Goal: Task Accomplishment & Management: Manage account settings

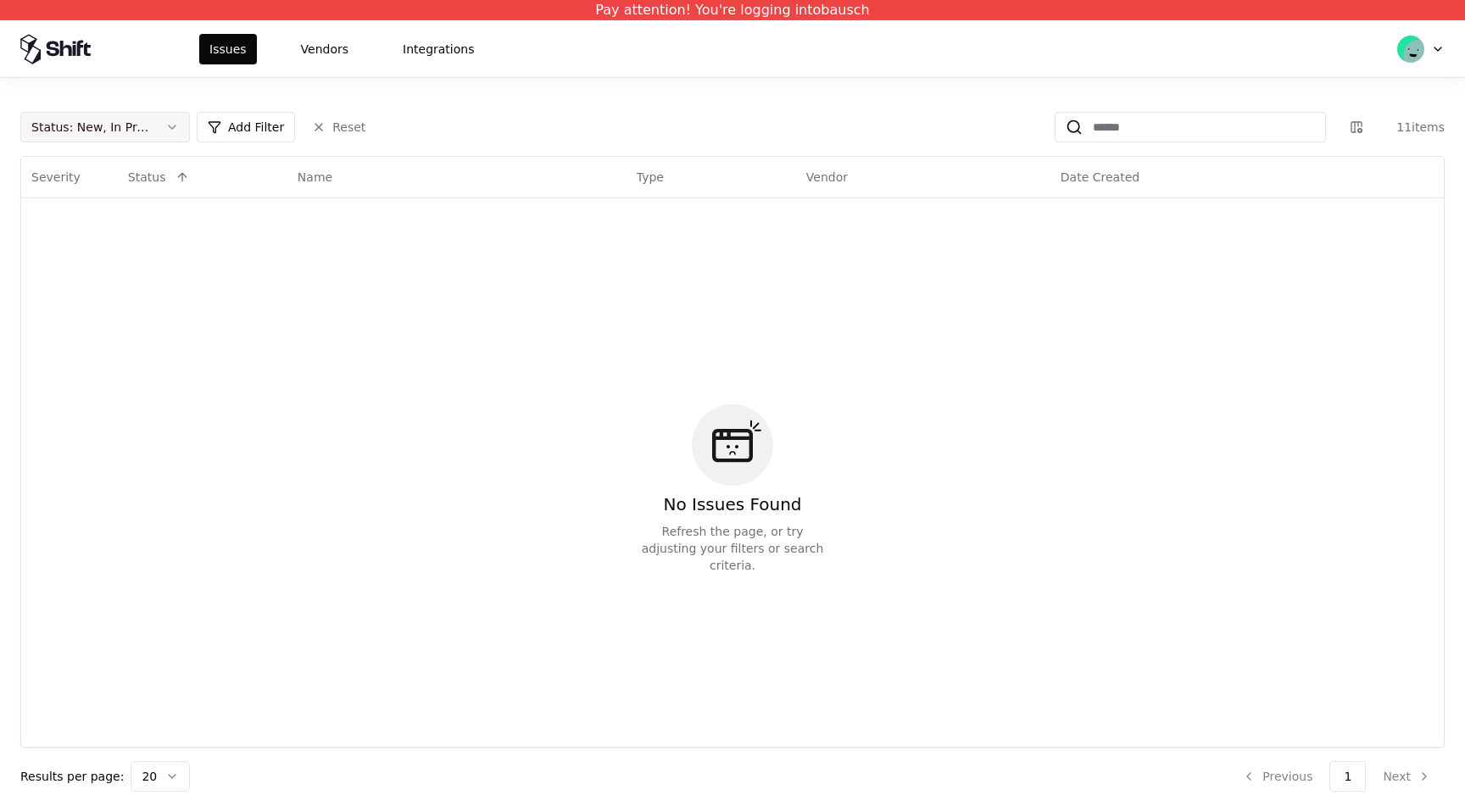
click at [177, 127] on button "Status : New, In Progress" at bounding box center [105, 126] width 169 height 30
click at [149, 284] on div "Draft" at bounding box center [105, 293] width 161 height 34
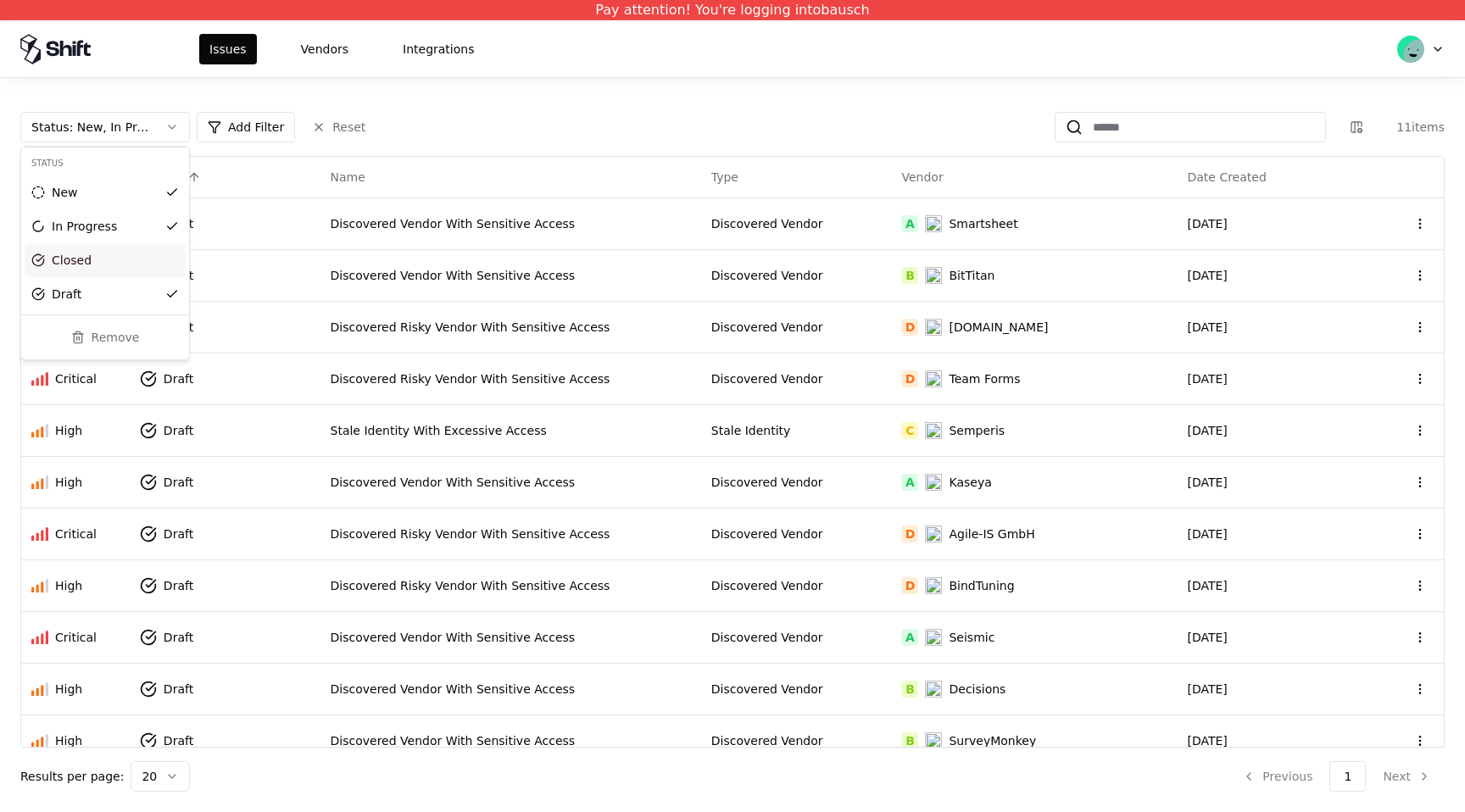
click at [467, 141] on html "Pay attention! You're logging into bausch Issues Vendors Integrations Status : …" at bounding box center [732, 406] width 1465 height 812
click at [79, 177] on div "Severity" at bounding box center [75, 177] width 89 height 21
click at [100, 180] on button at bounding box center [98, 177] width 21 height 21
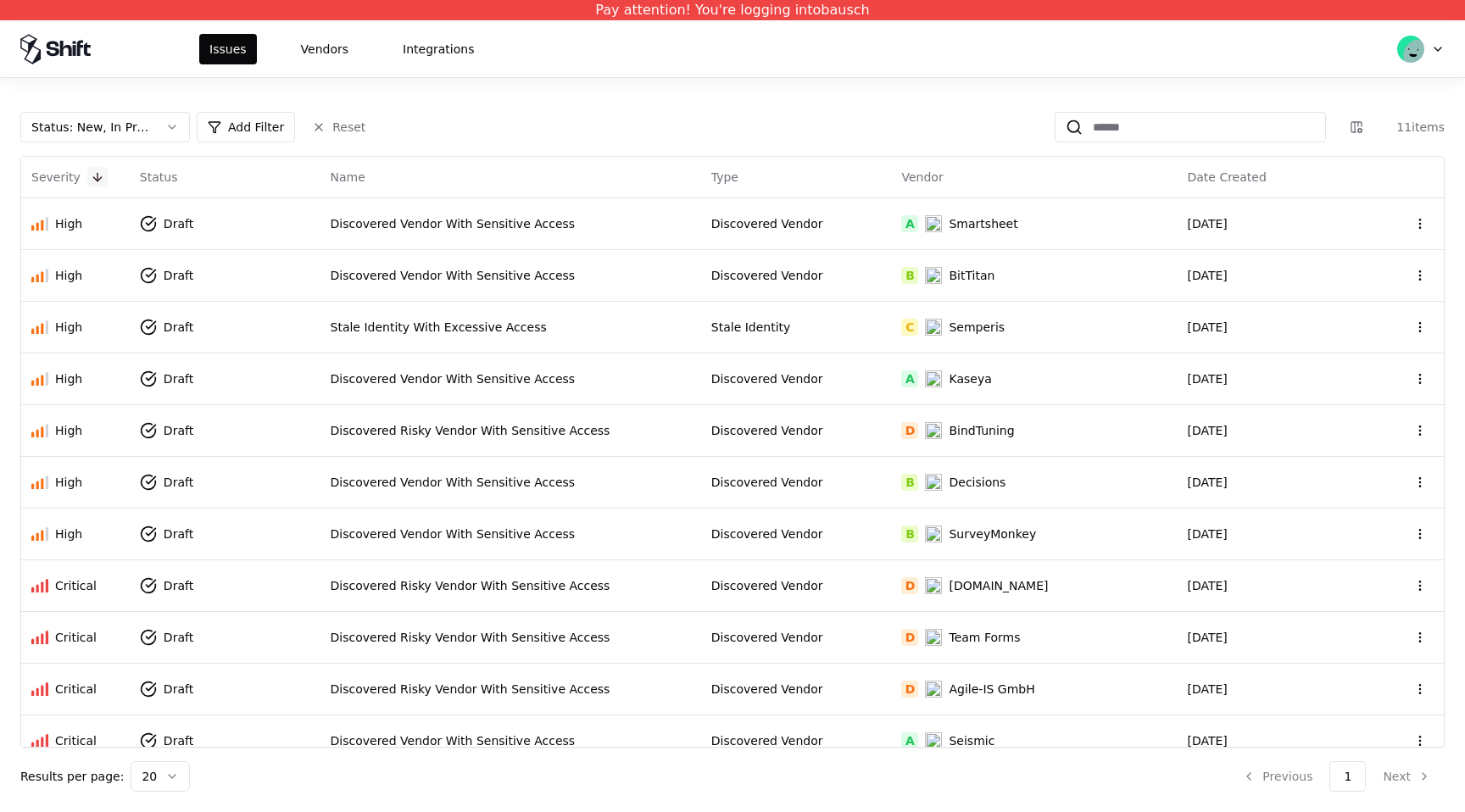
click at [100, 180] on button at bounding box center [98, 177] width 21 height 21
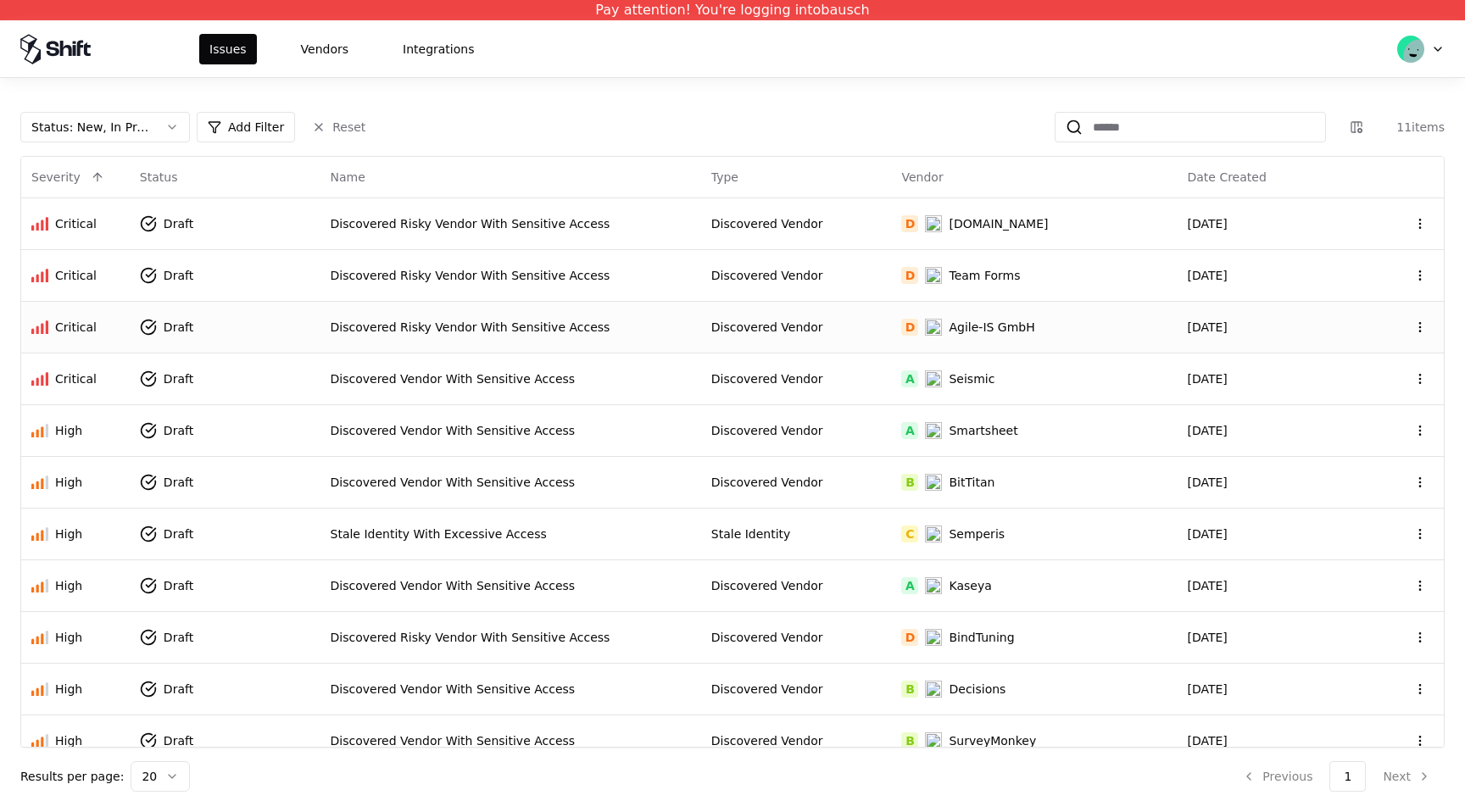
click at [219, 333] on td "Draft" at bounding box center [225, 327] width 191 height 52
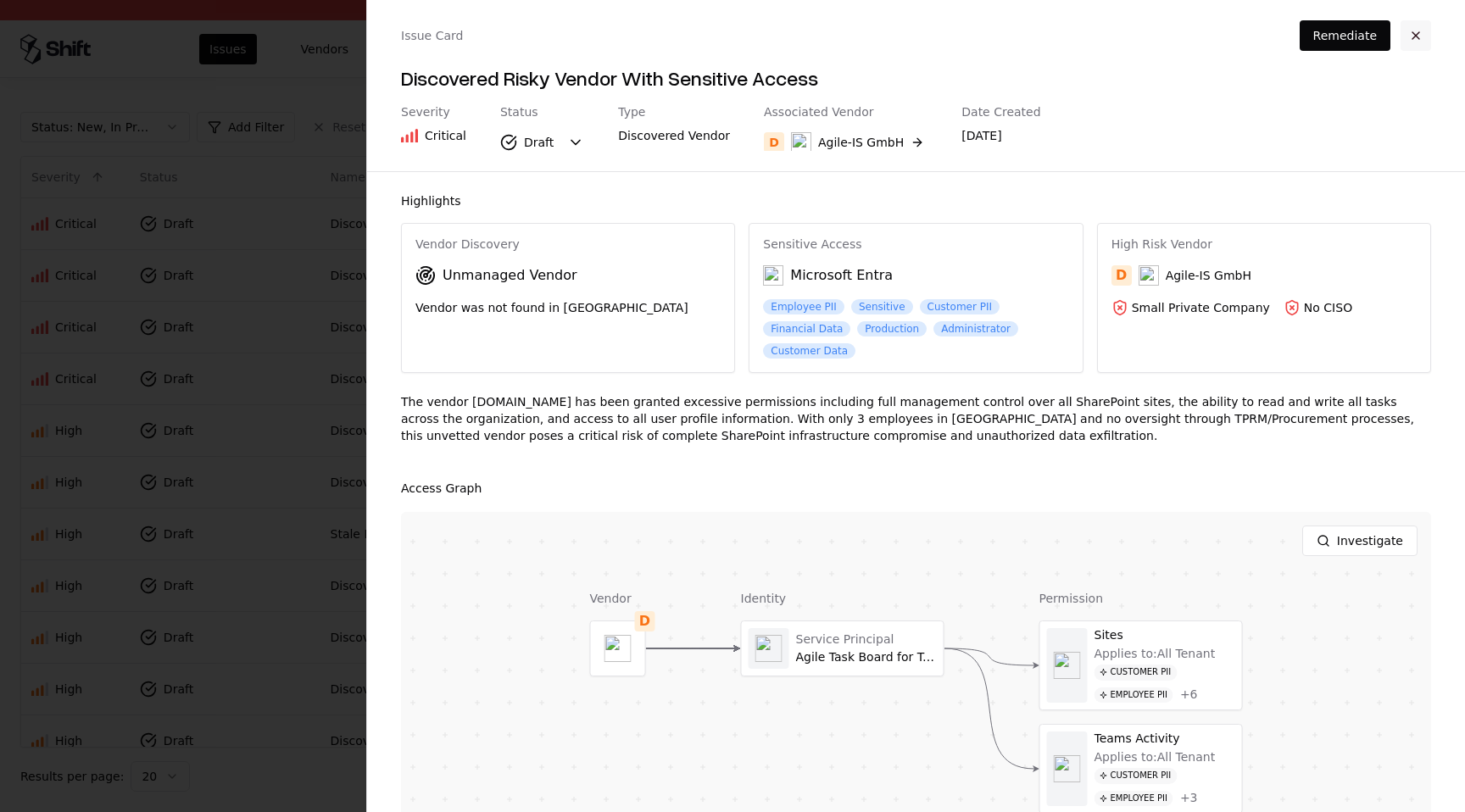
click at [1413, 40] on button "button" at bounding box center [1415, 35] width 30 height 30
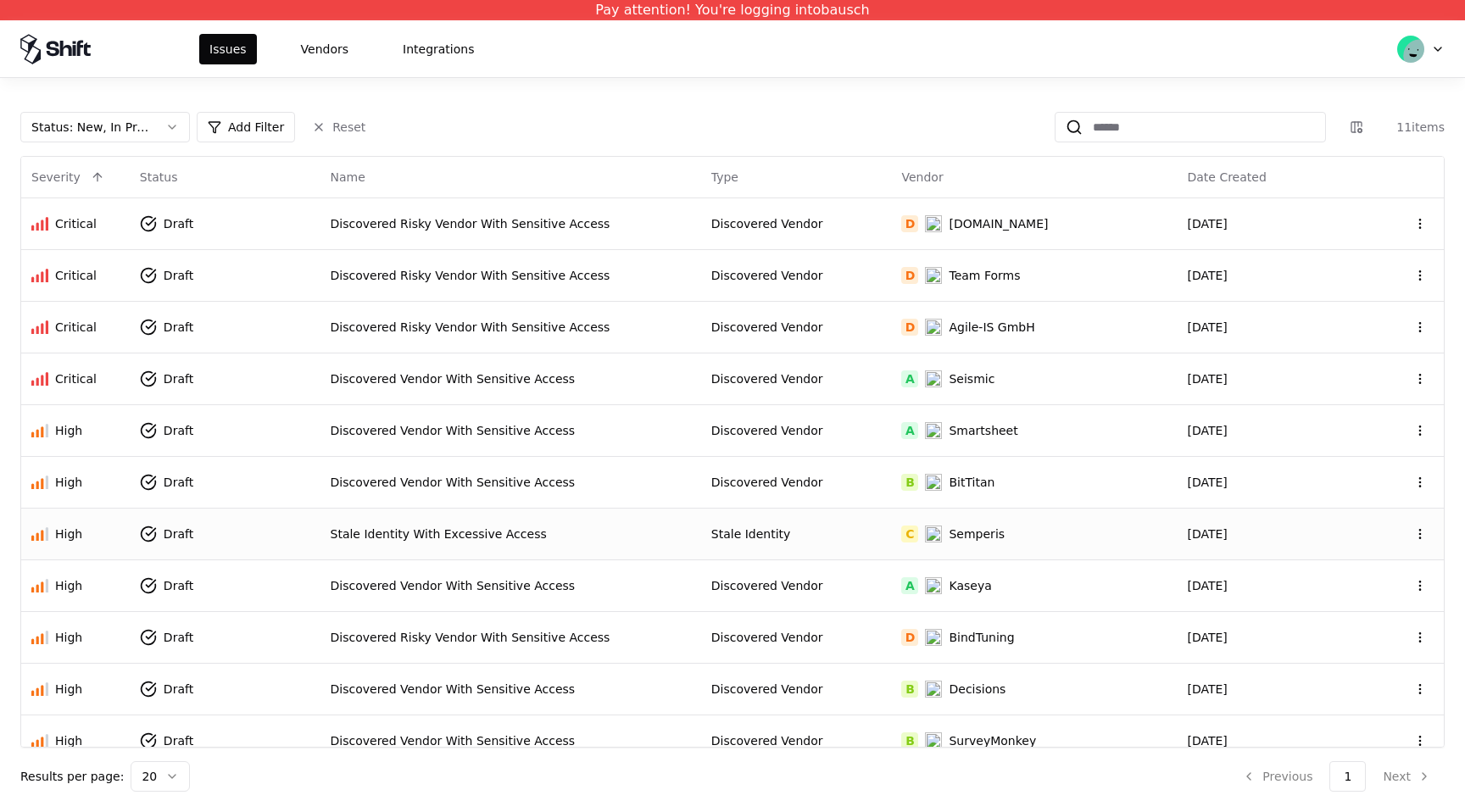
click at [959, 536] on div "Semperis" at bounding box center [976, 534] width 56 height 17
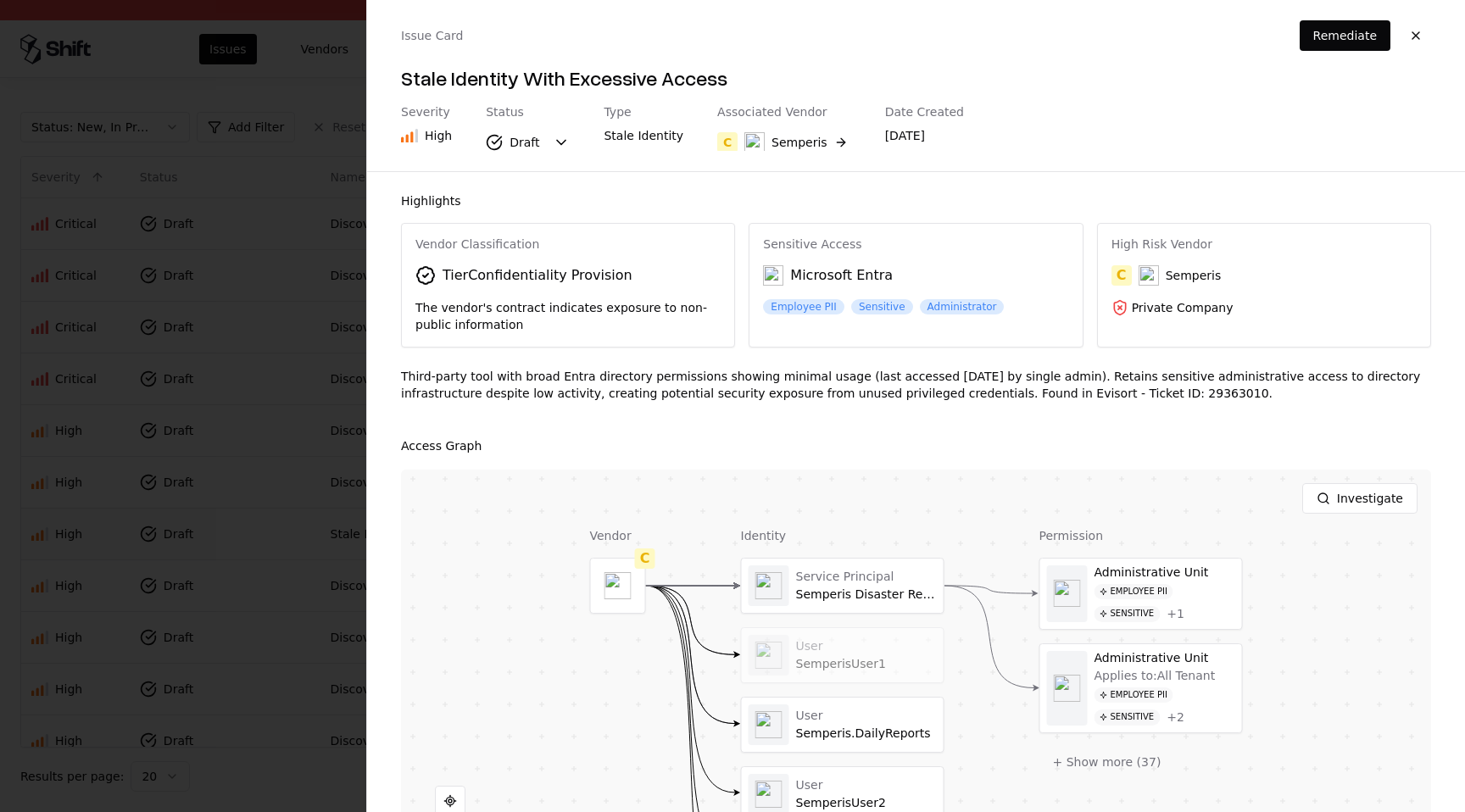
click at [979, 393] on div "Third-party tool with broad Entra directory permissions showing minimal usage (…" at bounding box center [916, 391] width 1030 height 47
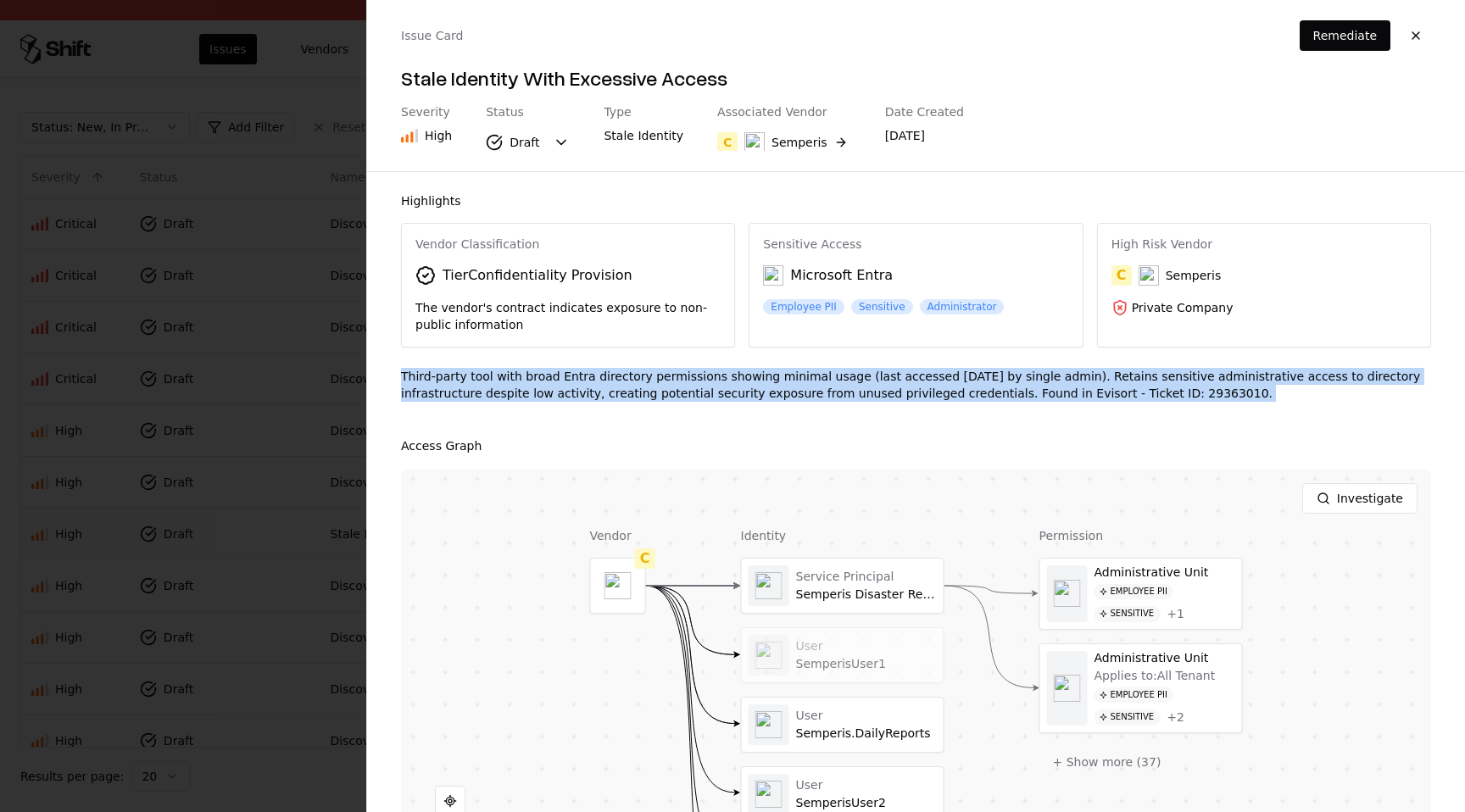
click at [979, 393] on div "Third-party tool with broad Entra directory permissions showing minimal usage (…" at bounding box center [916, 391] width 1030 height 47
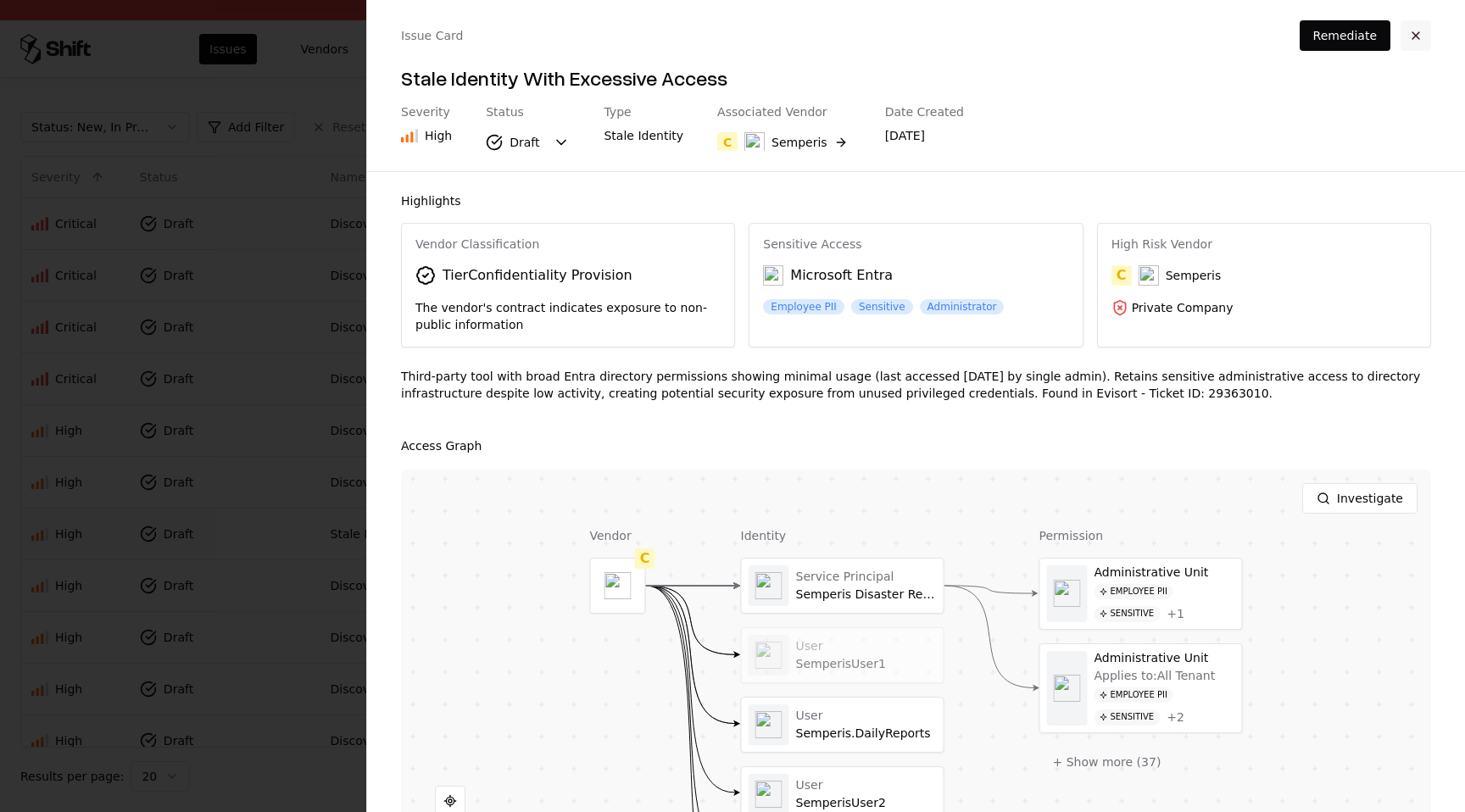
click at [1415, 35] on button "button" at bounding box center [1415, 35] width 30 height 30
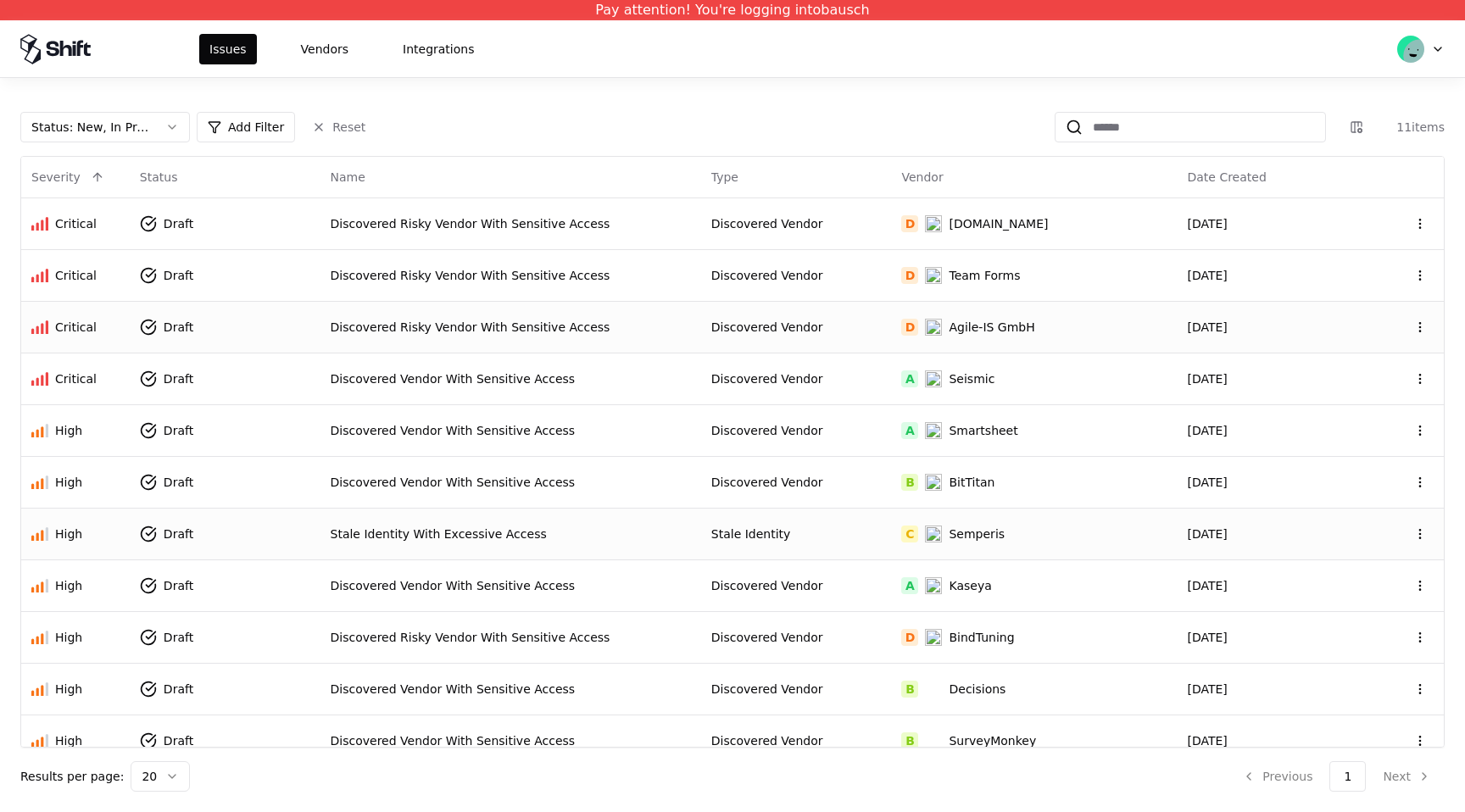
scroll to position [19, 0]
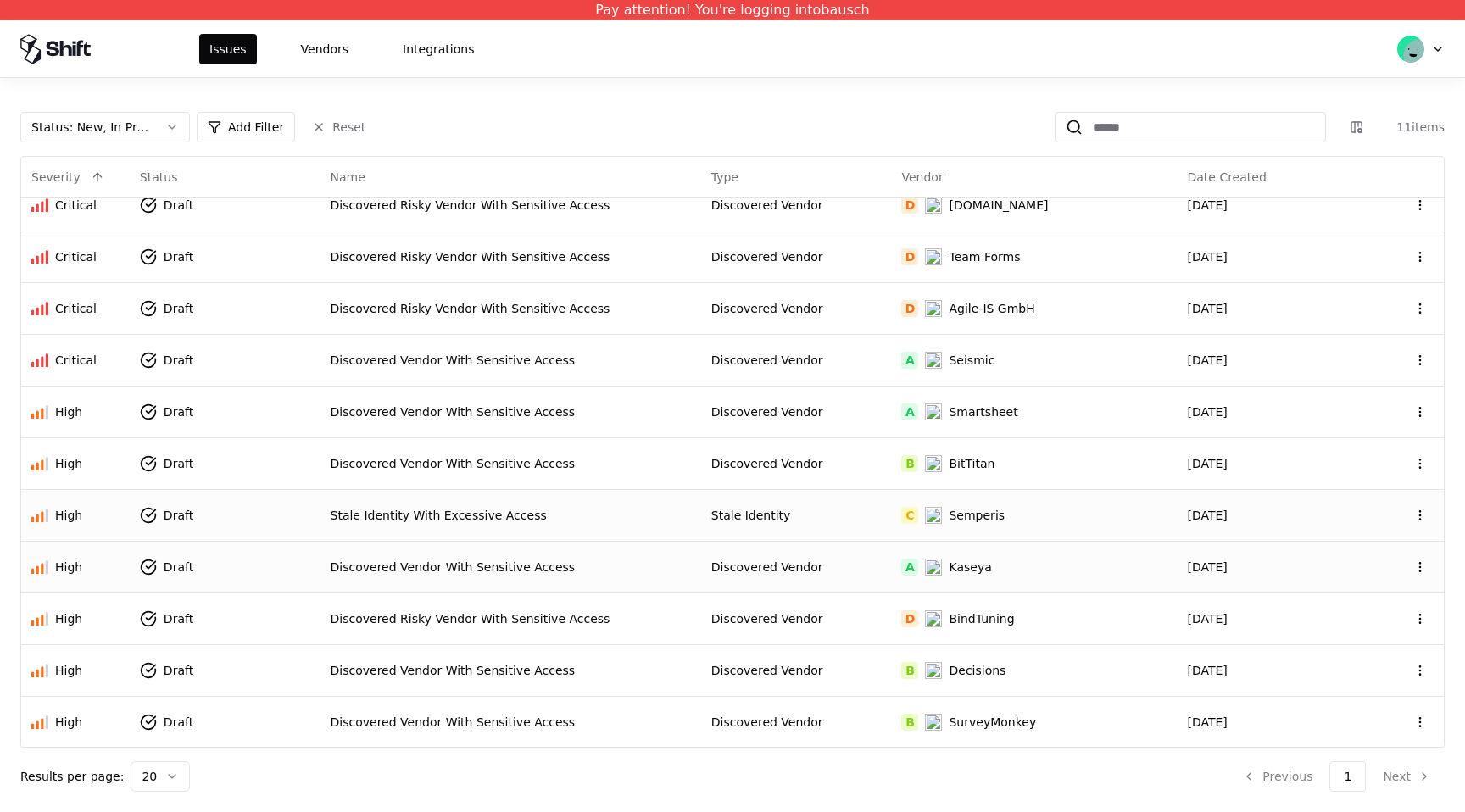
click at [1057, 559] on div "A Kaseya" at bounding box center [1033, 567] width 266 height 17
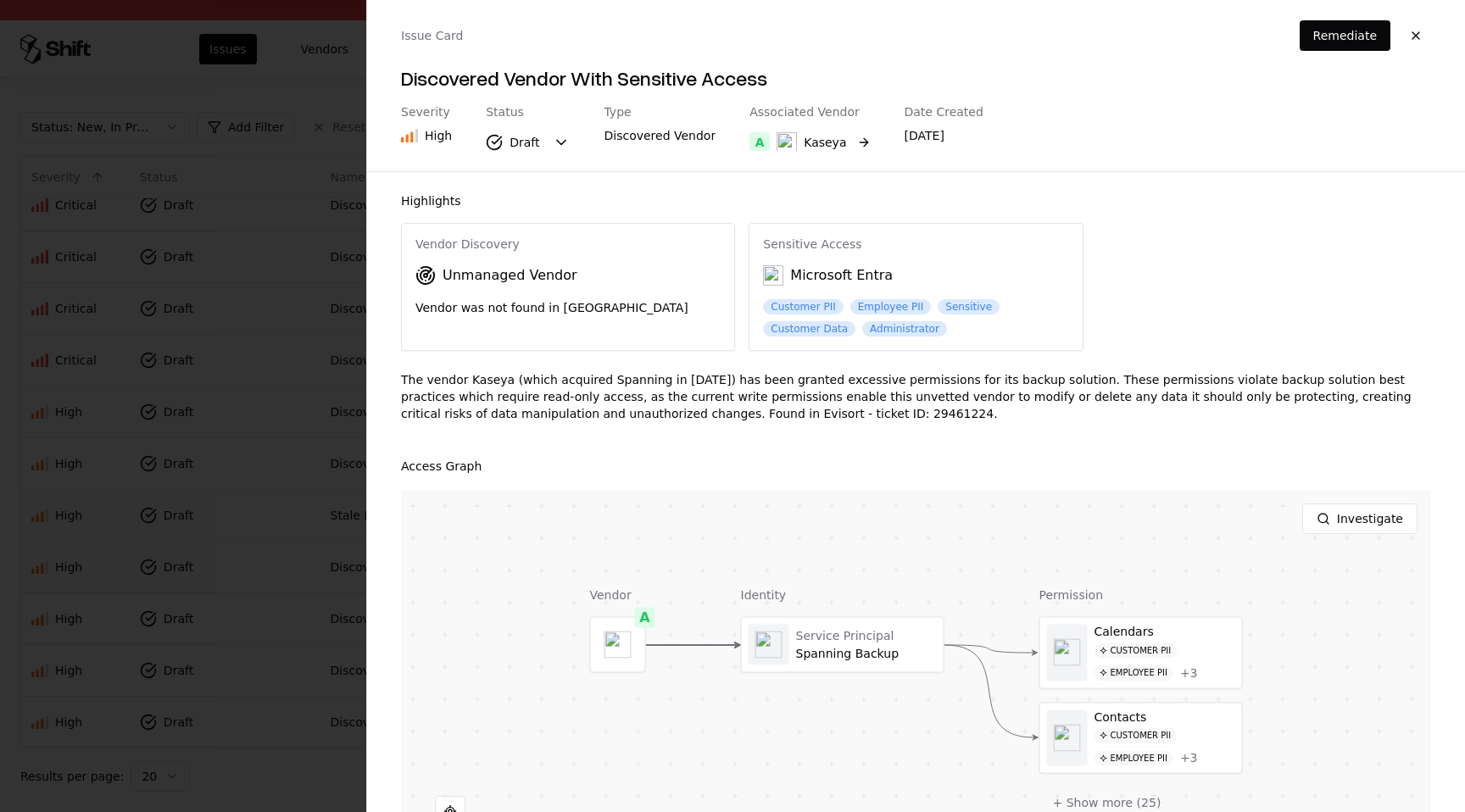
click at [844, 143] on button "A Kaseya" at bounding box center [810, 142] width 120 height 30
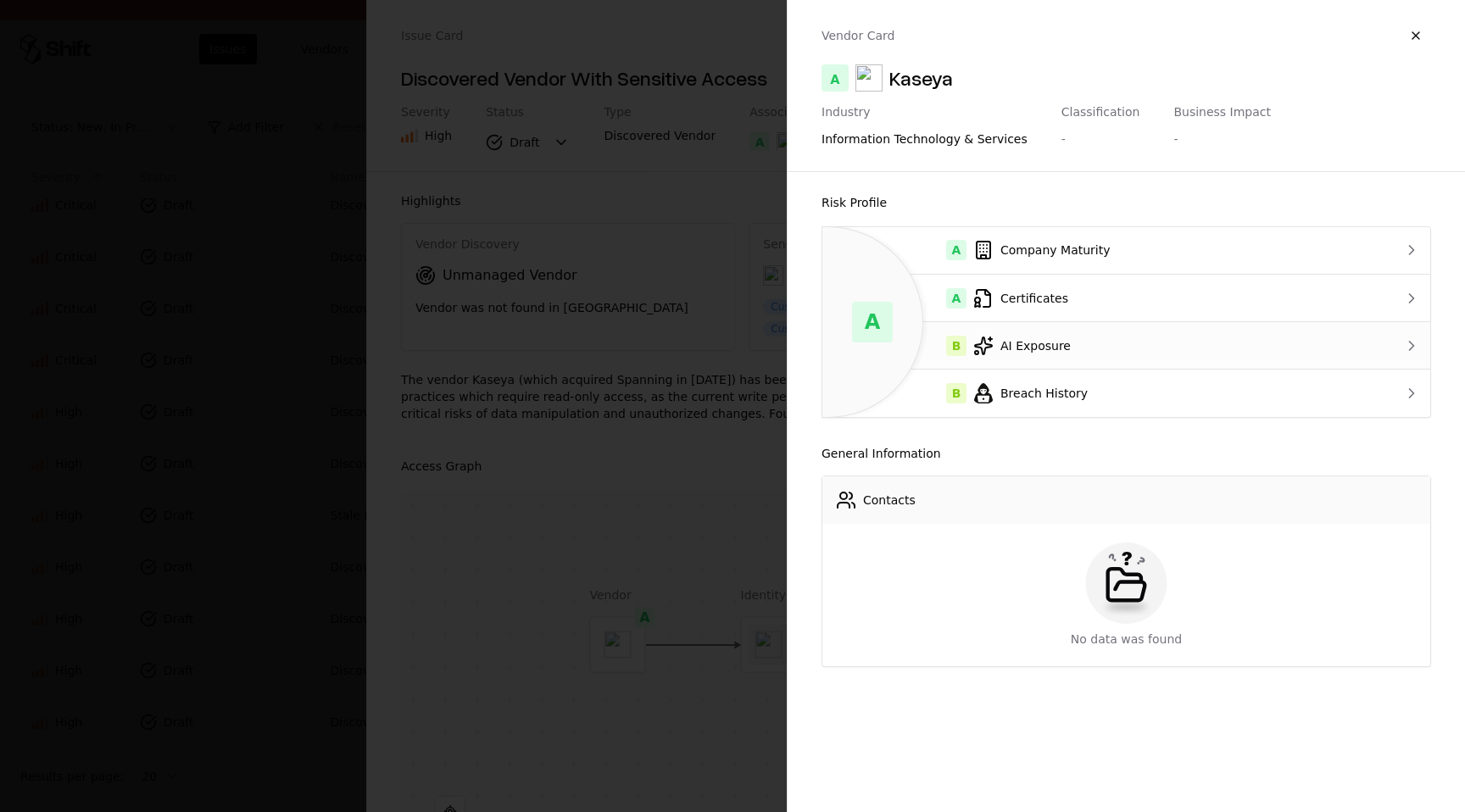
click at [1054, 343] on div "B AI Exposure" at bounding box center [1092, 345] width 513 height 21
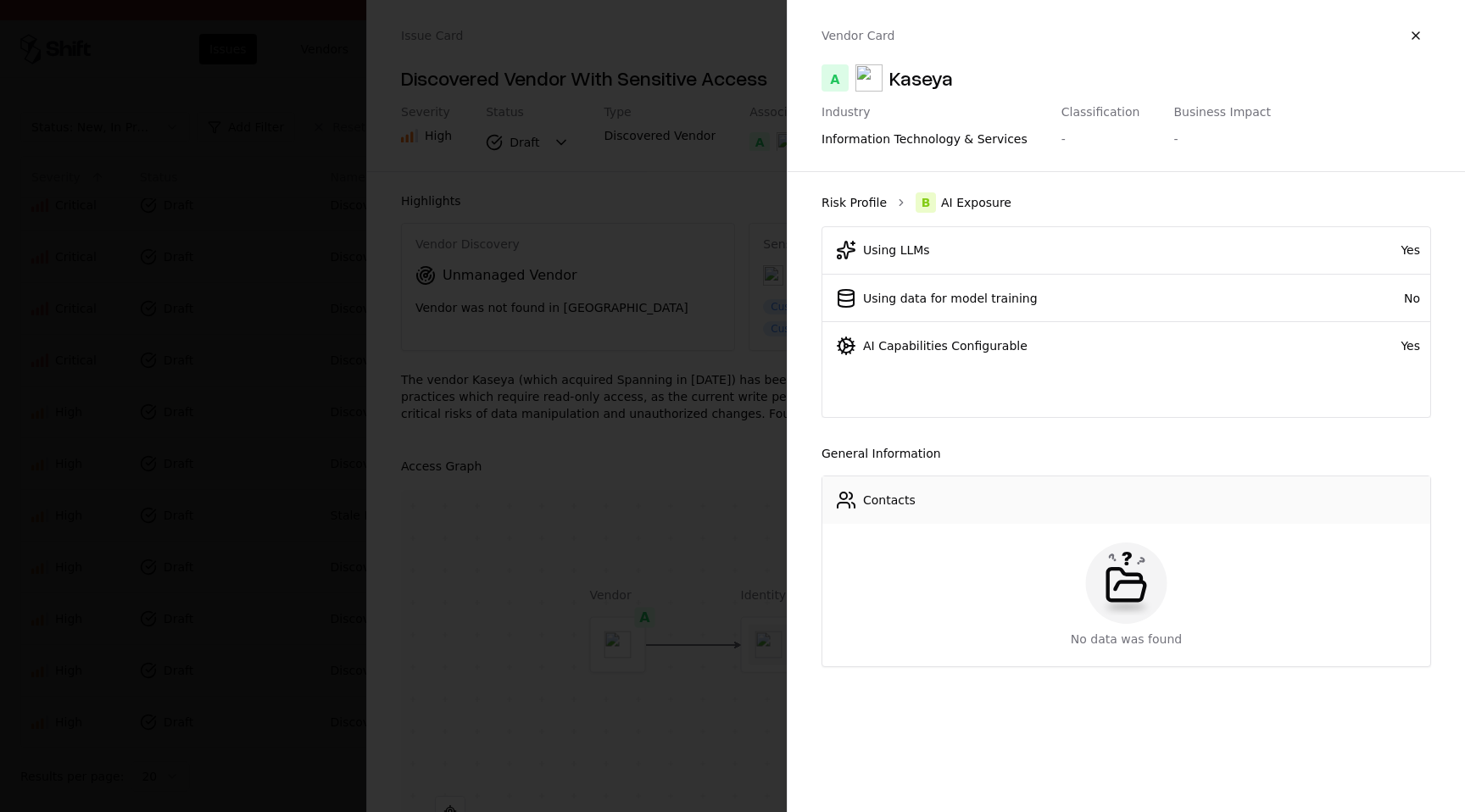
click at [870, 200] on link "Risk Profile" at bounding box center [854, 203] width 65 height 17
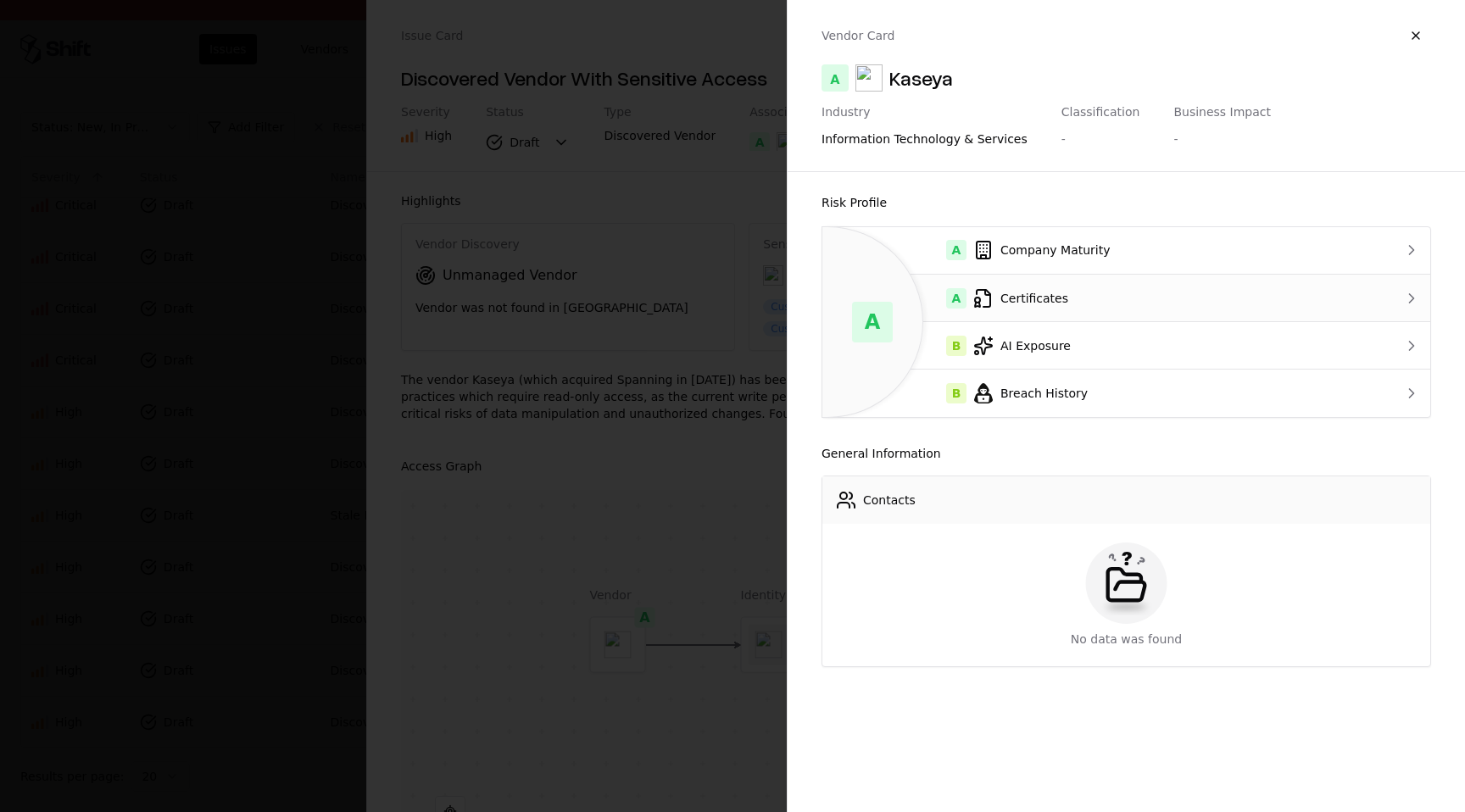
click at [1303, 292] on div "A Certificates" at bounding box center [1092, 298] width 513 height 21
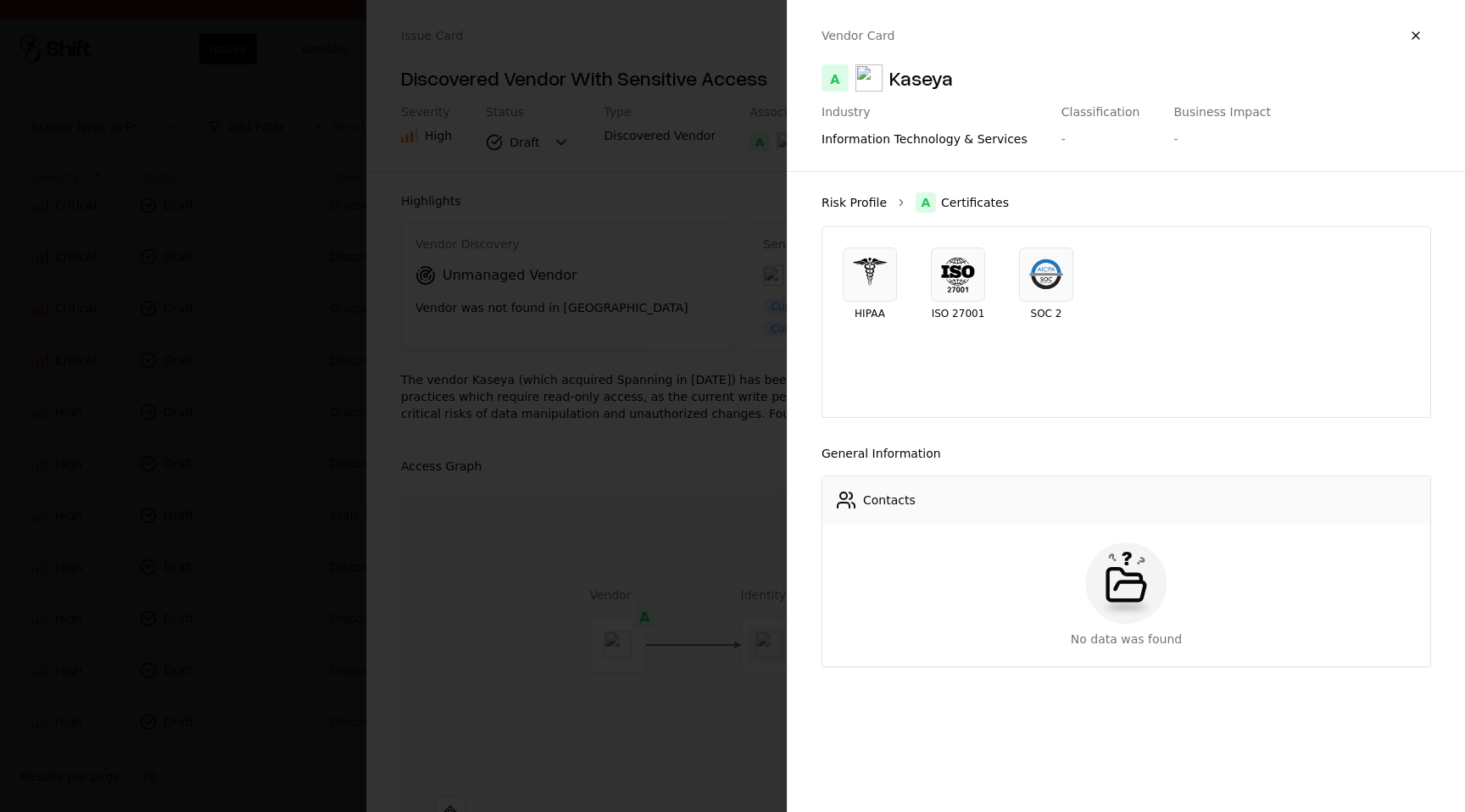
click at [875, 200] on link "Risk Profile" at bounding box center [854, 203] width 65 height 17
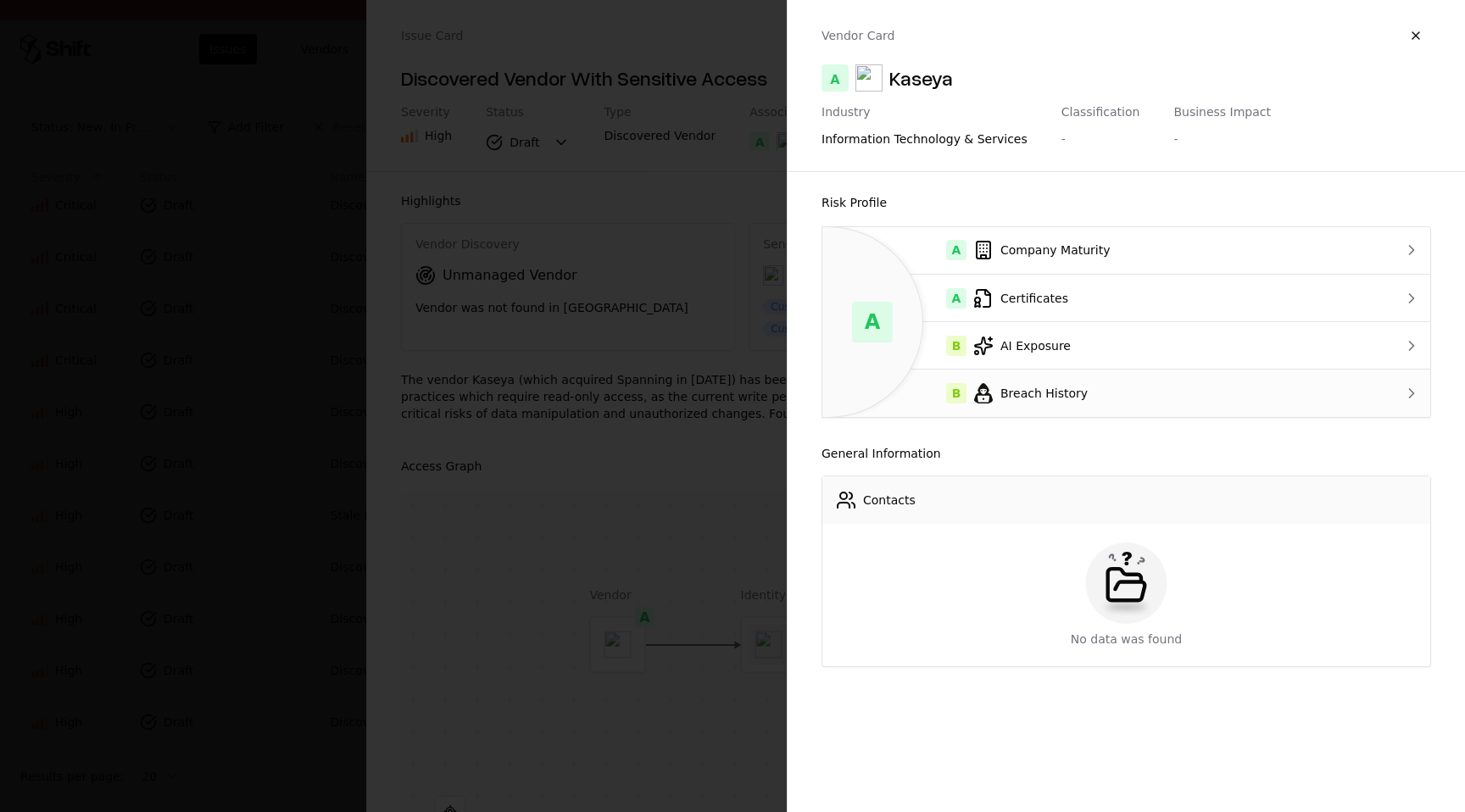
click at [1045, 389] on div "B Breach History" at bounding box center [1092, 394] width 513 height 21
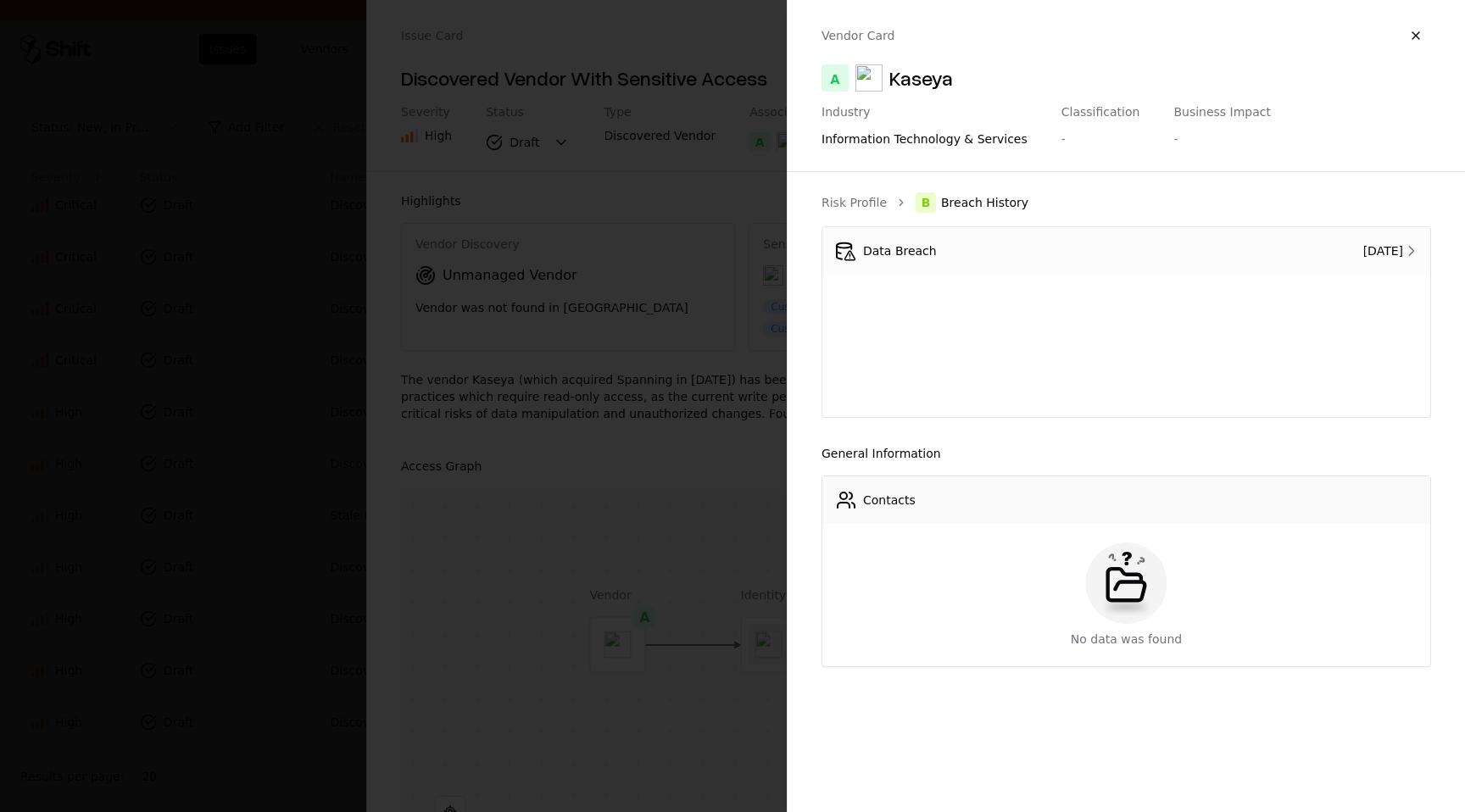
click at [1048, 247] on div "Data Breach" at bounding box center [1011, 251] width 351 height 21
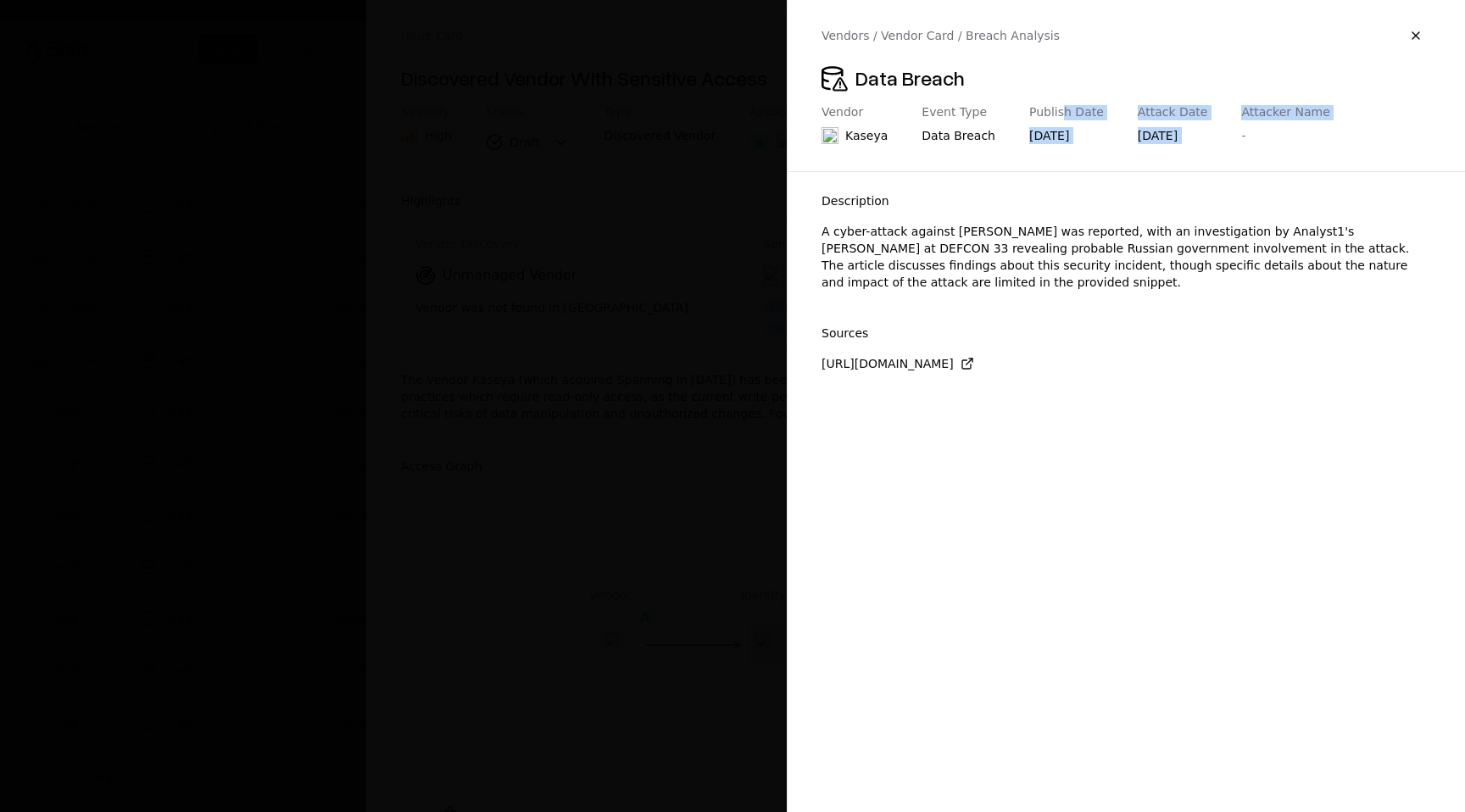
drag, startPoint x: 1051, startPoint y: 110, endPoint x: 1223, endPoint y: 131, distance: 173.3
click at [1223, 131] on div "Vendor Kaseya Event Type Data Breach Publish Date Aug 11, 2025 Attack Date Aug …" at bounding box center [1125, 127] width 610 height 46
click at [972, 362] on icon at bounding box center [968, 361] width 6 height 6
click at [972, 359] on icon at bounding box center [971, 360] width 3 height 3
click at [1412, 35] on button "button" at bounding box center [1415, 35] width 30 height 30
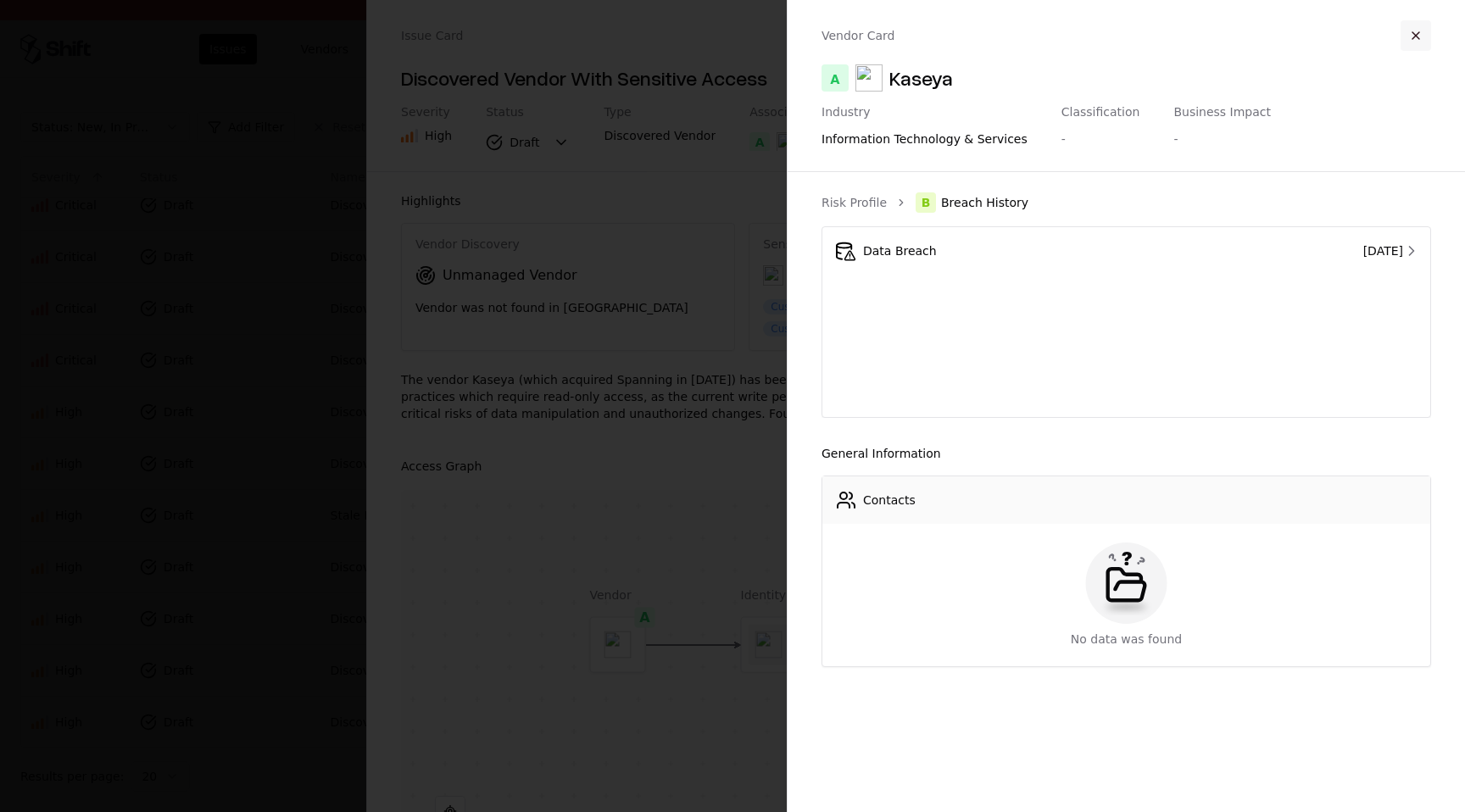
click at [1415, 34] on button "button" at bounding box center [1415, 35] width 30 height 30
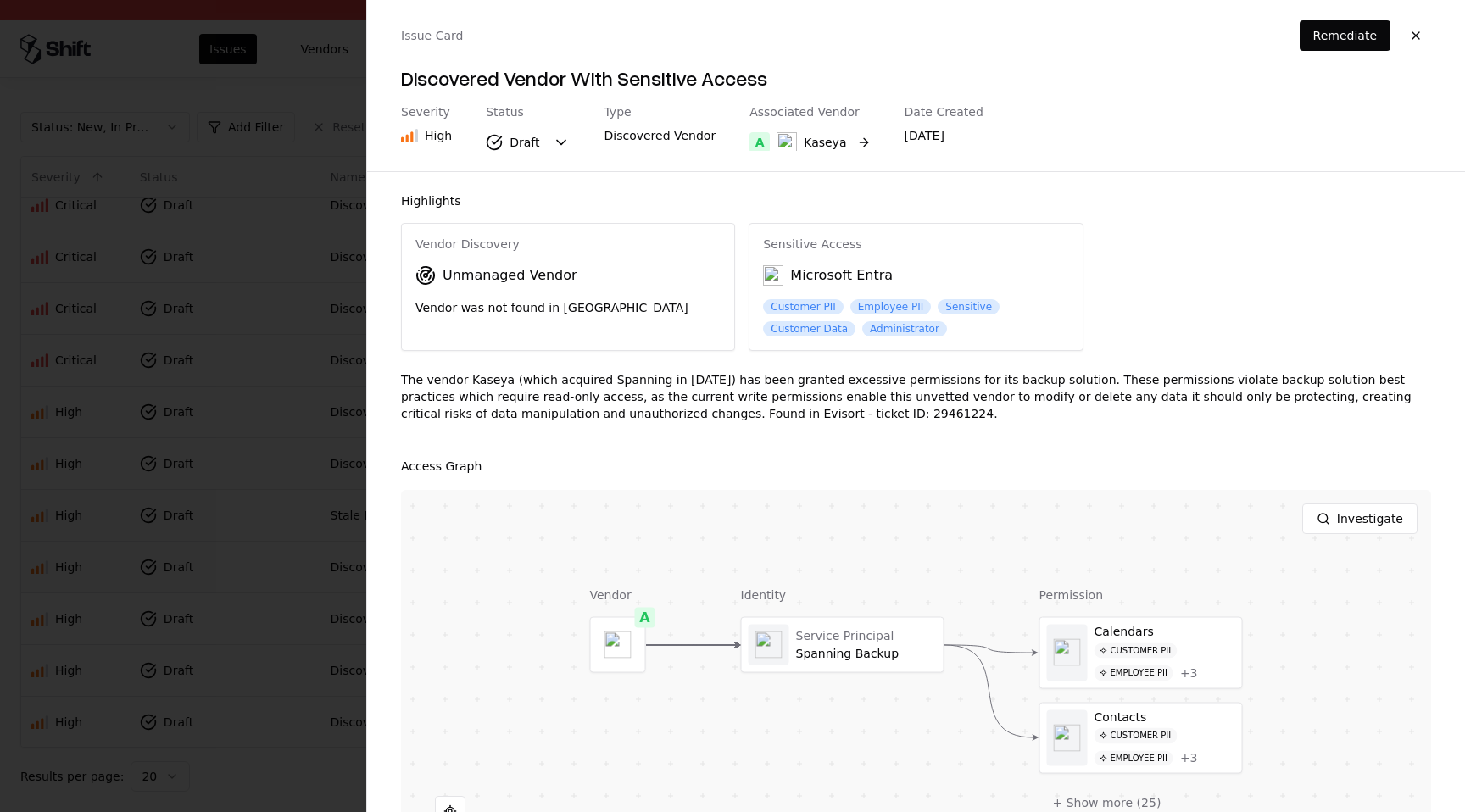
click at [838, 135] on button "A Kaseya" at bounding box center [810, 142] width 120 height 30
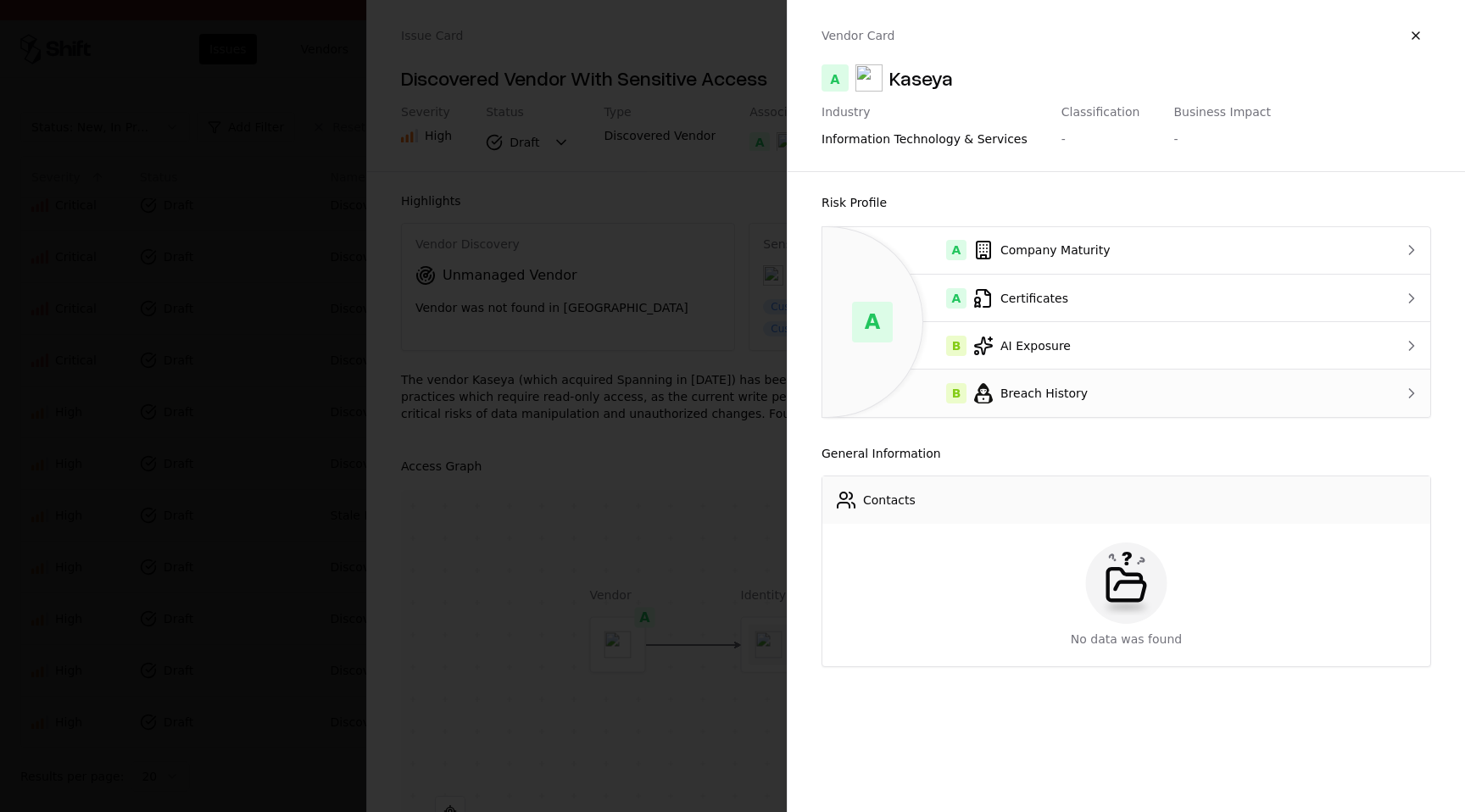
click at [1065, 384] on div "B Breach History" at bounding box center [1092, 394] width 513 height 21
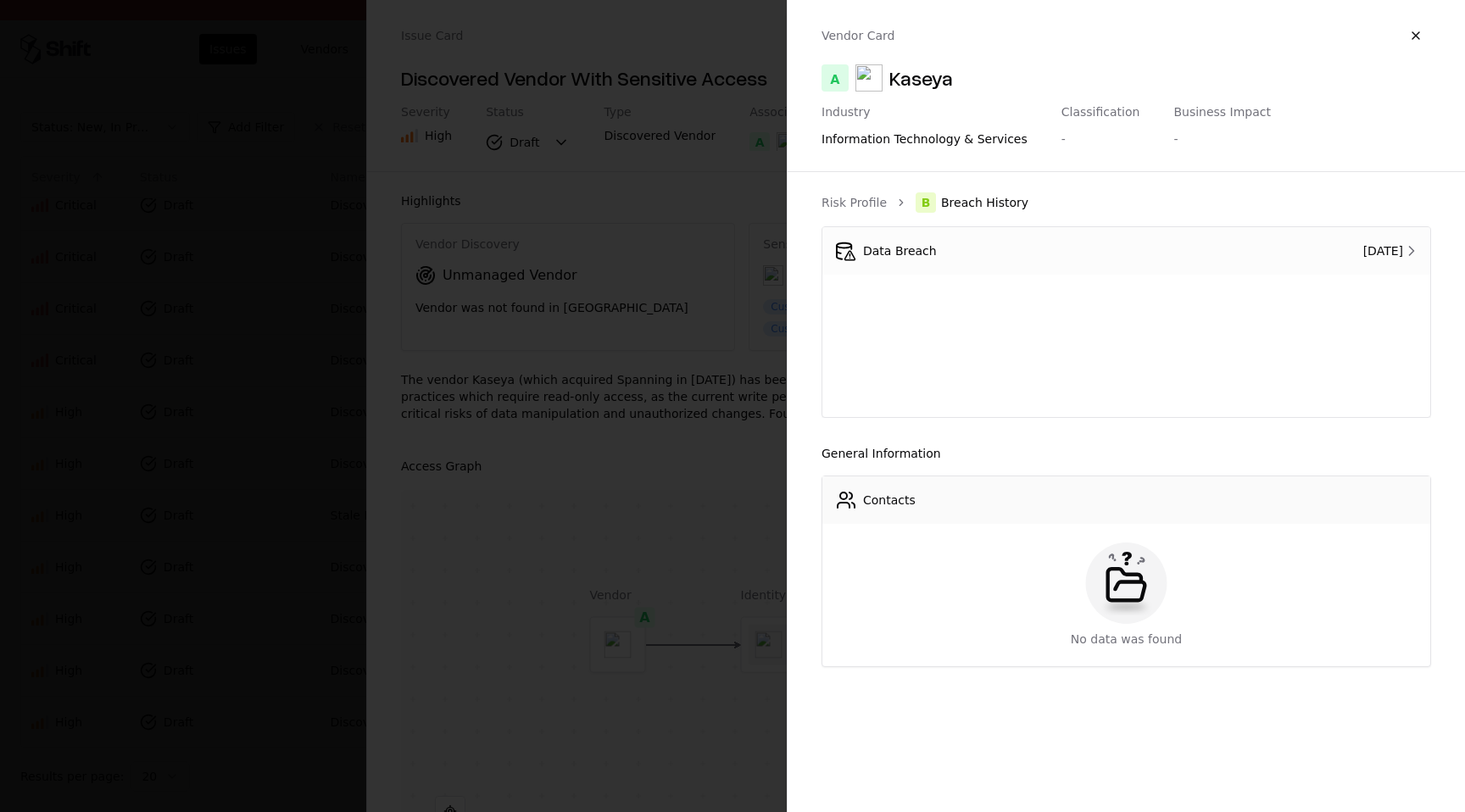
click at [1200, 239] on td "Aug 11, 2025" at bounding box center [1315, 250] width 230 height 47
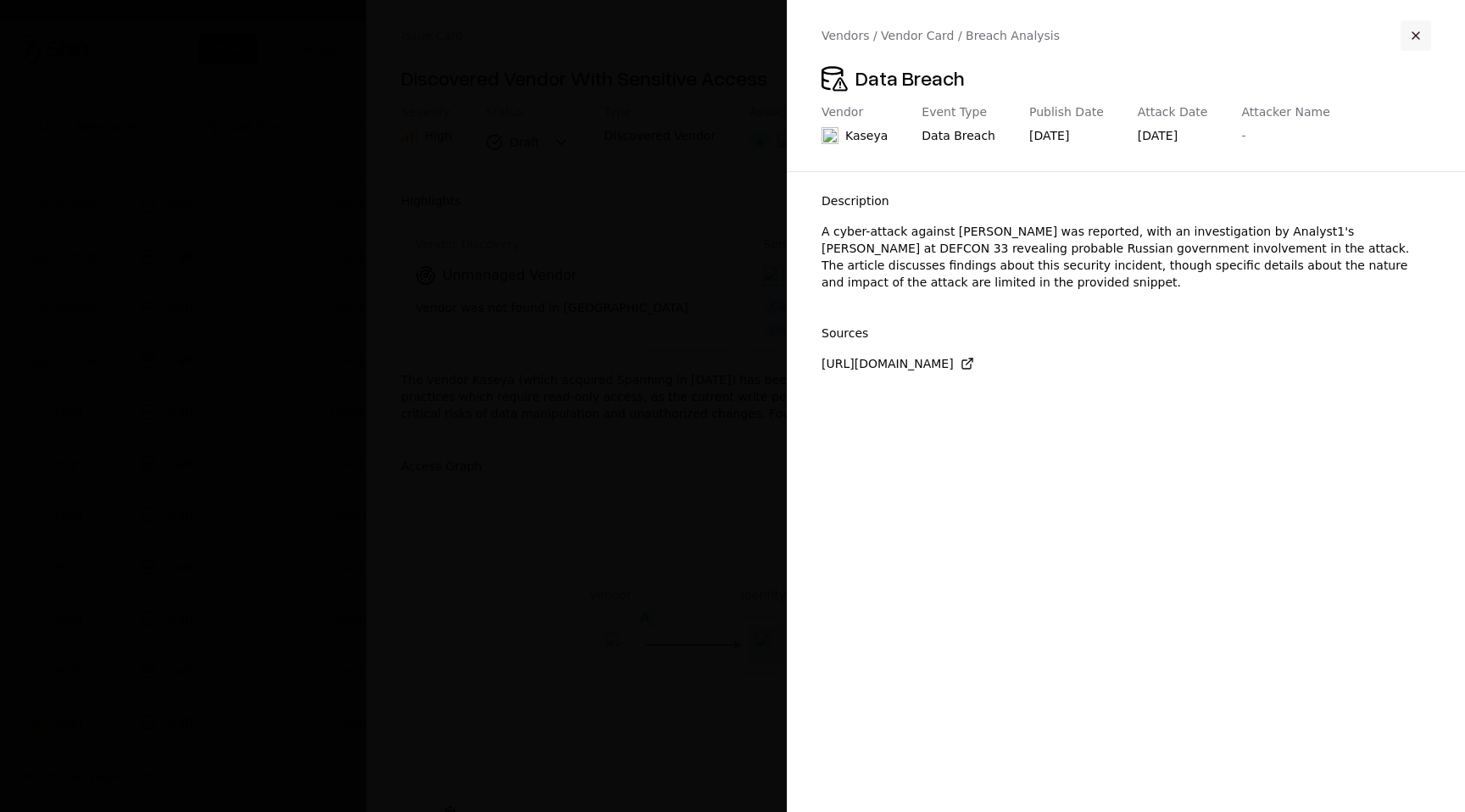
click at [1413, 40] on button "button" at bounding box center [1415, 35] width 30 height 30
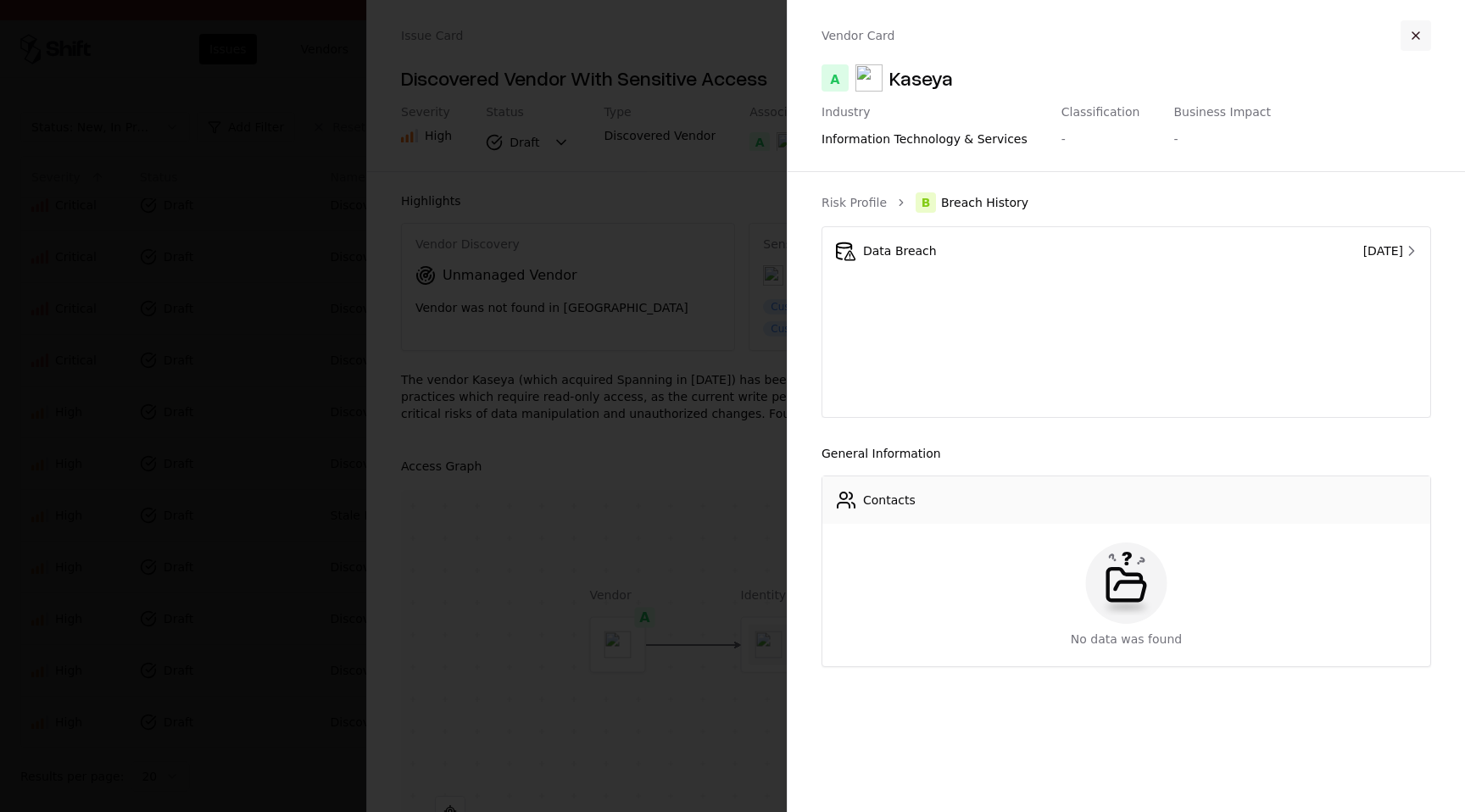
click at [1416, 30] on button "button" at bounding box center [1415, 35] width 30 height 30
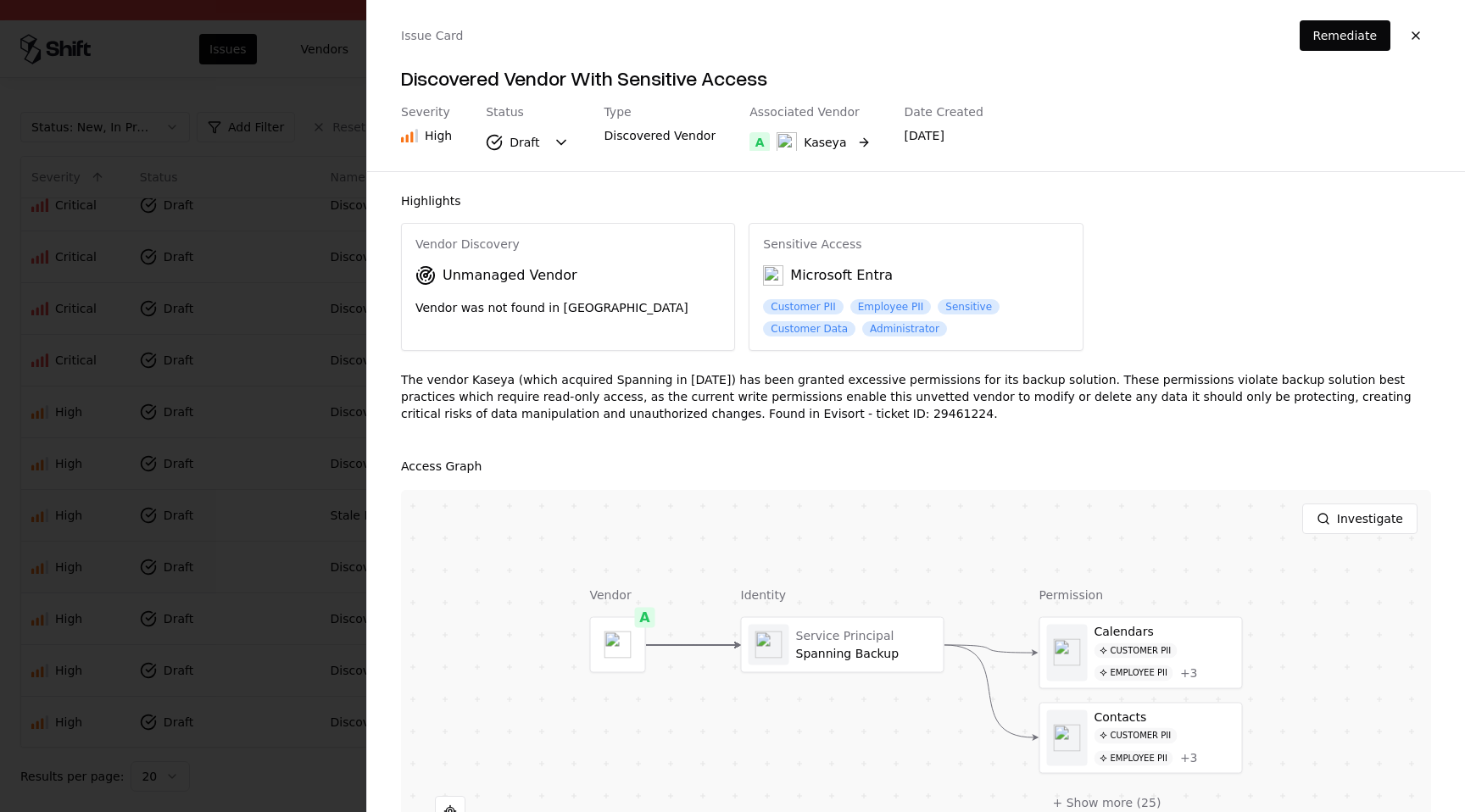
click at [850, 138] on button "A Kaseya" at bounding box center [810, 142] width 120 height 30
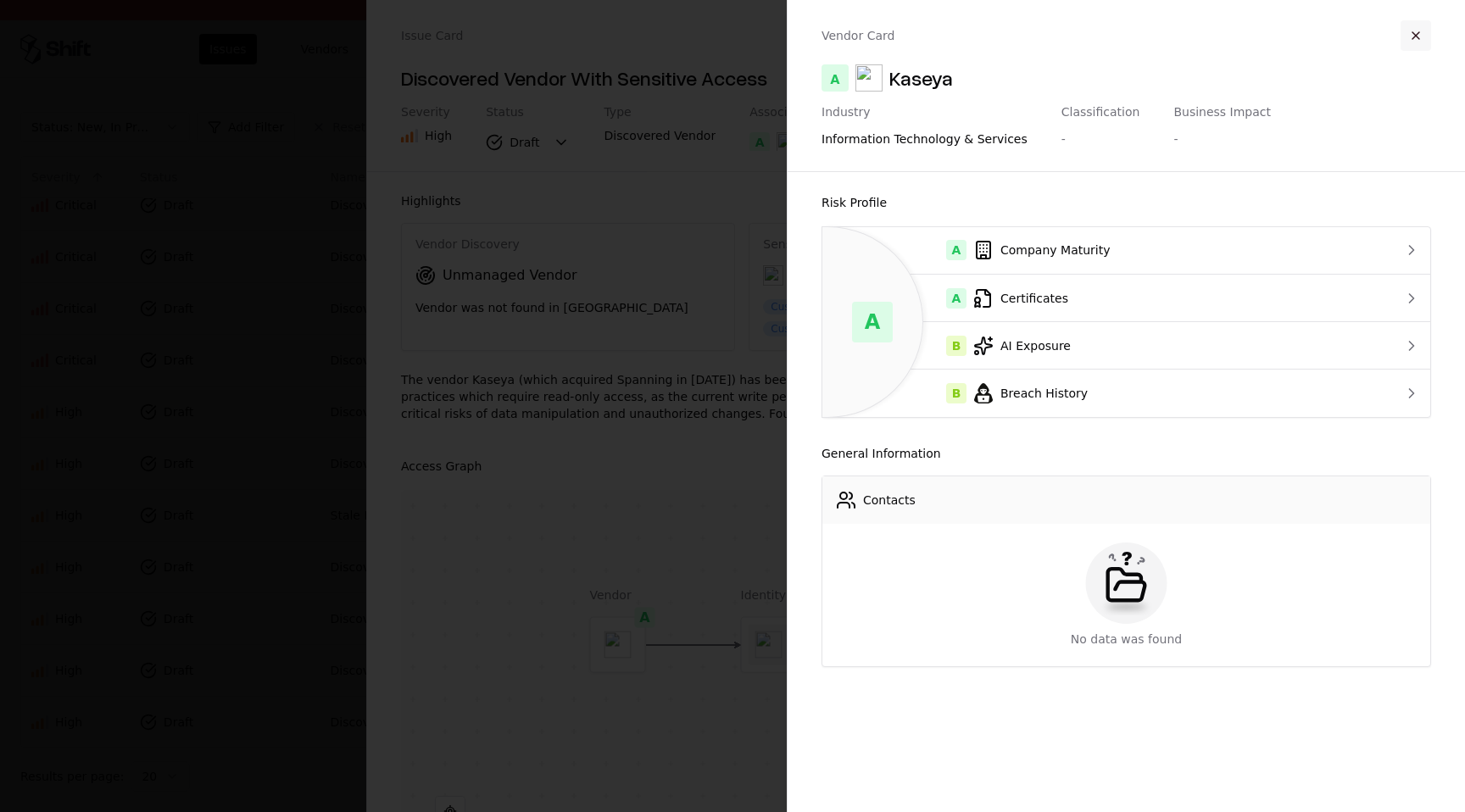
click at [1426, 34] on button "button" at bounding box center [1415, 35] width 30 height 30
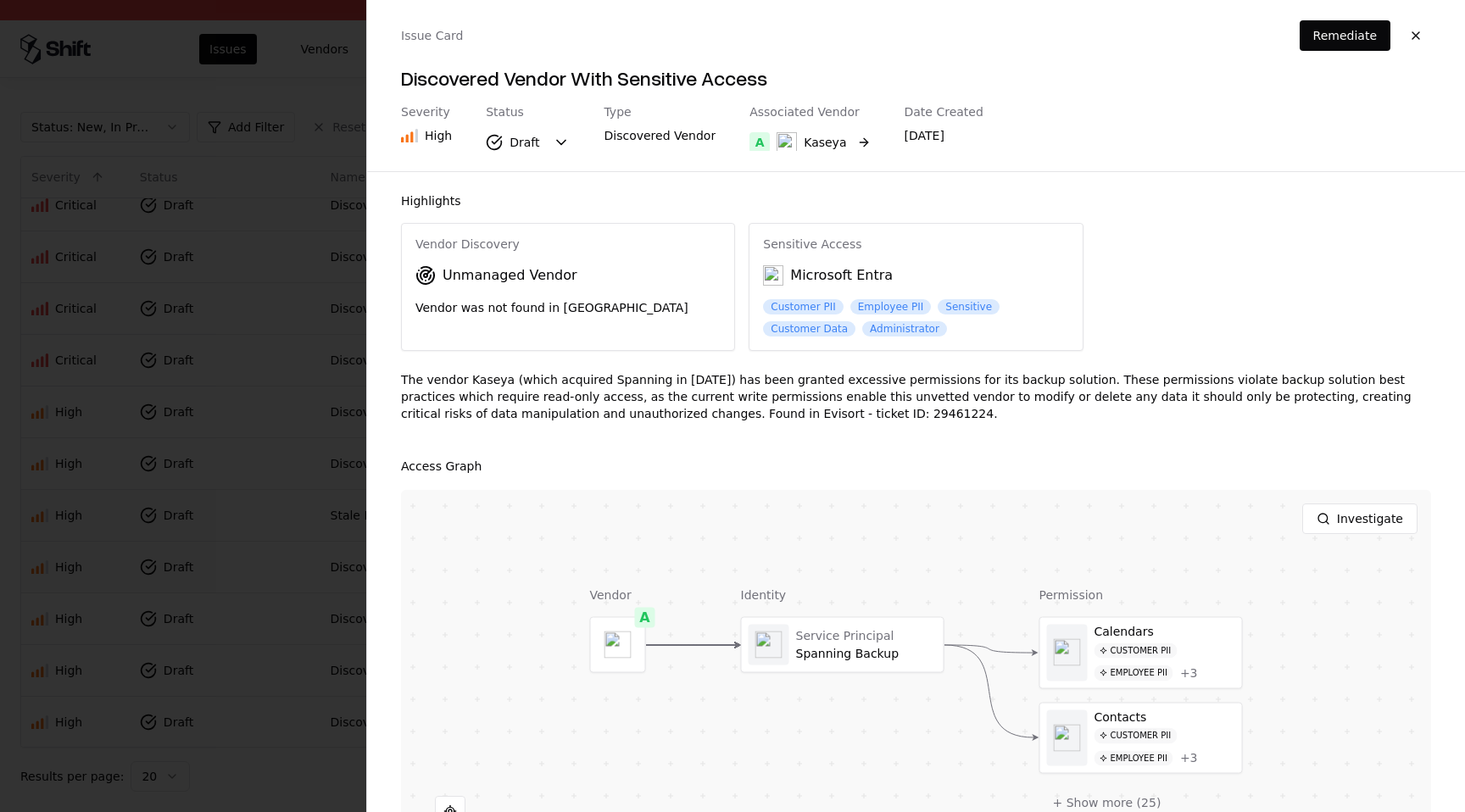
click at [847, 143] on button "A Kaseya" at bounding box center [810, 142] width 120 height 30
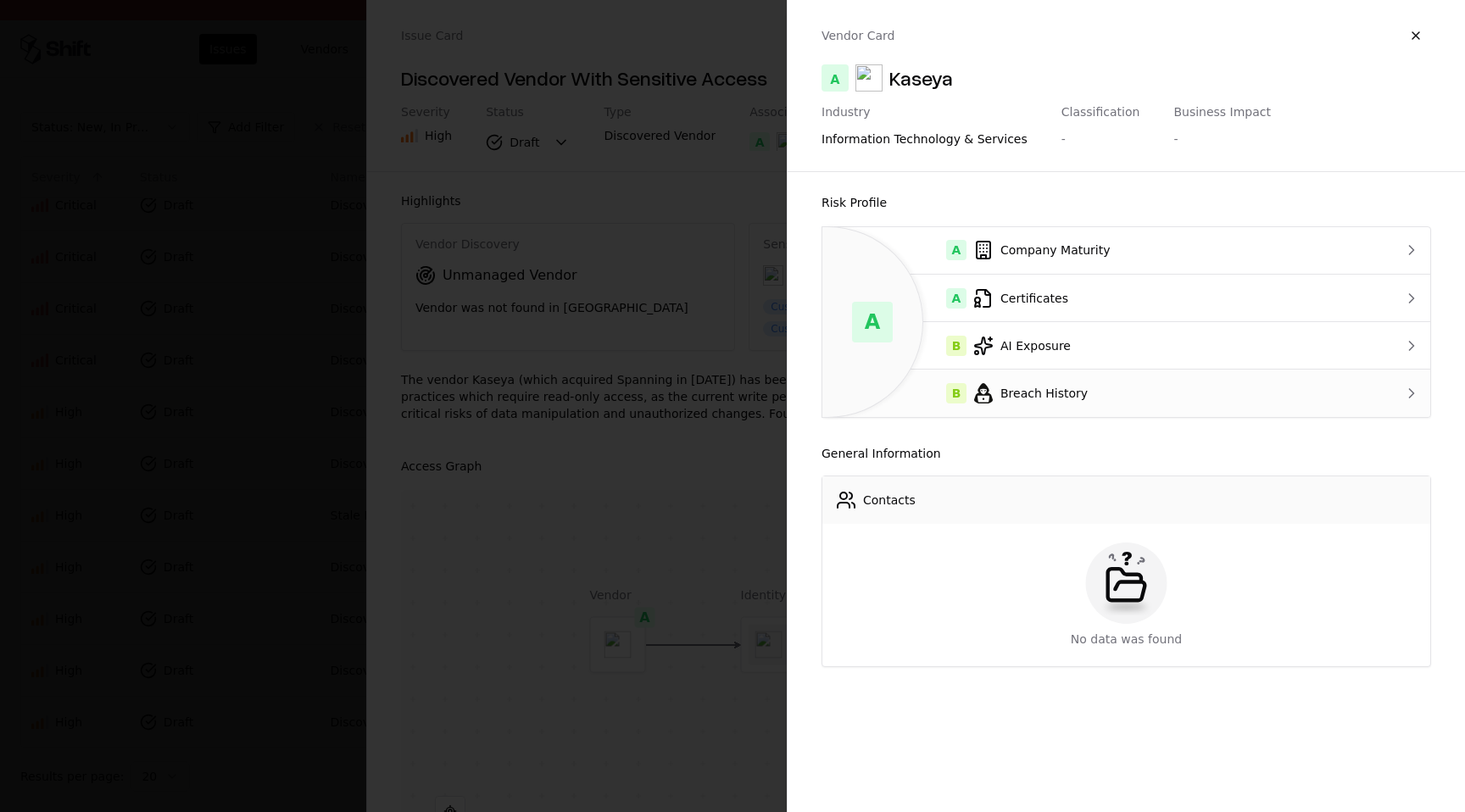
click at [964, 398] on div "B" at bounding box center [956, 394] width 21 height 21
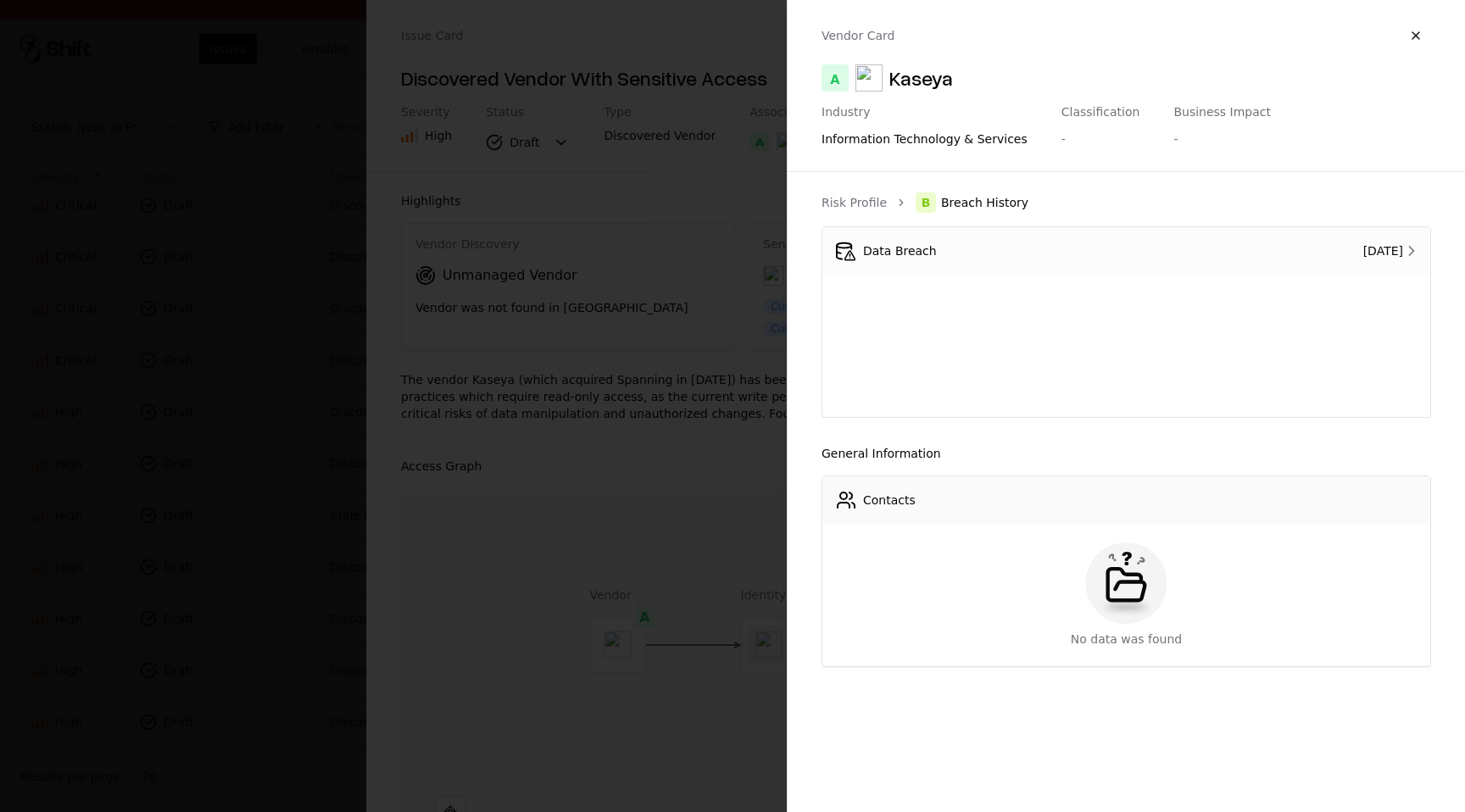
click at [1300, 239] on td "Aug 11, 2025" at bounding box center [1315, 250] width 230 height 47
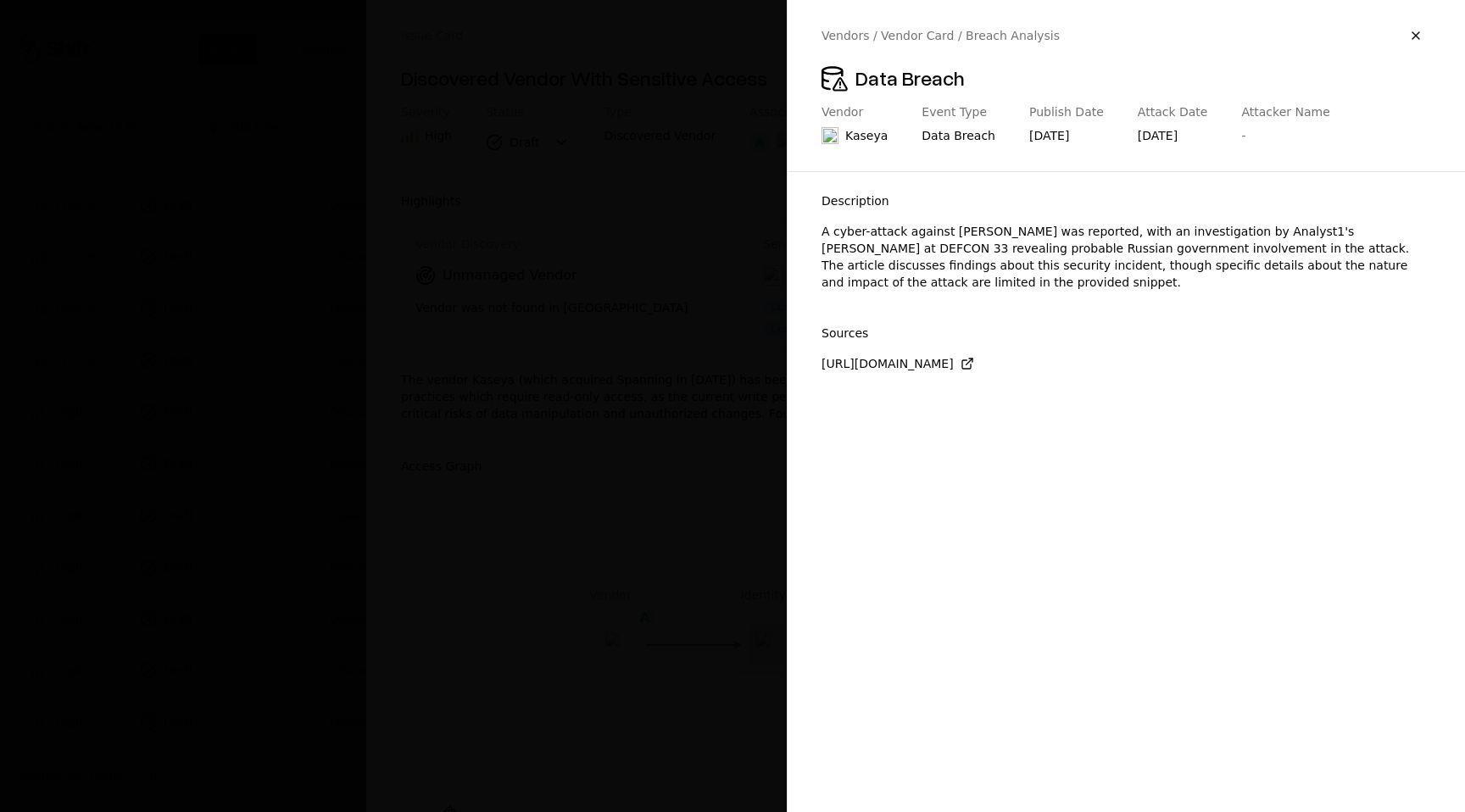
drag, startPoint x: 1061, startPoint y: 132, endPoint x: 1174, endPoint y: 134, distance: 113.0
click at [1174, 135] on div "Vendor Kaseya Event Type Data Breach Publish Date Aug 11, 2025 Attack Date Aug …" at bounding box center [1125, 127] width 610 height 46
click at [1174, 134] on div "Aug 11, 2025" at bounding box center [1173, 136] width 70 height 17
click at [1174, 134] on div "[DATE]" at bounding box center [1173, 136] width 70 height 17
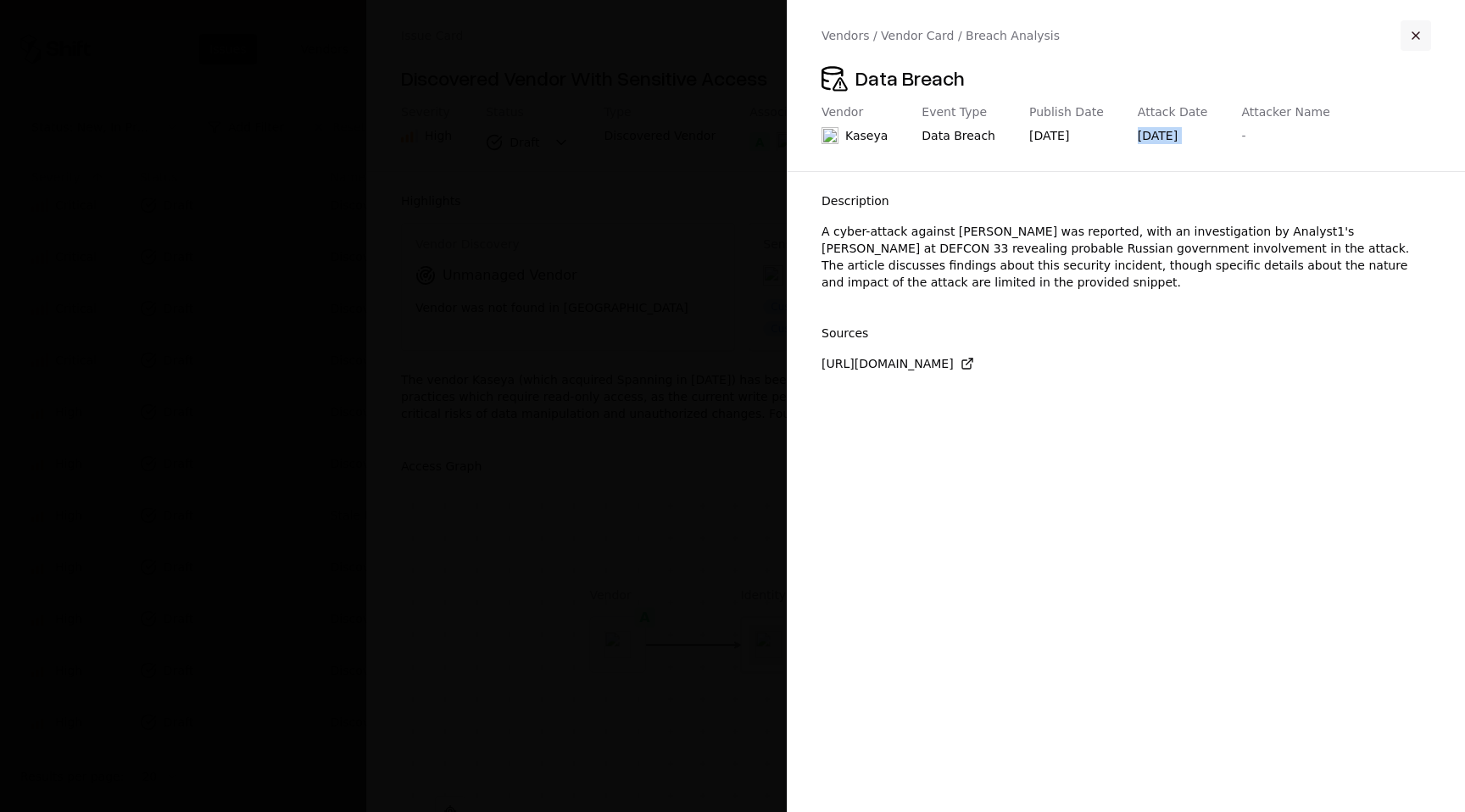
click at [1415, 31] on button "button" at bounding box center [1415, 35] width 30 height 30
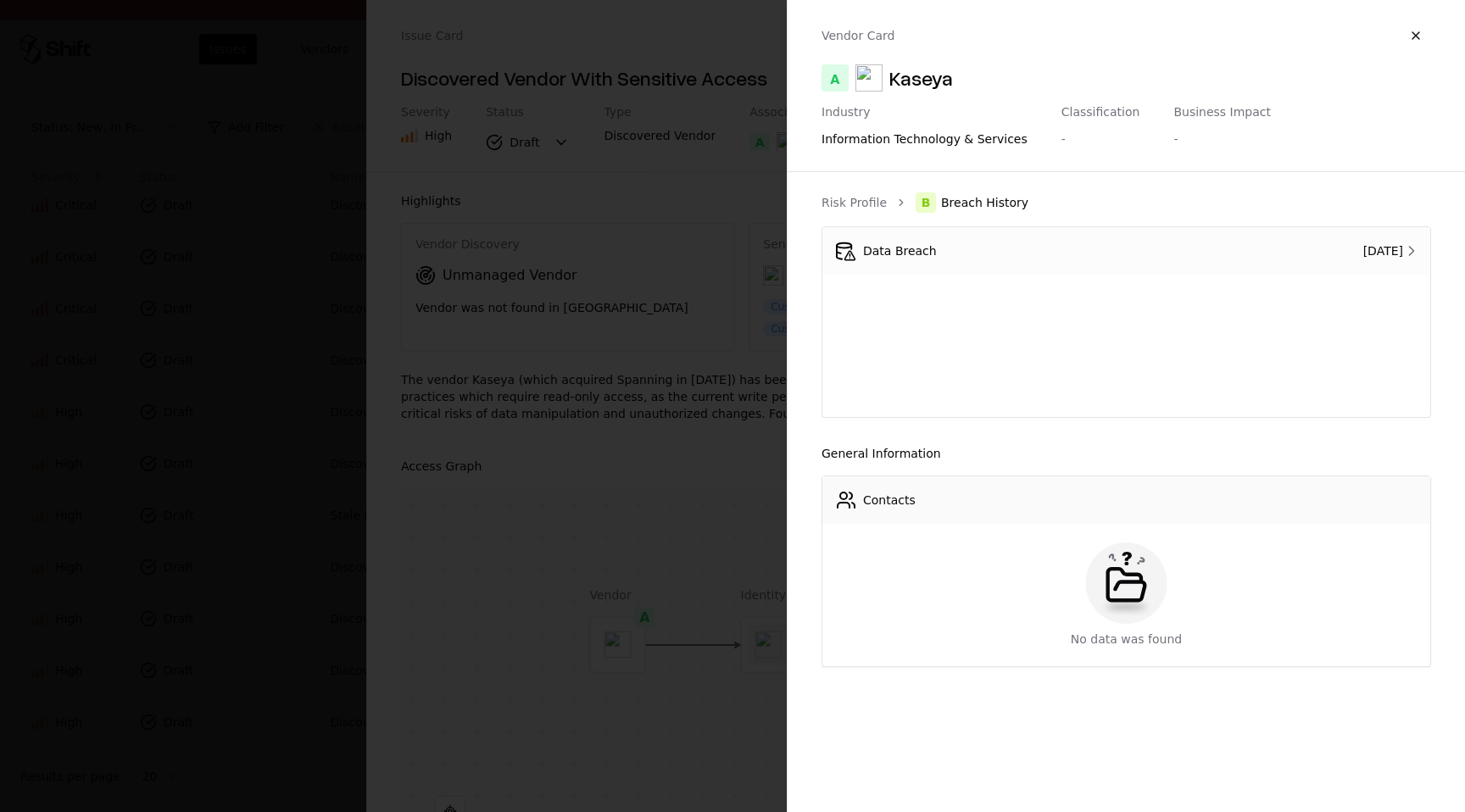
click at [1349, 236] on td "Aug 11, 2025" at bounding box center [1315, 250] width 230 height 47
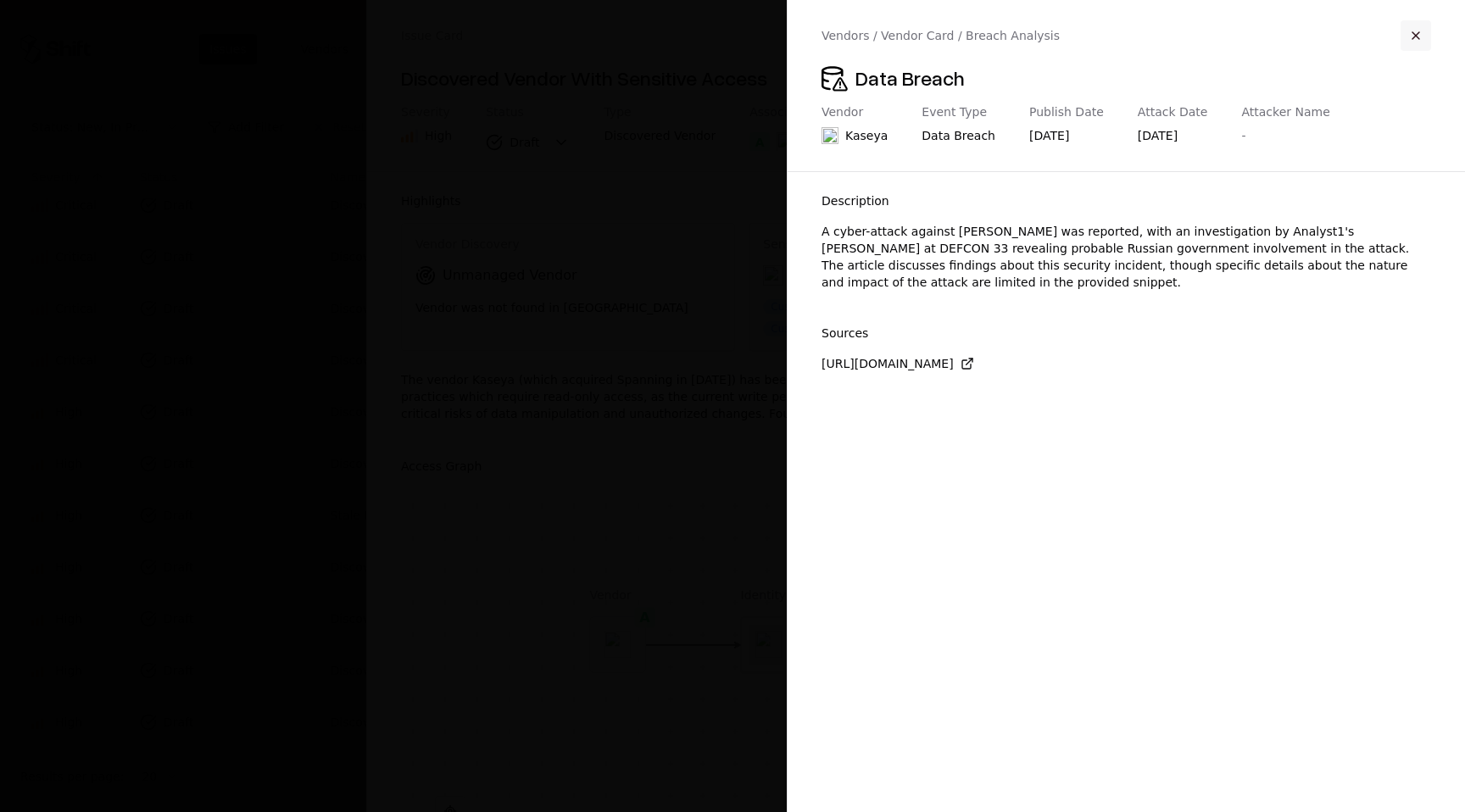
click at [1424, 31] on button "button" at bounding box center [1415, 35] width 30 height 30
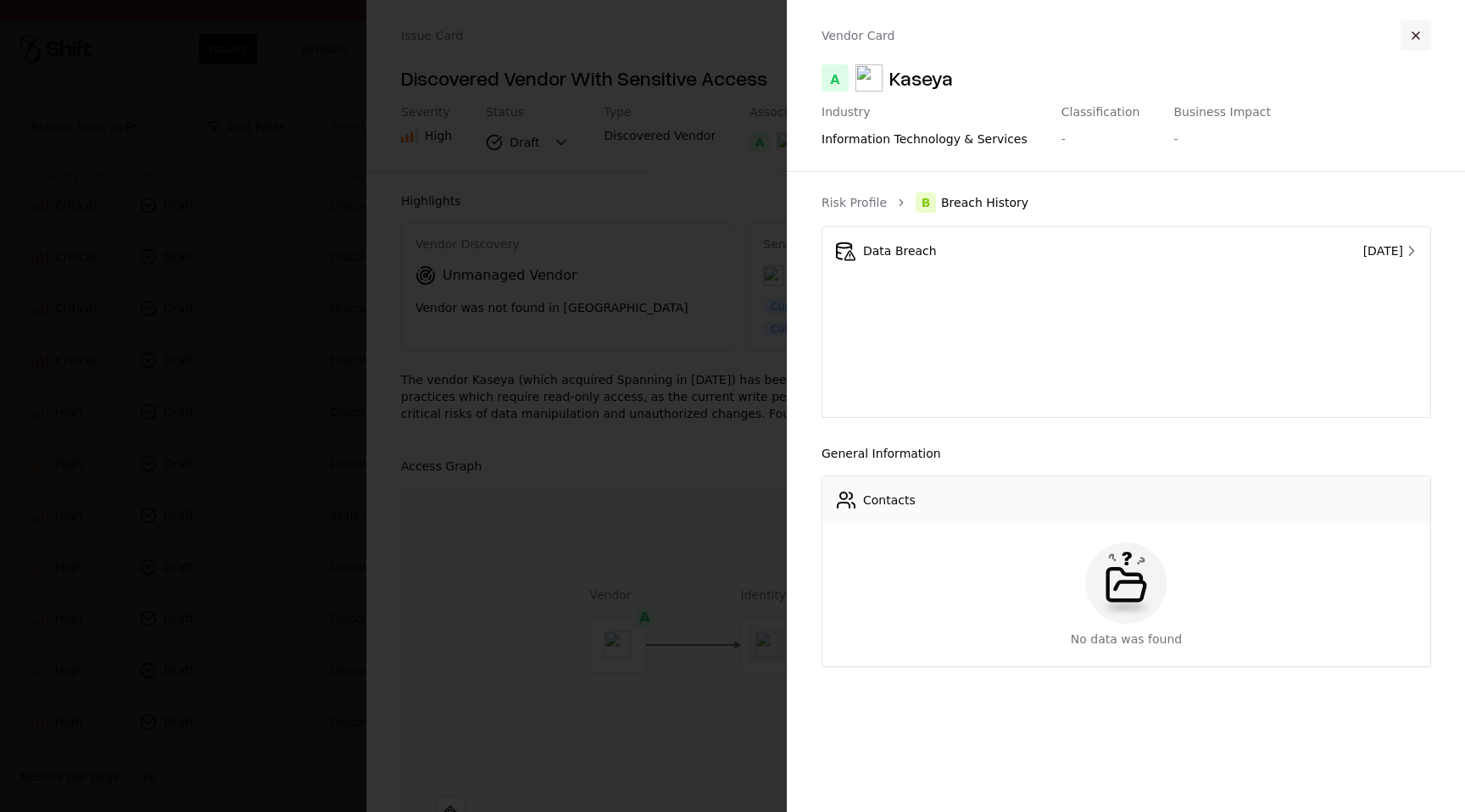
click at [1420, 32] on button "button" at bounding box center [1415, 35] width 30 height 30
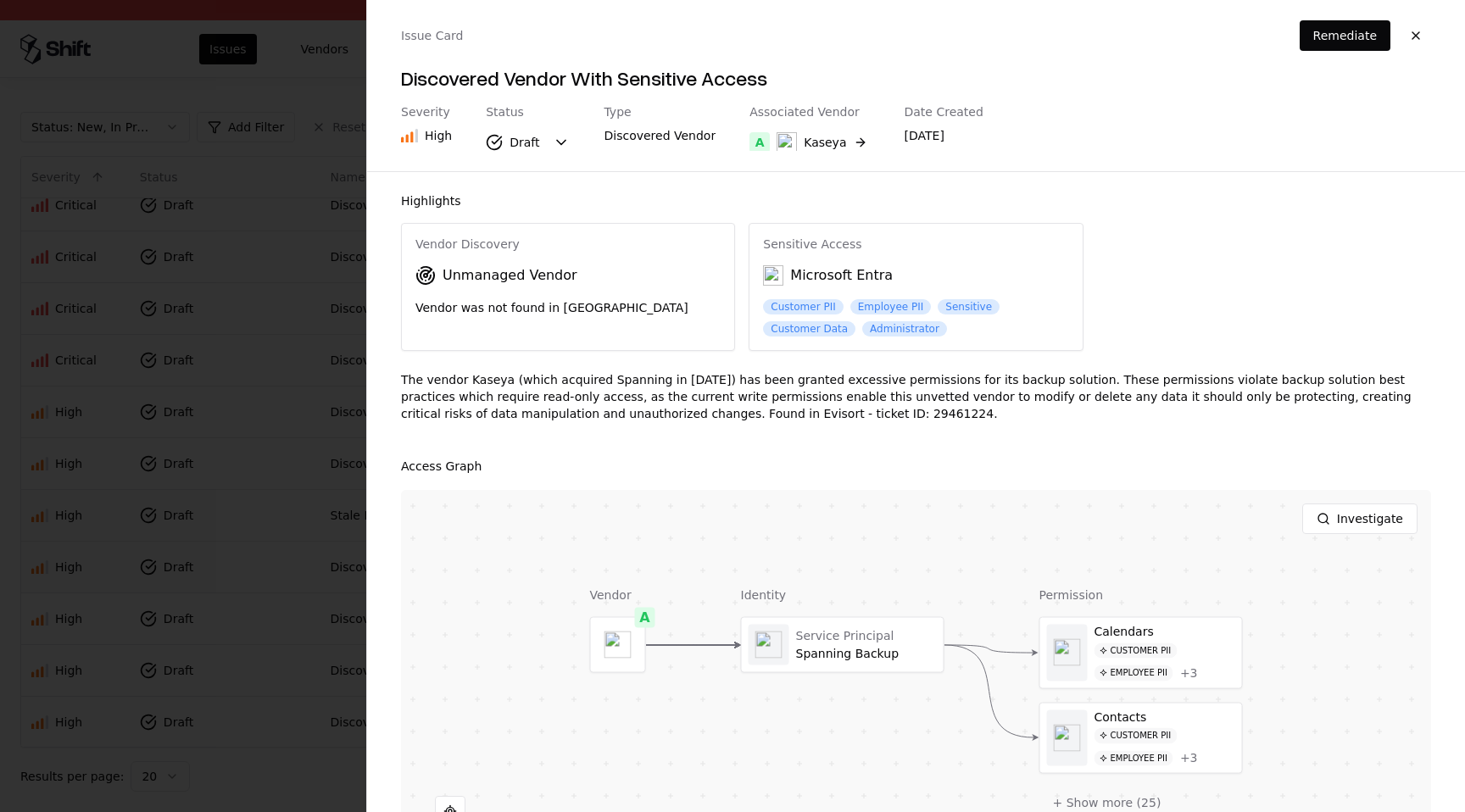
click at [1420, 32] on button "button" at bounding box center [1415, 35] width 30 height 30
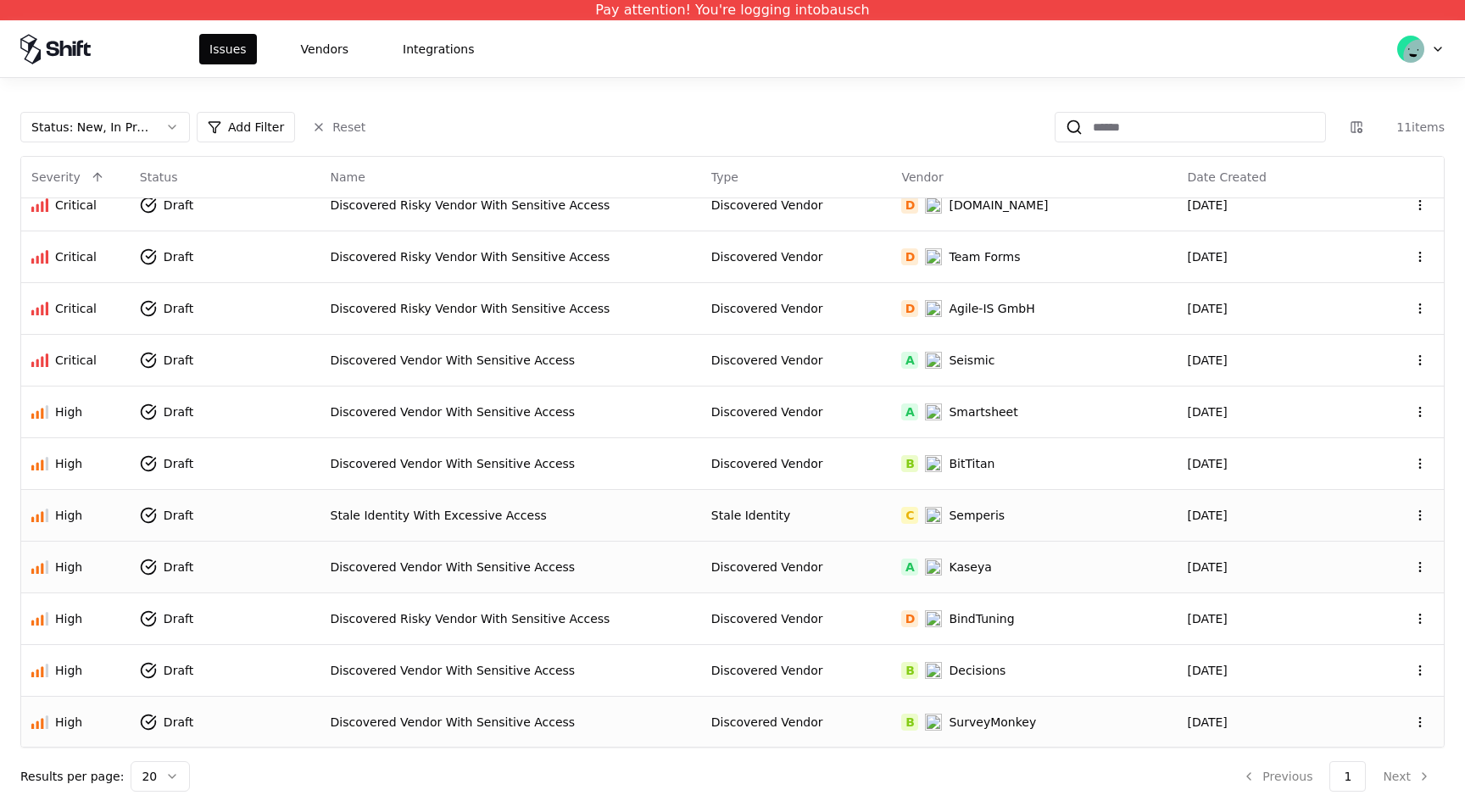
click at [693, 717] on td "Discovered Vendor With Sensitive Access" at bounding box center [511, 721] width 381 height 52
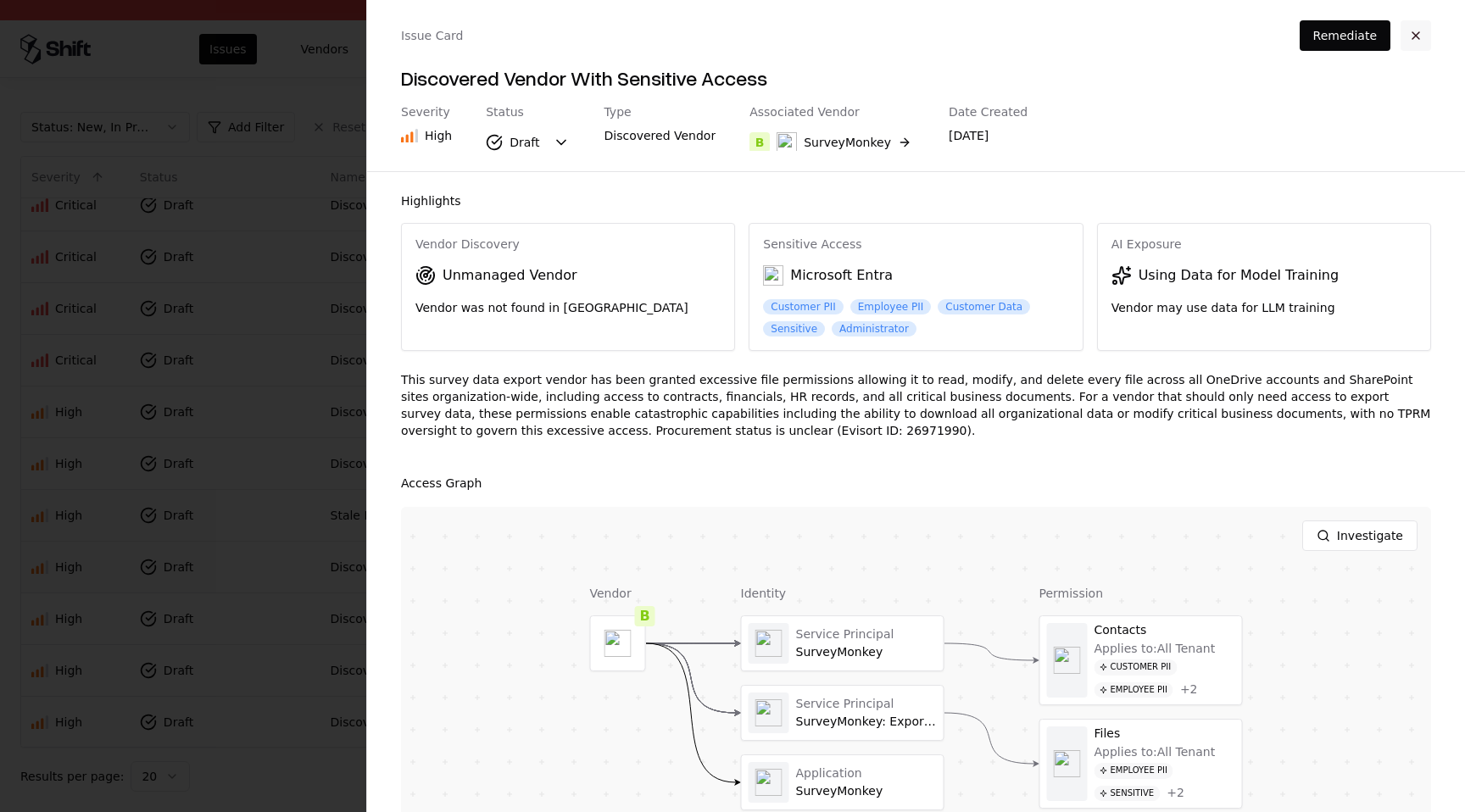
click at [1413, 38] on button "button" at bounding box center [1415, 35] width 30 height 30
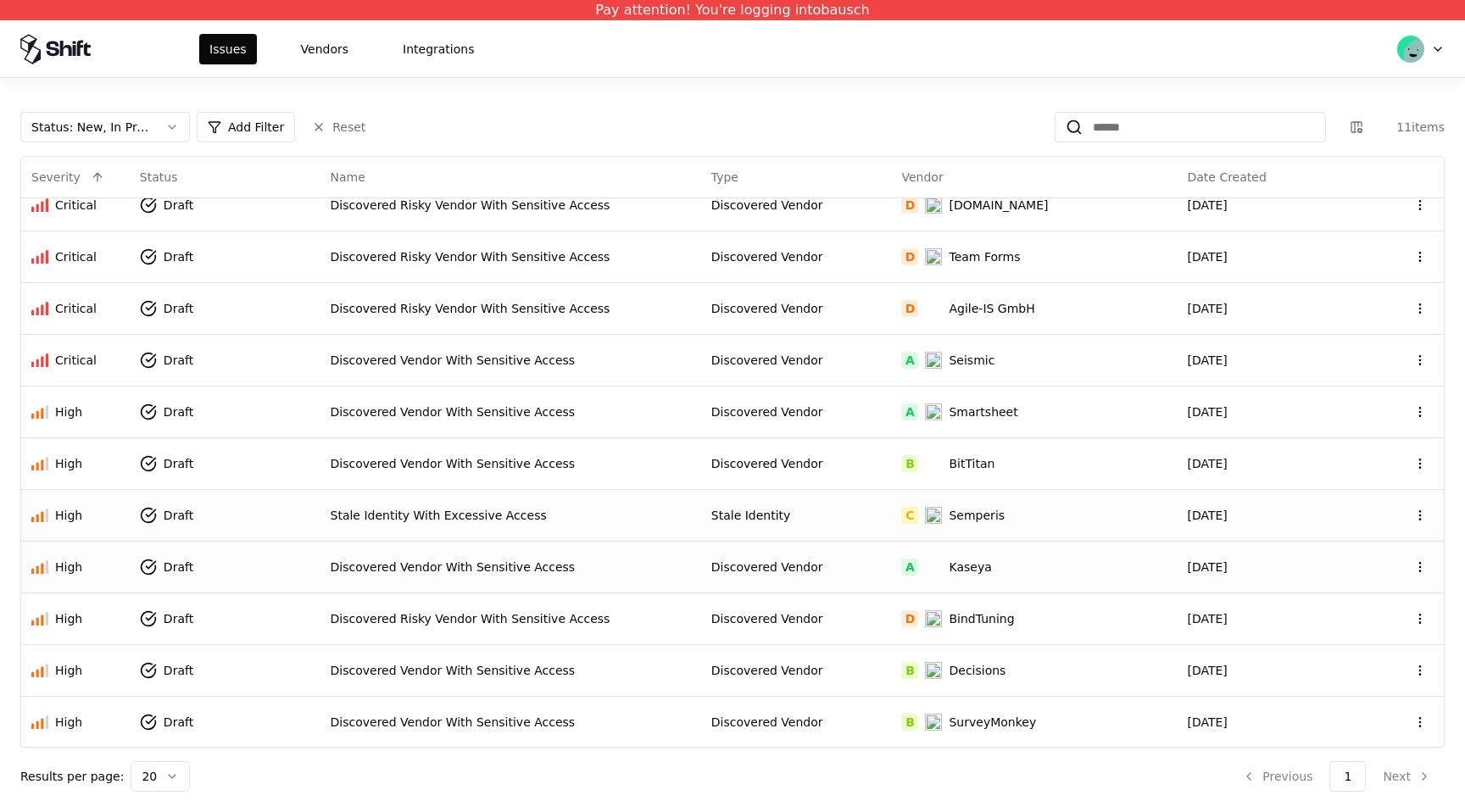
scroll to position [0, 0]
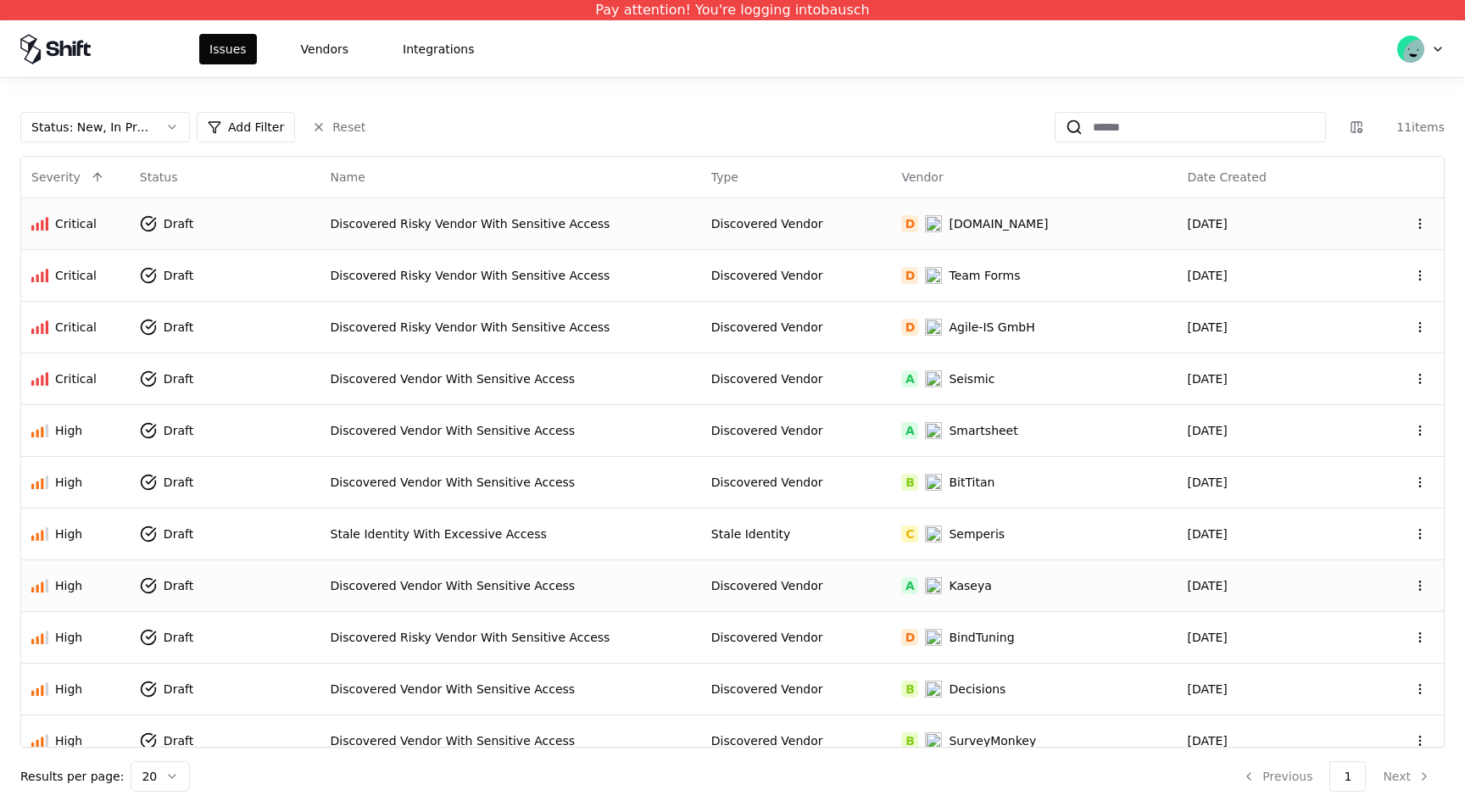
click at [1002, 237] on td "D Draw.io" at bounding box center [1033, 223] width 285 height 52
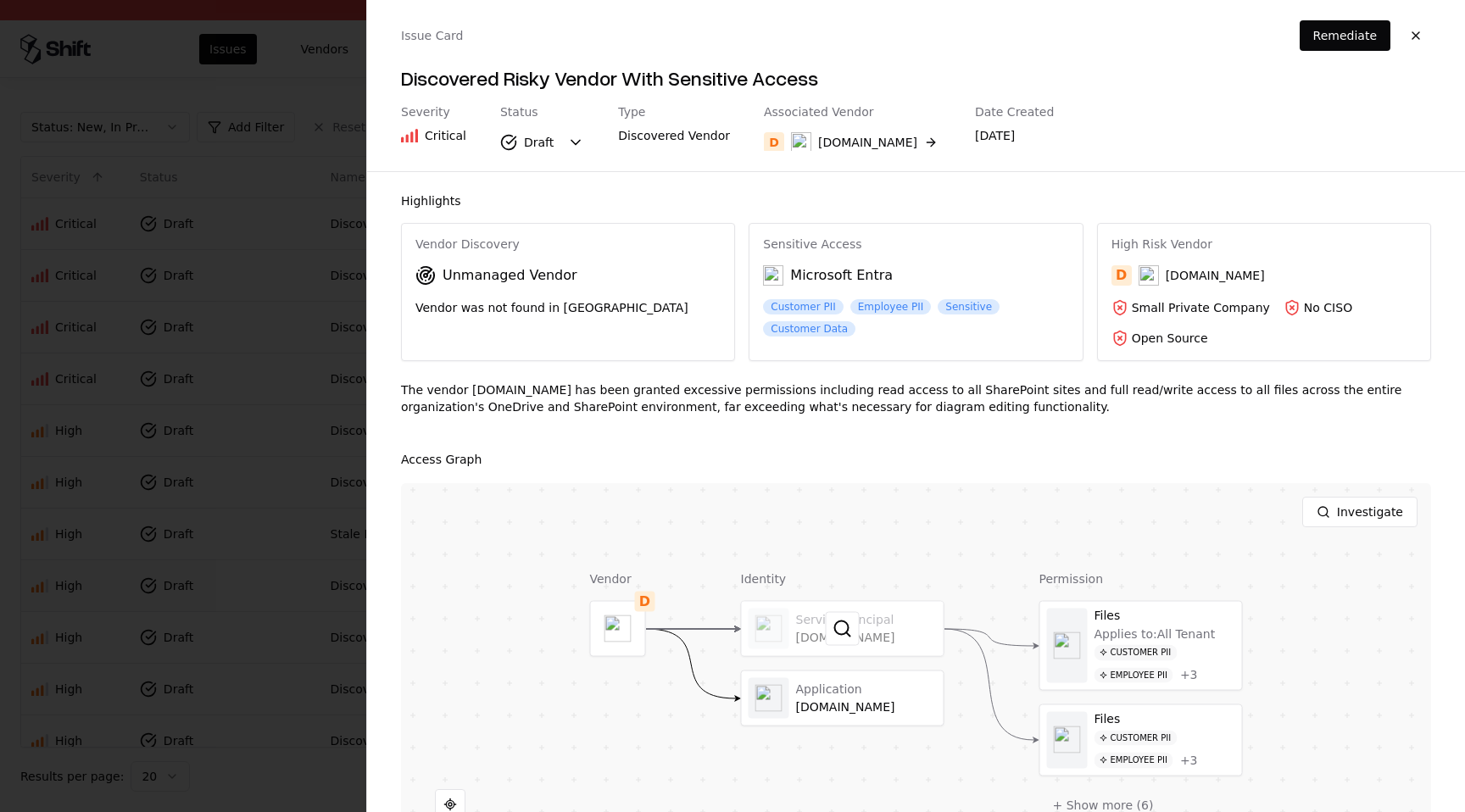
click at [895, 632] on div at bounding box center [843, 628] width 202 height 54
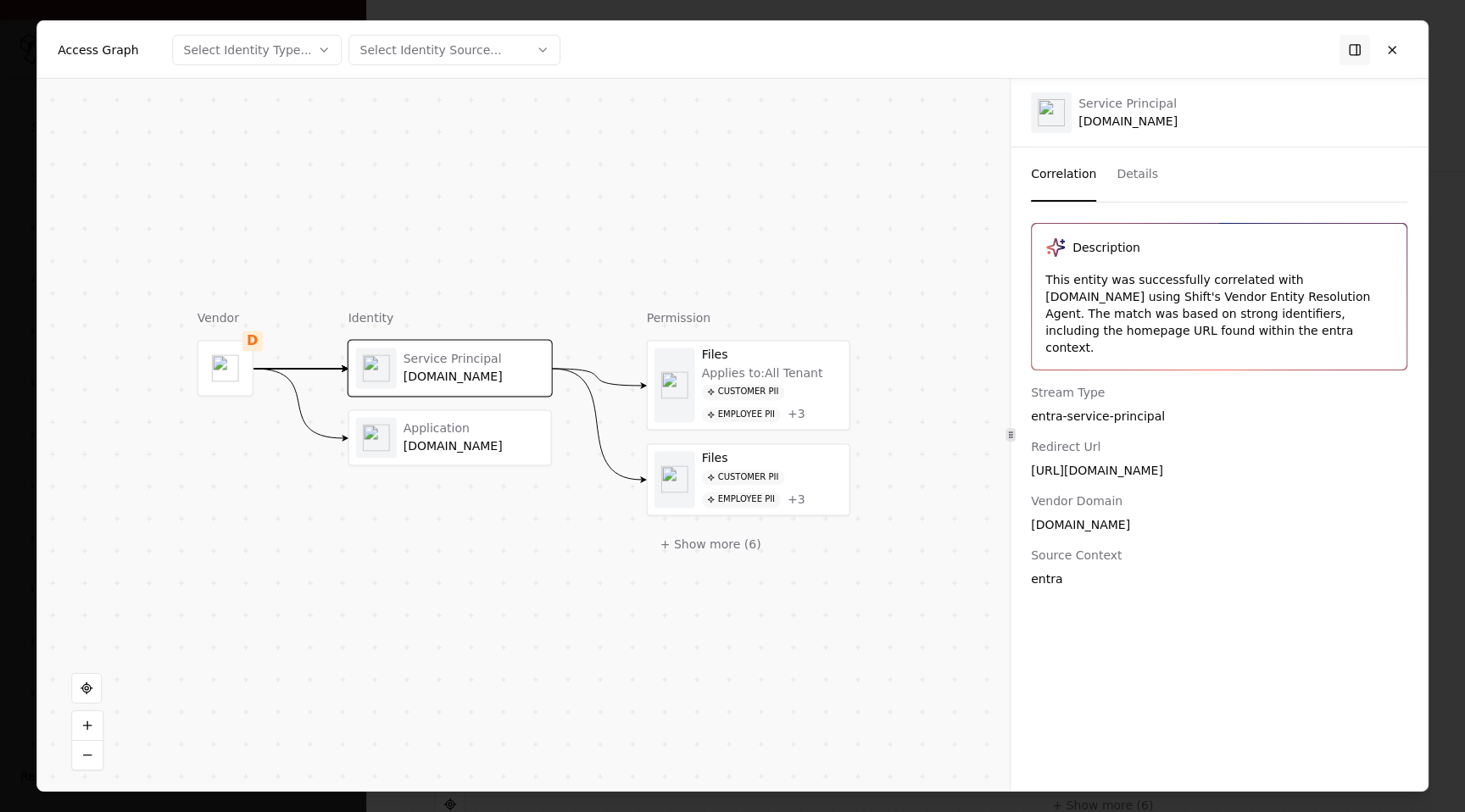
click at [1137, 178] on button "Details" at bounding box center [1137, 174] width 41 height 54
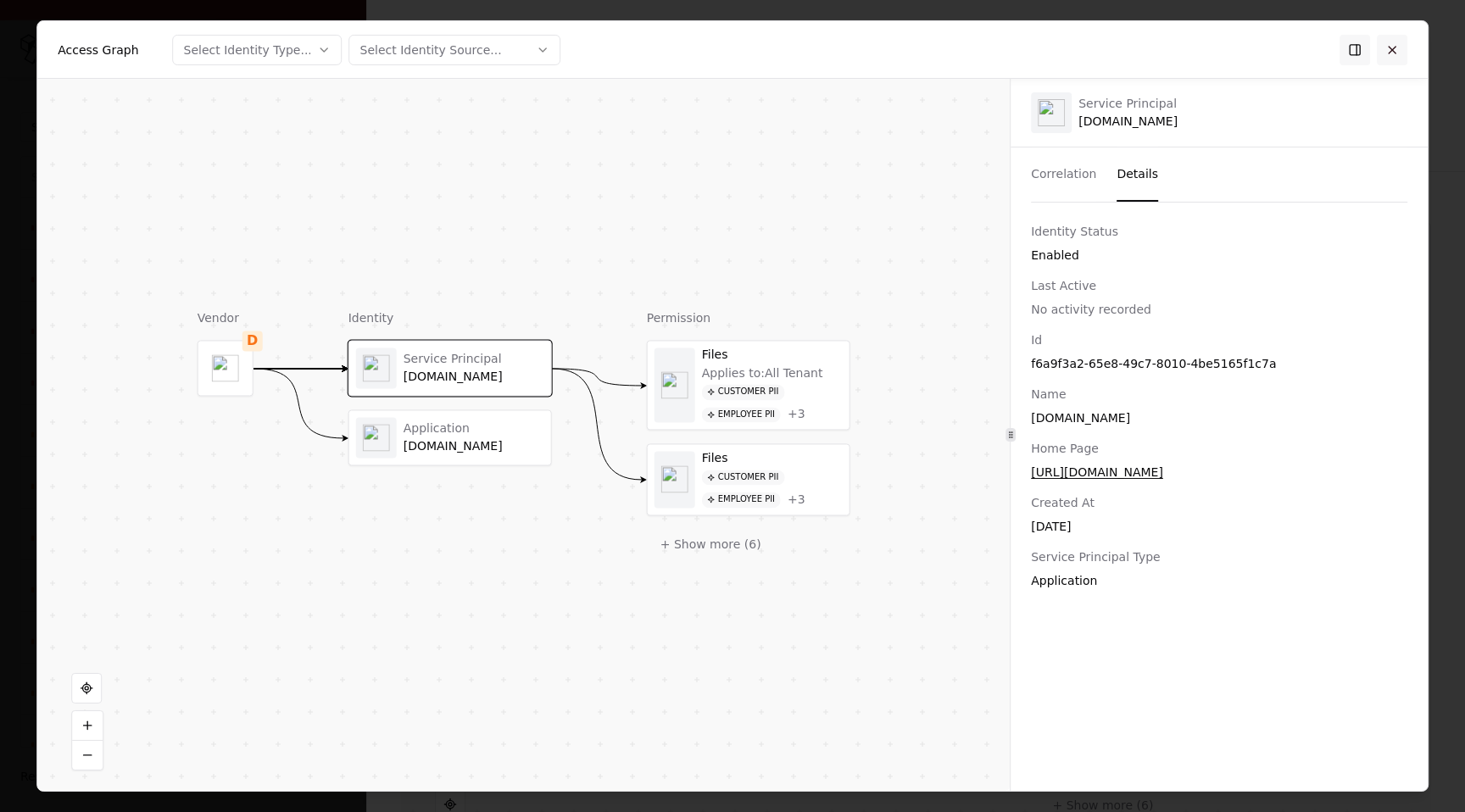
click at [1397, 54] on button at bounding box center [1391, 48] width 30 height 30
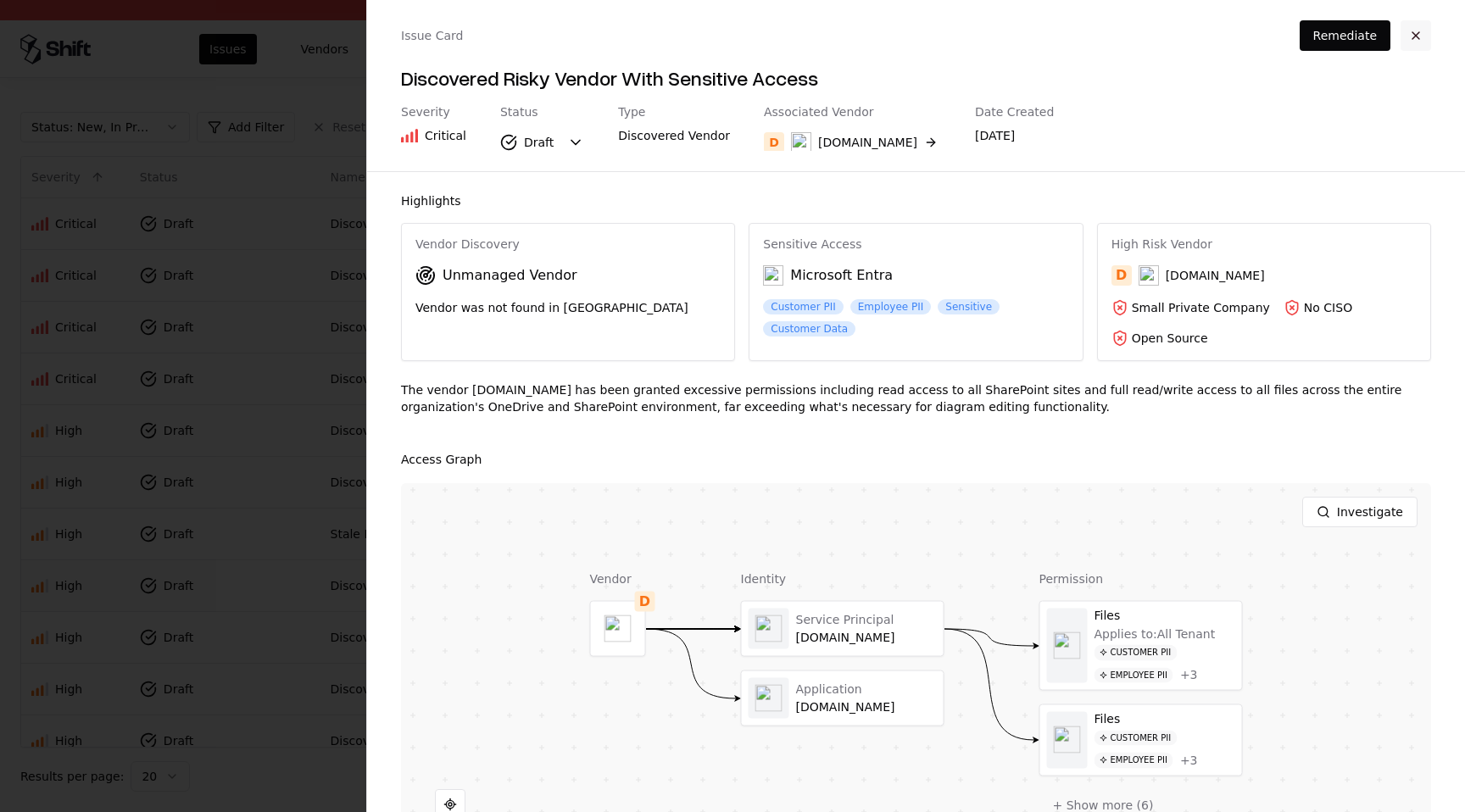
click at [1407, 40] on button "button" at bounding box center [1415, 35] width 30 height 30
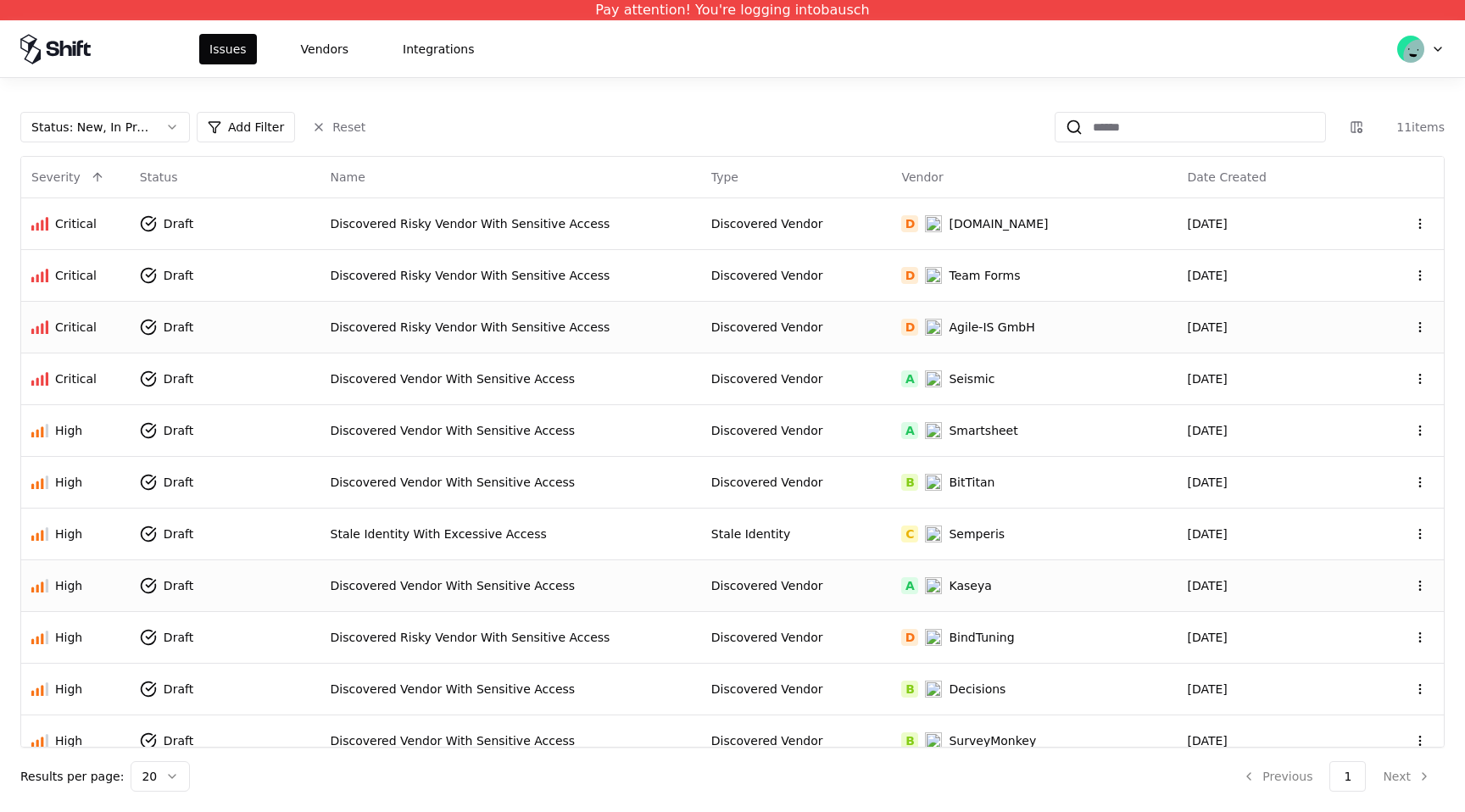
click at [1060, 321] on div "D Agile-IS GmbH" at bounding box center [1033, 327] width 266 height 17
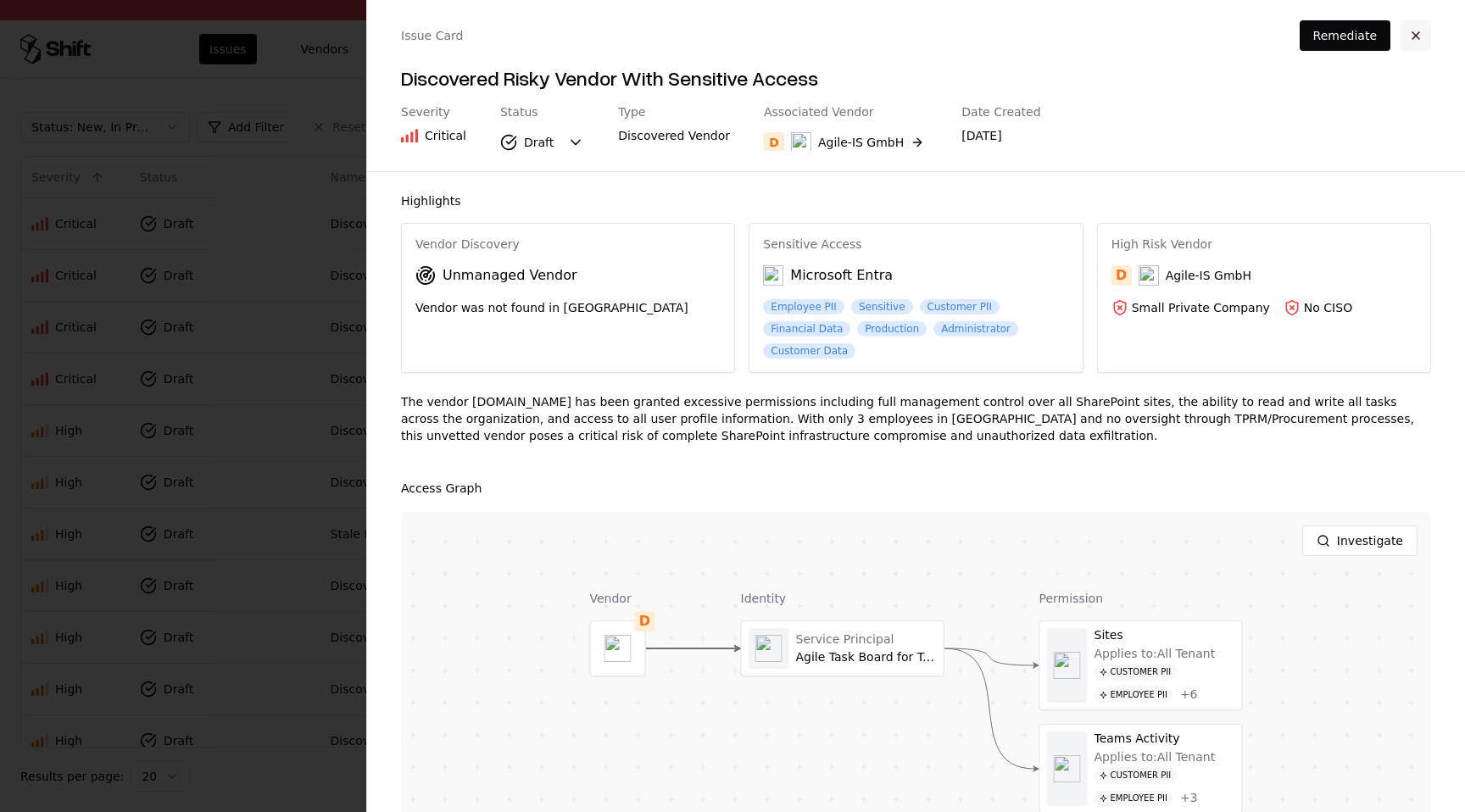
click at [1419, 36] on button "button" at bounding box center [1415, 35] width 30 height 30
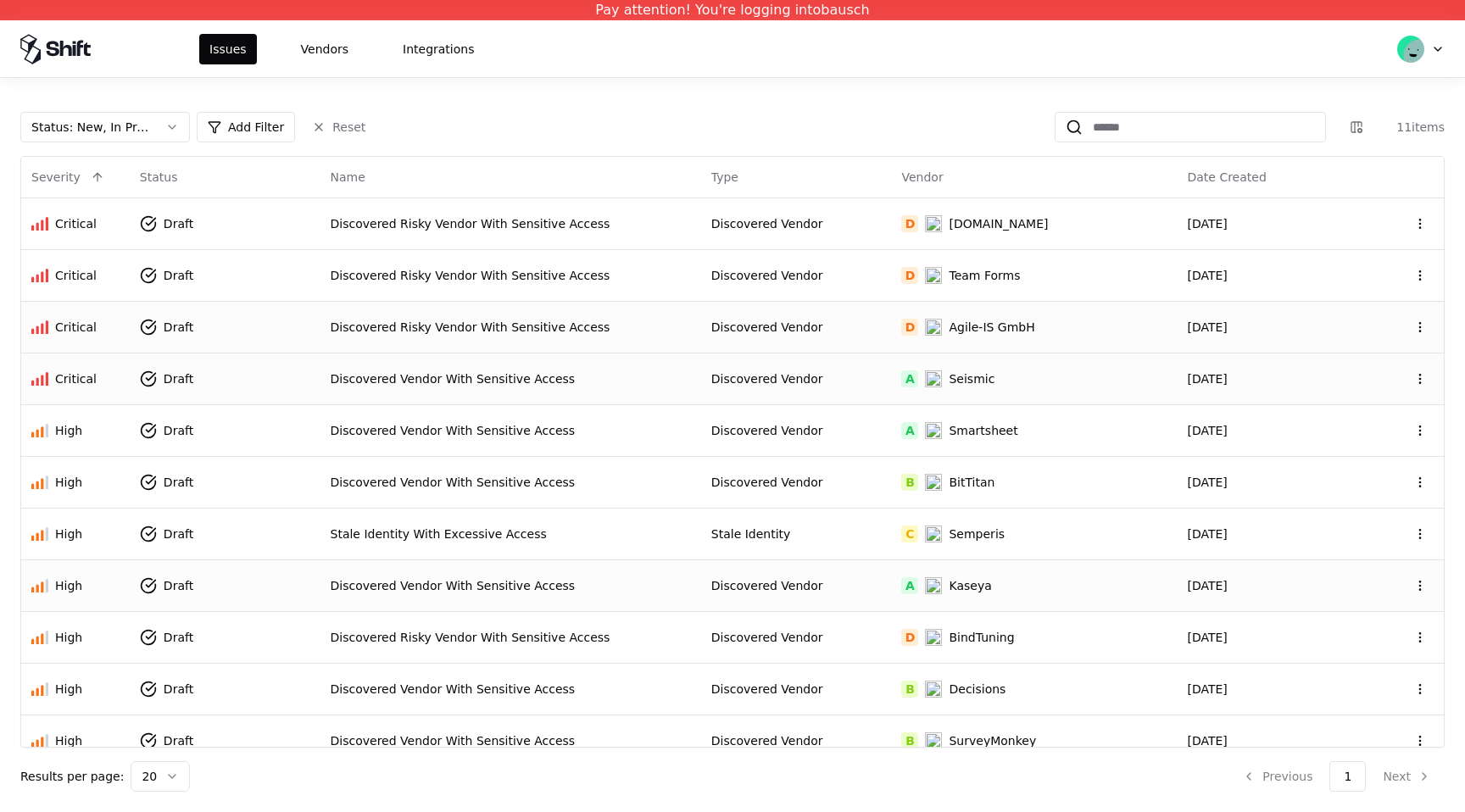
click at [1043, 388] on td "A Seismic" at bounding box center [1033, 378] width 285 height 52
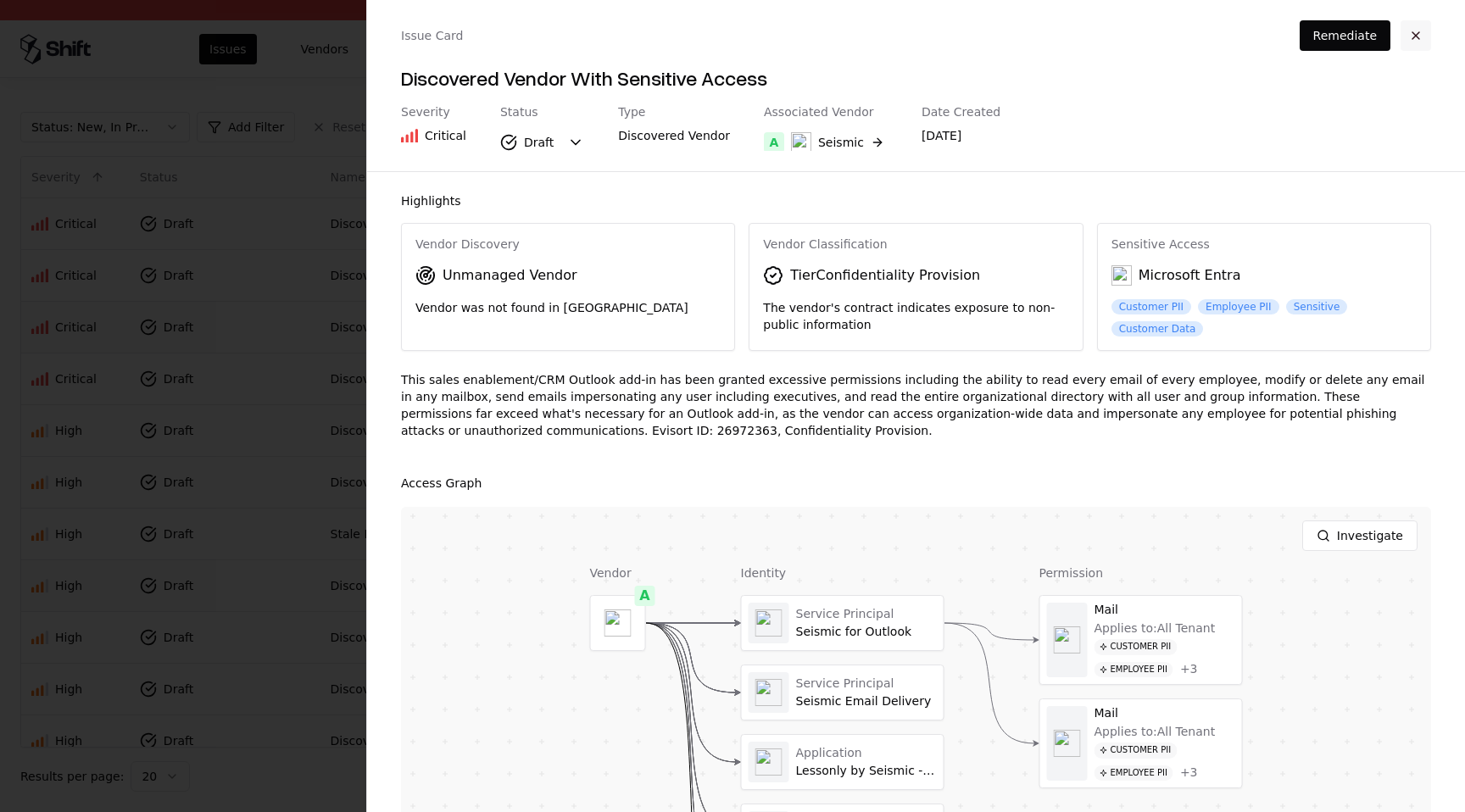
click at [1413, 26] on button "button" at bounding box center [1415, 35] width 30 height 30
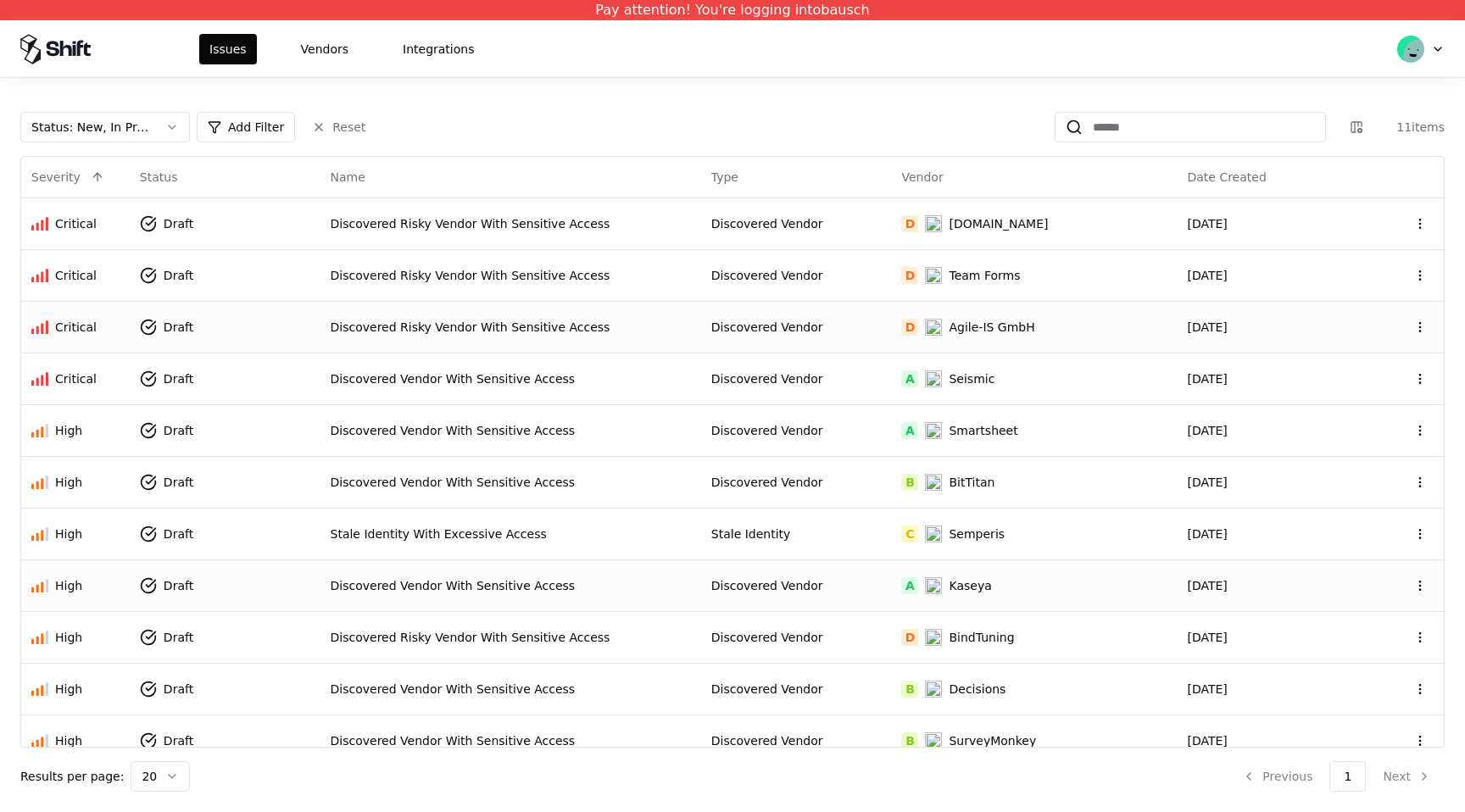
click at [1028, 334] on td "D Agile-IS GmbH" at bounding box center [1033, 327] width 285 height 52
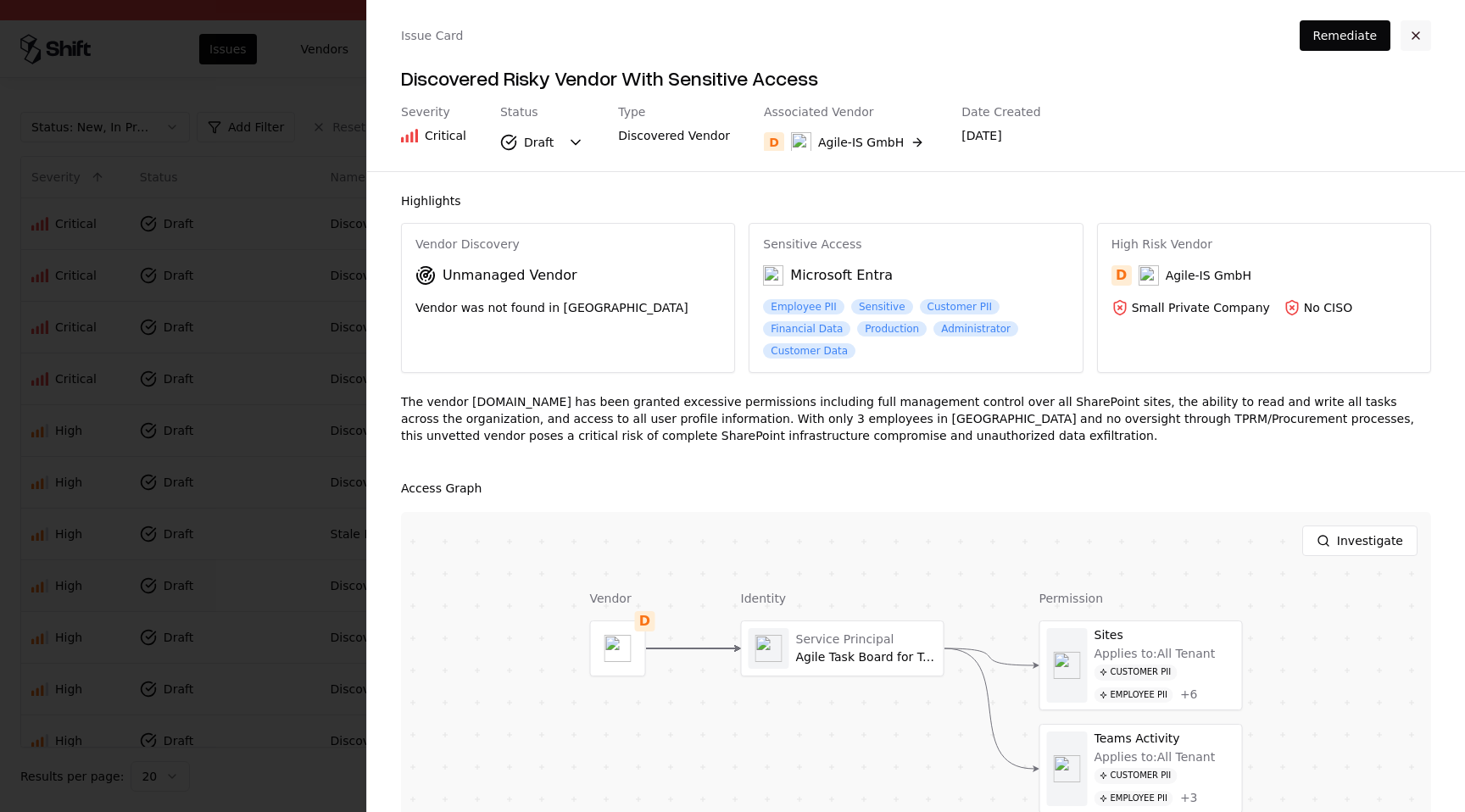
click at [1425, 36] on button "button" at bounding box center [1415, 35] width 30 height 30
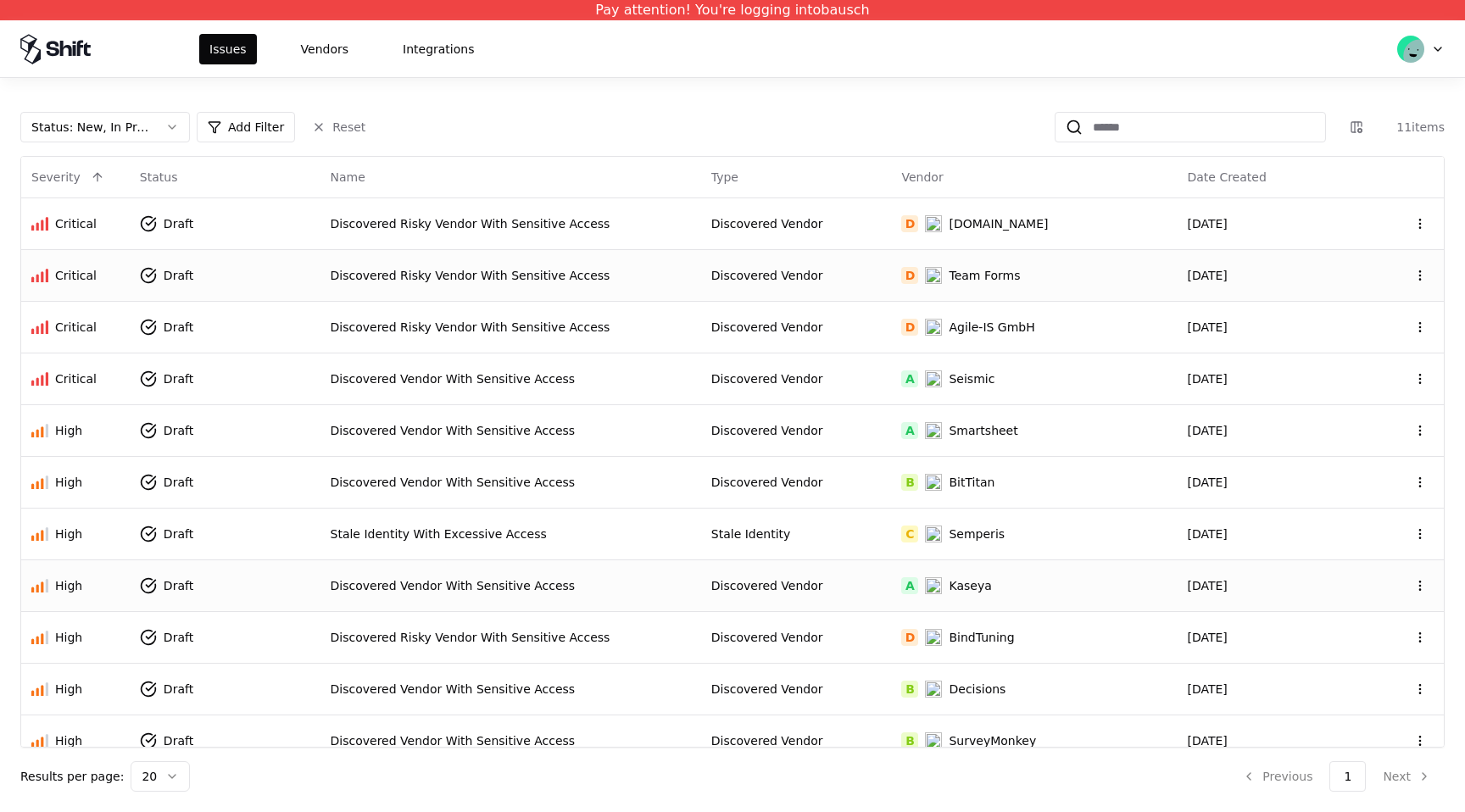
click at [1051, 275] on div "D Team Forms" at bounding box center [1033, 276] width 266 height 17
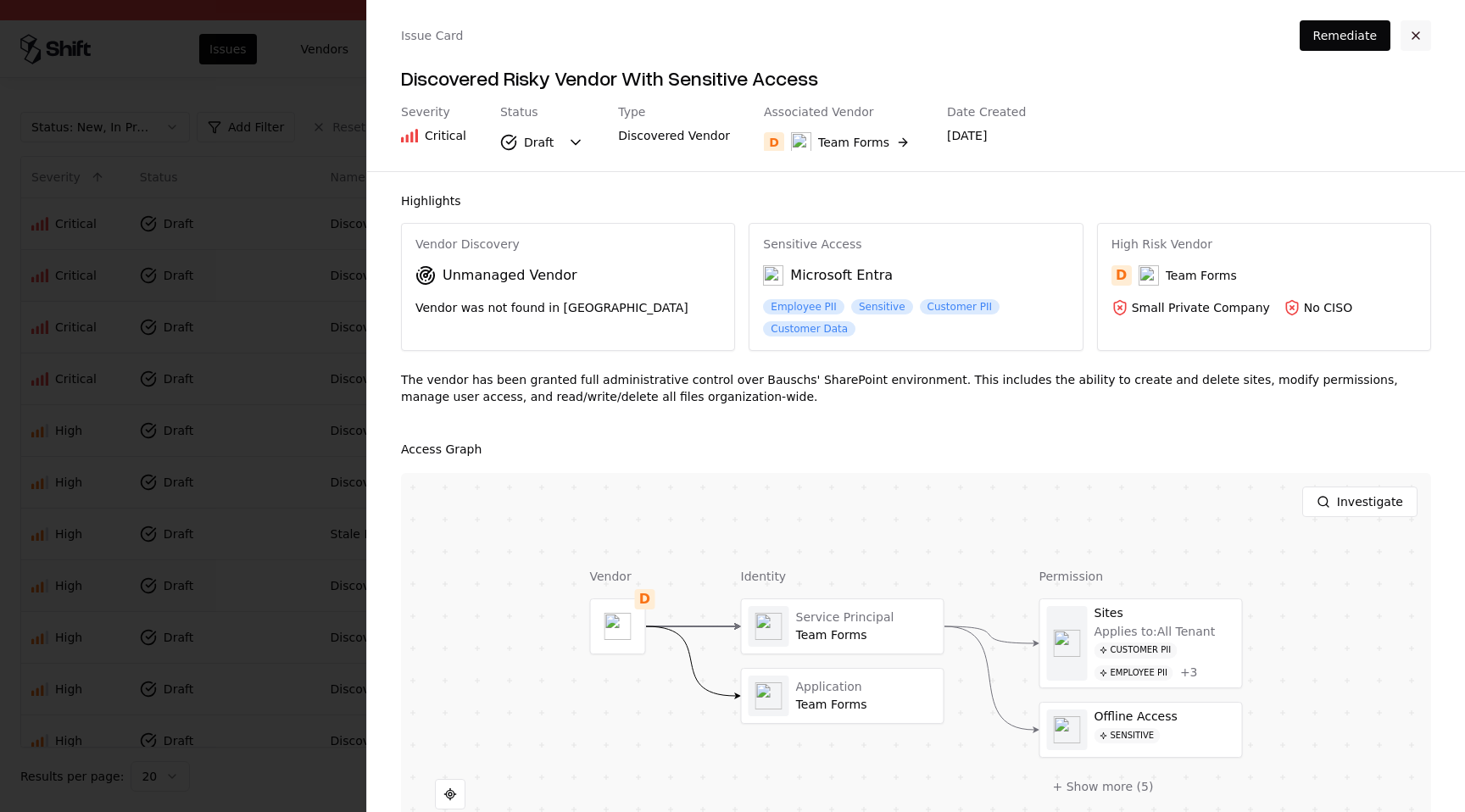
click at [1419, 43] on button "button" at bounding box center [1415, 35] width 30 height 30
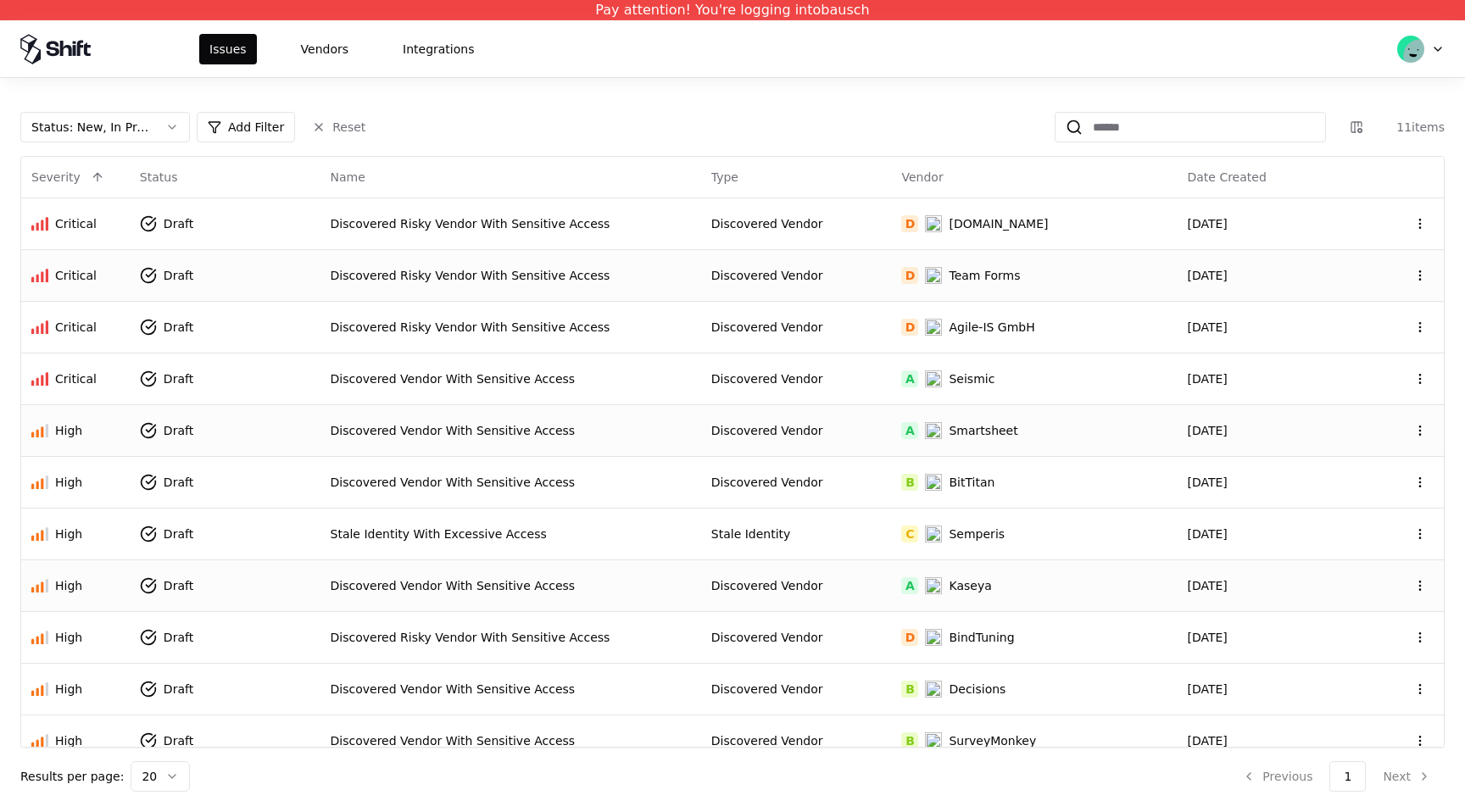
click at [1046, 432] on div "A Smartsheet" at bounding box center [1033, 430] width 266 height 17
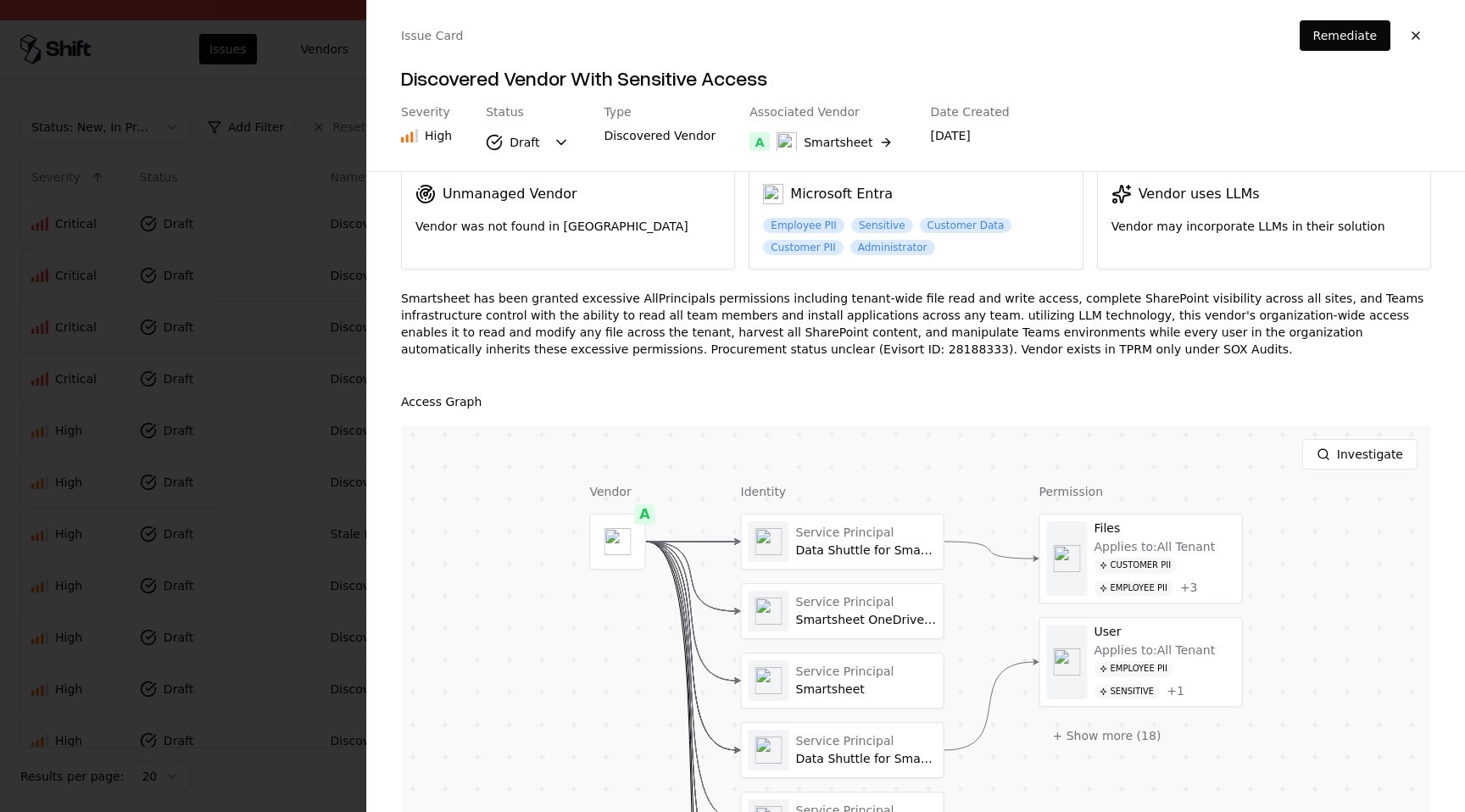
scroll to position [82, 0]
click at [1413, 31] on button "button" at bounding box center [1415, 35] width 30 height 30
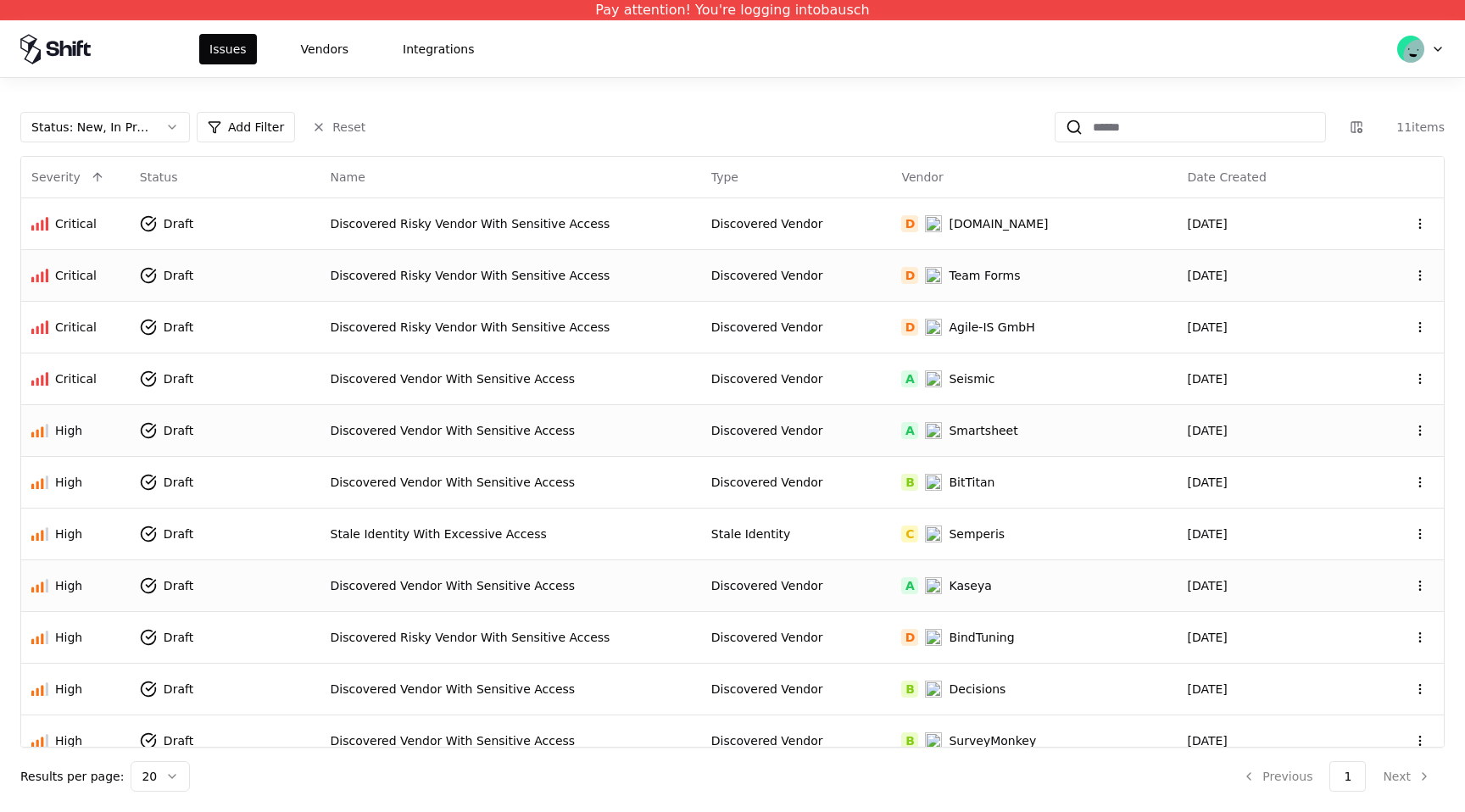
scroll to position [19, 0]
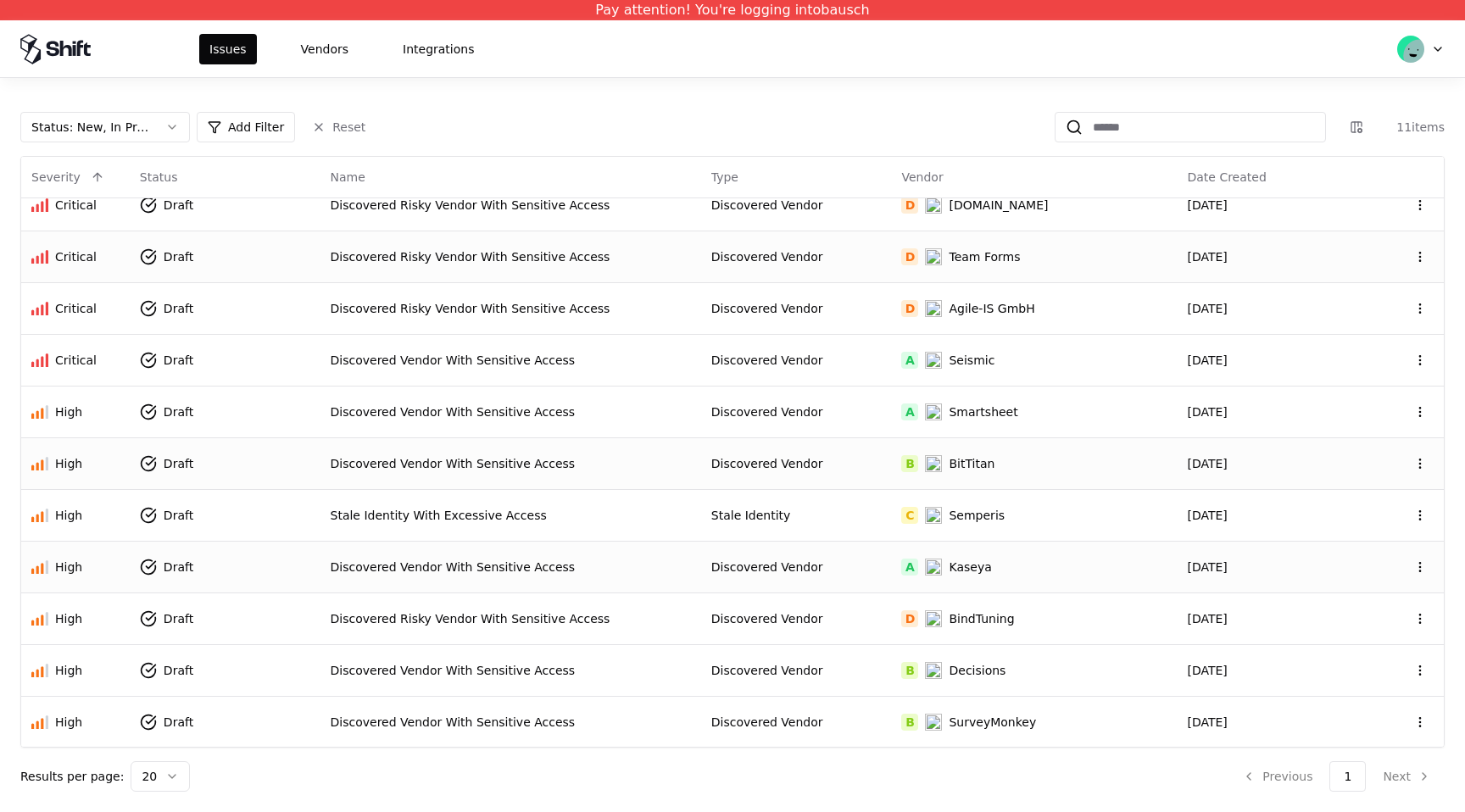
click at [1091, 468] on div "B BitTitan" at bounding box center [1033, 463] width 266 height 17
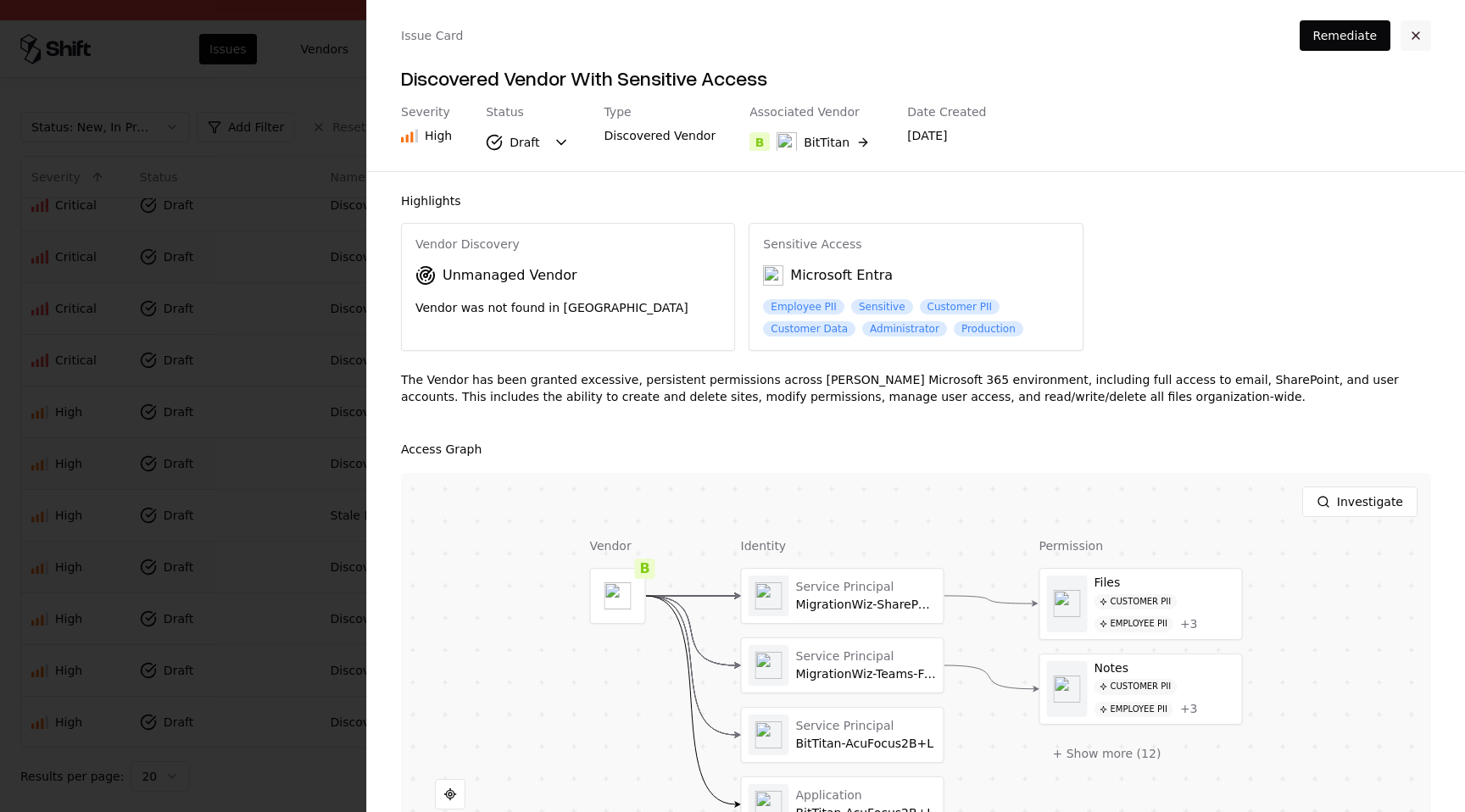
click at [1420, 30] on button "button" at bounding box center [1415, 35] width 30 height 30
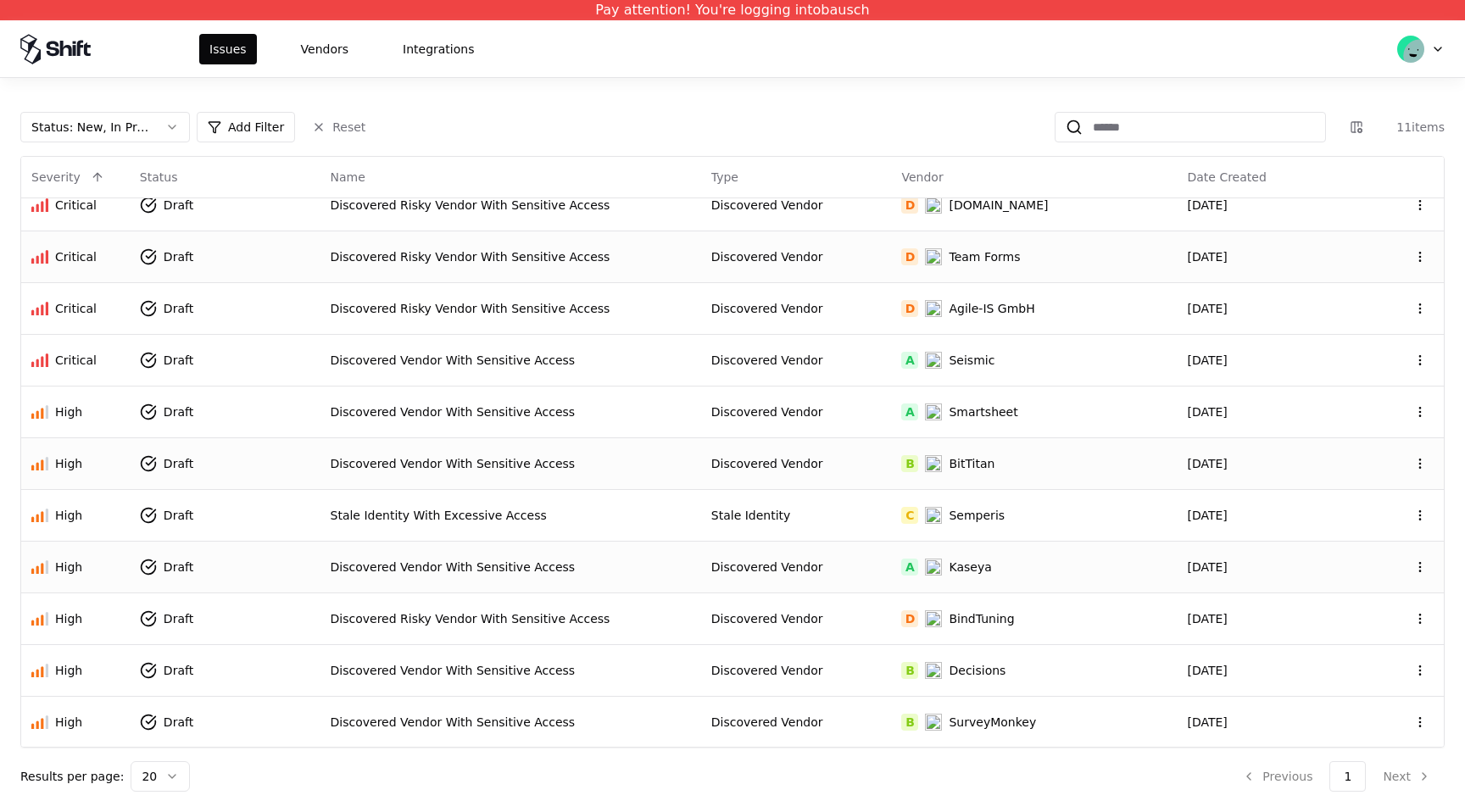
click at [1031, 473] on td "B BitTitan" at bounding box center [1033, 463] width 285 height 52
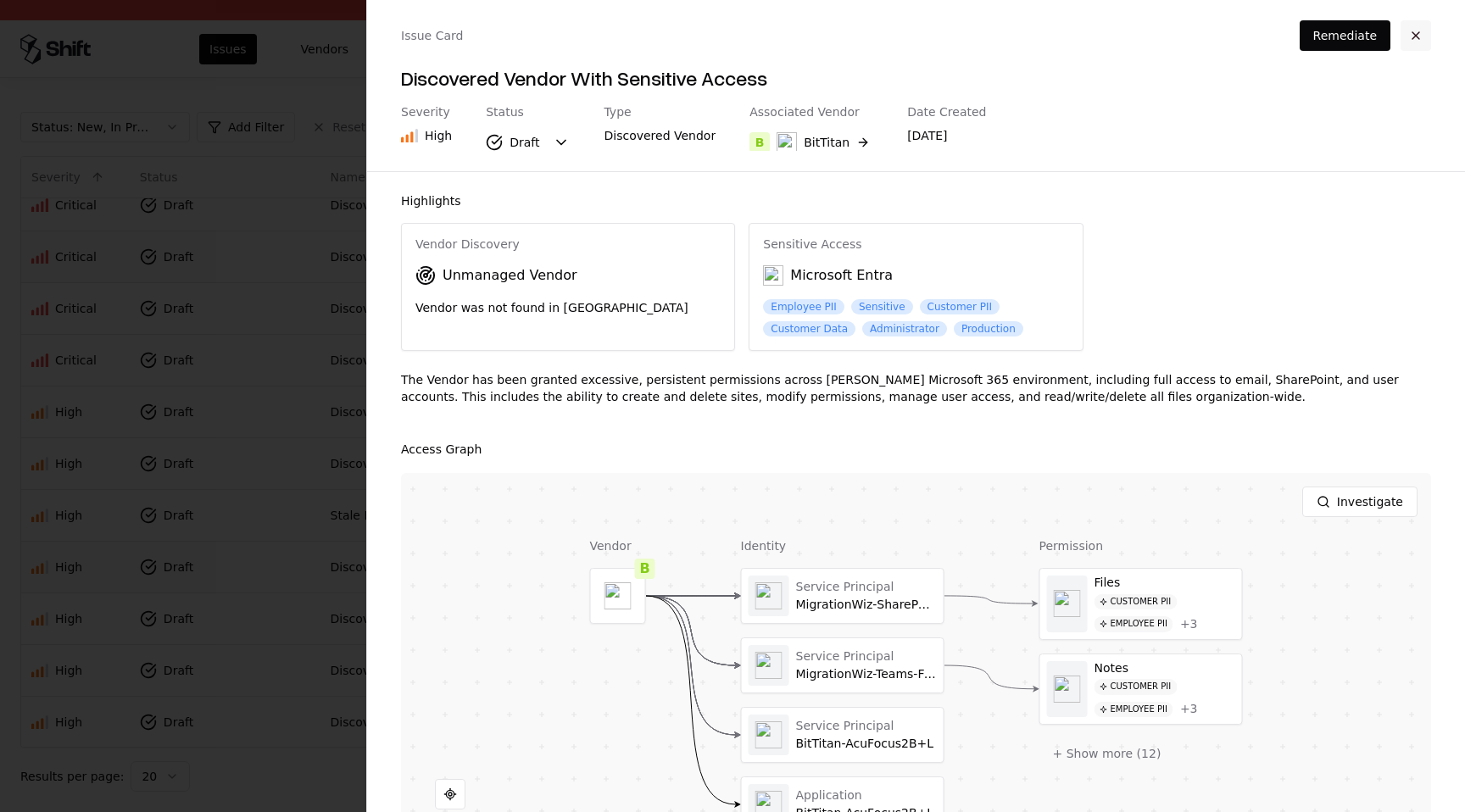
click at [1417, 34] on button "button" at bounding box center [1415, 35] width 30 height 30
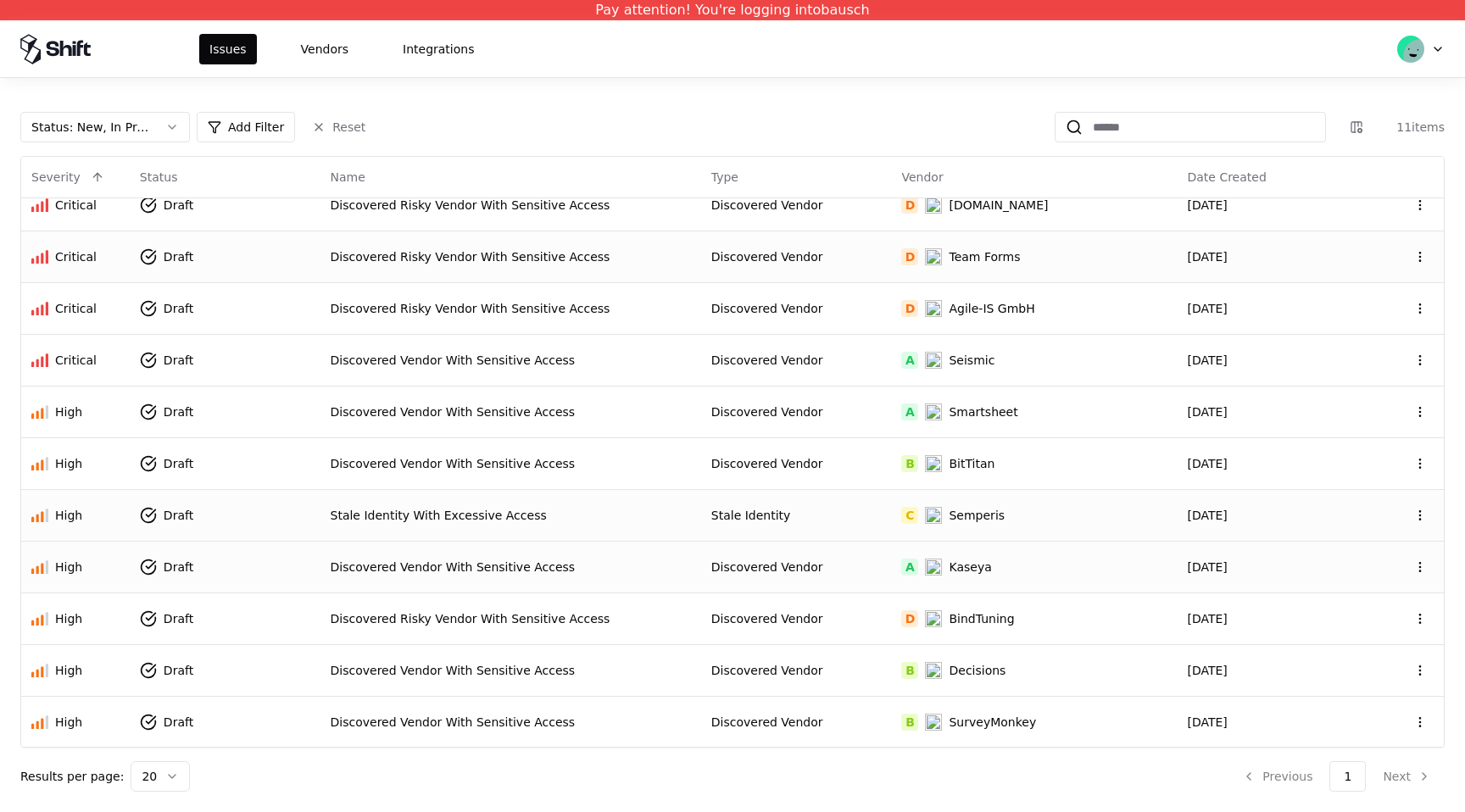
click at [1051, 522] on div "C Semperis" at bounding box center [1033, 516] width 266 height 17
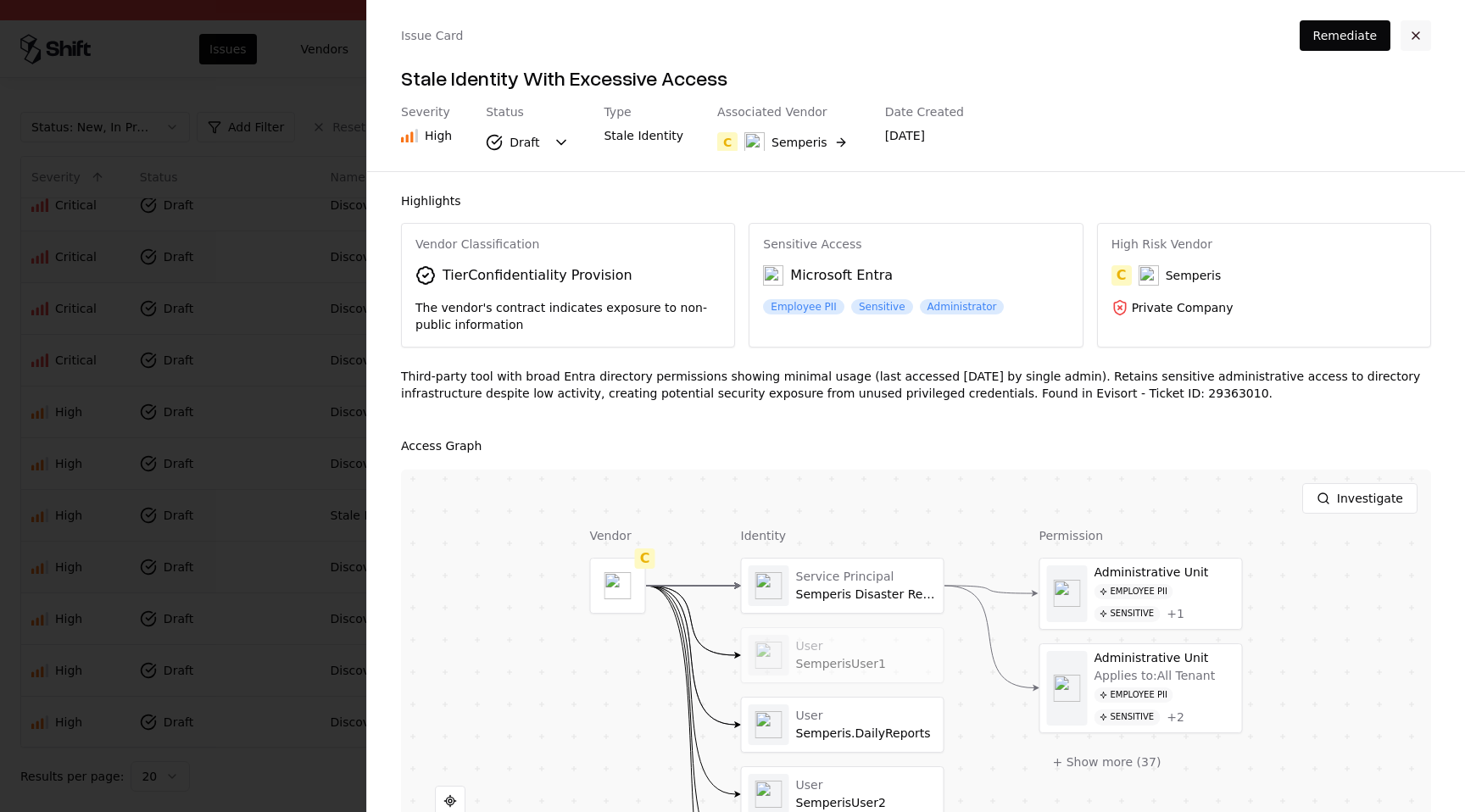
click at [1416, 42] on button "button" at bounding box center [1415, 35] width 30 height 30
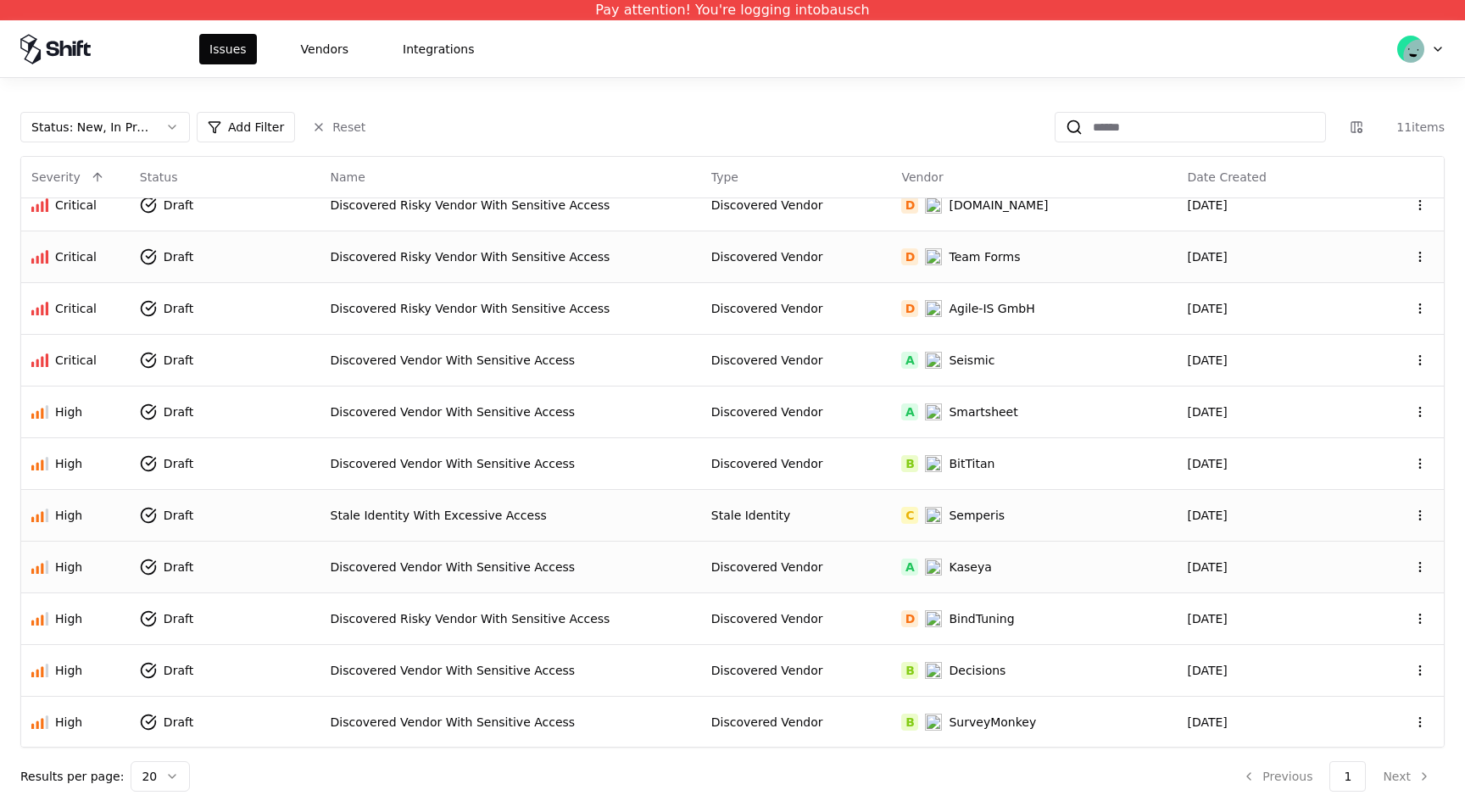
click at [1001, 553] on td "A Kaseya" at bounding box center [1033, 566] width 285 height 52
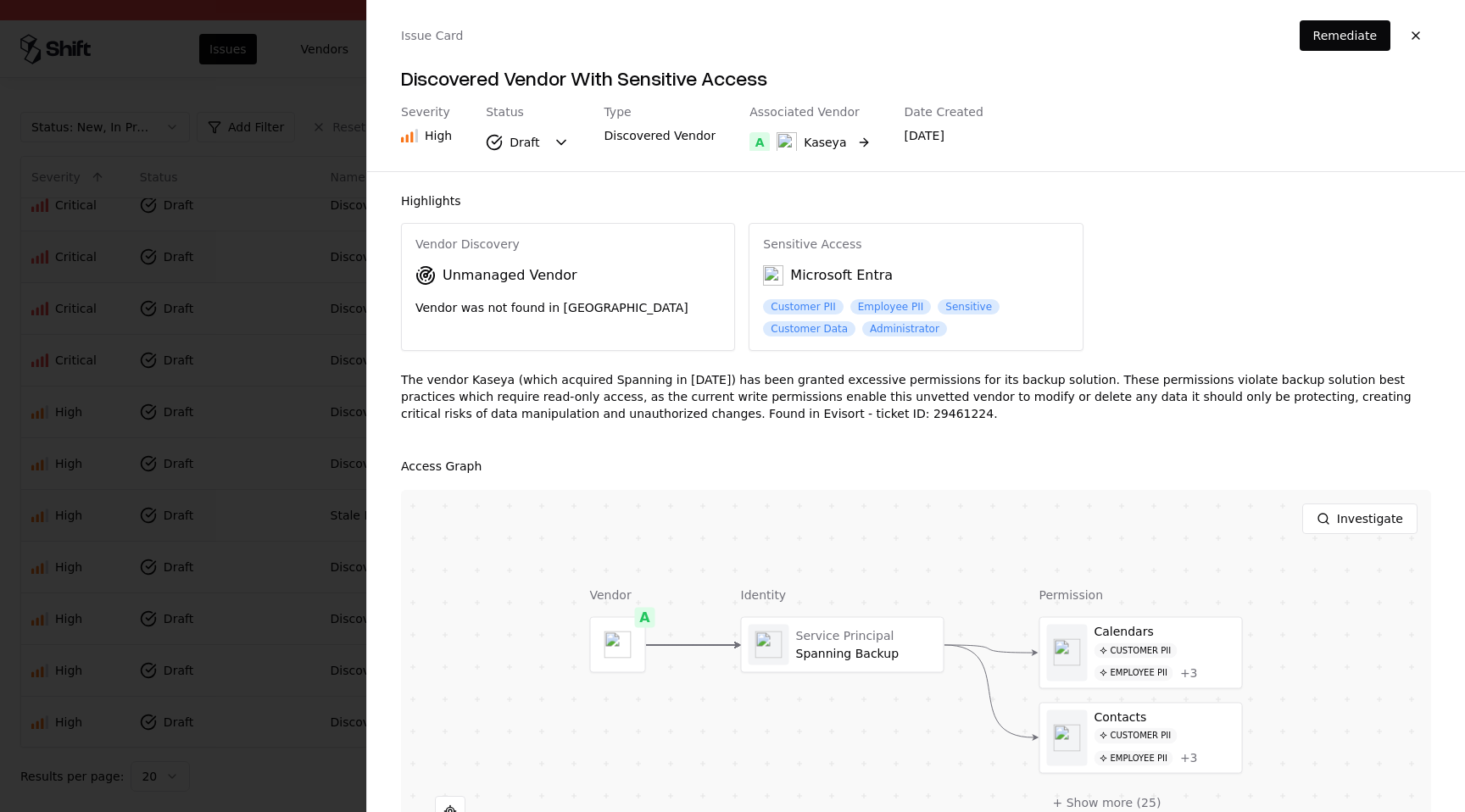
click at [837, 137] on button "A Kaseya" at bounding box center [810, 142] width 120 height 30
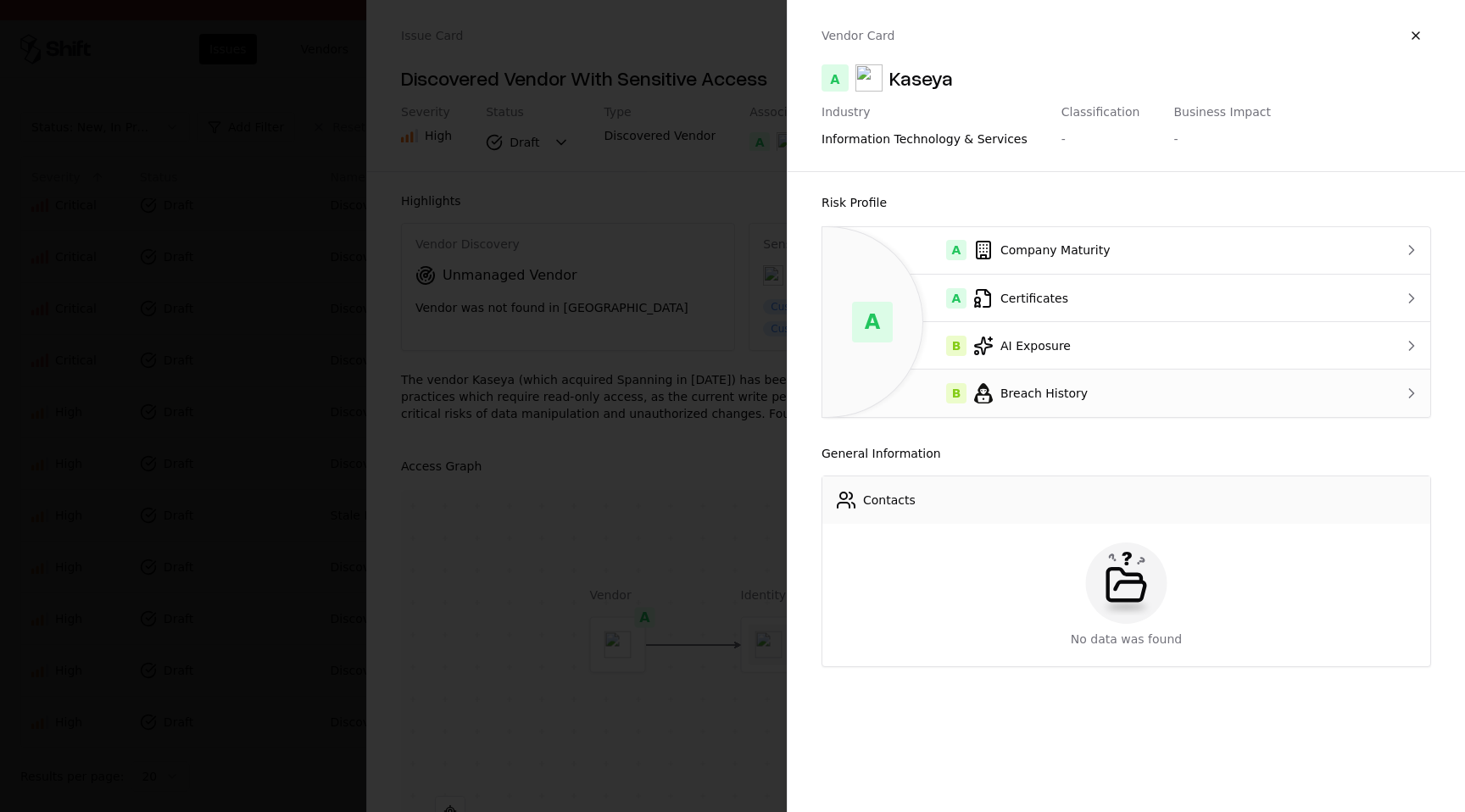
click at [1070, 378] on td "B Breach History" at bounding box center [1092, 393] width 541 height 47
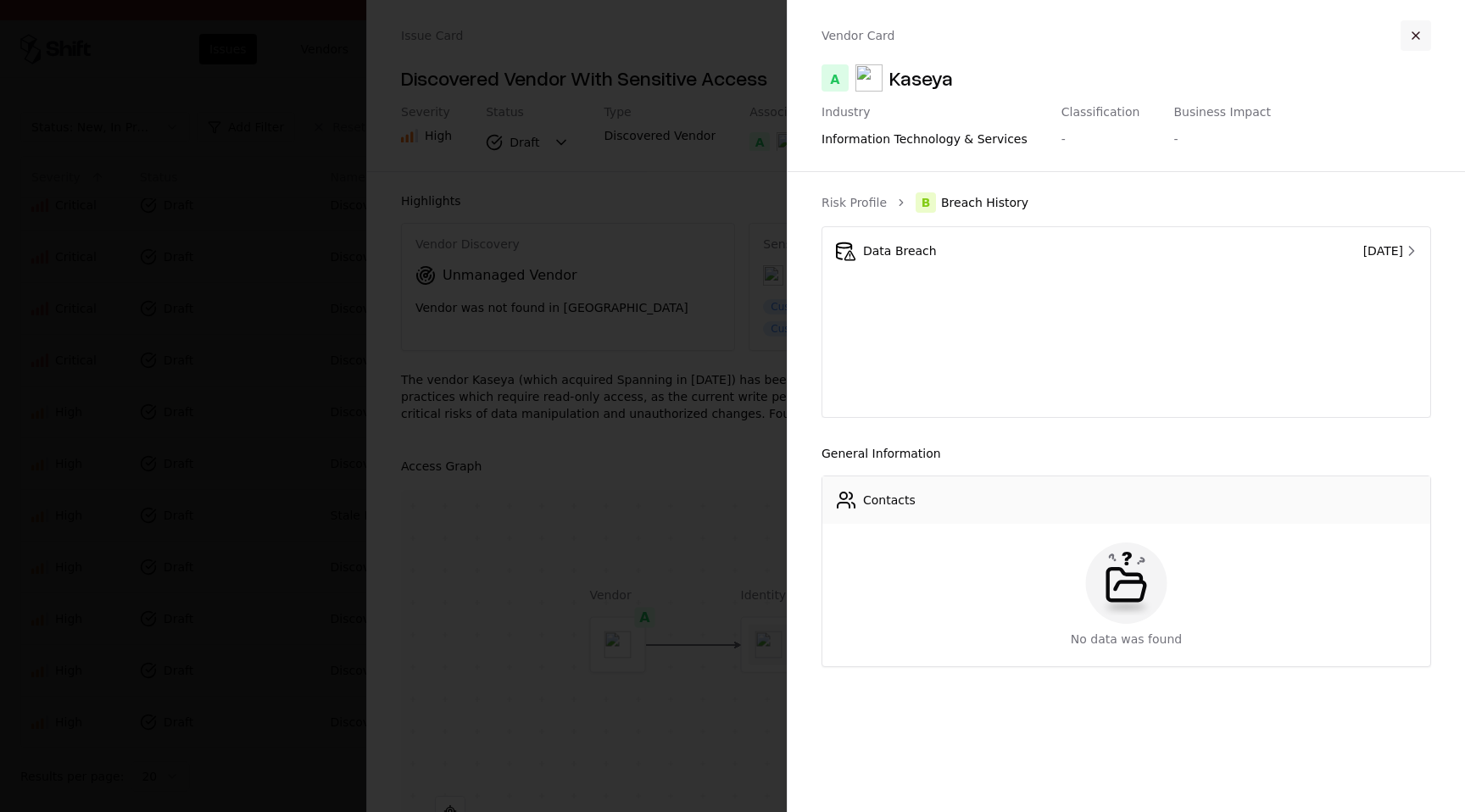
click at [1417, 38] on button "button" at bounding box center [1415, 35] width 30 height 30
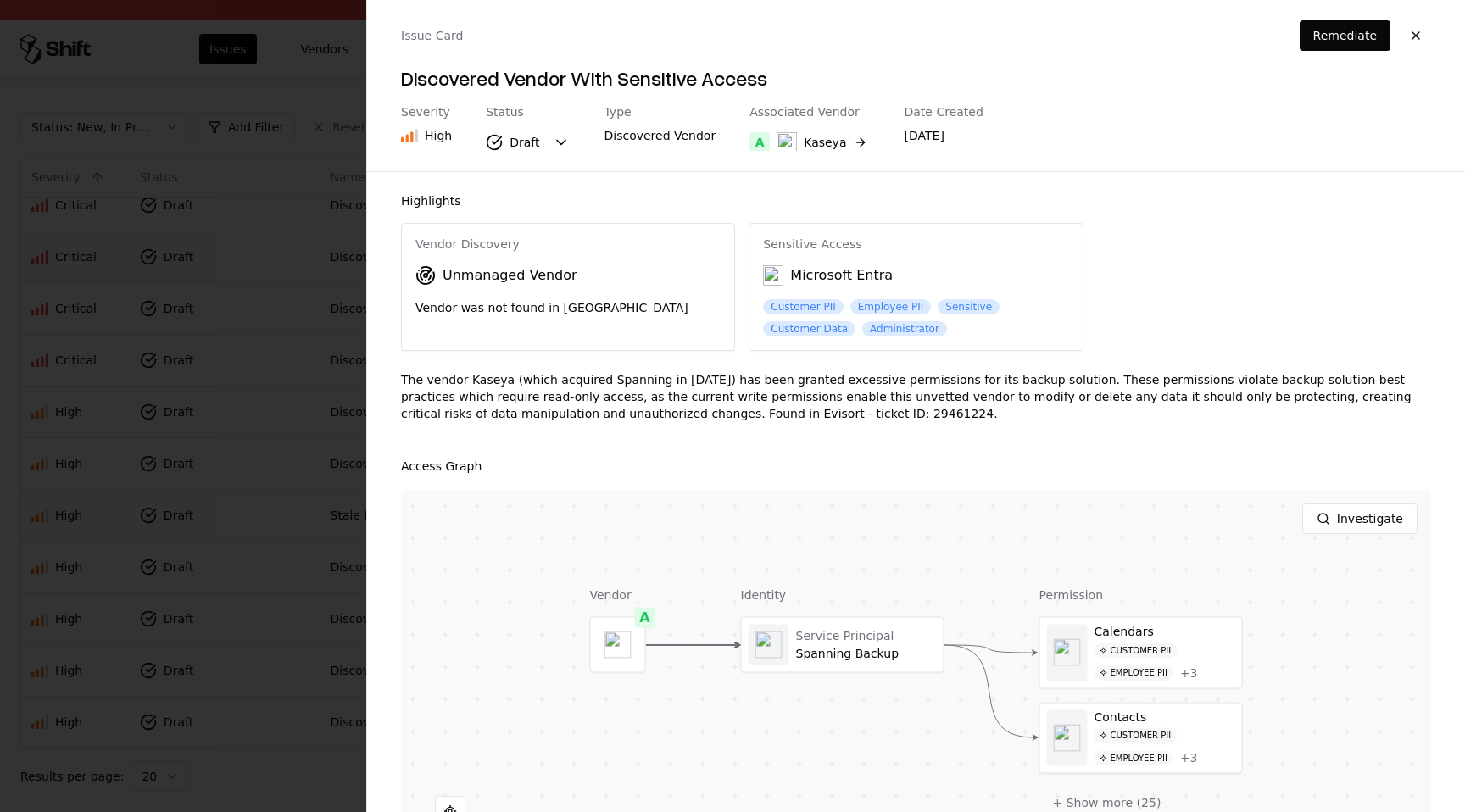
click at [1417, 38] on button "button" at bounding box center [1415, 35] width 30 height 30
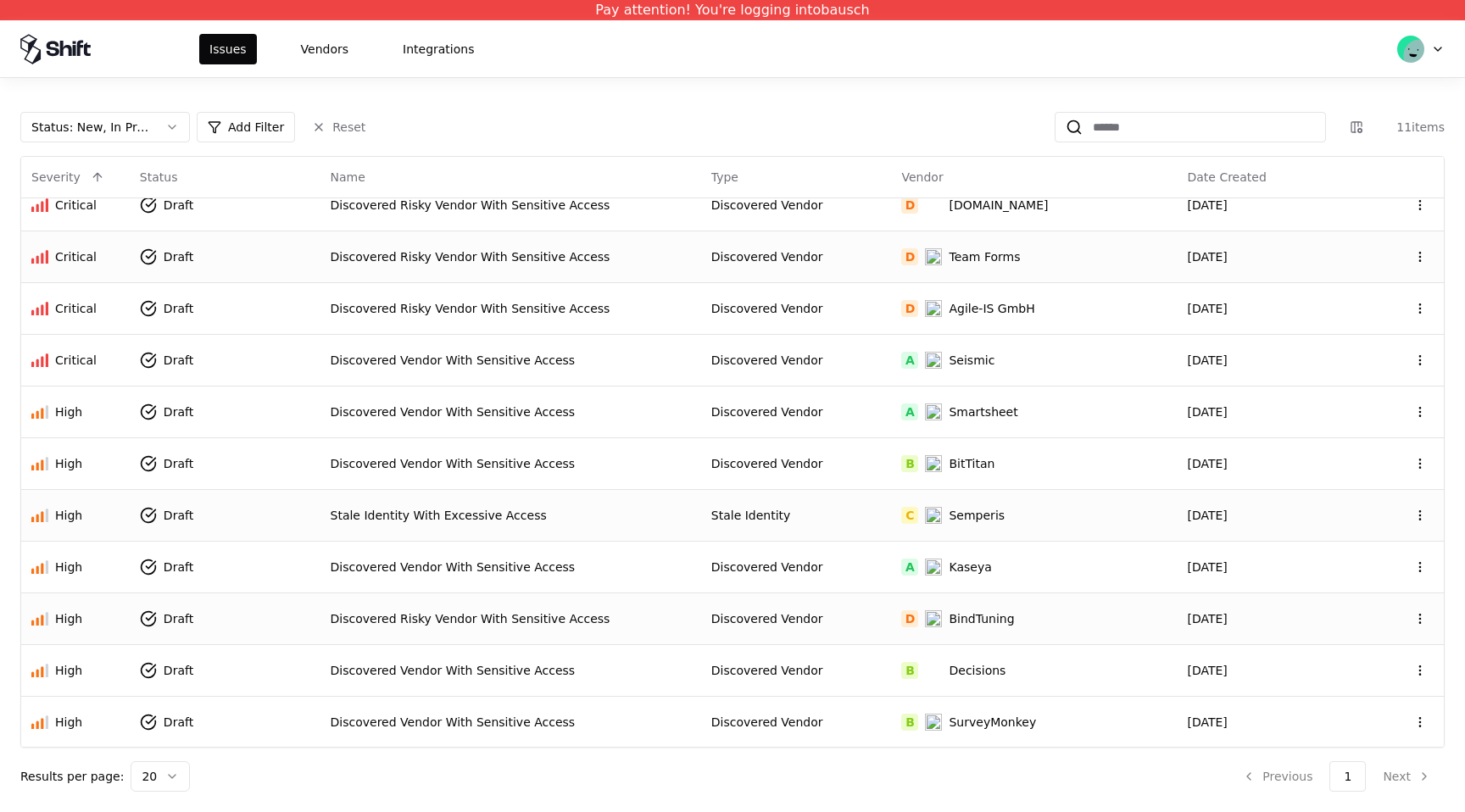
click at [1038, 610] on div "D BindTuning" at bounding box center [1033, 619] width 266 height 17
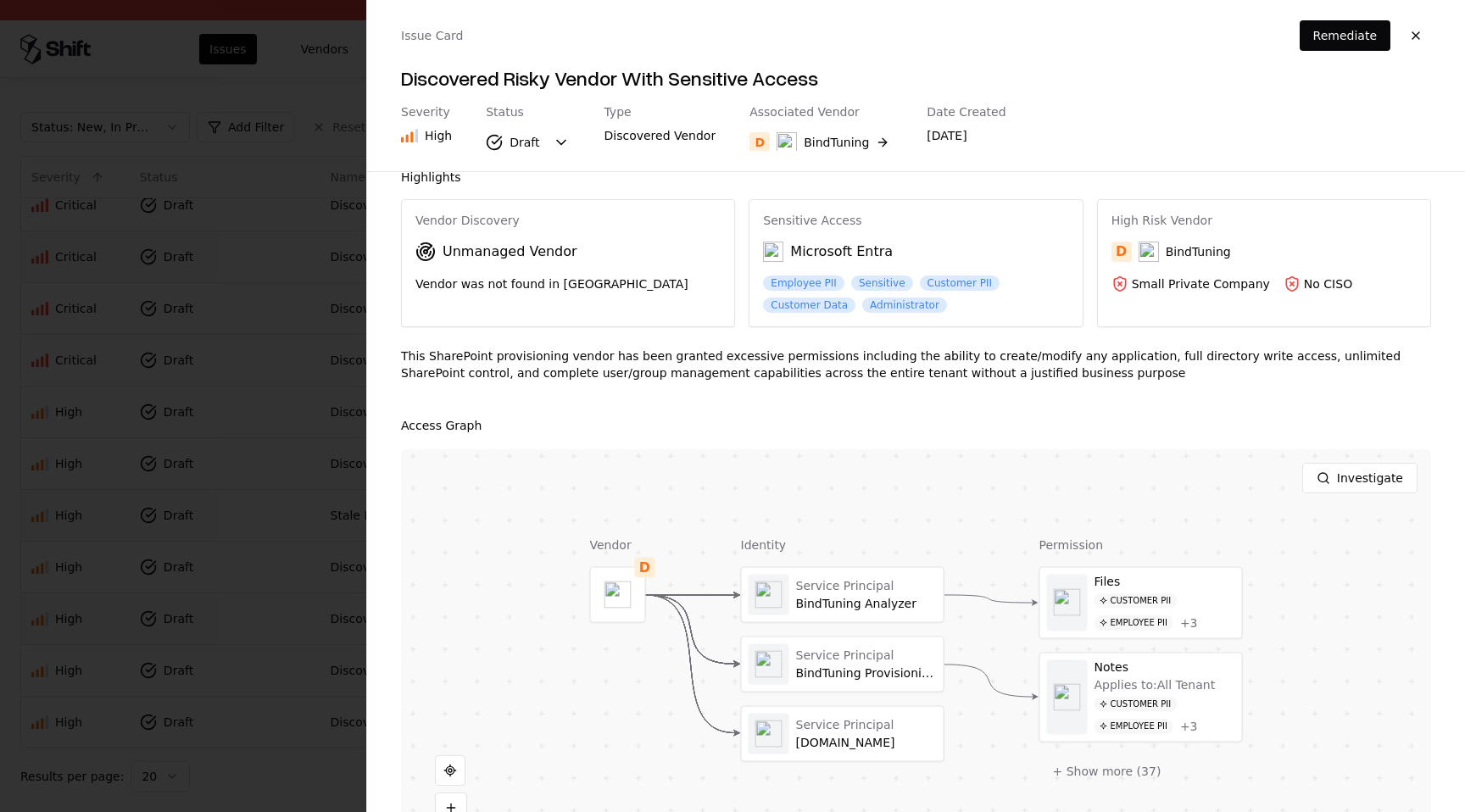
scroll to position [0, 0]
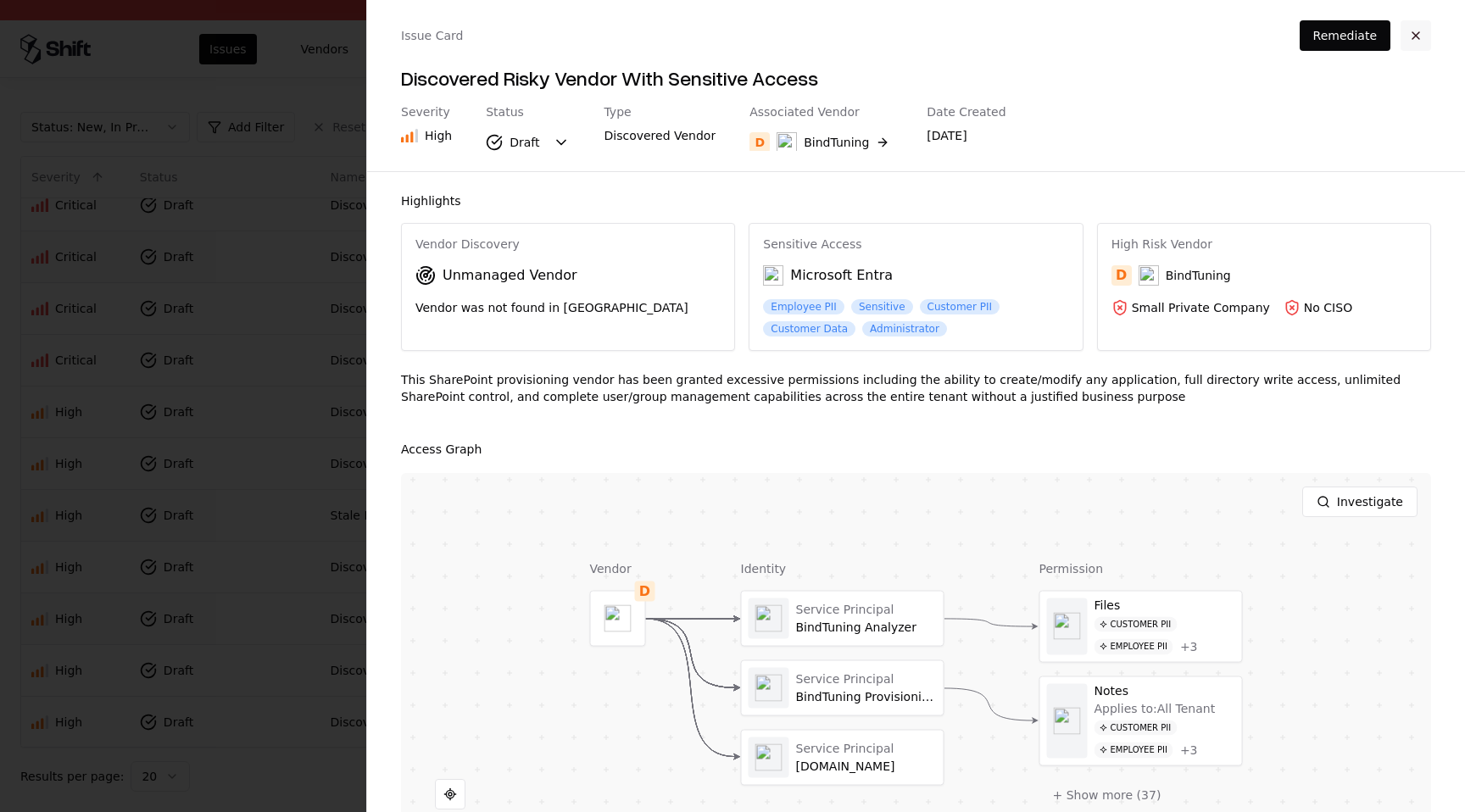
click at [1419, 42] on button "button" at bounding box center [1415, 35] width 30 height 30
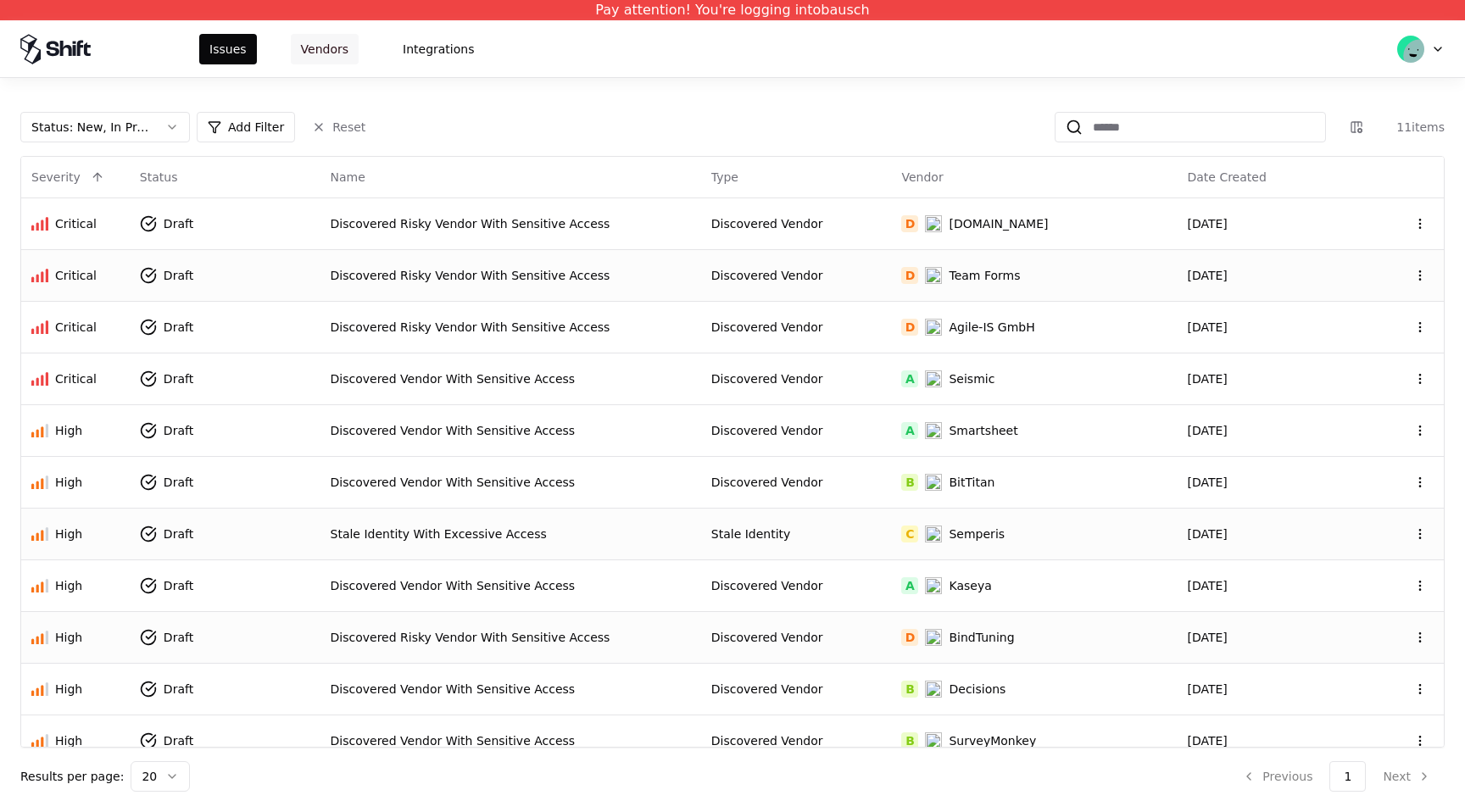
click at [325, 62] on button "Vendors" at bounding box center [324, 48] width 68 height 30
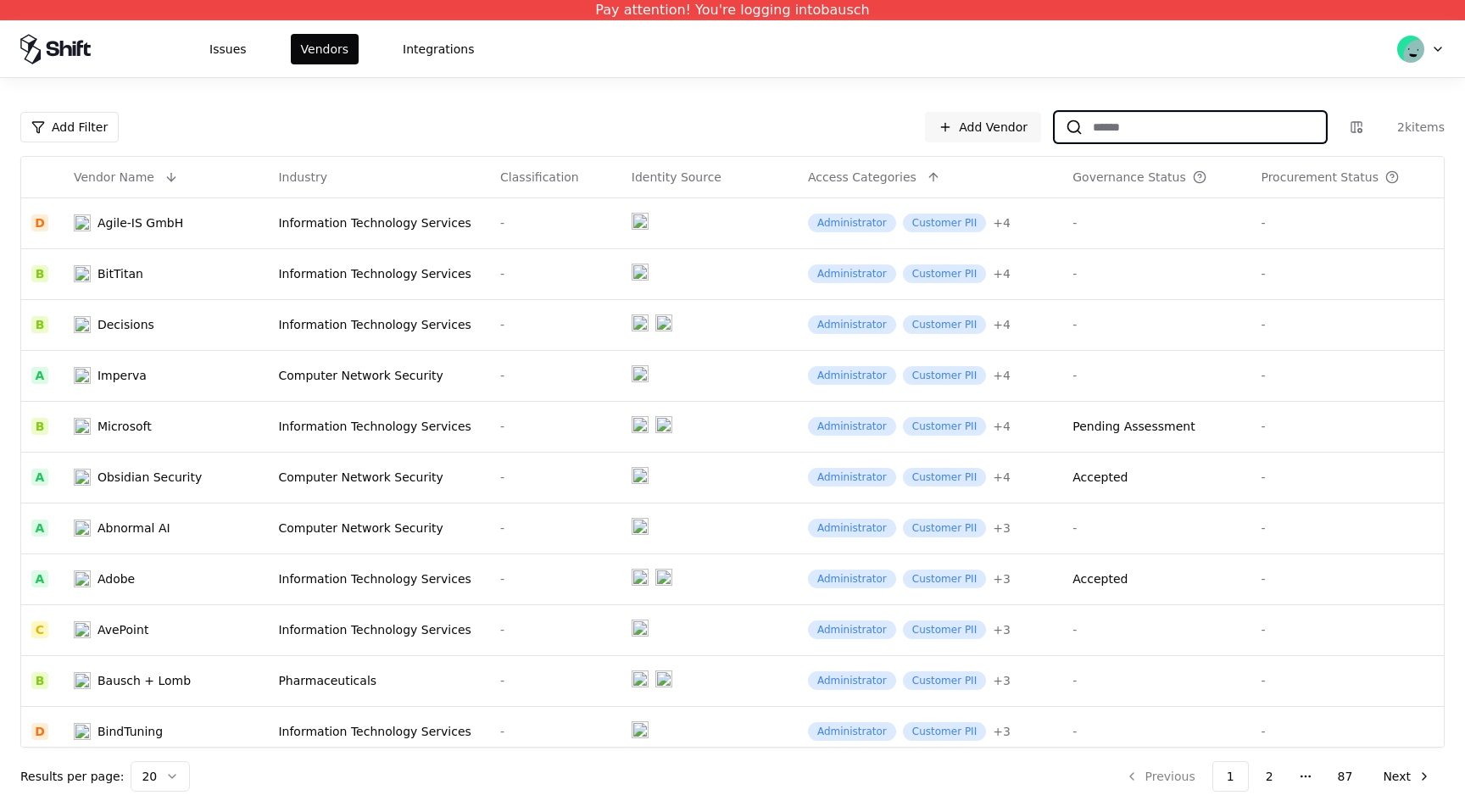
click at [1148, 136] on input at bounding box center [1204, 126] width 242 height 30
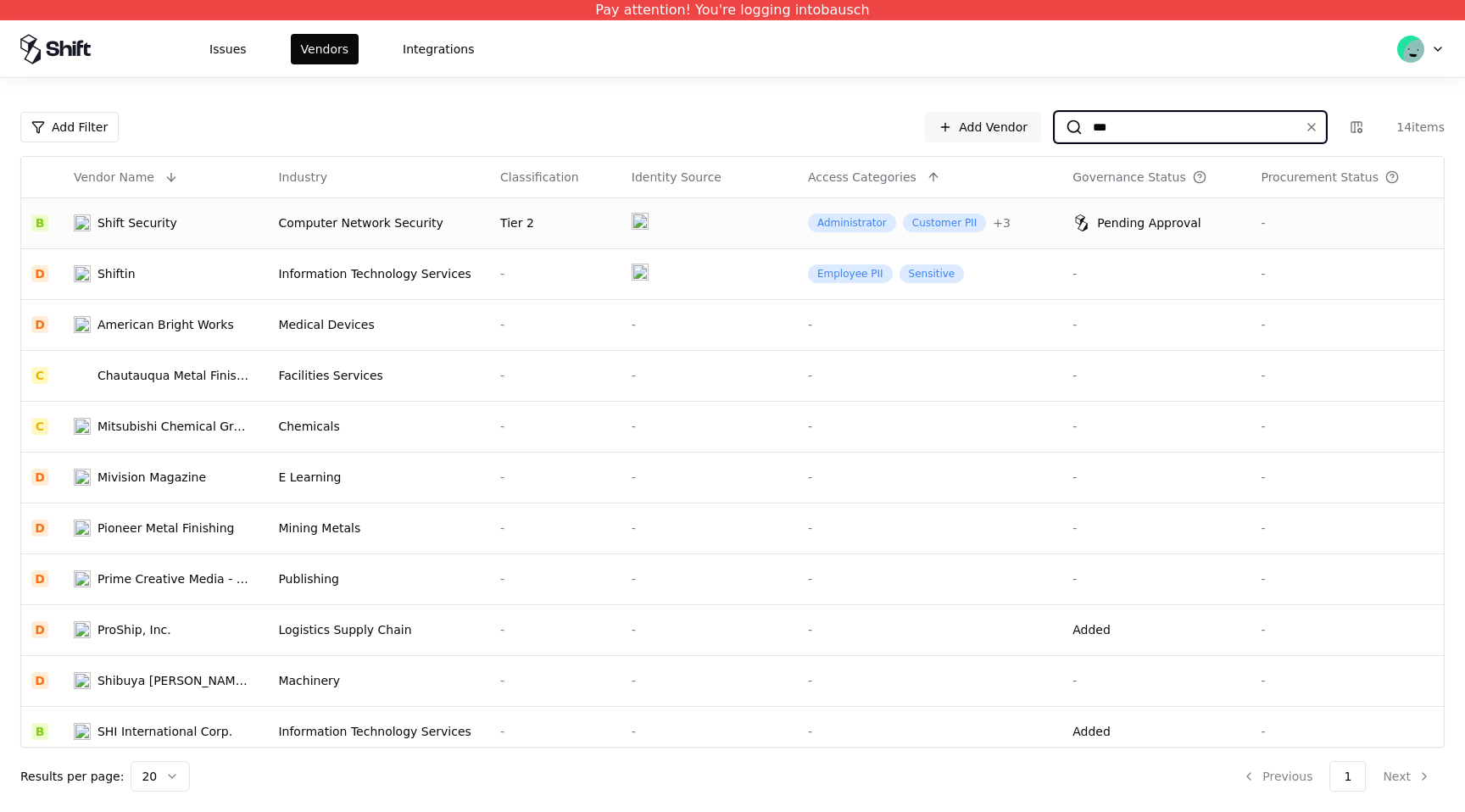
type input "***"
click at [572, 233] on td "Tier 2" at bounding box center [555, 223] width 132 height 51
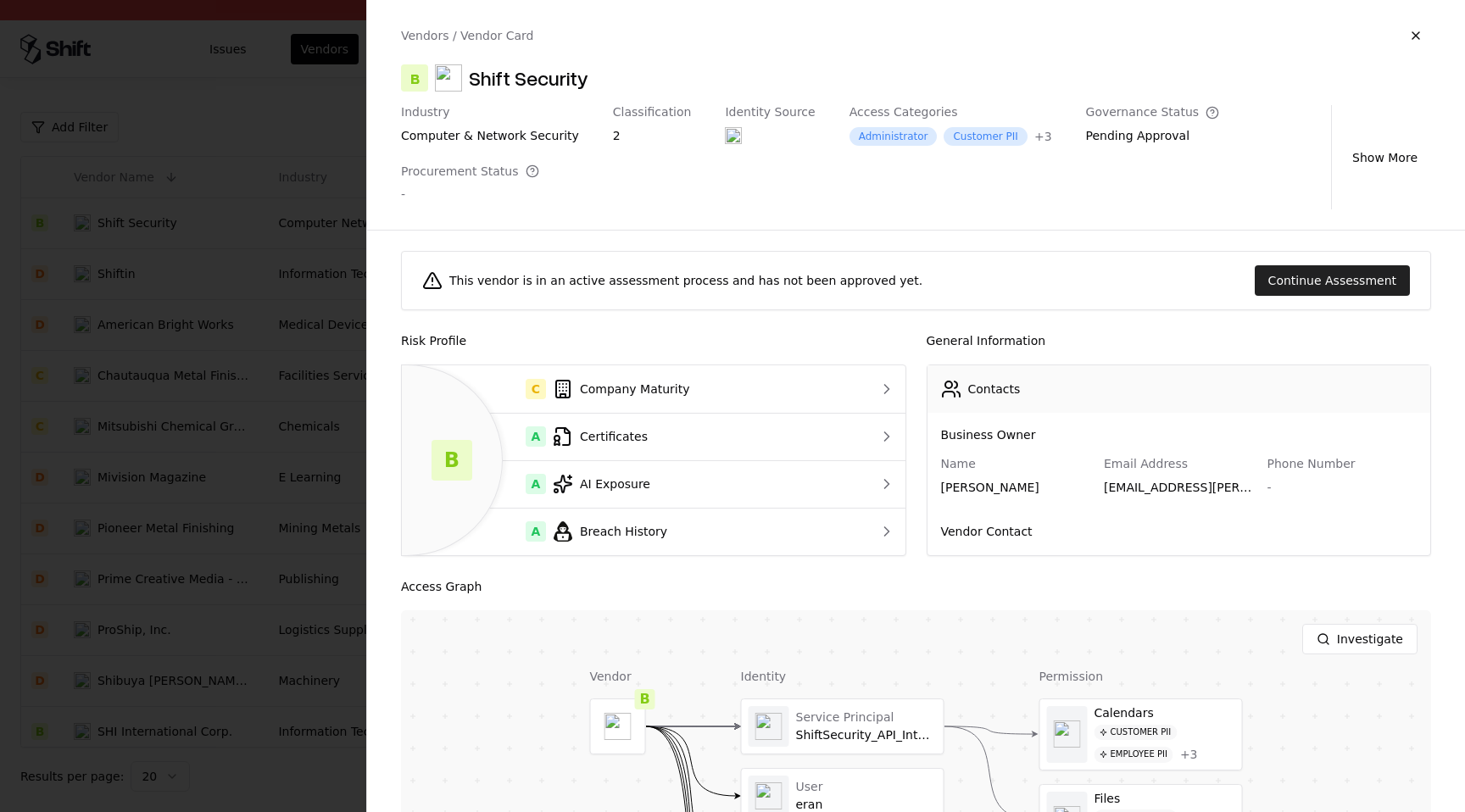
click at [1376, 280] on button "Continue Assessment" at bounding box center [1332, 280] width 155 height 30
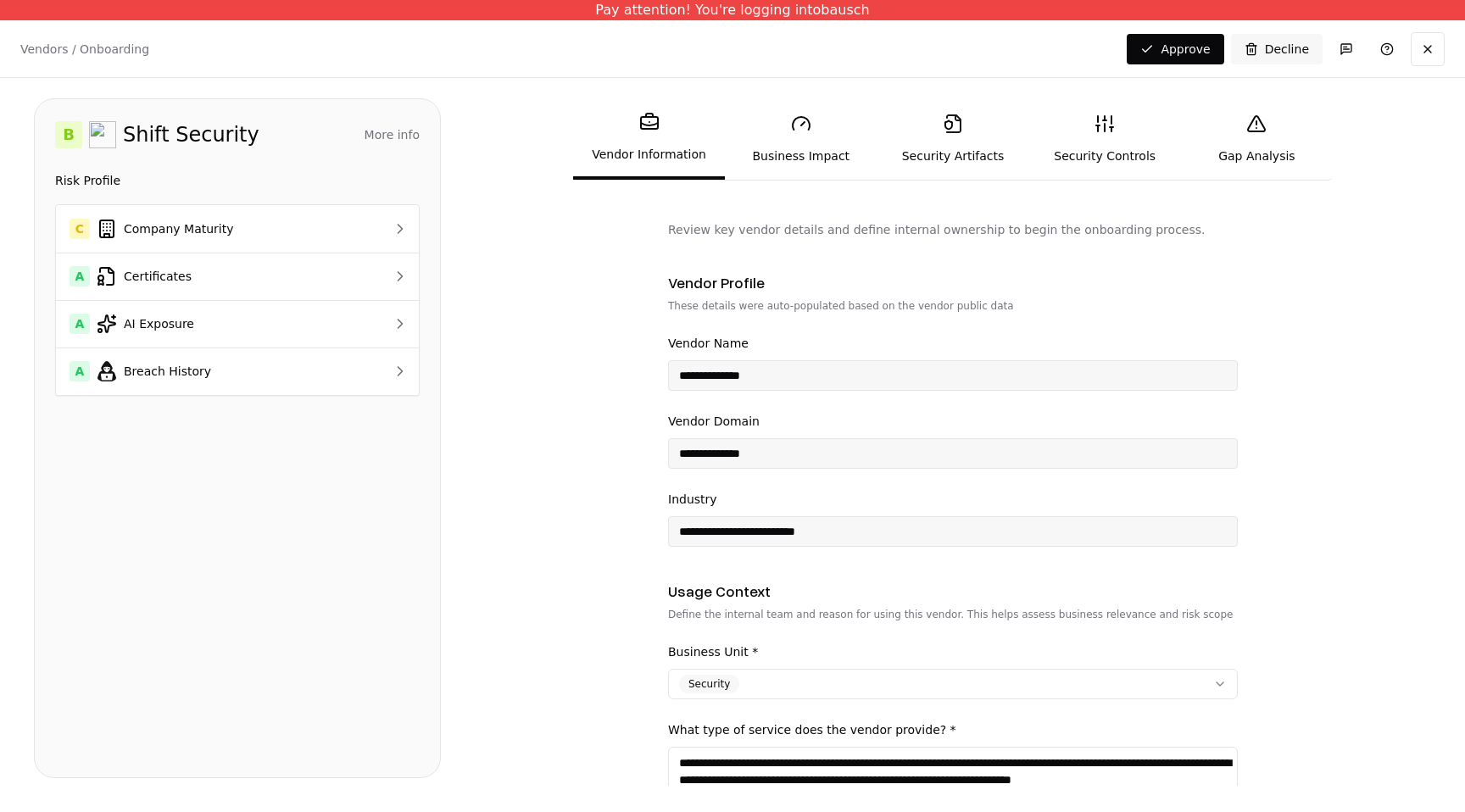
click at [1083, 163] on link "Security Controls" at bounding box center [1105, 138] width 151 height 78
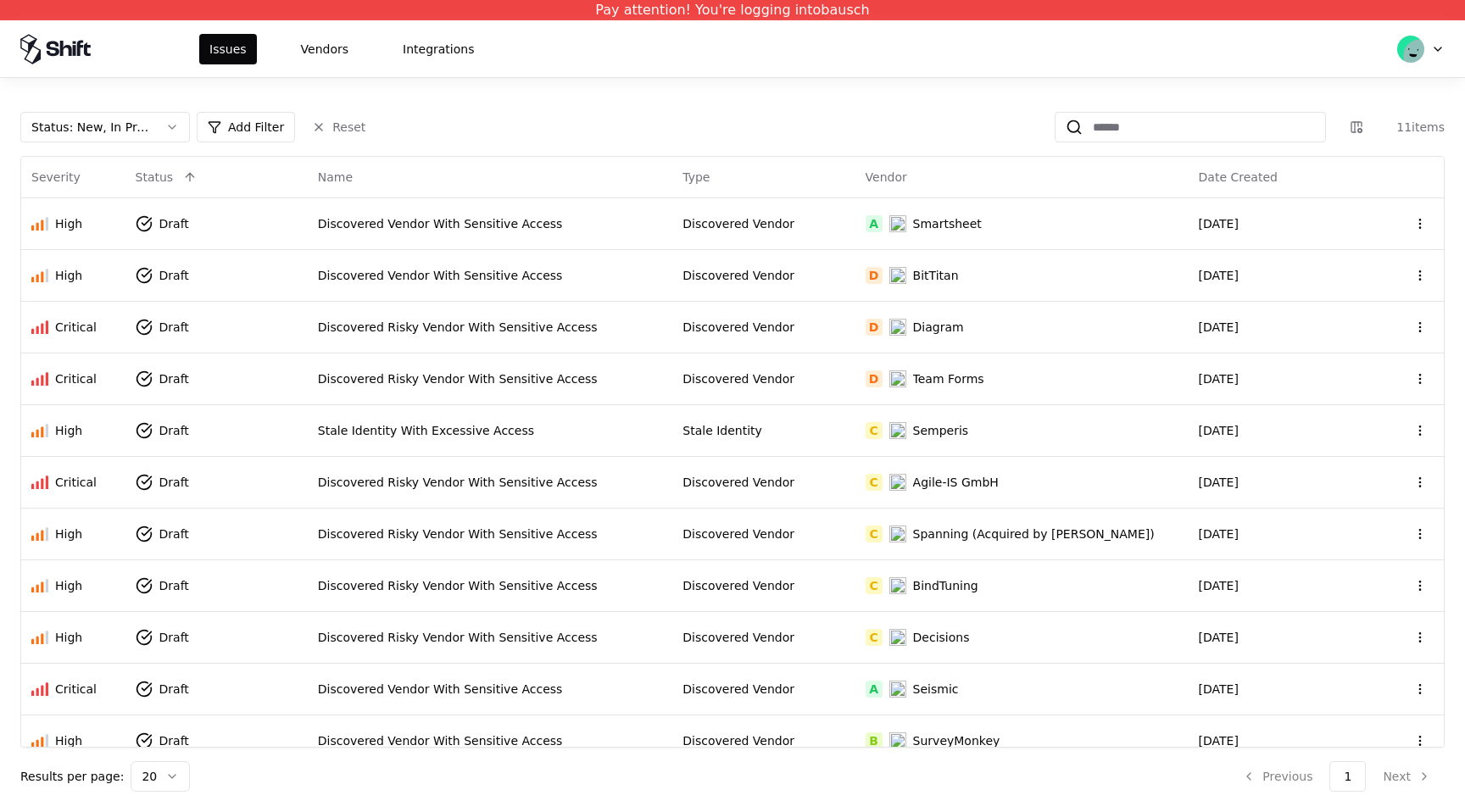
scroll to position [19, 0]
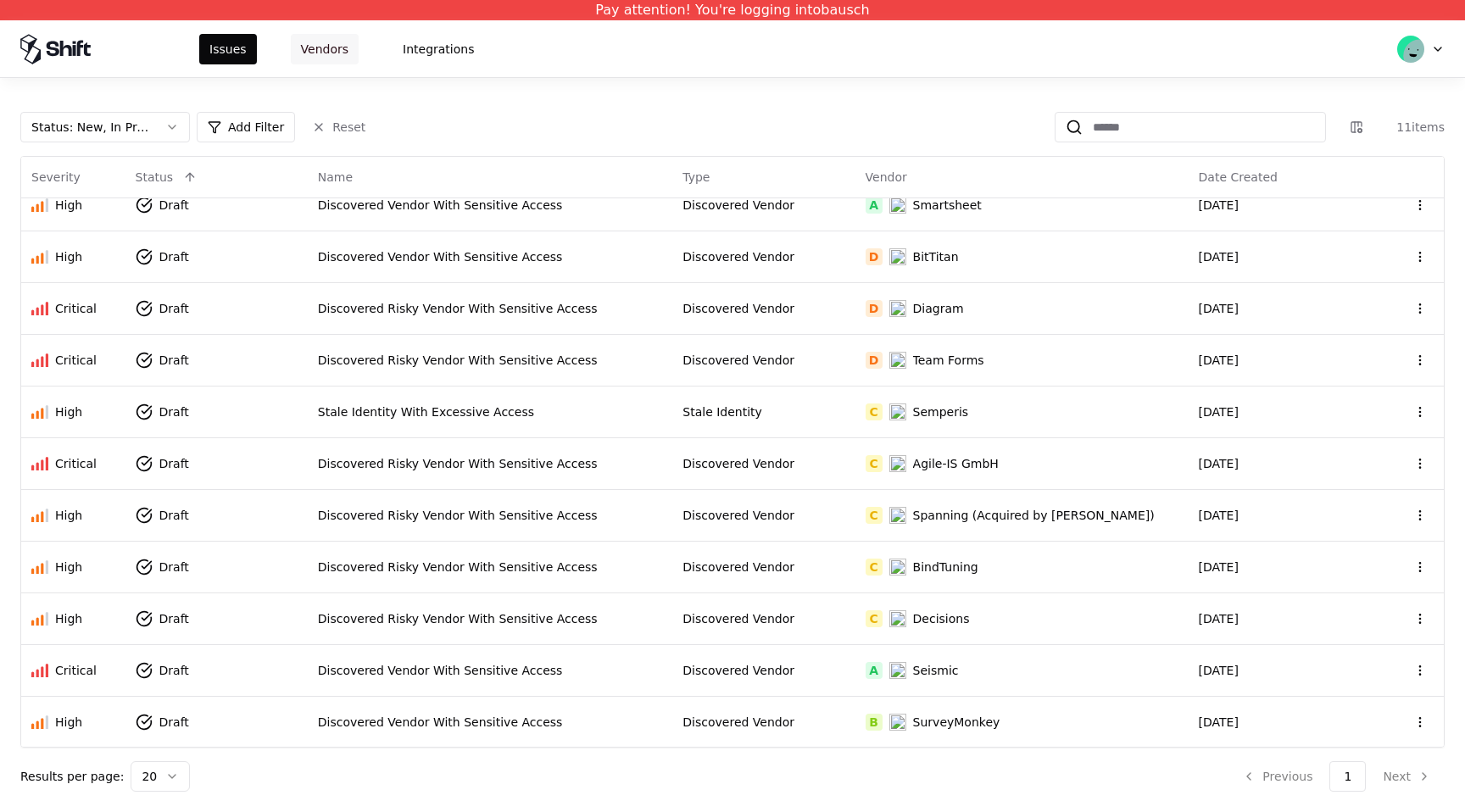
click at [340, 52] on button "Vendors" at bounding box center [324, 48] width 68 height 30
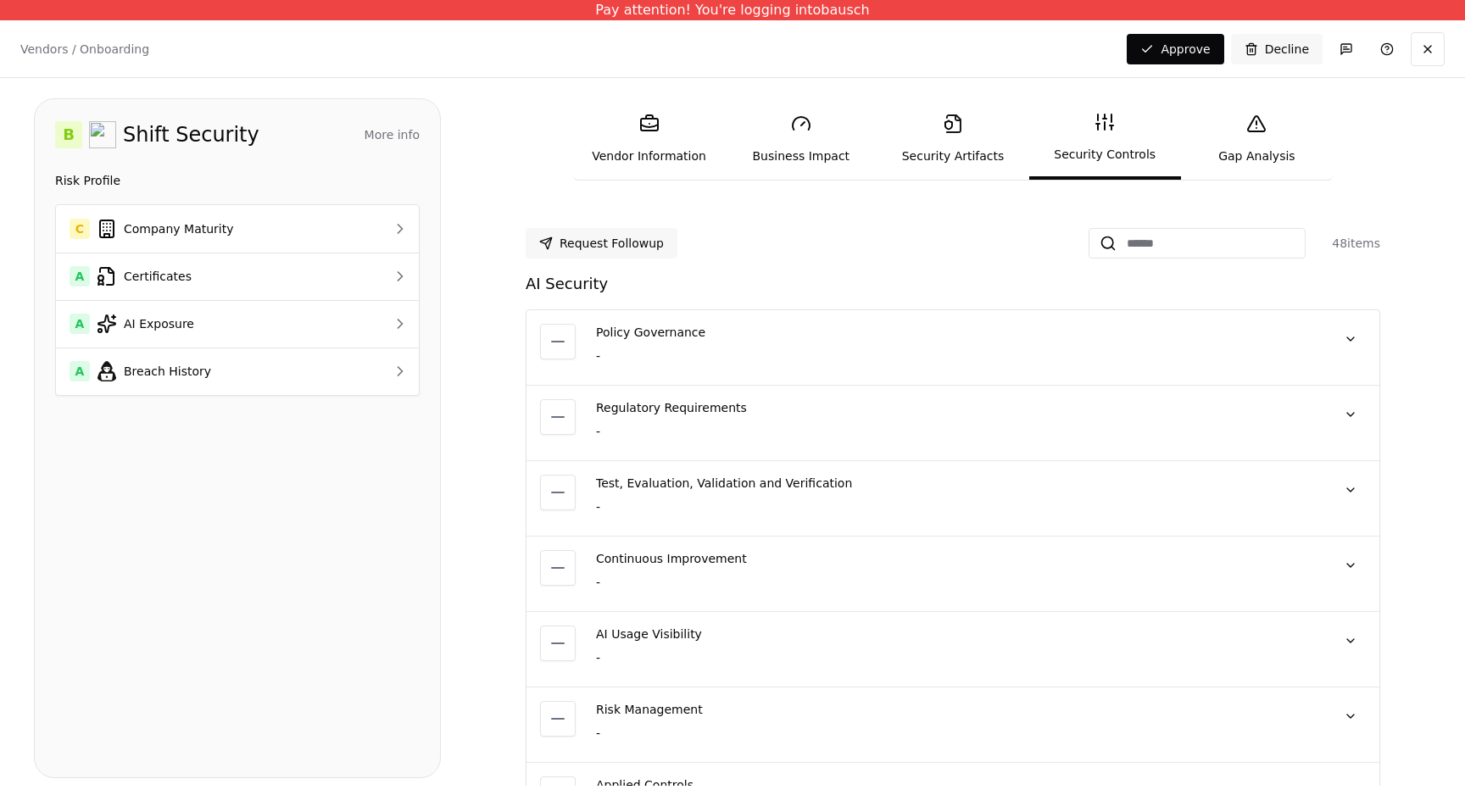
click at [659, 356] on div "-" at bounding box center [955, 356] width 719 height 17
click at [1353, 345] on button at bounding box center [1350, 339] width 30 height 30
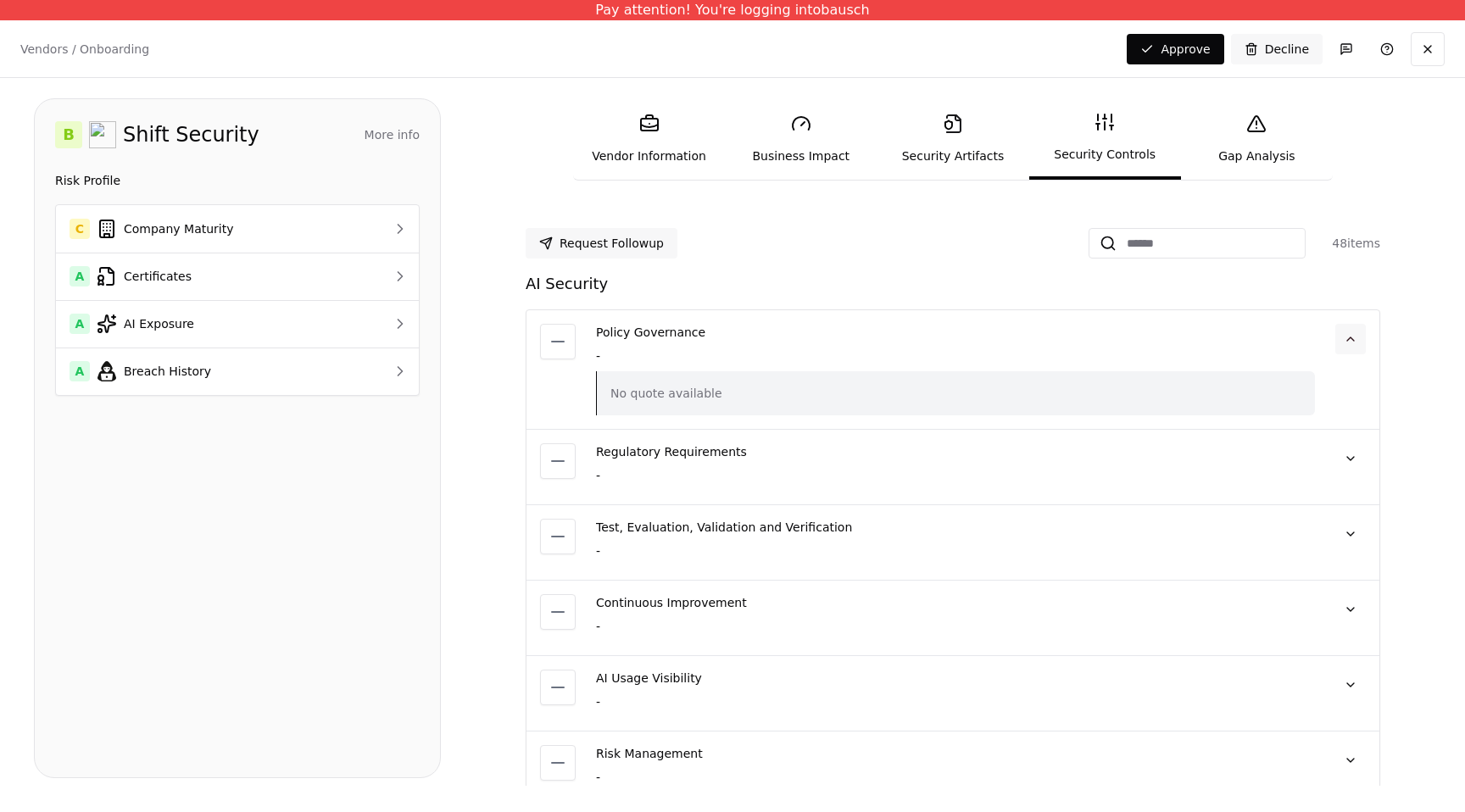
click at [1353, 345] on button at bounding box center [1350, 339] width 30 height 30
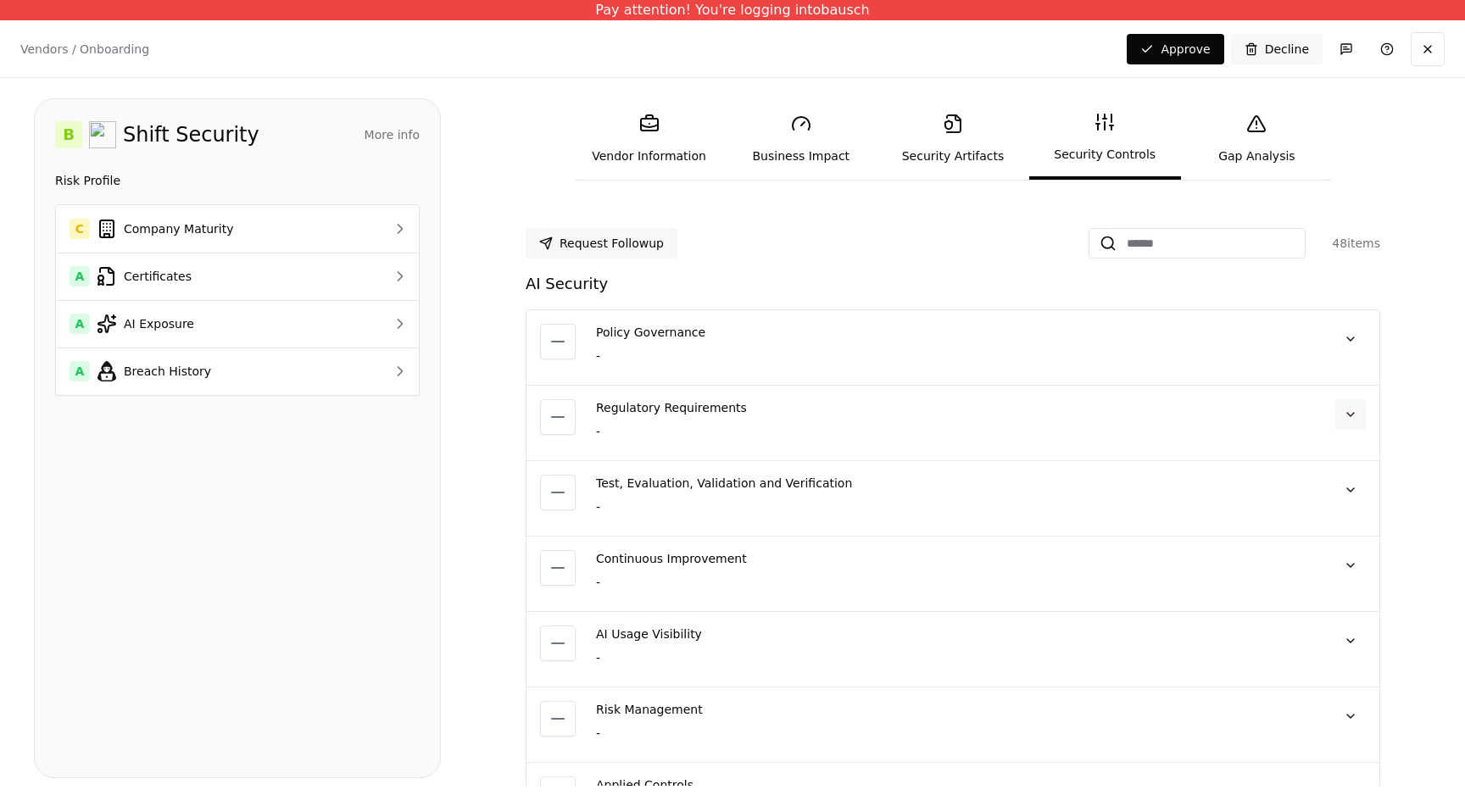
click at [1353, 411] on button at bounding box center [1350, 413] width 30 height 30
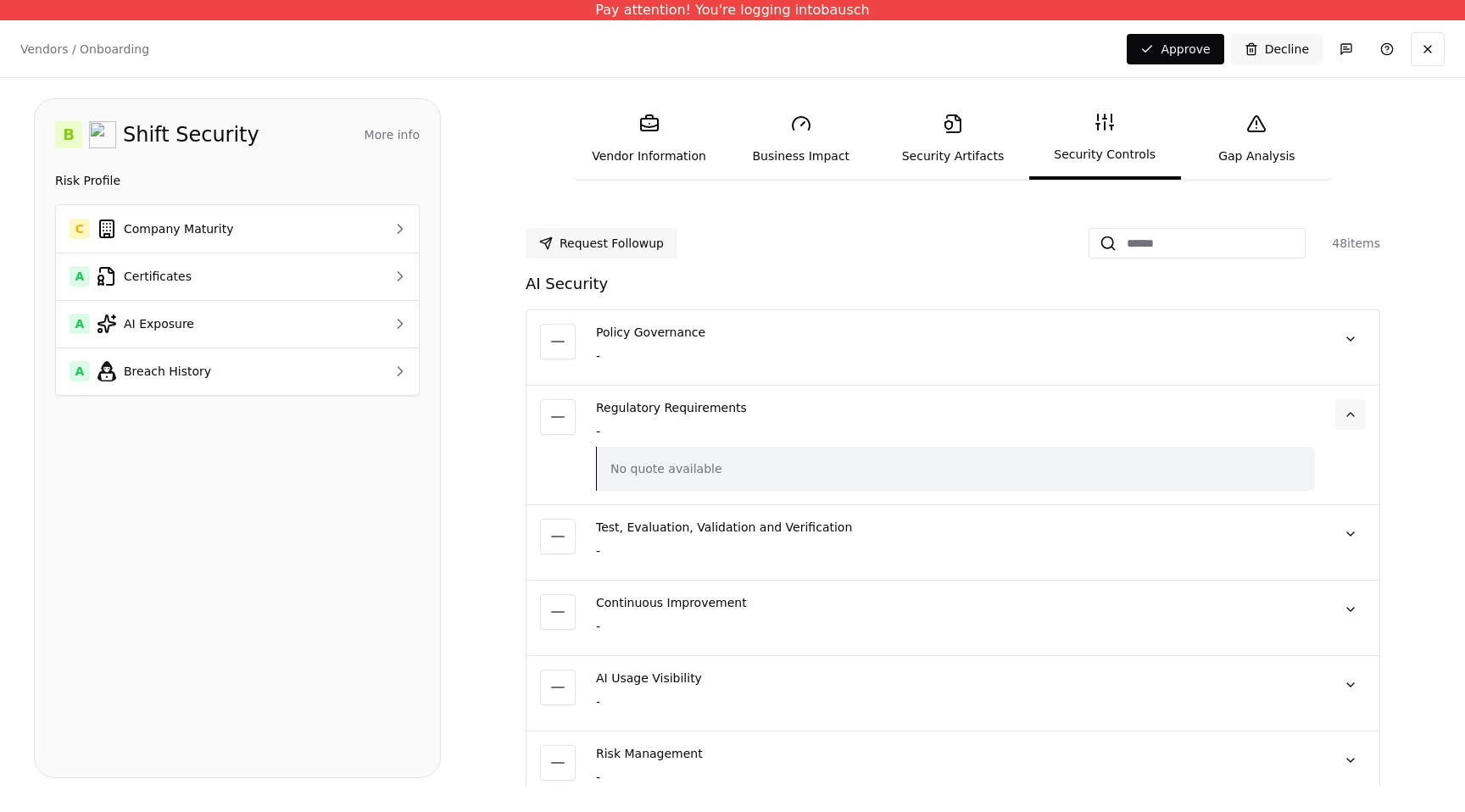
click at [1353, 411] on button at bounding box center [1350, 413] width 30 height 30
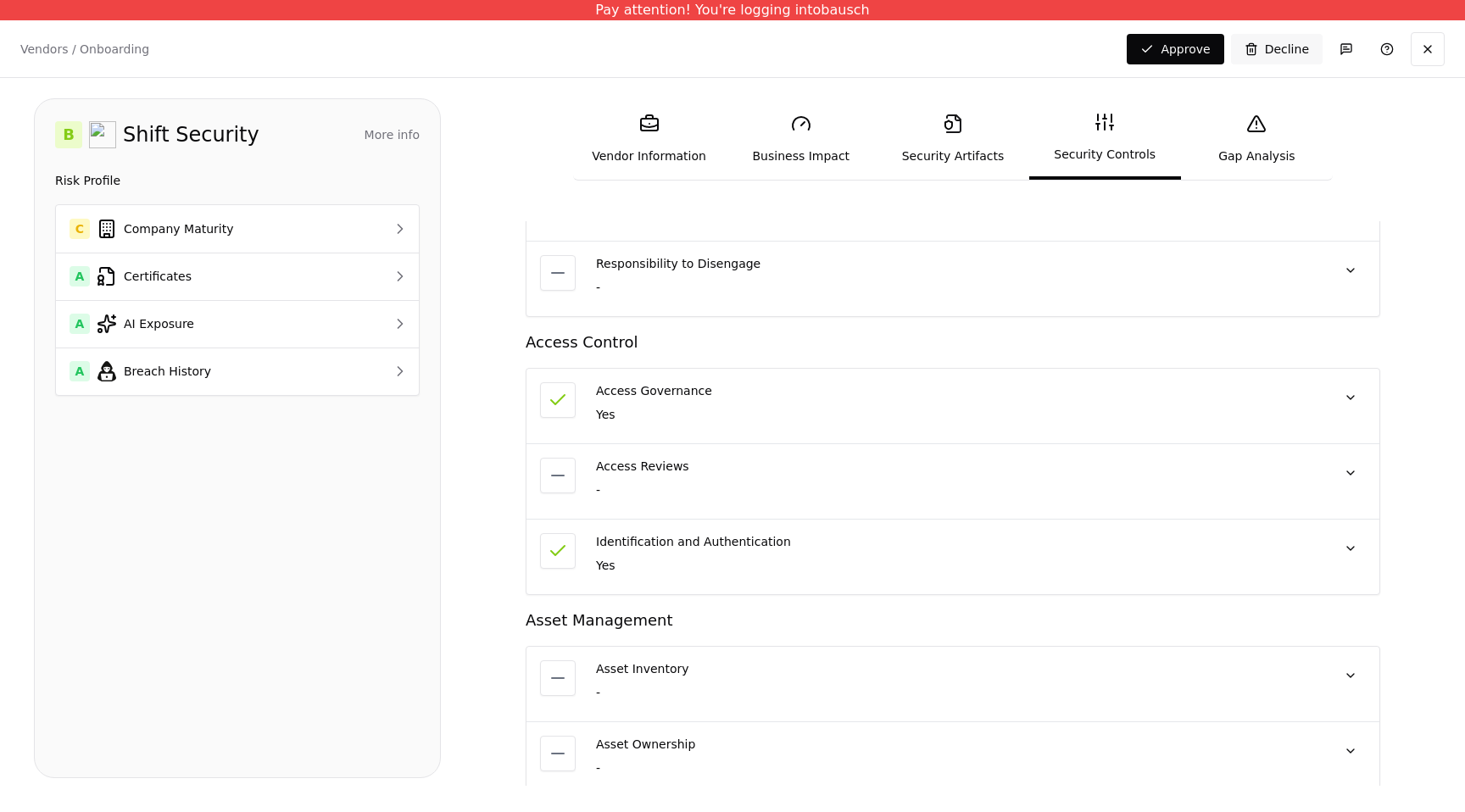
scroll to position [1203, 0]
click at [1278, 420] on div "Access Governance Yes SOC 2 Report "Employees are provided with the minimal acc…" at bounding box center [955, 402] width 719 height 47
click at [1352, 394] on button at bounding box center [1350, 394] width 30 height 30
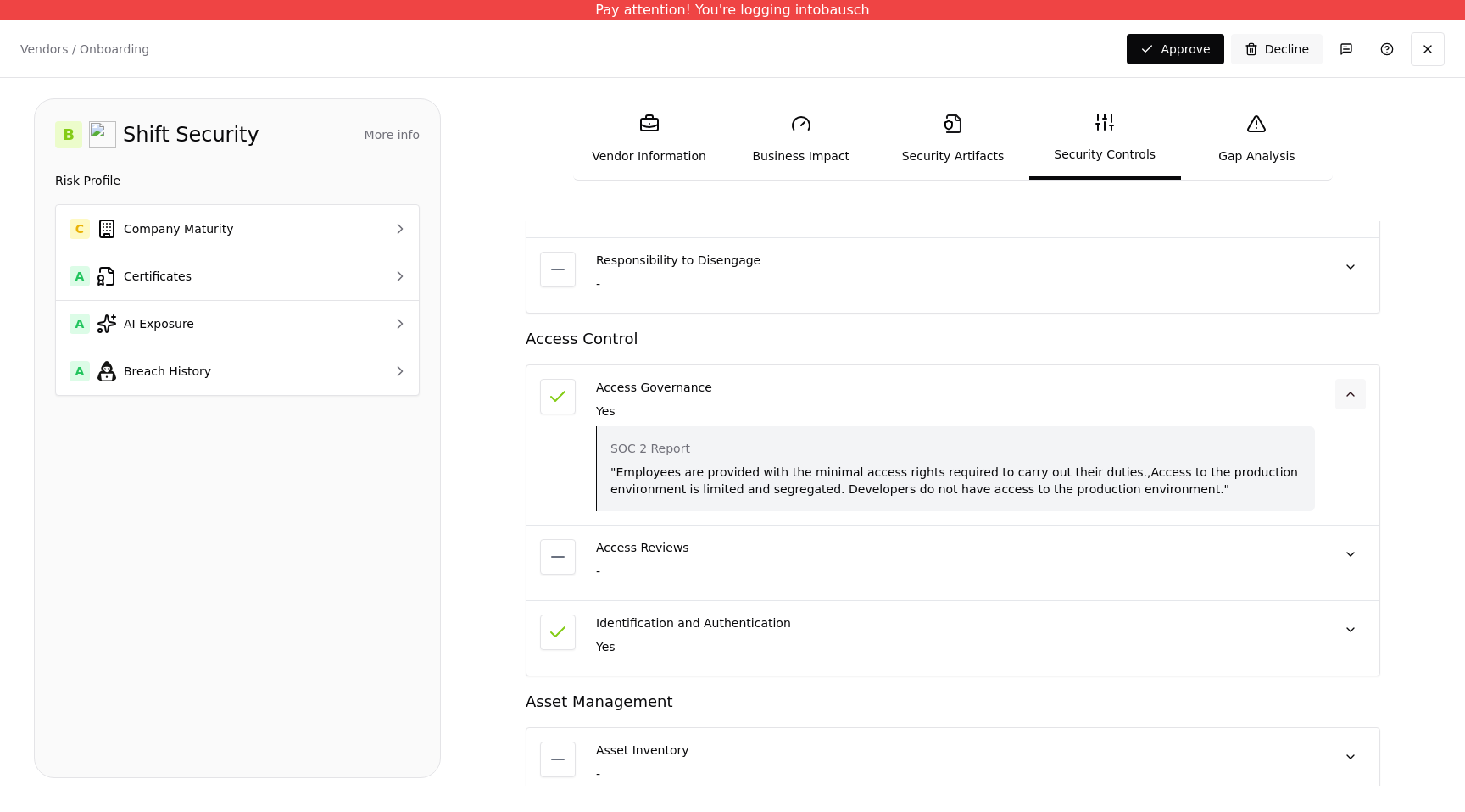
click at [1352, 394] on button at bounding box center [1350, 394] width 30 height 30
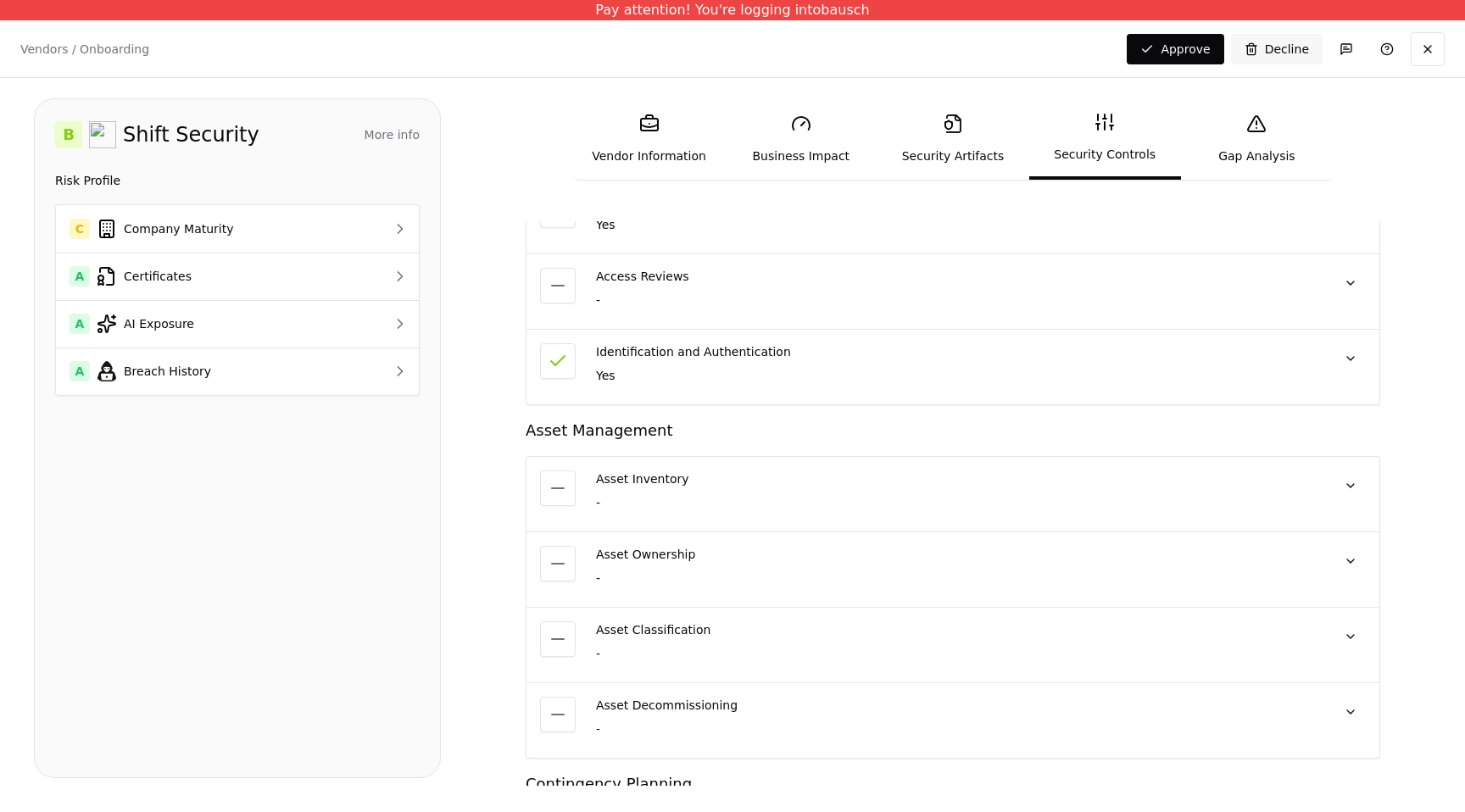
scroll to position [1371, 0]
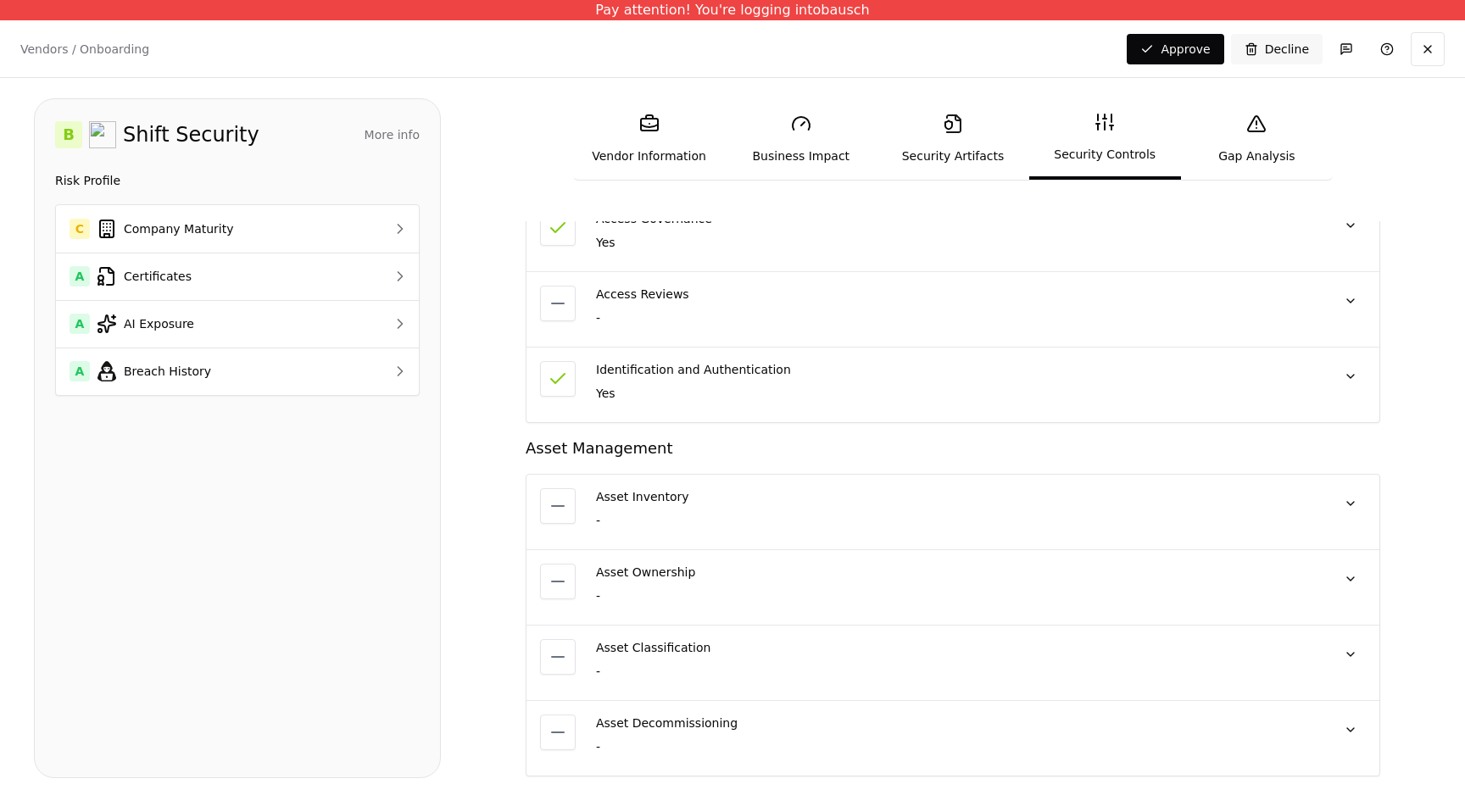
click at [1349, 391] on div at bounding box center [1350, 384] width 30 height 47
click at [1349, 386] on button at bounding box center [1350, 375] width 30 height 30
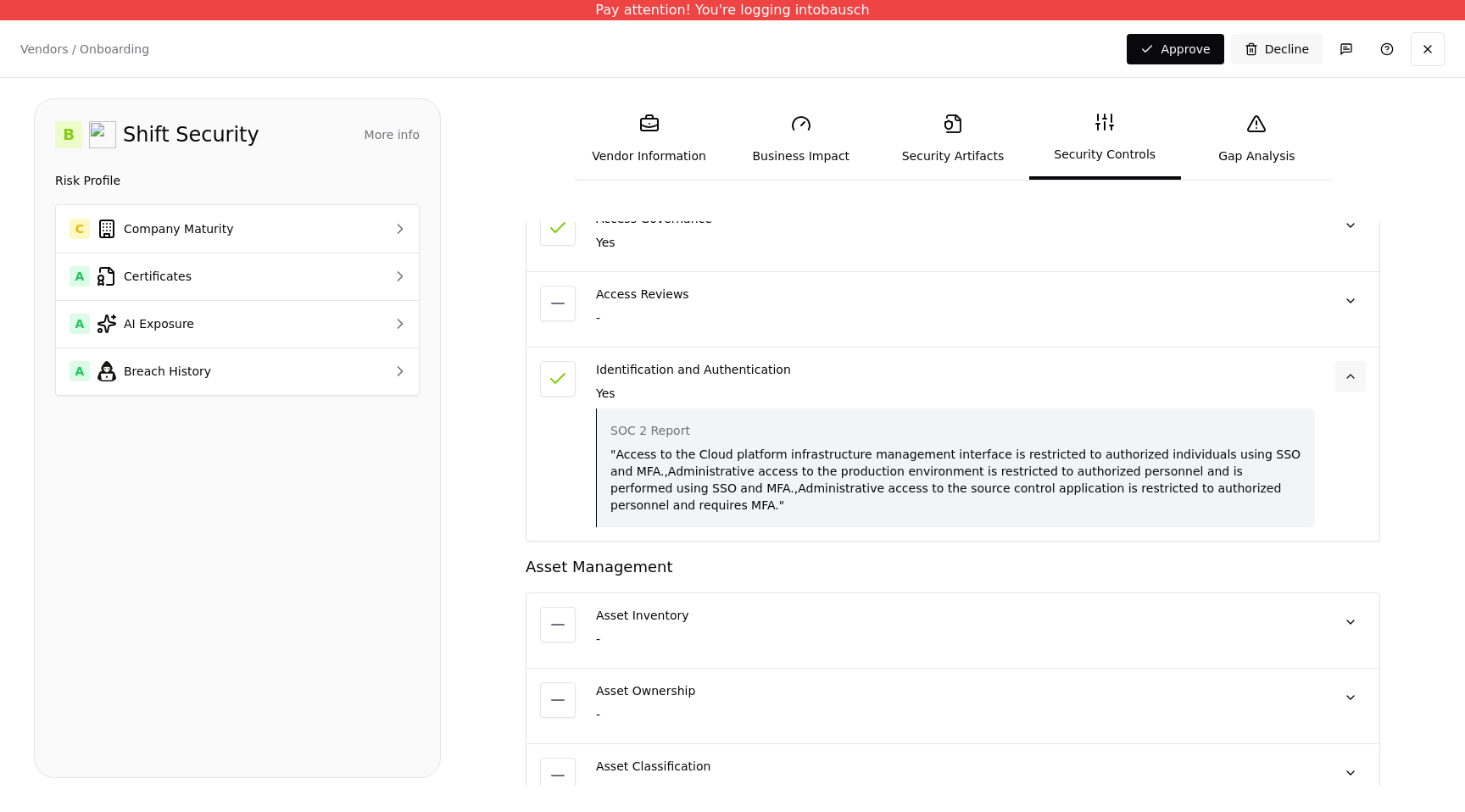
click at [1349, 386] on button at bounding box center [1350, 375] width 30 height 30
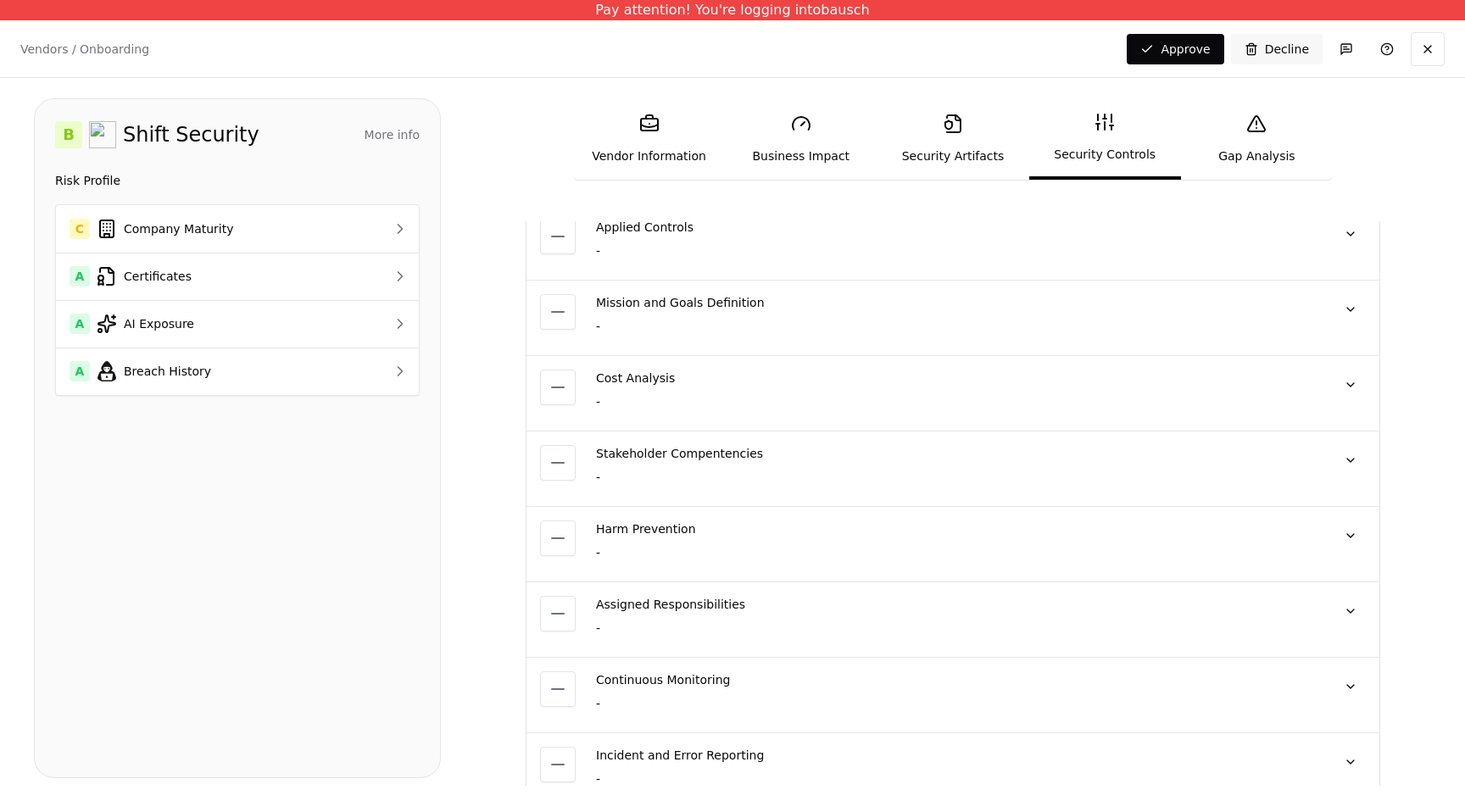
scroll to position [0, 0]
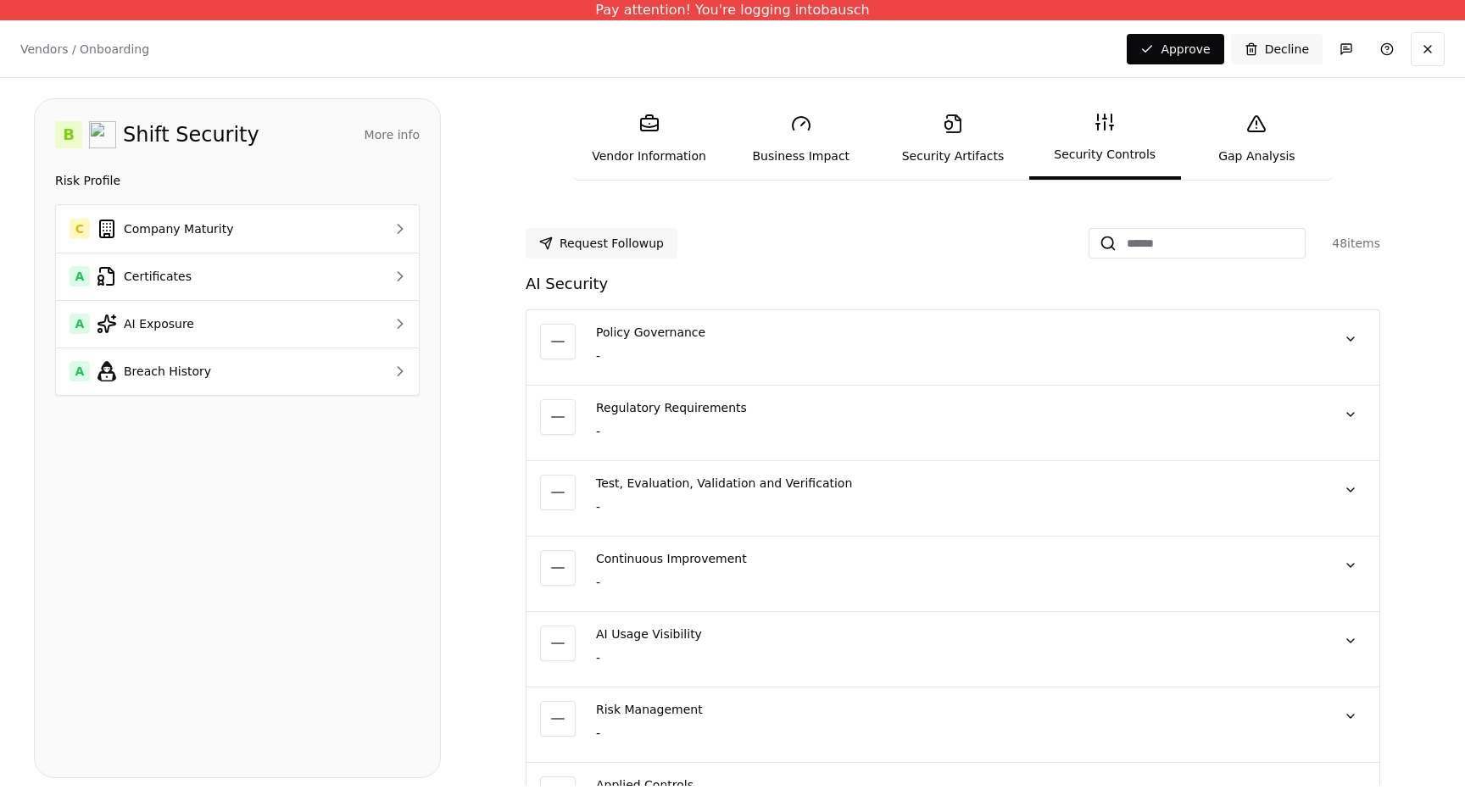
click at [1249, 141] on link "Gap Analysis" at bounding box center [1256, 138] width 151 height 78
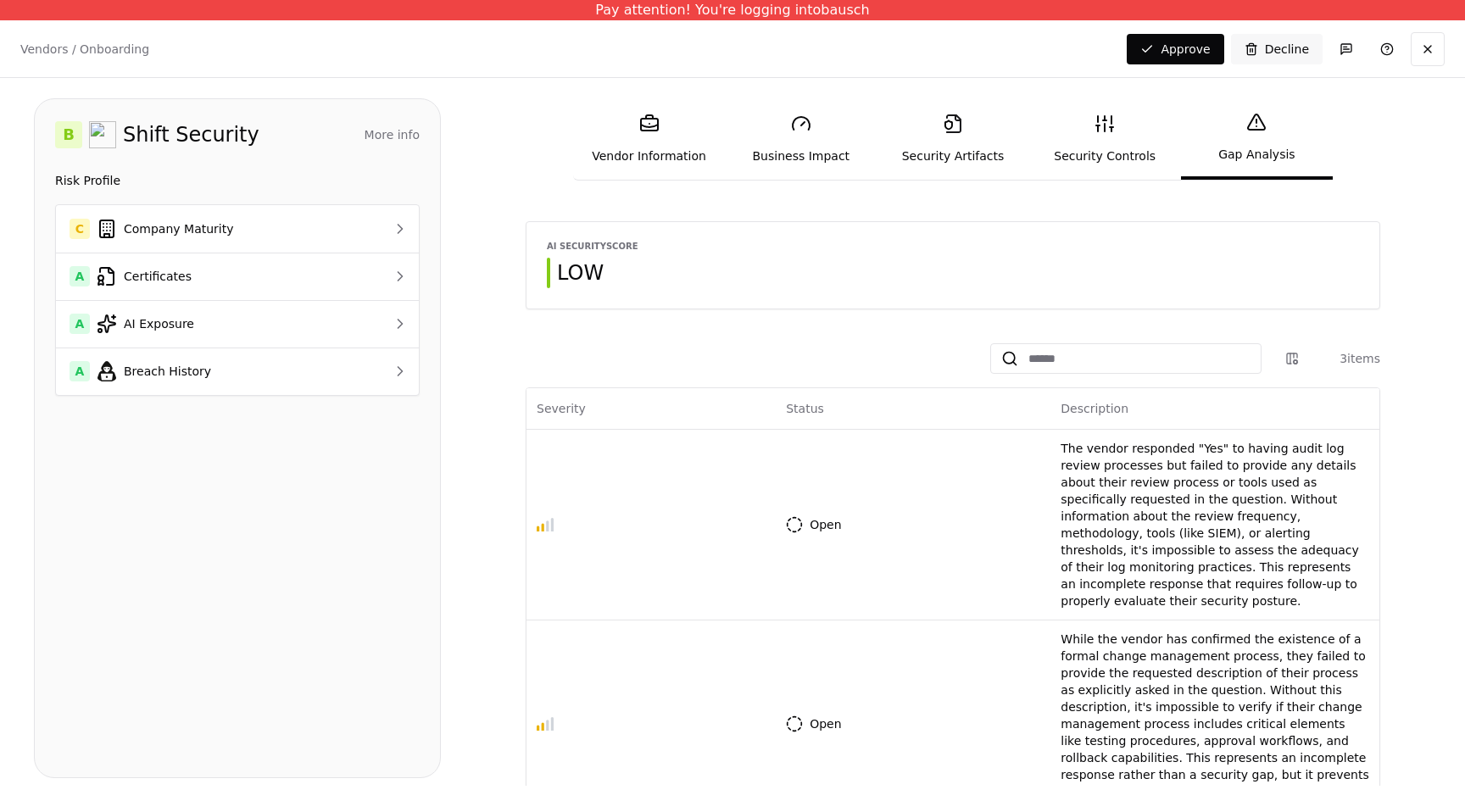
click at [1146, 149] on link "Security Controls" at bounding box center [1105, 138] width 151 height 78
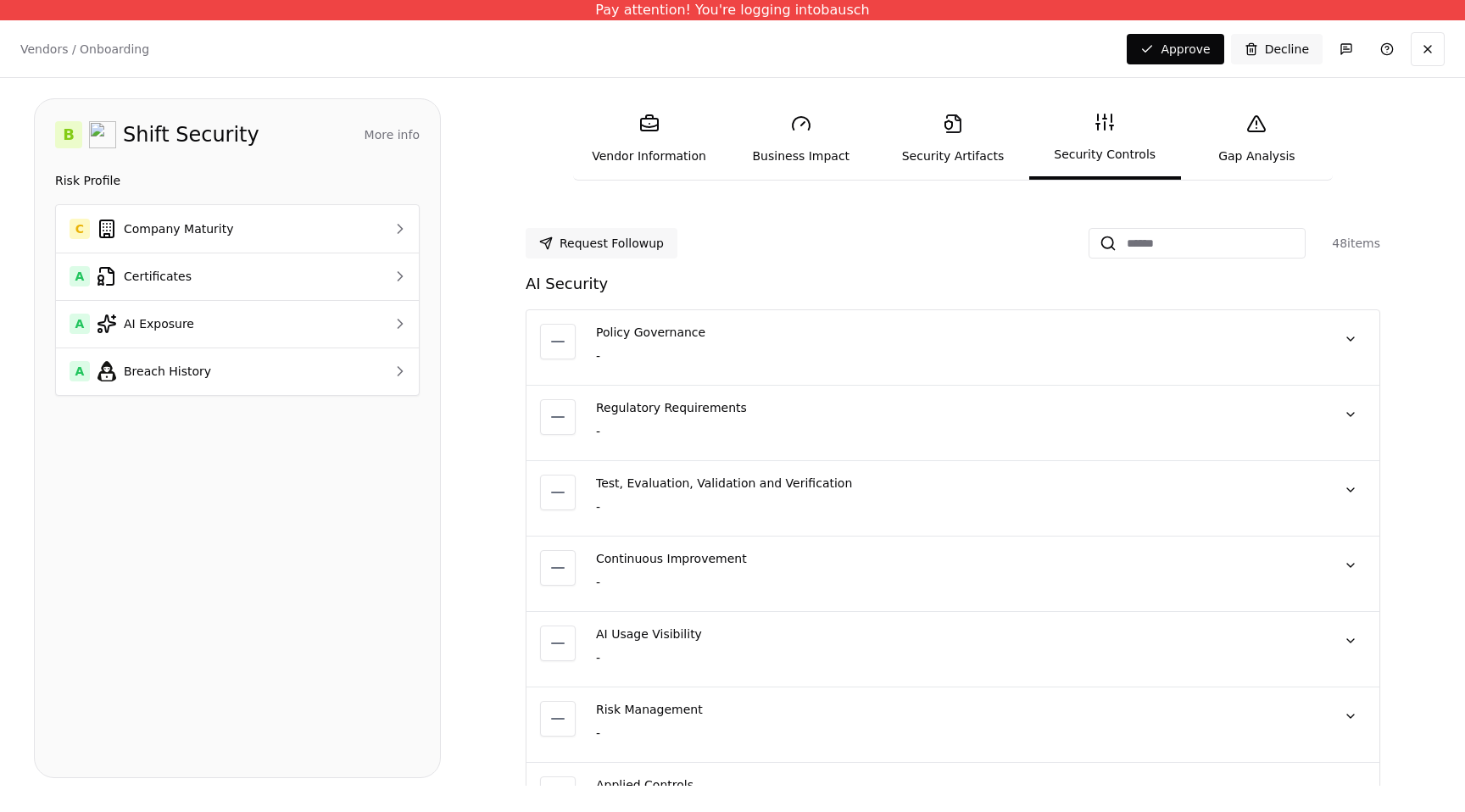
click at [1259, 150] on link "Gap Analysis" at bounding box center [1256, 138] width 151 height 78
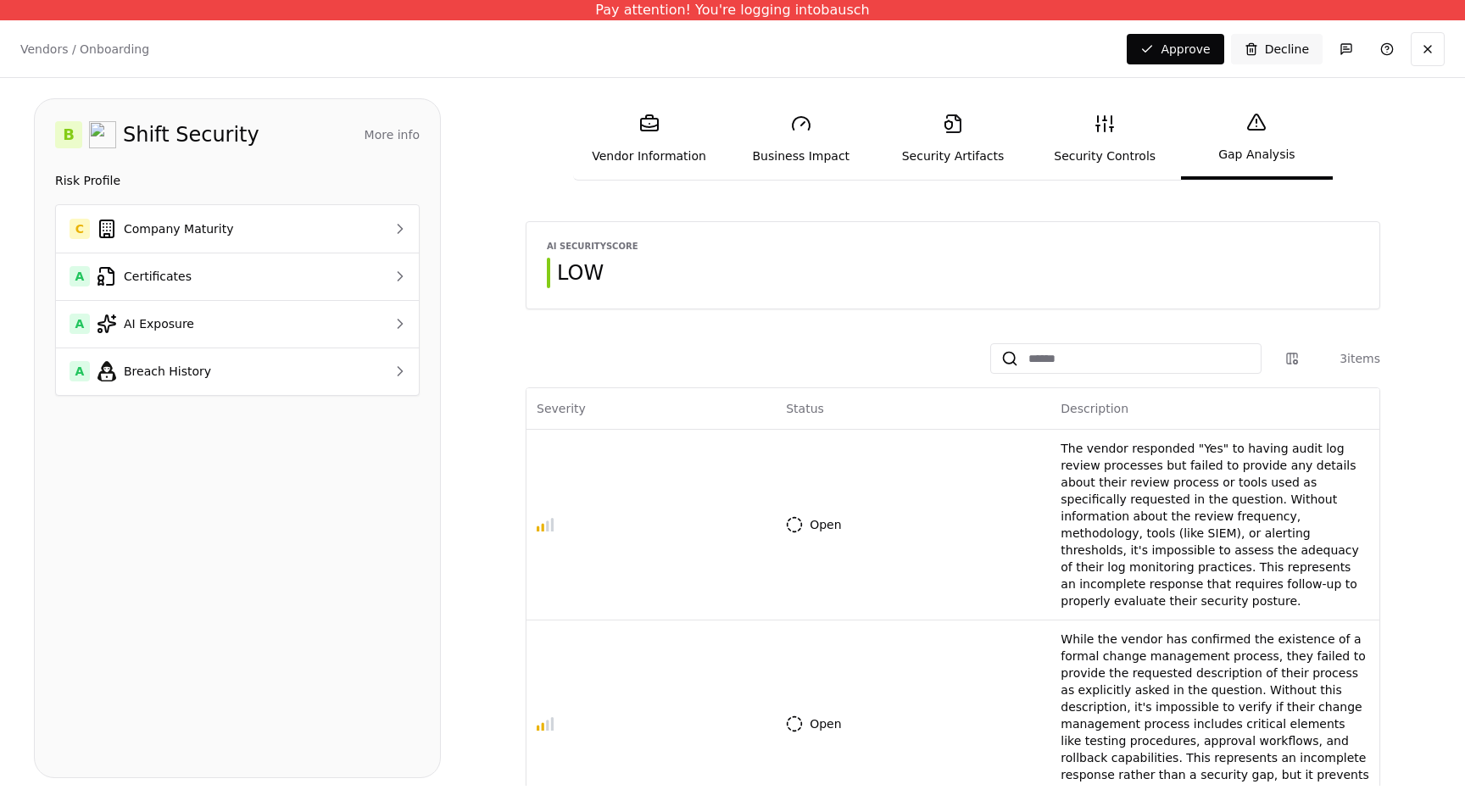
click at [1130, 156] on link "Security Controls" at bounding box center [1105, 138] width 151 height 78
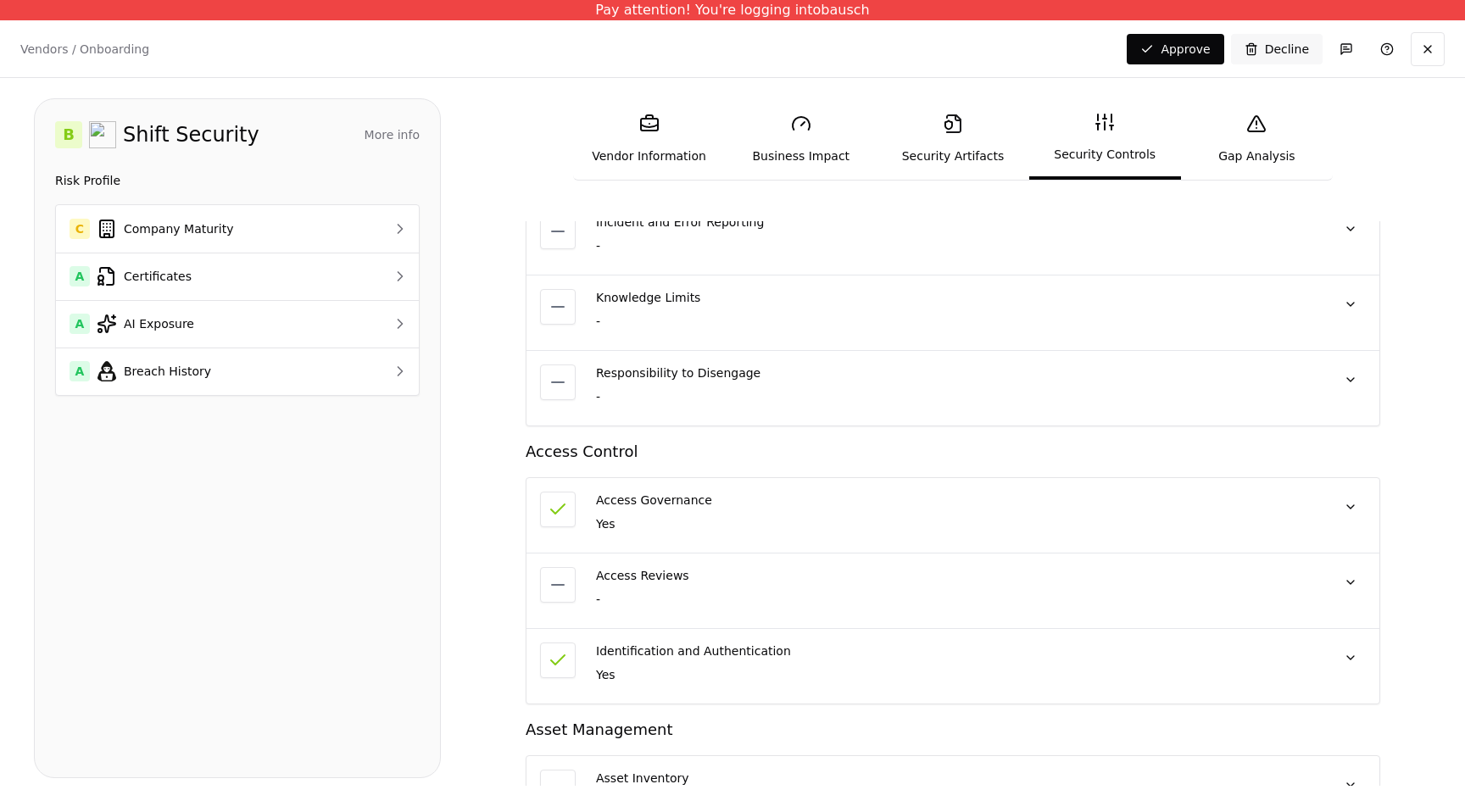
scroll to position [987, 0]
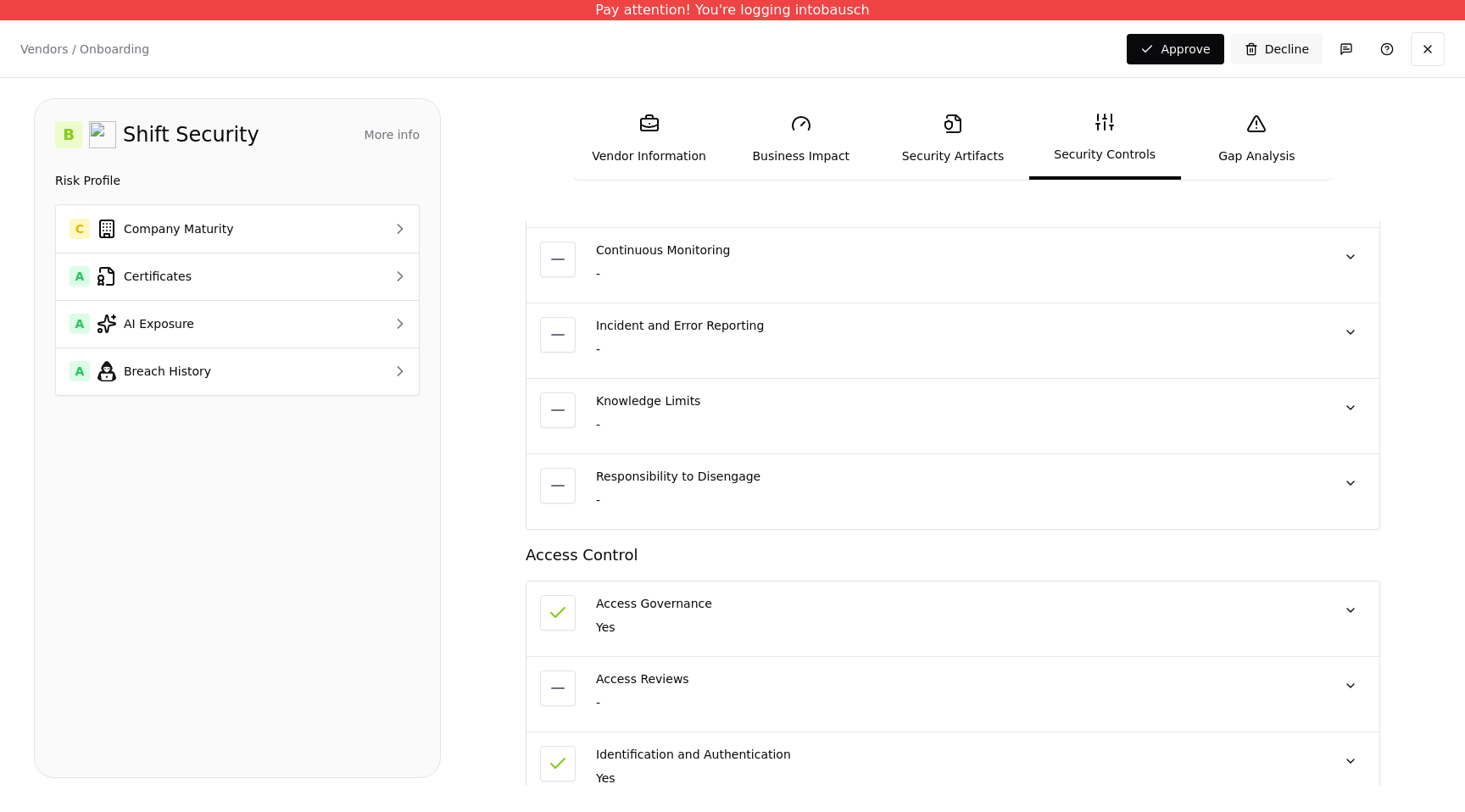
click at [1275, 150] on link "Gap Analysis" at bounding box center [1256, 138] width 151 height 78
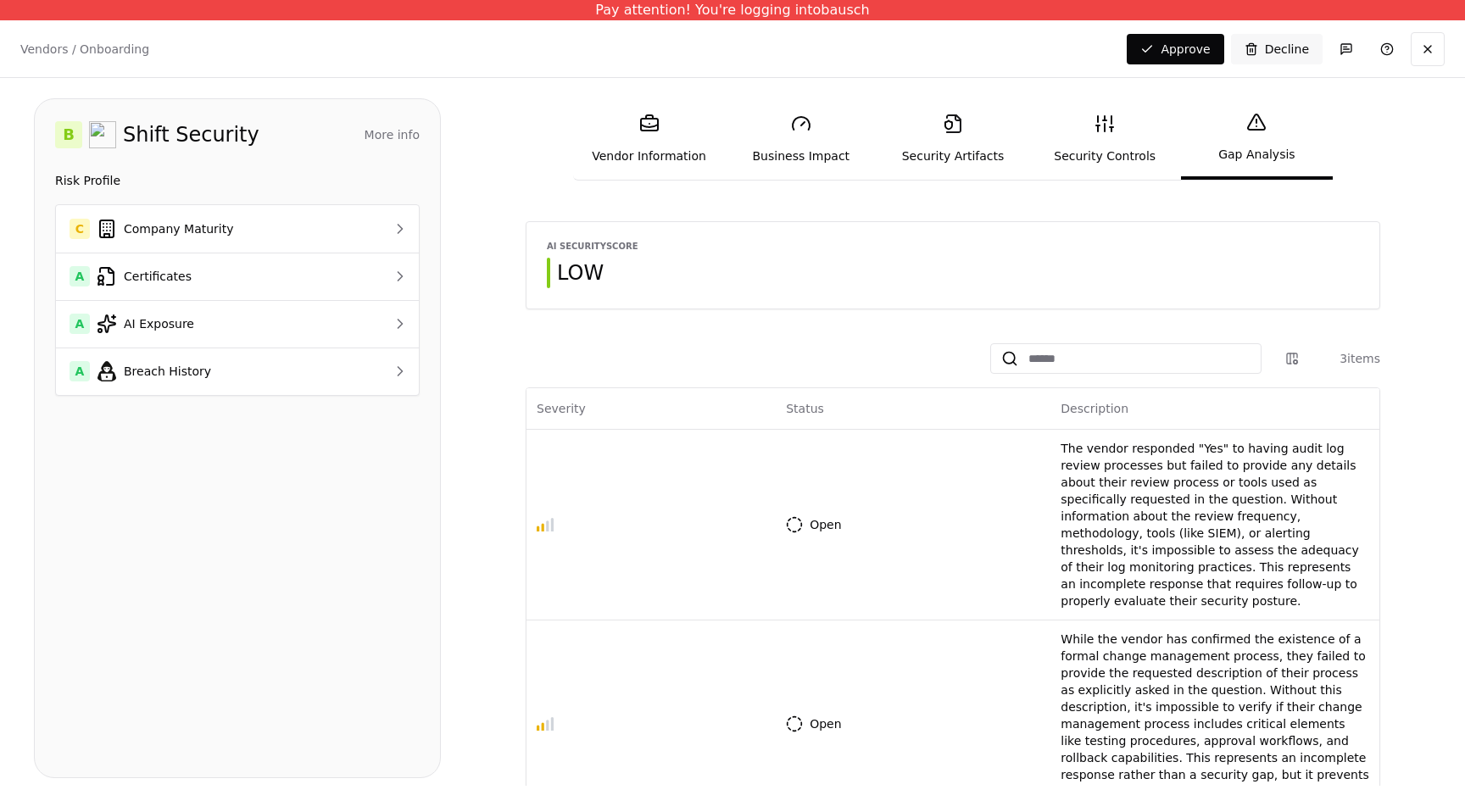
click at [1241, 302] on div "AI Security Score LOW" at bounding box center [953, 265] width 853 height 87
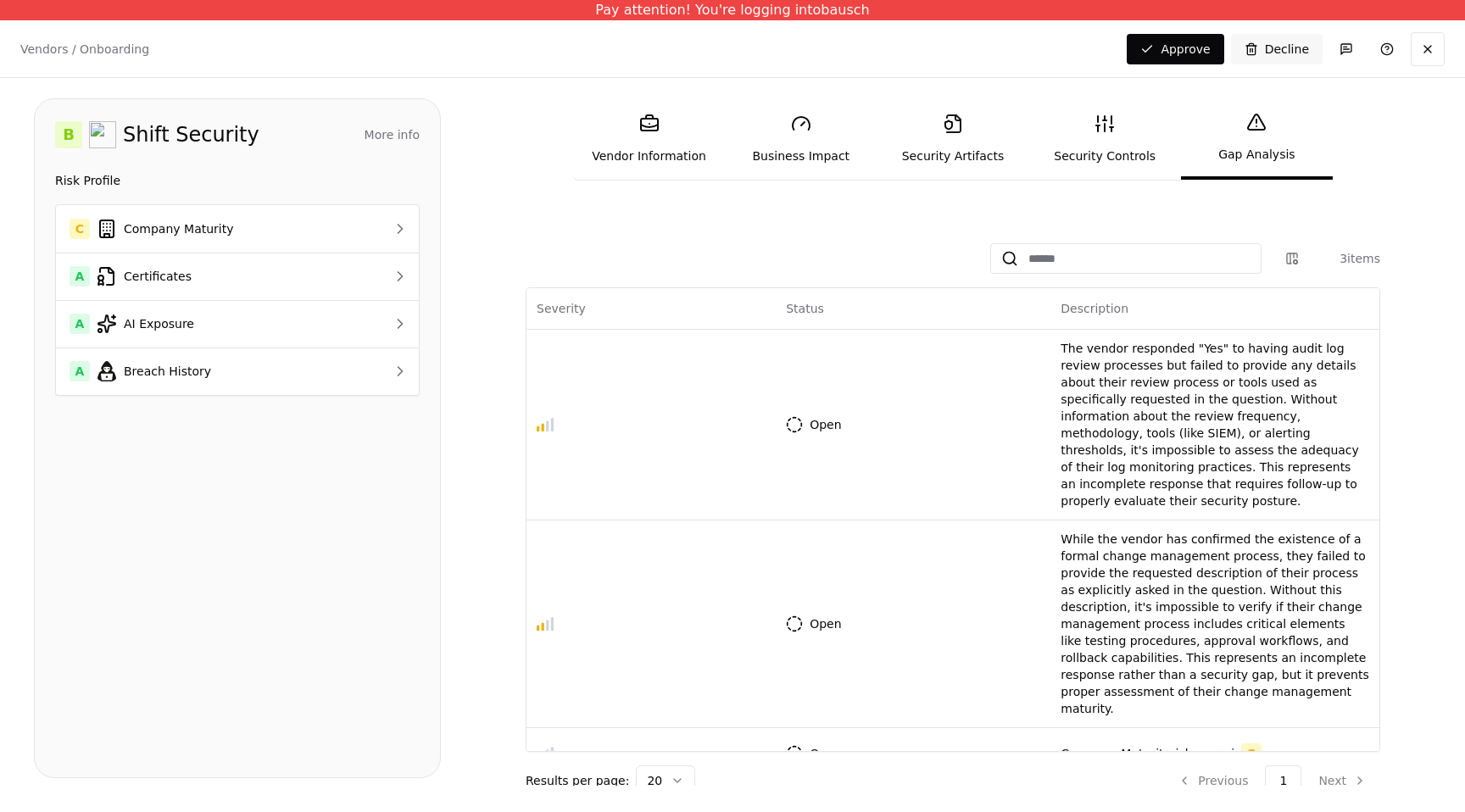
scroll to position [103, 0]
click at [1174, 406] on p "The vendor responded "Yes" to having audit log review processes but failed to p…" at bounding box center [1214, 420] width 309 height 169
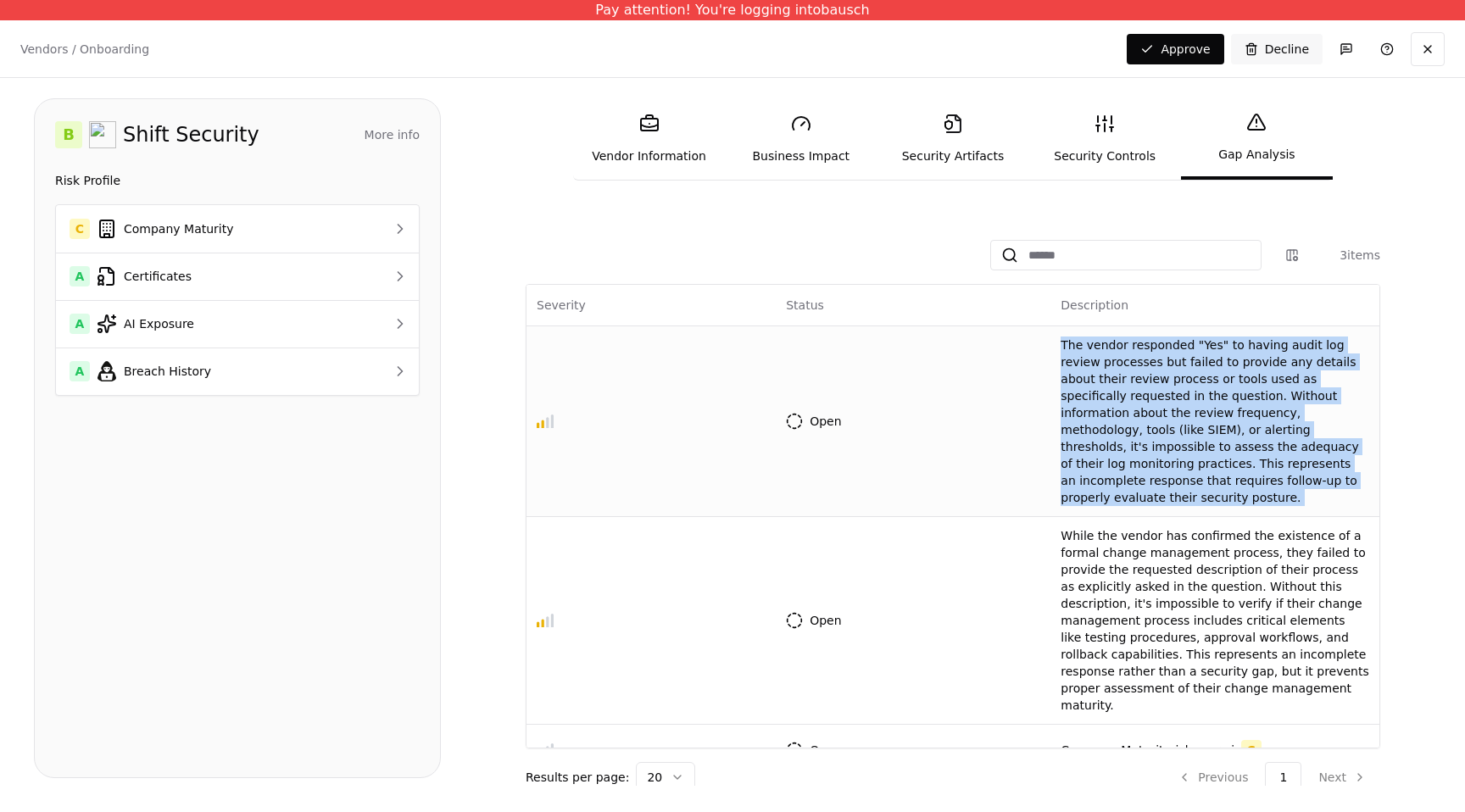
click at [1174, 406] on p "The vendor responded "Yes" to having audit log review processes but failed to p…" at bounding box center [1214, 420] width 309 height 169
click at [1093, 399] on p "The vendor responded "Yes" to having audit log review processes but failed to p…" at bounding box center [1214, 420] width 309 height 169
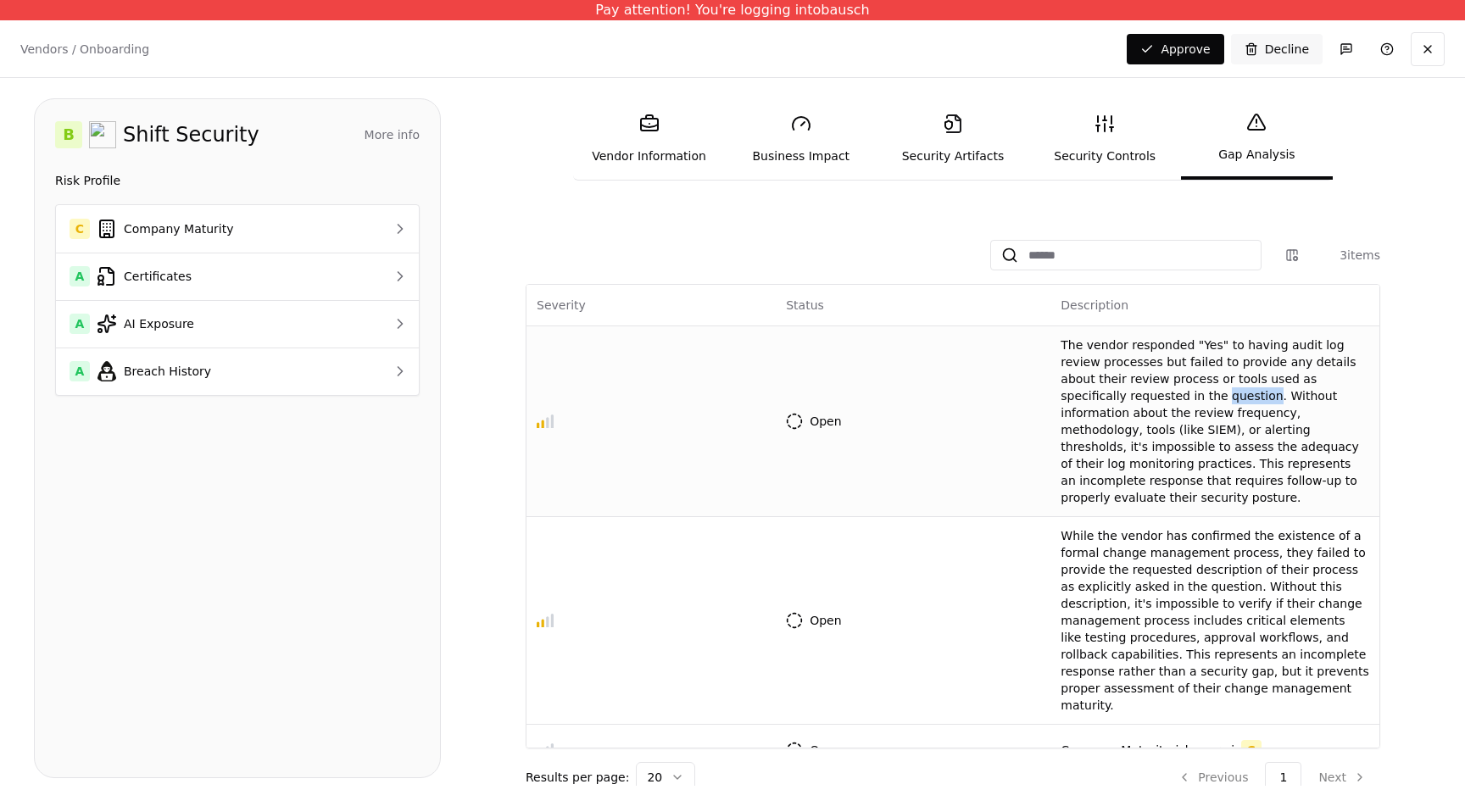
click at [1093, 399] on p "The vendor responded "Yes" to having audit log review processes but failed to p…" at bounding box center [1214, 420] width 309 height 169
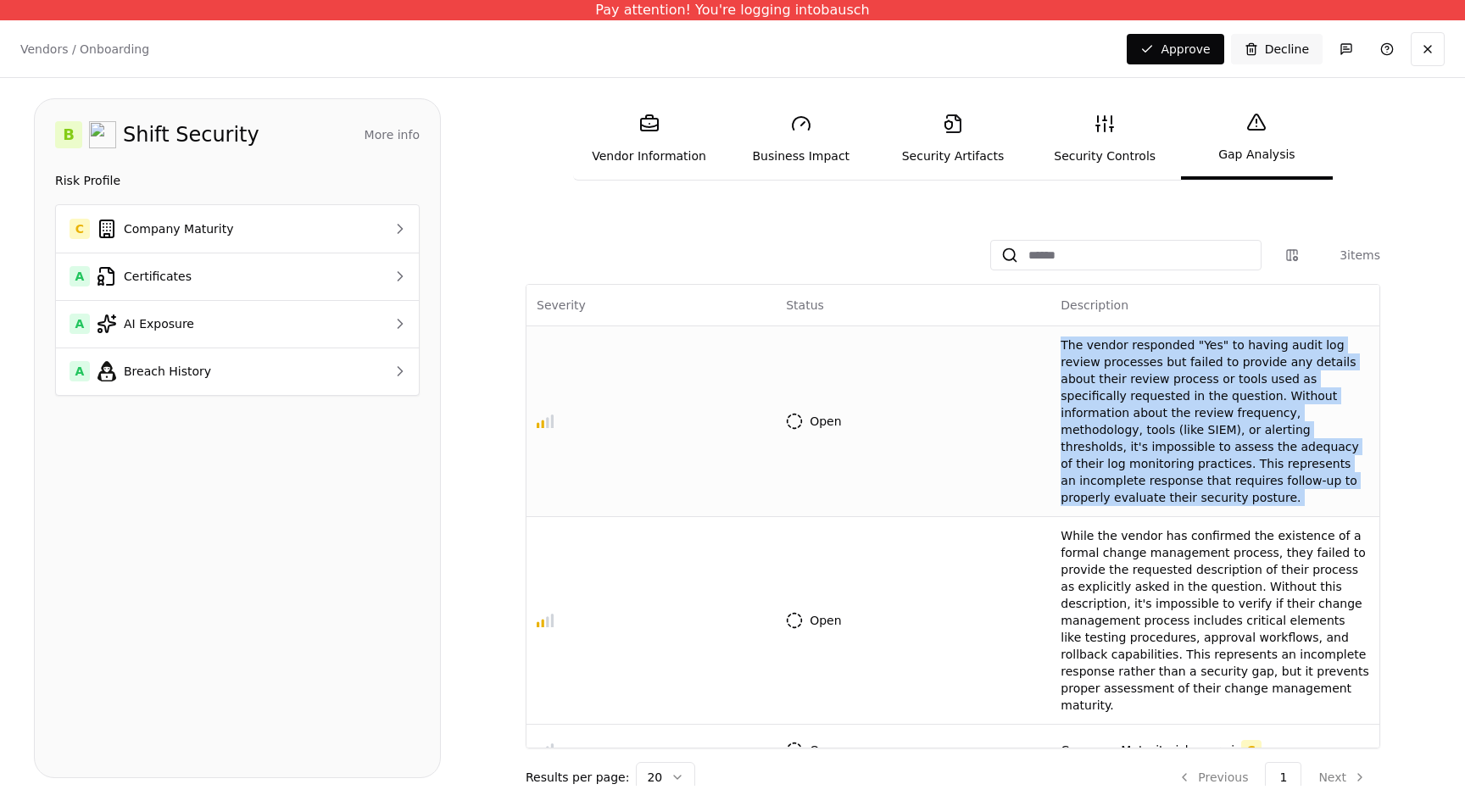
click at [1093, 399] on p "The vendor responded "Yes" to having audit log review processes but failed to p…" at bounding box center [1214, 420] width 309 height 169
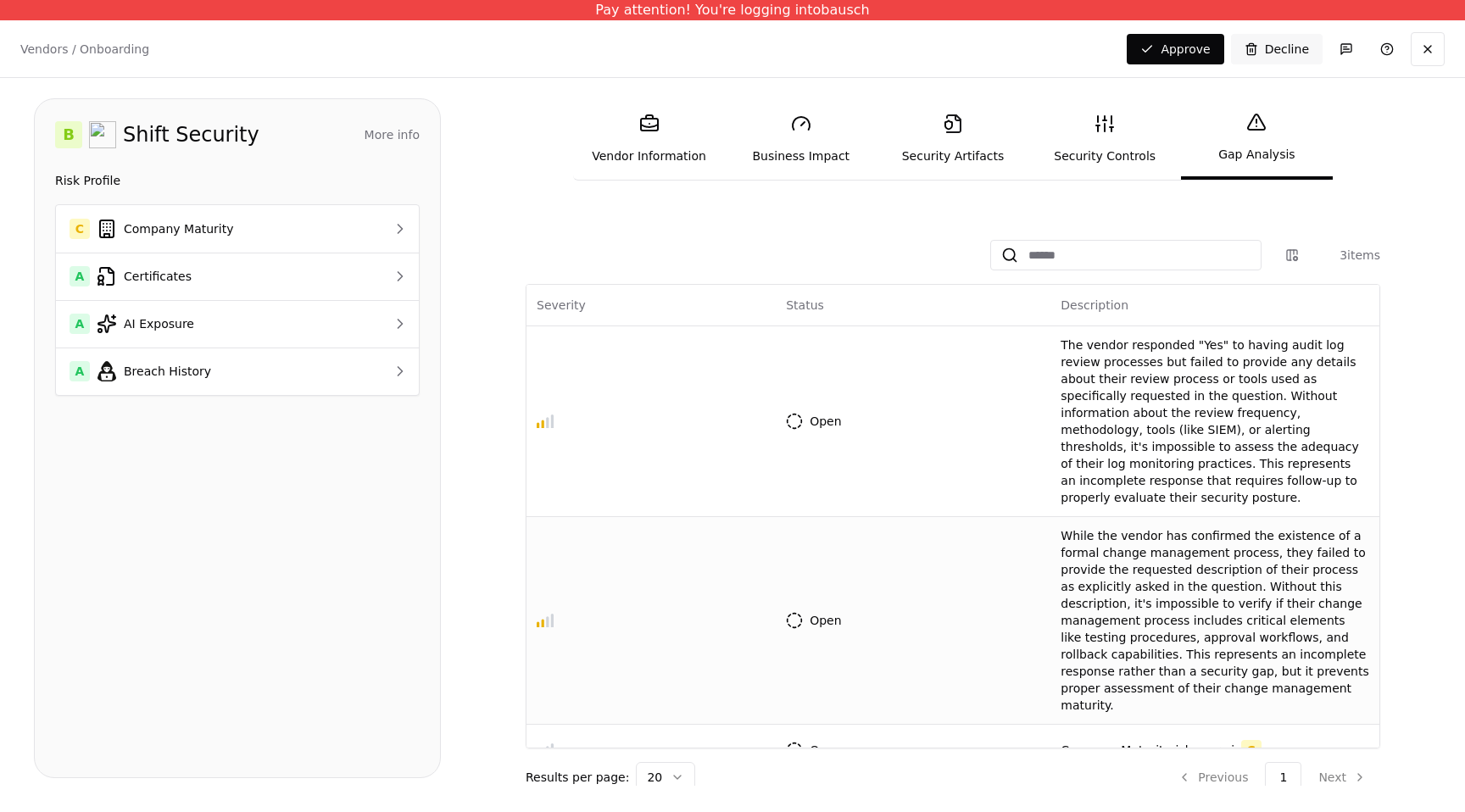
click at [1076, 573] on p "While the vendor has confirmed the existence of a formal change management proc…" at bounding box center [1214, 620] width 309 height 186
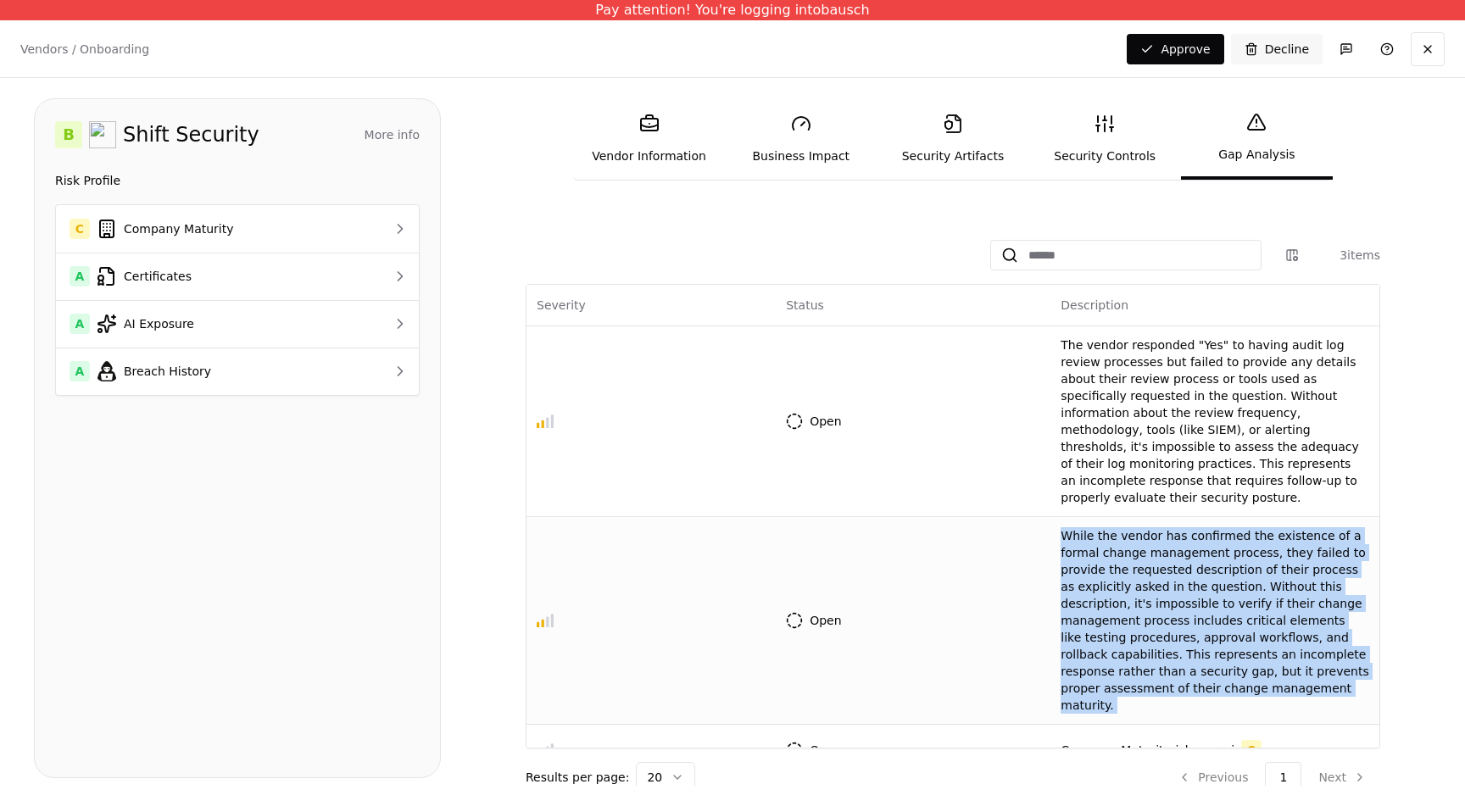
click at [1076, 573] on p "While the vendor has confirmed the existence of a formal change management proc…" at bounding box center [1214, 620] width 309 height 186
click at [1106, 168] on link "Security Controls" at bounding box center [1105, 138] width 151 height 78
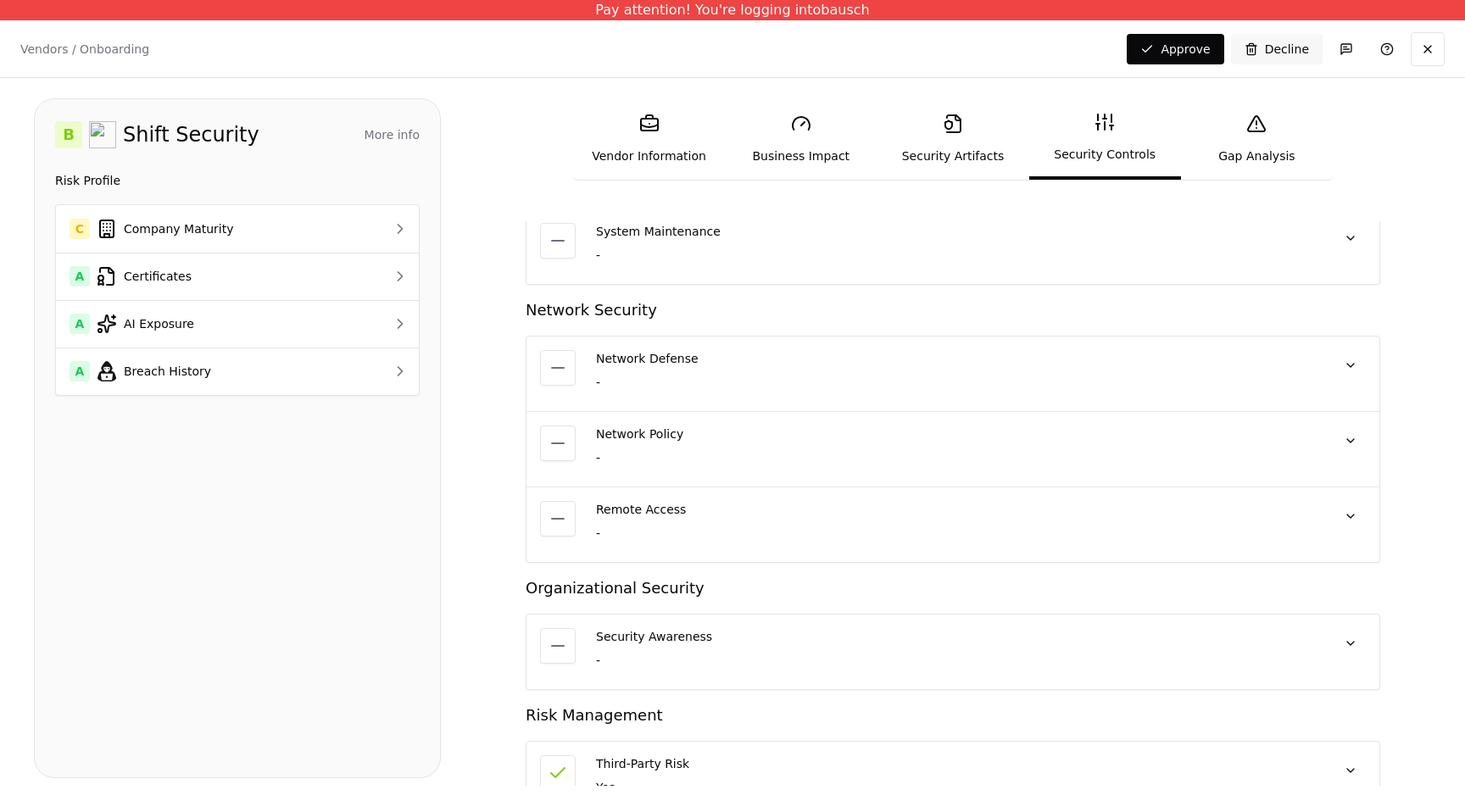
scroll to position [2549, 0]
click at [372, 326] on div at bounding box center [389, 324] width 39 height 17
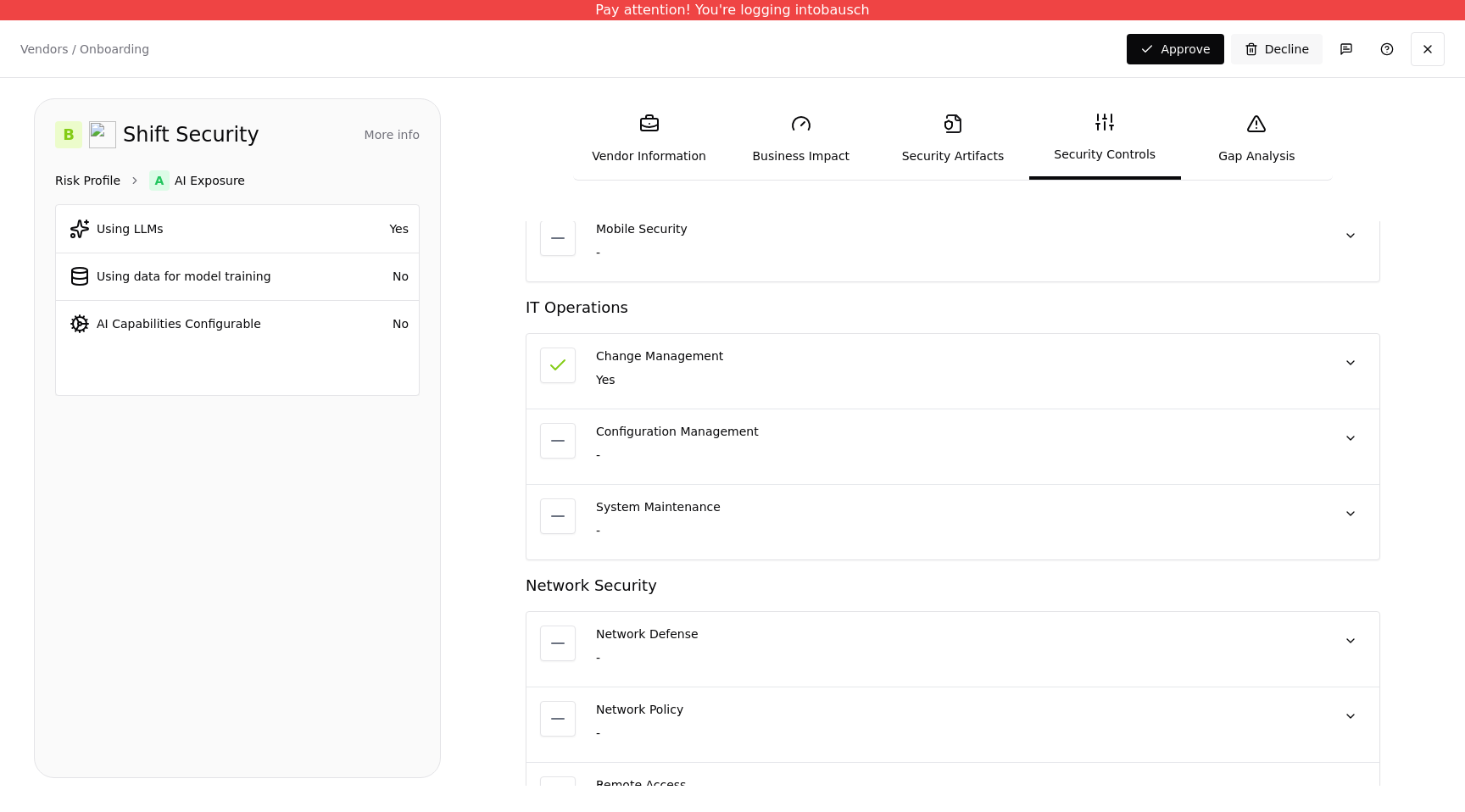
click at [87, 174] on link "Risk Profile" at bounding box center [88, 180] width 65 height 17
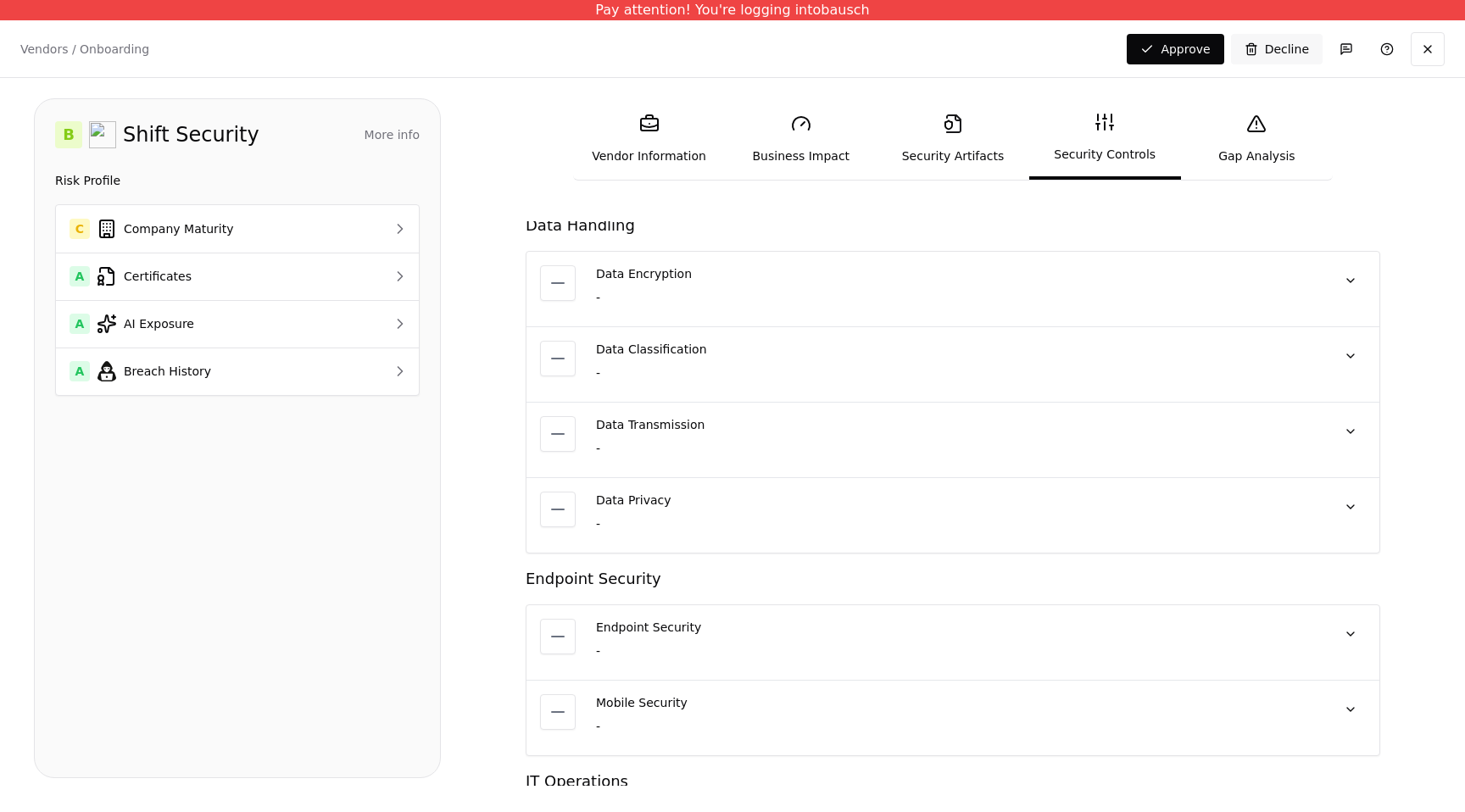
scroll to position [2076, 0]
click at [920, 514] on div "-" at bounding box center [955, 522] width 719 height 17
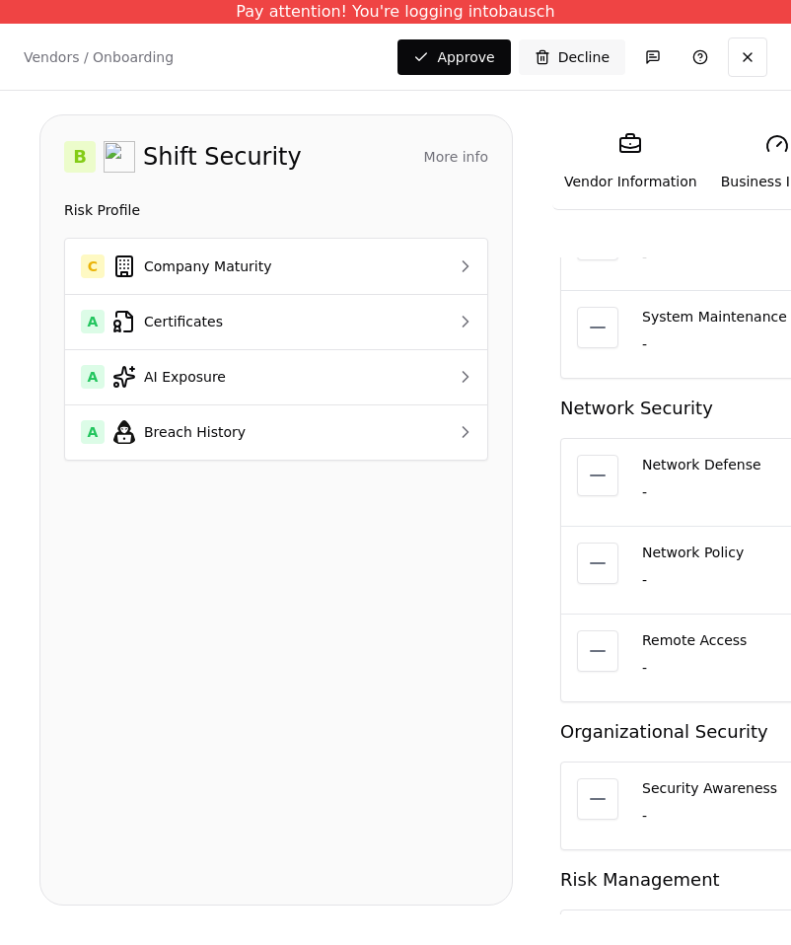
scroll to position [3243, 0]
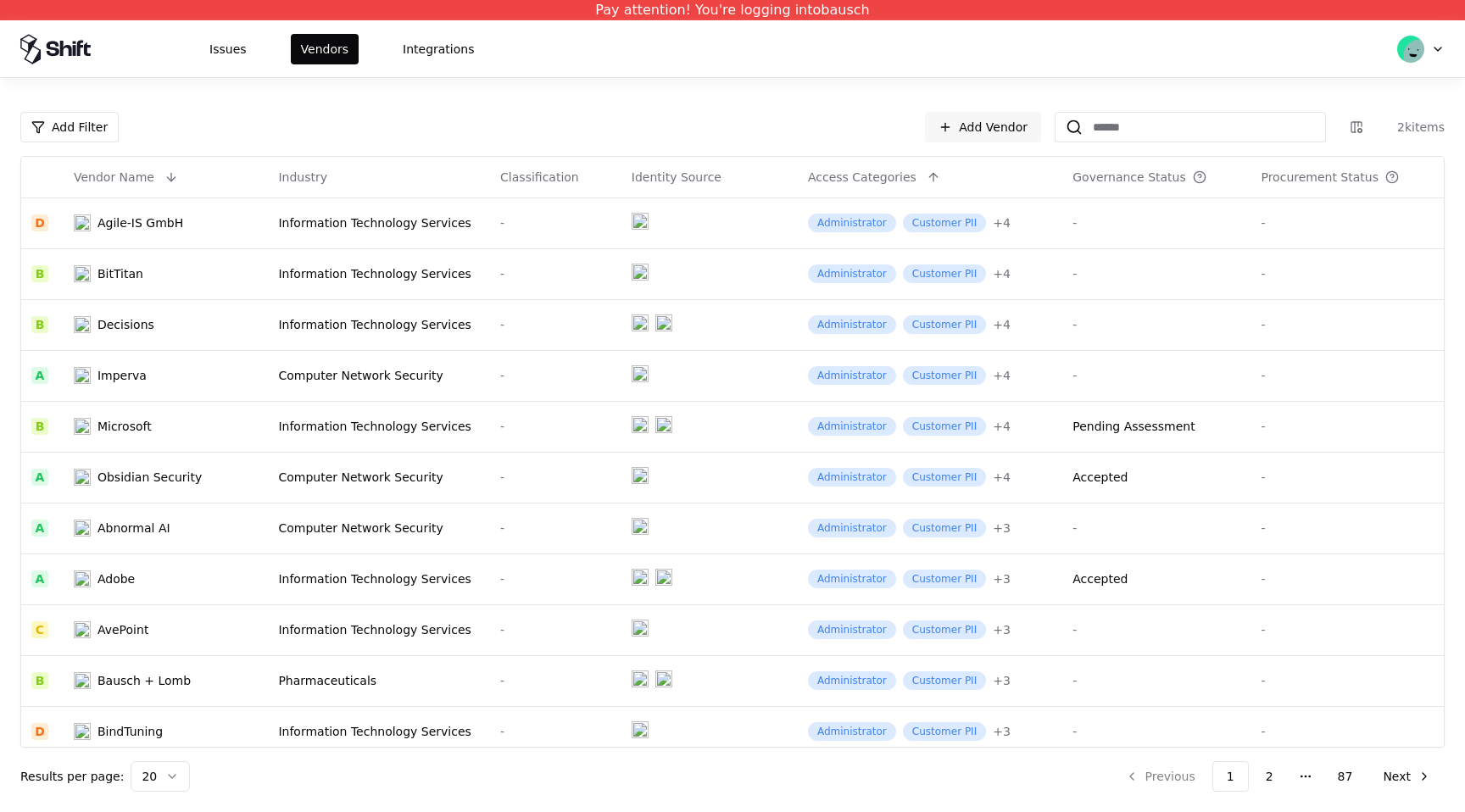
click at [103, 130] on html "Pay attention! You're logging into bausch Issues Vendors Integrations Add Filte…" at bounding box center [732, 406] width 1465 height 812
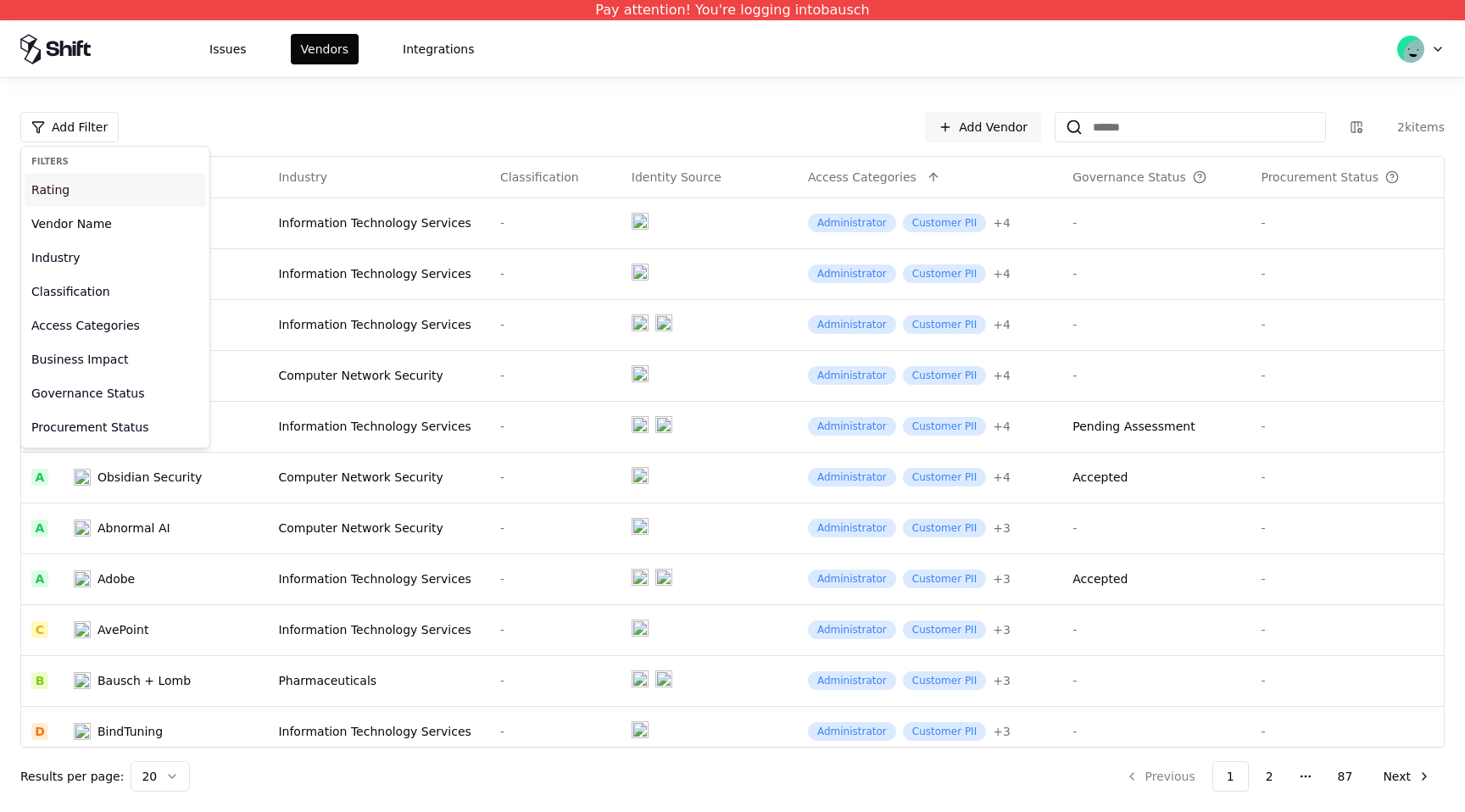
click at [129, 181] on div "Rating" at bounding box center [115, 189] width 181 height 34
click at [113, 321] on div "F Failing" at bounding box center [105, 327] width 161 height 34
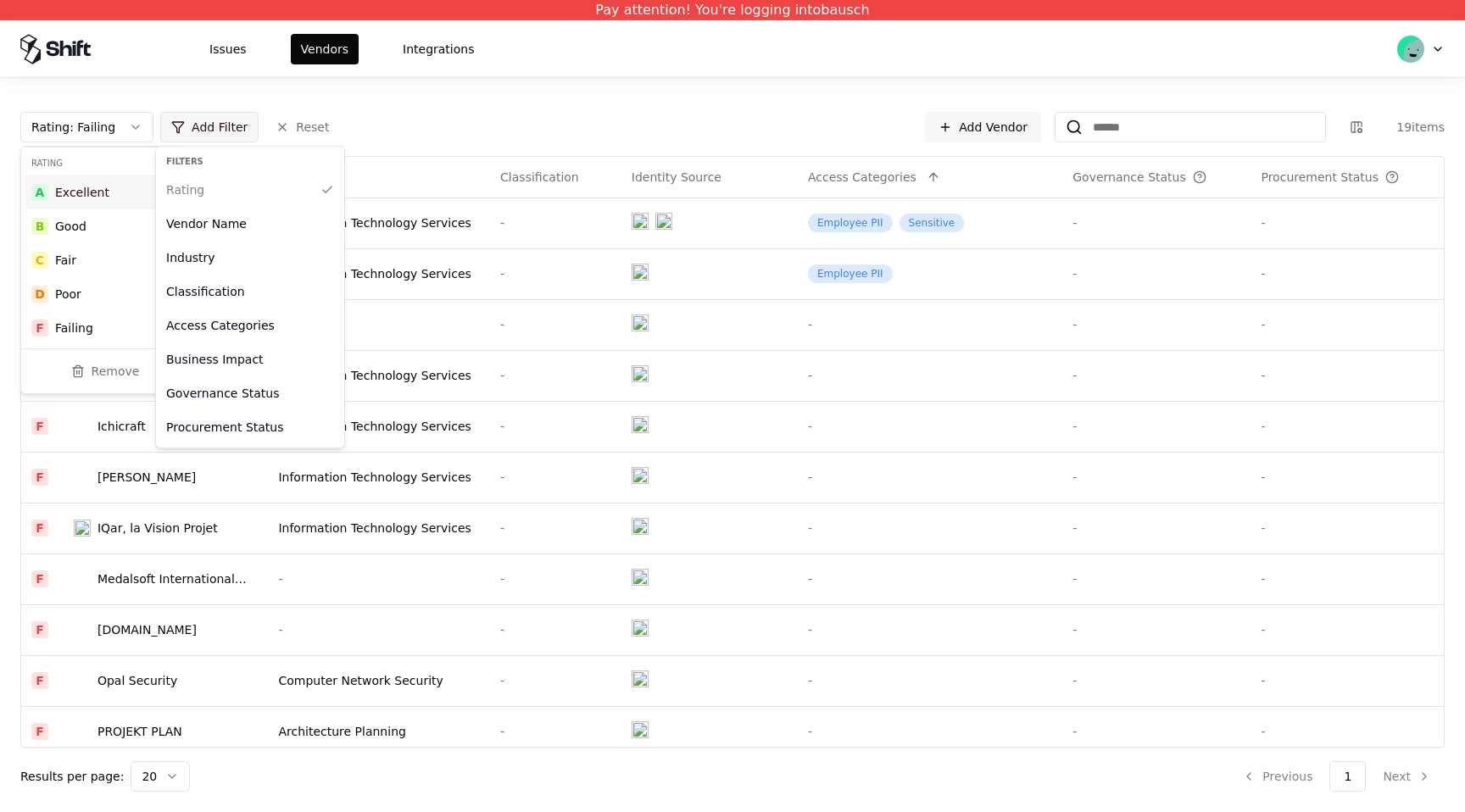
click at [216, 130] on html "Pay attention! You're logging into bausch Issues Vendors Integrations Rating : …" at bounding box center [732, 406] width 1465 height 812
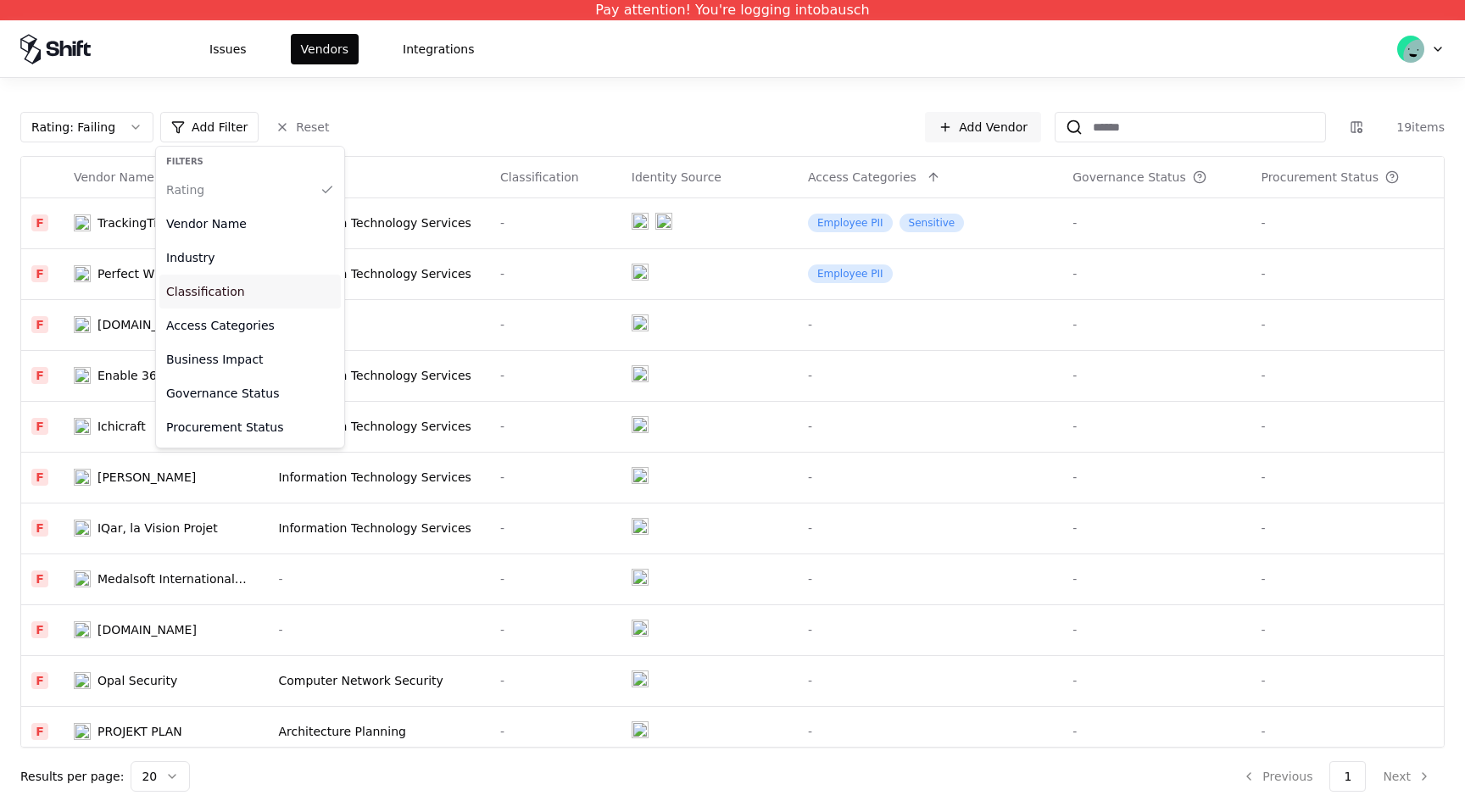
click at [250, 290] on div "Classification" at bounding box center [249, 290] width 181 height 34
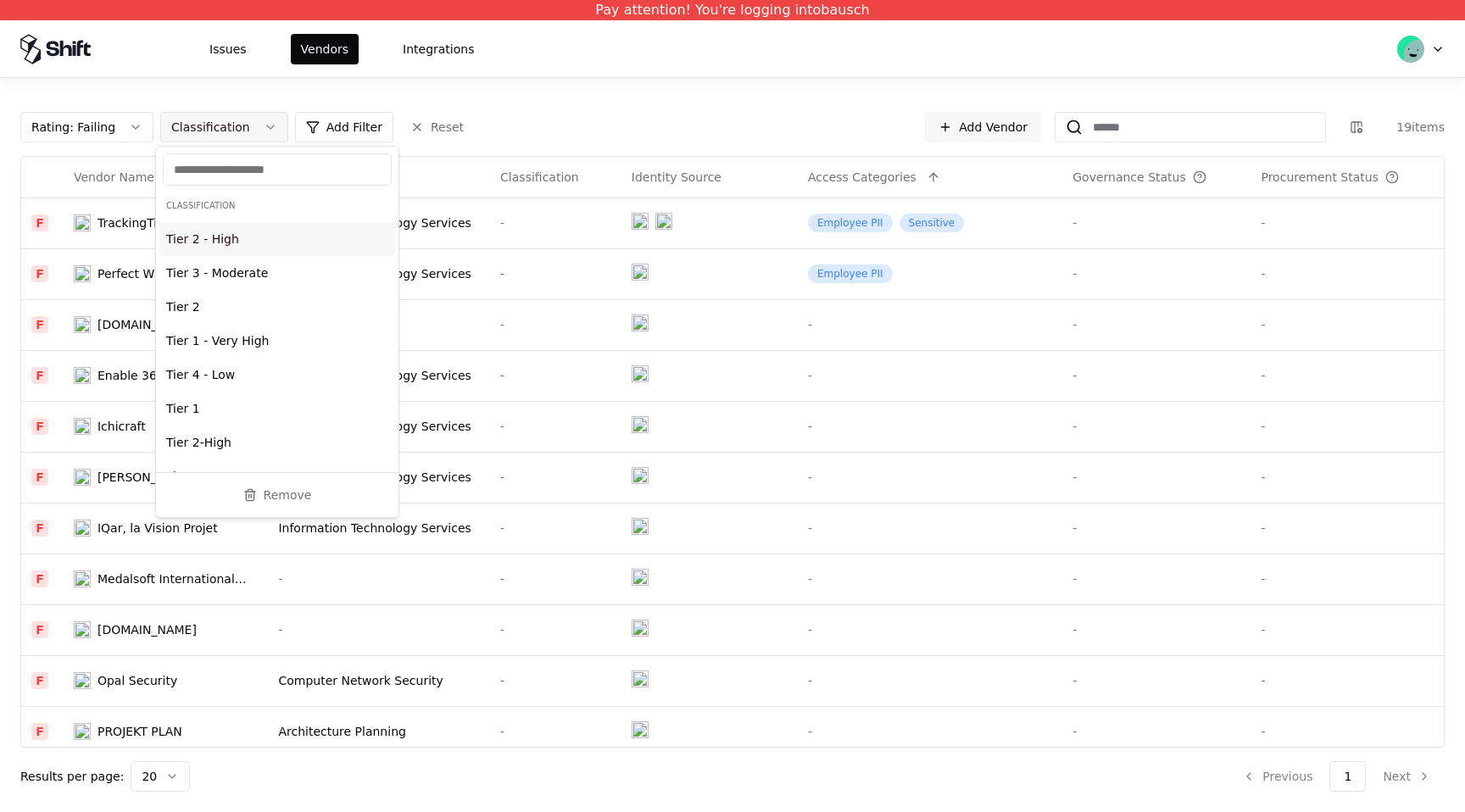
click at [205, 142] on button "Classification" at bounding box center [224, 126] width 128 height 30
click at [243, 174] on input "text" at bounding box center [277, 169] width 207 height 17
click at [254, 503] on button "Remove" at bounding box center [277, 494] width 229 height 30
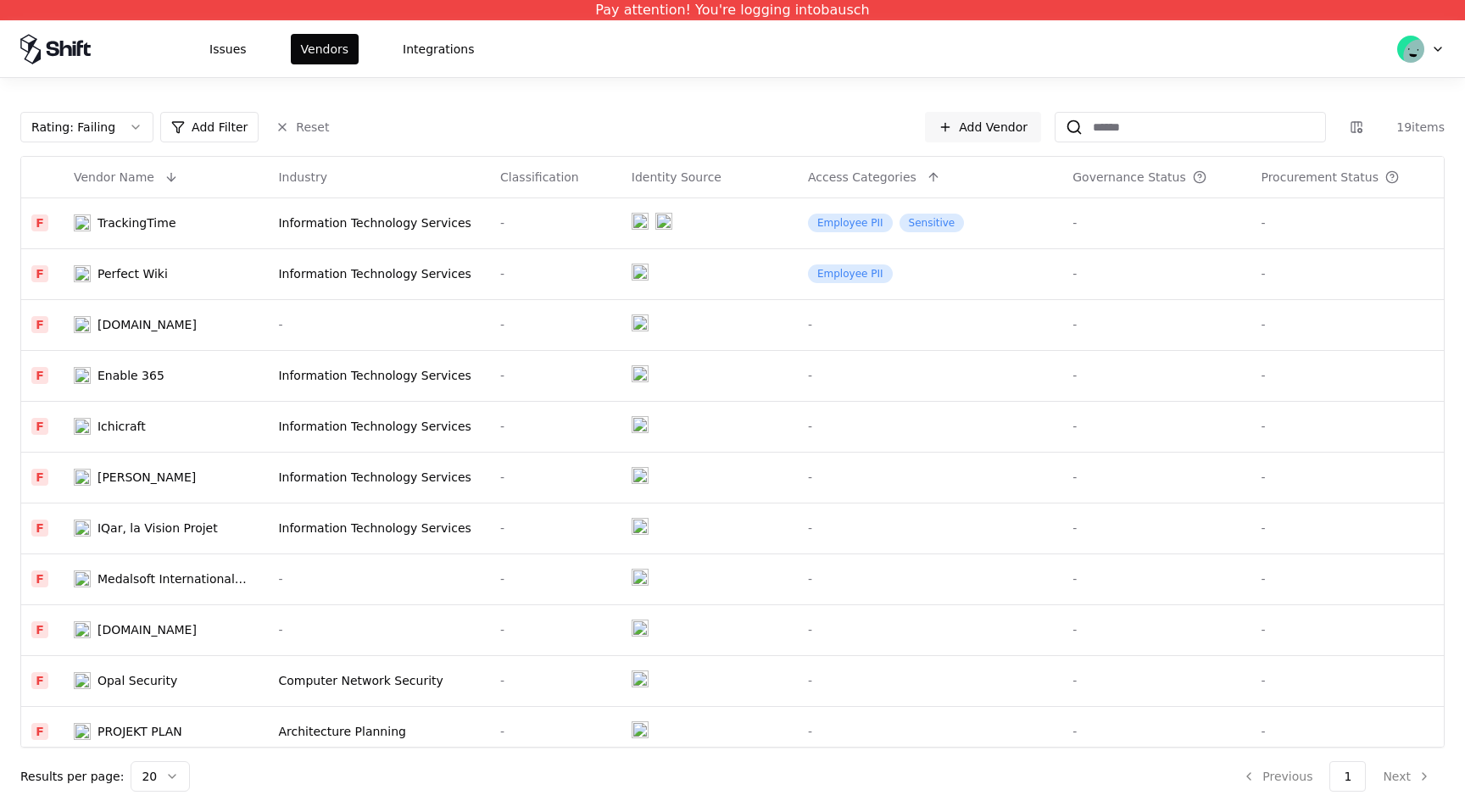
click at [218, 137] on html "Pay attention! You're logging into bausch Issues Vendors Integrations Rating : …" at bounding box center [732, 406] width 1465 height 812
click at [219, 129] on html "Pay attention! You're logging into bausch Issues Vendors Integrations Rating : …" at bounding box center [732, 406] width 1465 height 812
click at [208, 131] on html "Pay attention! You're logging into bausch Issues Vendors Integrations Rating : …" at bounding box center [732, 406] width 1465 height 812
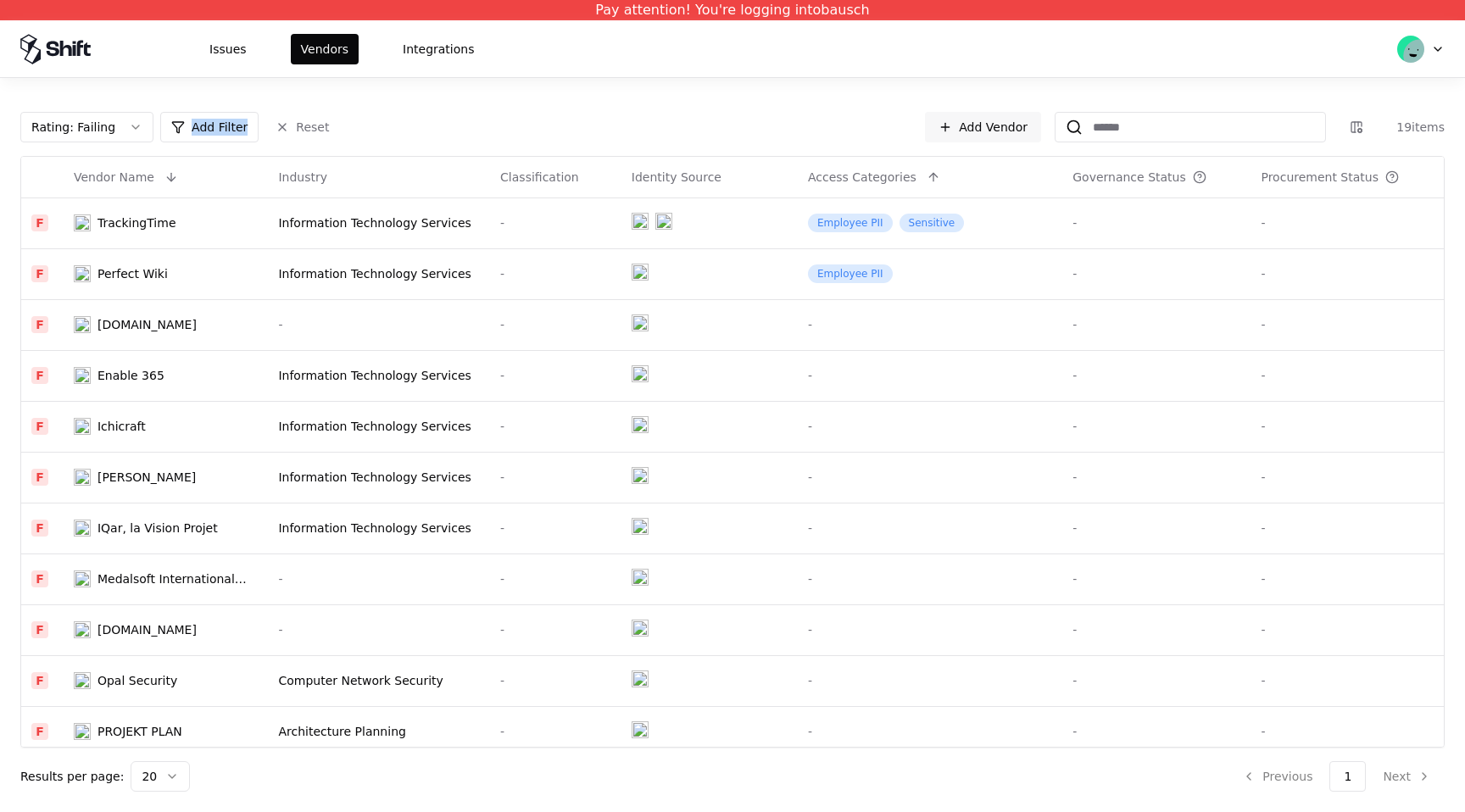
click at [208, 131] on html "Pay attention! You're logging into bausch Issues Vendors Integrations Rating : …" at bounding box center [732, 406] width 1465 height 812
click at [176, 129] on html "Pay attention! You're logging into bausch Issues Vendors Integrations Rating : …" at bounding box center [732, 406] width 1465 height 812
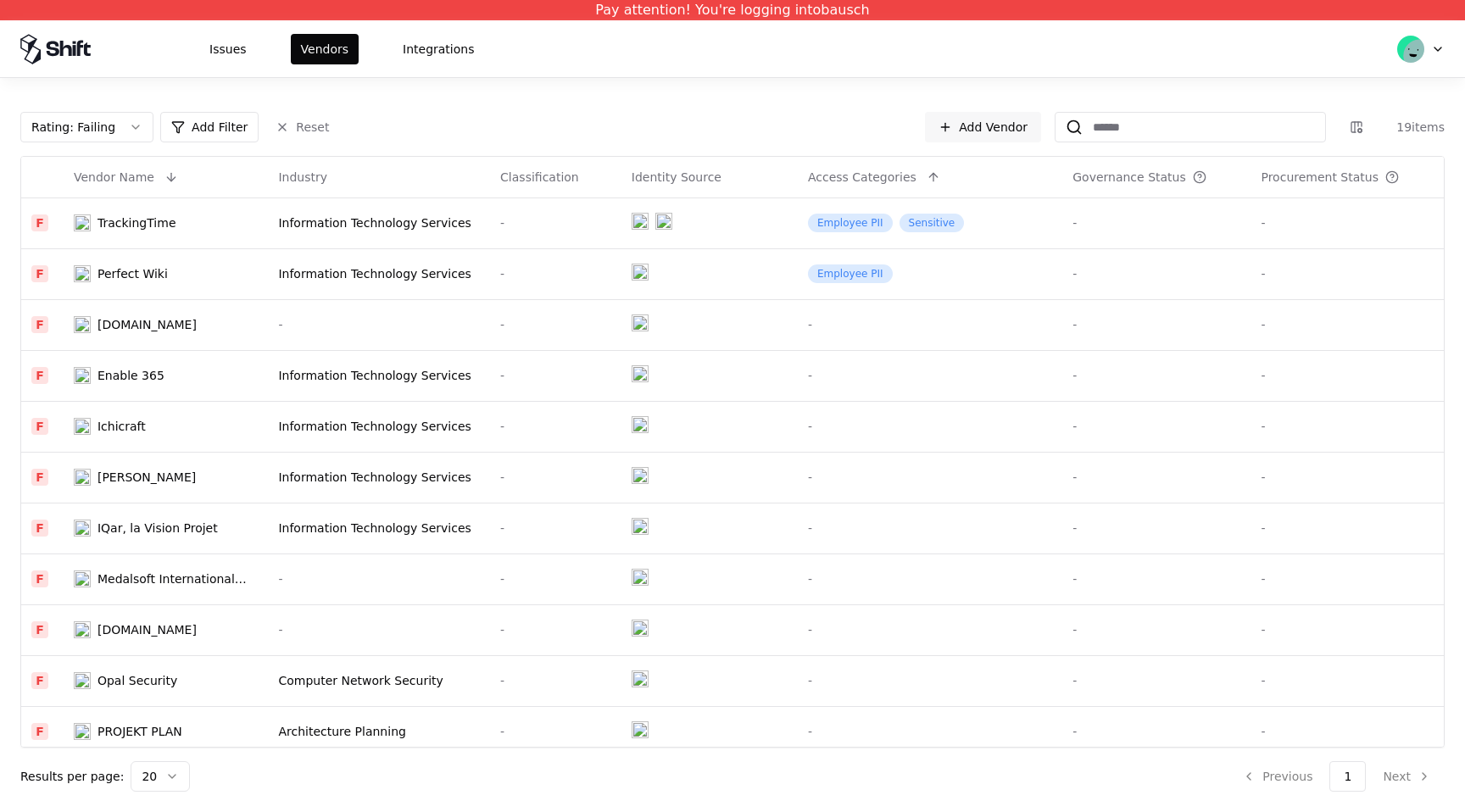
click at [275, 126] on html "Pay attention! You're logging into bausch Issues Vendors Integrations Rating : …" at bounding box center [732, 406] width 1465 height 812
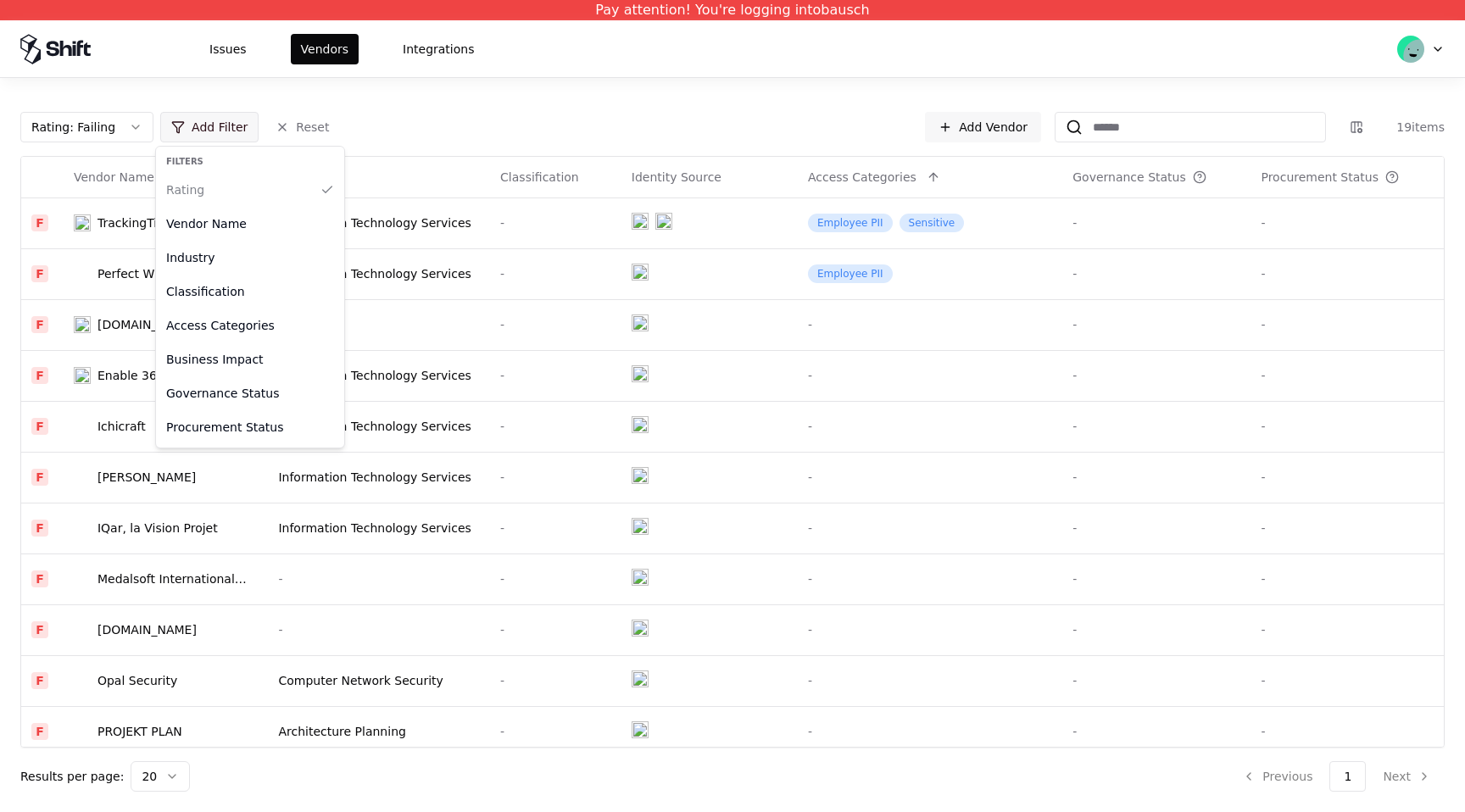
click at [218, 131] on html "Pay attention! You're logging into bausch Issues Vendors Integrations Rating : …" at bounding box center [732, 406] width 1465 height 812
click at [261, 393] on div "Governance Status" at bounding box center [249, 393] width 181 height 34
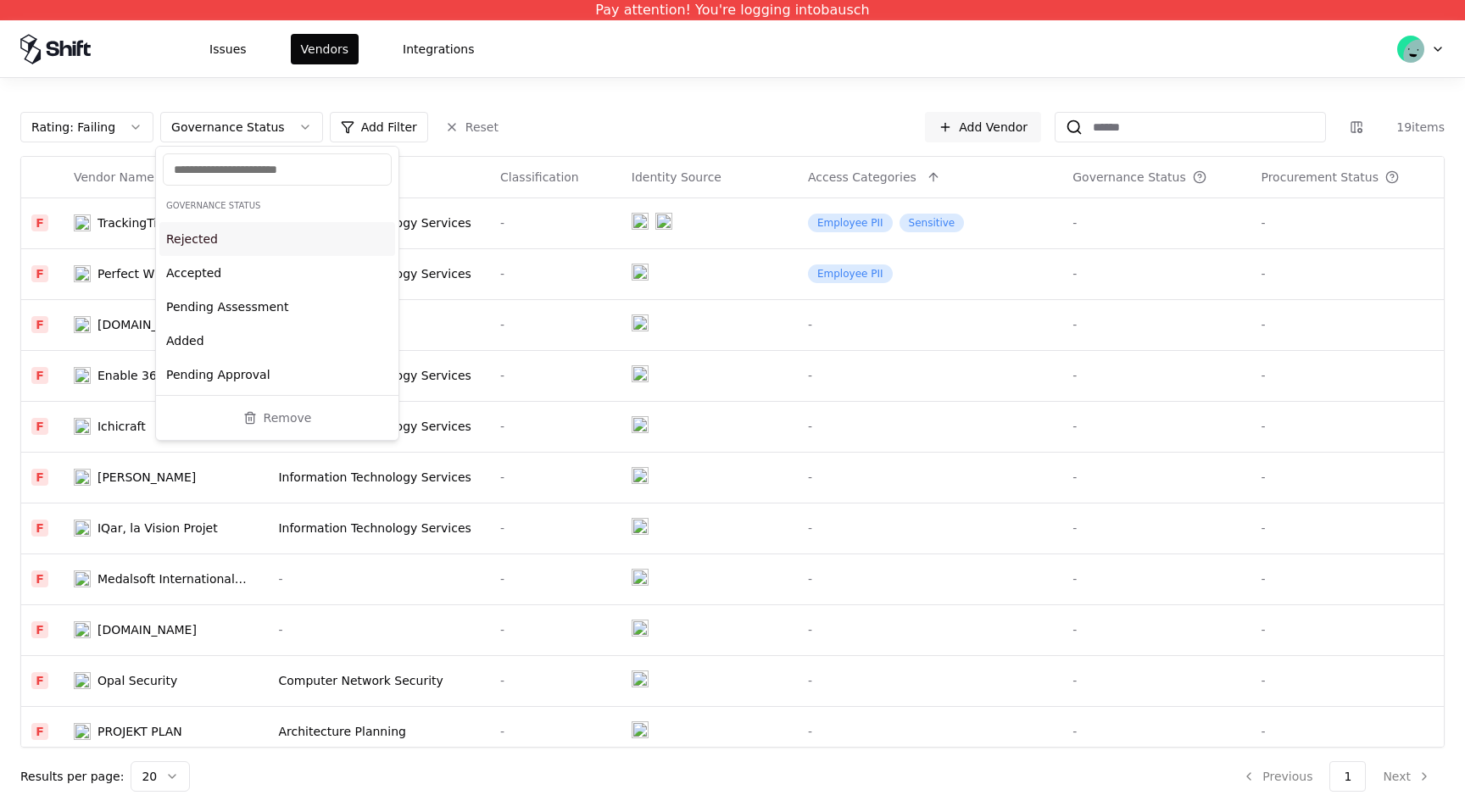
click at [271, 241] on div "Rejected" at bounding box center [277, 238] width 236 height 34
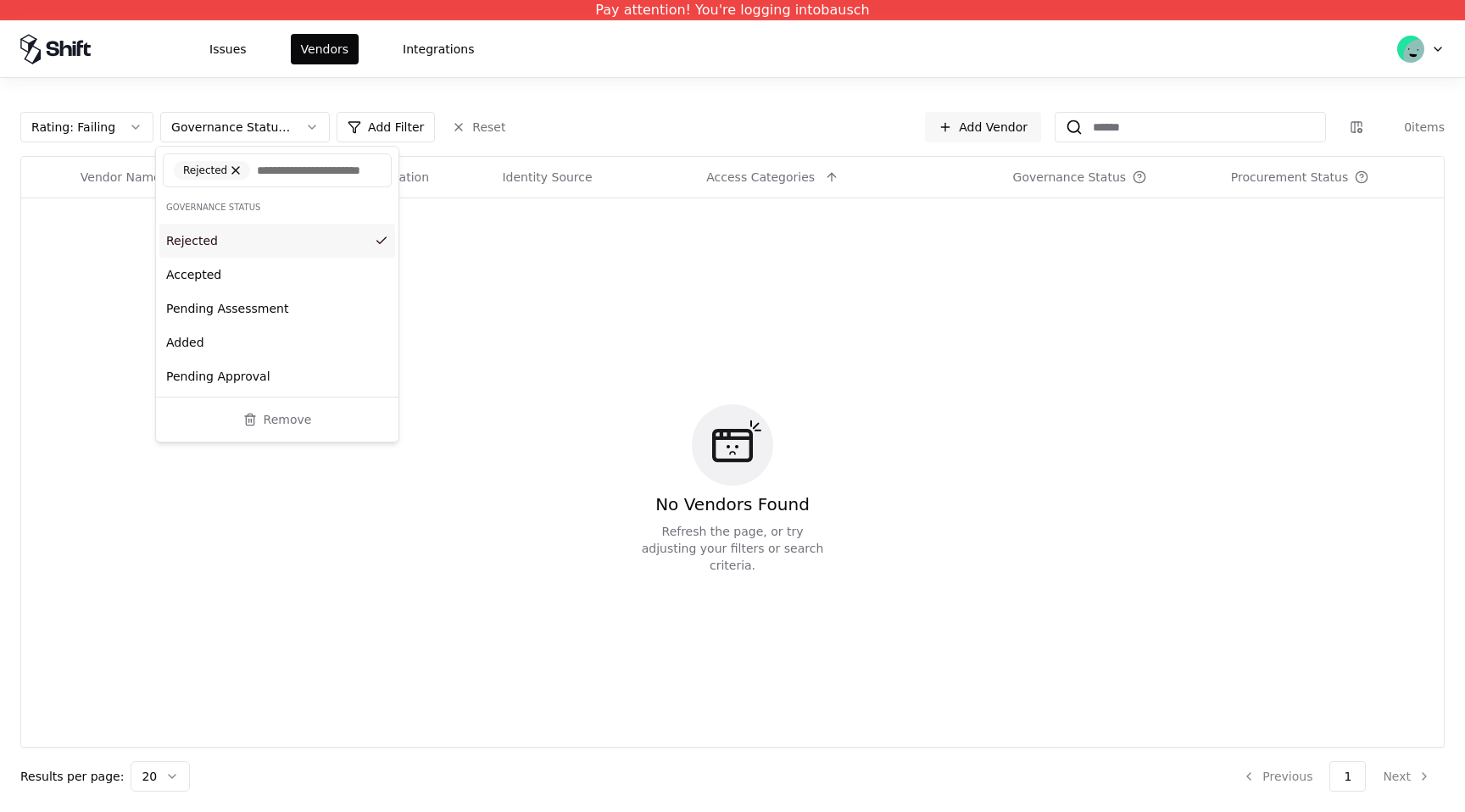
click at [273, 250] on div "Rejected" at bounding box center [277, 240] width 236 height 34
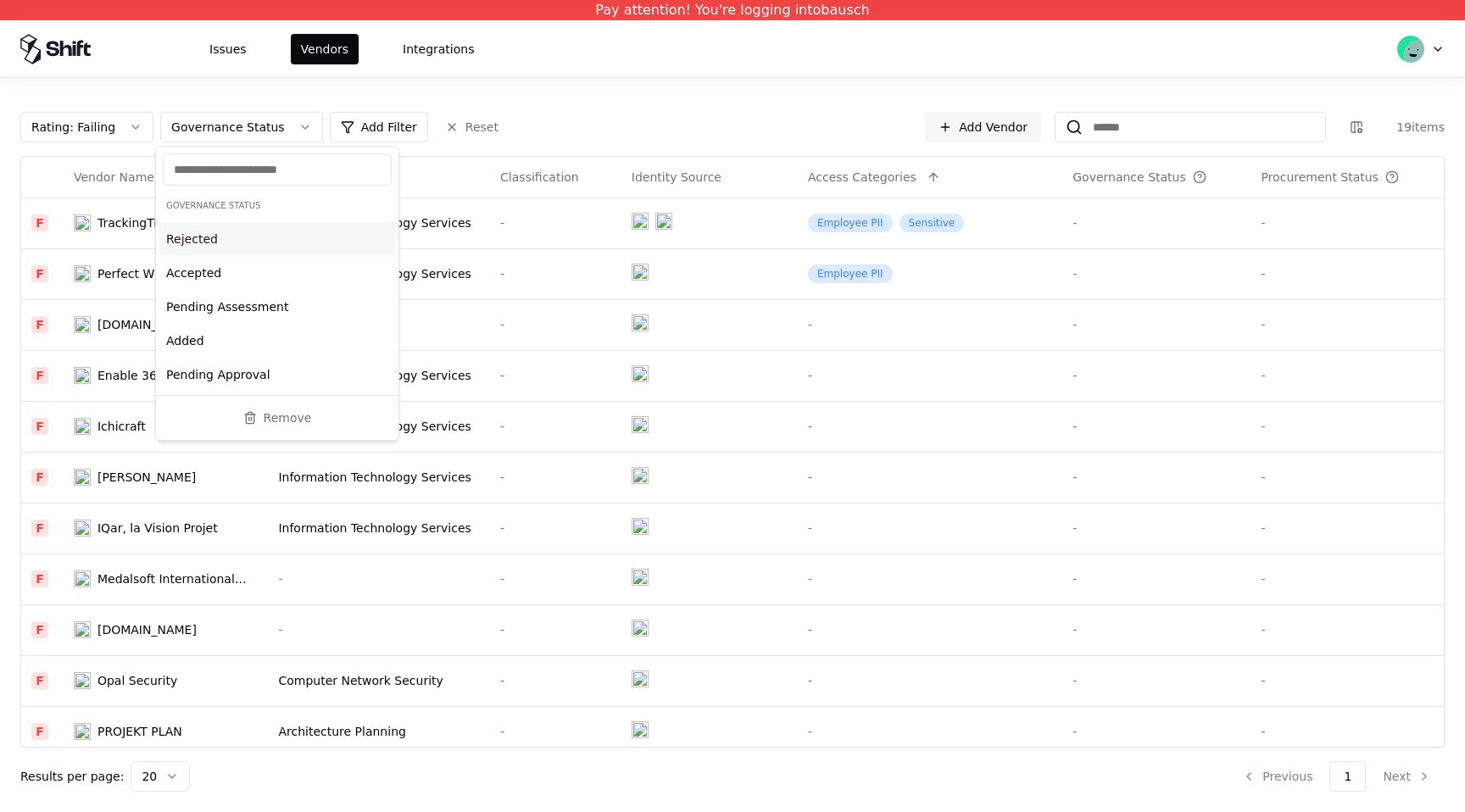
click at [280, 174] on input "text" at bounding box center [277, 169] width 207 height 17
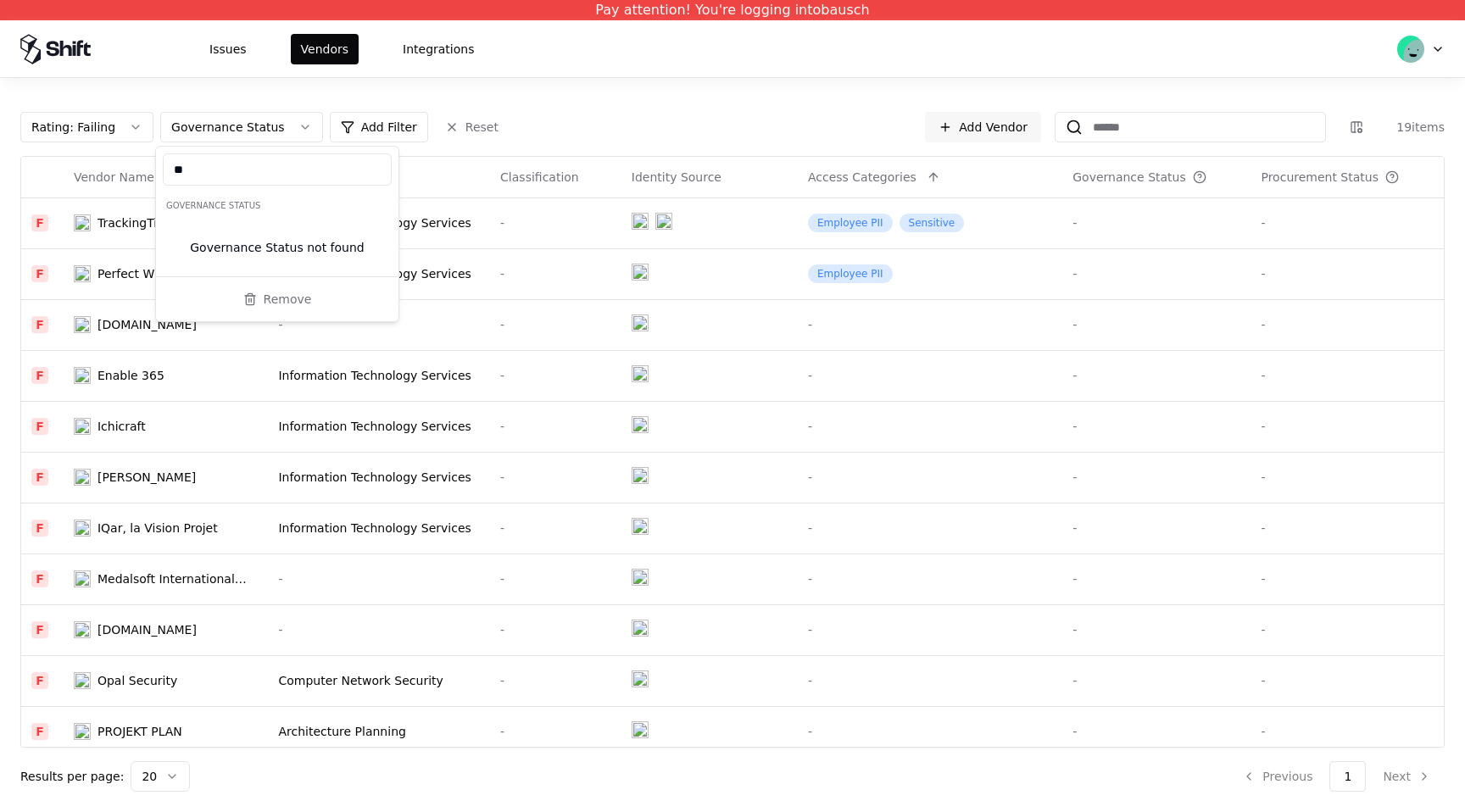
type input "**"
click at [301, 236] on div "Governance Status not found" at bounding box center [277, 247] width 242 height 58
click at [298, 164] on input "**" at bounding box center [277, 169] width 207 height 17
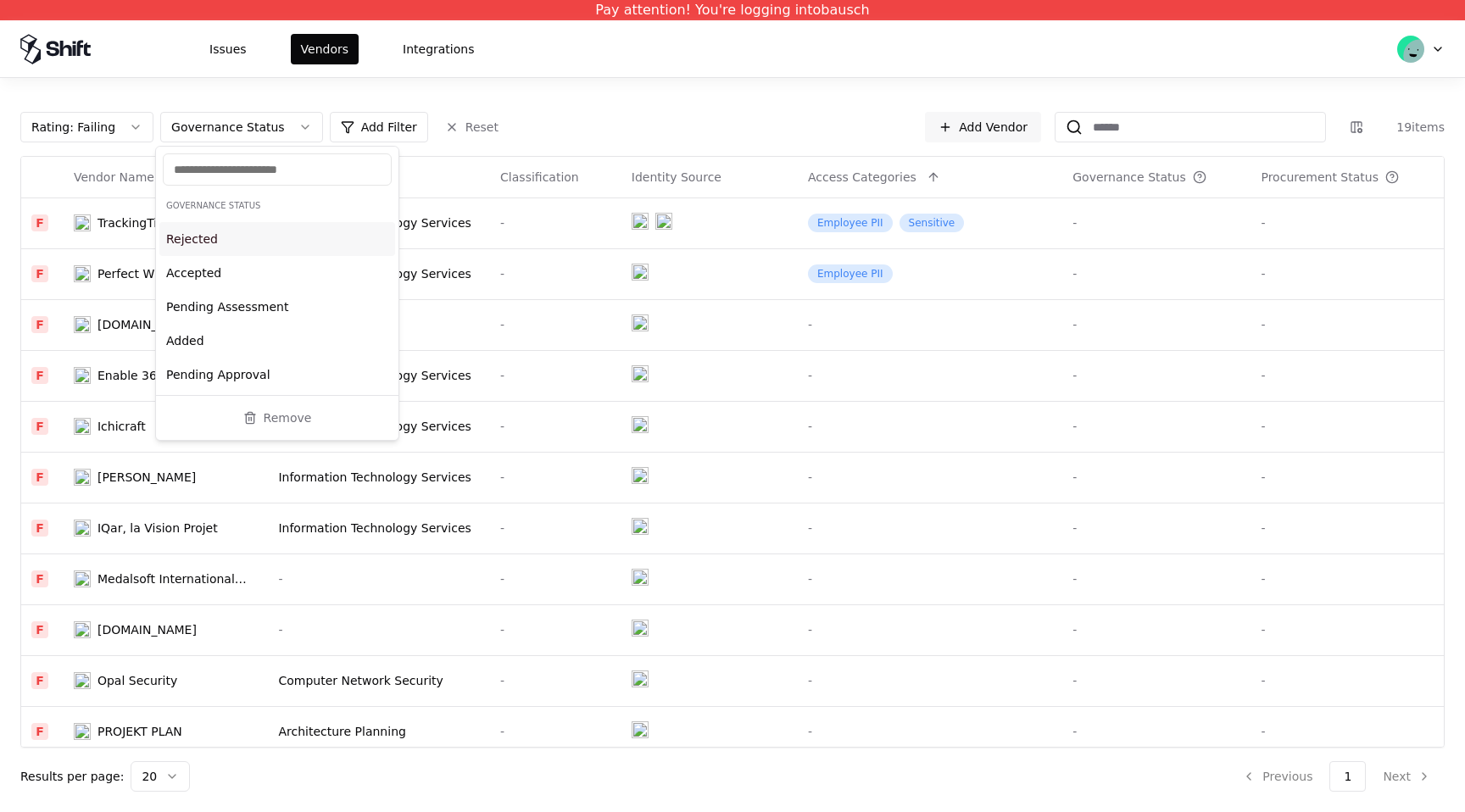
click at [638, 112] on div "Rating : Failing Governance Status Add Filter Reset Add Vendor 19 items" at bounding box center [732, 126] width 1424 height 30
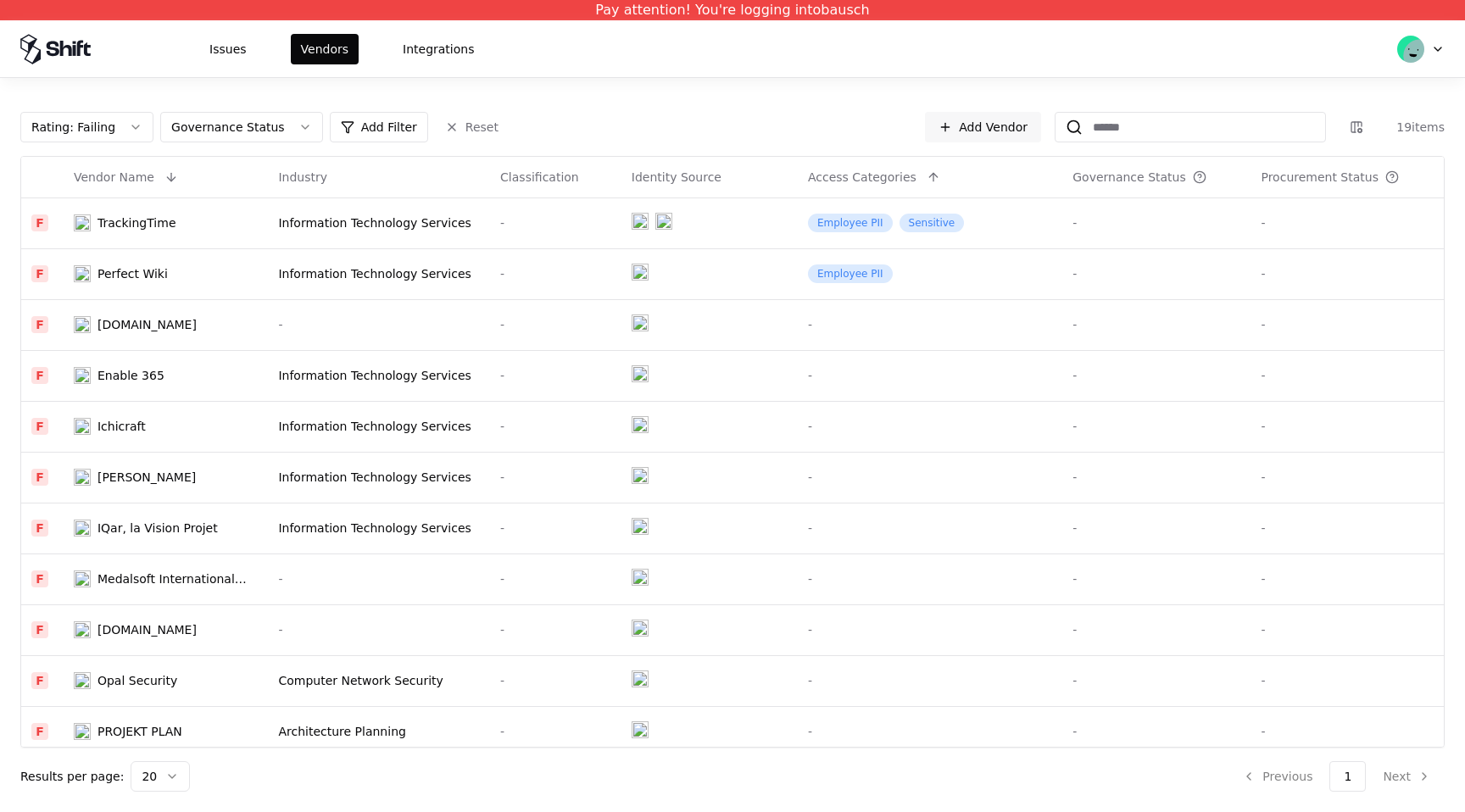
click at [1098, 177] on html "Pay attention! You're logging into bausch Issues Vendors Integrations Rating : …" at bounding box center [732, 406] width 1465 height 812
click at [1169, 174] on html "Pay attention! You're logging into bausch Issues Vendors Integrations Rating : …" at bounding box center [732, 406] width 1465 height 812
click at [1204, 175] on html "Pay attention! You're logging into bausch Issues Vendors Integrations Rating : …" at bounding box center [732, 406] width 1465 height 812
click at [1201, 175] on html "Pay attention! You're logging into bausch Issues Vendors Integrations Rating : …" at bounding box center [732, 406] width 1465 height 812
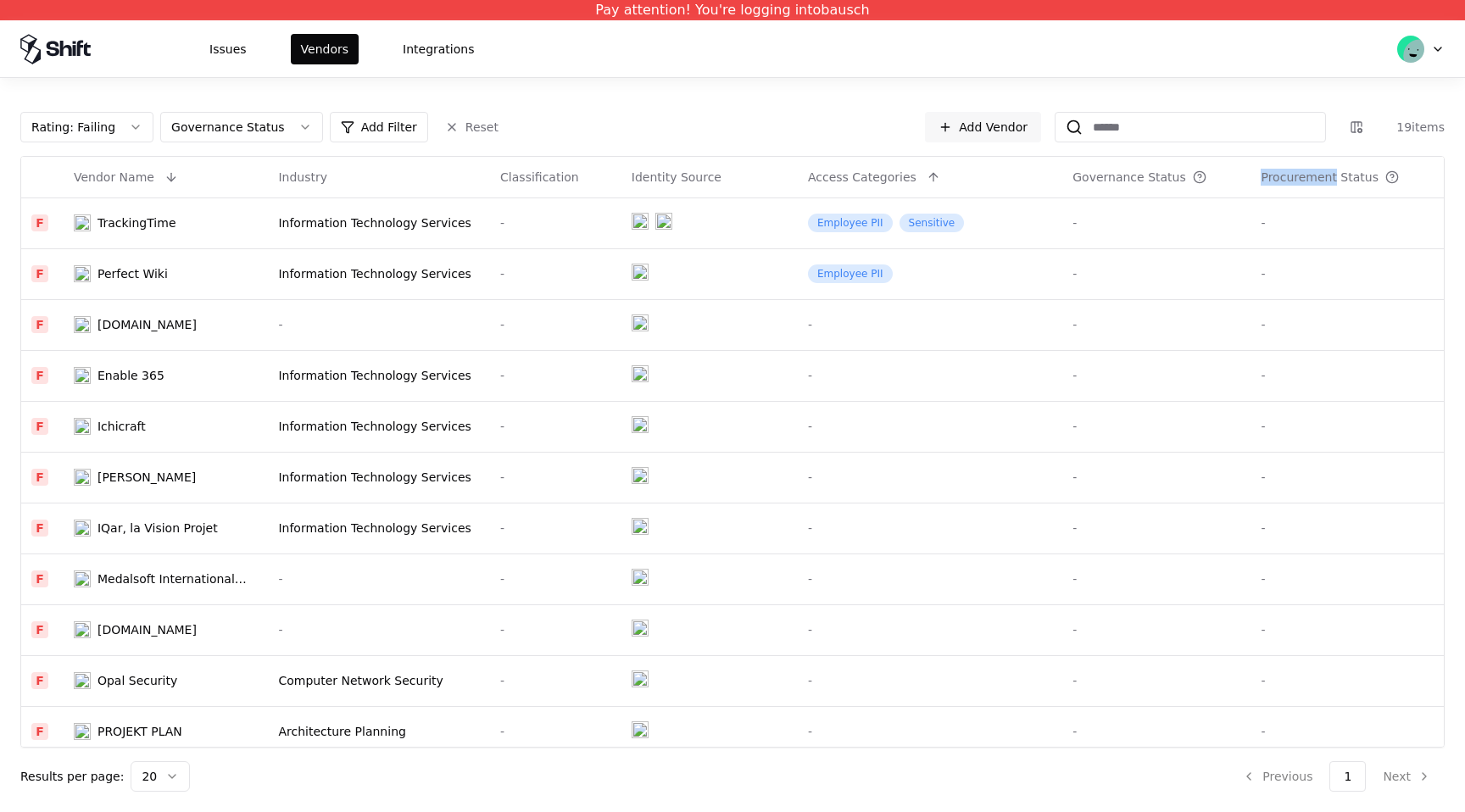
click at [1201, 175] on html "Pay attention! You're logging into bausch Issues Vendors Integrations Rating : …" at bounding box center [732, 406] width 1465 height 812
click at [1220, 175] on button at bounding box center [1223, 177] width 21 height 21
click at [1220, 175] on th "Governance Status" at bounding box center [1155, 176] width 188 height 40
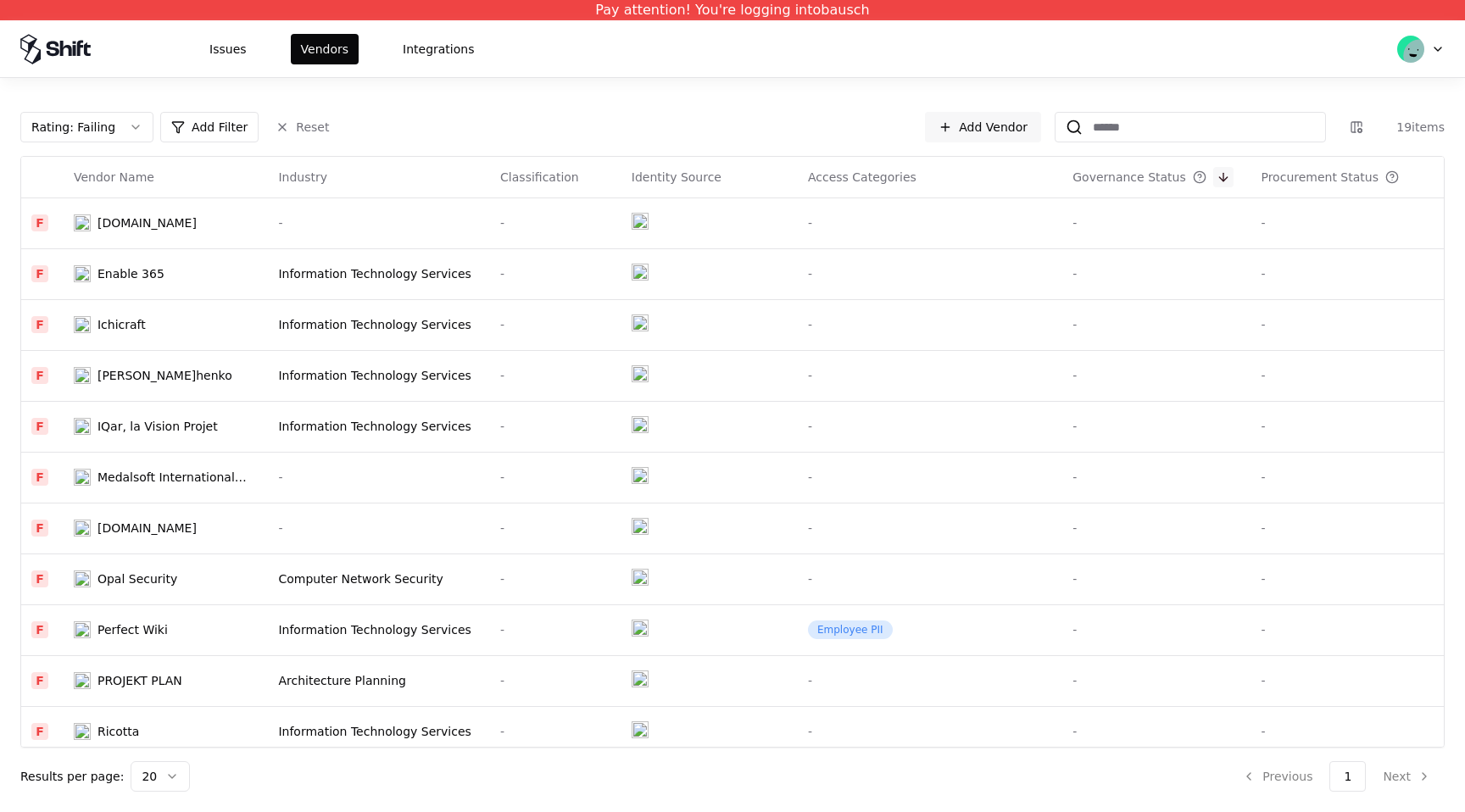
click at [1219, 175] on button at bounding box center [1223, 177] width 21 height 21
click at [1217, 173] on button at bounding box center [1223, 177] width 21 height 21
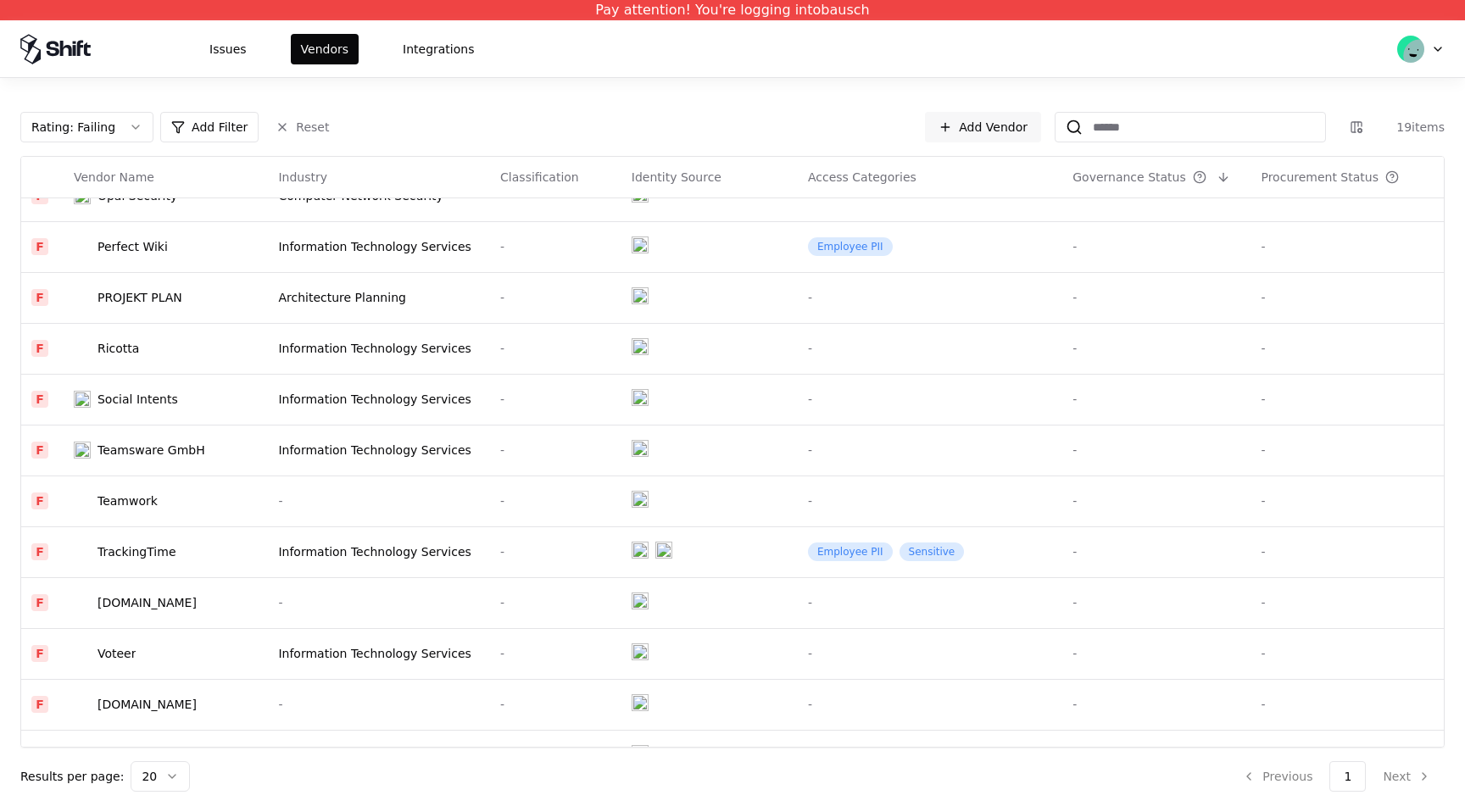
scroll to position [417, 0]
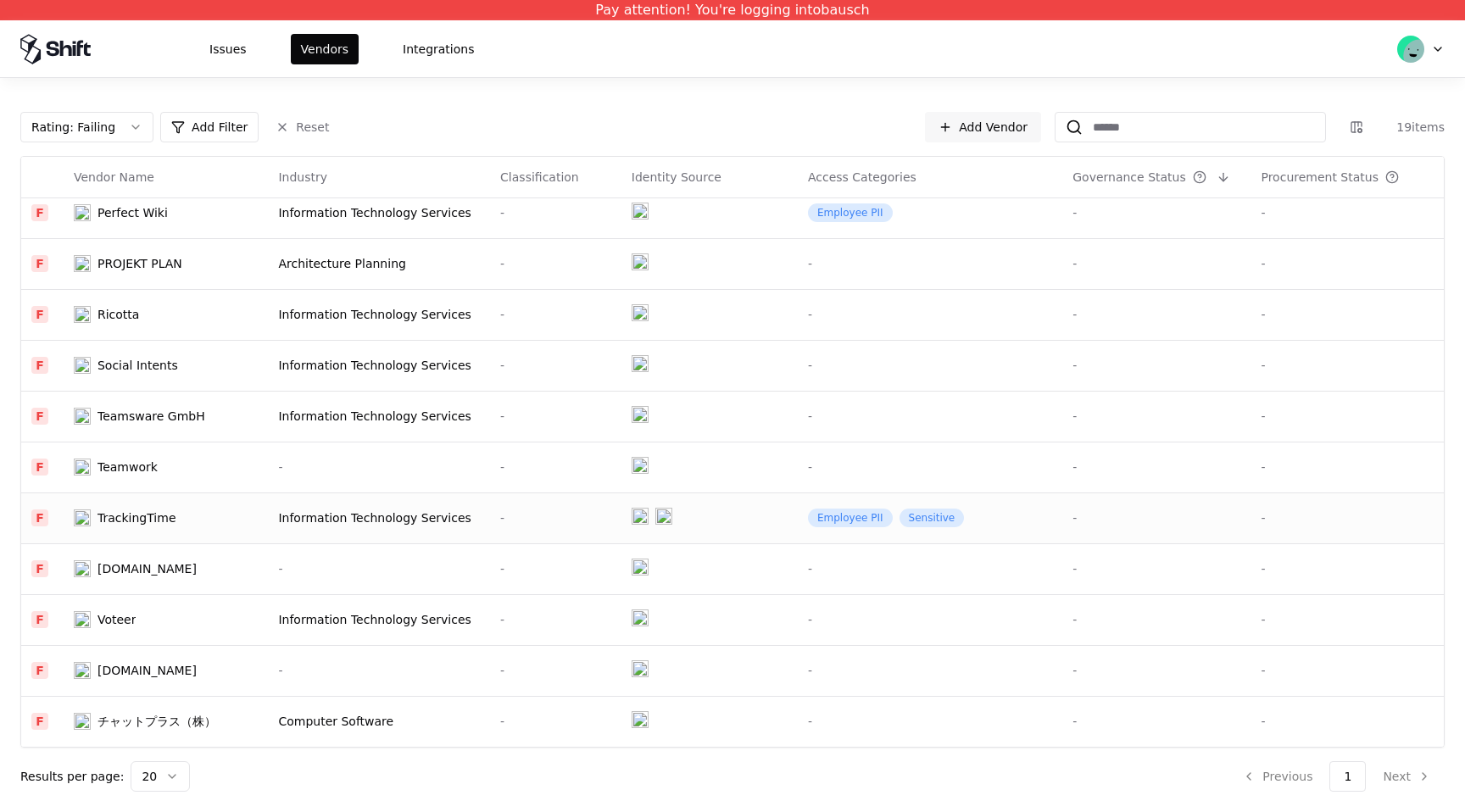
click at [1019, 524] on td "Employee PII Sensitive" at bounding box center [930, 517] width 265 height 51
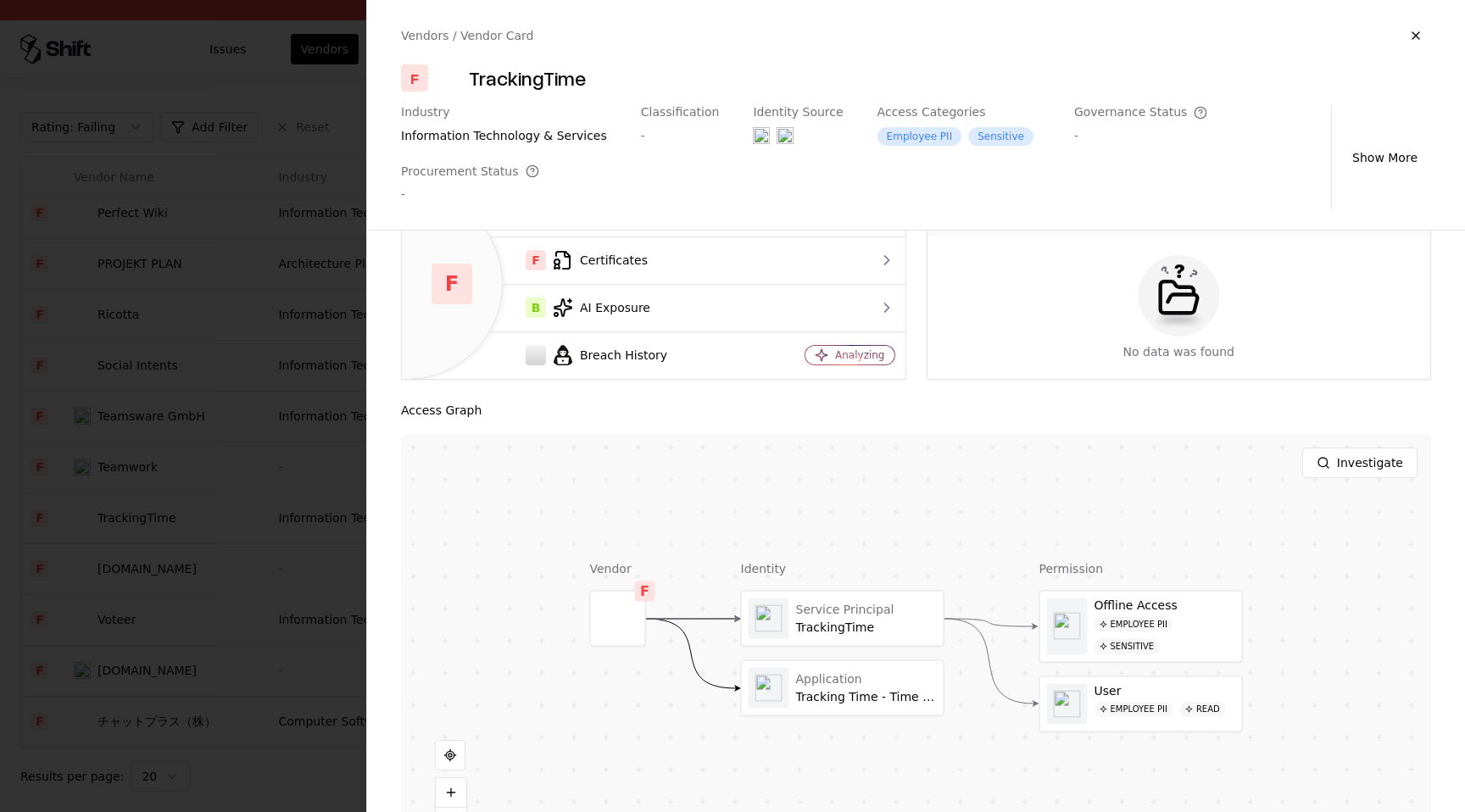
scroll to position [0, 0]
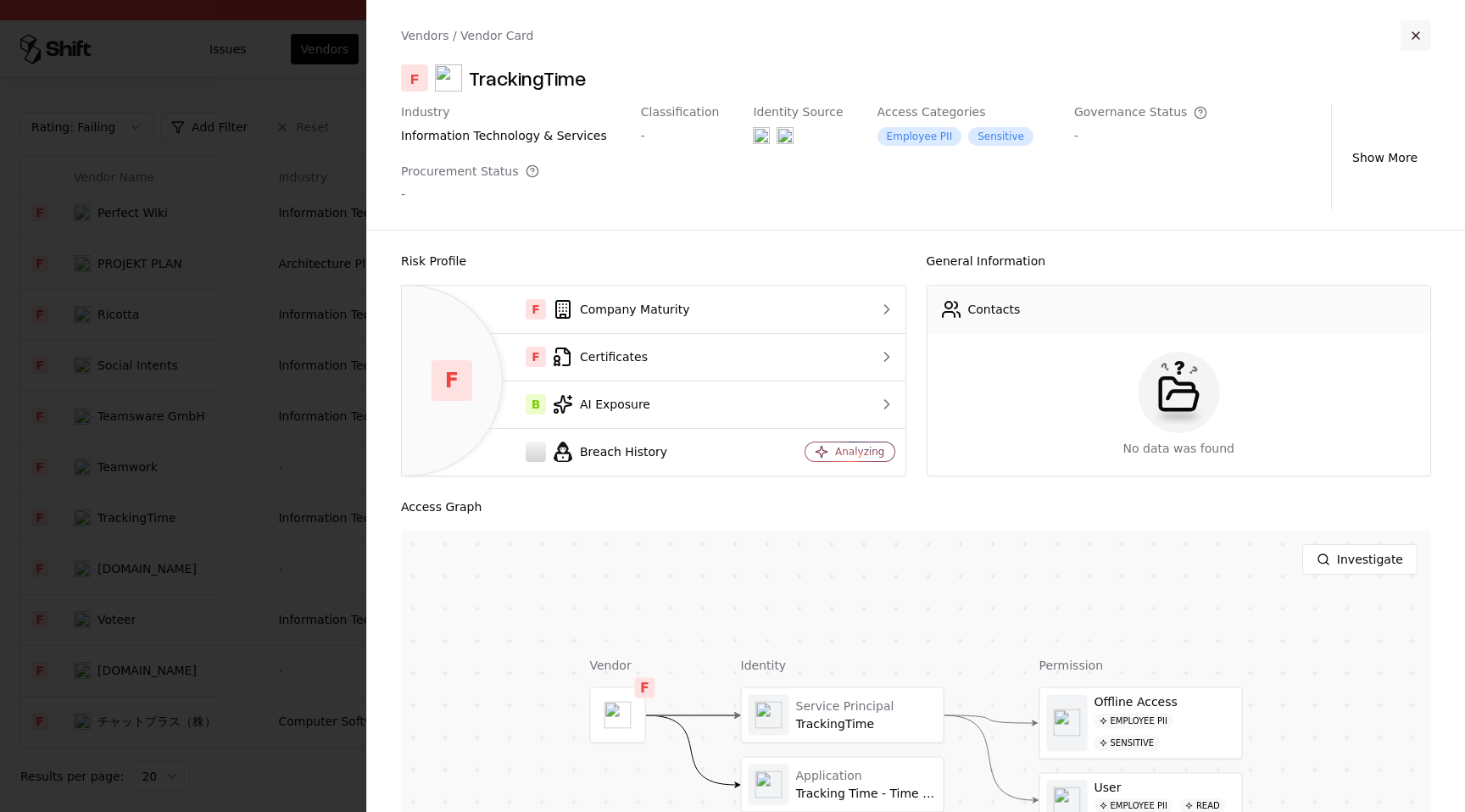
click at [1413, 36] on button "button" at bounding box center [1415, 35] width 30 height 30
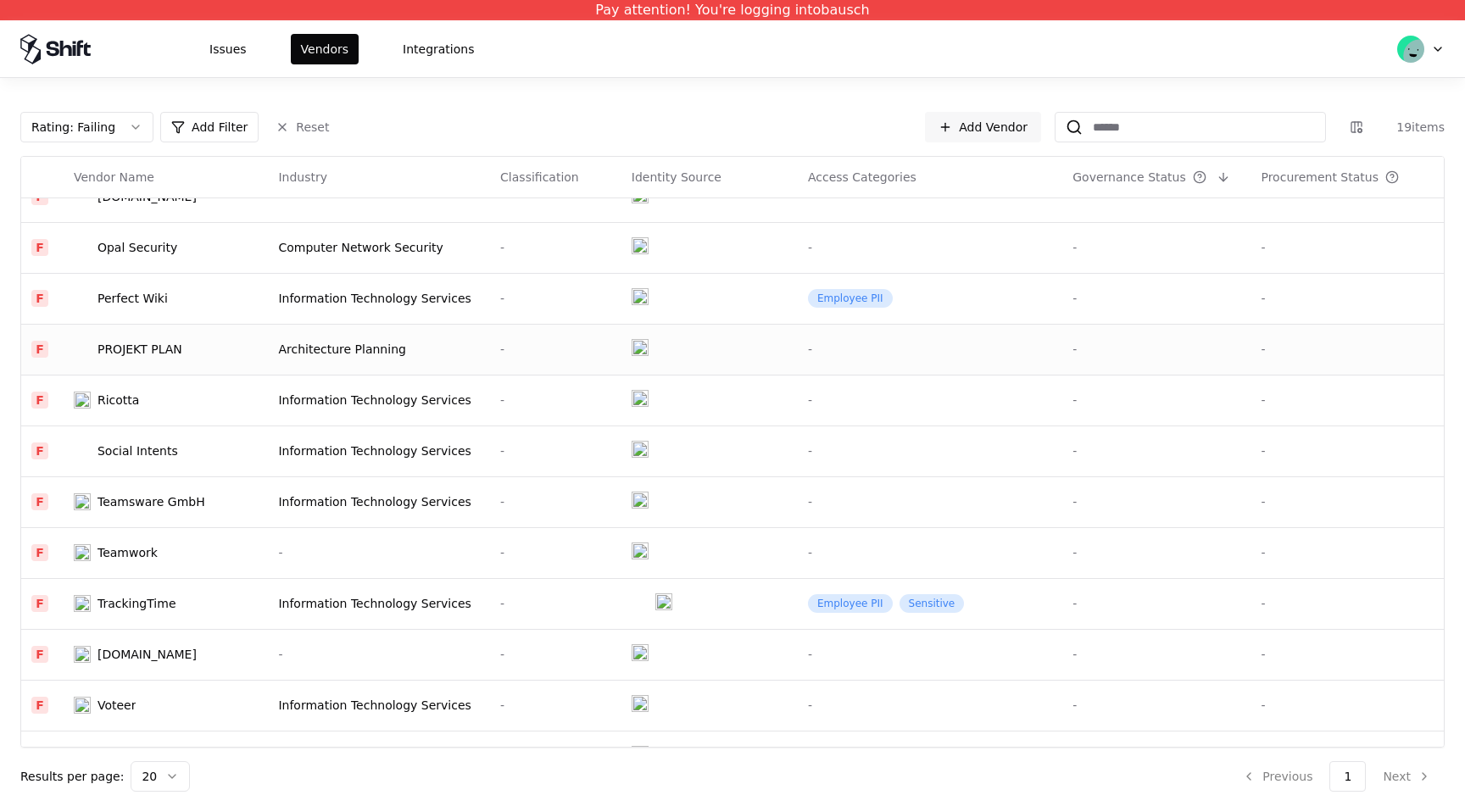
scroll to position [312, 0]
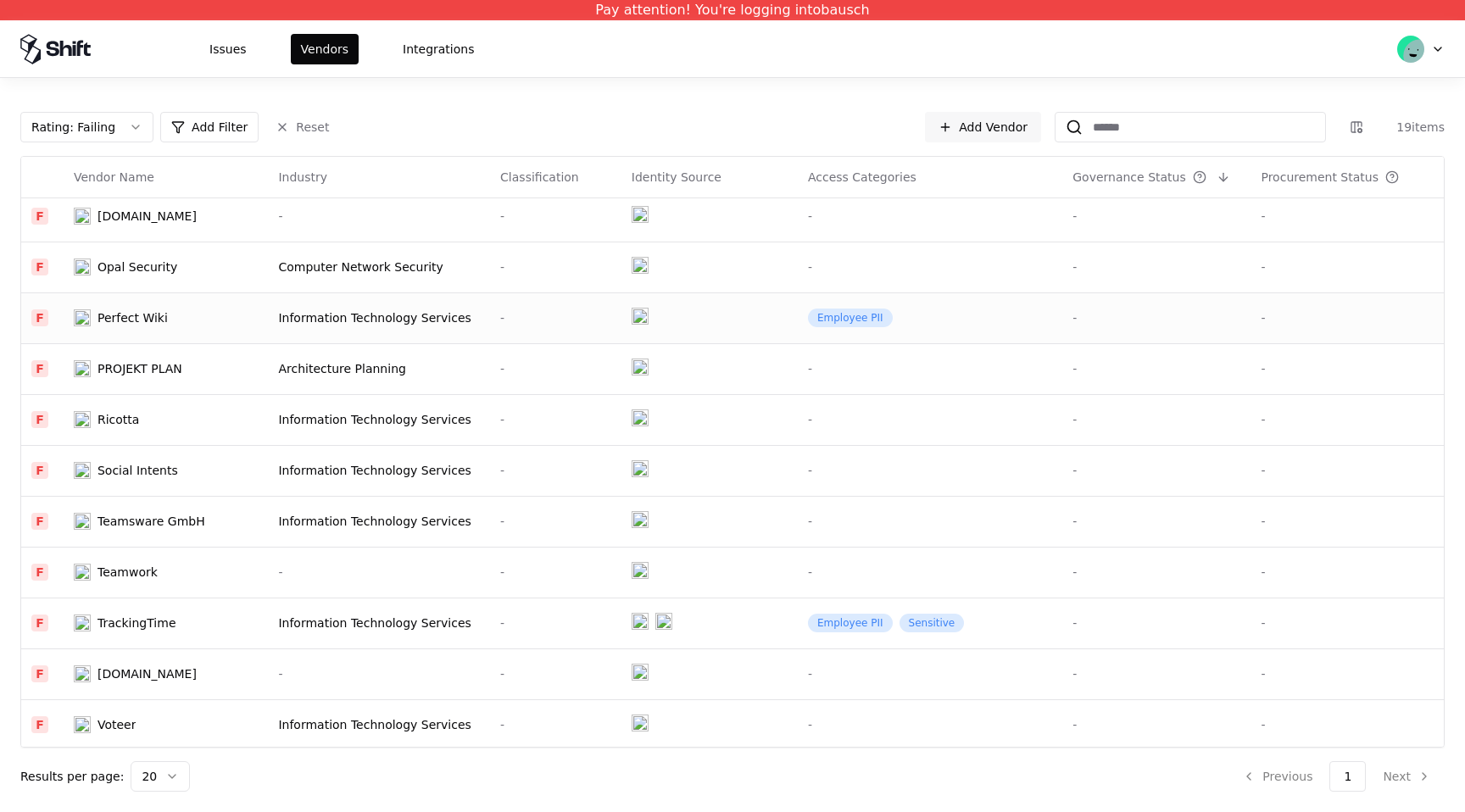
click at [1004, 305] on td "Employee PII" at bounding box center [930, 317] width 265 height 51
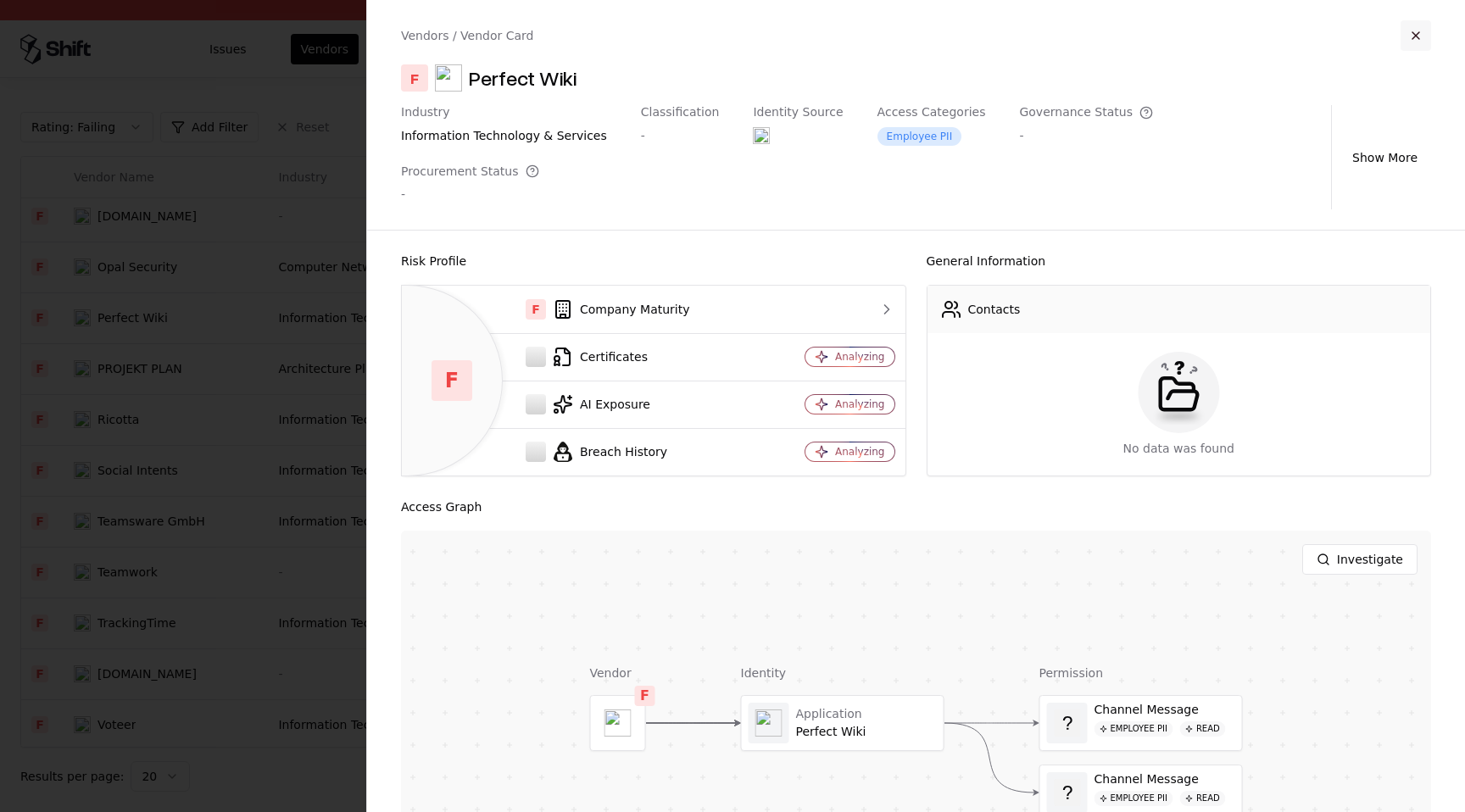
click at [1415, 31] on button "button" at bounding box center [1415, 35] width 30 height 30
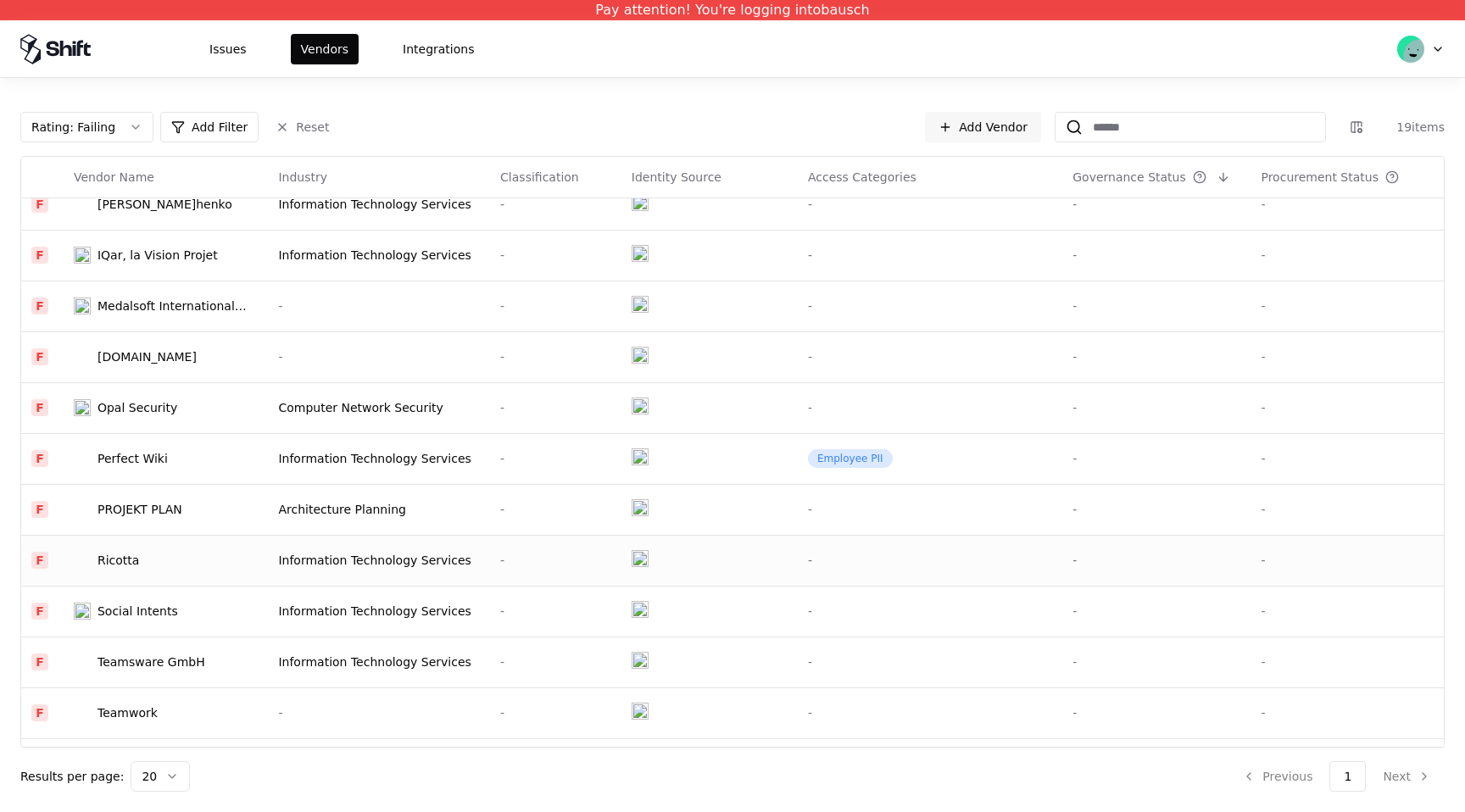
scroll to position [0, 0]
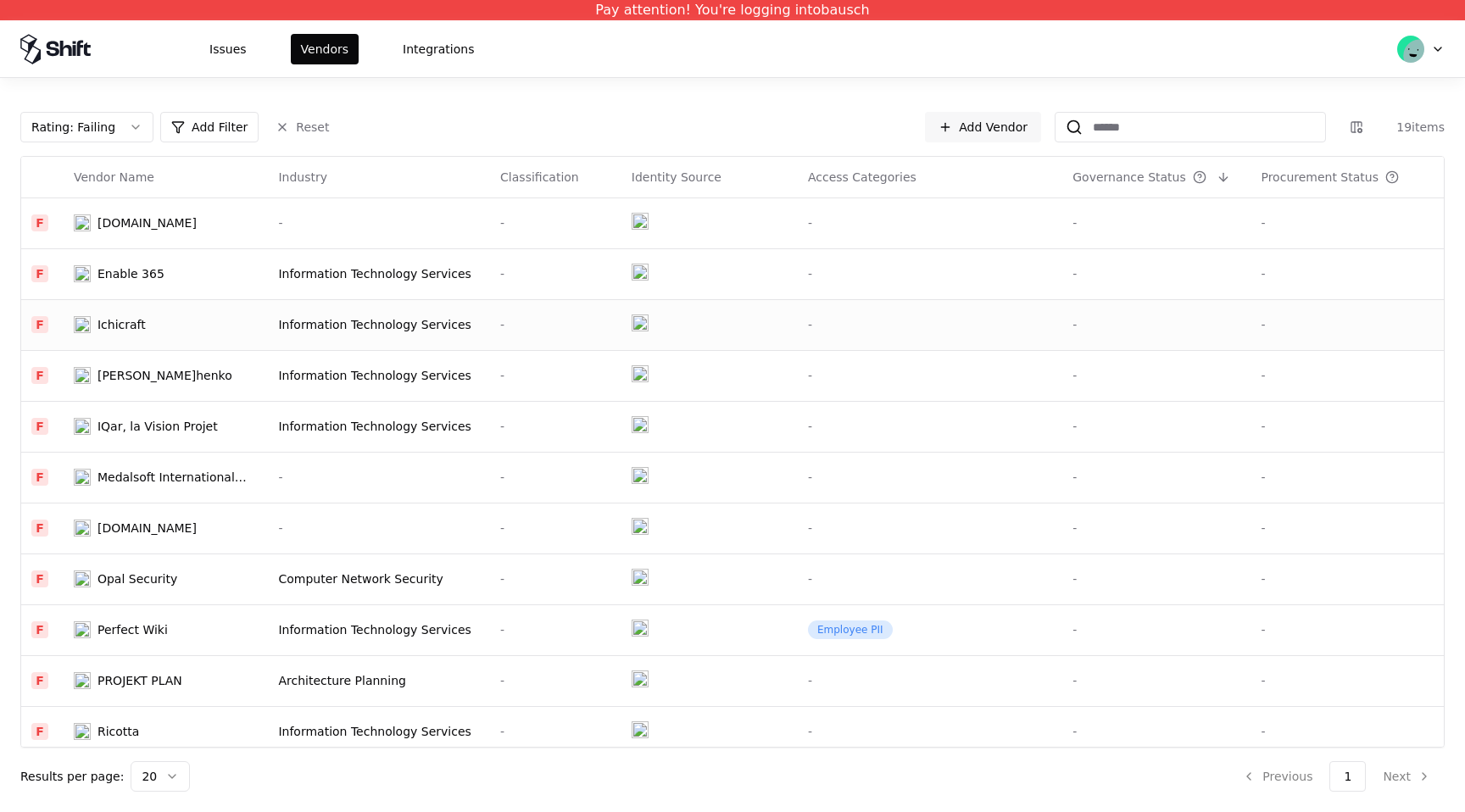
click at [916, 308] on td "-" at bounding box center [930, 324] width 265 height 51
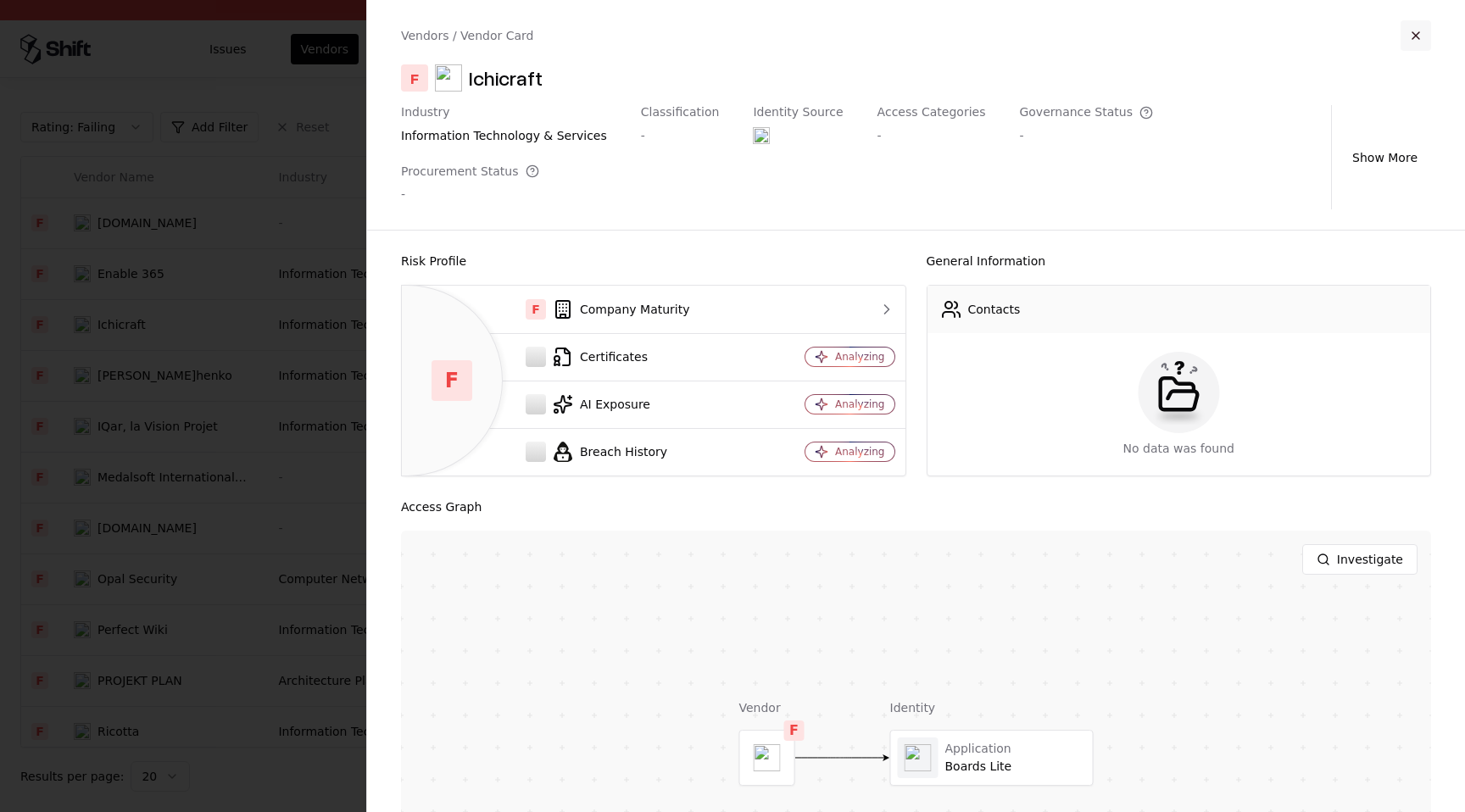
click at [1409, 38] on button "button" at bounding box center [1415, 35] width 30 height 30
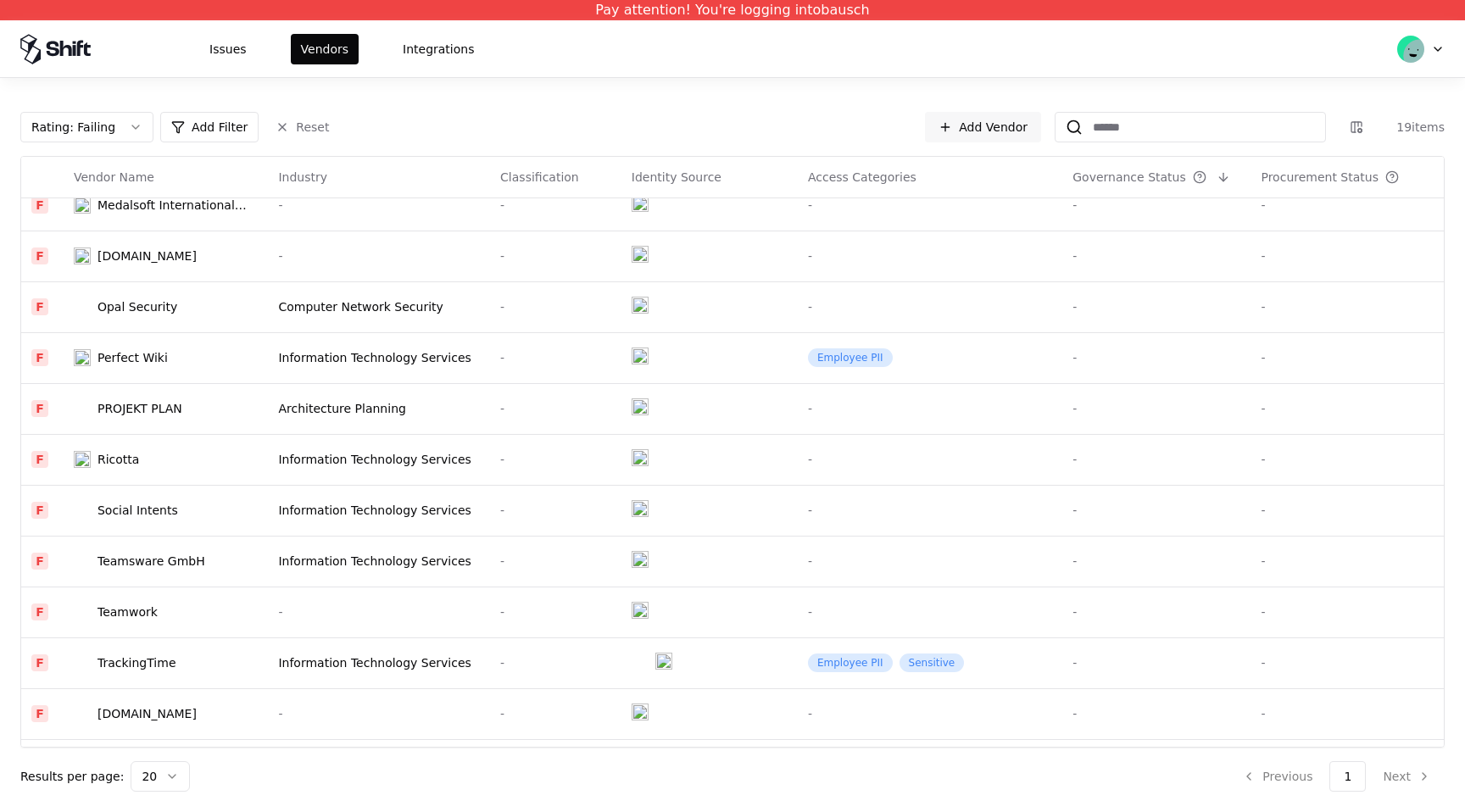
scroll to position [195, 0]
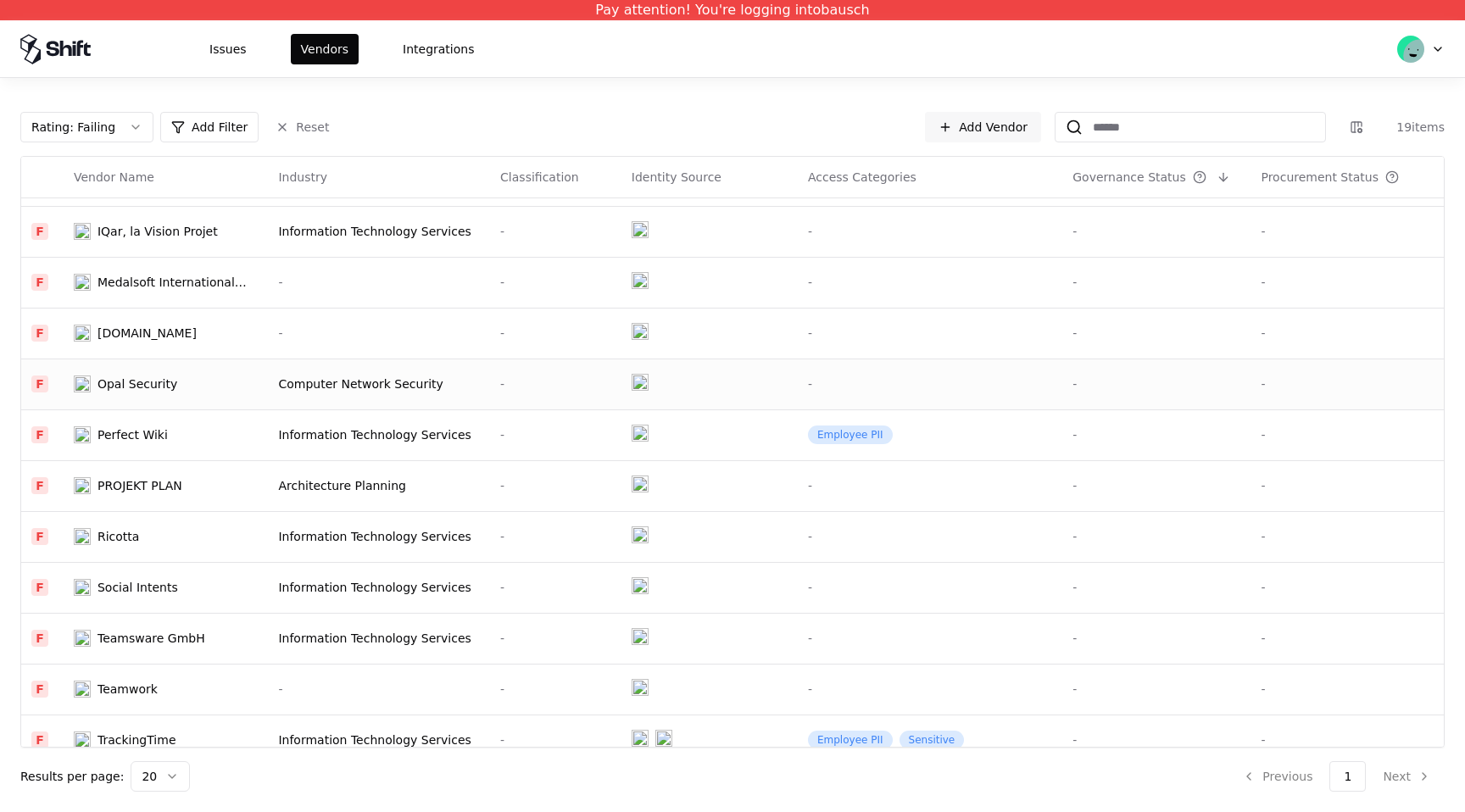
click at [975, 386] on div "-" at bounding box center [930, 384] width 244 height 17
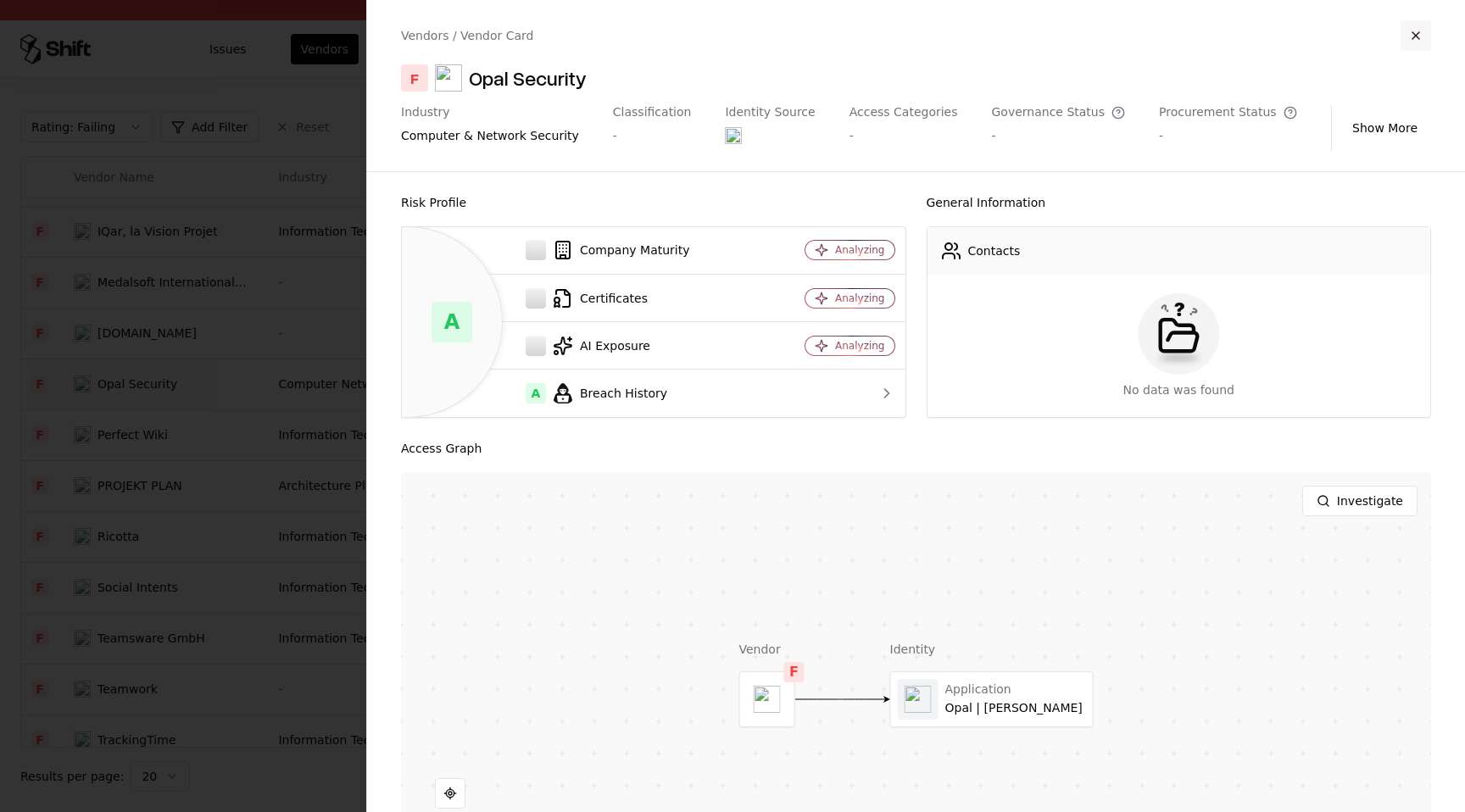
click at [1420, 35] on button "button" at bounding box center [1415, 35] width 30 height 30
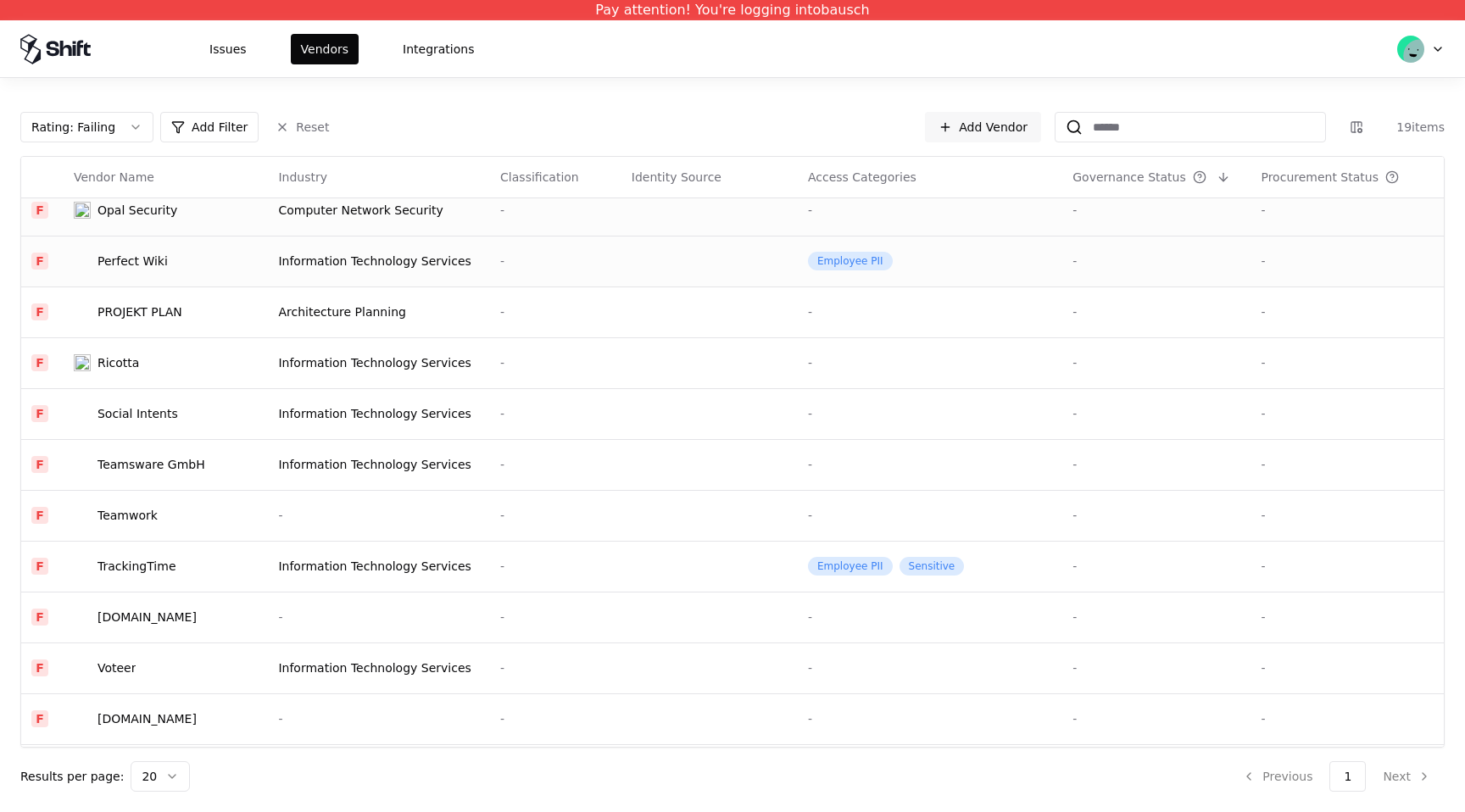
scroll to position [417, 0]
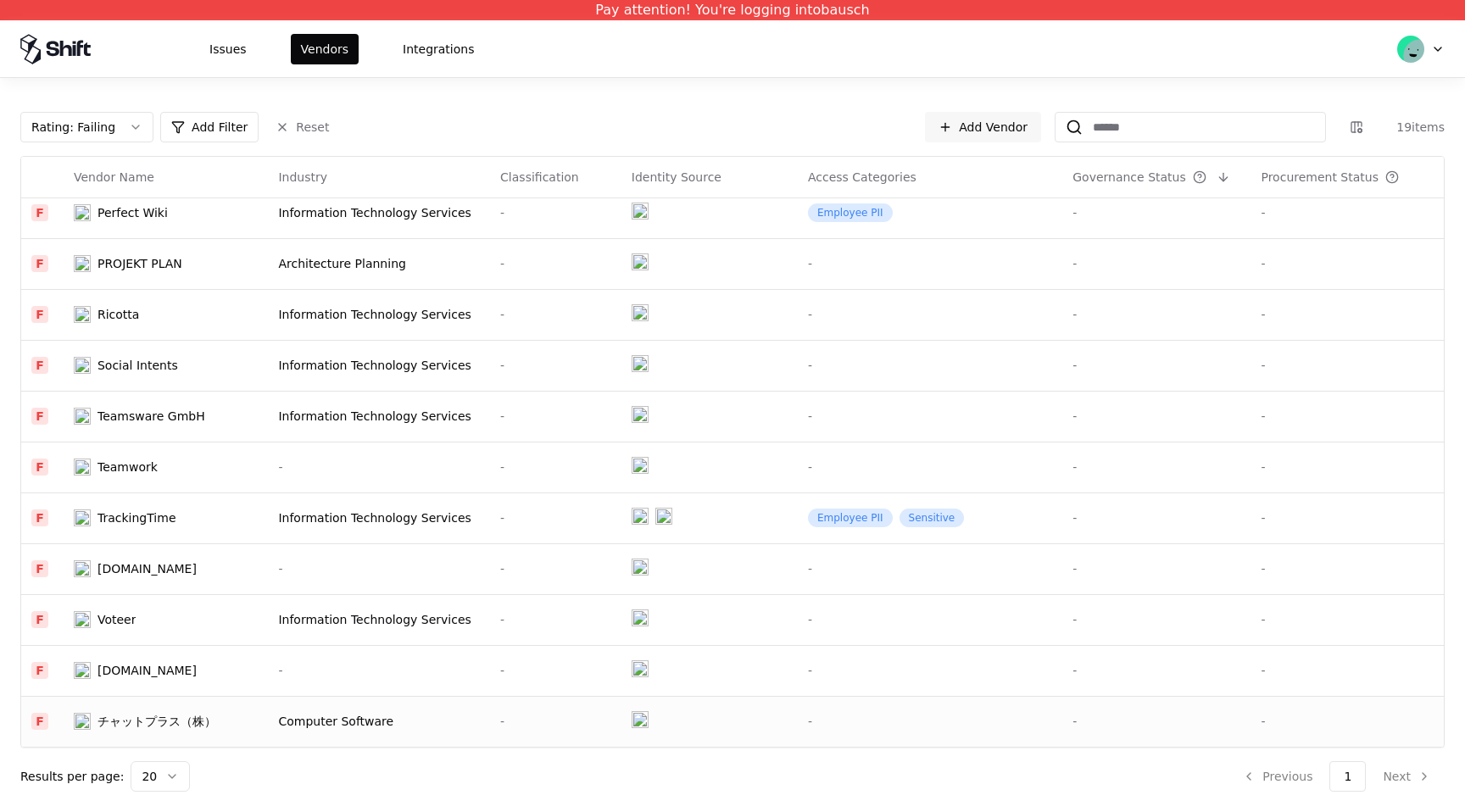
click at [890, 717] on div "-" at bounding box center [930, 721] width 244 height 17
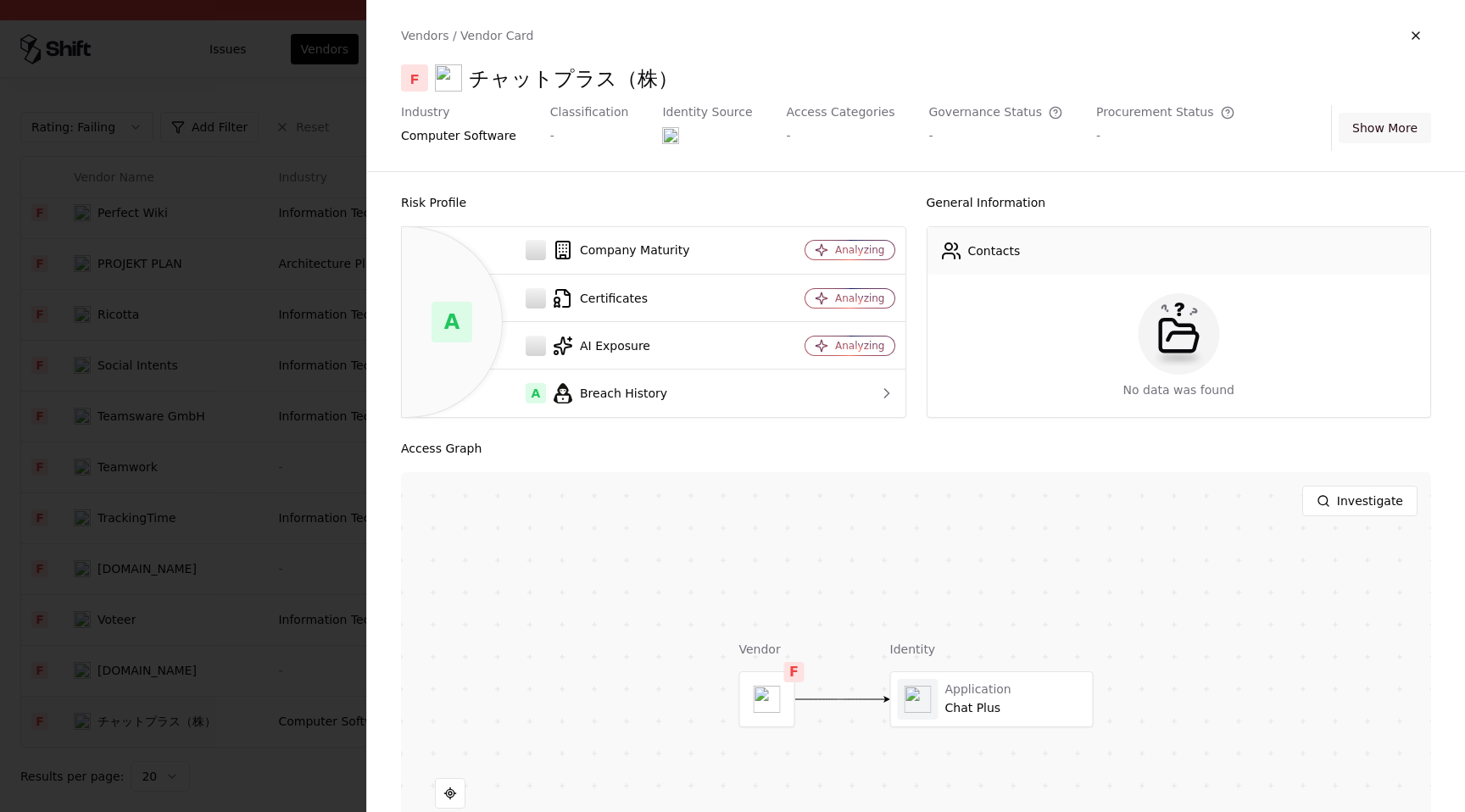
click at [1402, 118] on button "Show More" at bounding box center [1384, 127] width 92 height 30
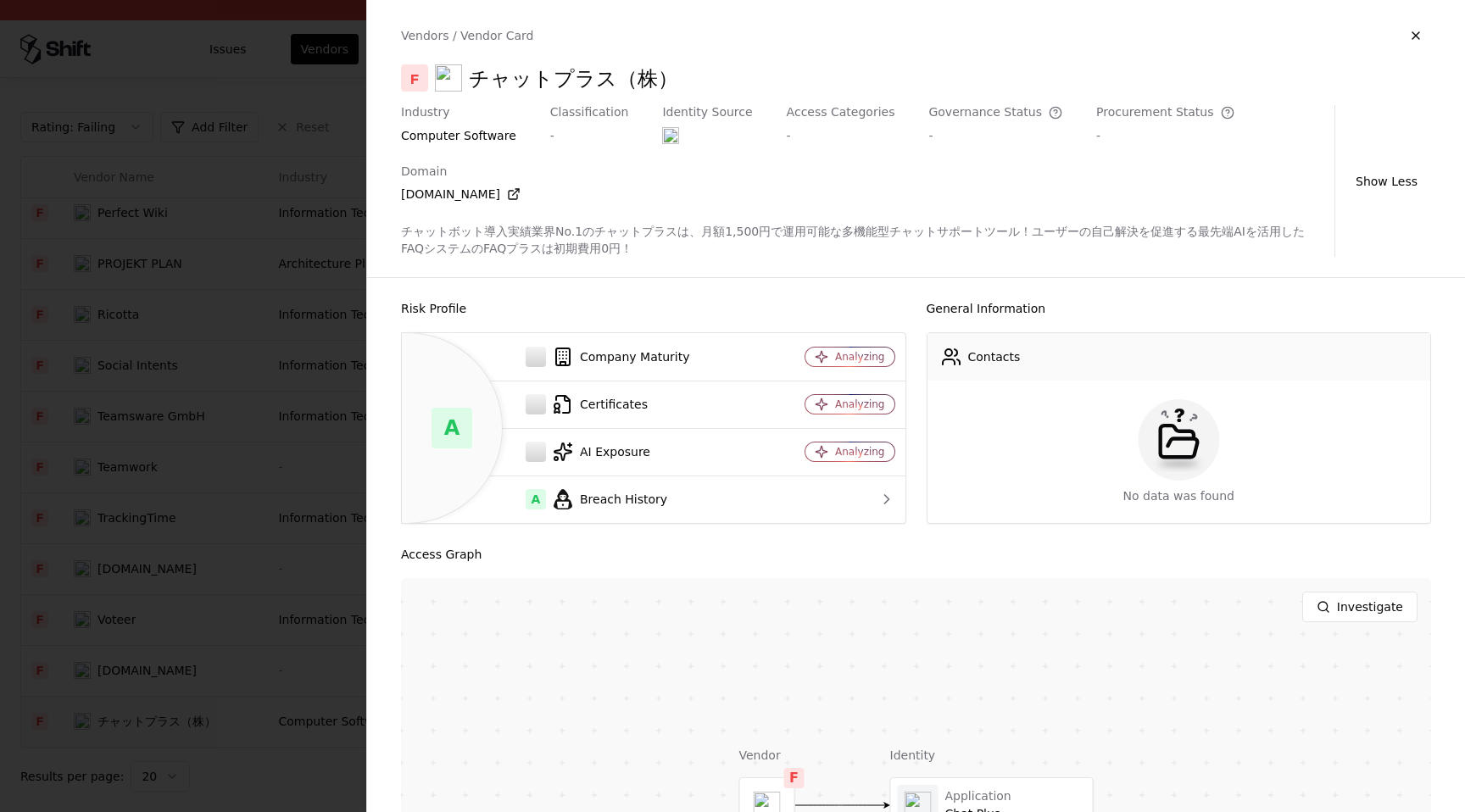
click at [1070, 223] on div "チャットボット導入実績業界No.1のチャットプラスは、月額1,500円で運用可能な多機能型チャットサポートツール！ユーザーの自己解決を促進する最先端AIを活用…" at bounding box center [864, 239] width 927 height 34
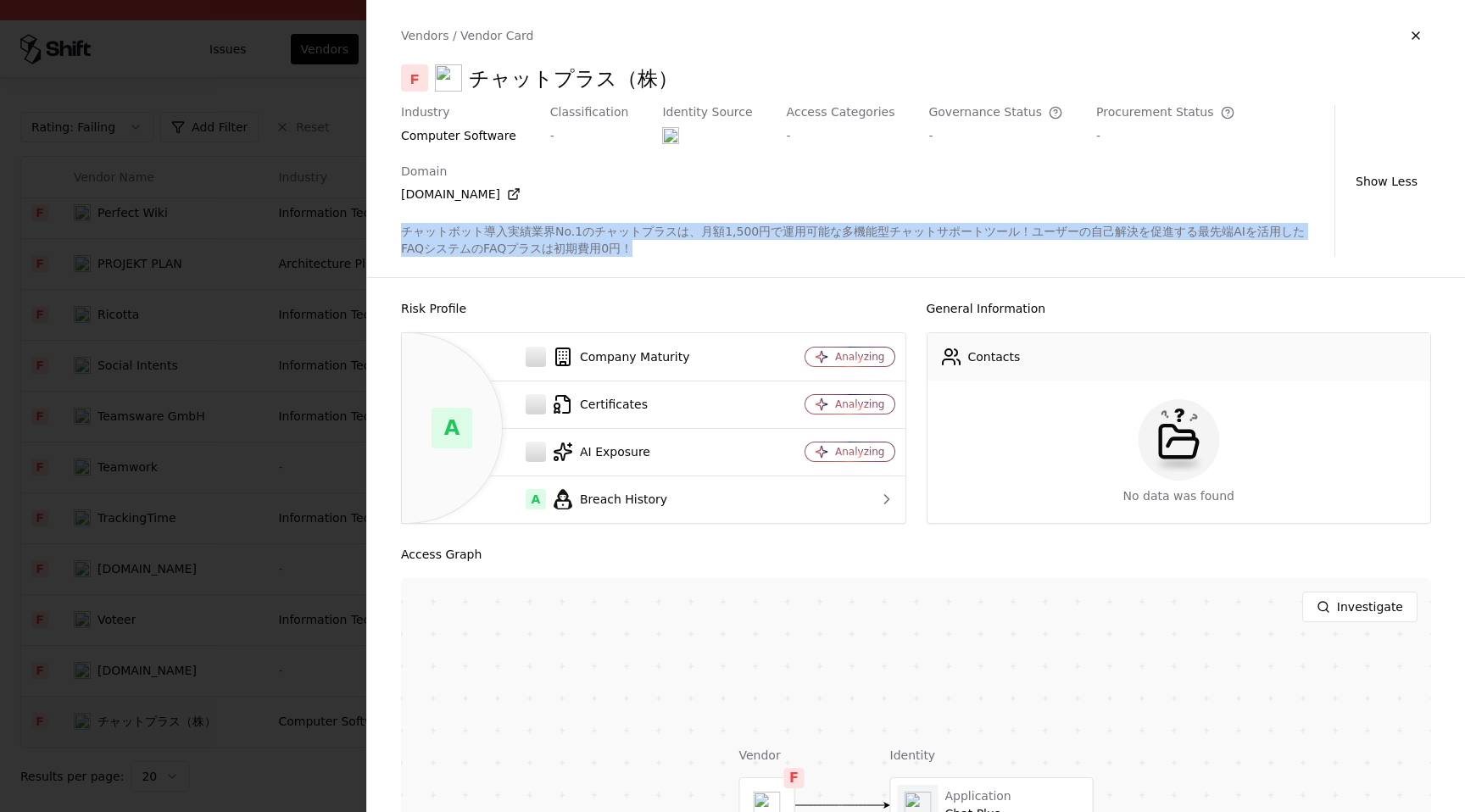
click at [1070, 223] on div "チャットボット導入実績業界No.1のチャットプラスは、月額1,500円で運用可能な多機能型チャットサポートツール！ユーザーの自己解決を促進する最先端AIを活用…" at bounding box center [864, 239] width 927 height 34
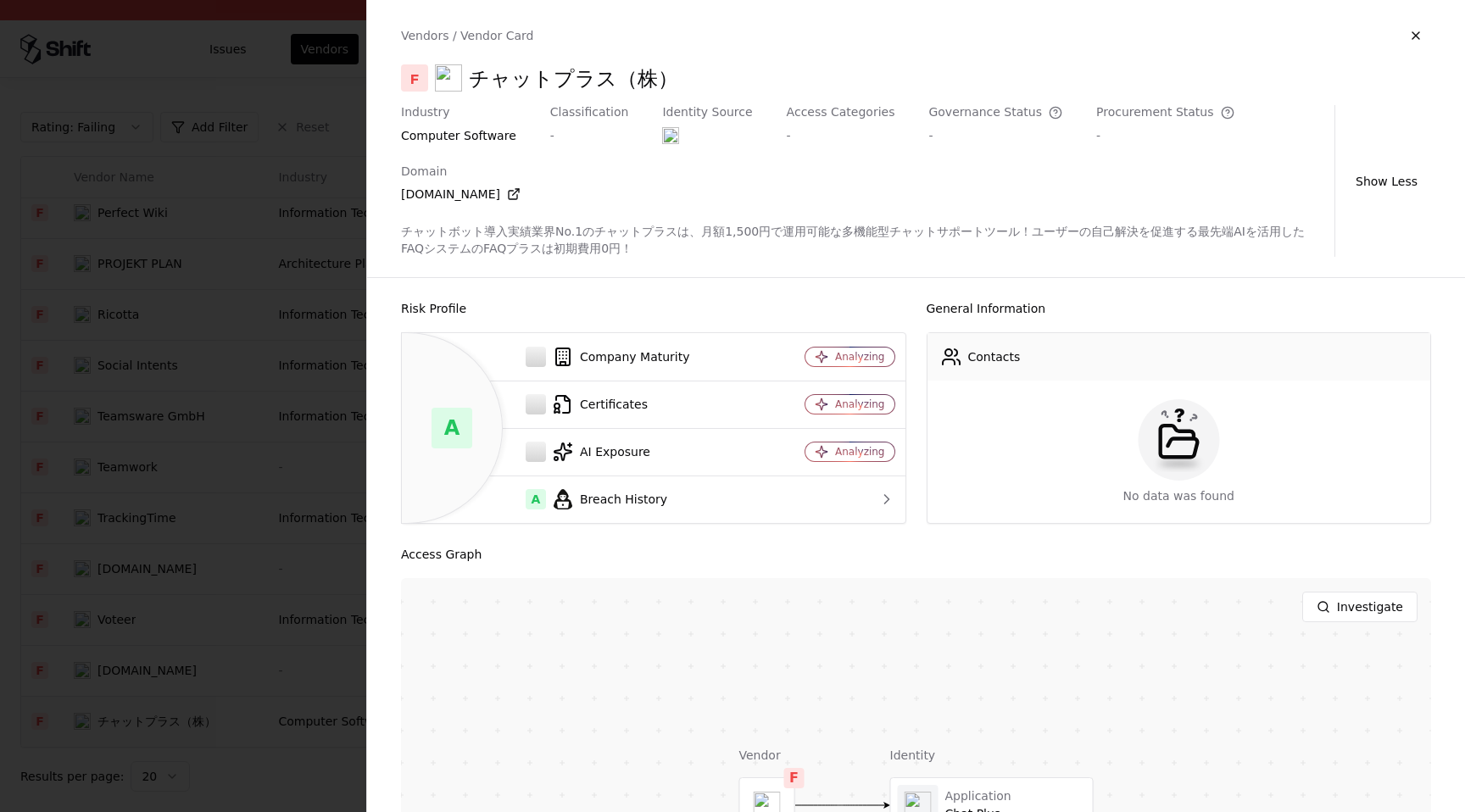
click at [520, 186] on div "chatplus.jp" at bounding box center [460, 194] width 120 height 17
click at [520, 187] on icon at bounding box center [514, 194] width 14 height 14
click at [1410, 44] on button "button" at bounding box center [1415, 35] width 30 height 30
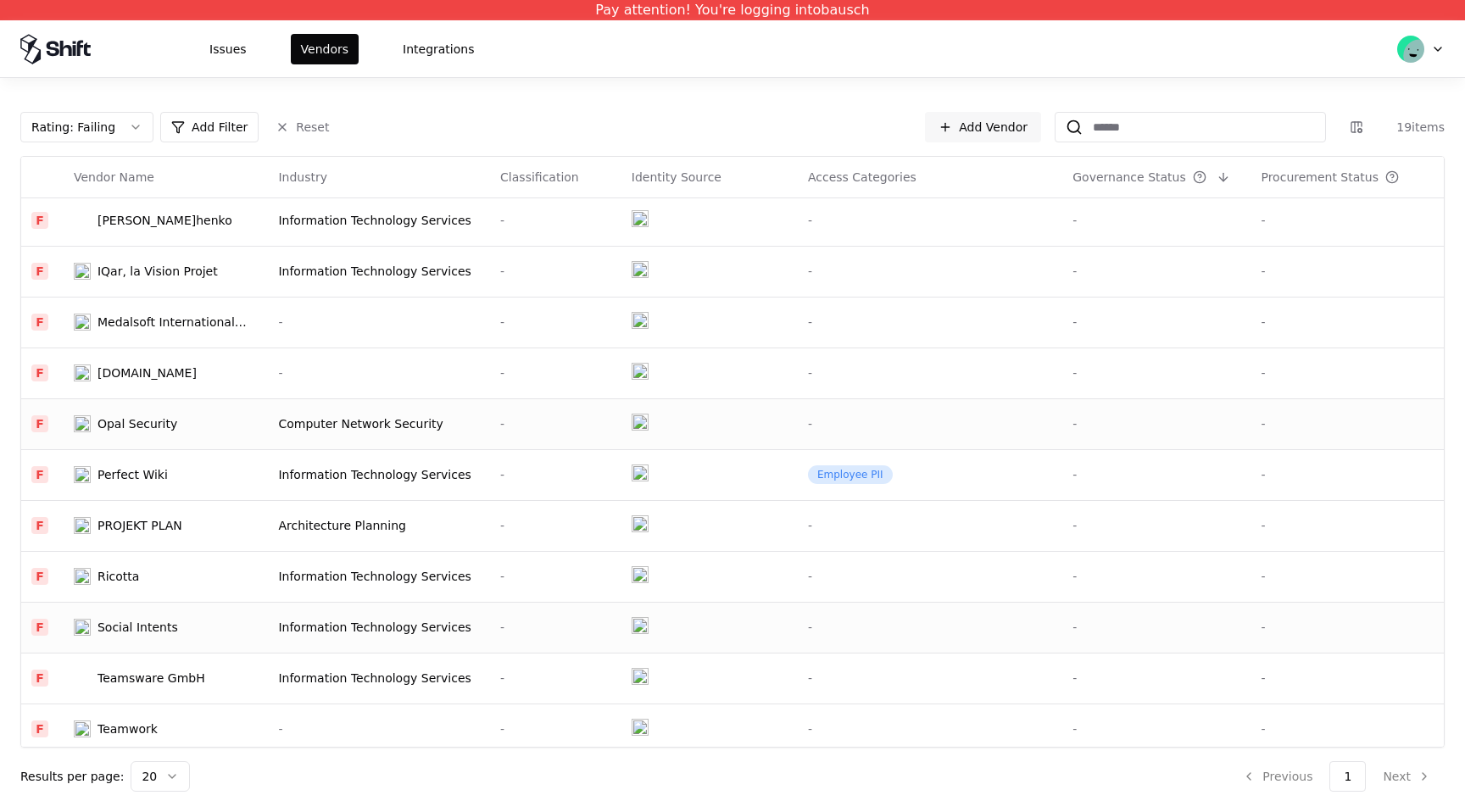
scroll to position [107, 0]
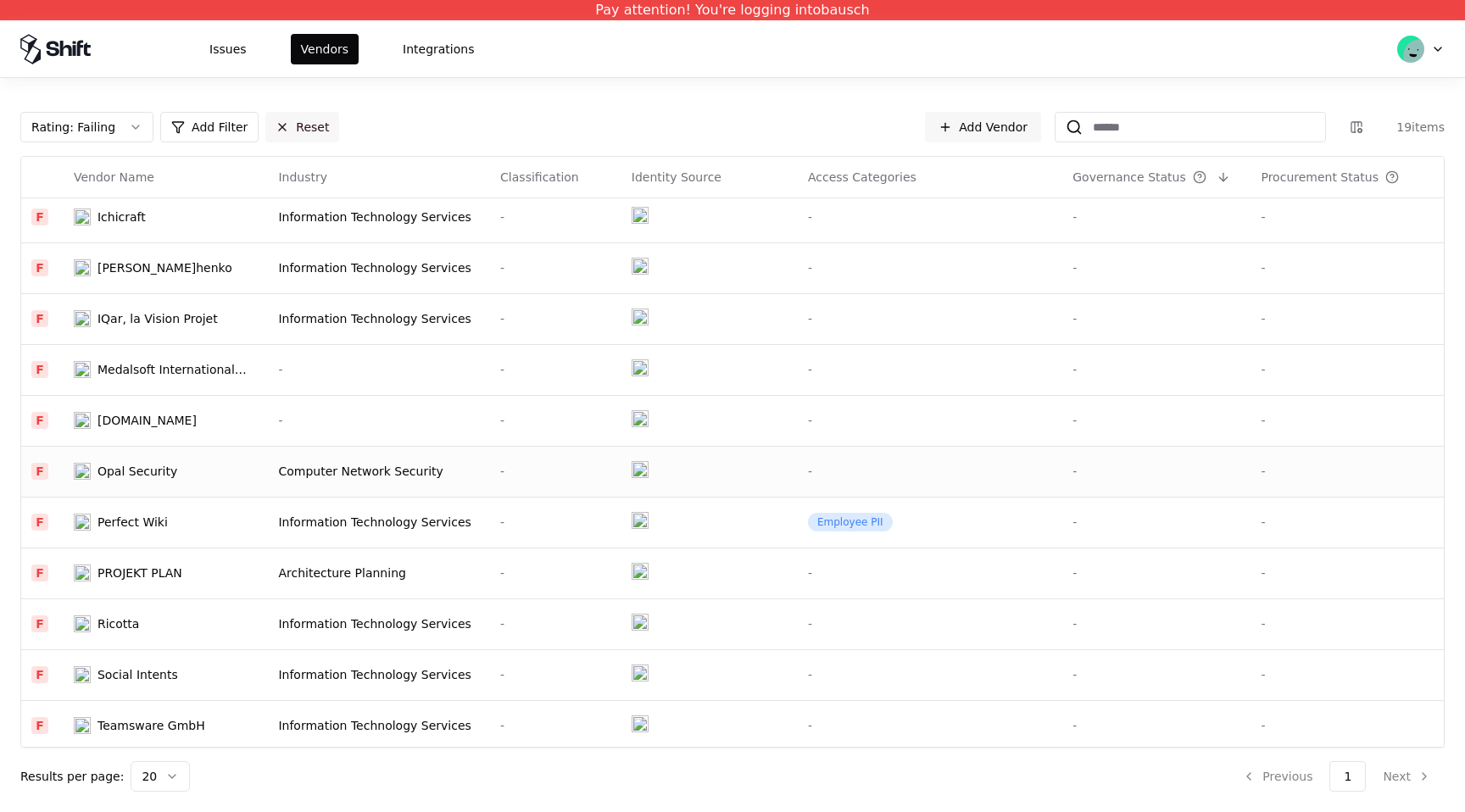
click at [292, 125] on button "Reset" at bounding box center [303, 126] width 74 height 30
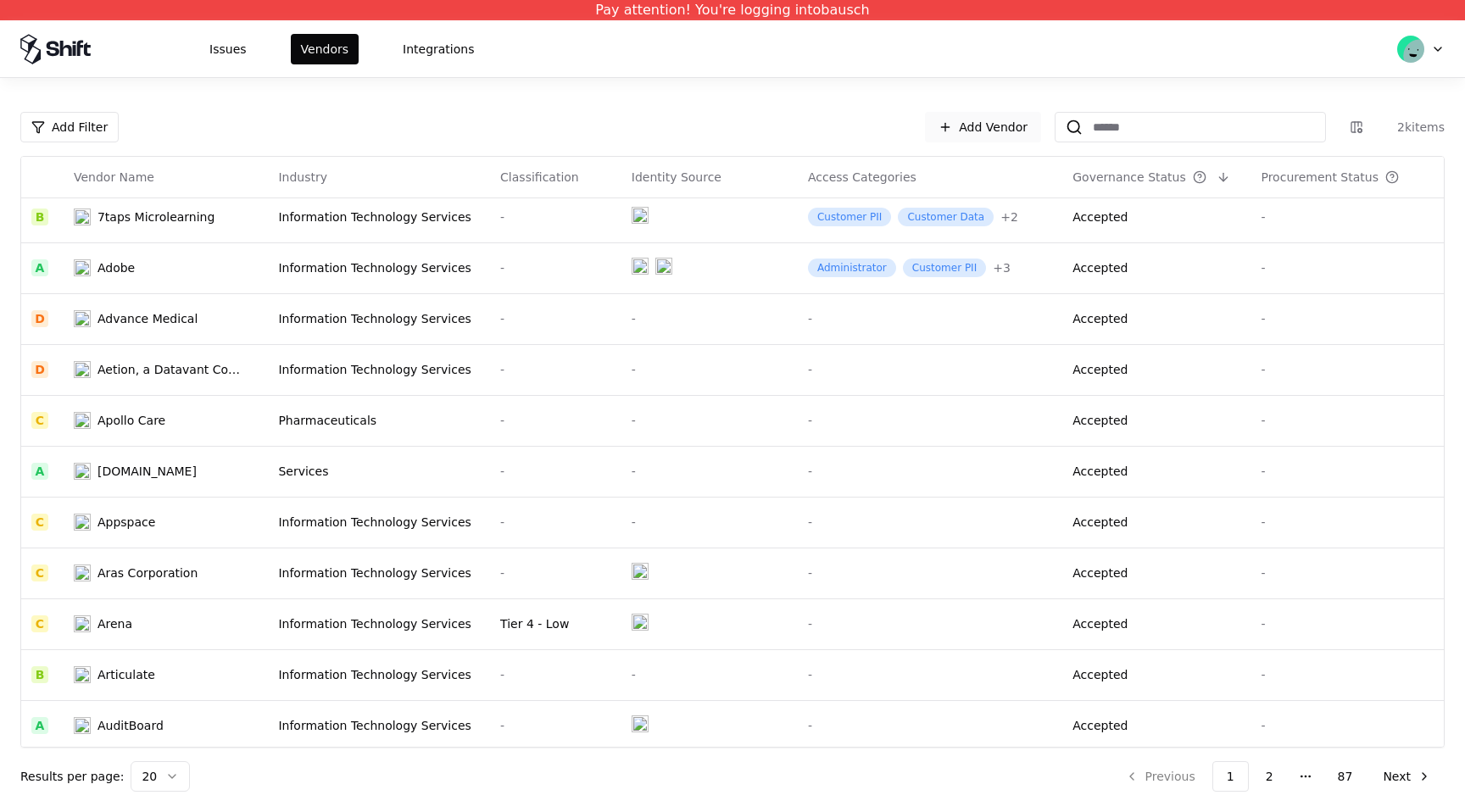
click at [981, 127] on link "Add Vendor" at bounding box center [983, 126] width 116 height 30
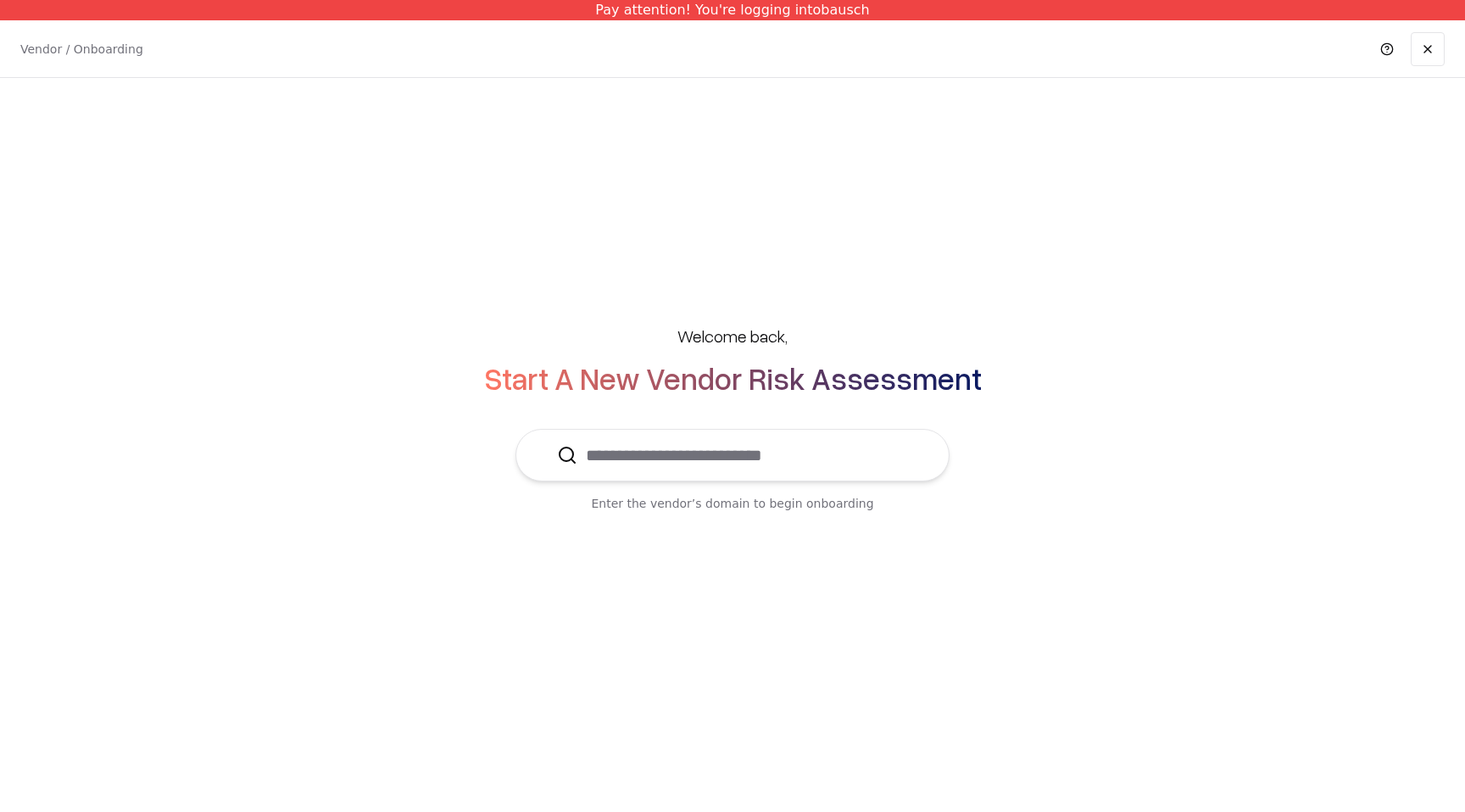
click at [785, 456] on input "text" at bounding box center [742, 455] width 331 height 51
click at [1433, 42] on link at bounding box center [1427, 48] width 34 height 34
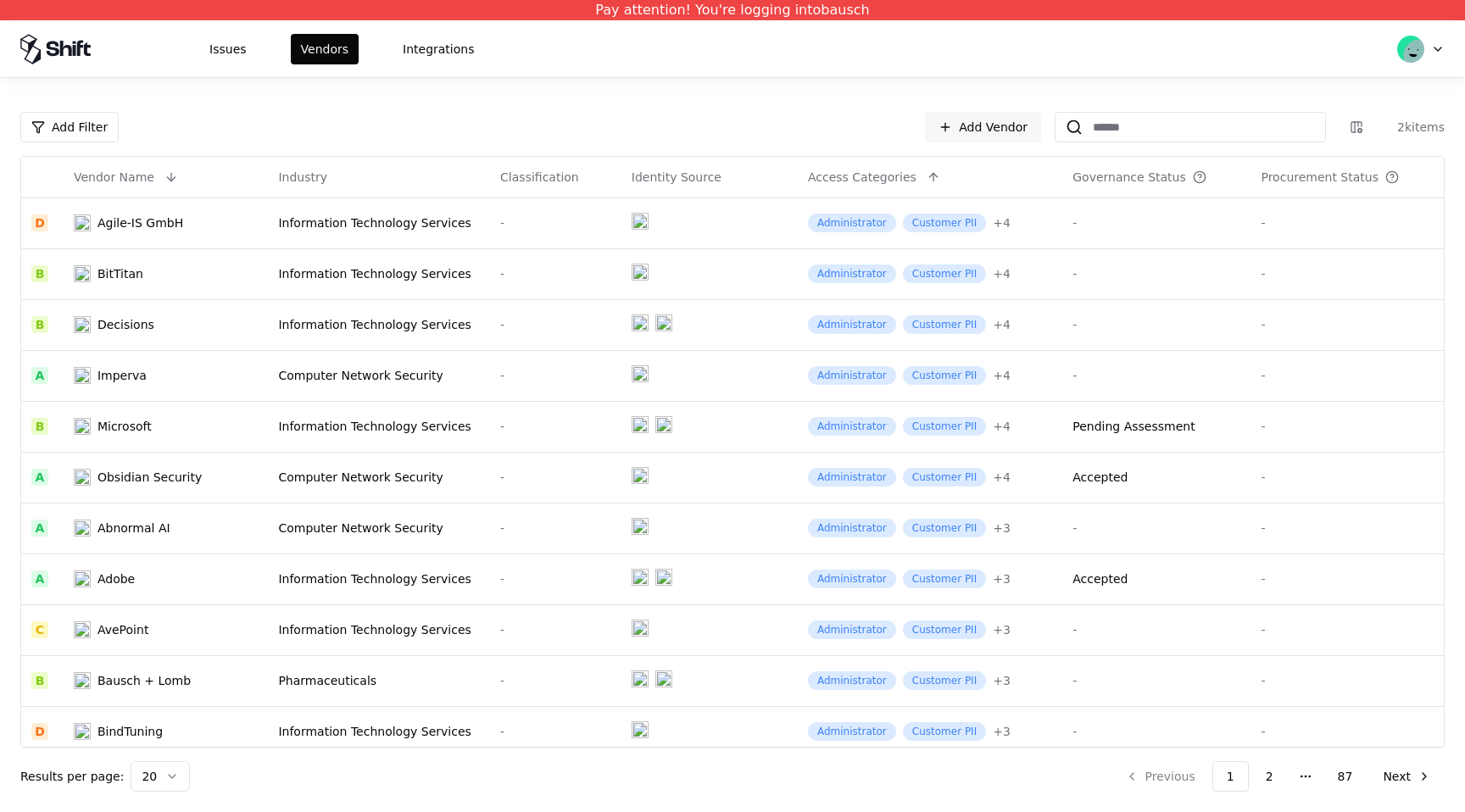
click at [65, 45] on icon at bounding box center [66, 47] width 12 height 15
click at [68, 46] on icon at bounding box center [66, 47] width 12 height 15
click at [67, 63] on icon at bounding box center [56, 48] width 70 height 30
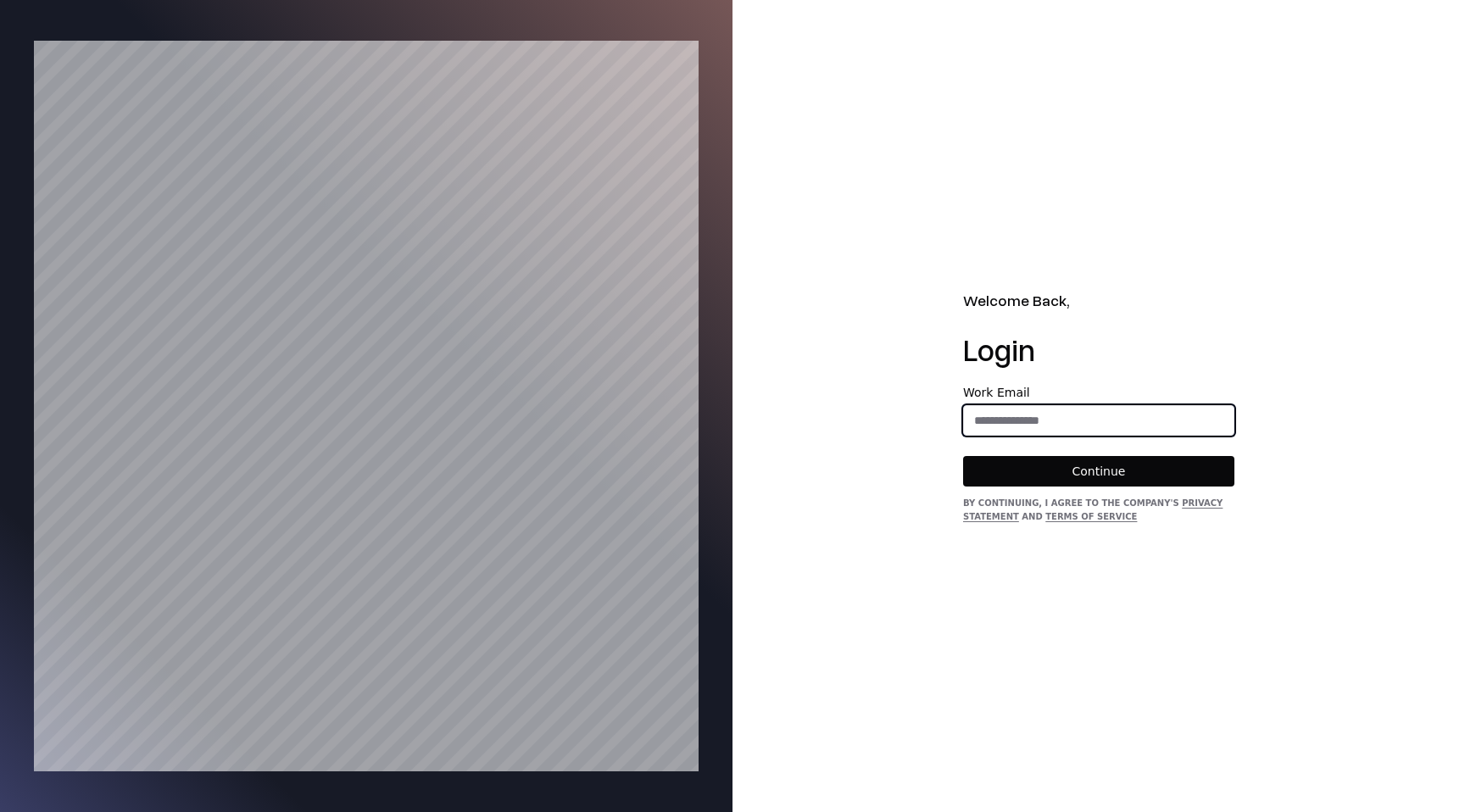
click at [1011, 423] on input "email" at bounding box center [1099, 419] width 270 height 30
type input "**********"
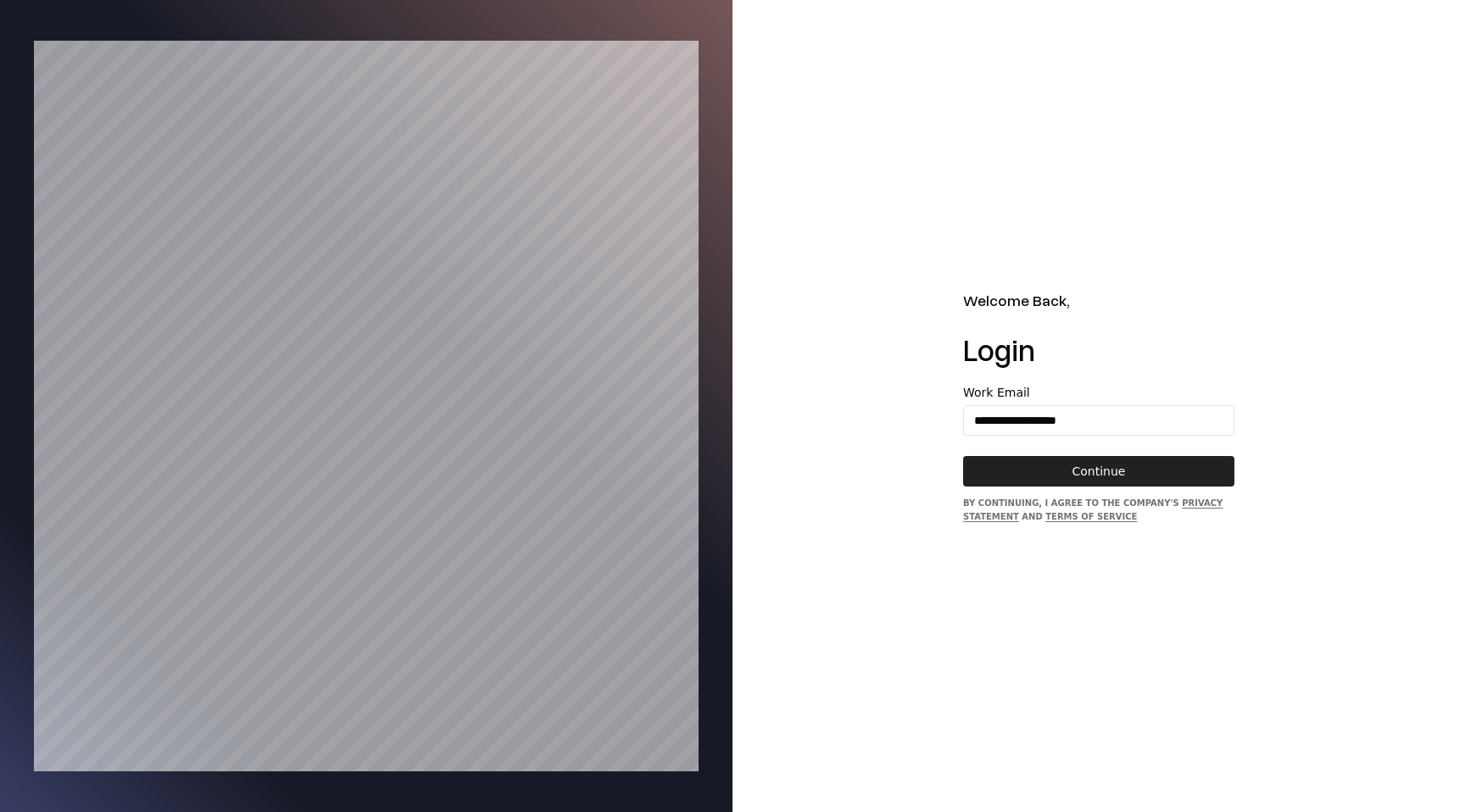
click at [1110, 469] on button "Continue" at bounding box center [1098, 470] width 271 height 30
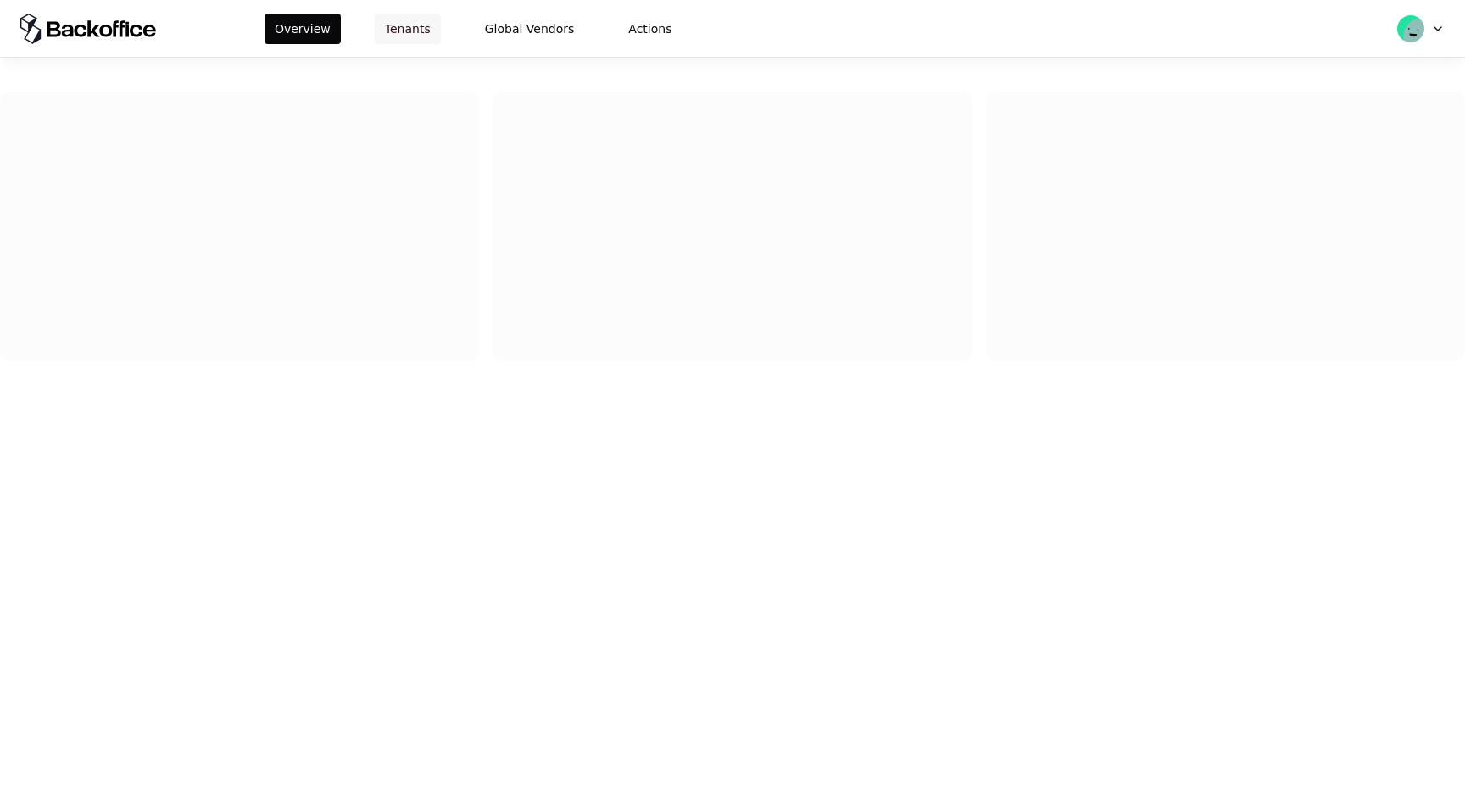
click at [412, 32] on button "Tenants" at bounding box center [408, 28] width 66 height 30
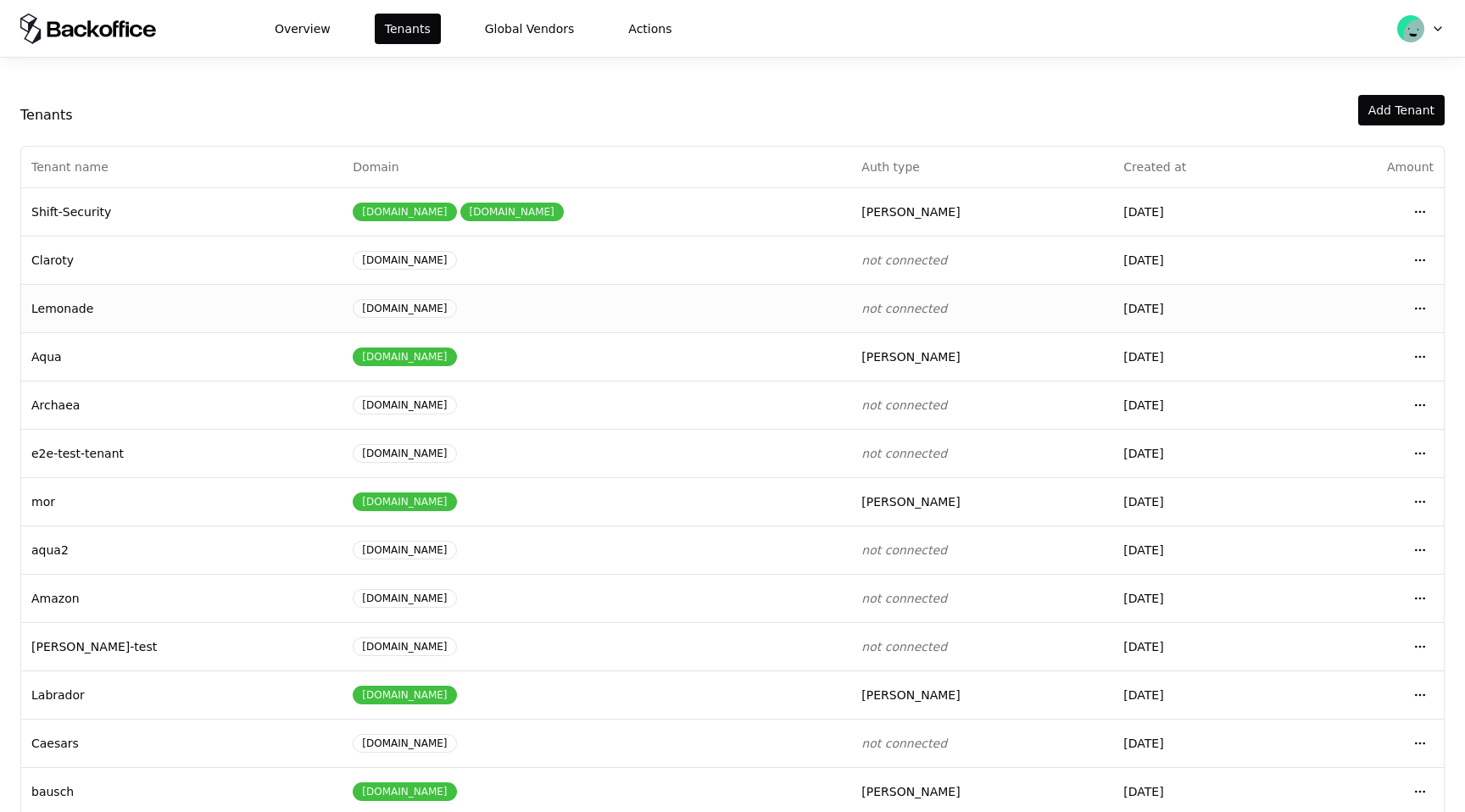
scroll to position [72, 0]
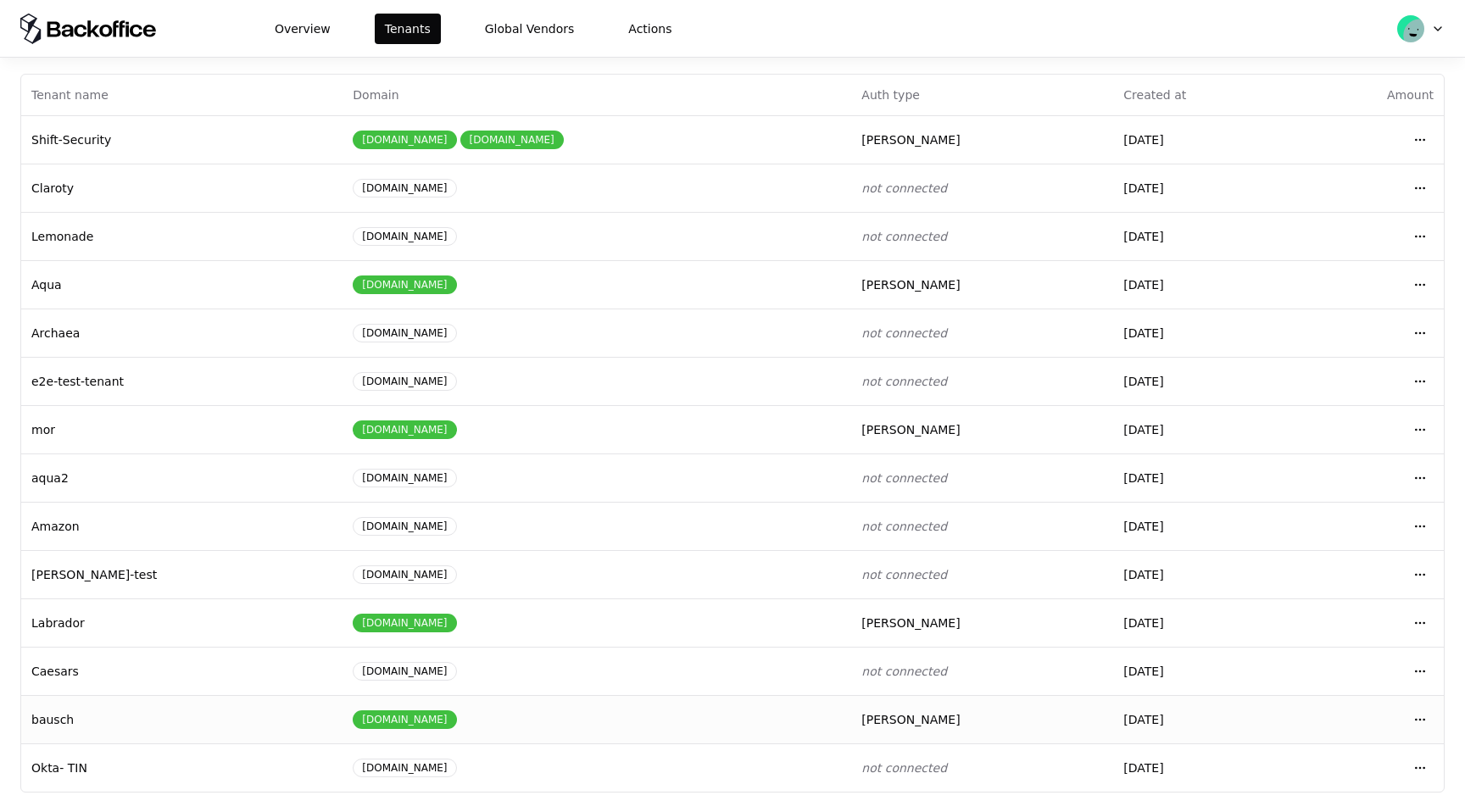
click at [163, 716] on td "bausch" at bounding box center [182, 718] width 322 height 48
click at [1429, 723] on html "Overview Tenants Global Vendors Actions Tenants Add Tenant Tenant name Domain A…" at bounding box center [732, 406] width 1465 height 812
click at [1348, 646] on div "Login to tenant" at bounding box center [1345, 646] width 193 height 34
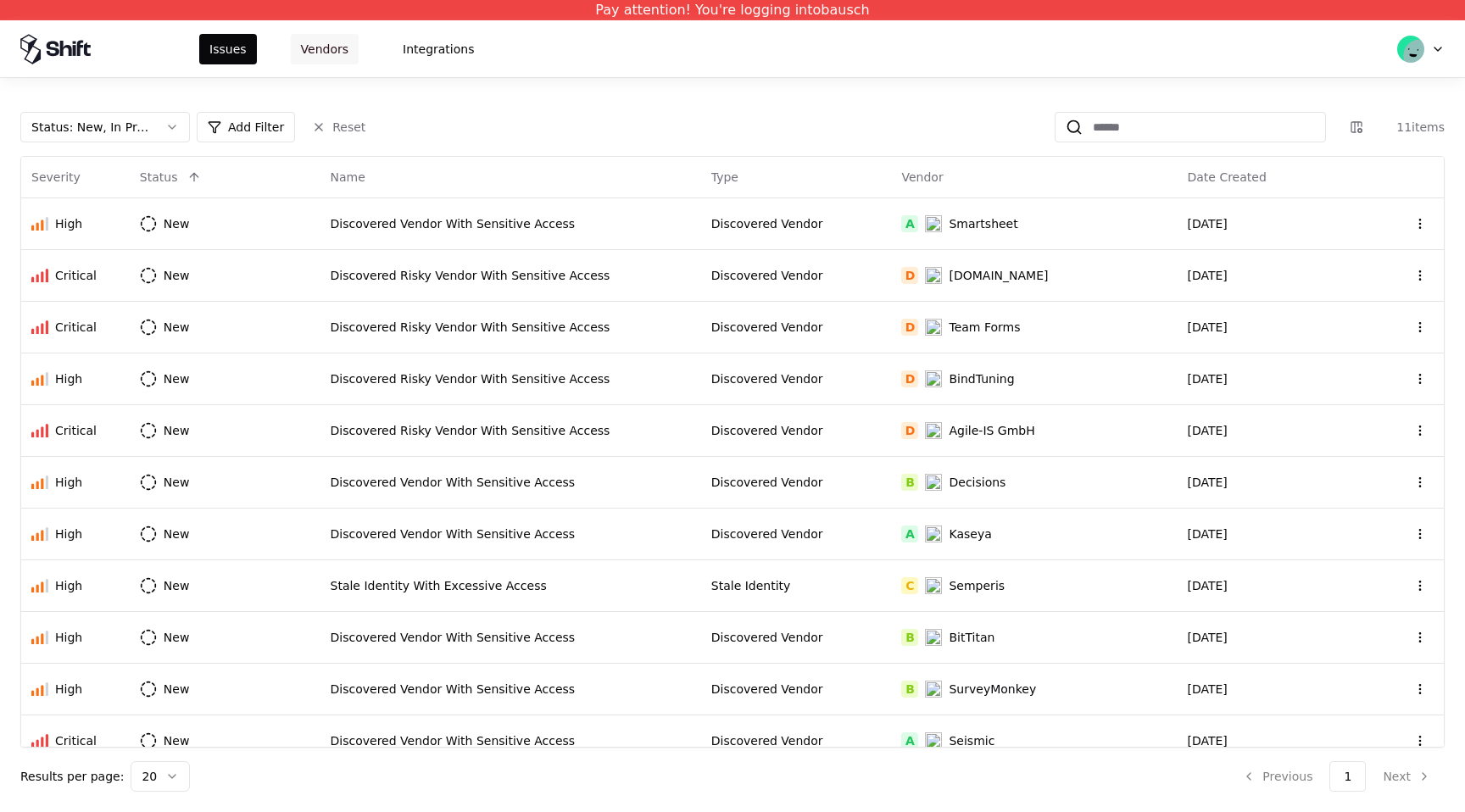
click at [318, 49] on button "Vendors" at bounding box center [324, 48] width 68 height 30
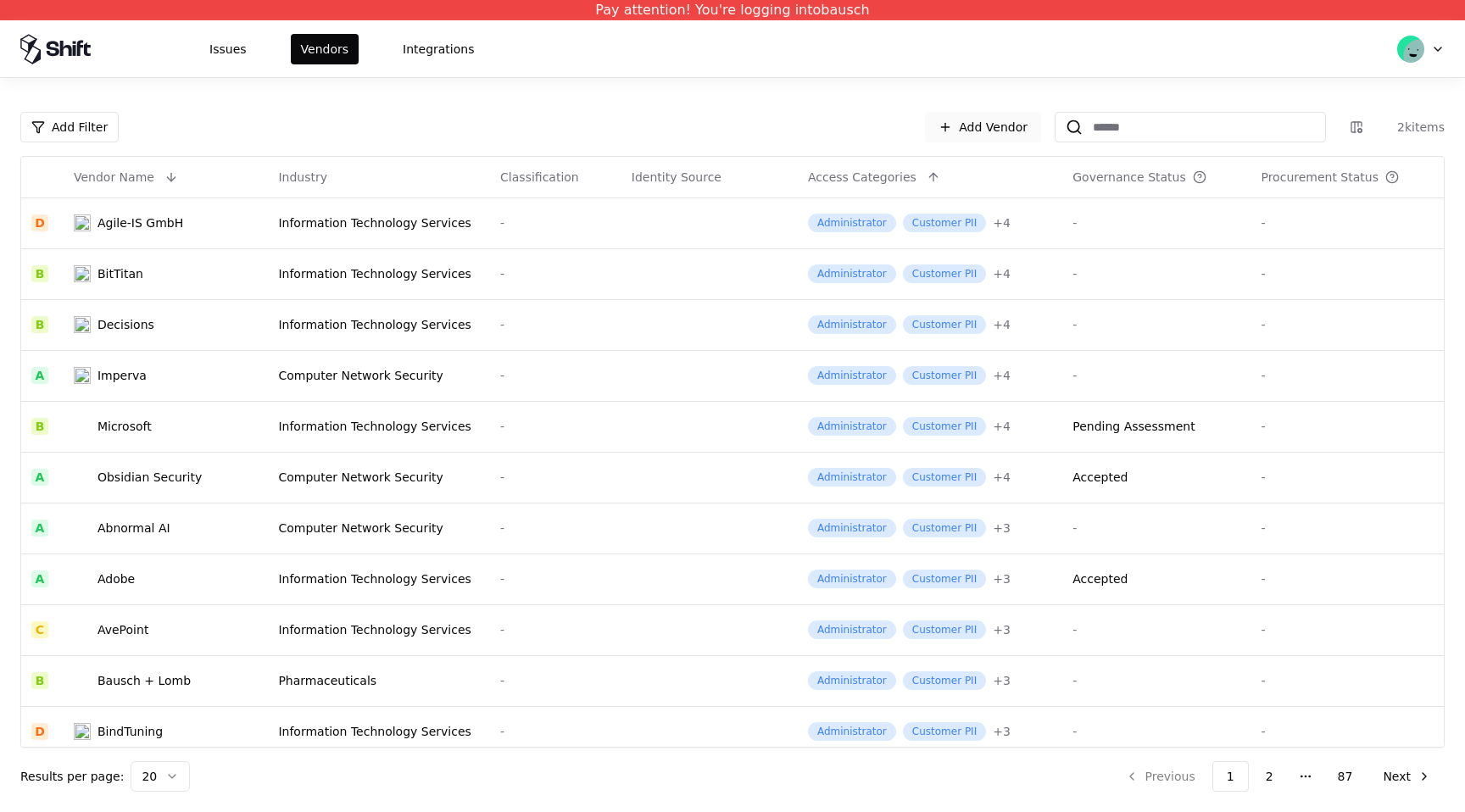
click at [995, 130] on link "Add Vendor" at bounding box center [983, 126] width 116 height 30
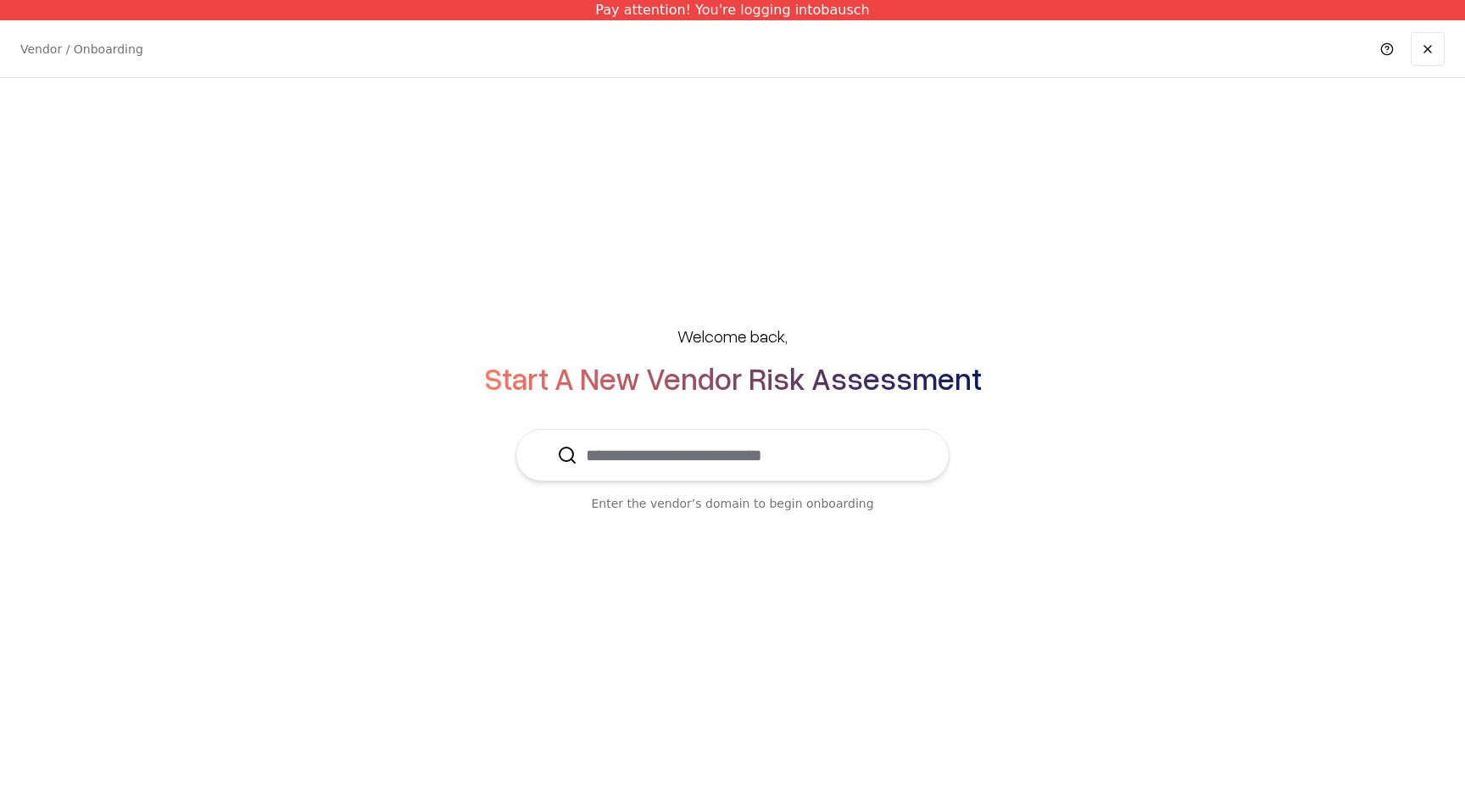
click at [690, 454] on input "text" at bounding box center [742, 455] width 331 height 51
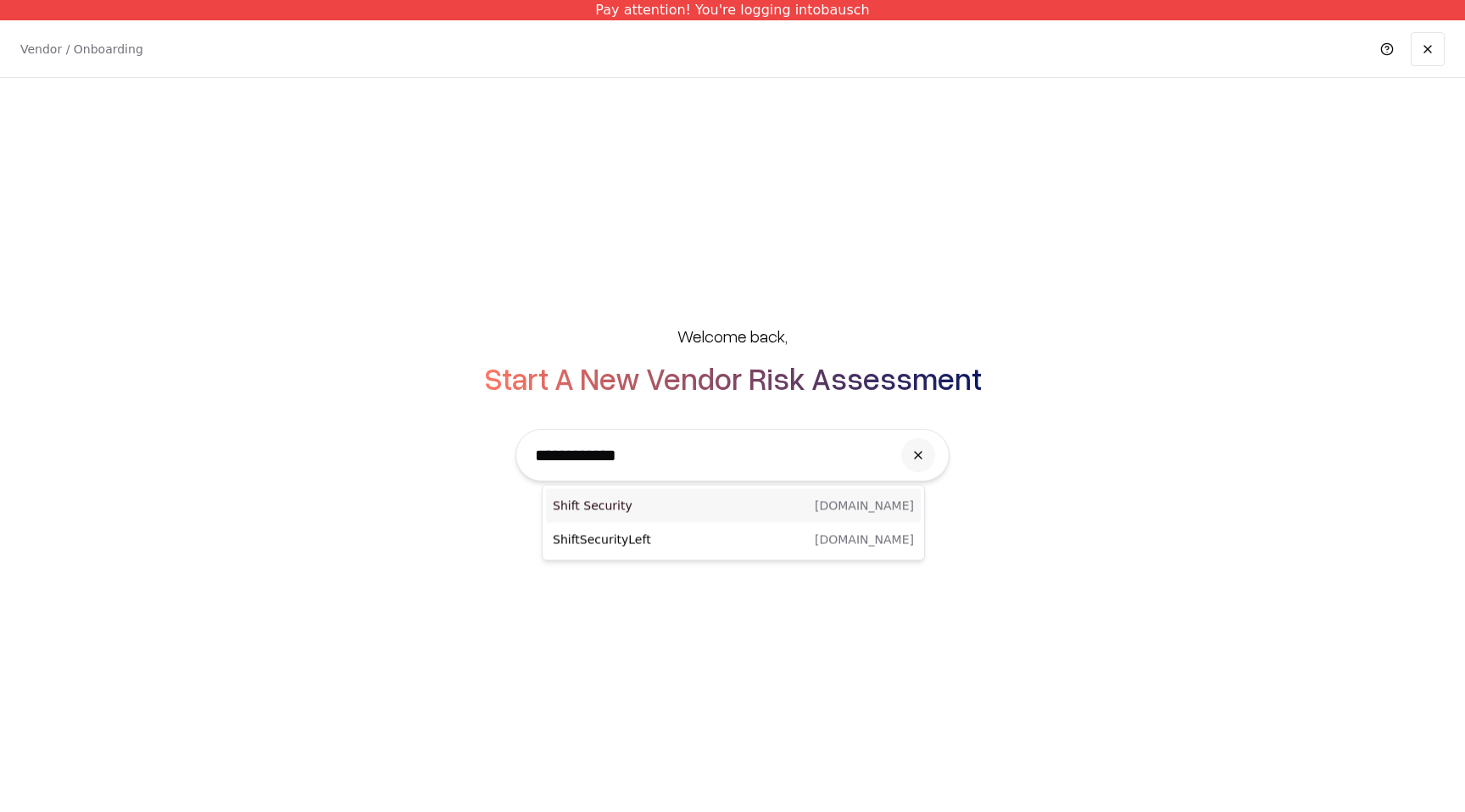
click at [653, 513] on div "Shift Security shift.security" at bounding box center [733, 505] width 375 height 34
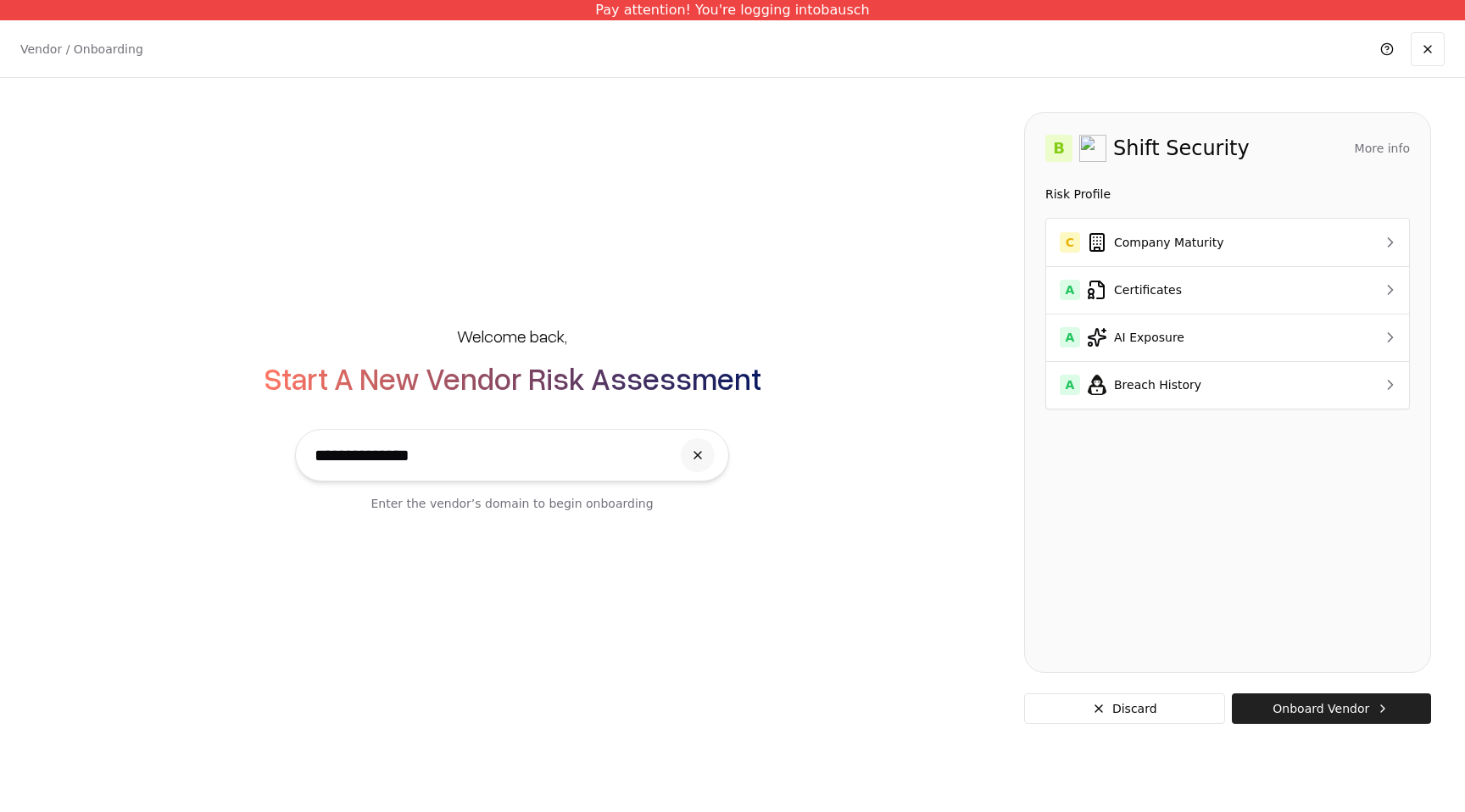
type input "**********"
click at [1338, 714] on button "Onboard Vendor" at bounding box center [1332, 707] width 199 height 30
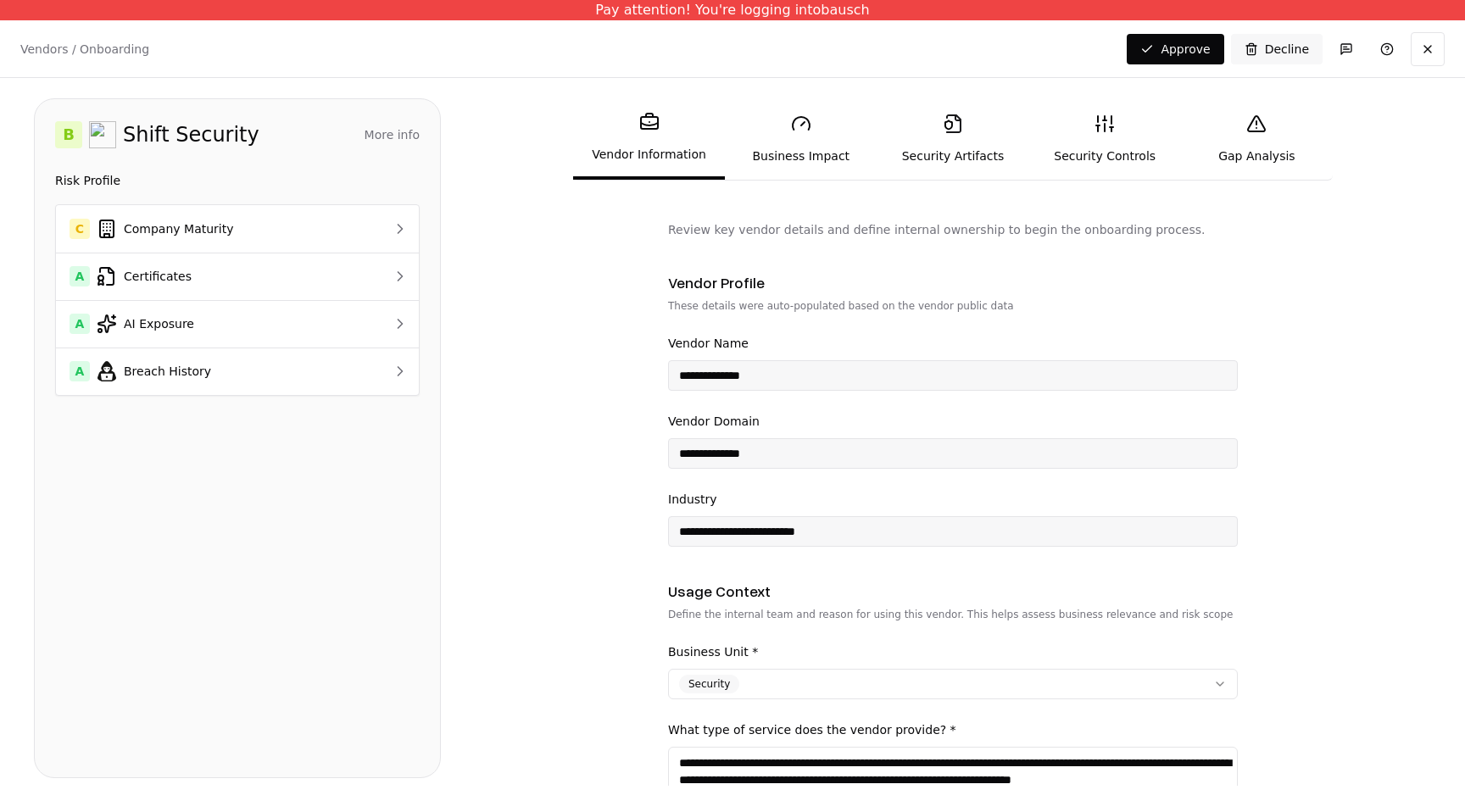
click at [948, 164] on link "Security Artifacts" at bounding box center [952, 138] width 151 height 78
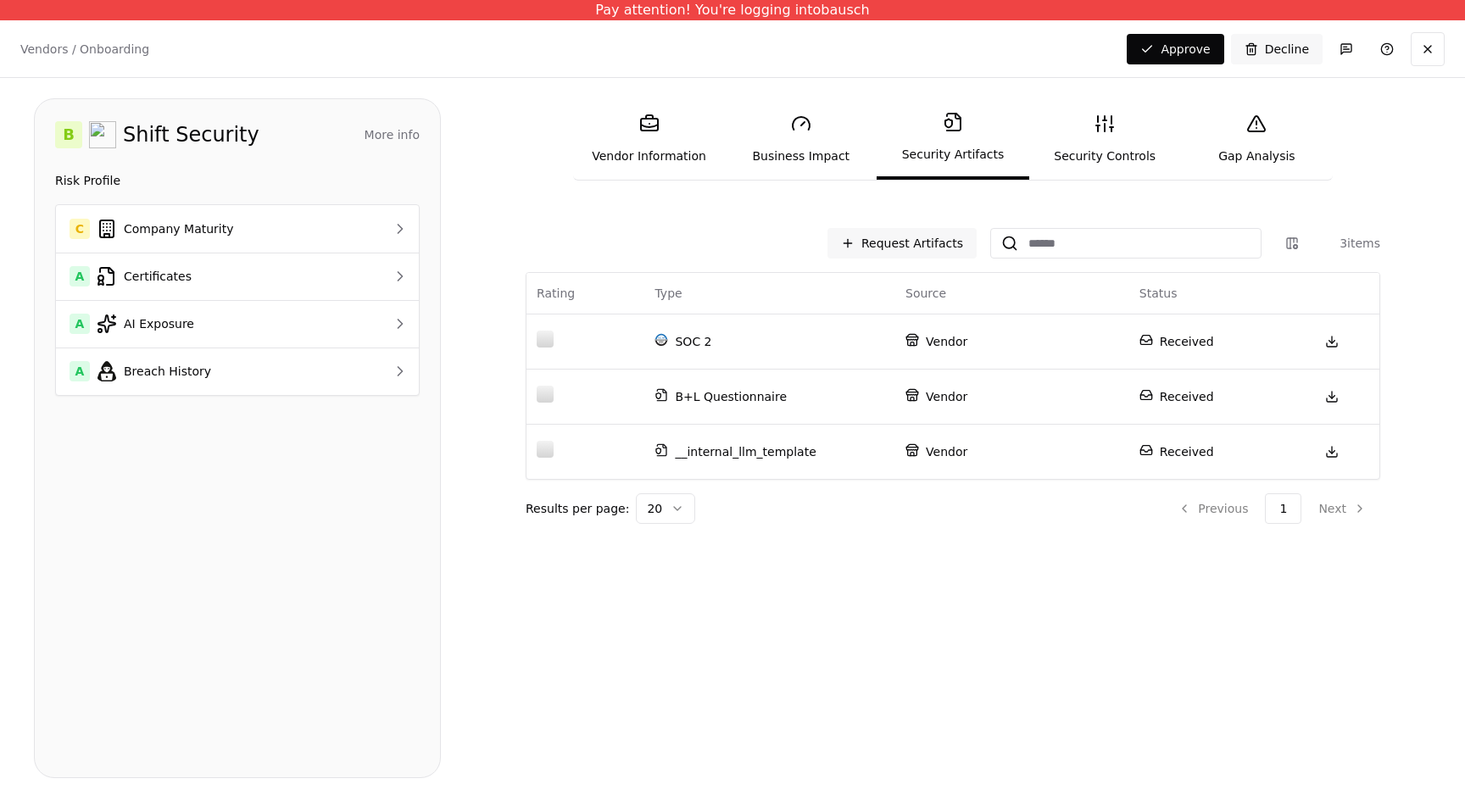
click at [1113, 150] on link "Security Controls" at bounding box center [1105, 138] width 151 height 78
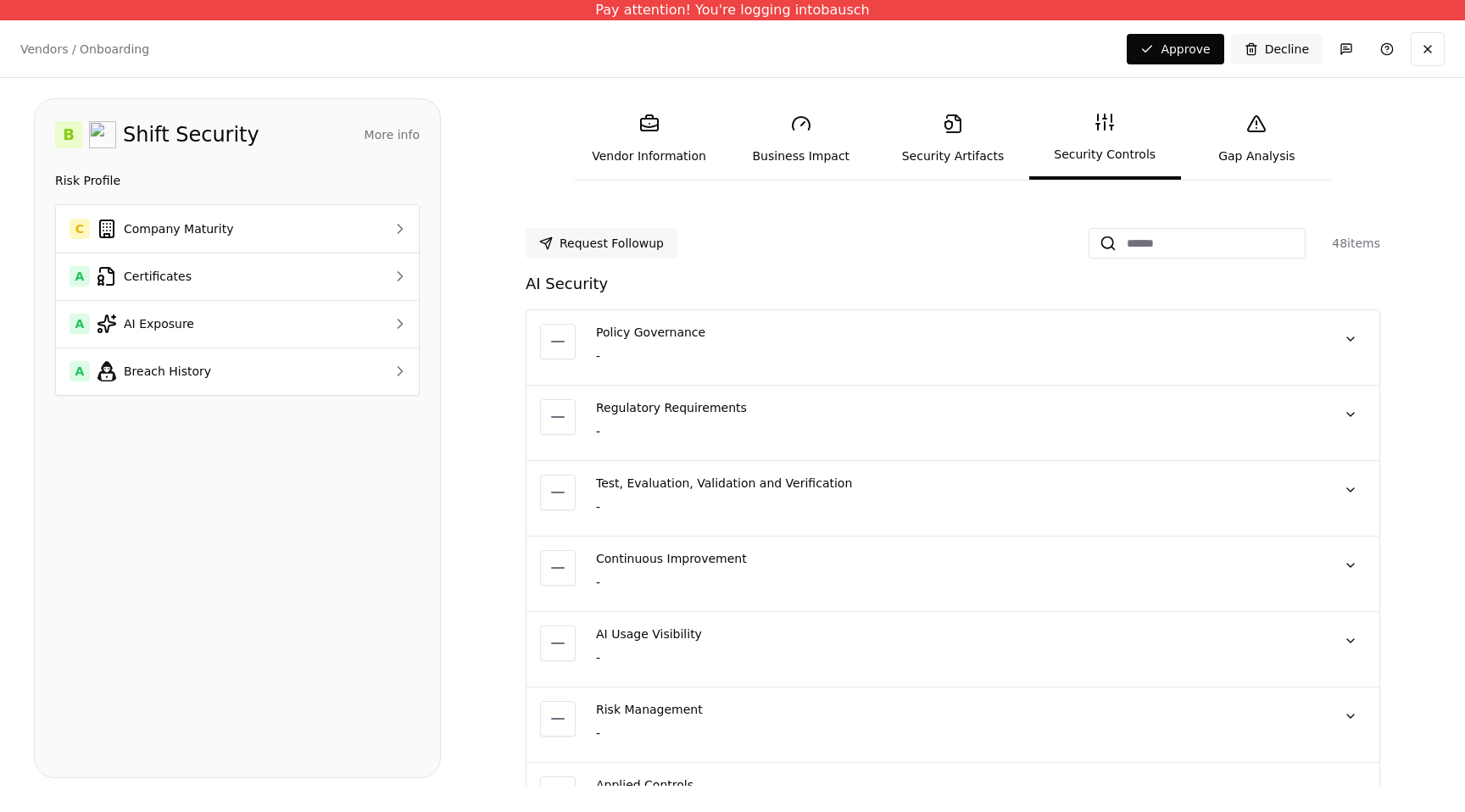
click at [948, 127] on icon at bounding box center [953, 124] width 21 height 21
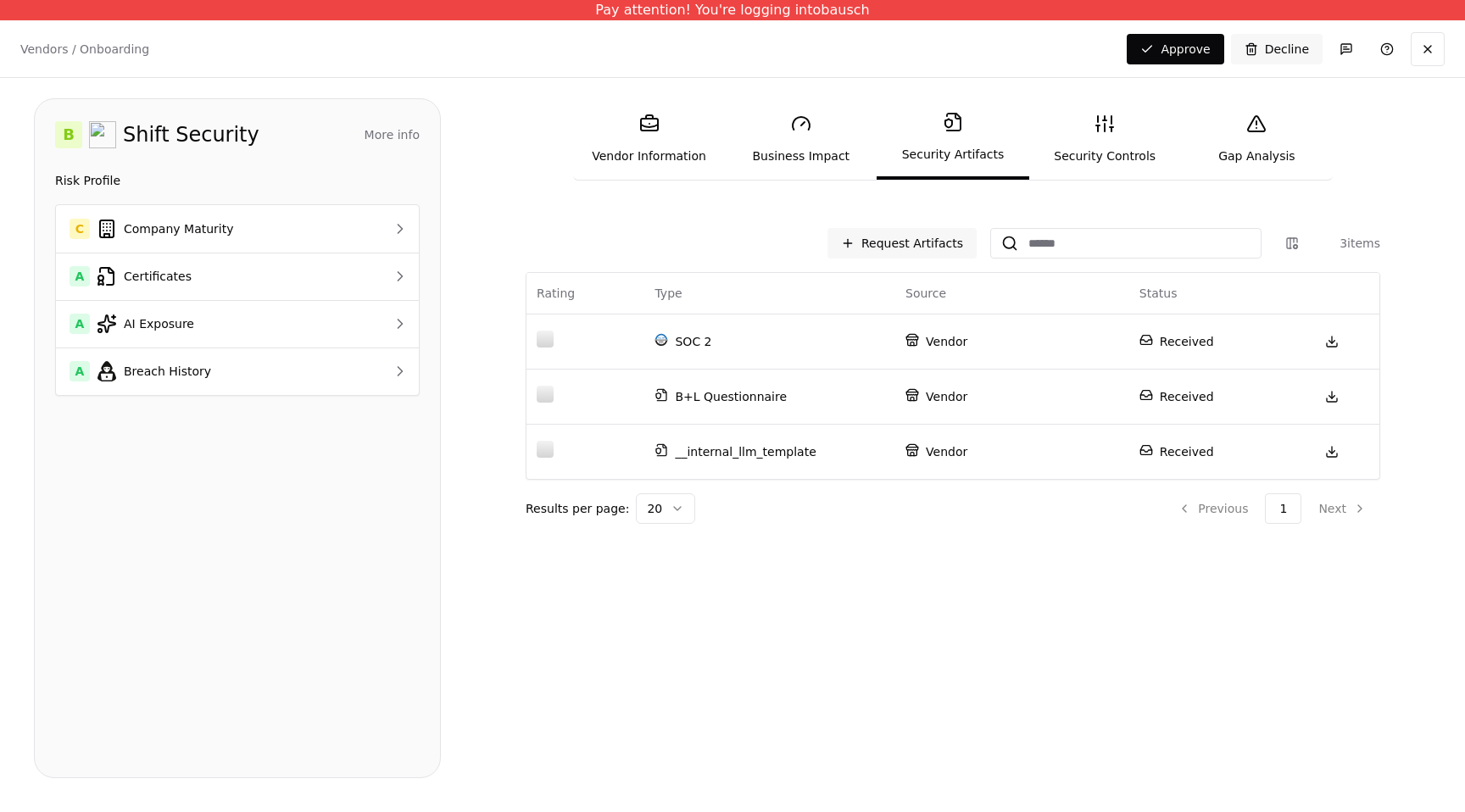
click at [1098, 145] on link "Security Controls" at bounding box center [1105, 138] width 151 height 78
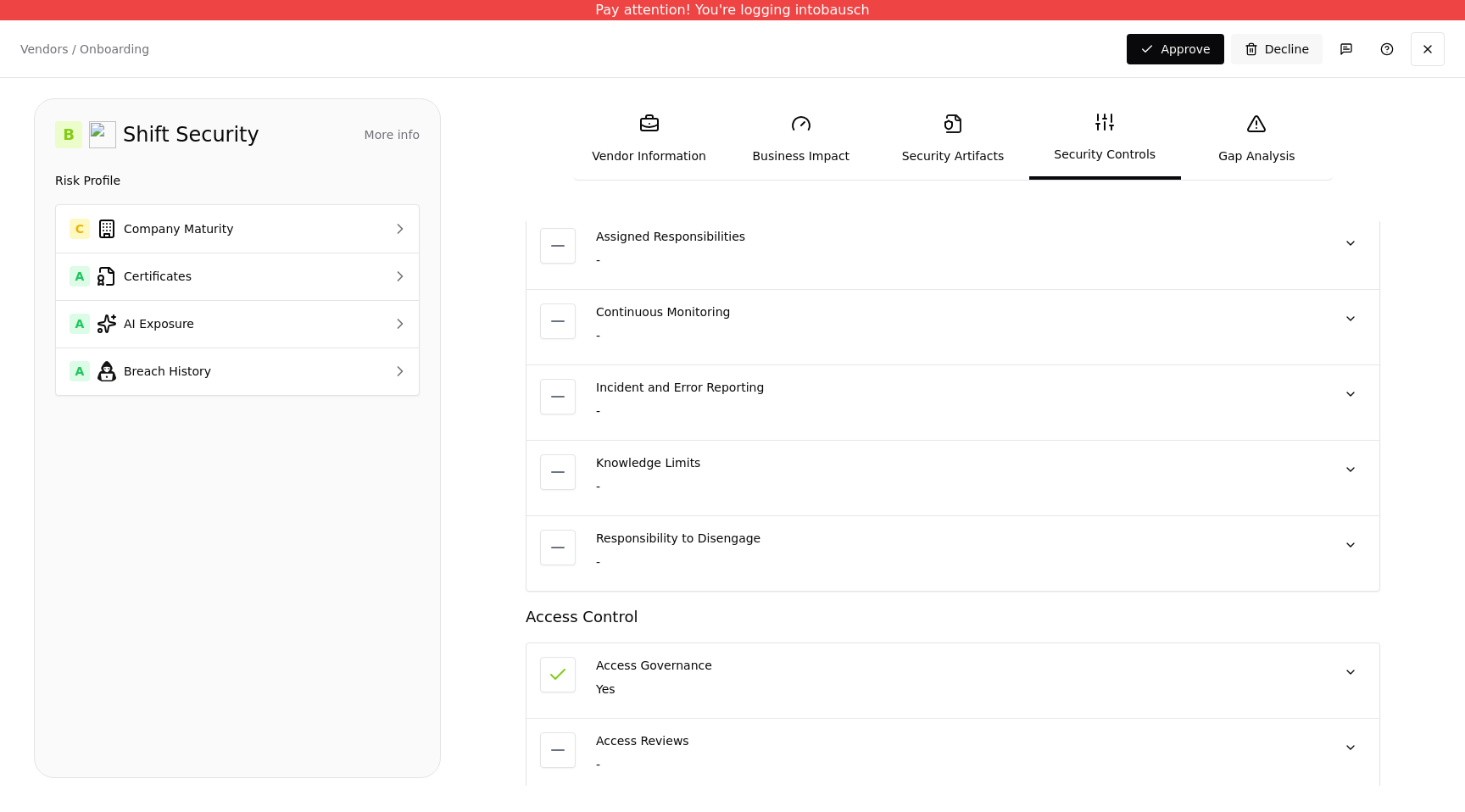
scroll to position [842, 0]
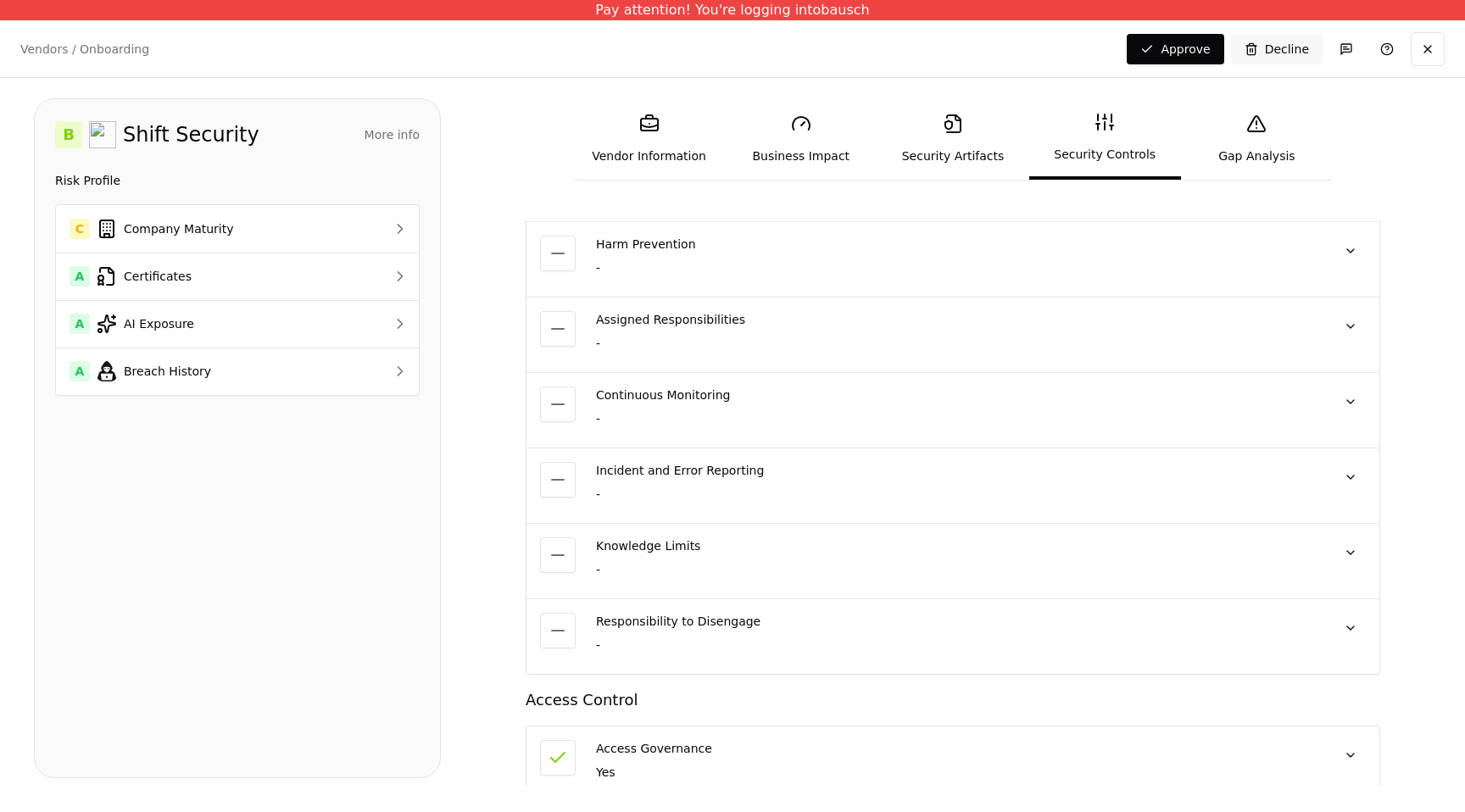
click at [944, 161] on link "Security Artifacts" at bounding box center [952, 138] width 151 height 78
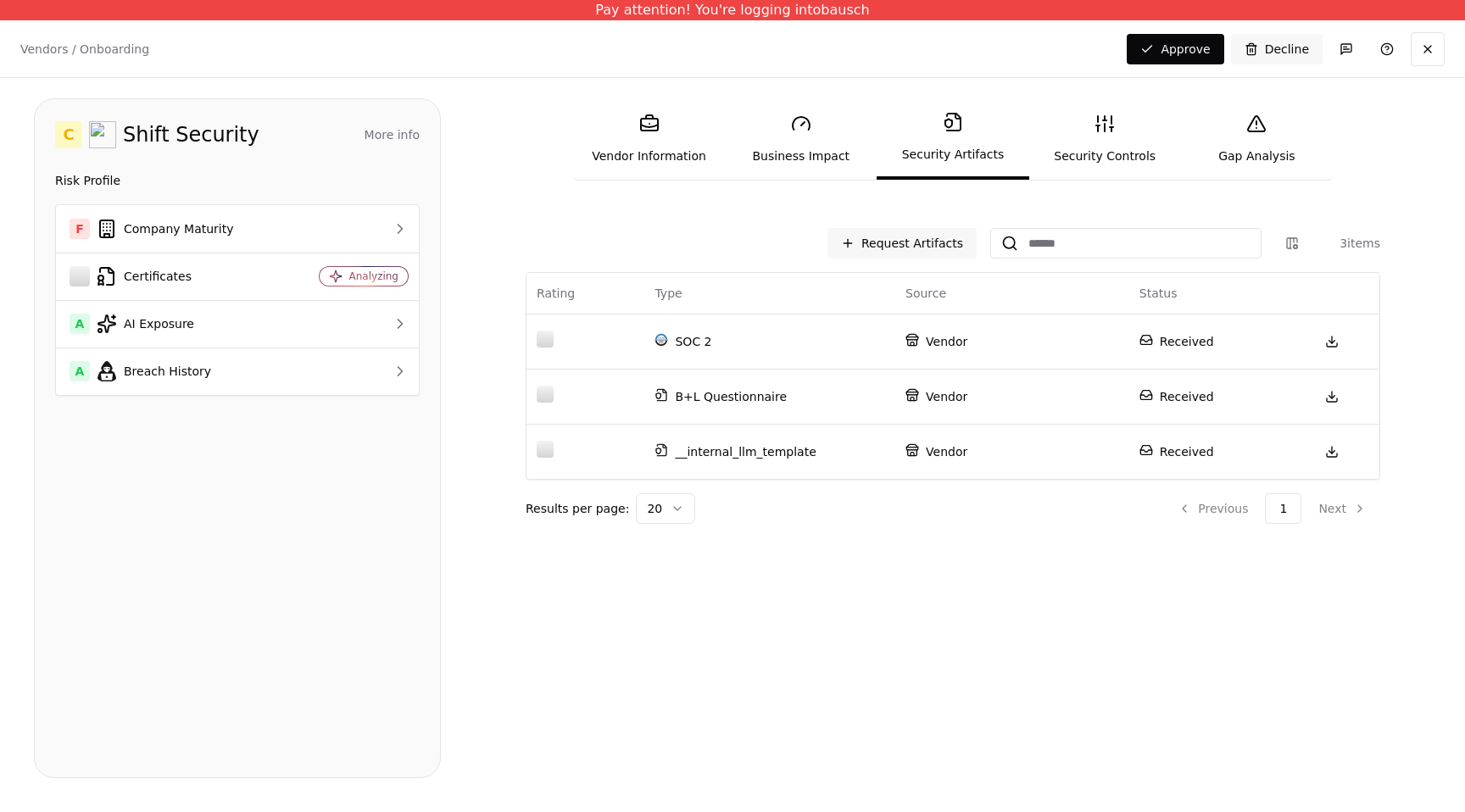
click at [1239, 143] on link "Gap Analysis" at bounding box center [1256, 138] width 151 height 78
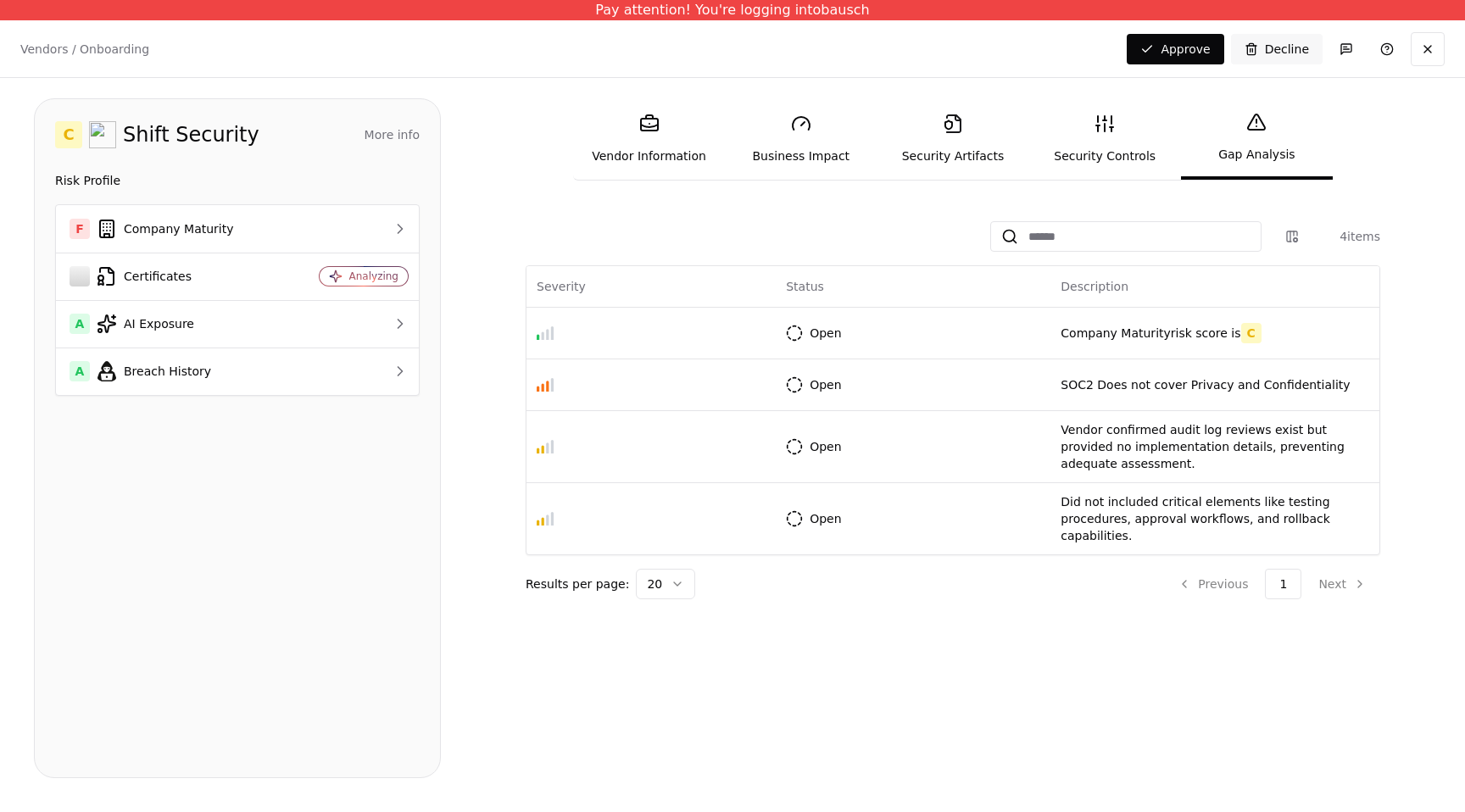
click at [1137, 148] on link "Security Controls" at bounding box center [1105, 138] width 151 height 78
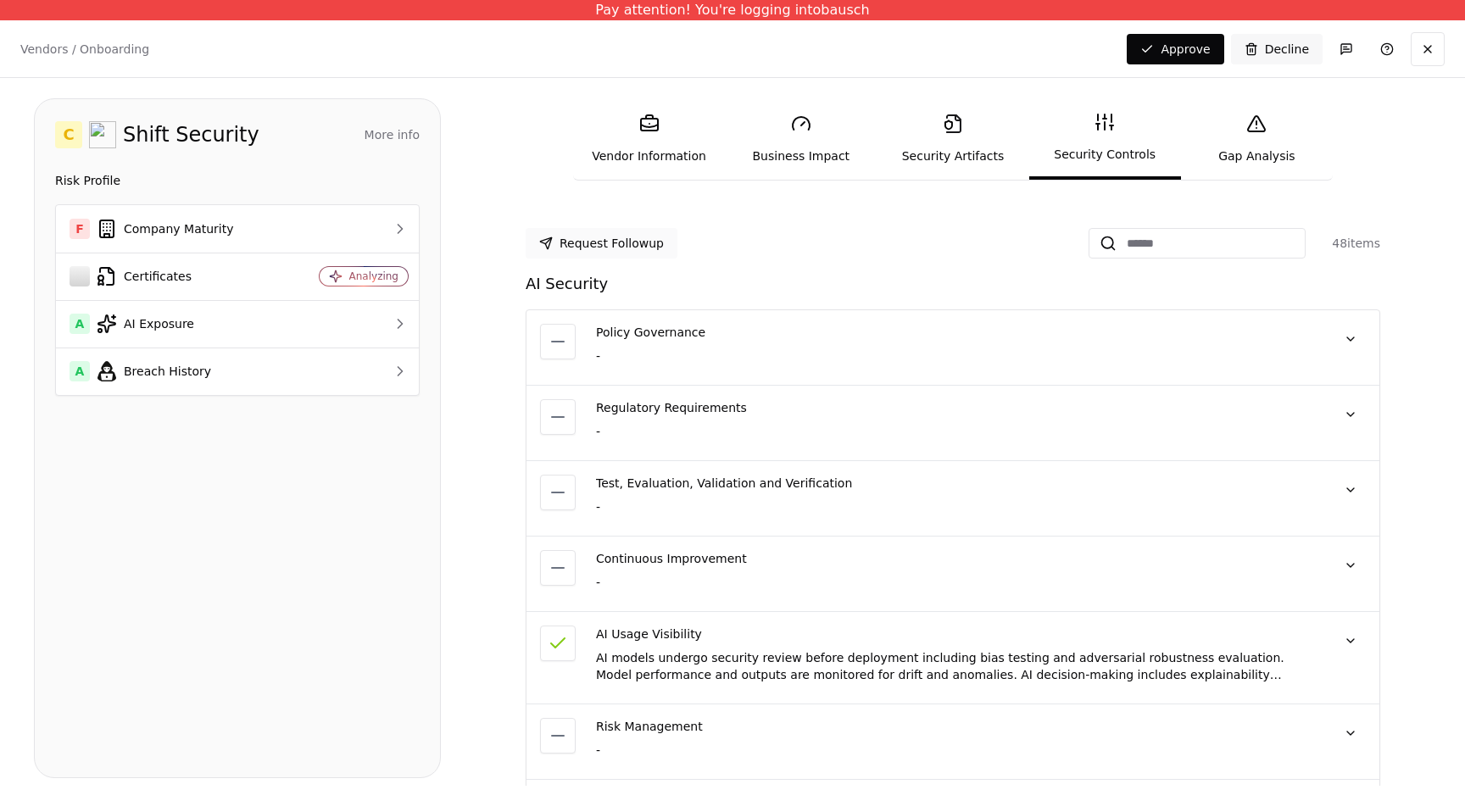
click at [653, 250] on button "Request Followup" at bounding box center [601, 242] width 151 height 30
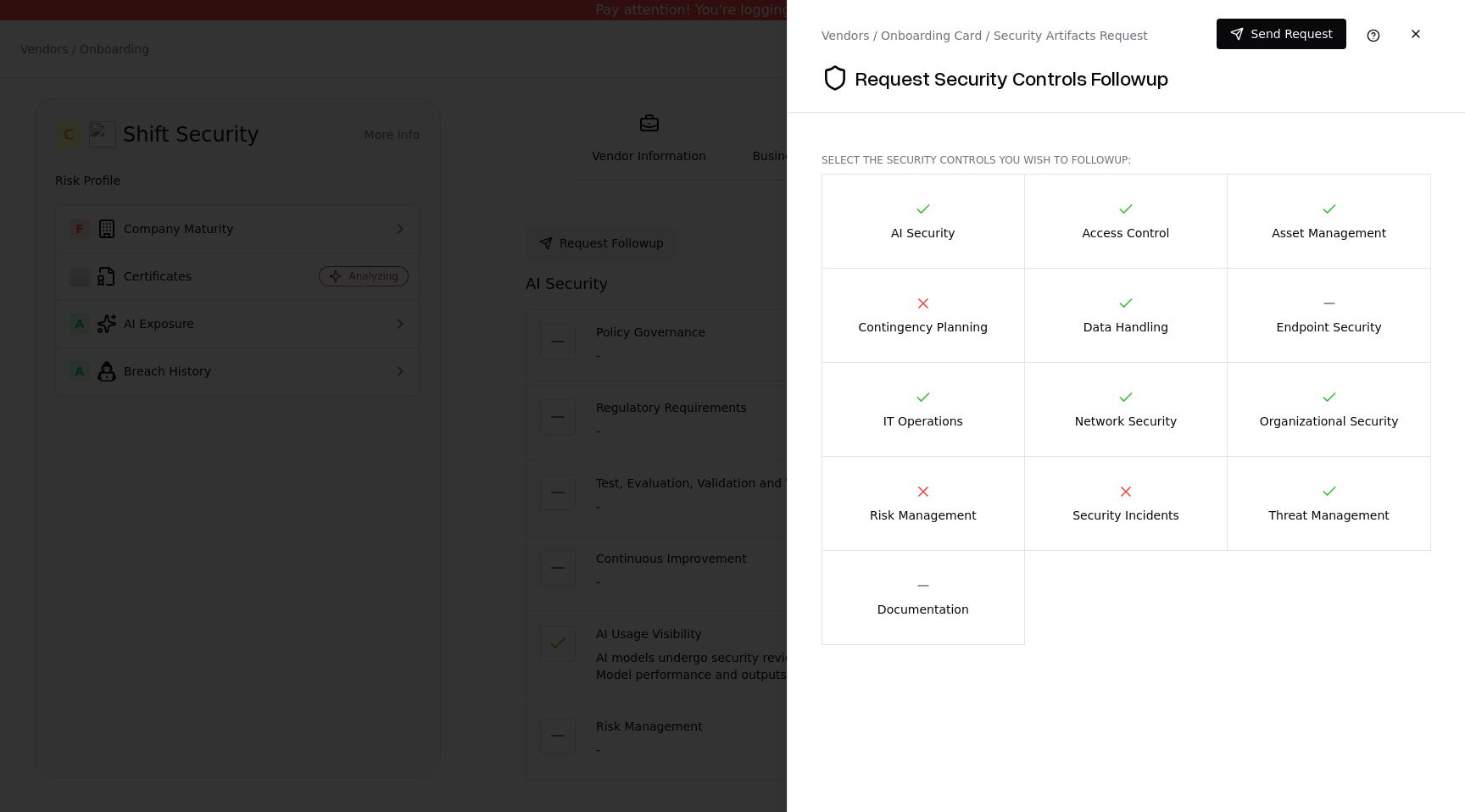
click at [697, 442] on div at bounding box center [732, 406] width 1465 height 812
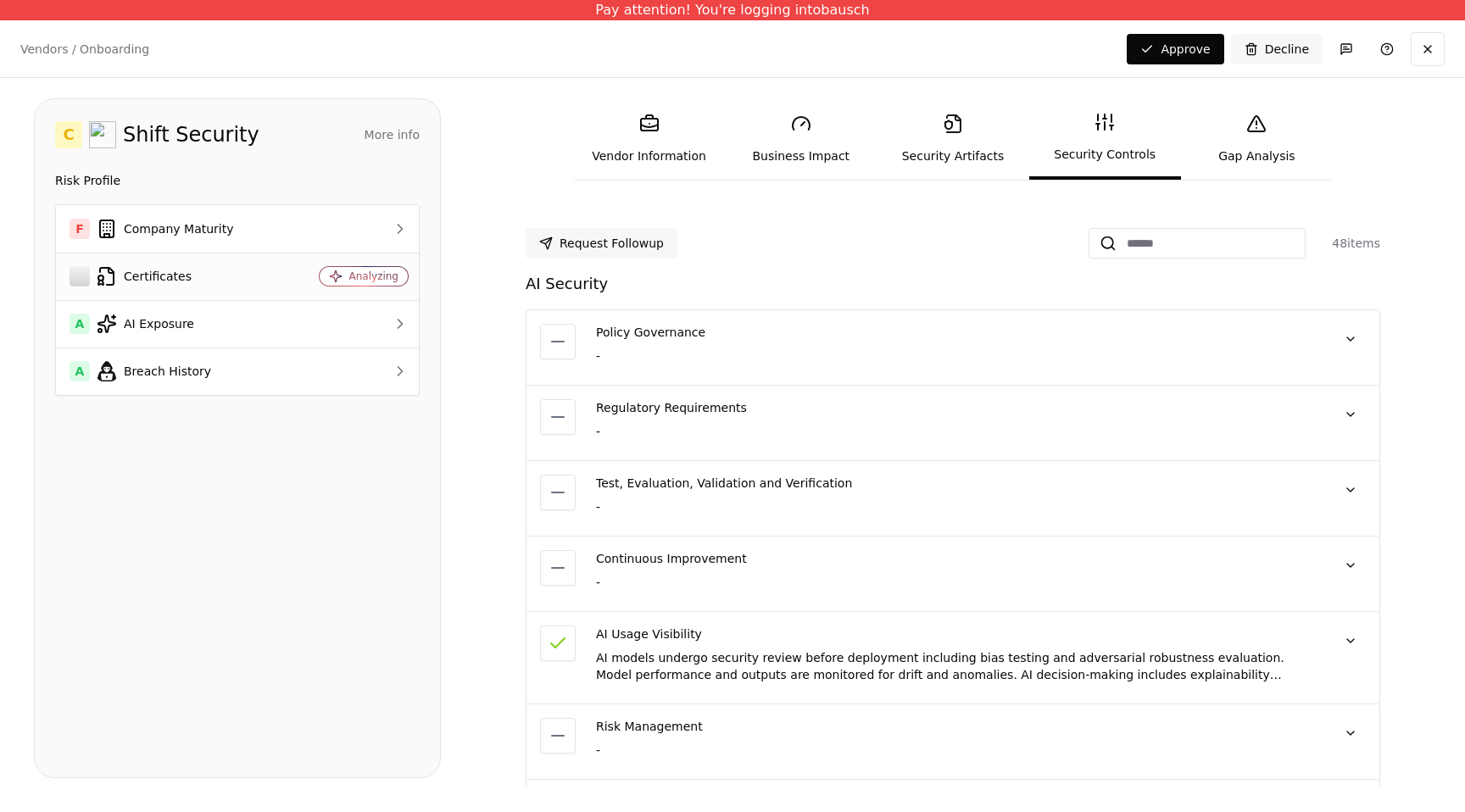
click at [193, 278] on div "Certificates" at bounding box center [171, 277] width 203 height 21
click at [1426, 55] on button at bounding box center [1427, 48] width 34 height 34
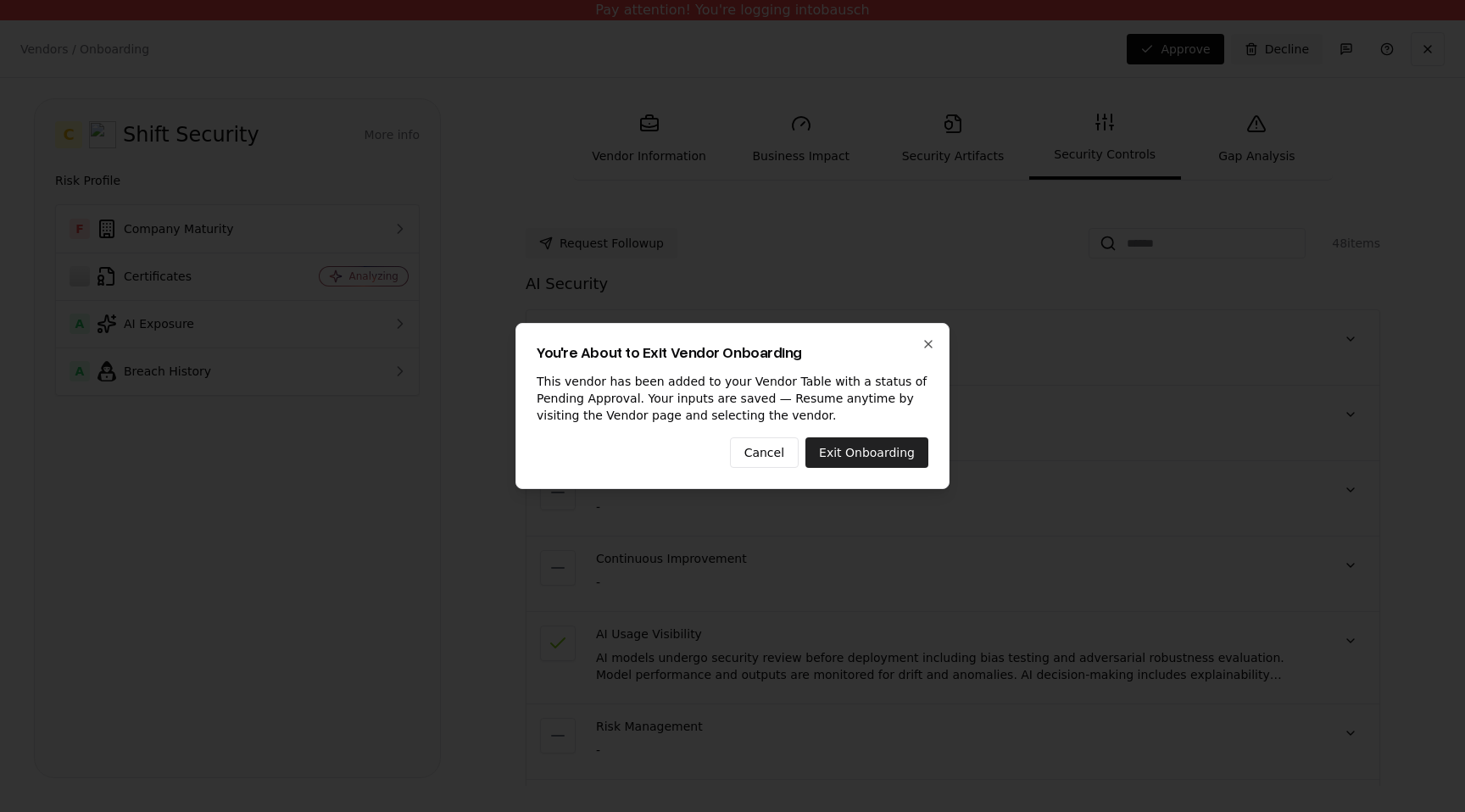
click at [906, 454] on button "Exit Onboarding" at bounding box center [867, 452] width 123 height 30
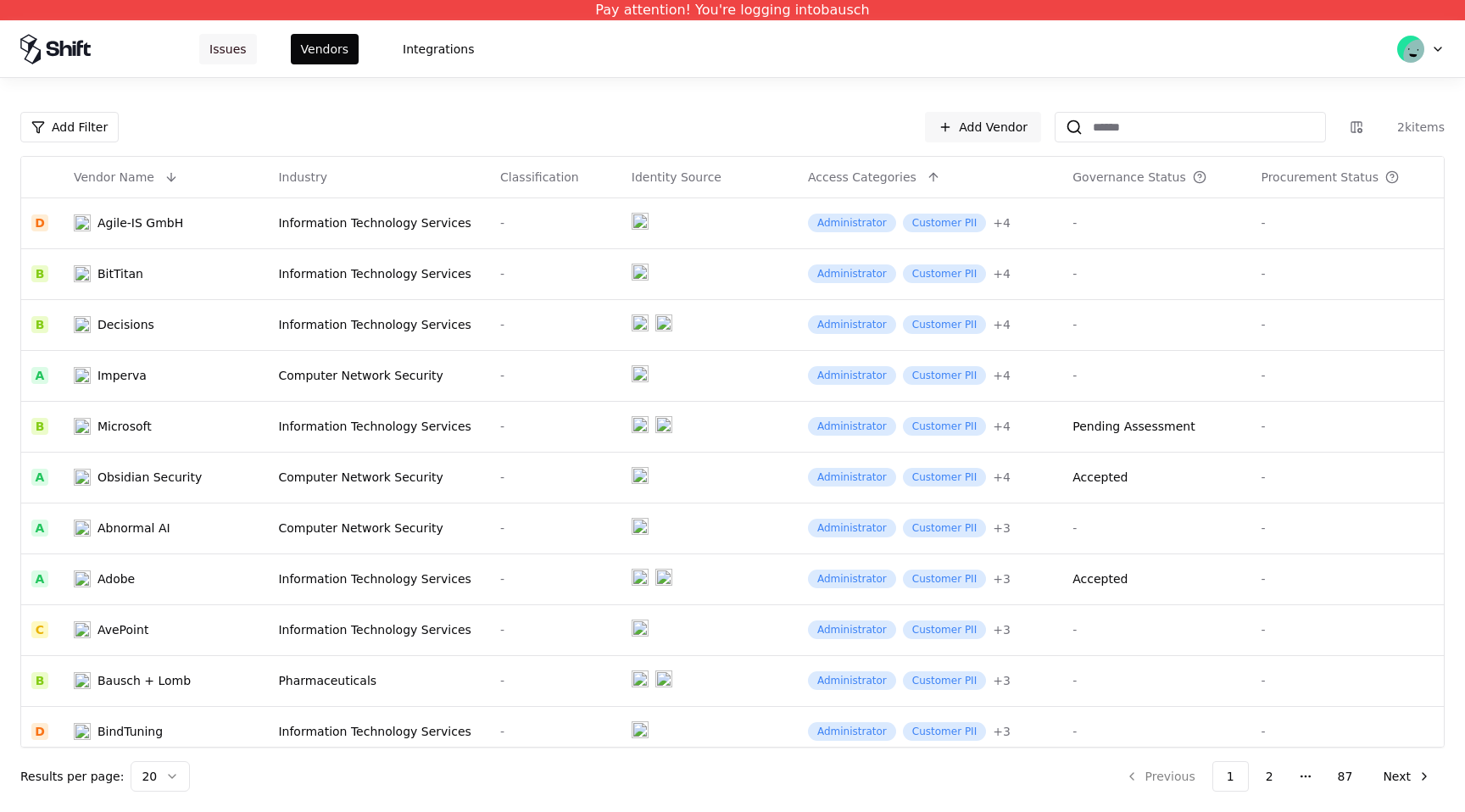
click at [229, 52] on button "Issues" at bounding box center [228, 48] width 58 height 30
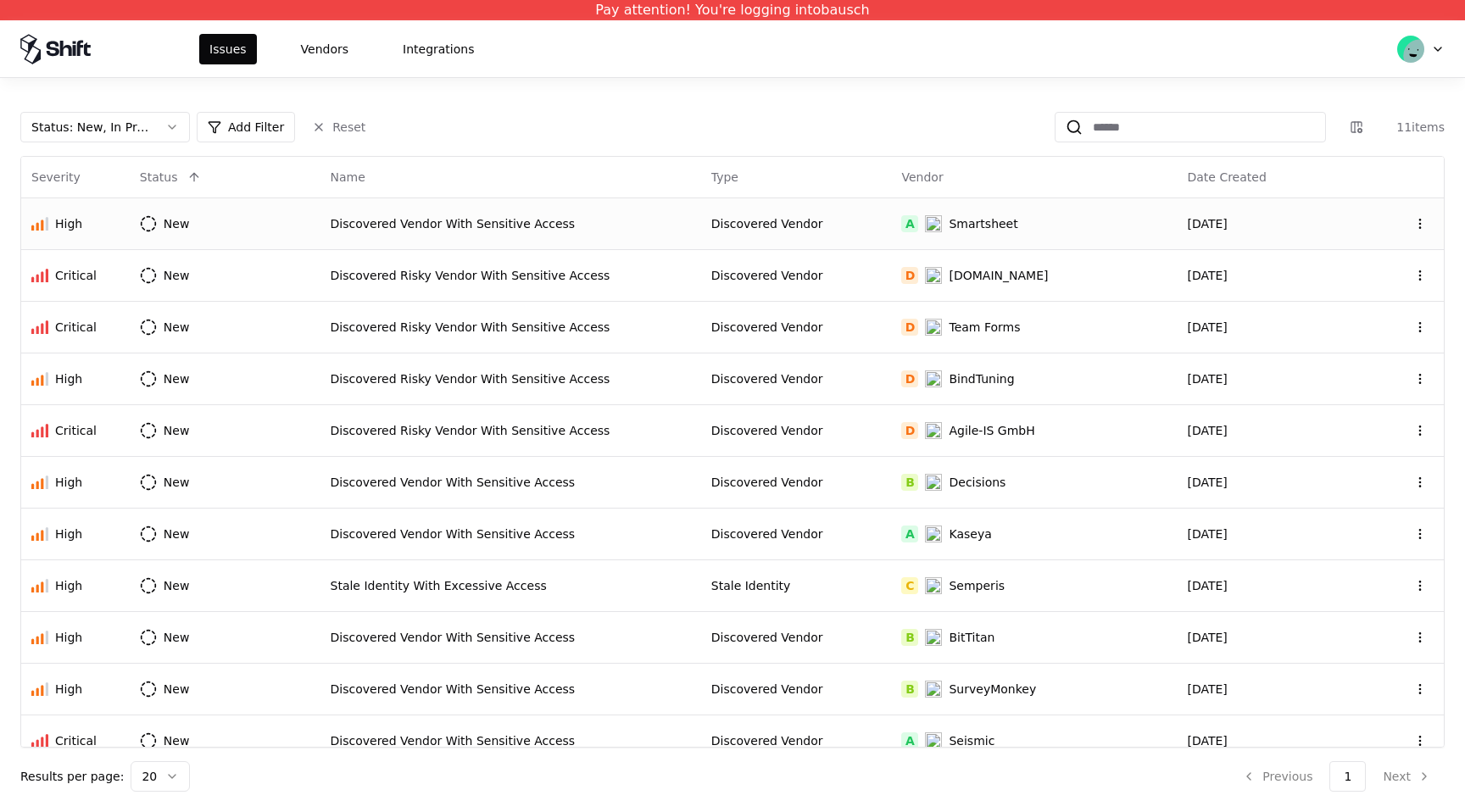
click at [552, 227] on div "Discovered Vendor With Sensitive Access" at bounding box center [511, 223] width 360 height 17
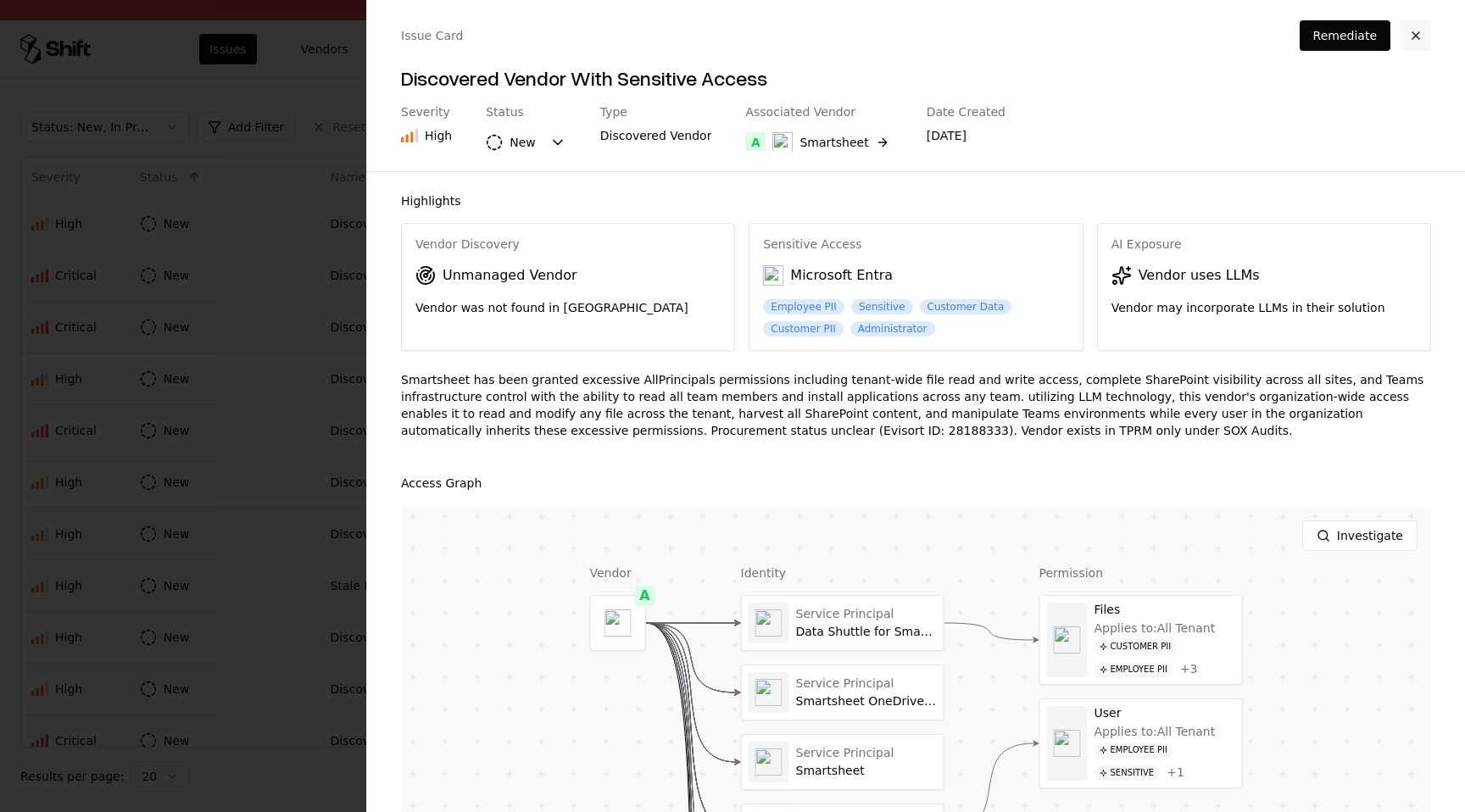
click at [1416, 33] on button "button" at bounding box center [1415, 35] width 30 height 30
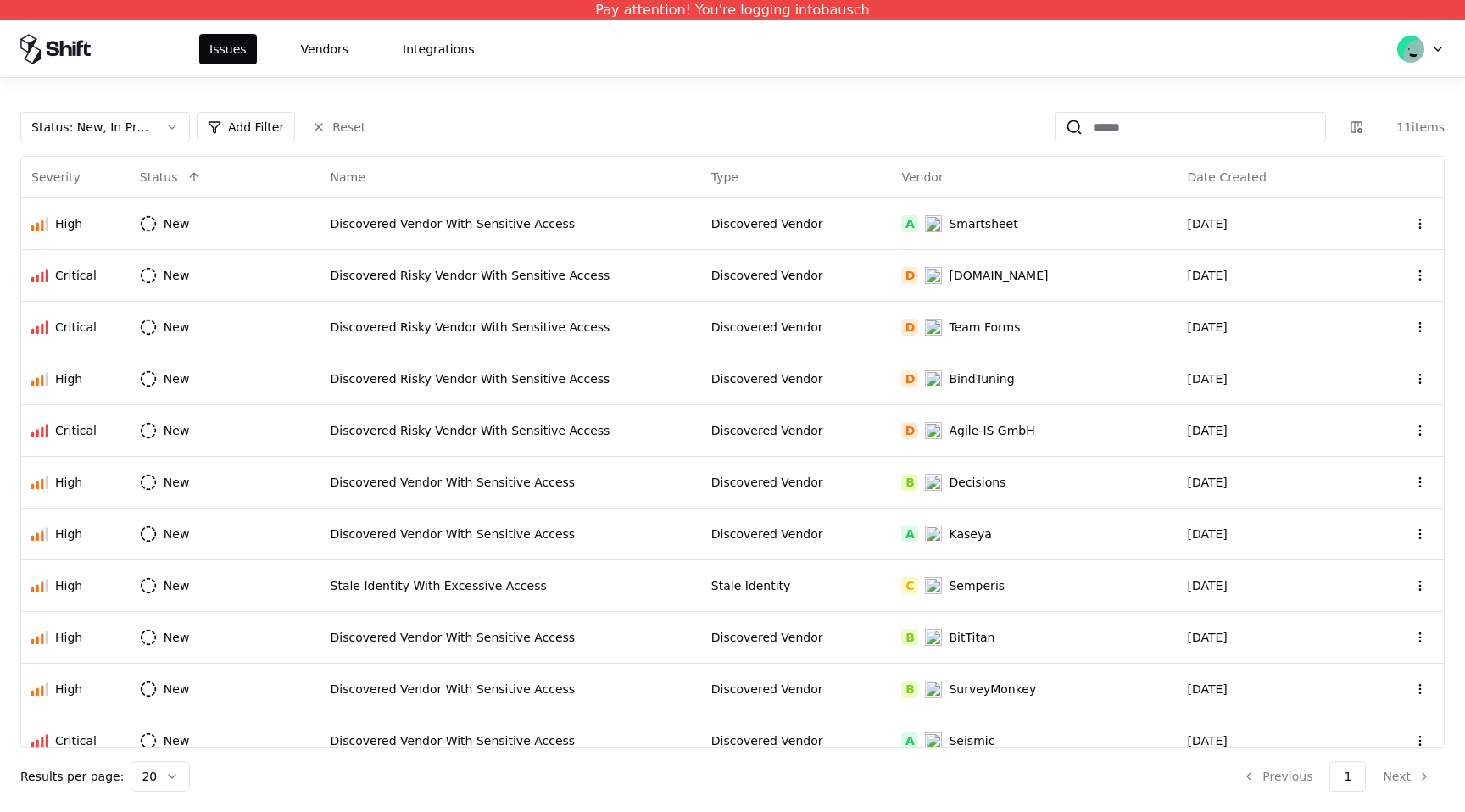
click at [65, 40] on icon at bounding box center [56, 48] width 70 height 30
click at [324, 53] on button "Vendors" at bounding box center [324, 48] width 68 height 30
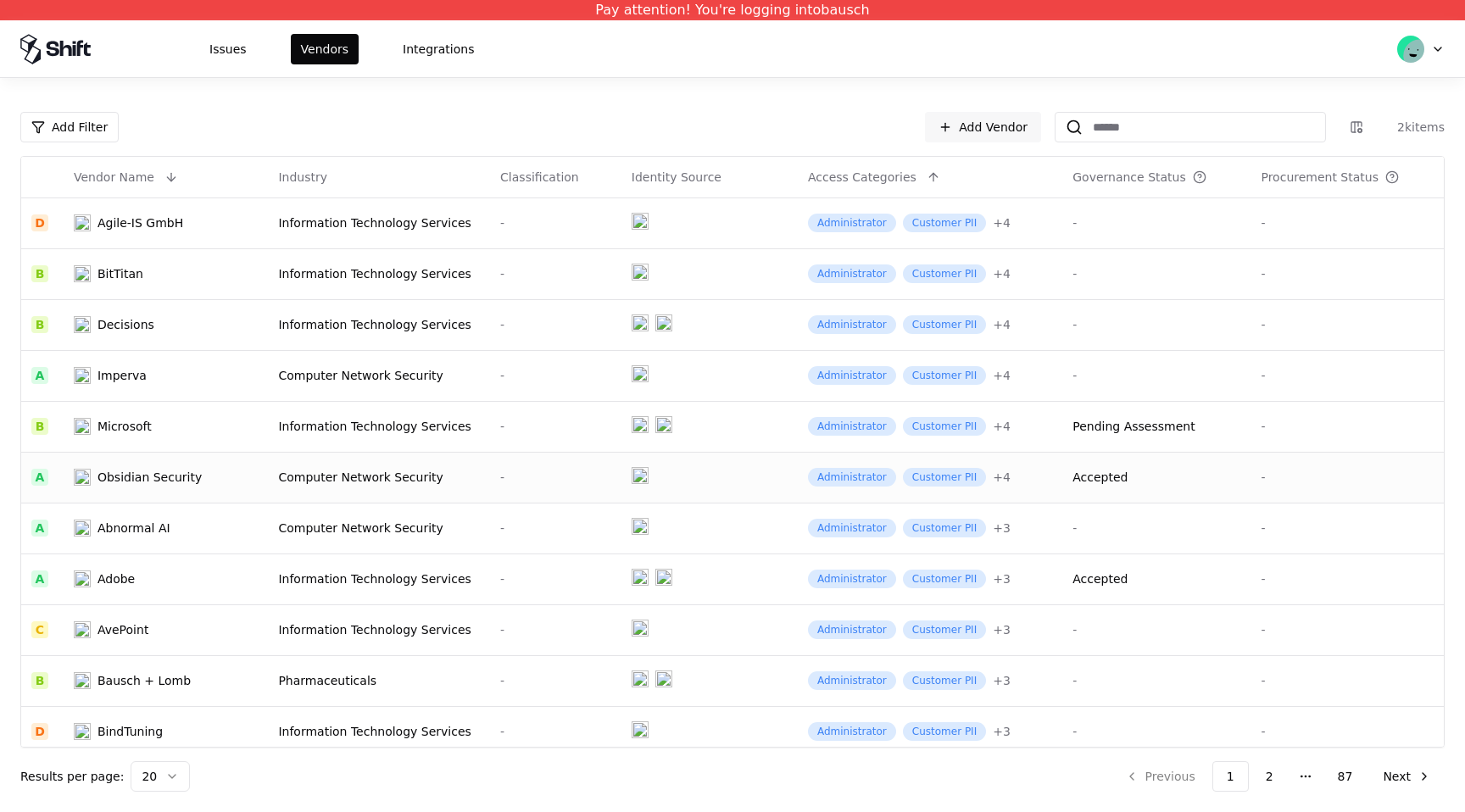
click at [709, 473] on td at bounding box center [709, 476] width 176 height 51
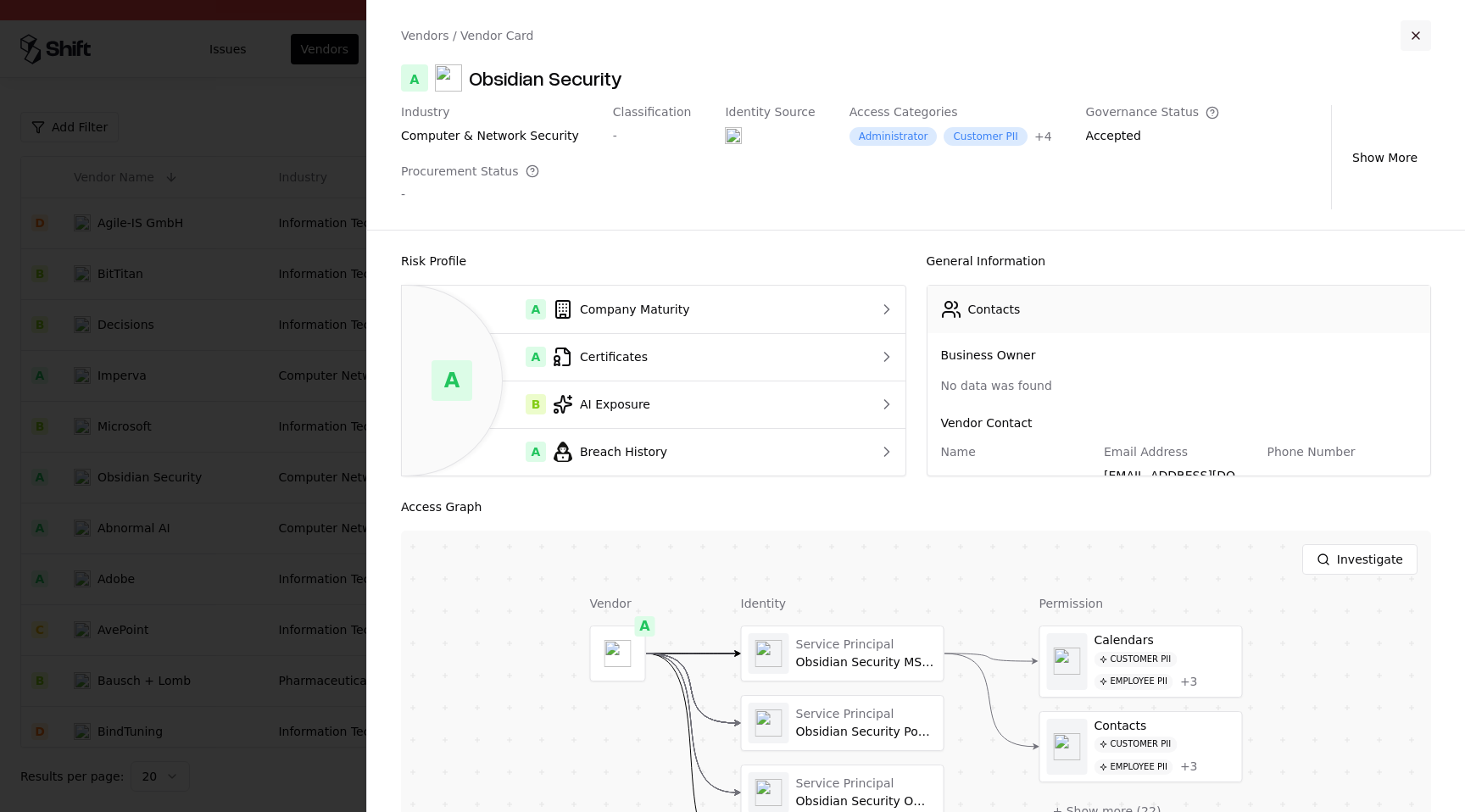
click at [1428, 30] on button "button" at bounding box center [1415, 35] width 30 height 30
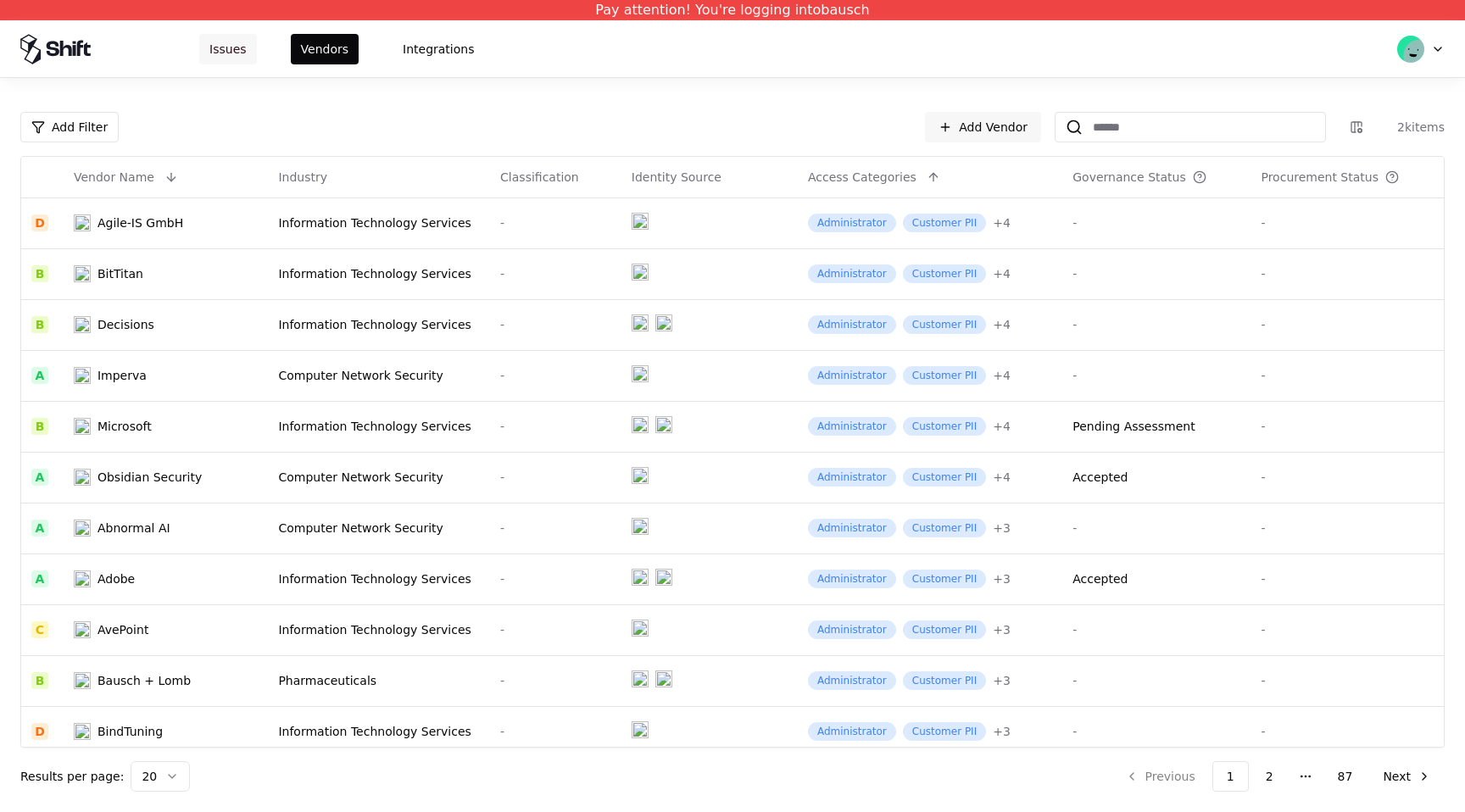
click at [224, 58] on button "Issues" at bounding box center [228, 48] width 58 height 30
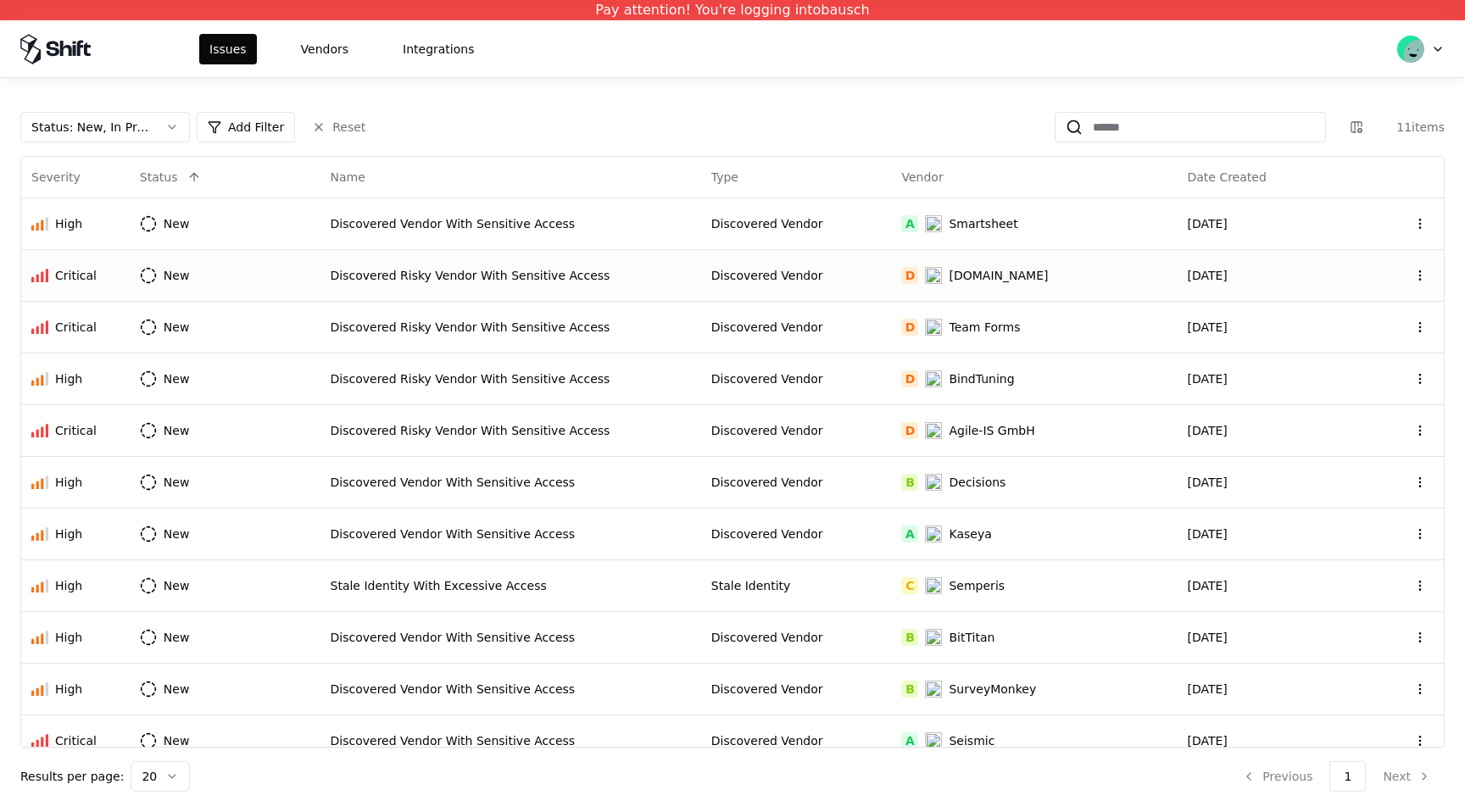
click at [579, 266] on td "Discovered Risky Vendor With Sensitive Access" at bounding box center [511, 275] width 381 height 52
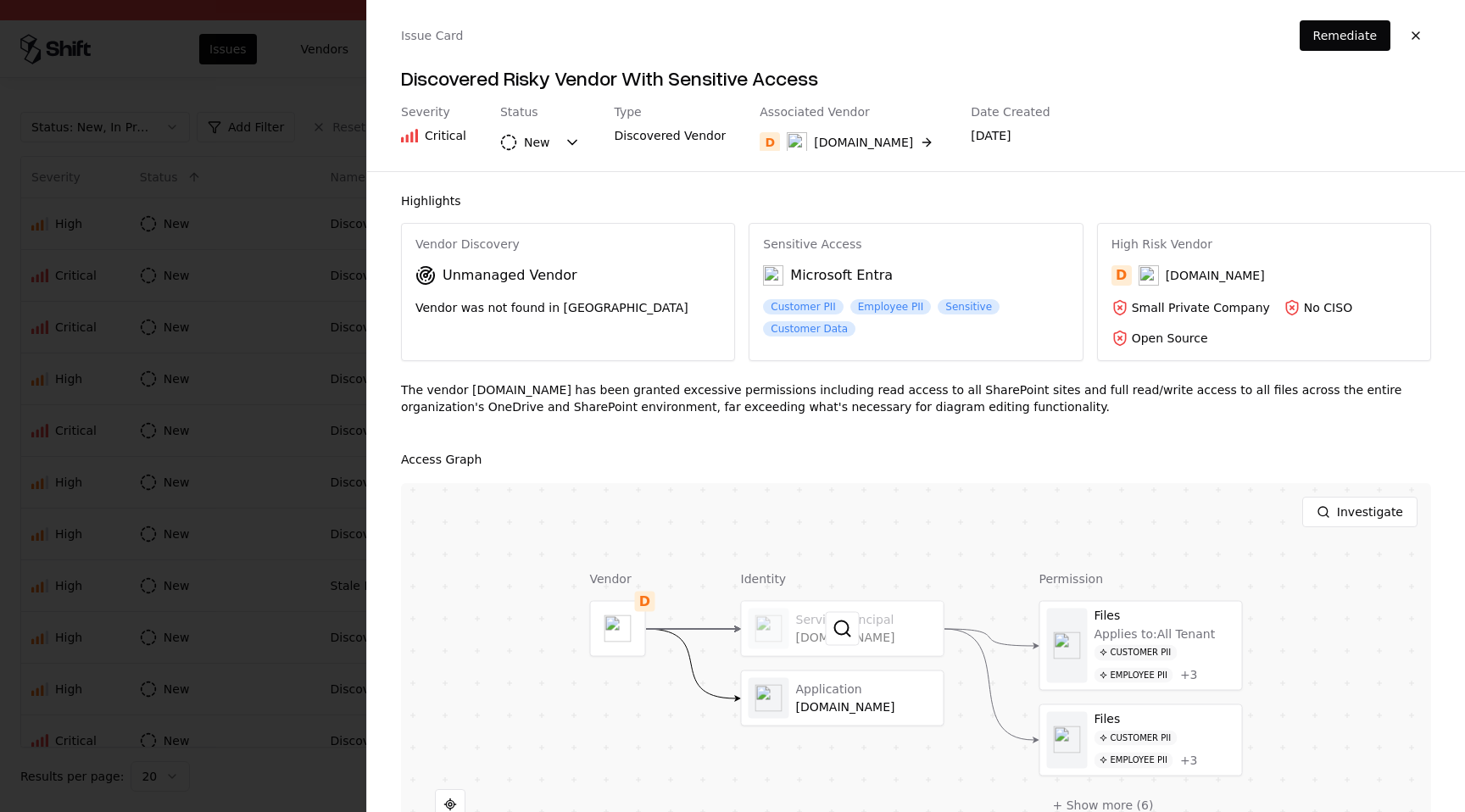
click at [880, 645] on div at bounding box center [843, 628] width 202 height 54
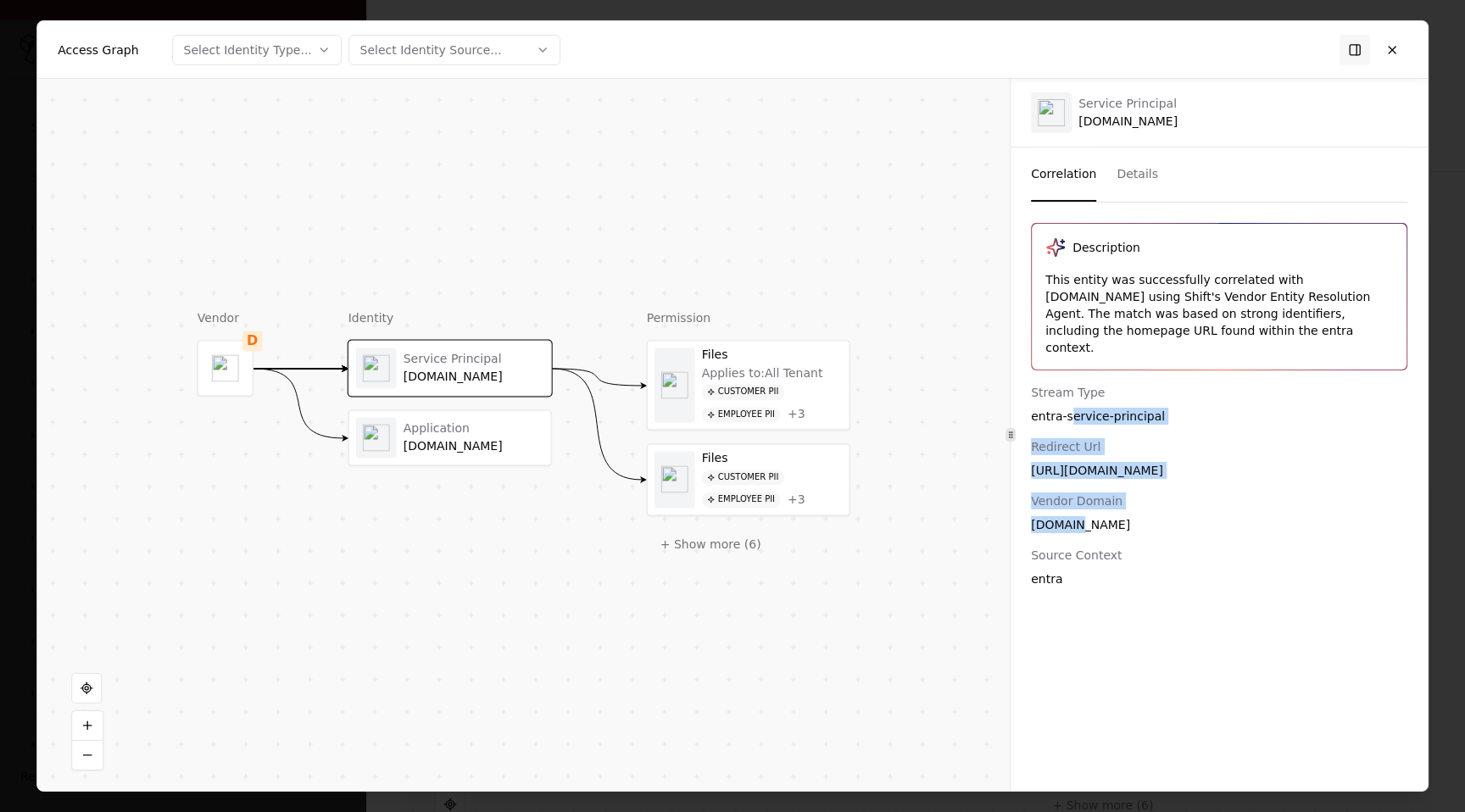
drag, startPoint x: 1073, startPoint y: 396, endPoint x: 1105, endPoint y: 511, distance: 119.4
click at [1105, 511] on div "Stream Type entra-service-principal Redirect Url https://www.diagrams.net Vendo…" at bounding box center [1218, 485] width 417 height 204
click at [1112, 461] on div "https://www.diagrams.net" at bounding box center [1219, 470] width 377 height 17
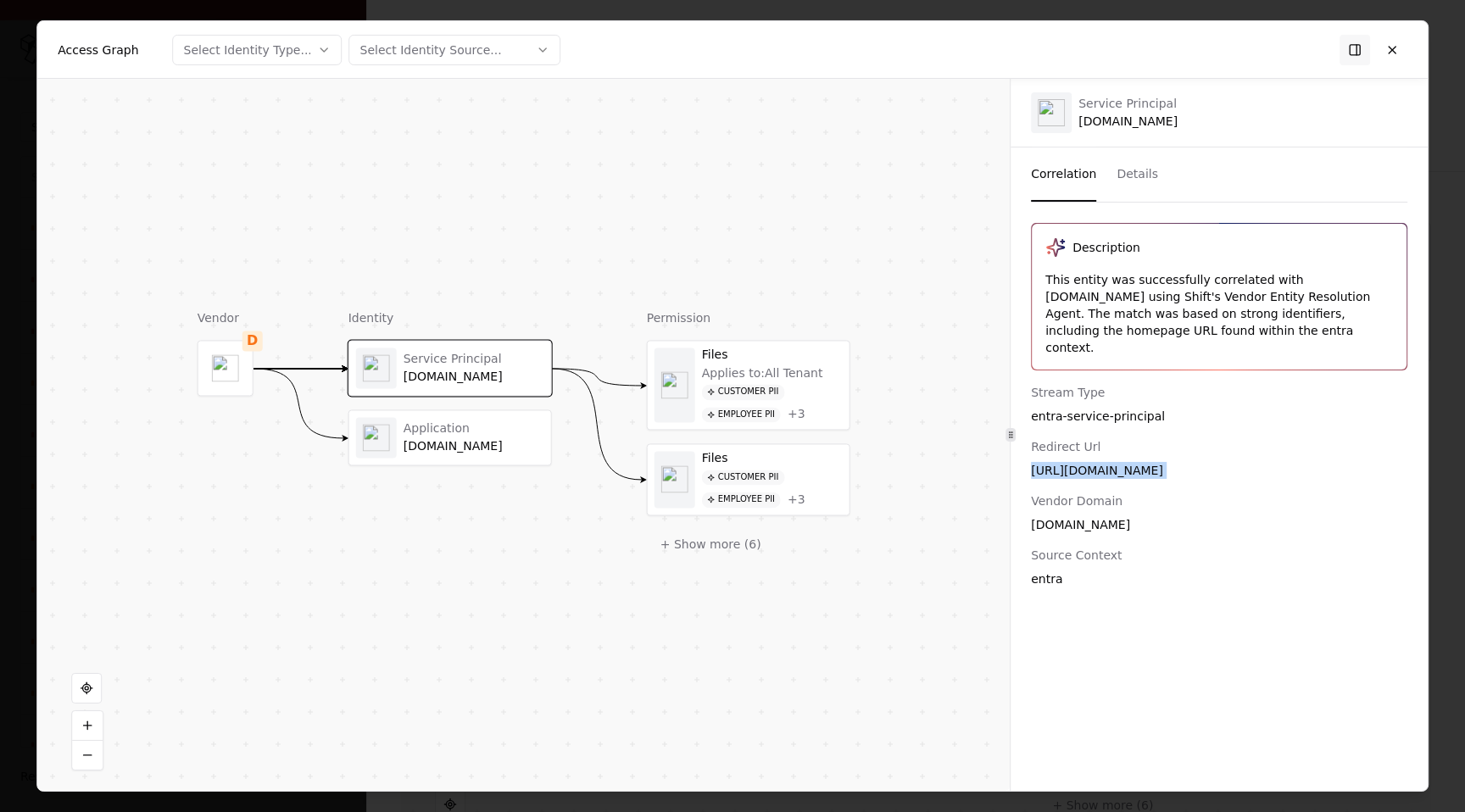
click at [1112, 461] on div "https://www.diagrams.net" at bounding box center [1219, 470] width 377 height 17
click at [1394, 52] on button at bounding box center [1391, 48] width 30 height 30
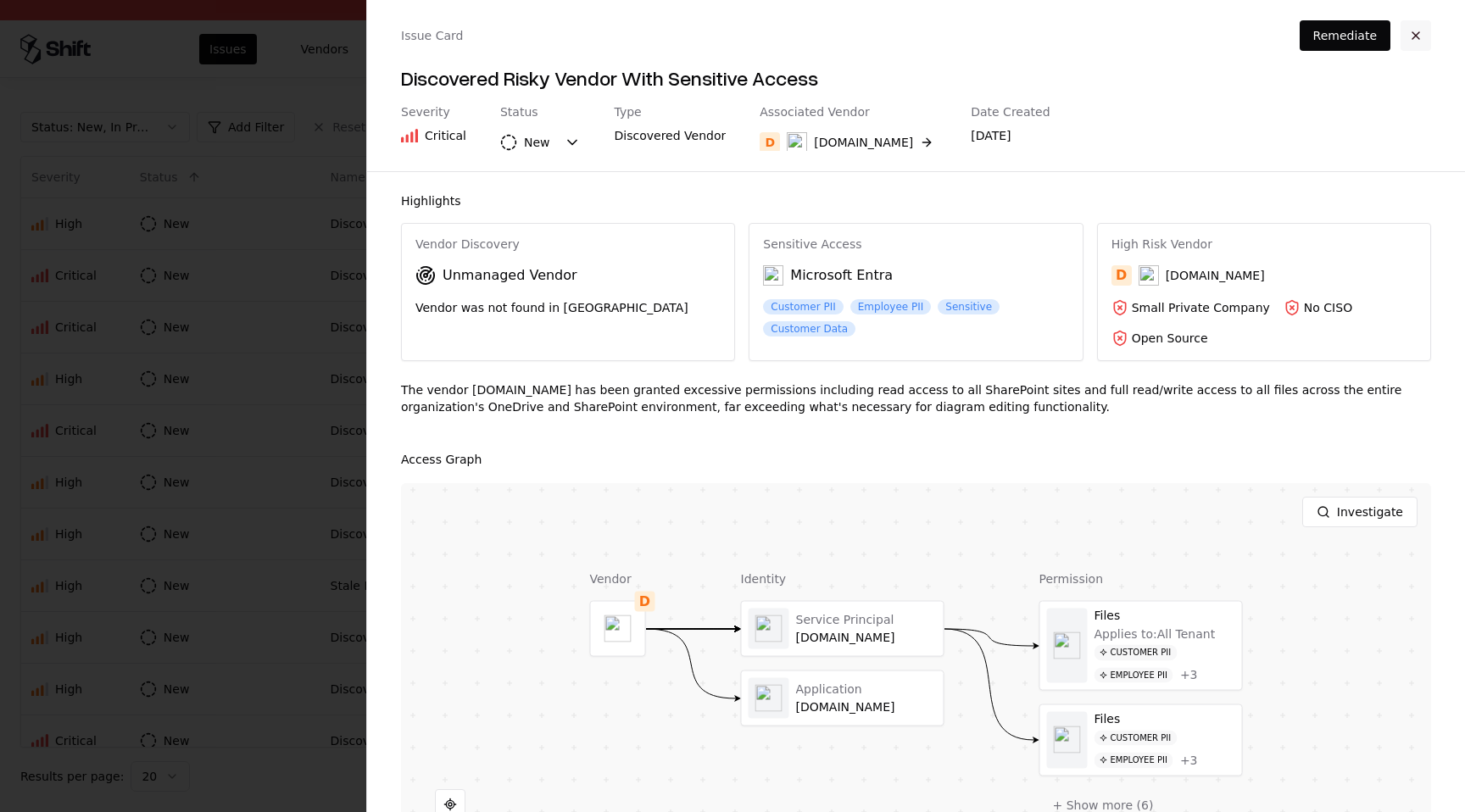
click at [1417, 32] on button "button" at bounding box center [1415, 35] width 30 height 30
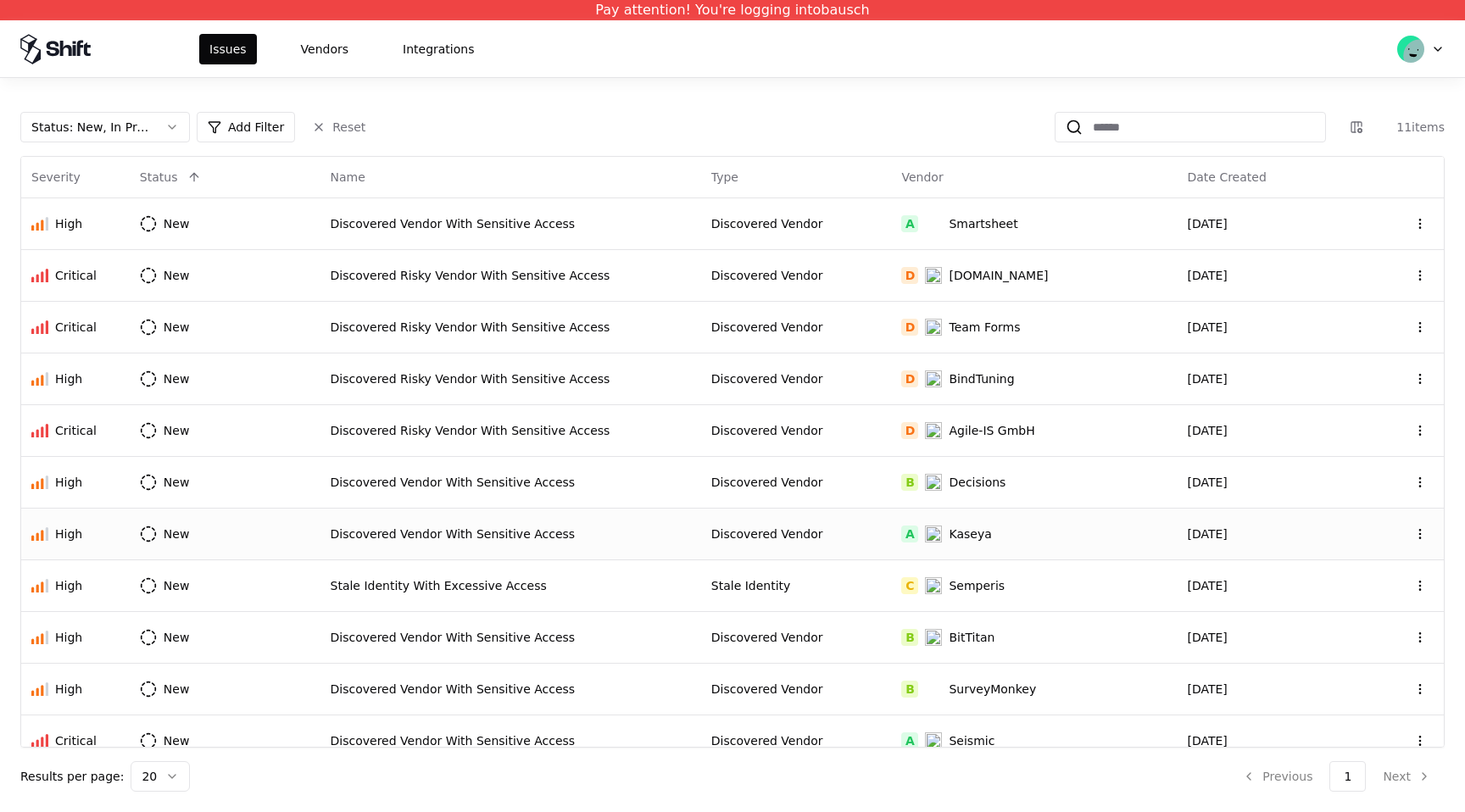
scroll to position [19, 0]
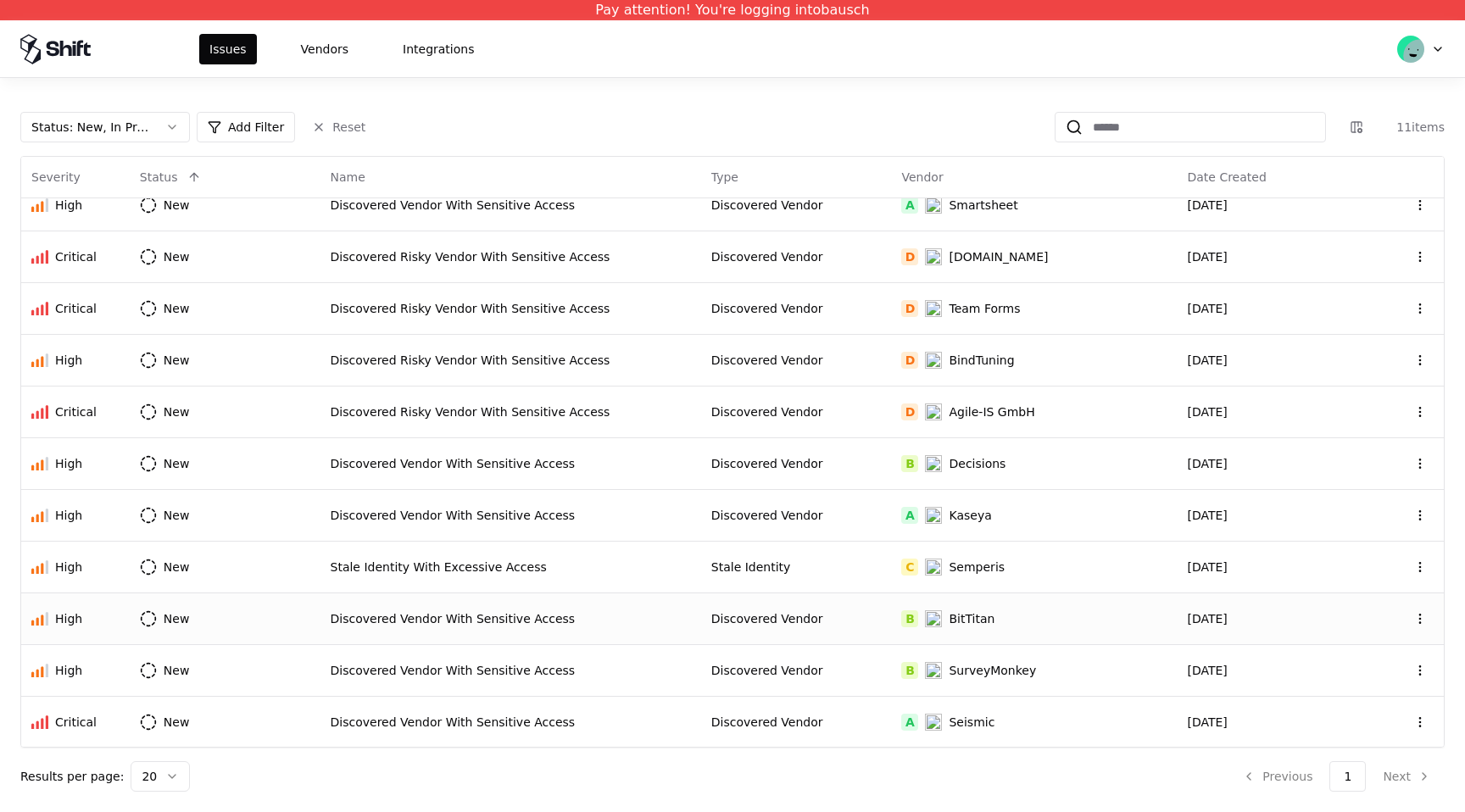
click at [662, 627] on td "Discovered Vendor With Sensitive Access" at bounding box center [511, 618] width 381 height 52
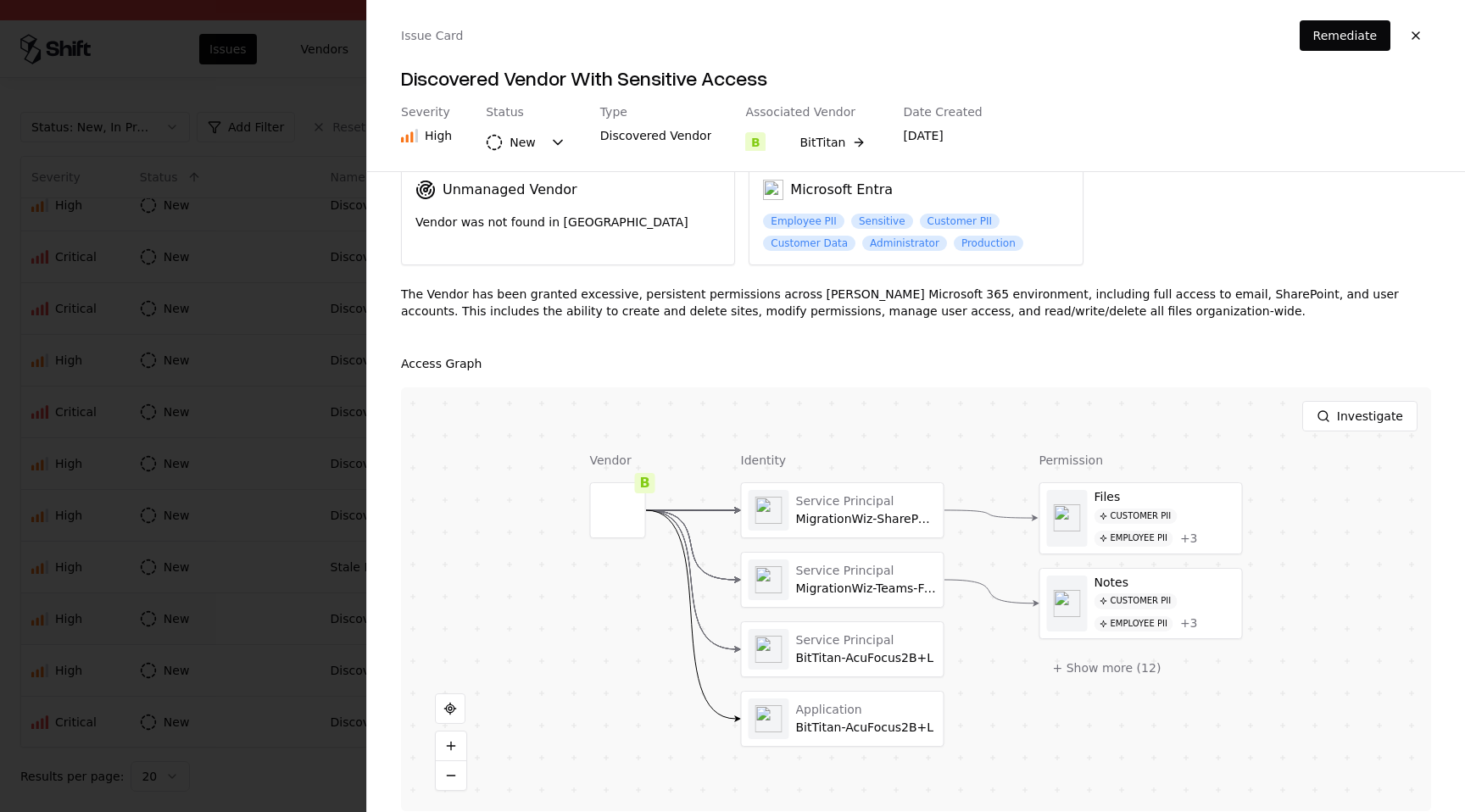
scroll to position [105, 0]
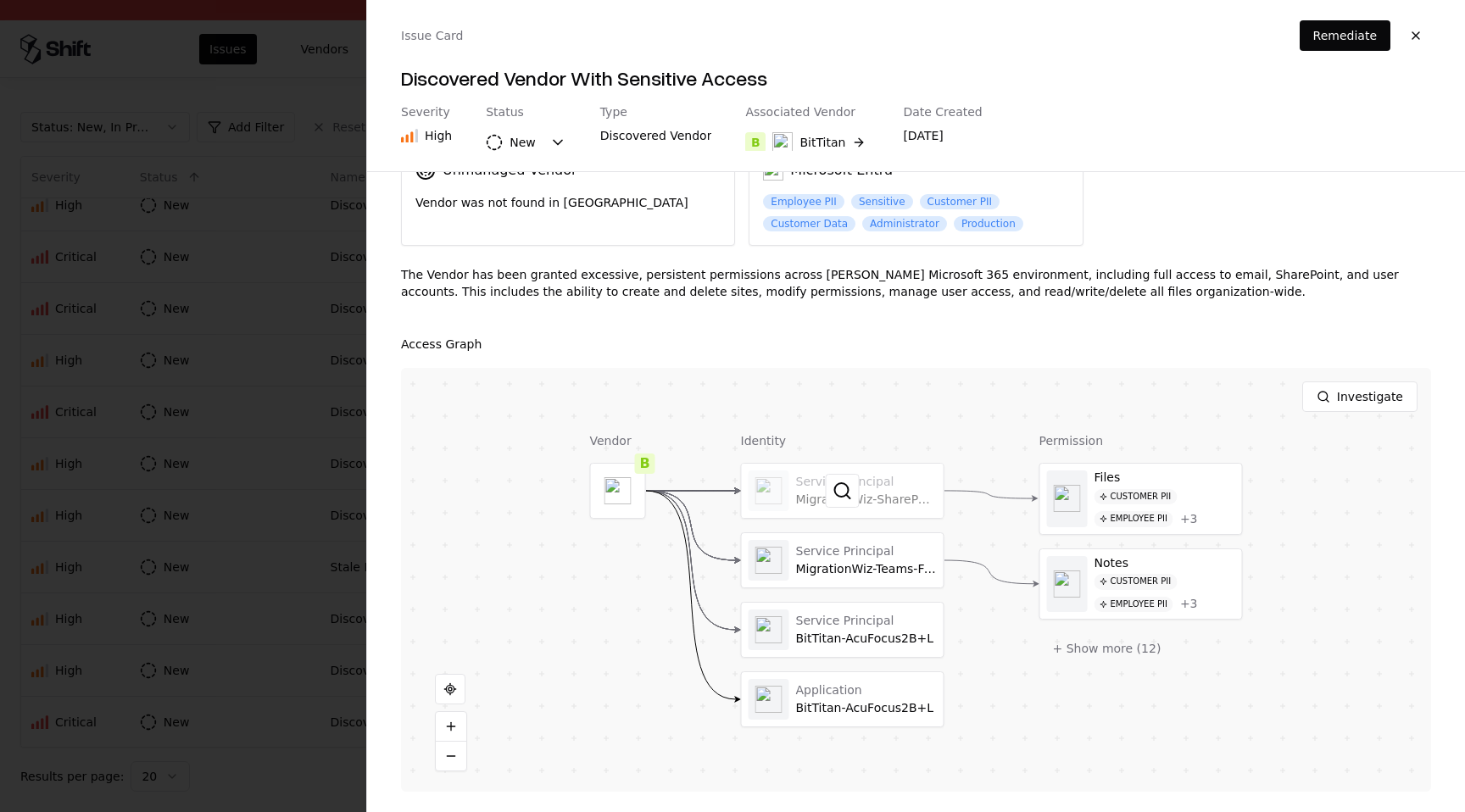
click at [875, 509] on div at bounding box center [843, 490] width 202 height 54
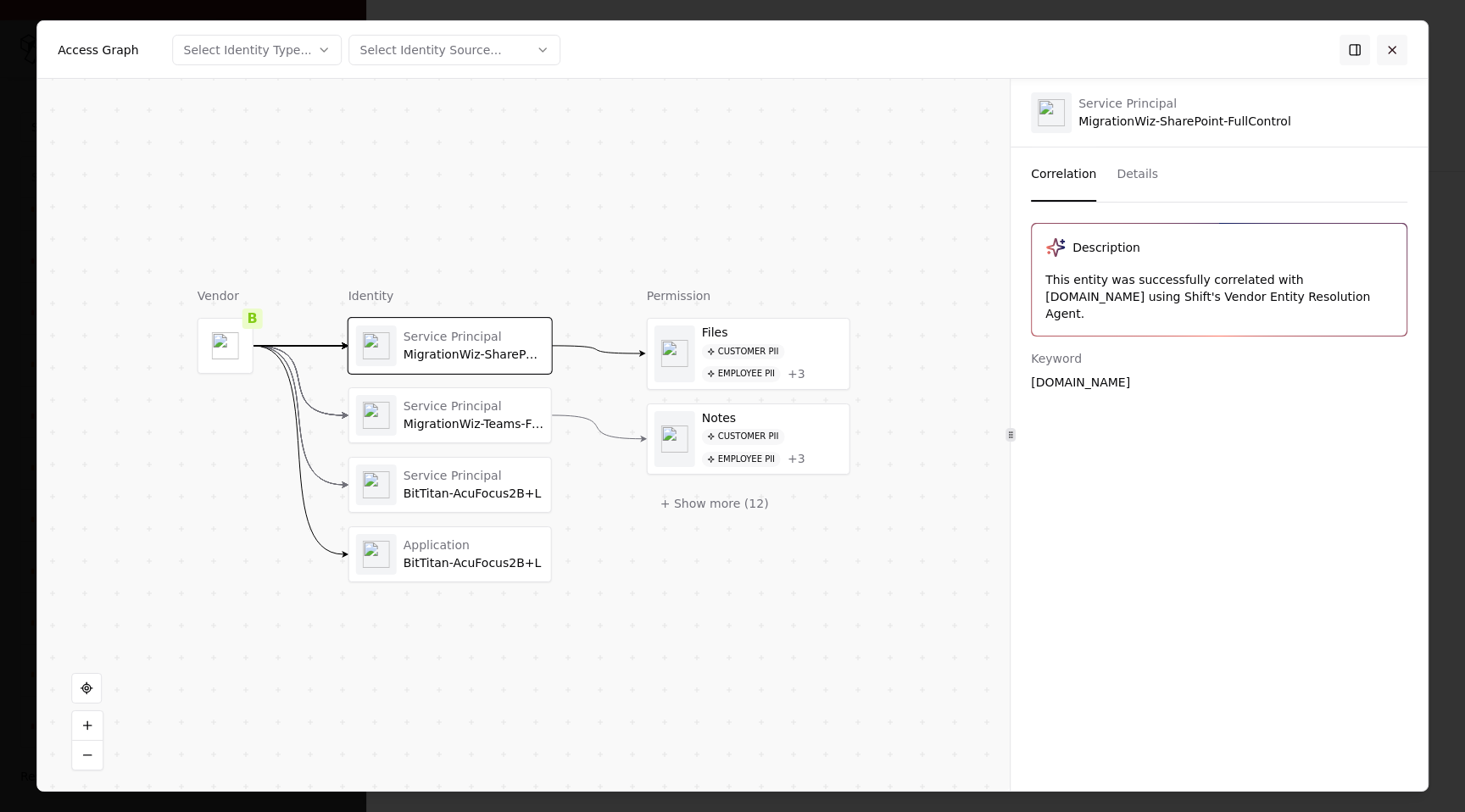
click at [1396, 44] on button at bounding box center [1391, 48] width 30 height 30
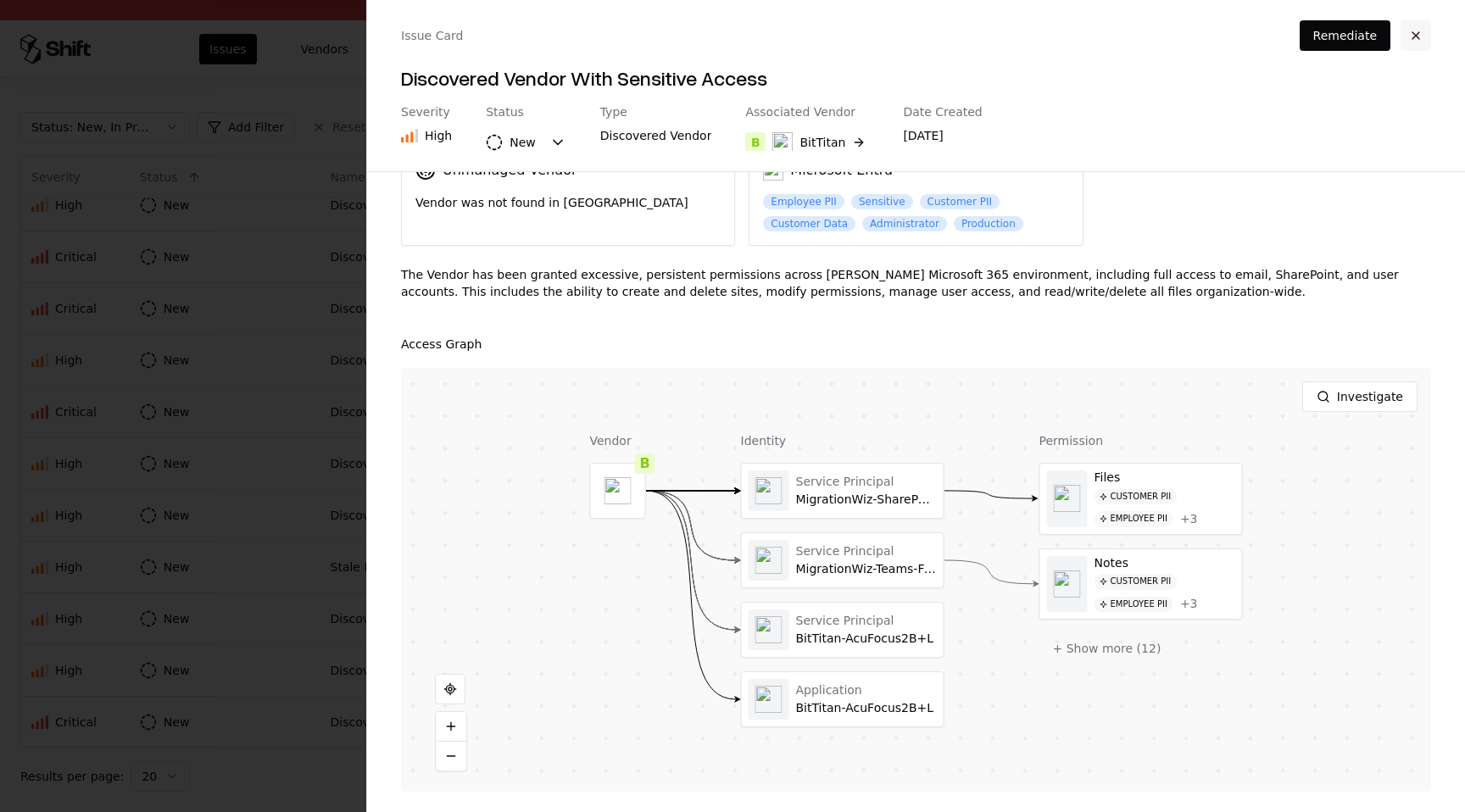
click at [1416, 36] on button "button" at bounding box center [1415, 35] width 30 height 30
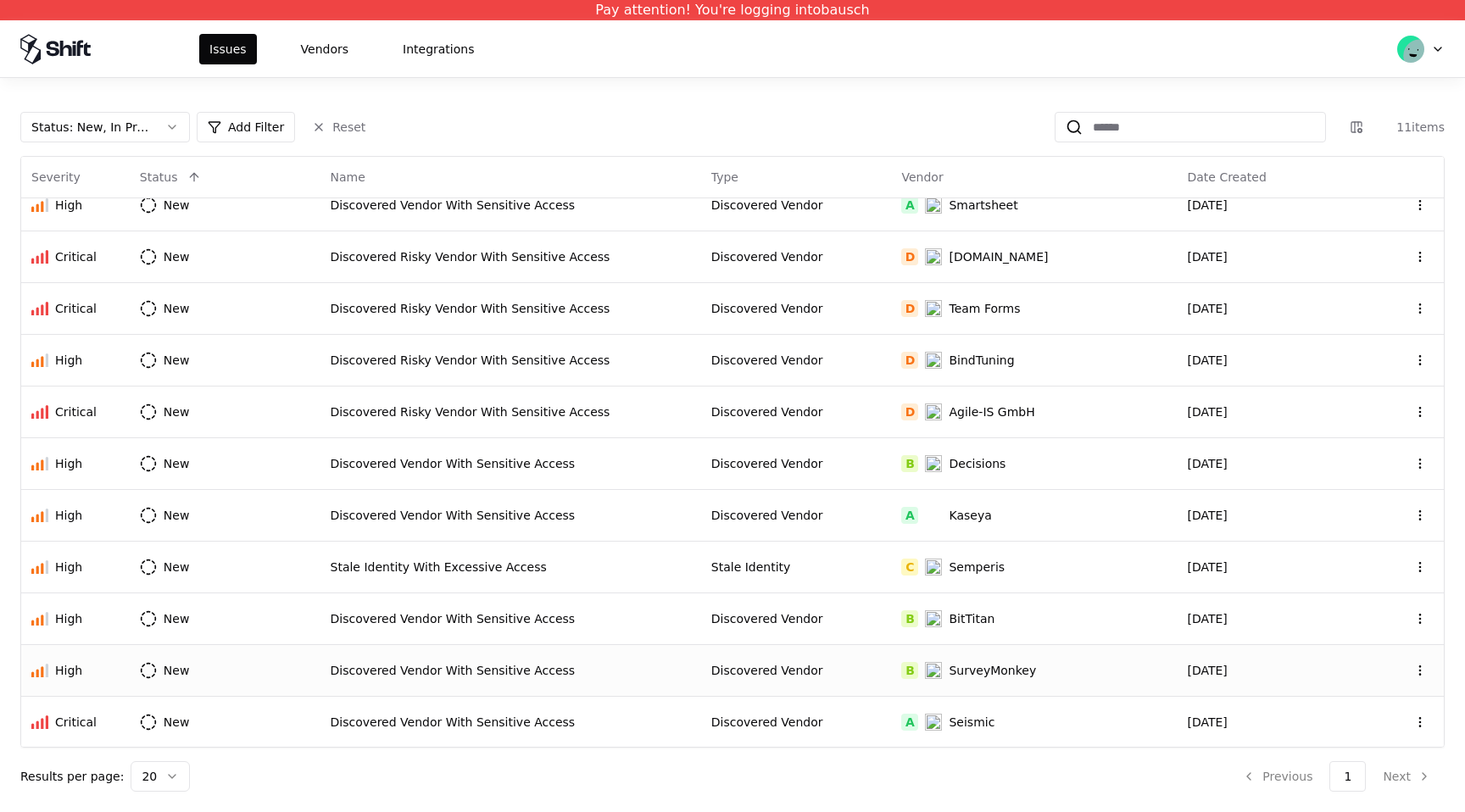
click at [1053, 677] on div "B SurveyMonkey" at bounding box center [1033, 670] width 266 height 17
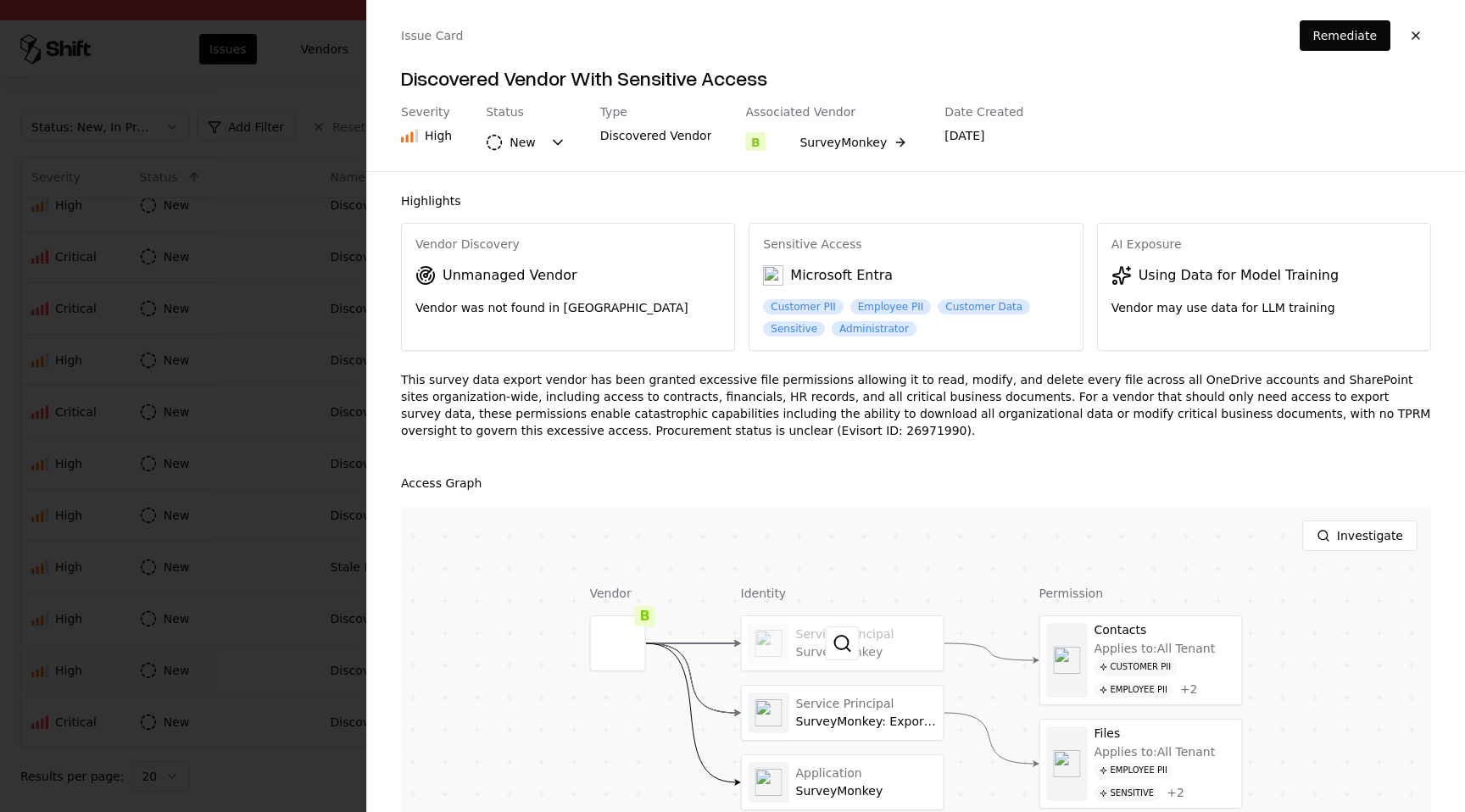
click at [817, 664] on div at bounding box center [843, 643] width 202 height 54
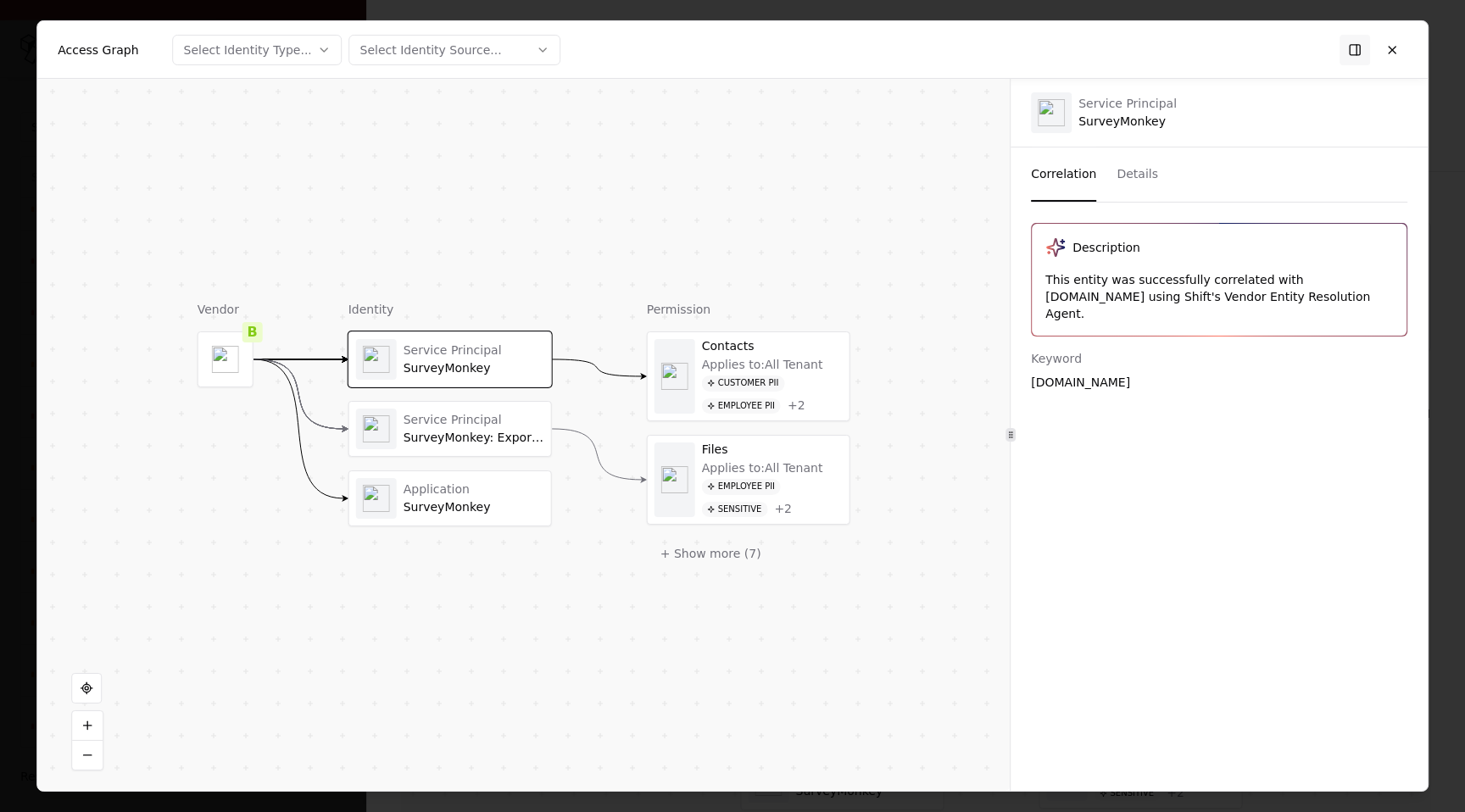
click at [1119, 180] on button "Details" at bounding box center [1137, 174] width 41 height 54
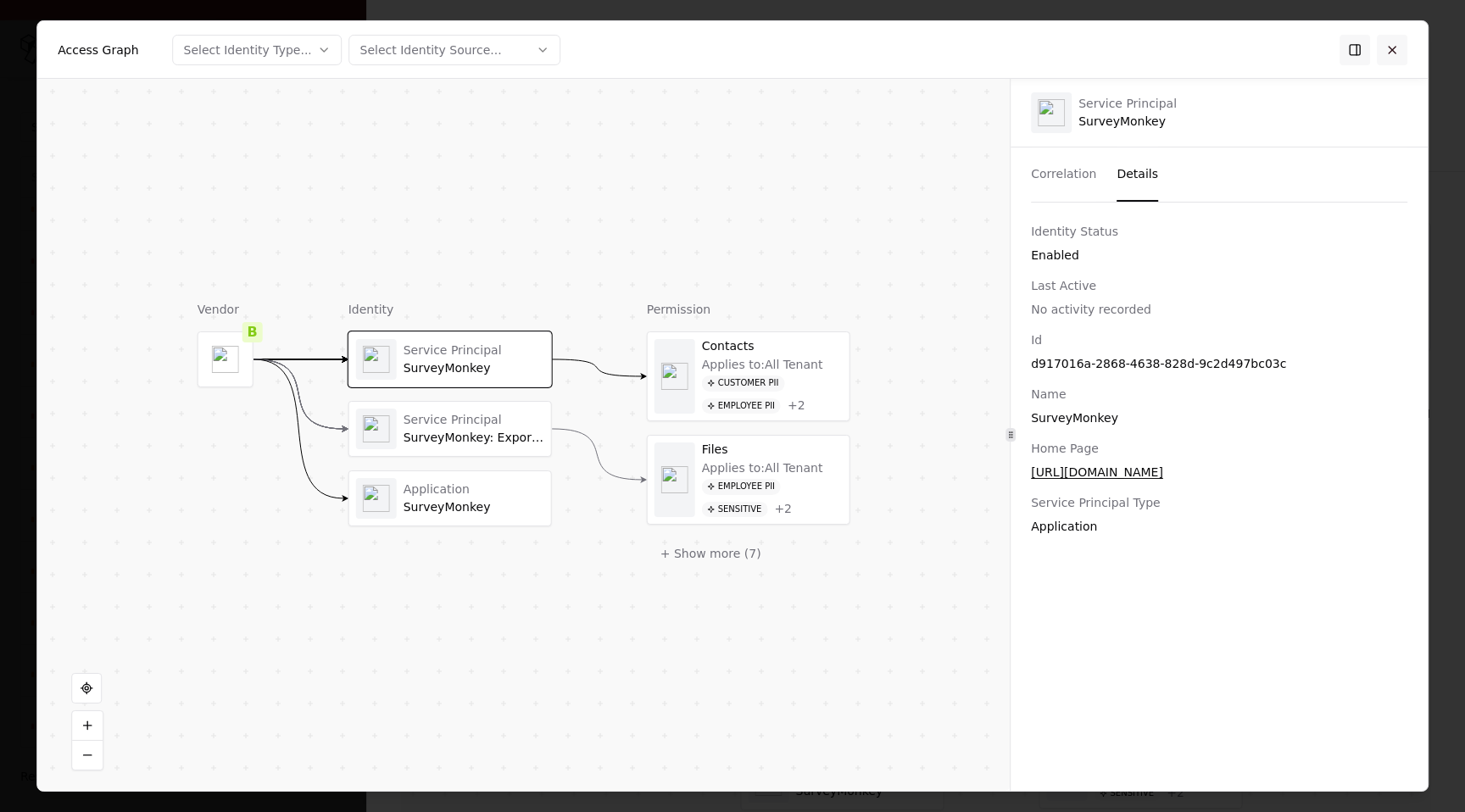
click at [1394, 52] on button at bounding box center [1391, 48] width 30 height 30
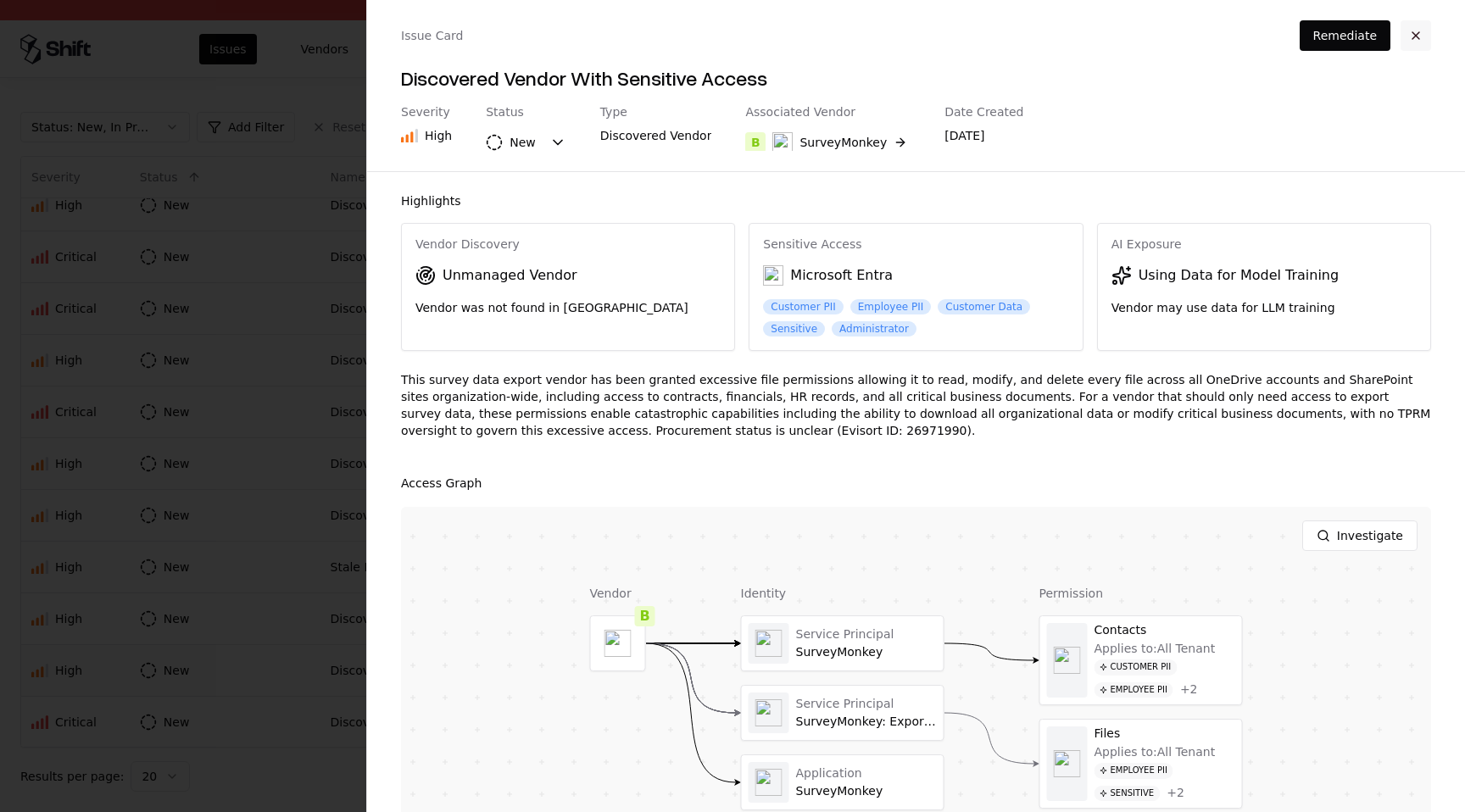
click at [1416, 37] on button "button" at bounding box center [1415, 35] width 30 height 30
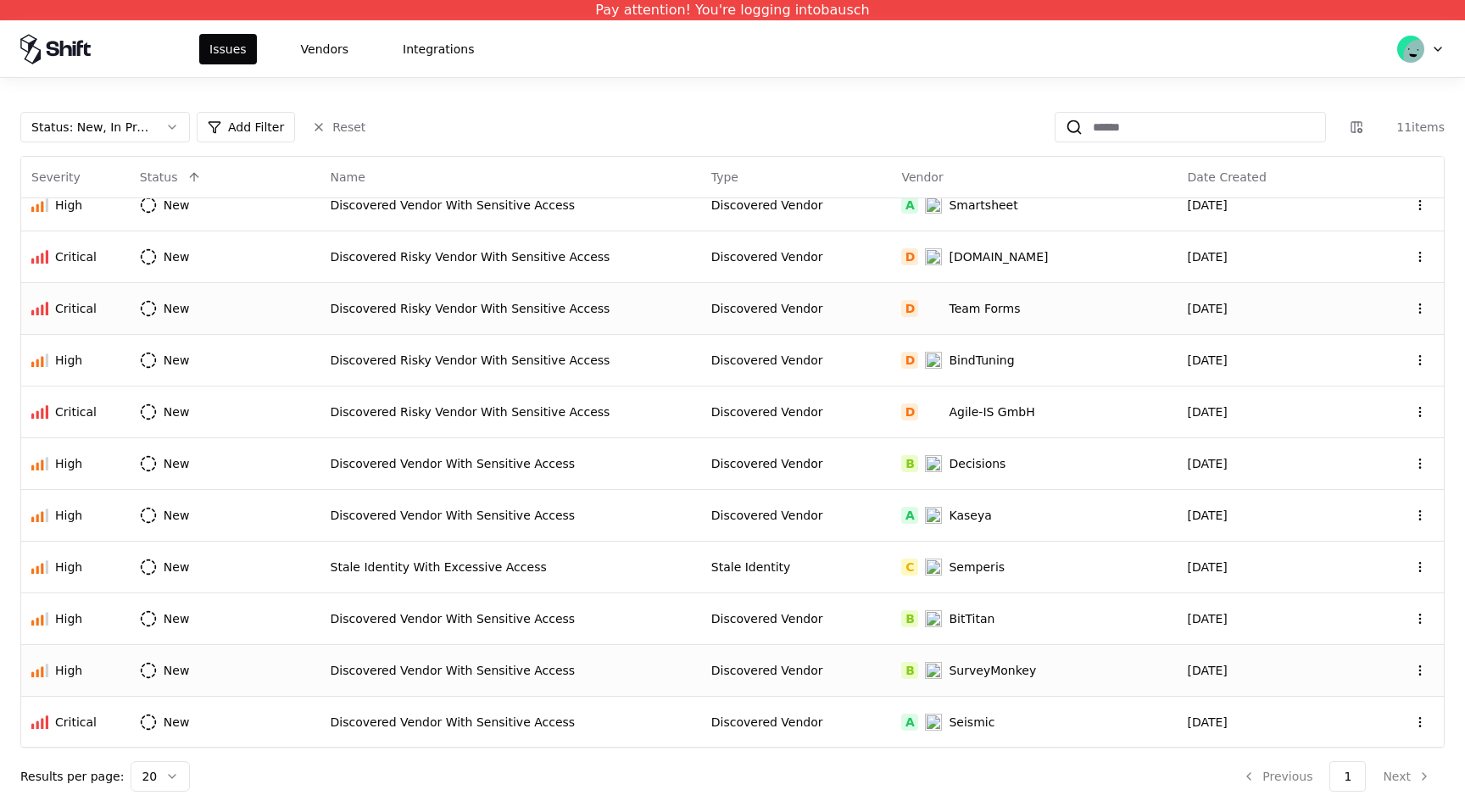
scroll to position [0, 0]
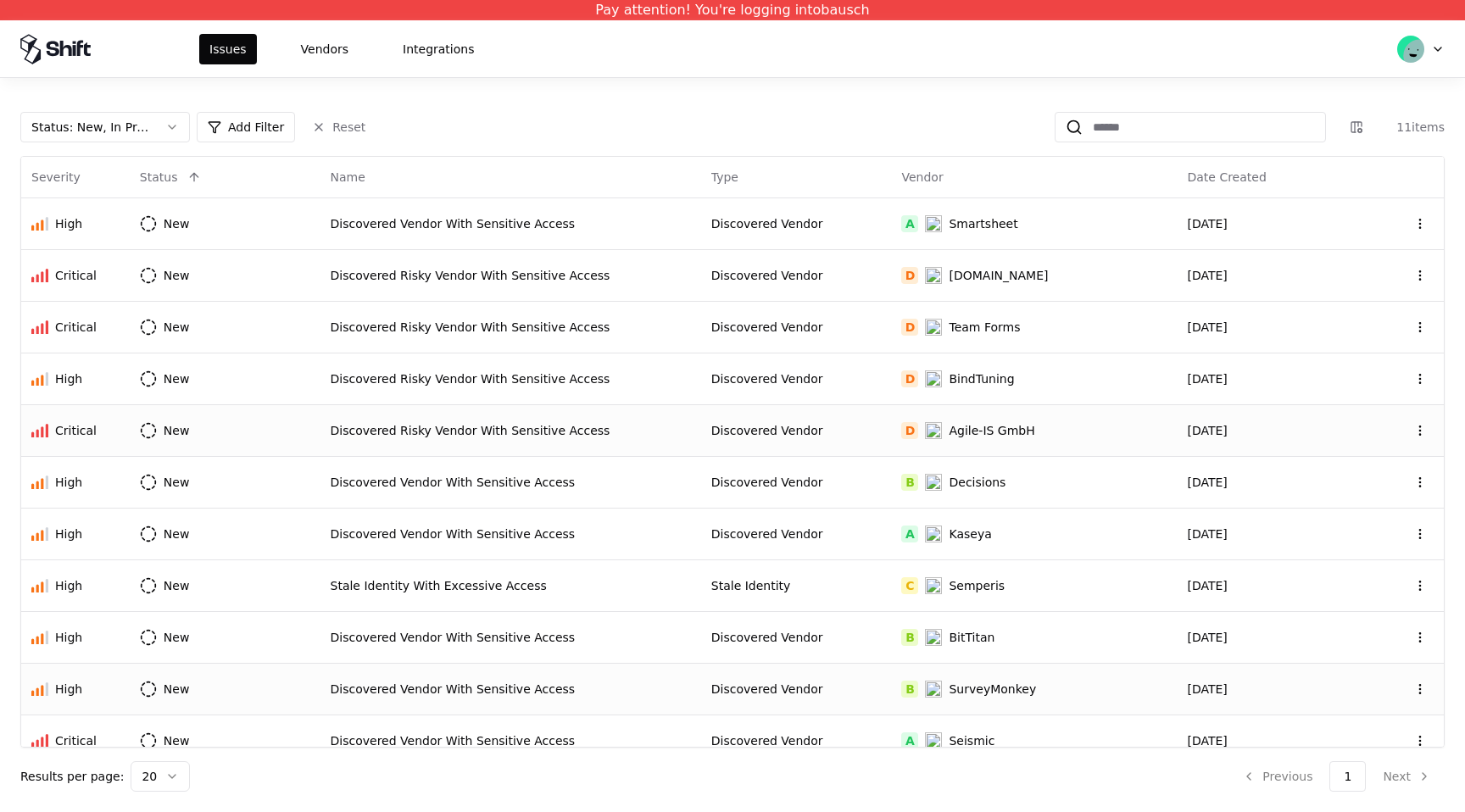
click at [838, 434] on div "Discovered Vendor" at bounding box center [796, 430] width 170 height 17
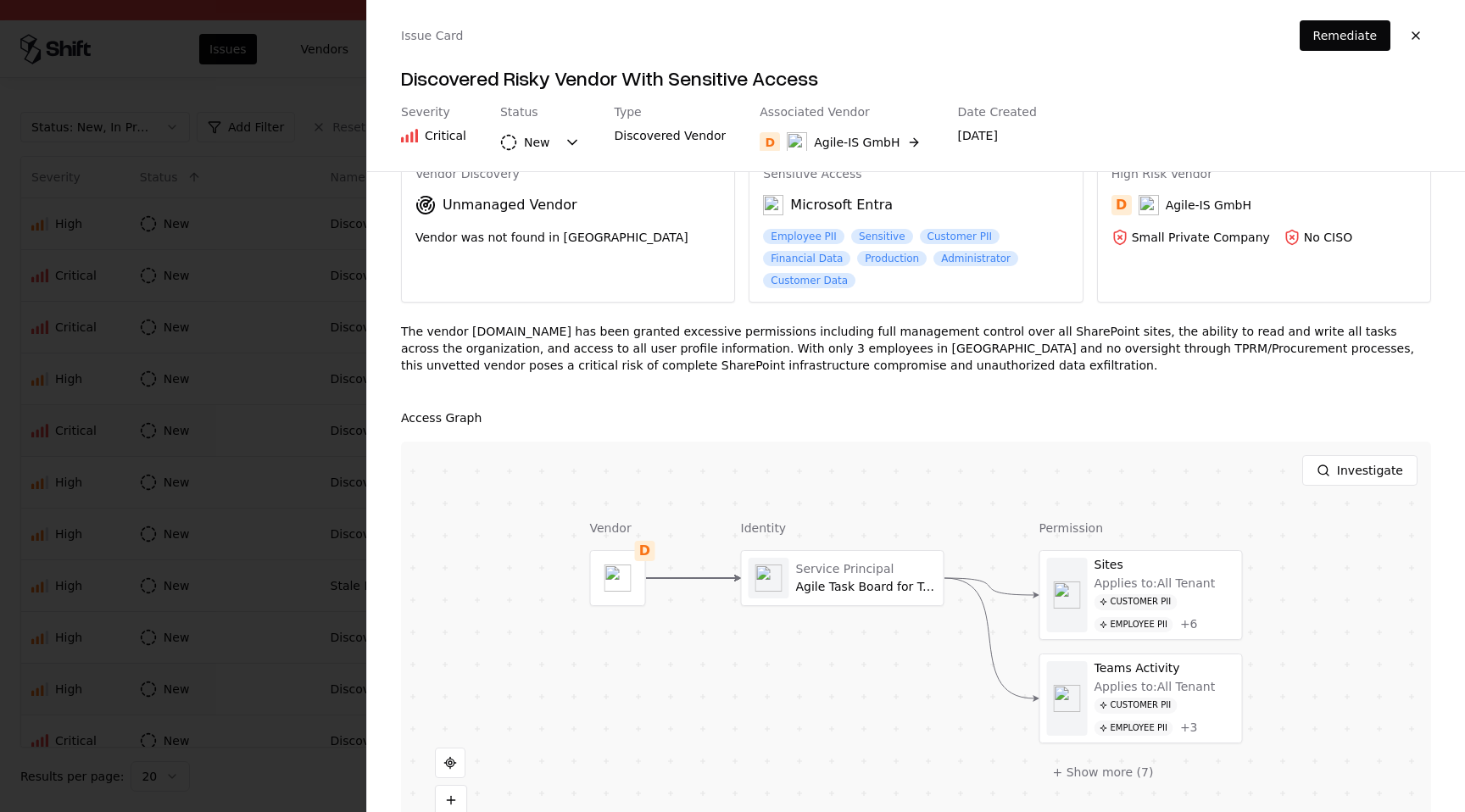
scroll to position [67, 0]
click at [1419, 35] on button "button" at bounding box center [1415, 35] width 30 height 30
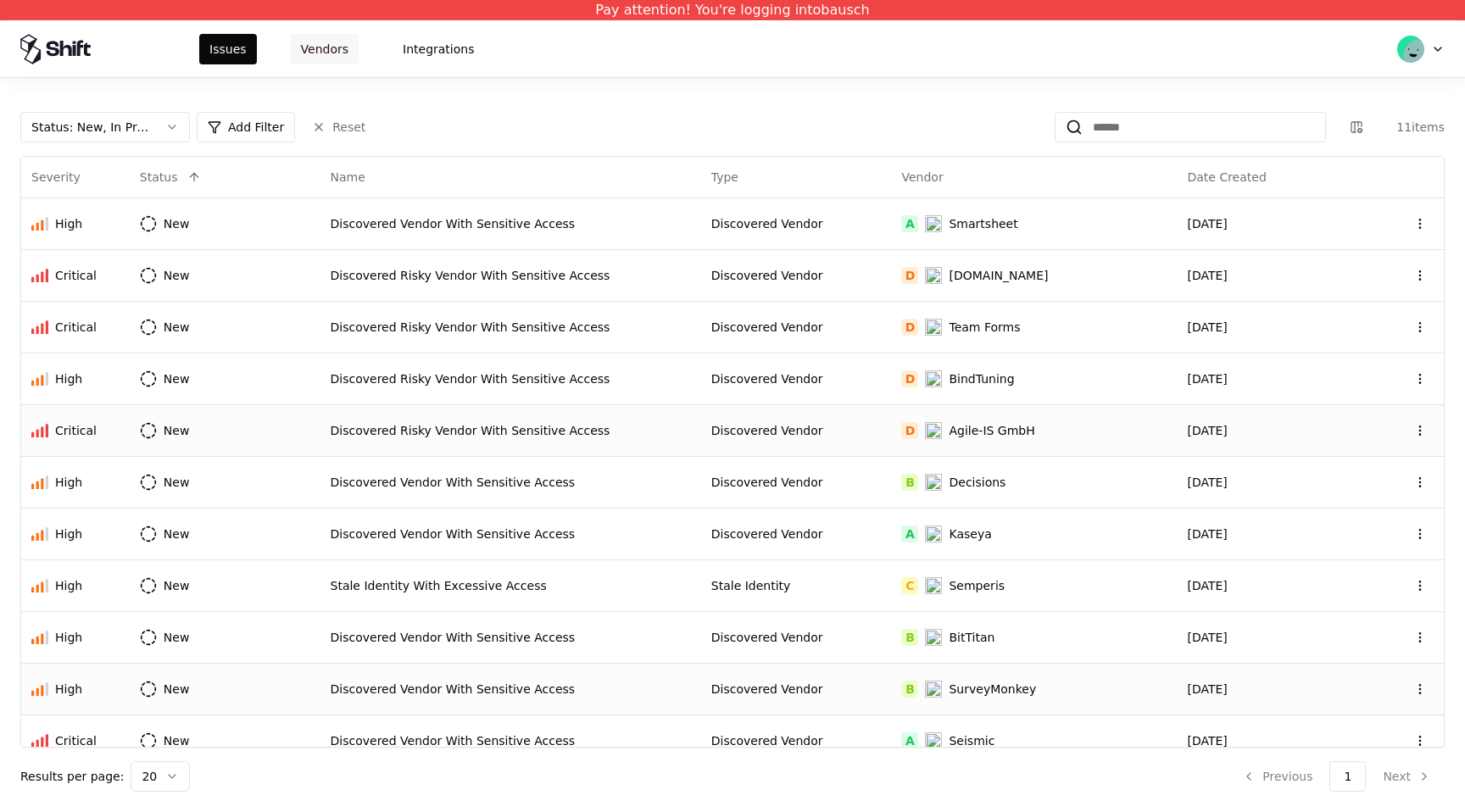
click at [326, 54] on button "Vendors" at bounding box center [324, 48] width 68 height 30
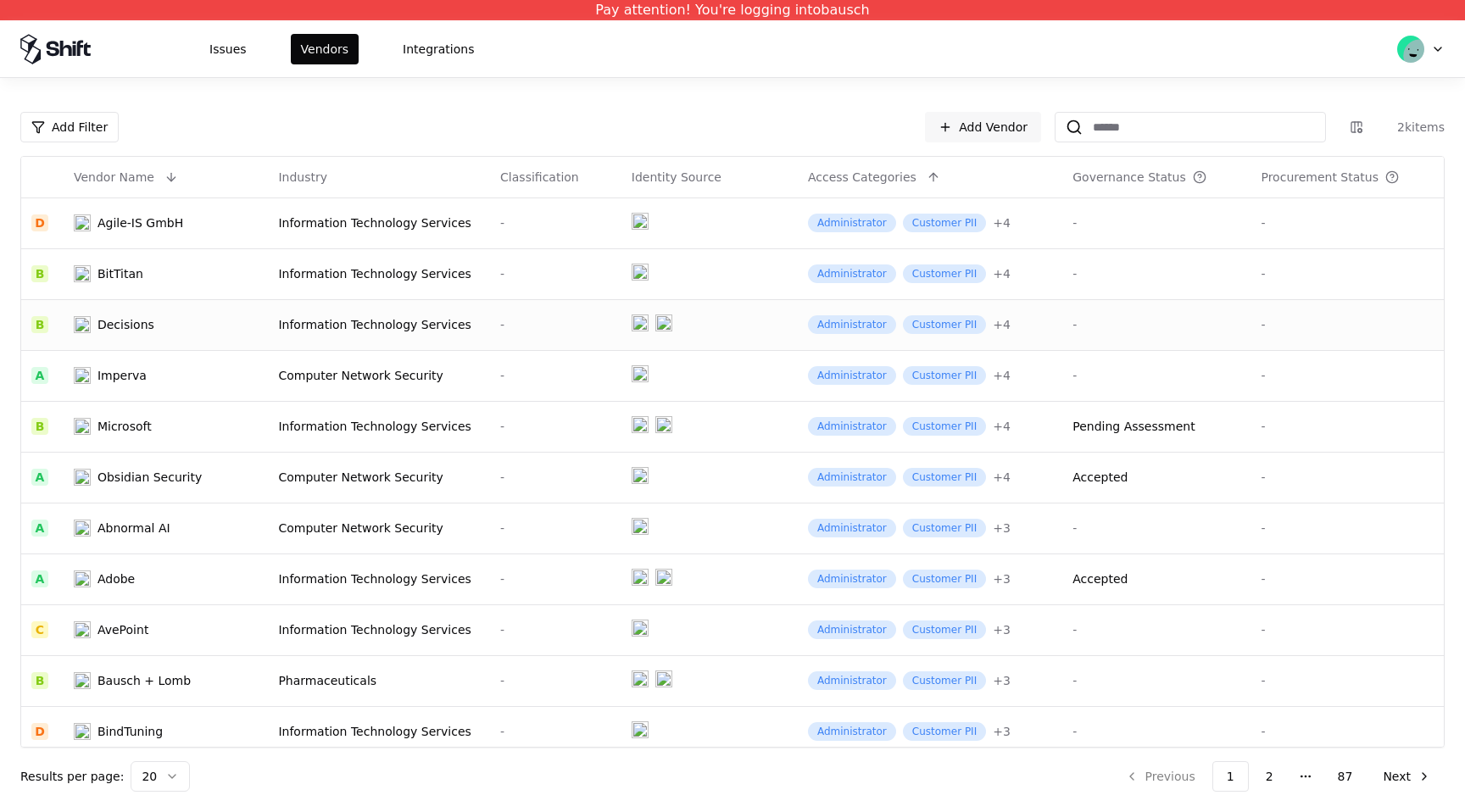
click at [550, 342] on td "-" at bounding box center [555, 324] width 132 height 51
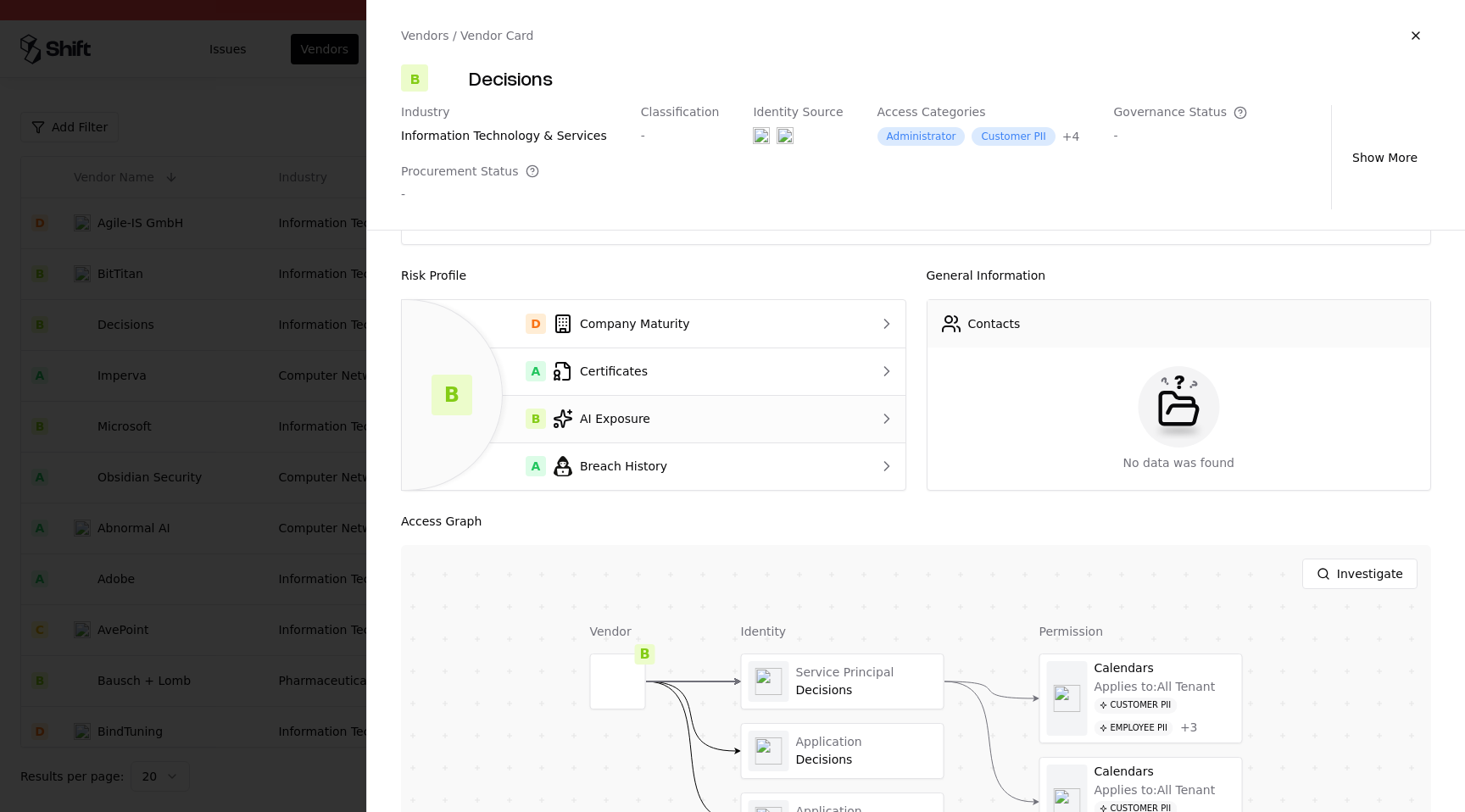
scroll to position [140, 0]
click at [716, 329] on div "D Company Maturity" at bounding box center [625, 324] width 420 height 21
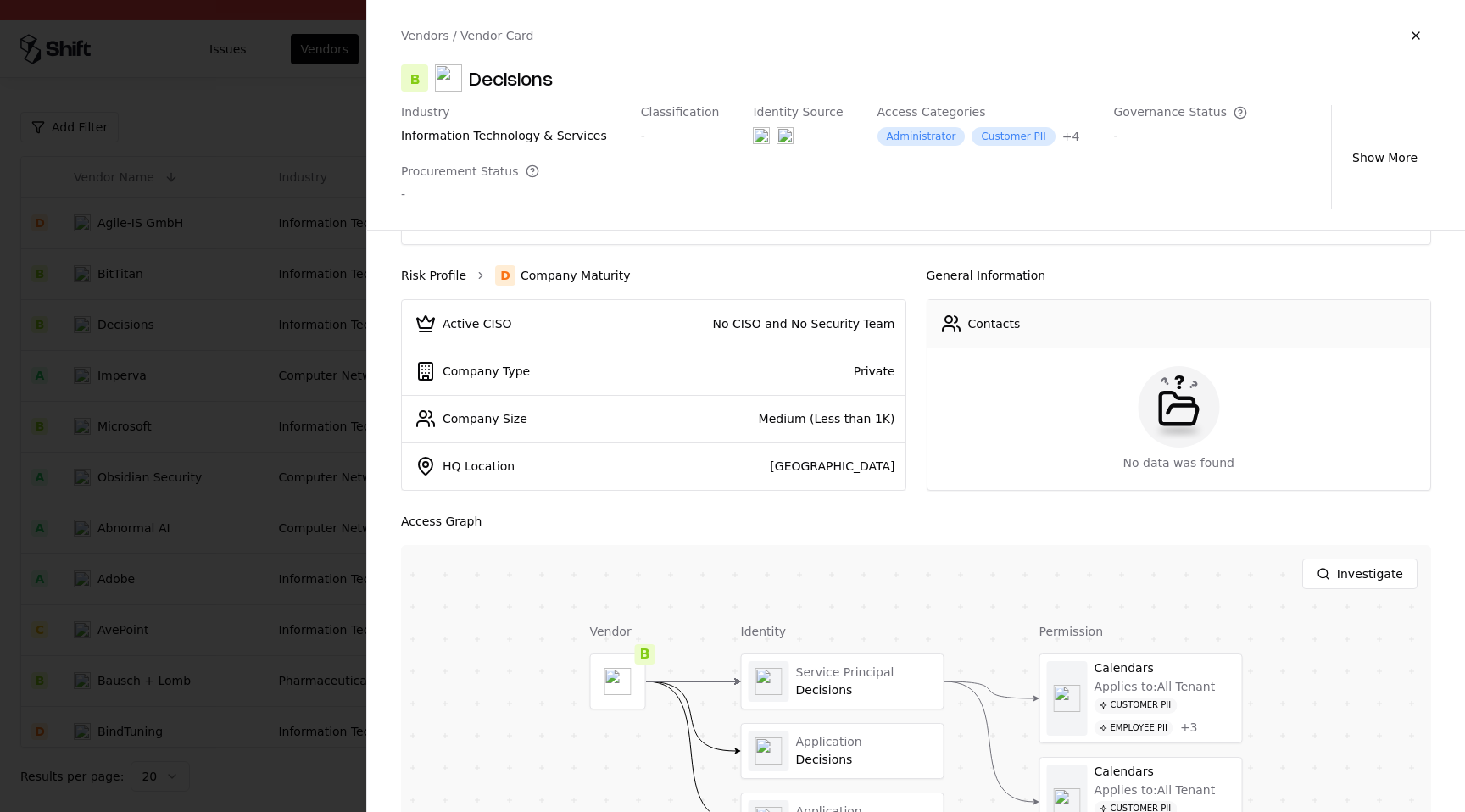
click at [444, 277] on link "Risk Profile" at bounding box center [433, 276] width 65 height 17
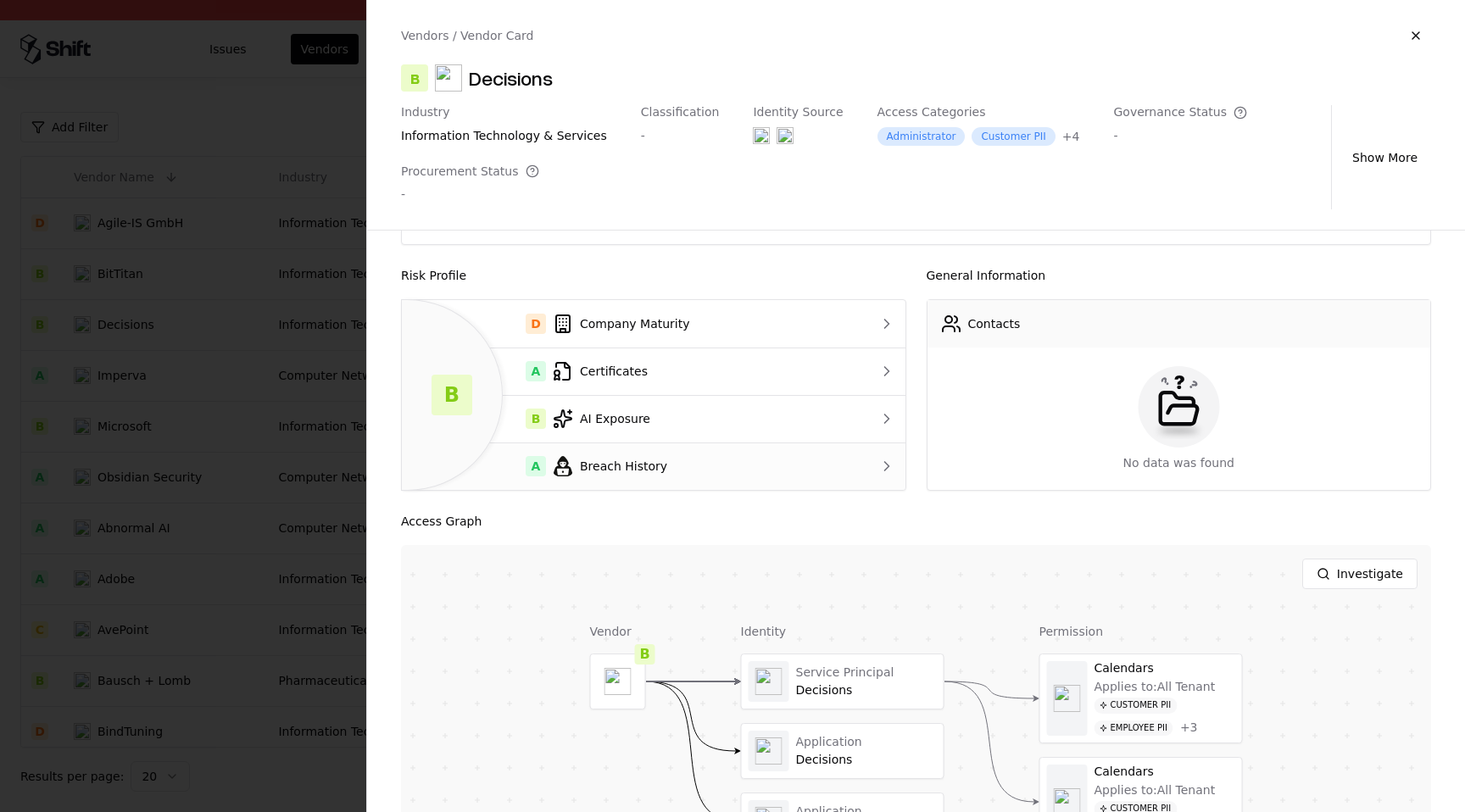
click at [692, 464] on div "A Breach History" at bounding box center [625, 466] width 420 height 21
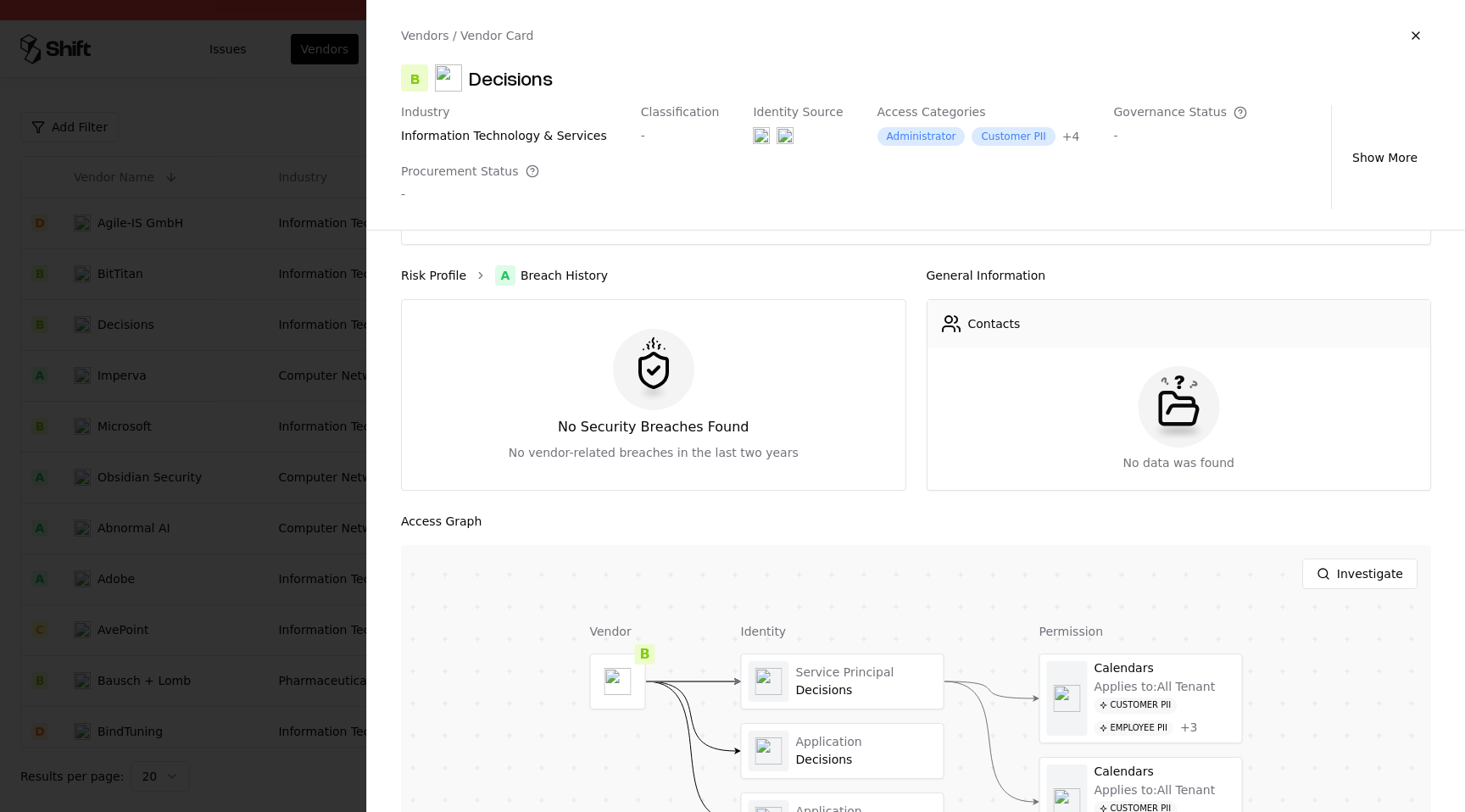
click at [458, 282] on link "Risk Profile" at bounding box center [433, 276] width 65 height 17
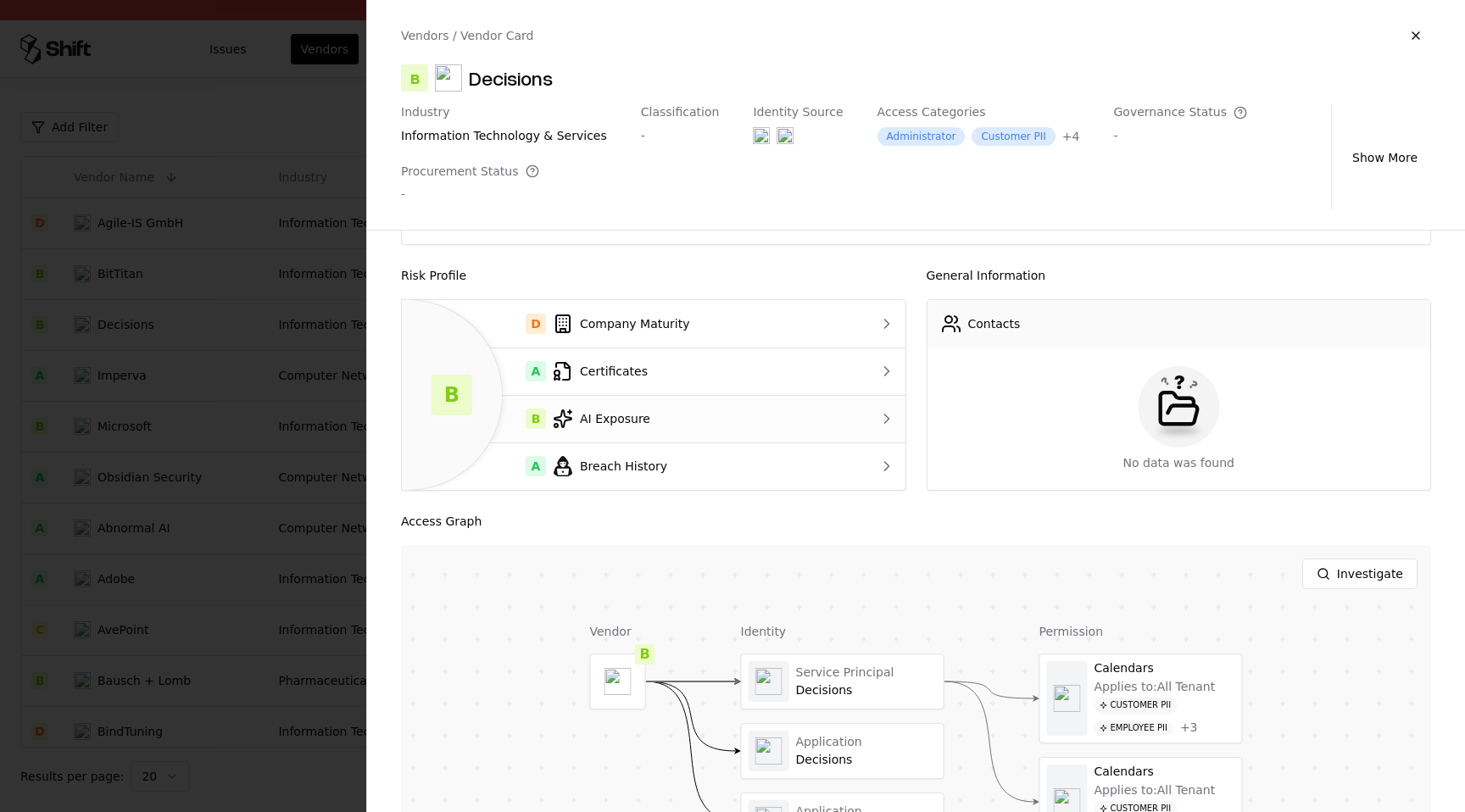
click at [635, 430] on td "B AI Exposure" at bounding box center [625, 418] width 448 height 47
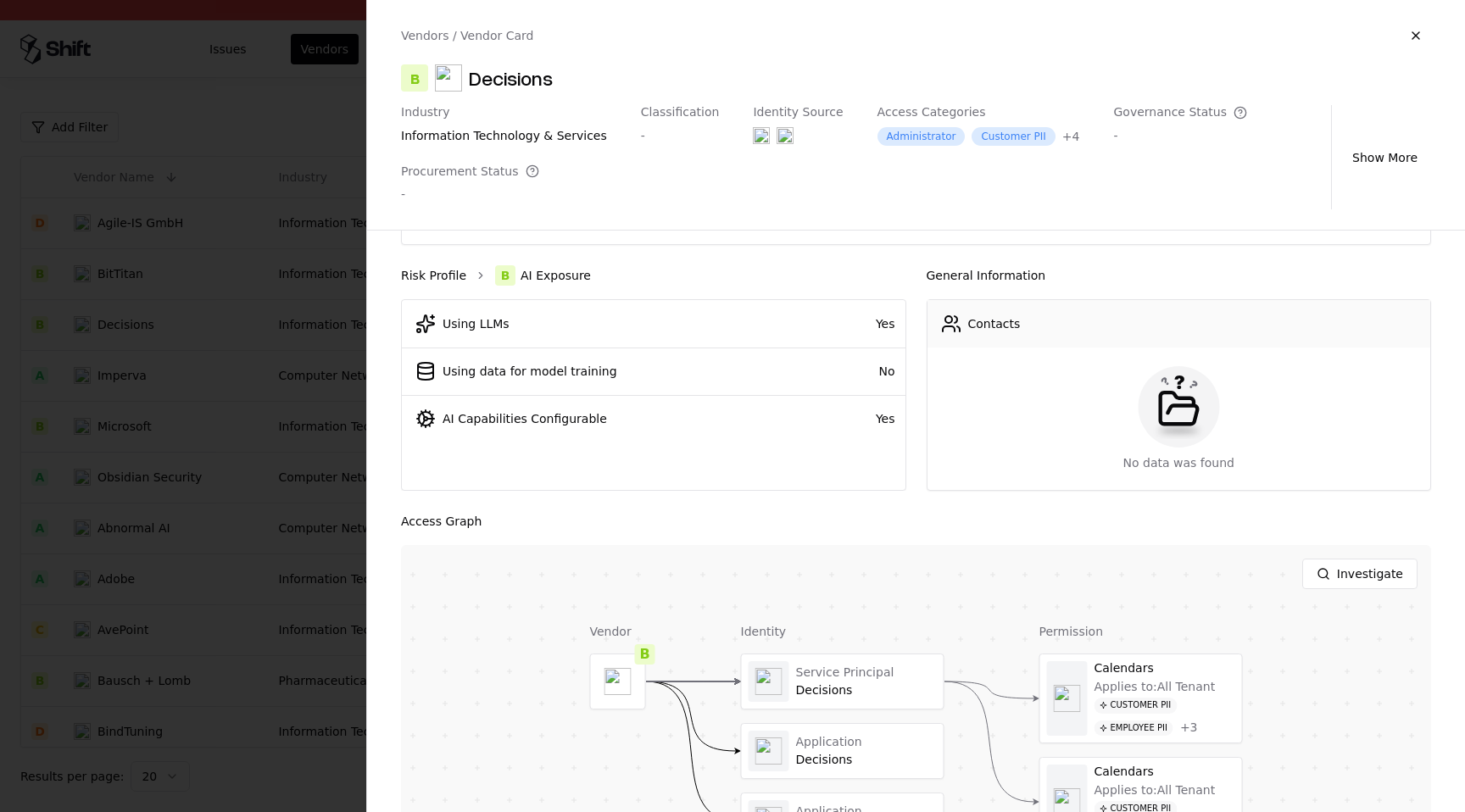
click at [433, 276] on link "Risk Profile" at bounding box center [433, 276] width 65 height 17
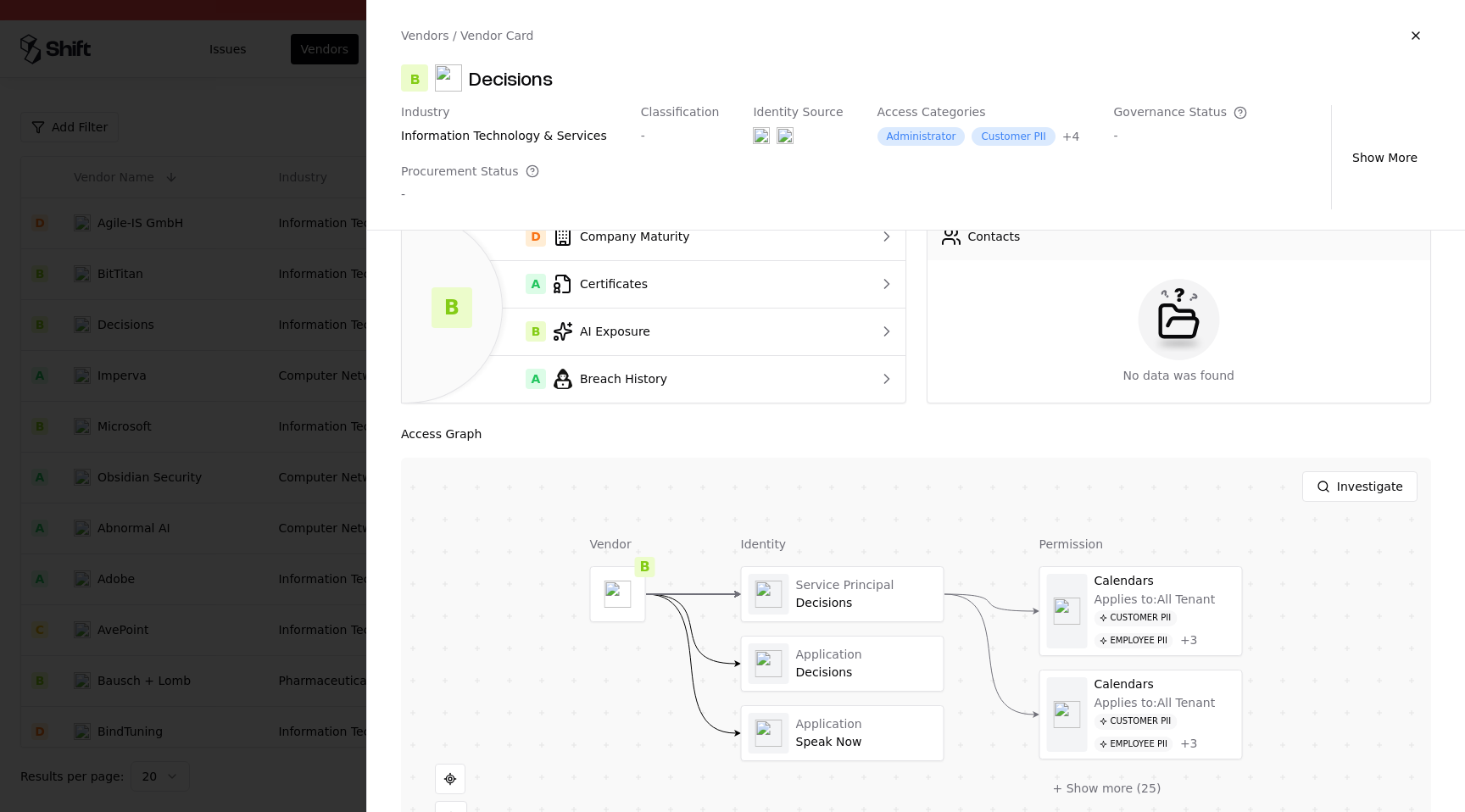
scroll to position [317, 0]
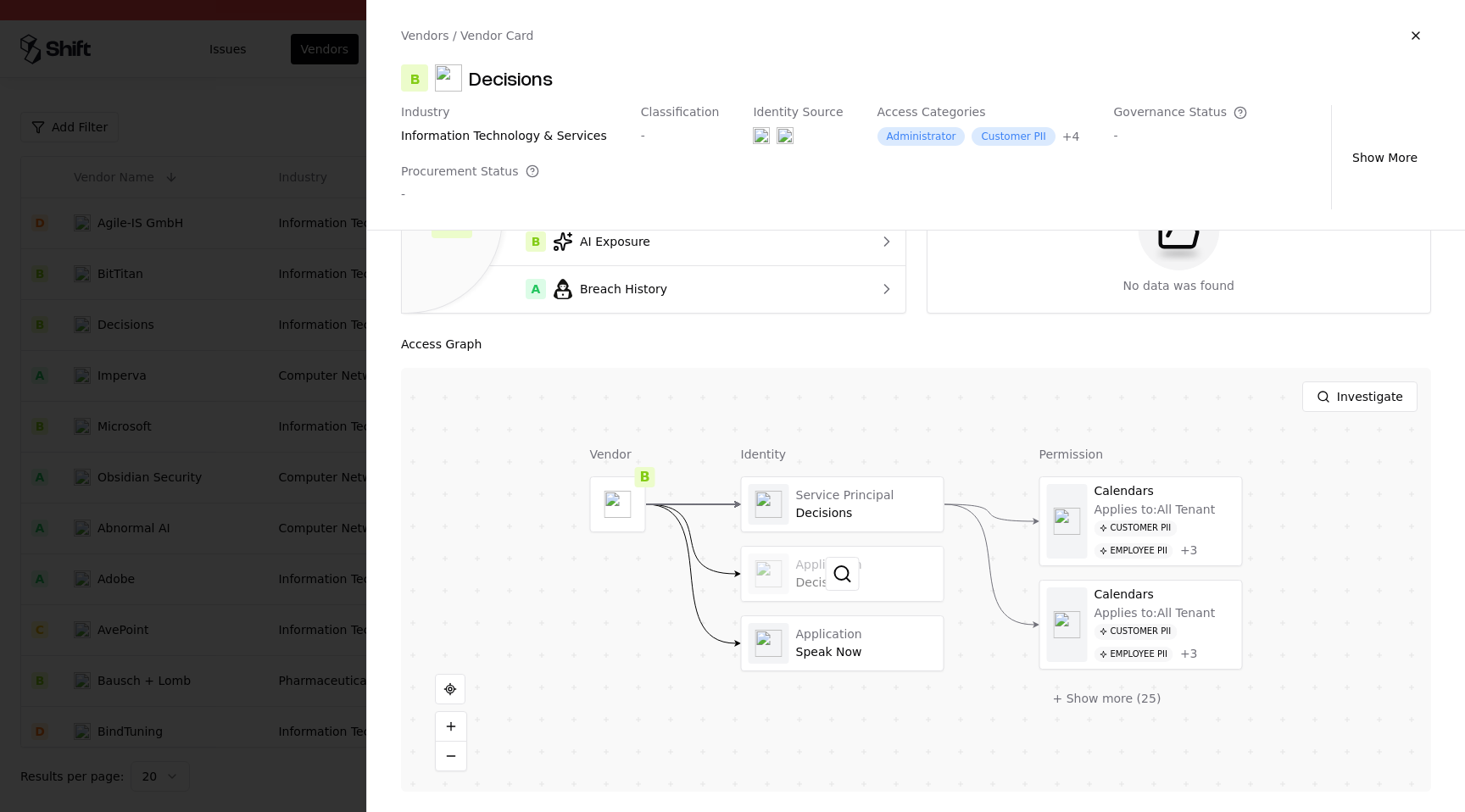
click at [874, 598] on div at bounding box center [843, 573] width 202 height 54
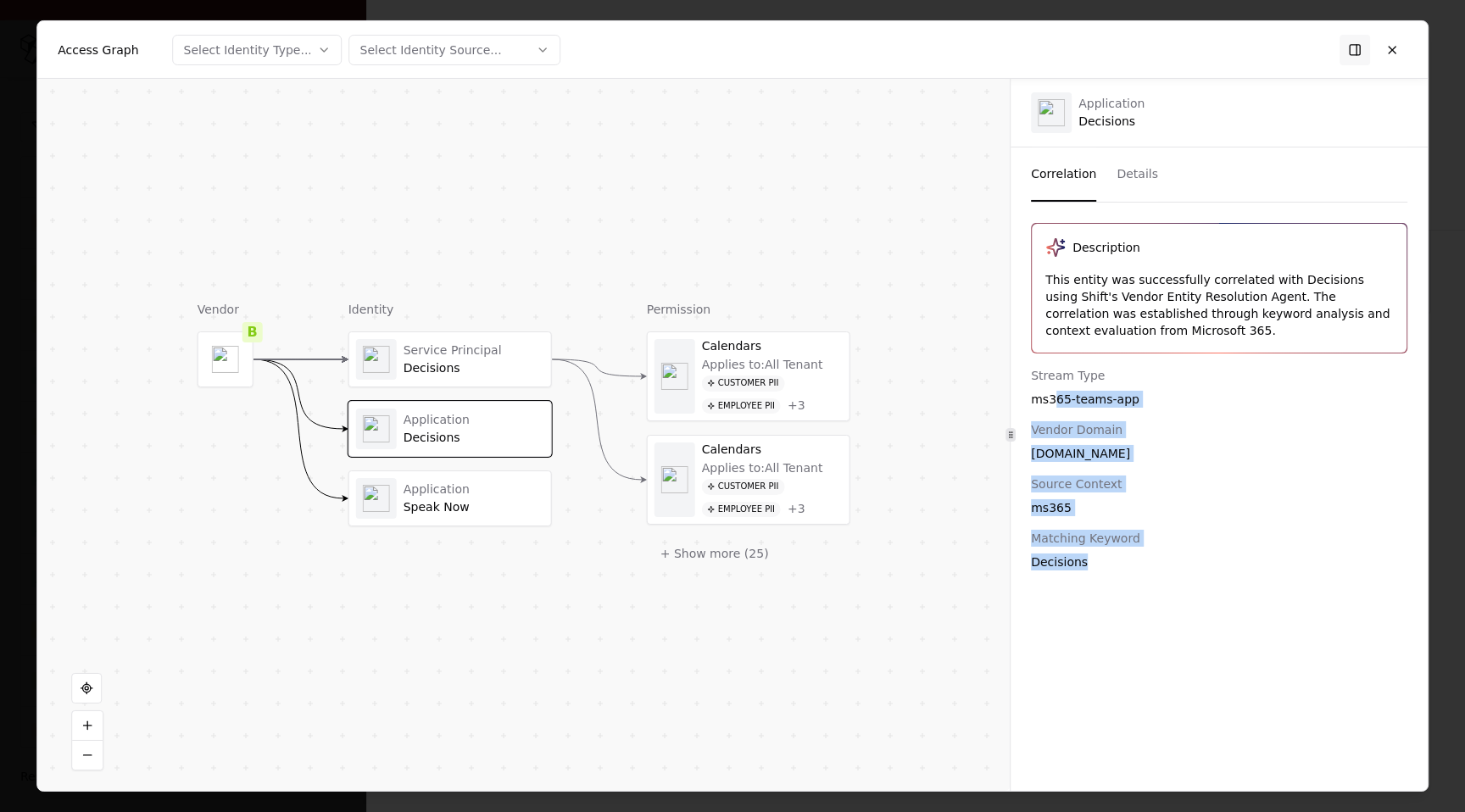
drag, startPoint x: 1057, startPoint y: 401, endPoint x: 1075, endPoint y: 583, distance: 182.9
click at [1075, 584] on div "Description This entity was successfully correlated with Decisions using Shift'…" at bounding box center [1218, 496] width 417 height 547
click at [1398, 50] on button at bounding box center [1391, 48] width 30 height 30
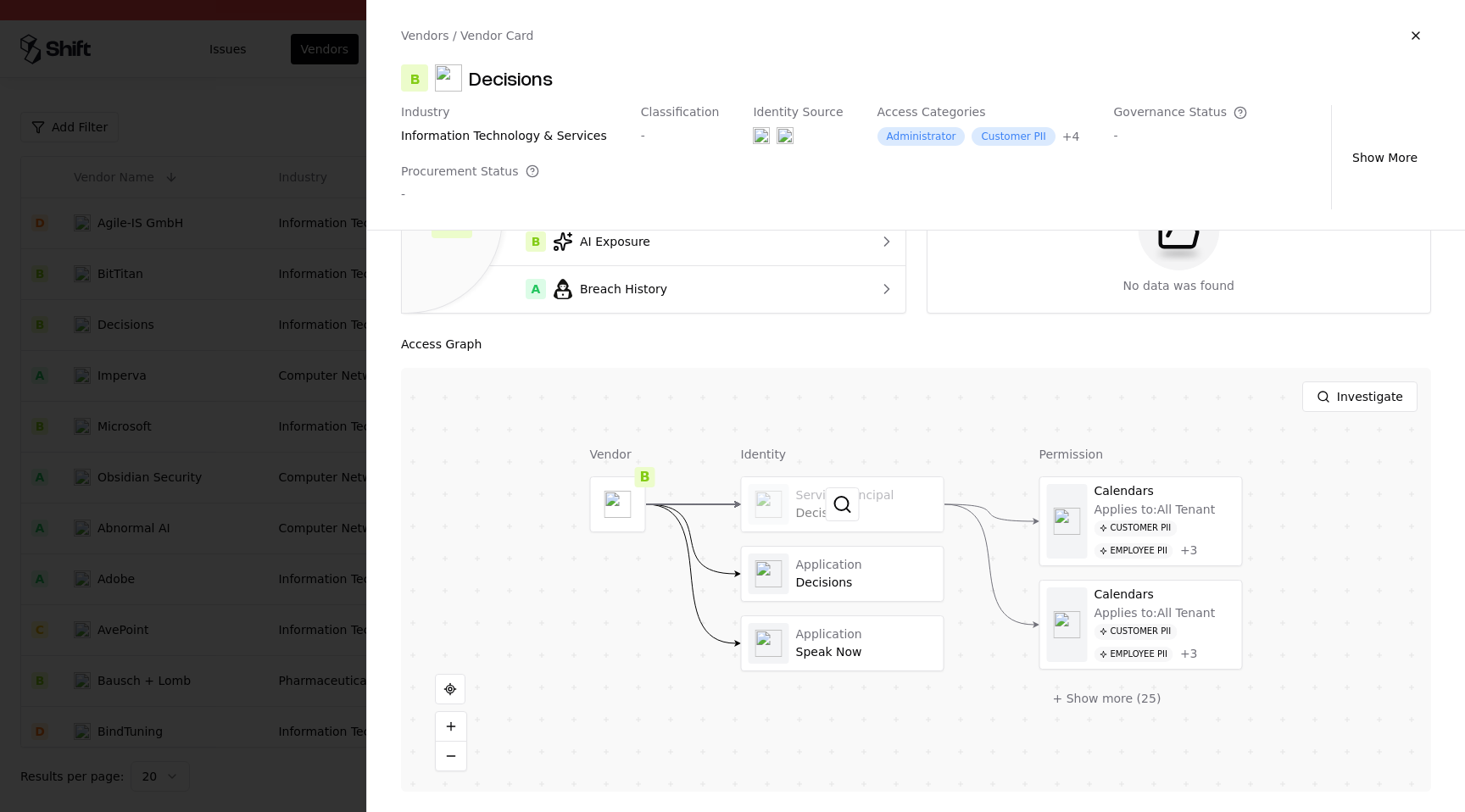
click at [838, 529] on div at bounding box center [843, 504] width 202 height 54
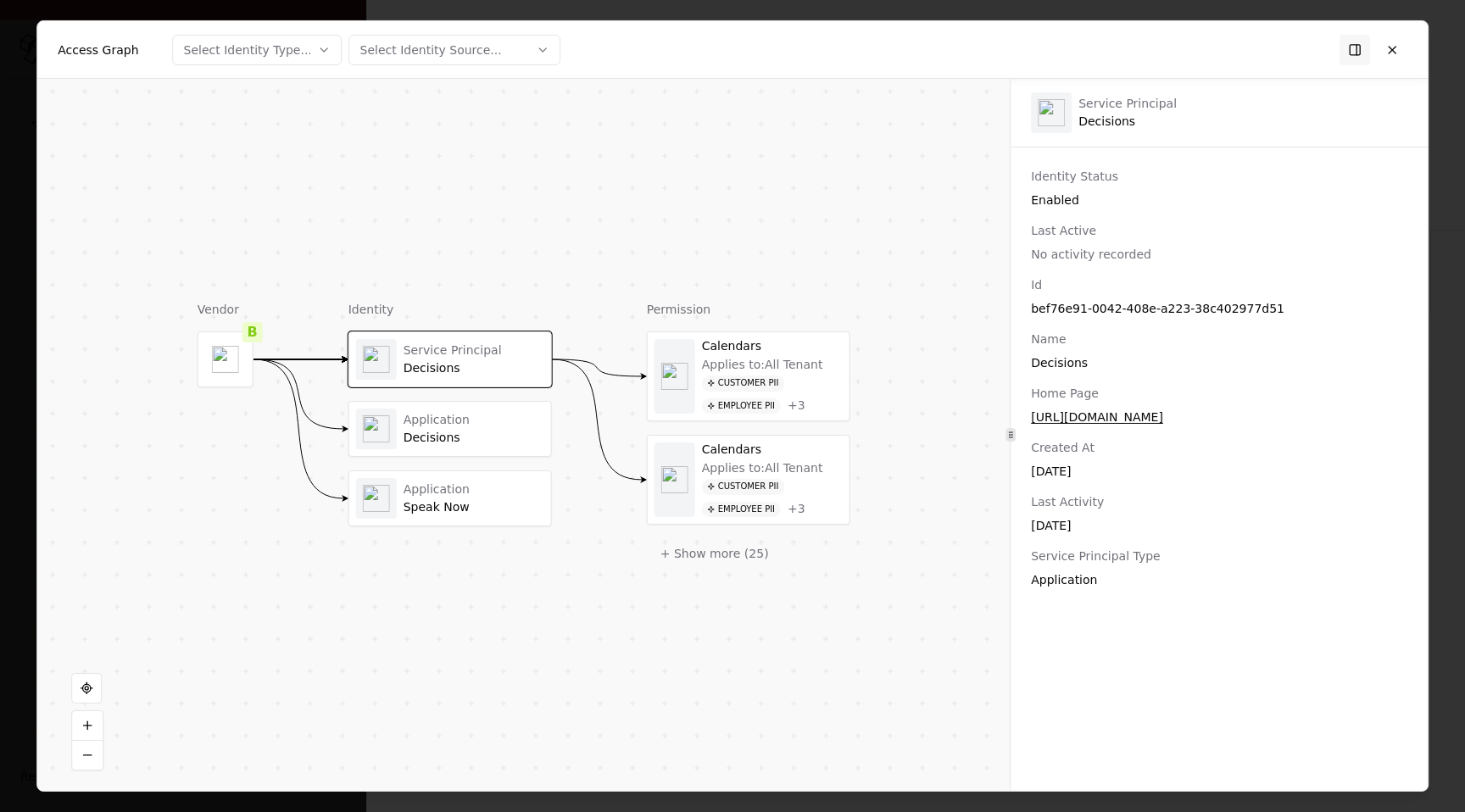
drag, startPoint x: 1244, startPoint y: 409, endPoint x: 1028, endPoint y: 416, distance: 216.1
click at [1028, 416] on div "Id bef76e91-0042-408e-a223-38c402977d51 Name Decisions Home Page https://app.bo…" at bounding box center [1218, 431] width 417 height 312
click at [1389, 54] on button at bounding box center [1391, 48] width 30 height 30
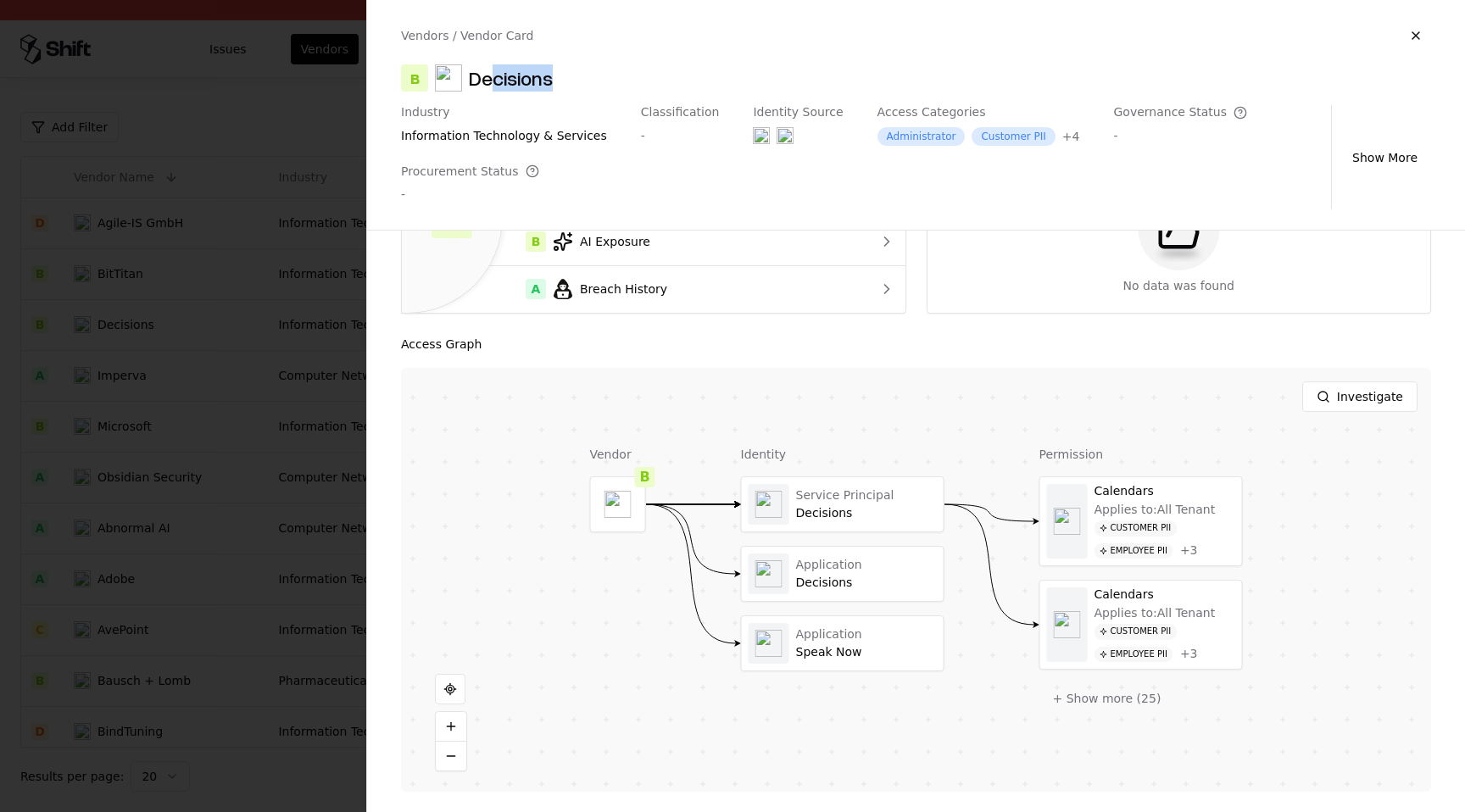
drag, startPoint x: 488, startPoint y: 79, endPoint x: 569, endPoint y: 76, distance: 81.1
click at [570, 76] on div "B Decisions" at bounding box center [916, 78] width 1030 height 27
click at [1407, 156] on button "Show More" at bounding box center [1384, 157] width 92 height 30
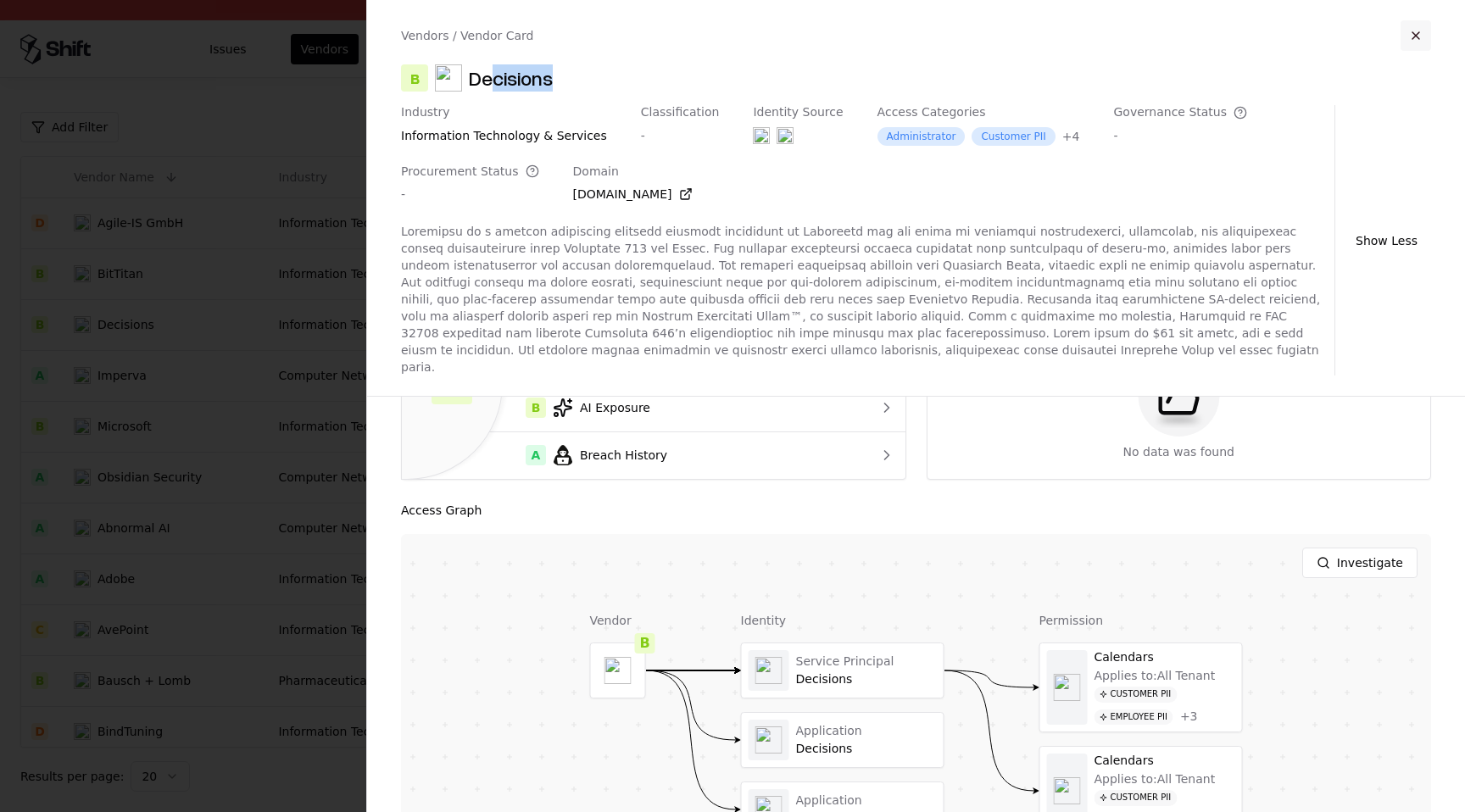
click at [1411, 37] on button "button" at bounding box center [1415, 35] width 30 height 30
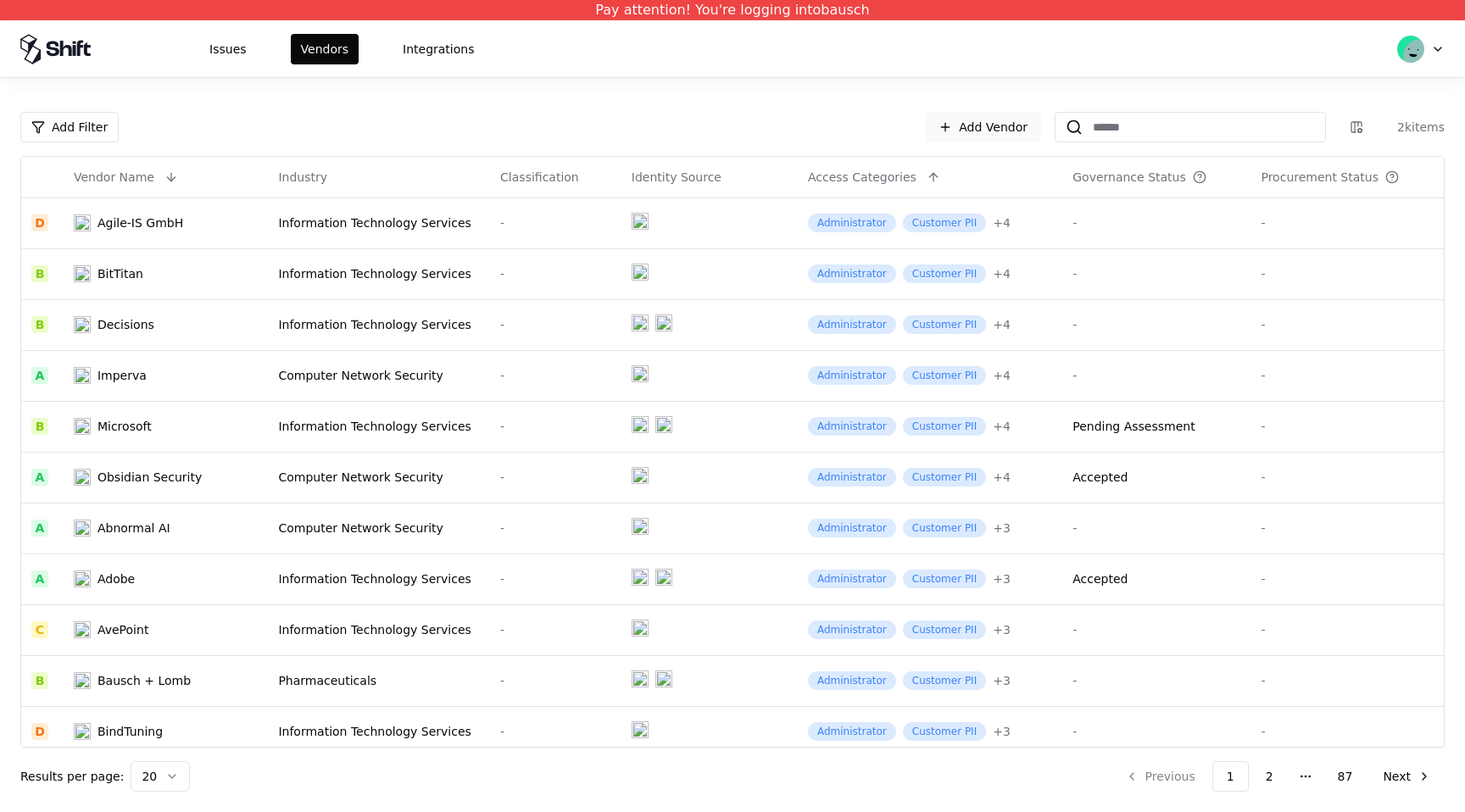
click at [1013, 129] on link "Add Vendor" at bounding box center [983, 126] width 116 height 30
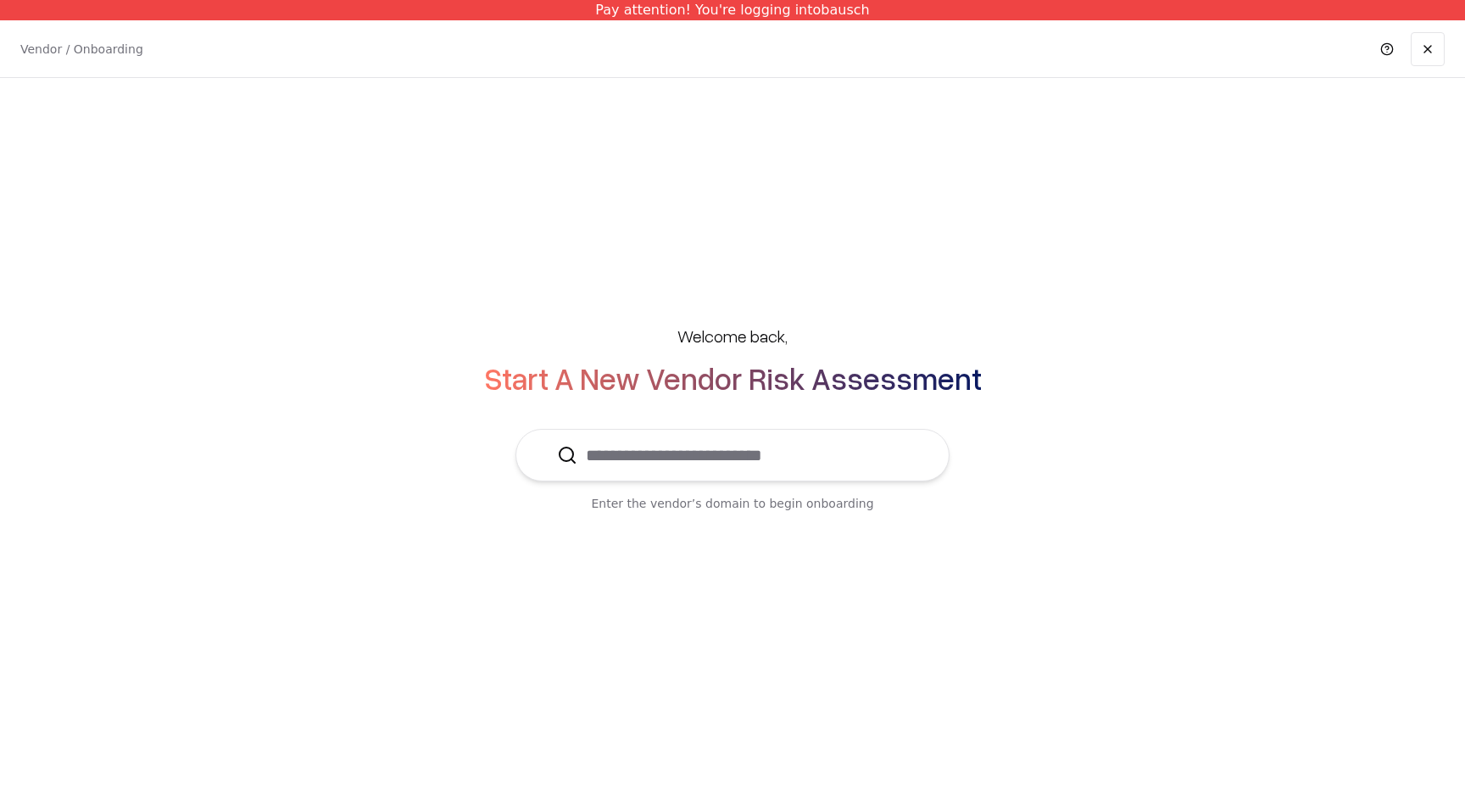
click at [803, 468] on input "text" at bounding box center [742, 455] width 331 height 51
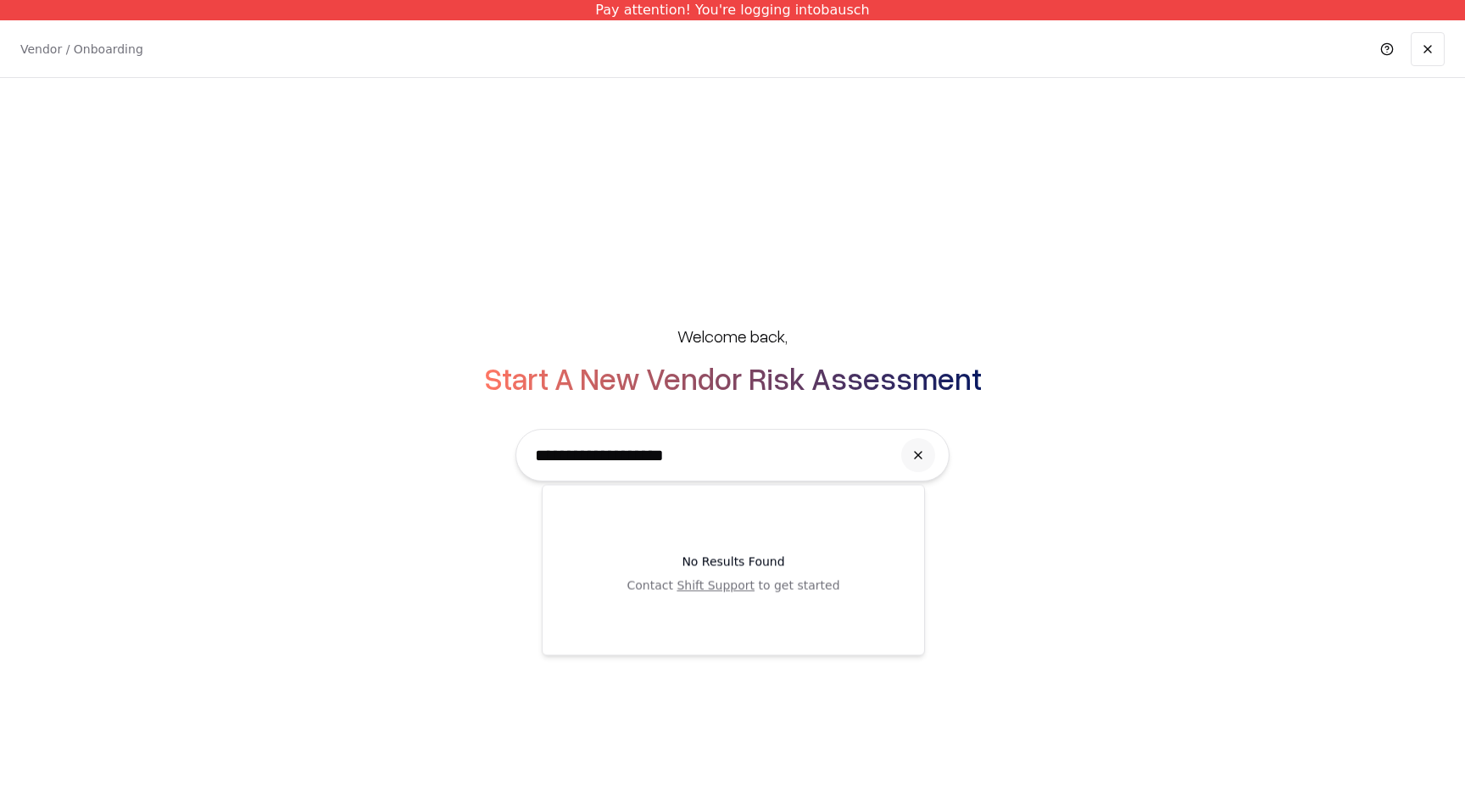
drag, startPoint x: 675, startPoint y: 457, endPoint x: 583, endPoint y: 455, distance: 92.0
click at [583, 455] on input "**********" at bounding box center [708, 455] width 365 height 51
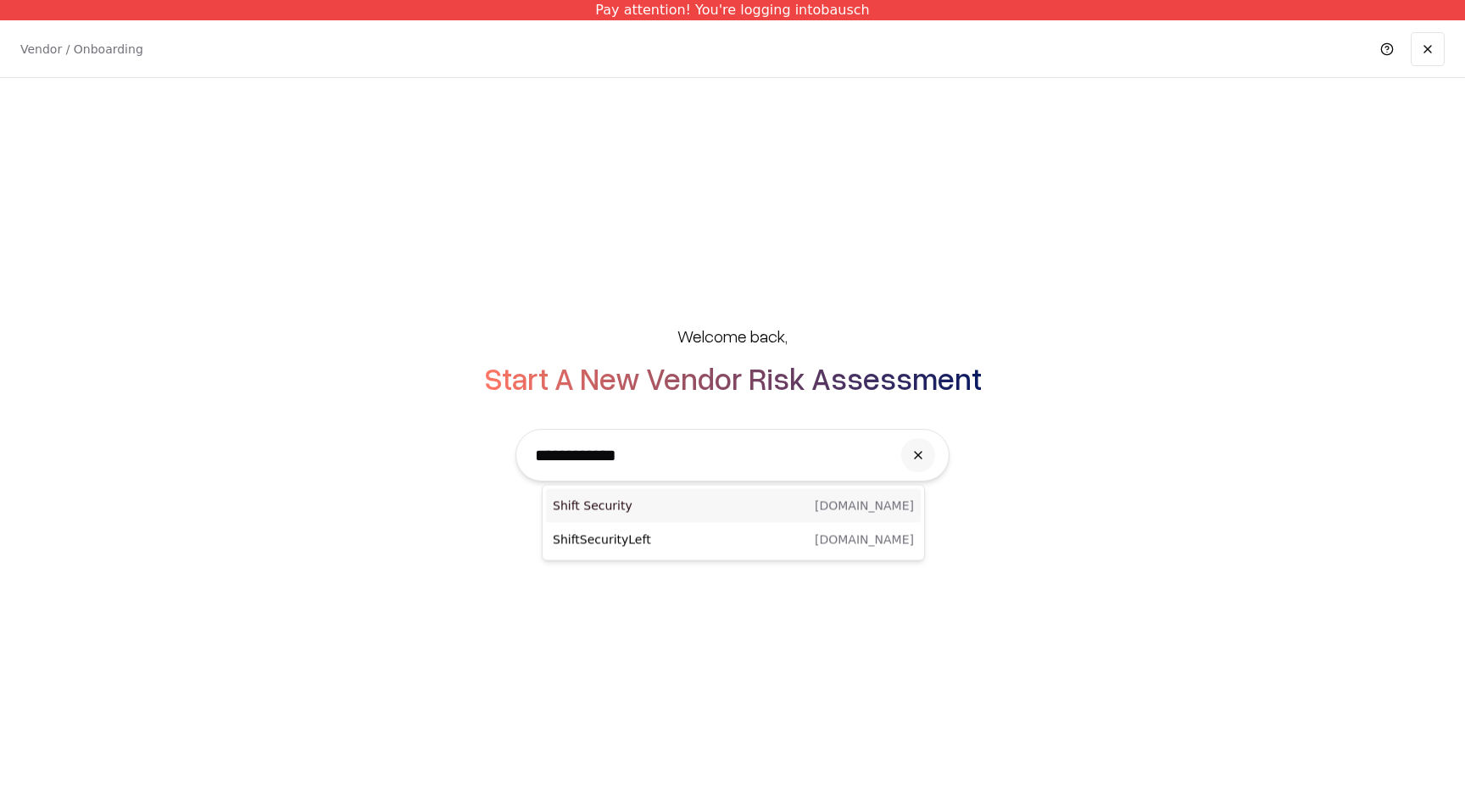
click at [724, 498] on p "Shift Security" at bounding box center [643, 506] width 181 height 17
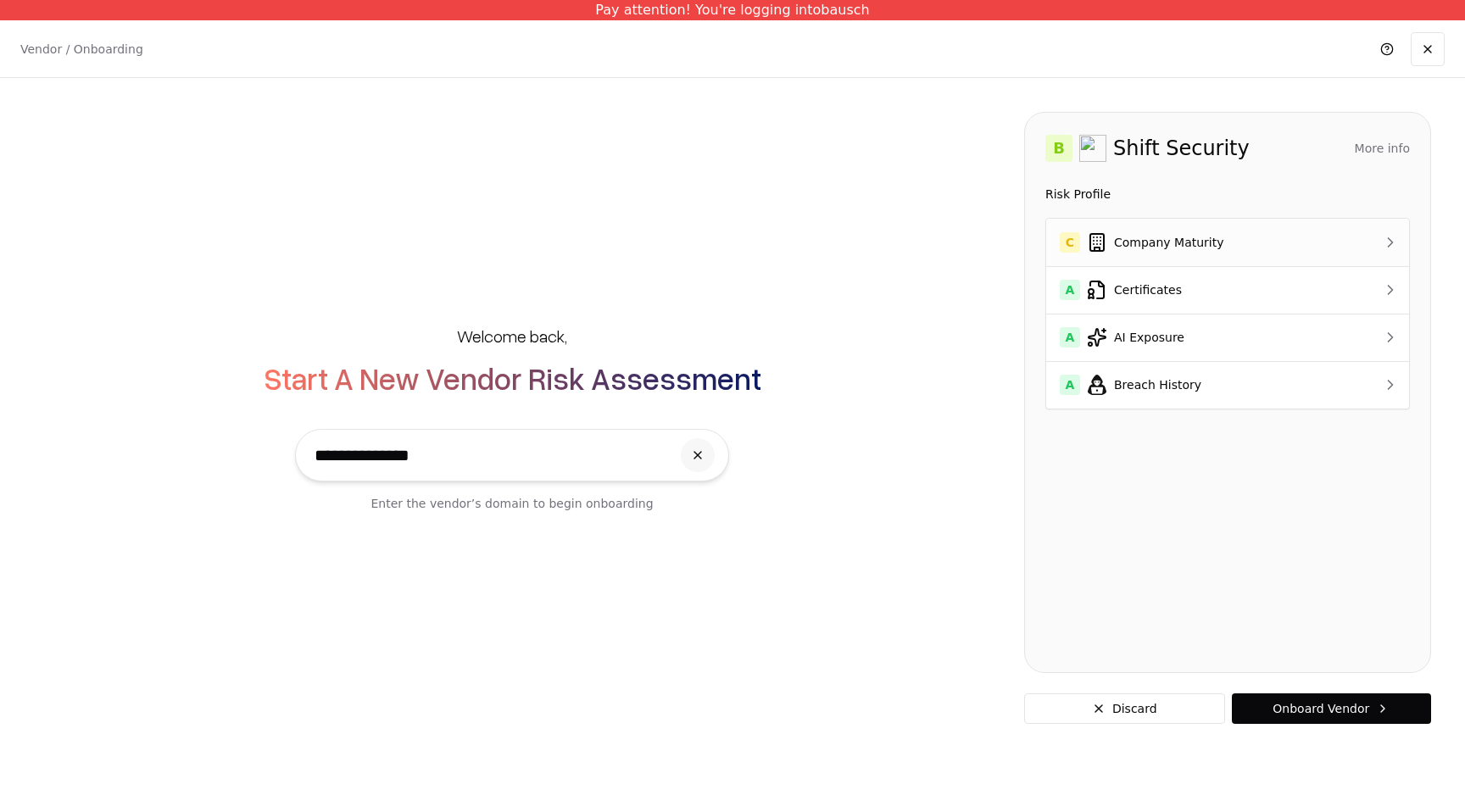
type input "**********"
click at [1179, 234] on div "C Company Maturity" at bounding box center [1197, 242] width 276 height 21
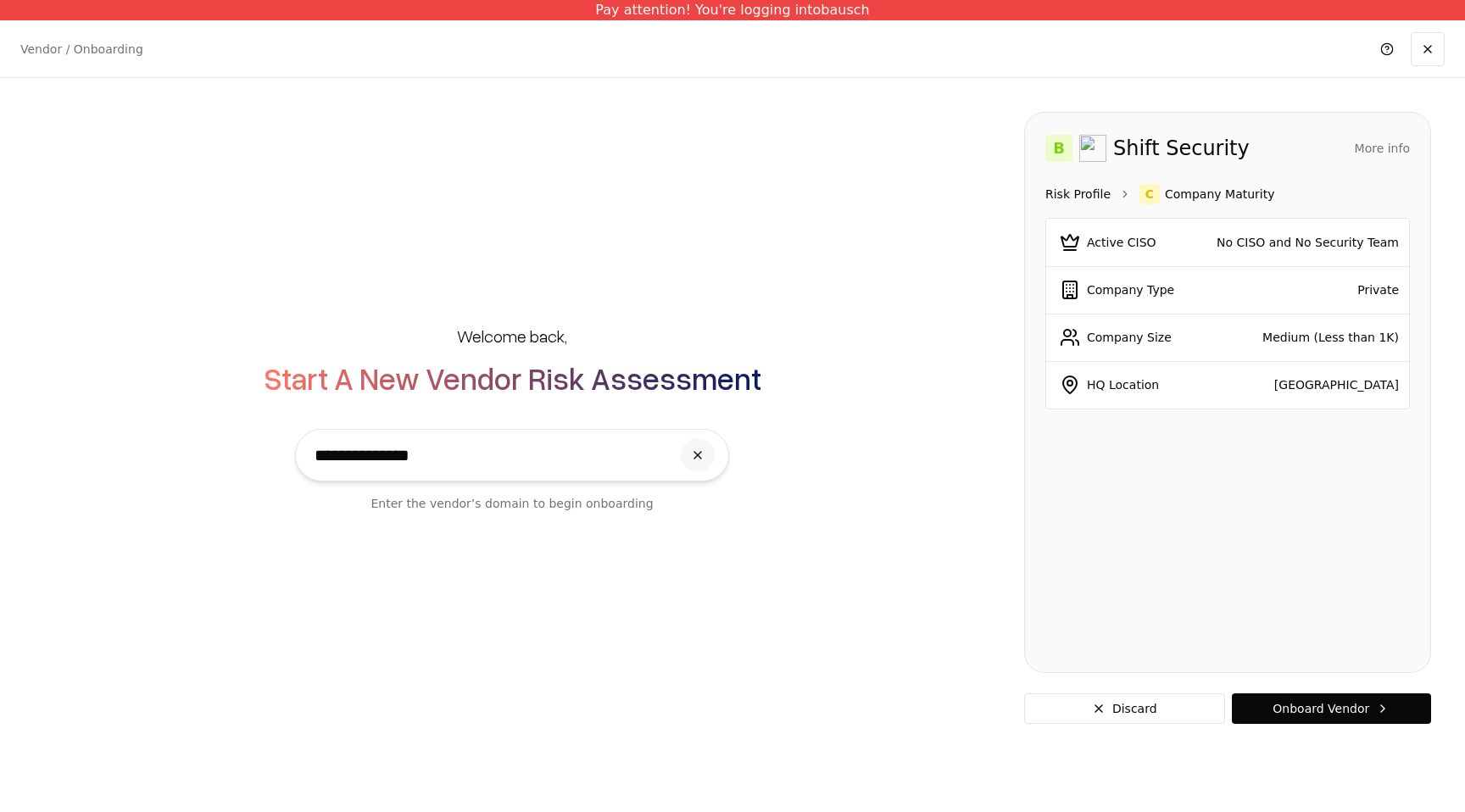
click at [1061, 186] on link "Risk Profile" at bounding box center [1078, 194] width 65 height 17
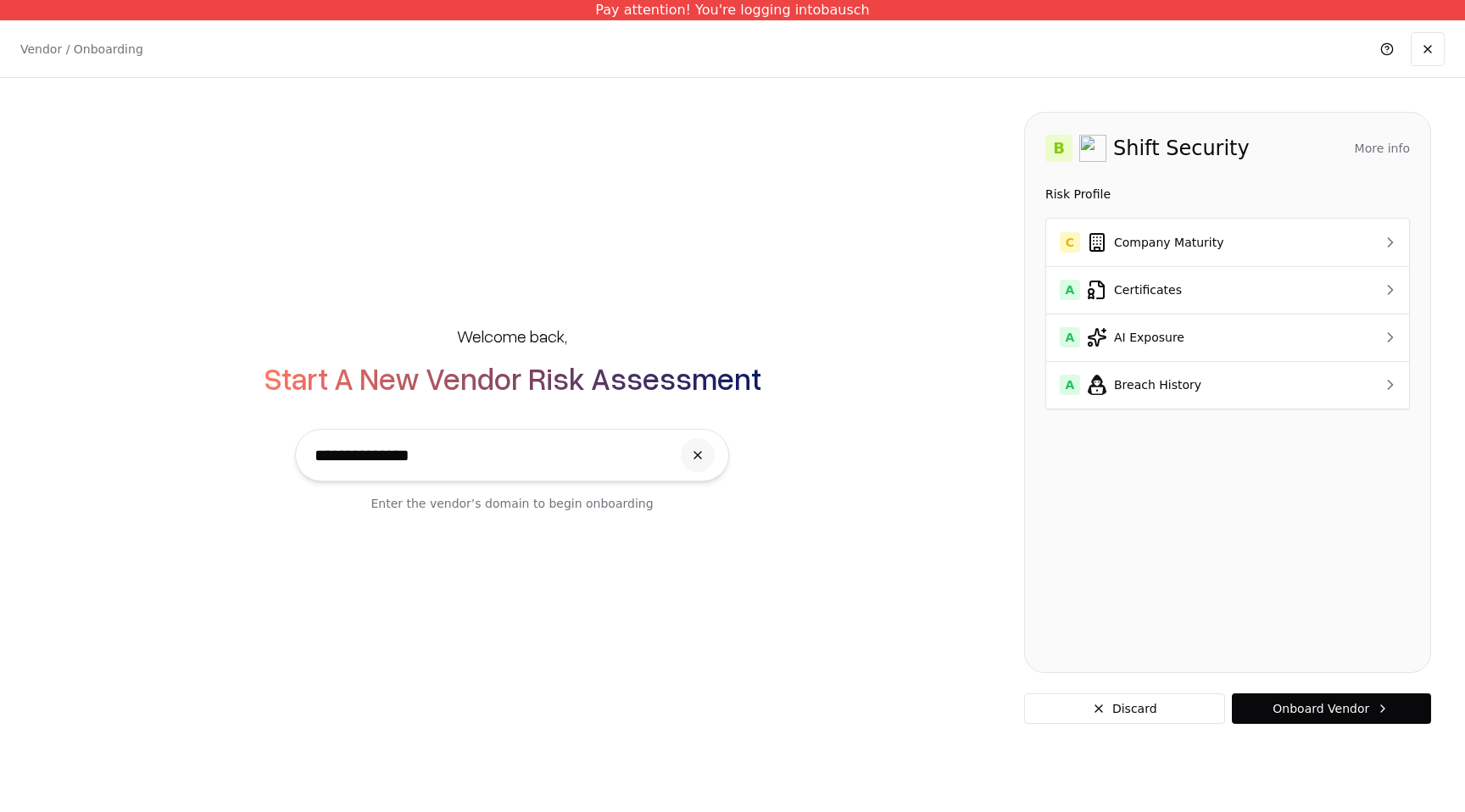
click at [1396, 135] on button "More info" at bounding box center [1382, 148] width 55 height 30
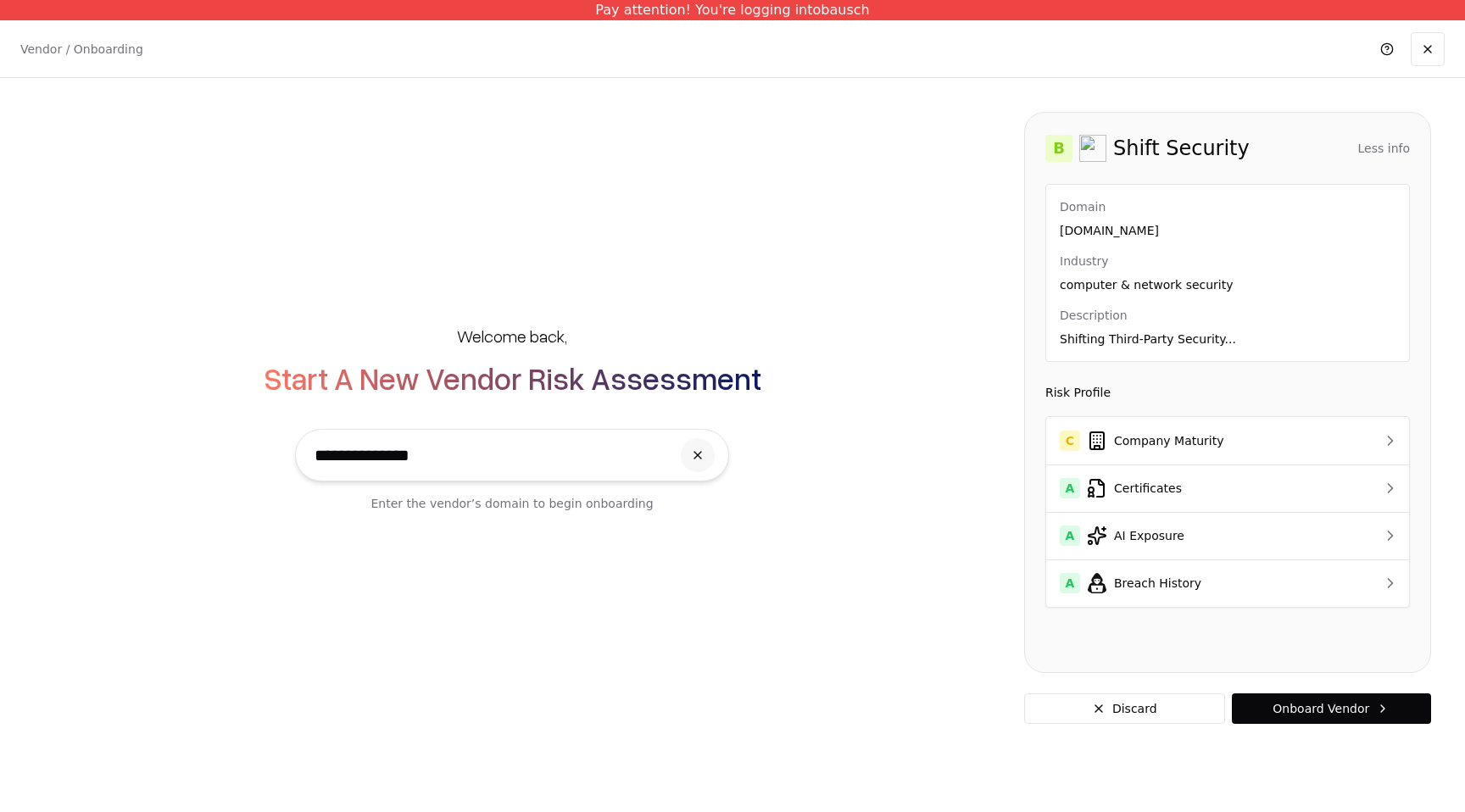
click at [1395, 147] on button "Less info" at bounding box center [1383, 148] width 52 height 30
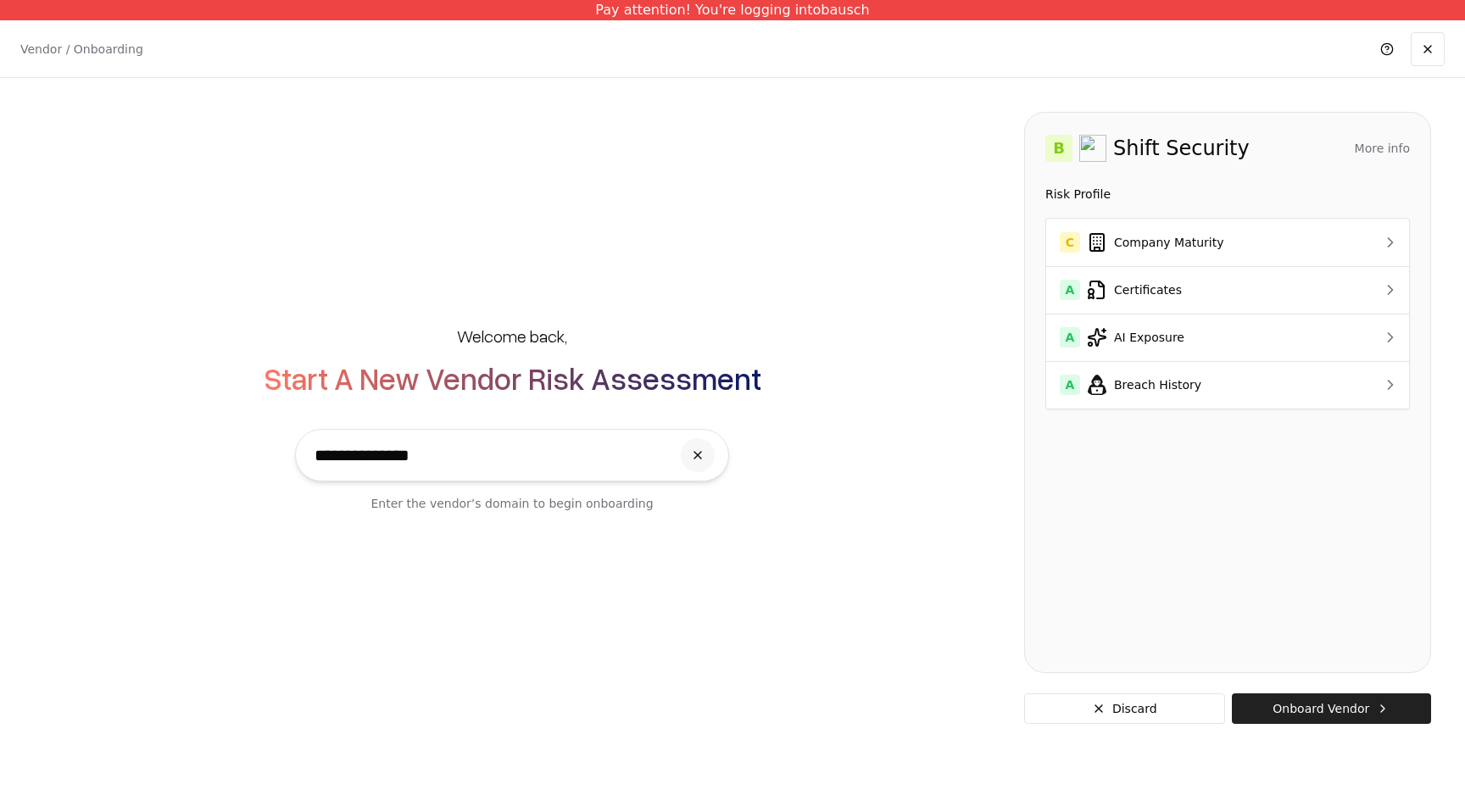
click at [1355, 710] on button "Onboard Vendor" at bounding box center [1332, 707] width 199 height 30
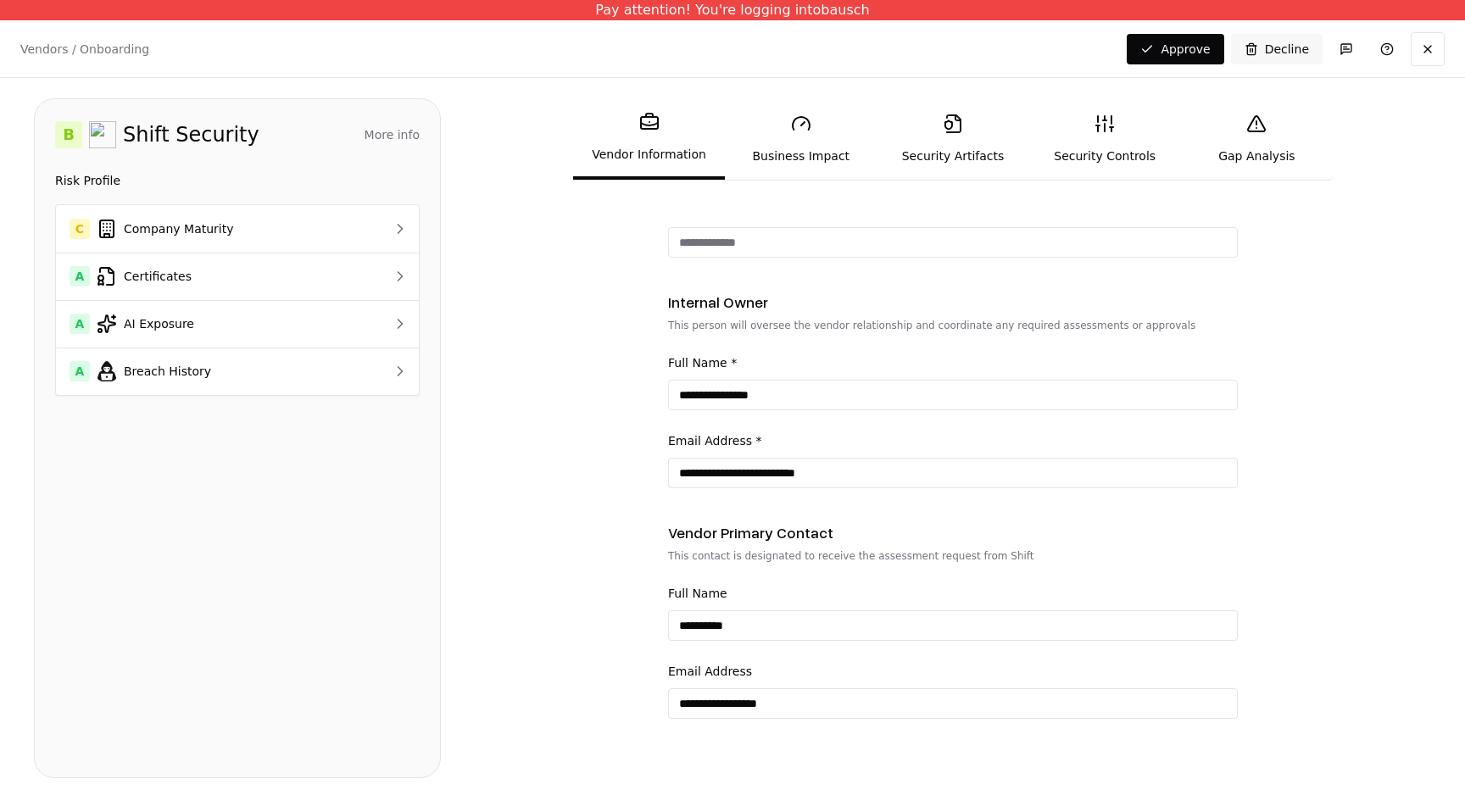
scroll to position [910, 0]
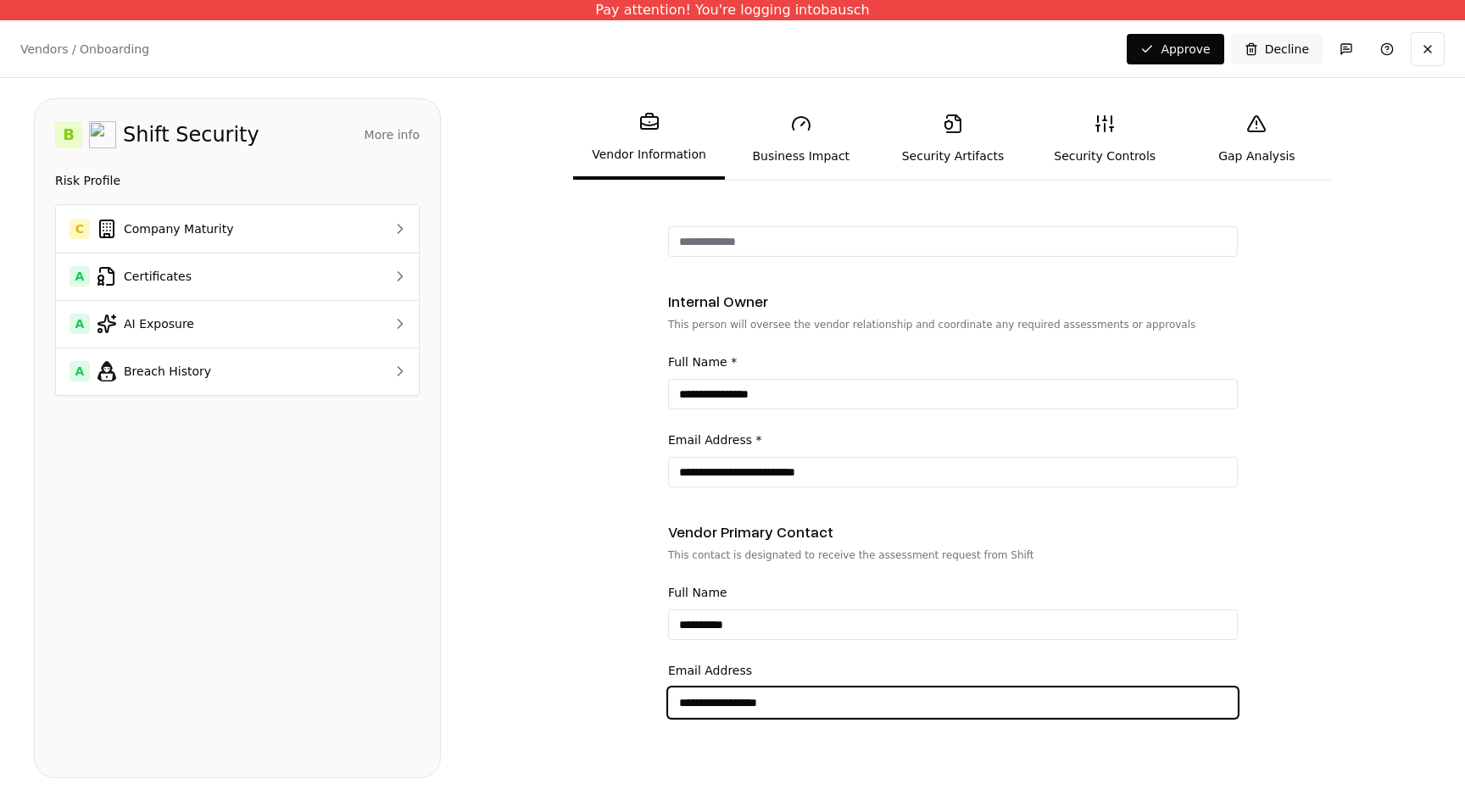
click at [688, 709] on input "**********" at bounding box center [953, 702] width 568 height 30
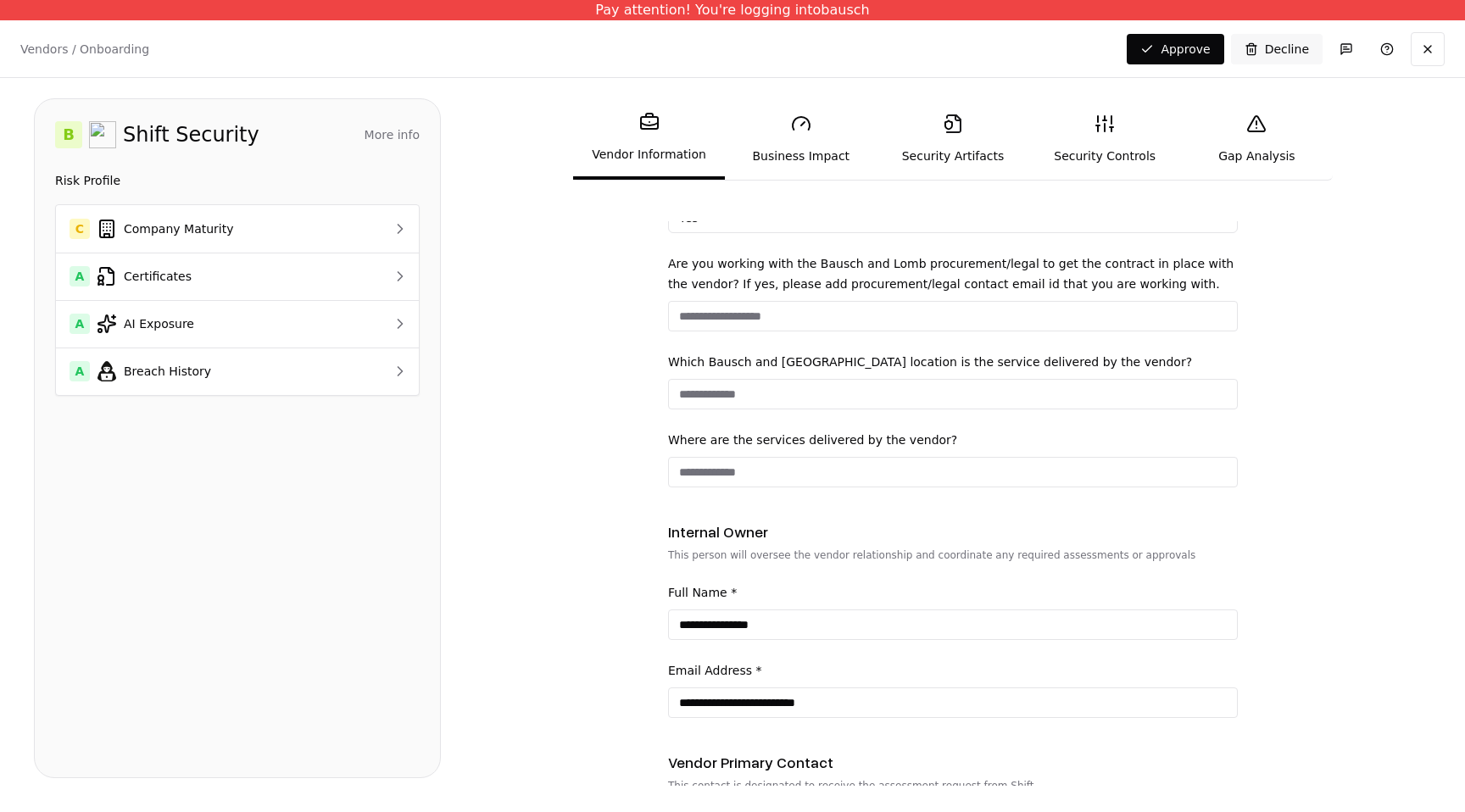
scroll to position [675, 0]
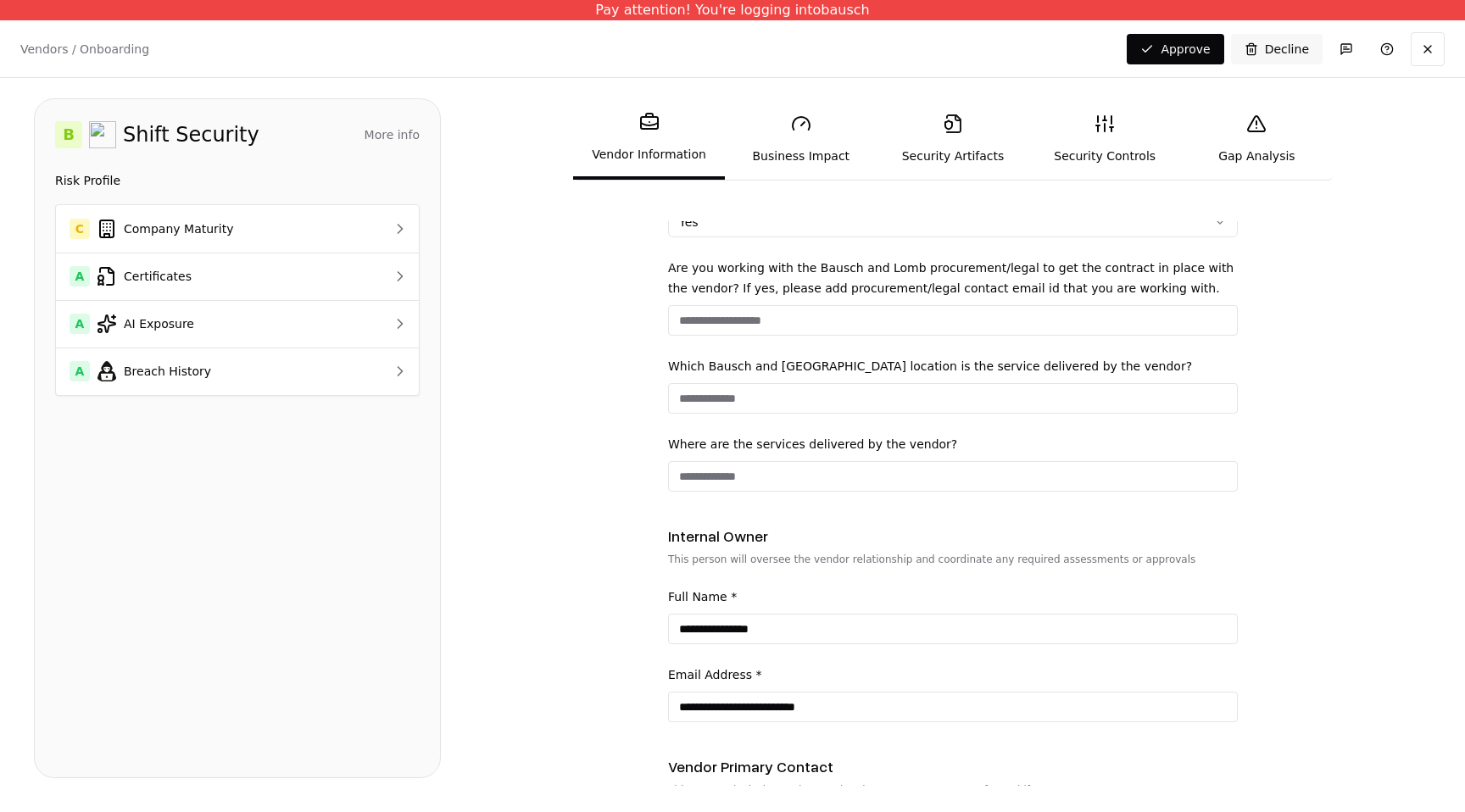
type input "**********"
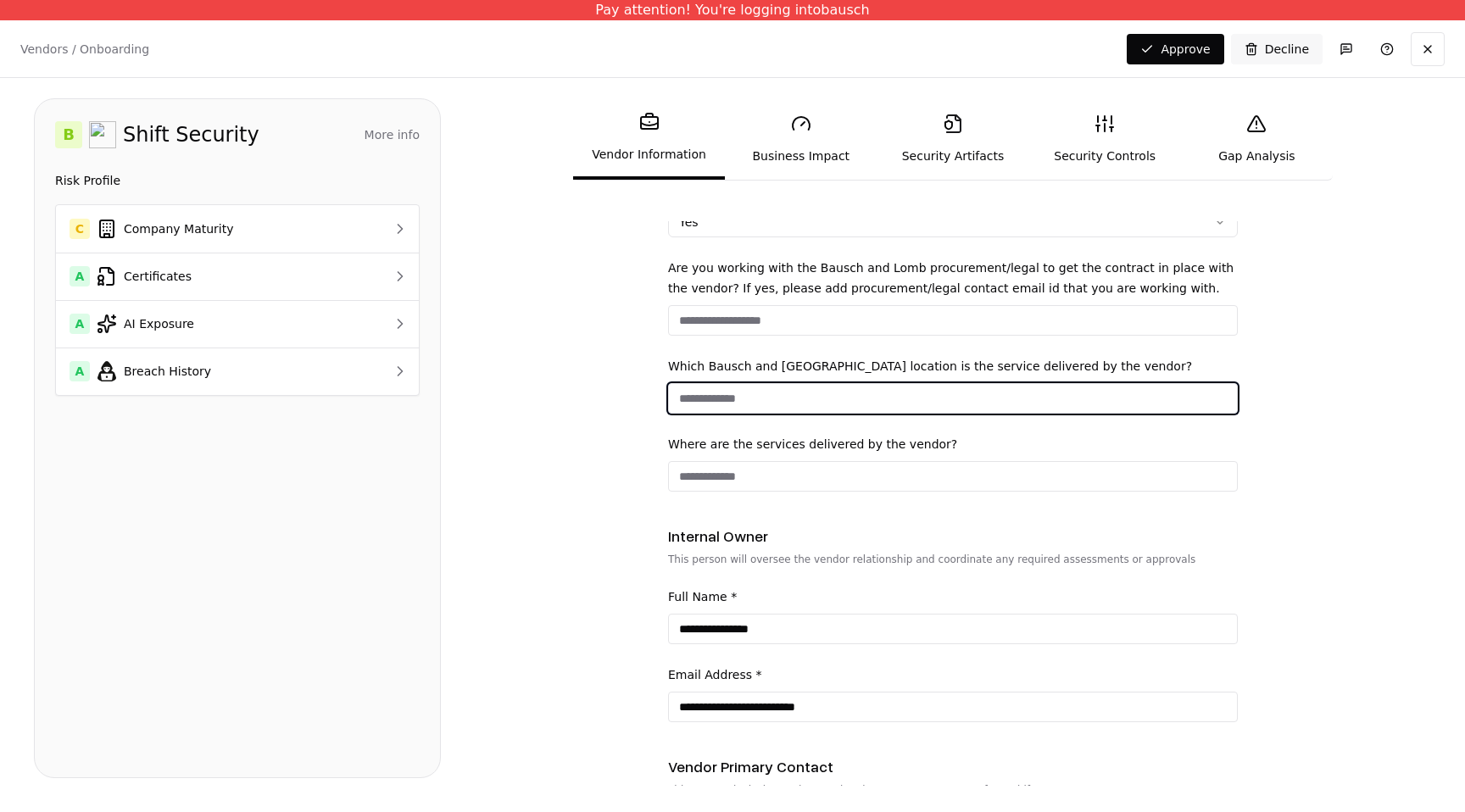
click at [778, 393] on input "Which Bausch and Lomb location is the service delivered by the vendor?" at bounding box center [953, 398] width 568 height 30
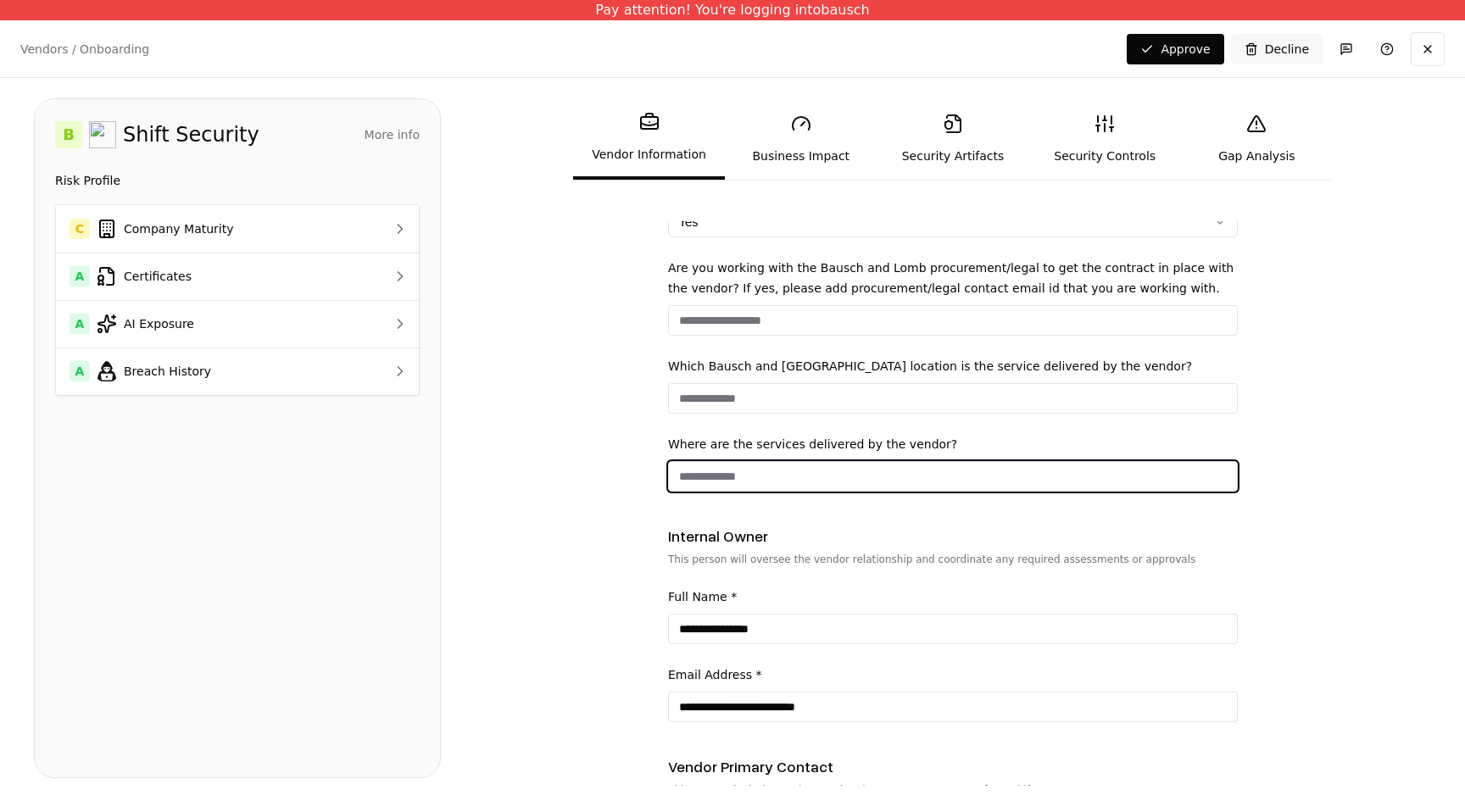
click at [763, 470] on input "Where are the services delivered by the vendor?" at bounding box center [953, 475] width 568 height 30
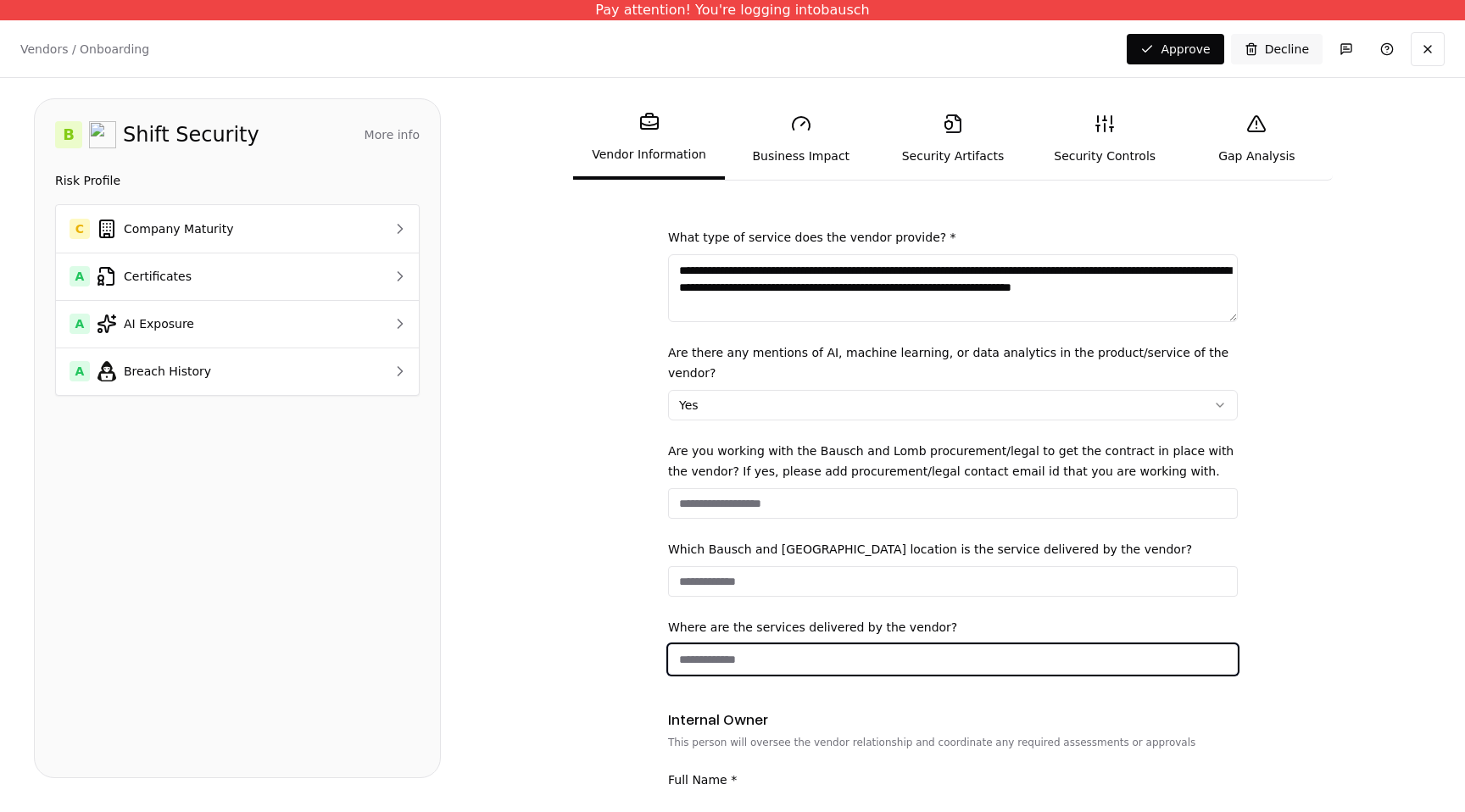
scroll to position [473, 0]
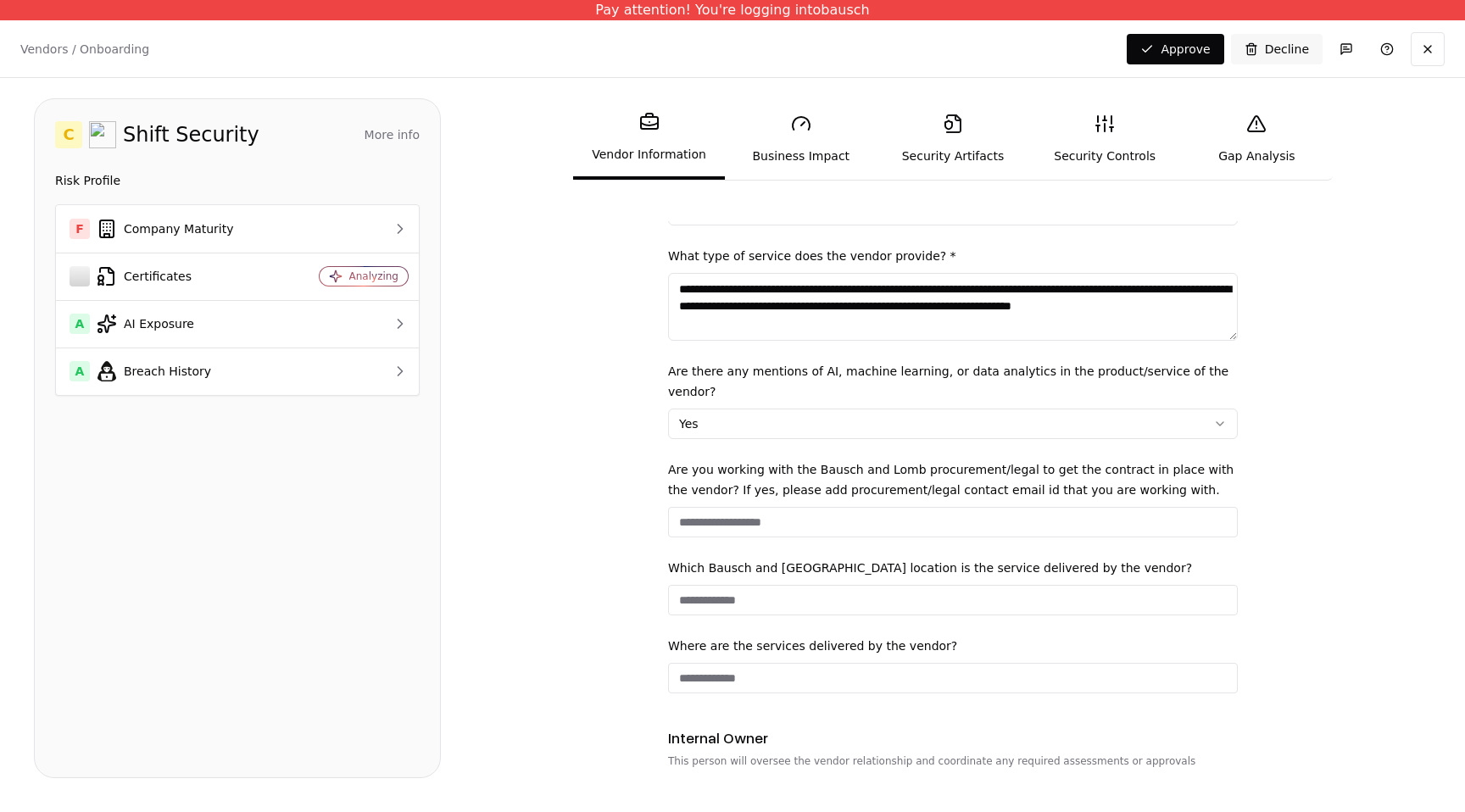
click at [801, 154] on link "Business Impact" at bounding box center [800, 138] width 151 height 78
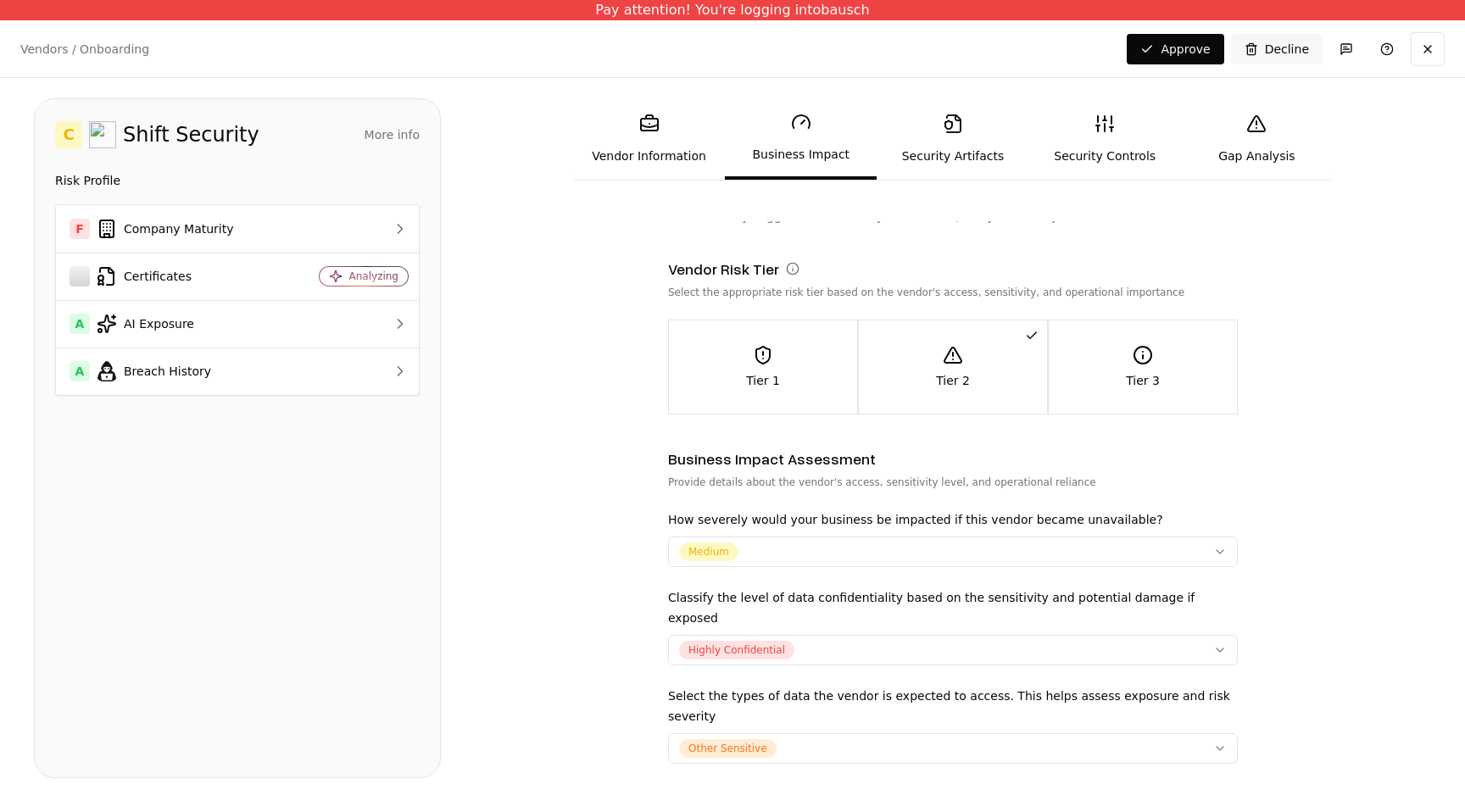
scroll to position [30, 0]
click at [660, 170] on link "Vendor Information" at bounding box center [648, 138] width 151 height 78
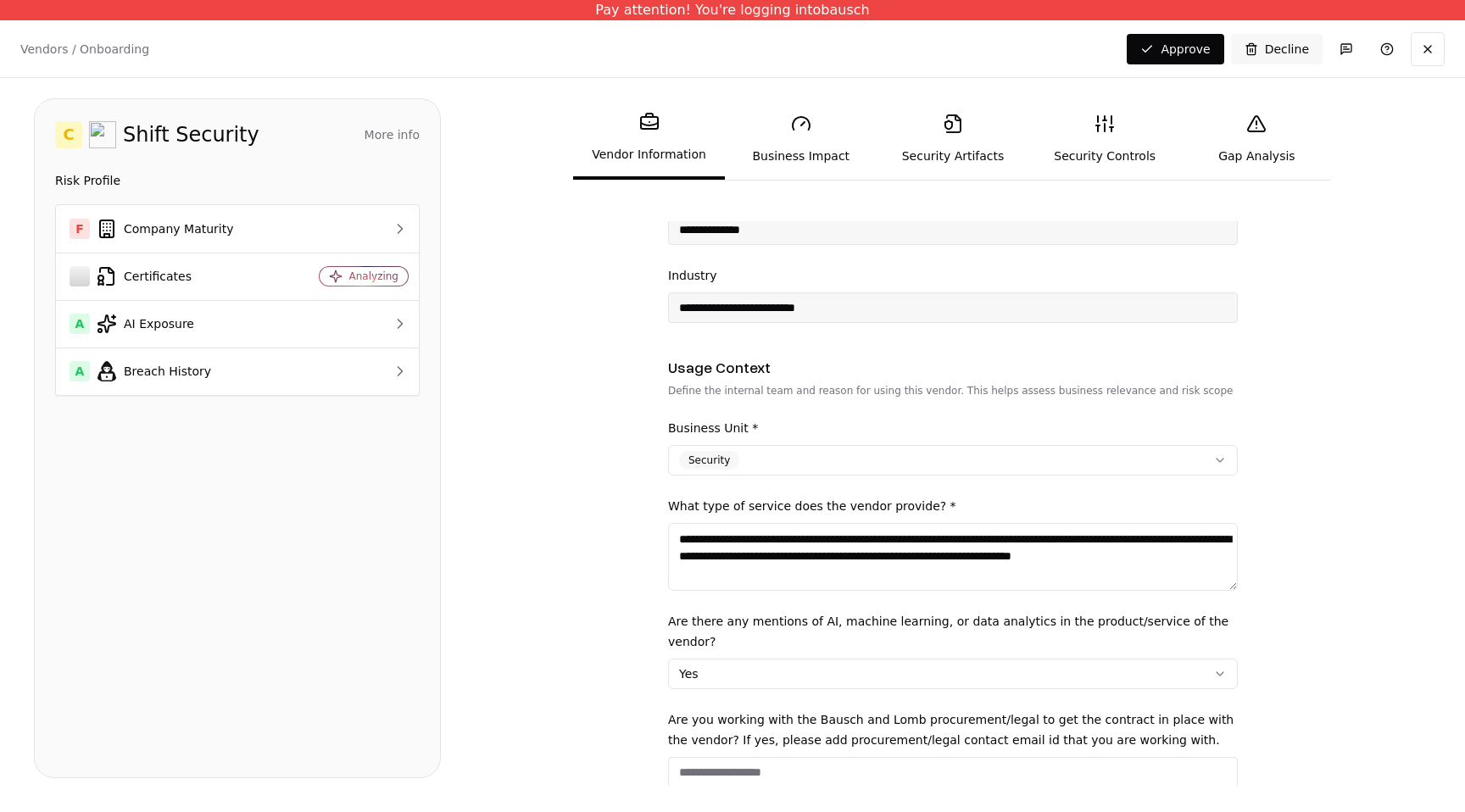
scroll to position [197, 0]
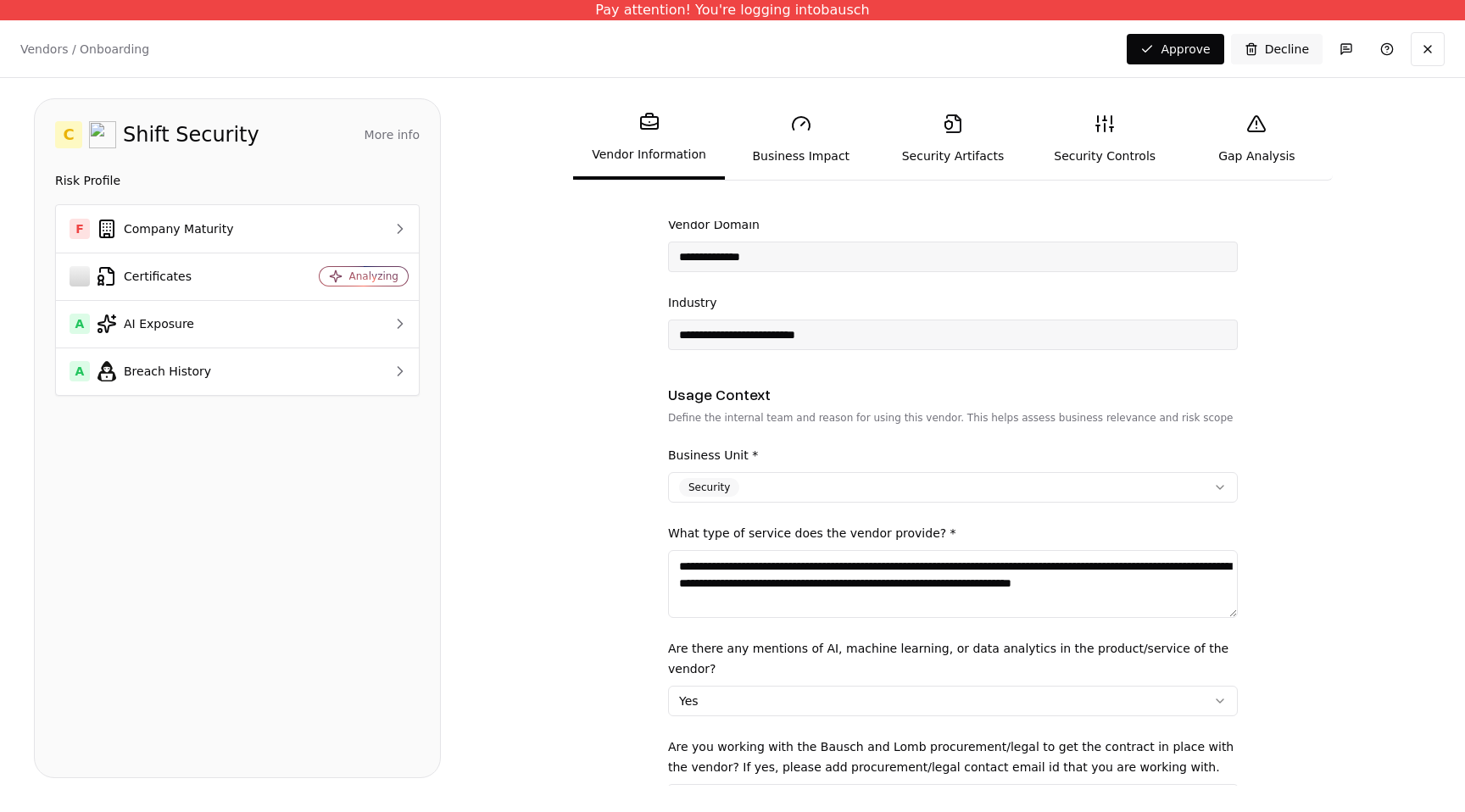
click at [800, 479] on button "Security" at bounding box center [953, 486] width 570 height 30
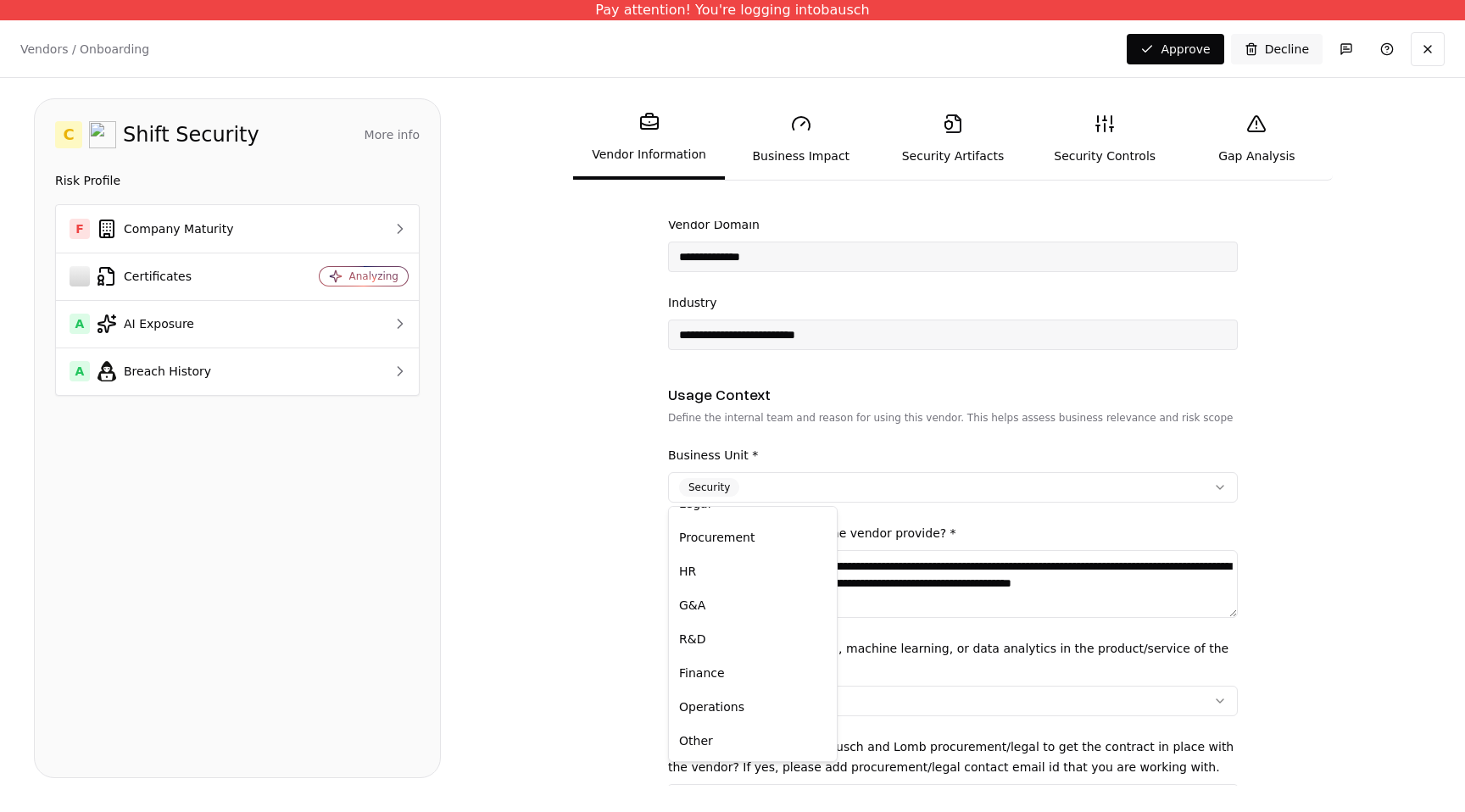
scroll to position [0, 0]
click at [566, 567] on html "**********" at bounding box center [732, 406] width 1465 height 812
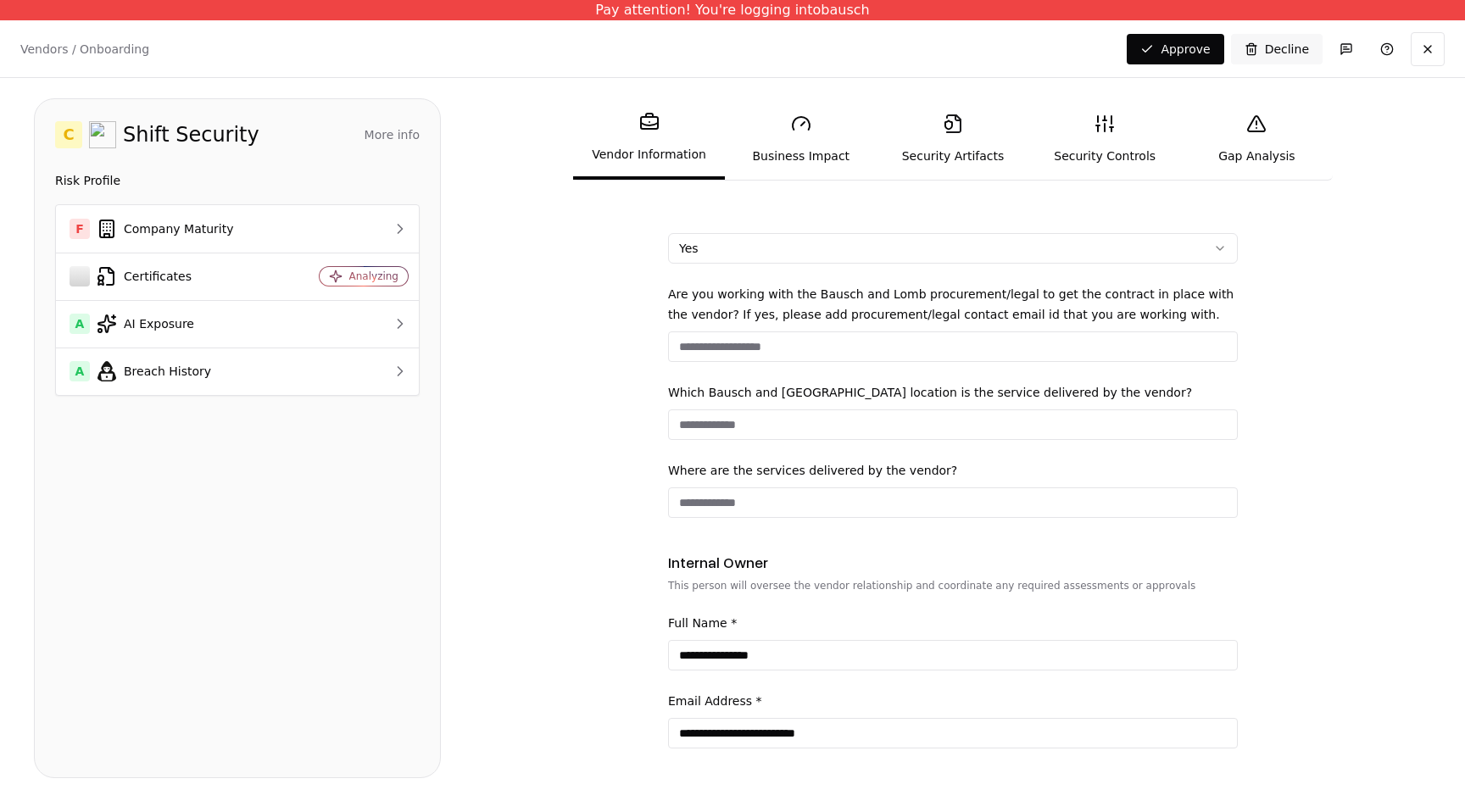
scroll to position [655, 0]
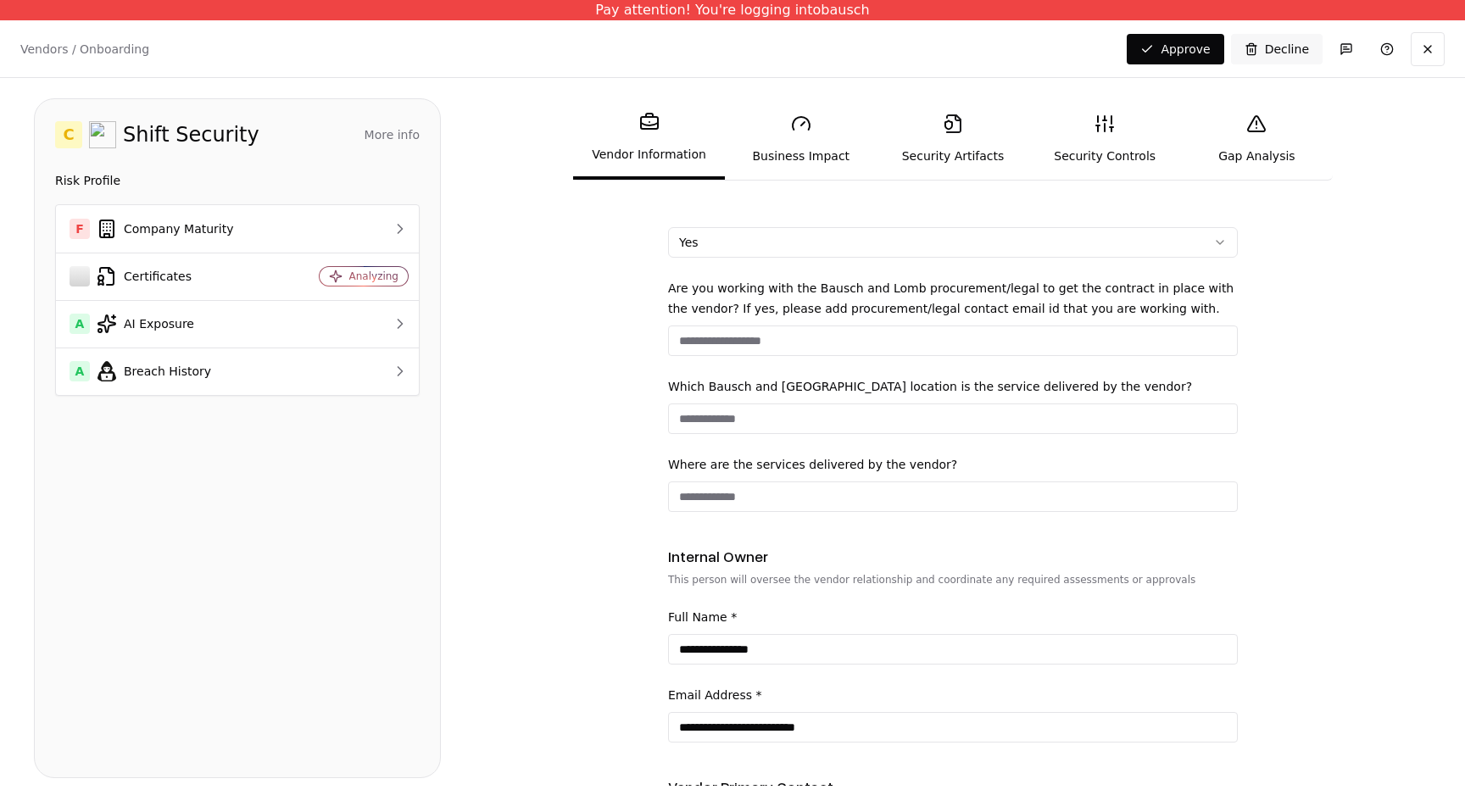
click at [788, 137] on link "Business Impact" at bounding box center [800, 138] width 151 height 78
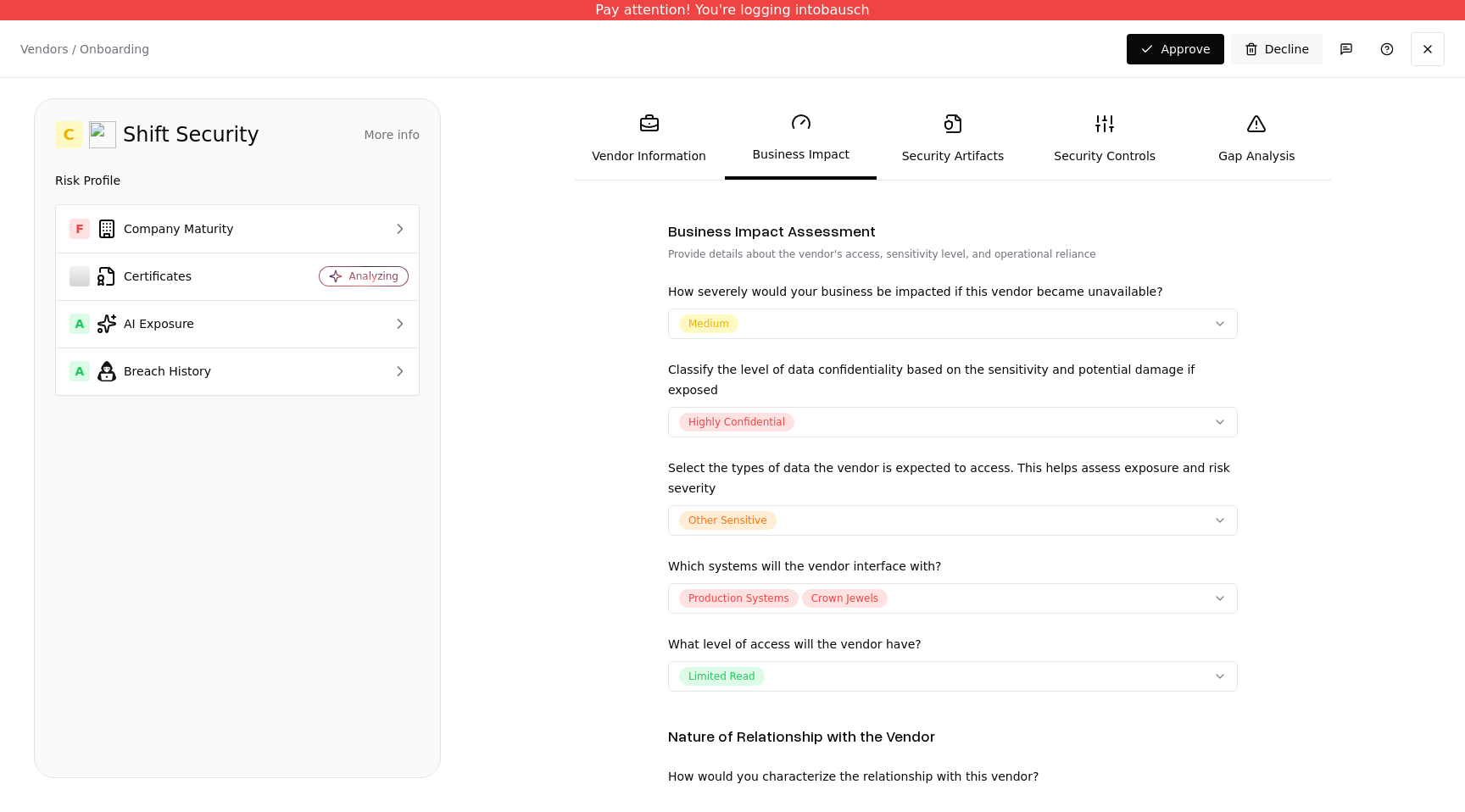
scroll to position [277, 0]
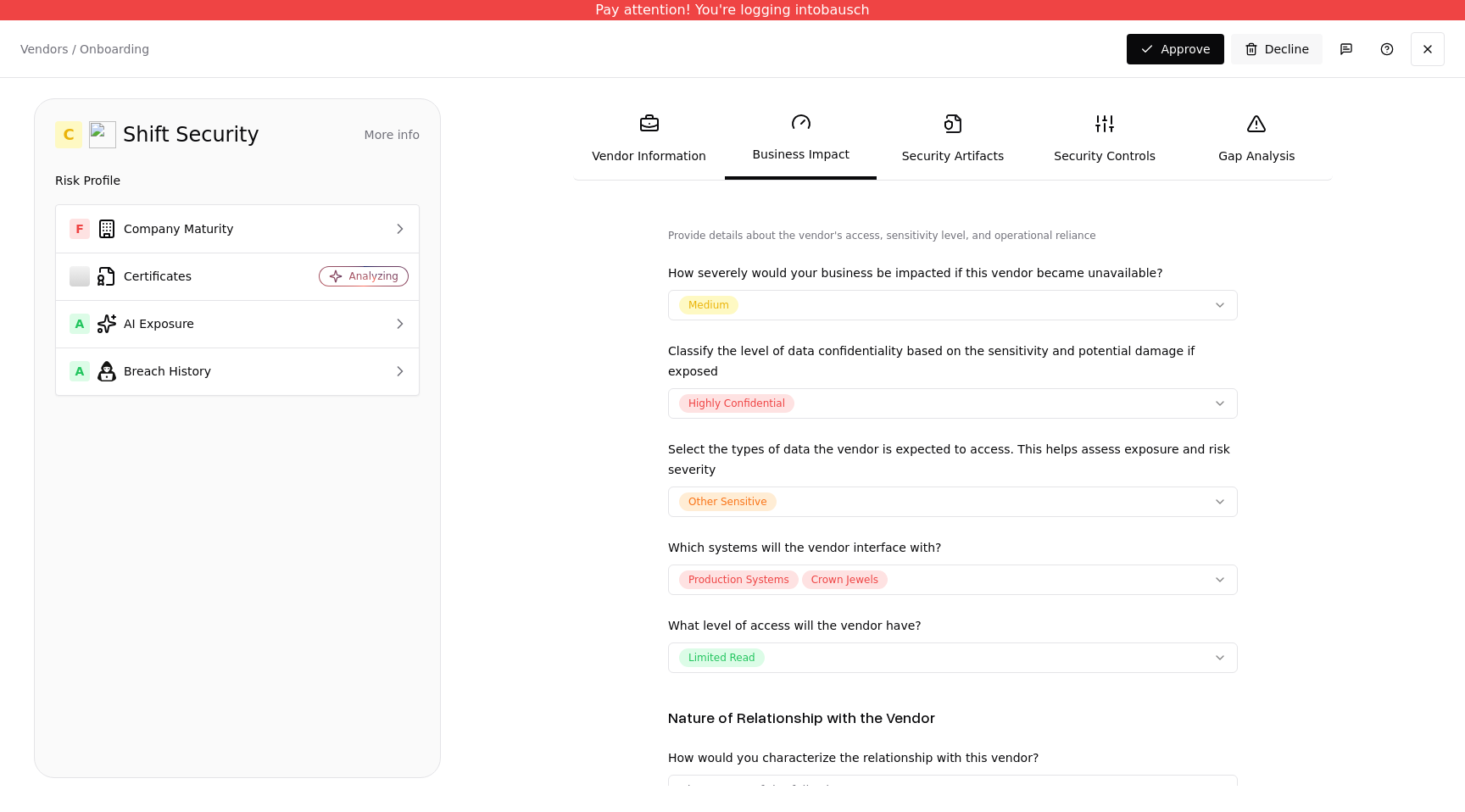
click at [853, 388] on button "Highly Confidential" at bounding box center [953, 403] width 570 height 30
click at [854, 388] on html "Pay attention! You're logging into bausch Vendors / Onboarding Changes Saved Ap…" at bounding box center [732, 406] width 1465 height 812
click at [846, 492] on button "Other Sensitive" at bounding box center [953, 501] width 570 height 30
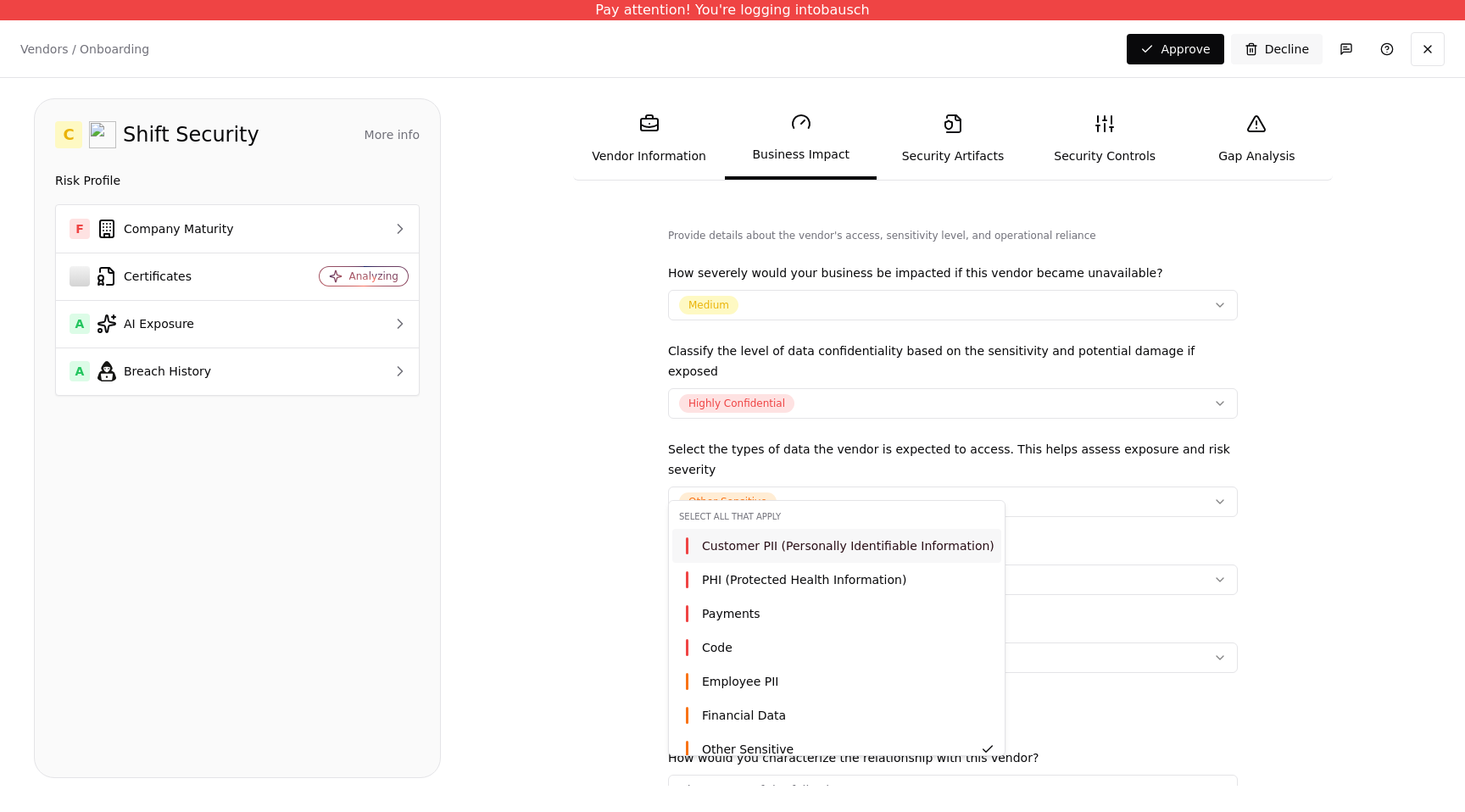
click at [846, 491] on html "Pay attention! You're logging into bausch Vendors / Onboarding Changes Saved Ap…" at bounding box center [732, 406] width 1465 height 812
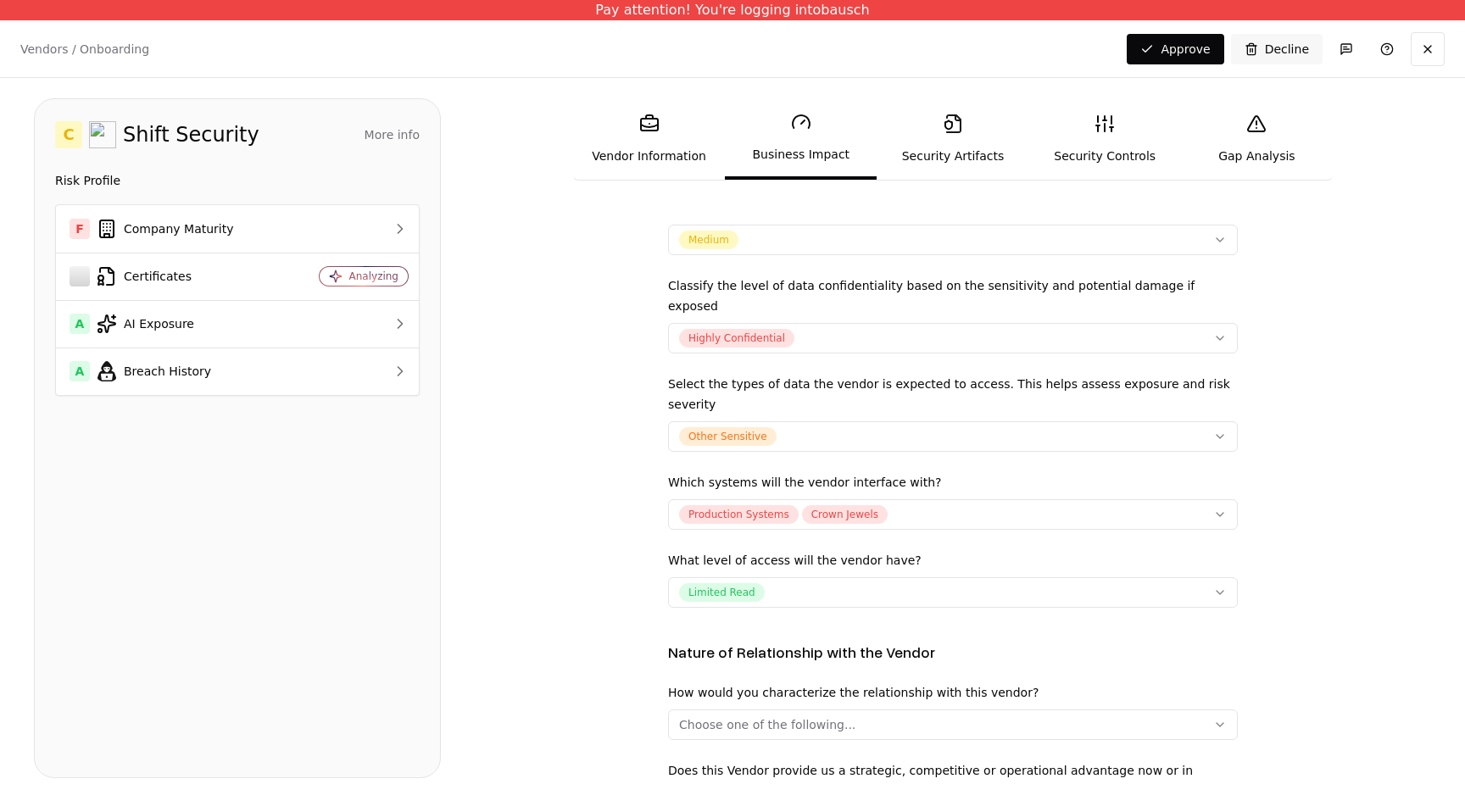
scroll to position [370, 0]
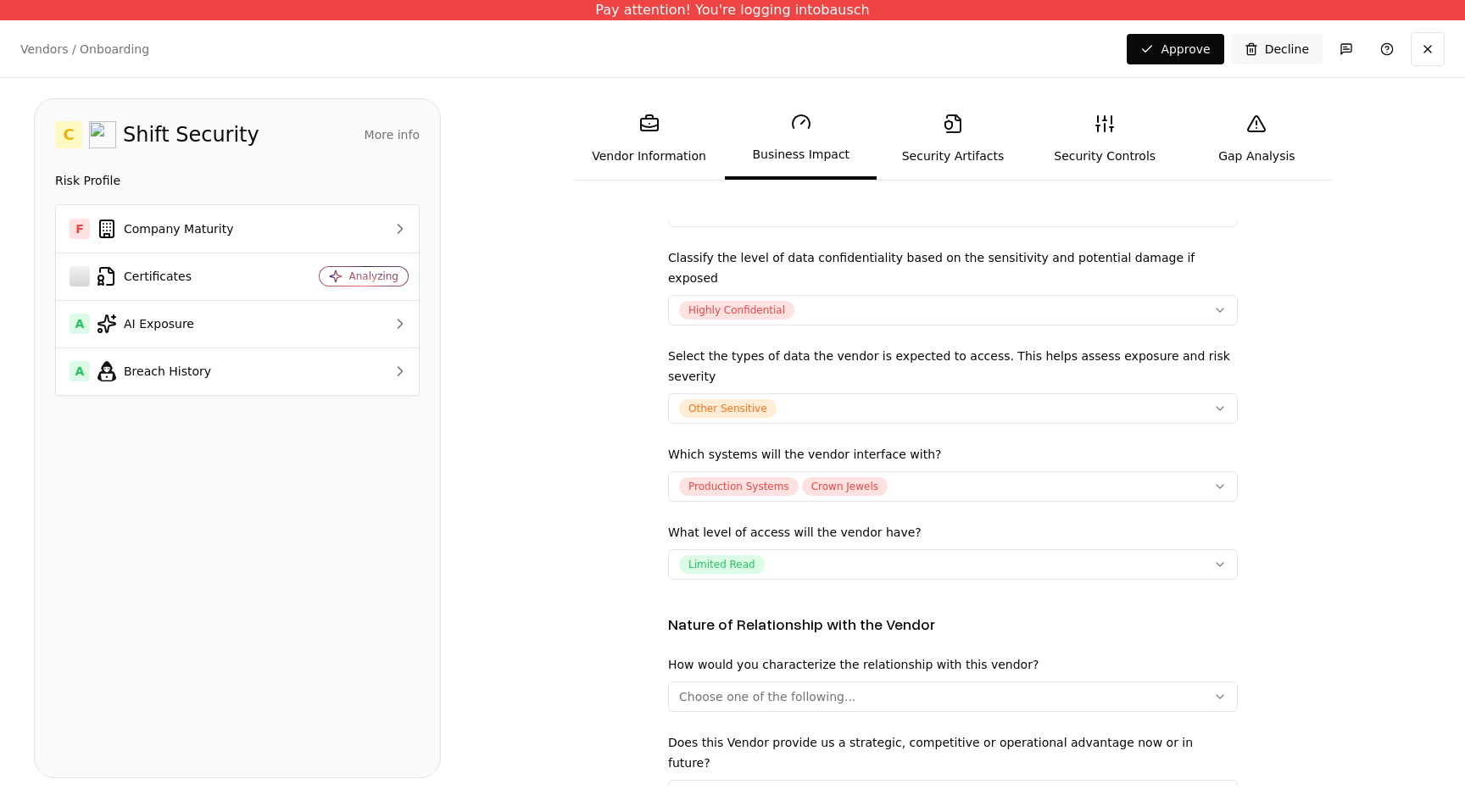
click at [933, 471] on button "Production Systems Crown Jewels" at bounding box center [953, 485] width 570 height 30
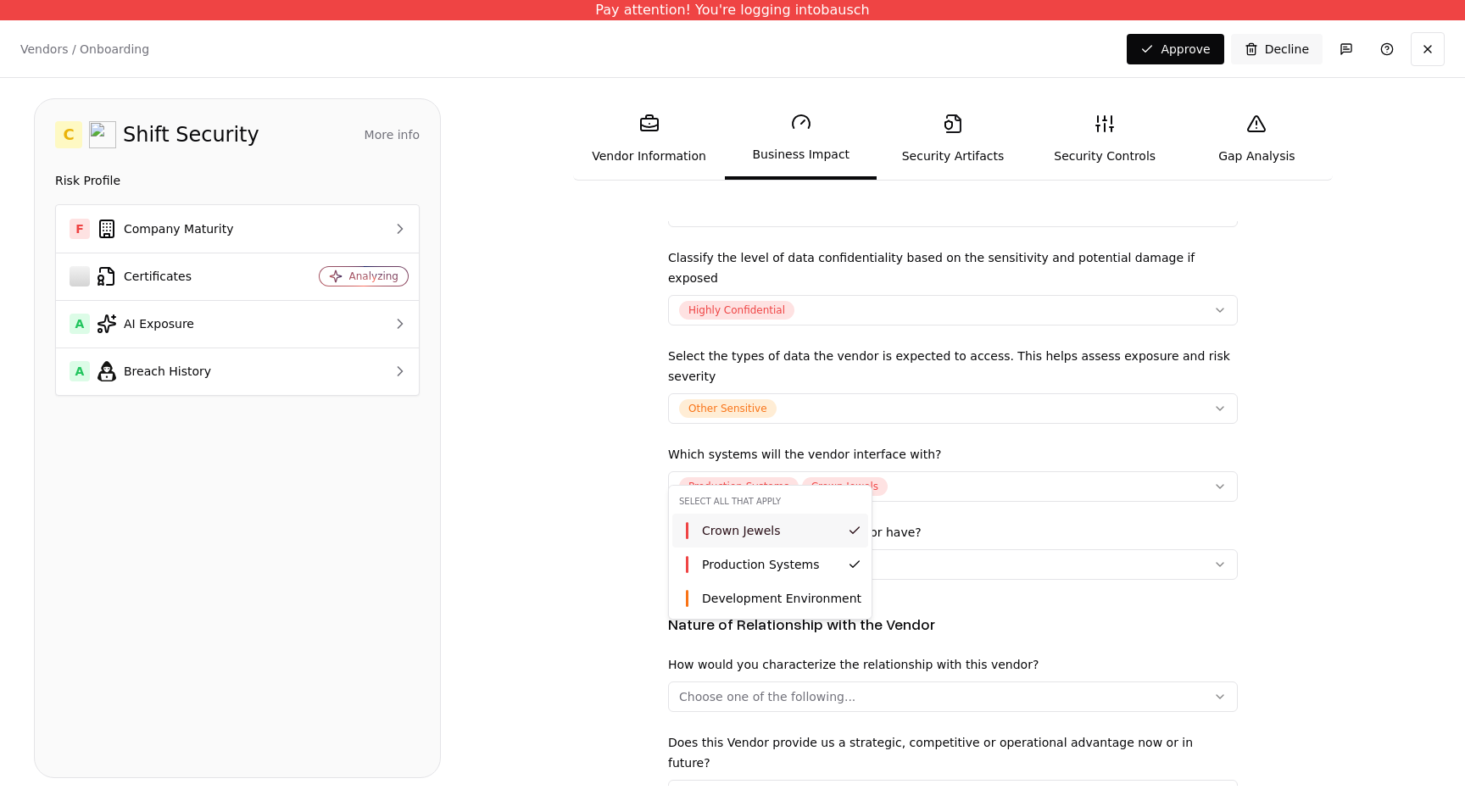
click at [996, 454] on html "Pay attention! You're logging into bausch Vendors / Onboarding Changes Saved Ap…" at bounding box center [732, 406] width 1465 height 812
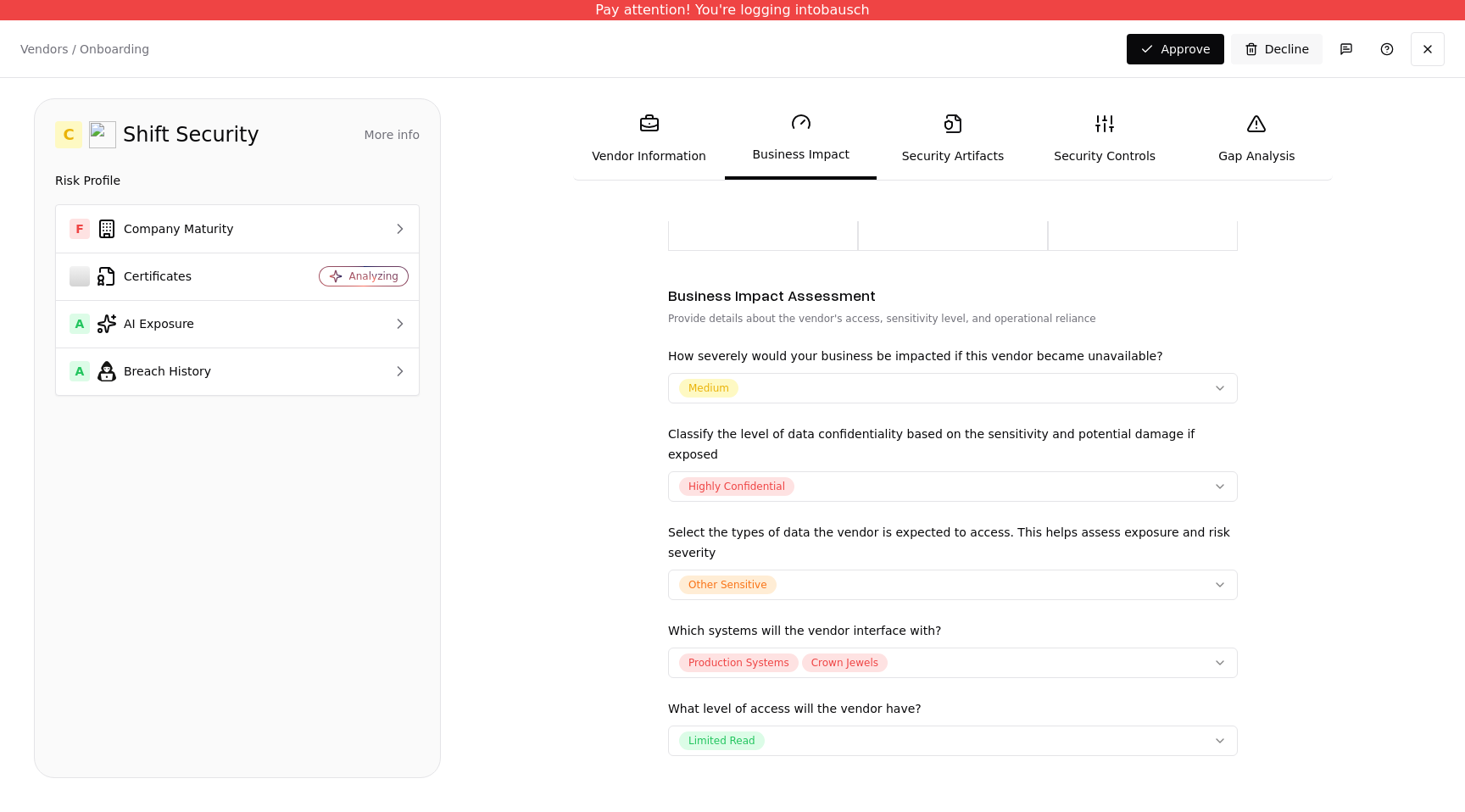
scroll to position [0, 0]
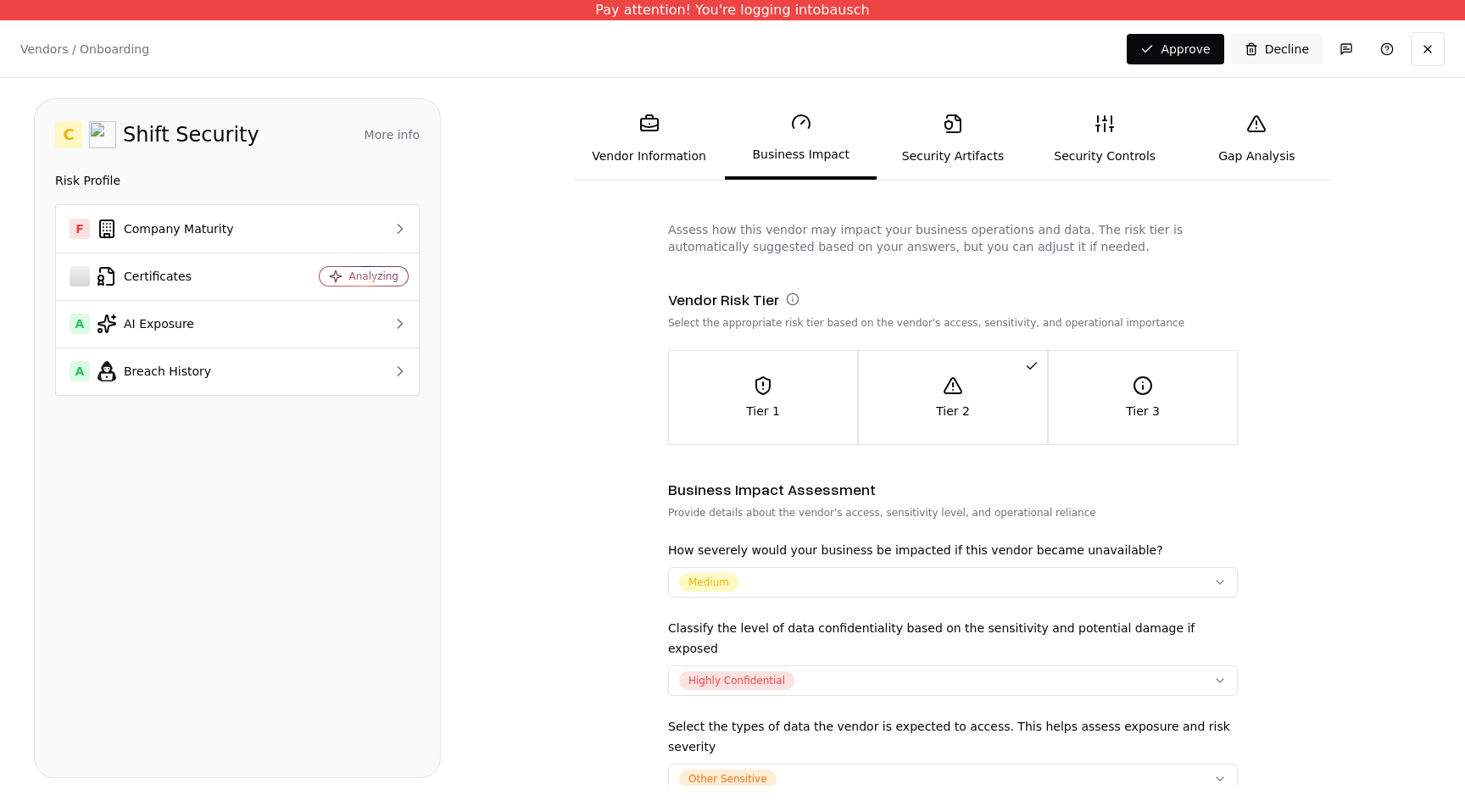
click at [947, 129] on icon at bounding box center [948, 125] width 9 height 10
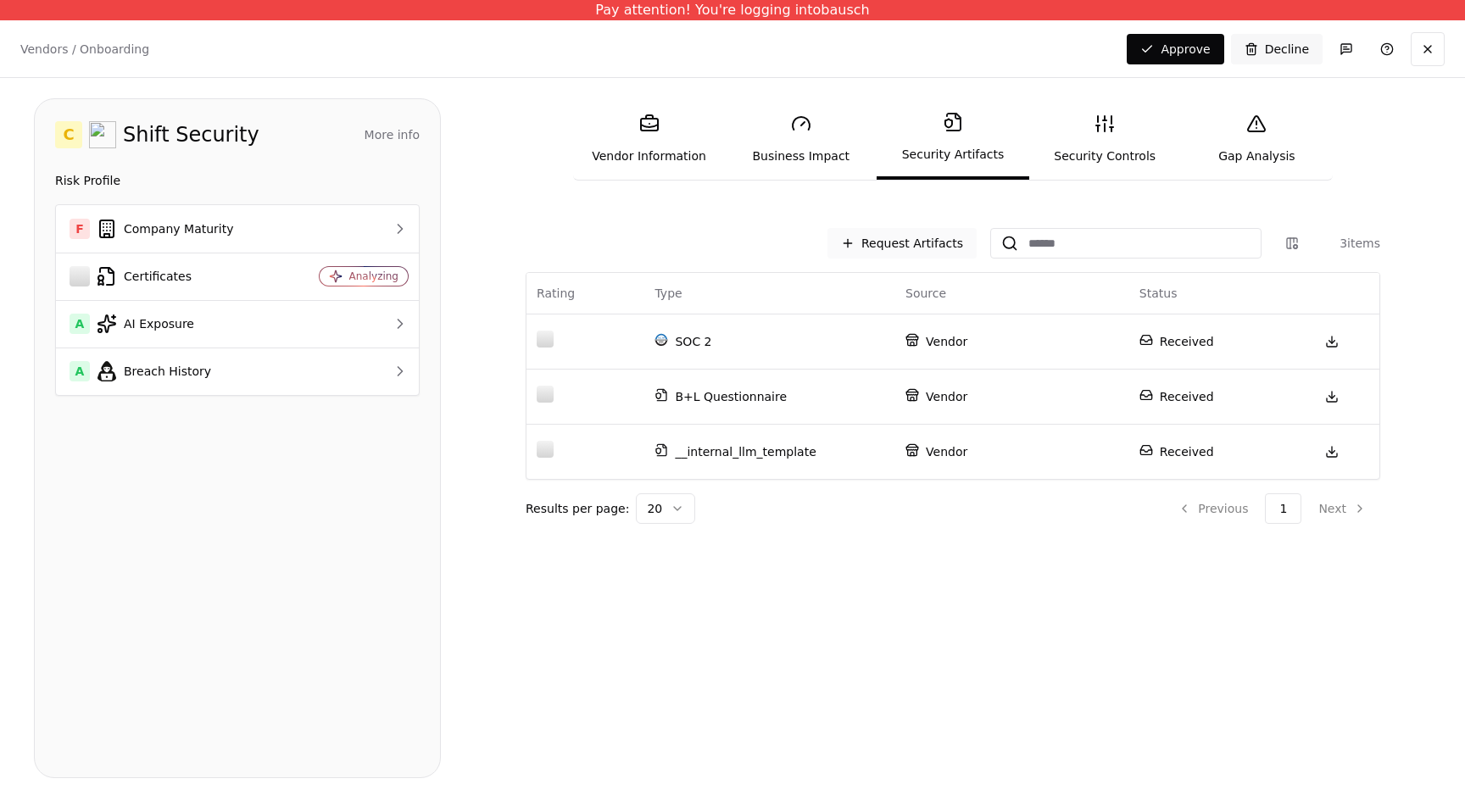
click at [904, 247] on button "Request Artifacts" at bounding box center [902, 242] width 150 height 30
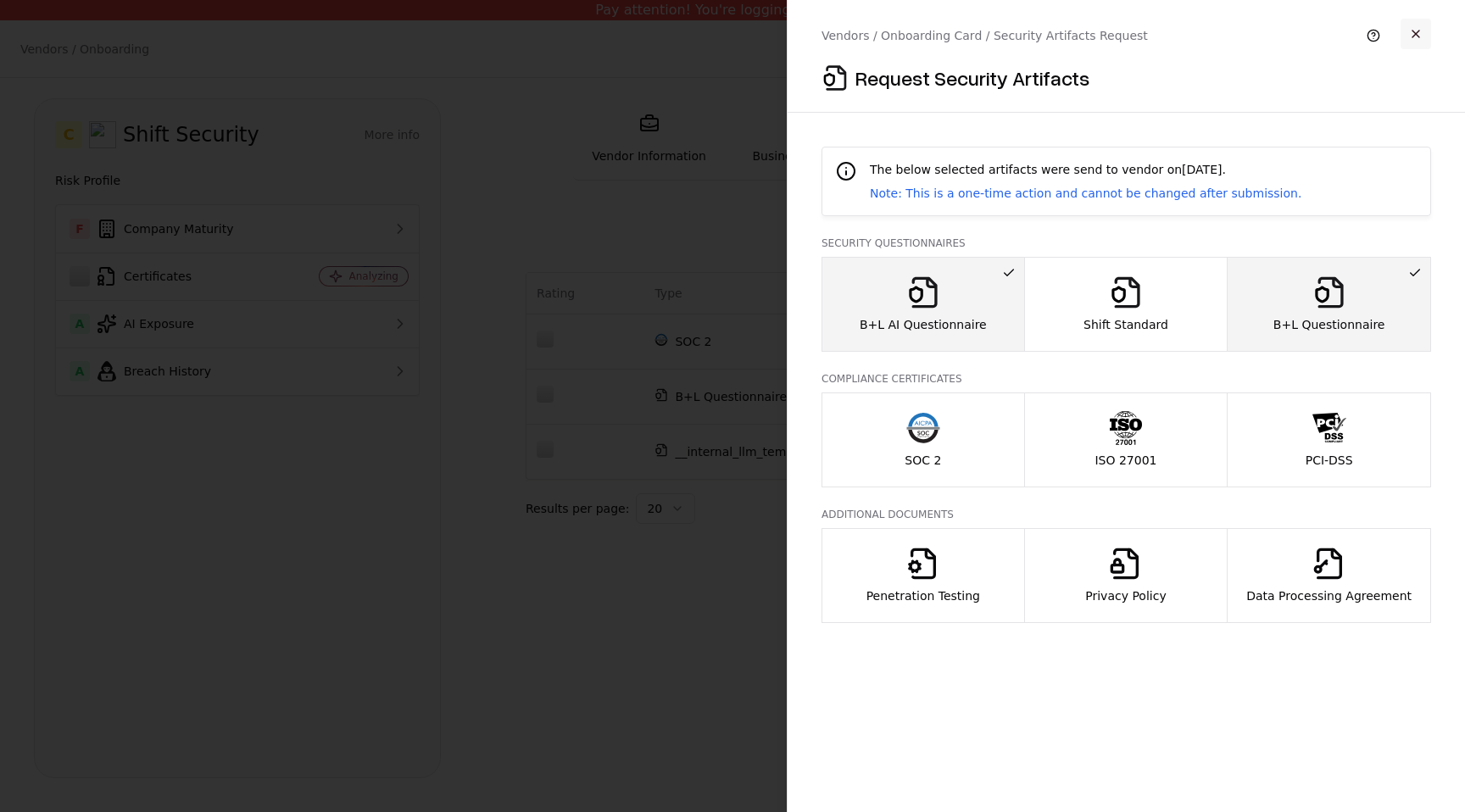
click at [1423, 35] on button "button" at bounding box center [1415, 34] width 30 height 30
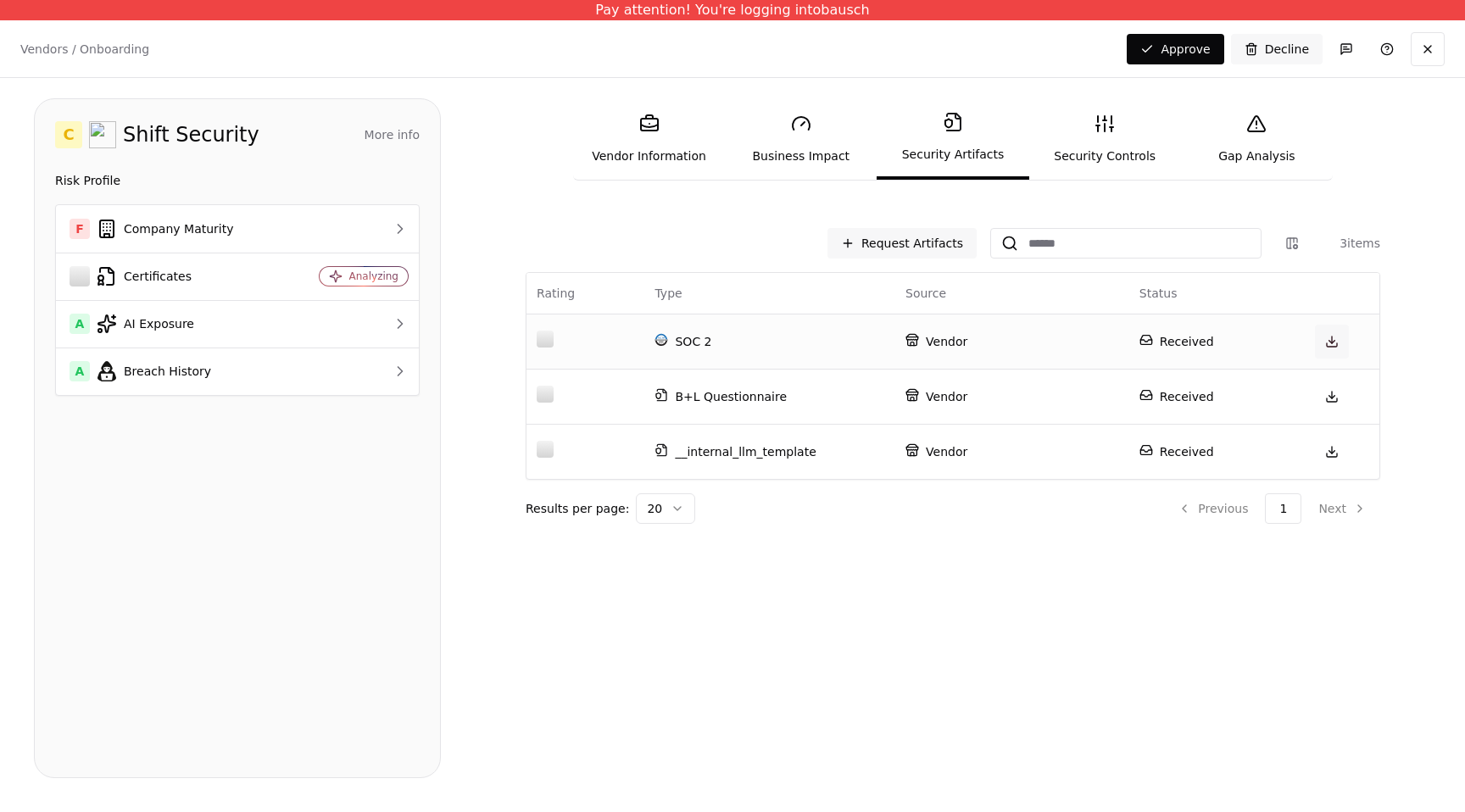
click at [1328, 346] on link at bounding box center [1331, 341] width 34 height 34
click at [1116, 154] on link "Security Controls" at bounding box center [1105, 138] width 151 height 78
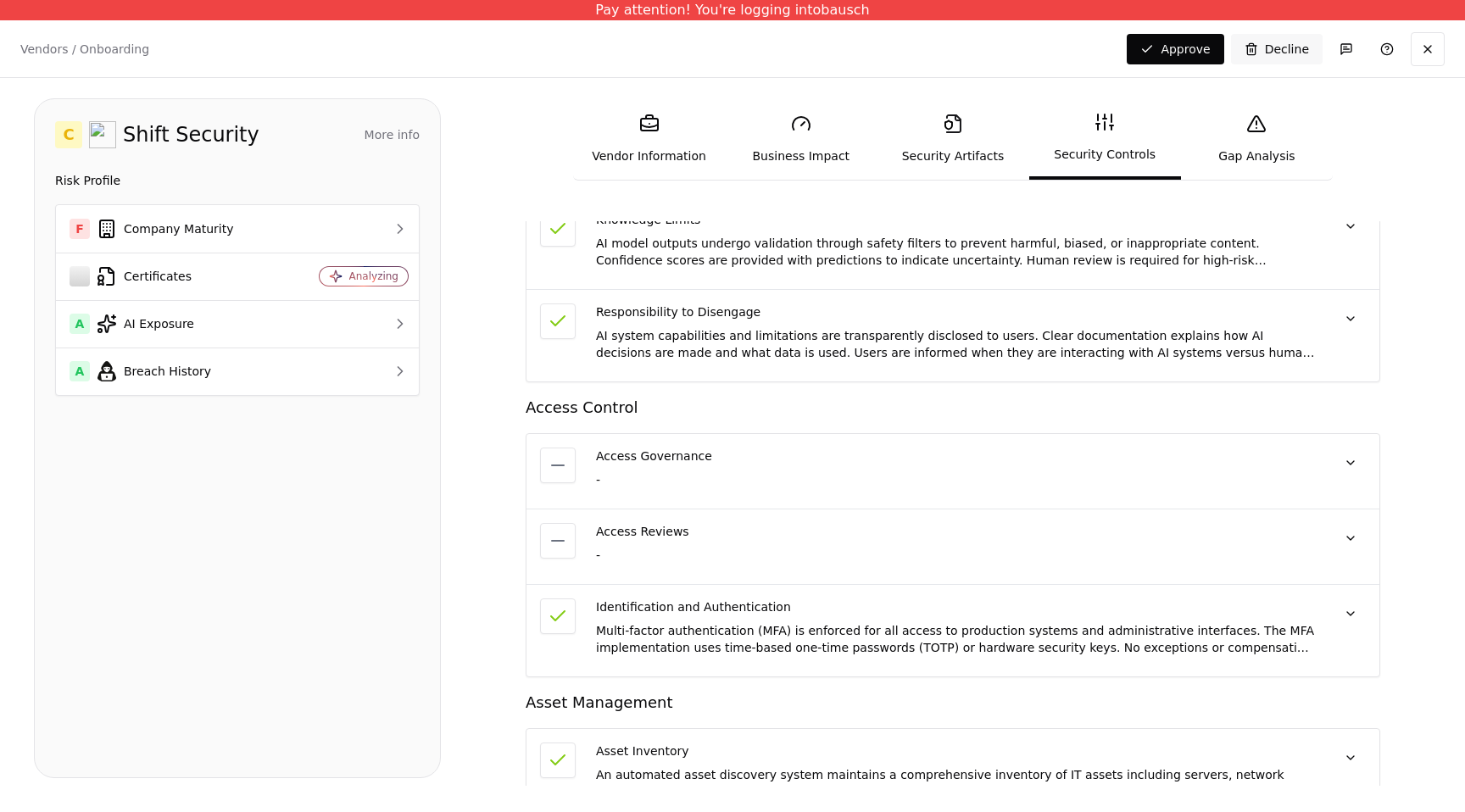
scroll to position [1273, 0]
click at [1354, 614] on button at bounding box center [1350, 610] width 30 height 30
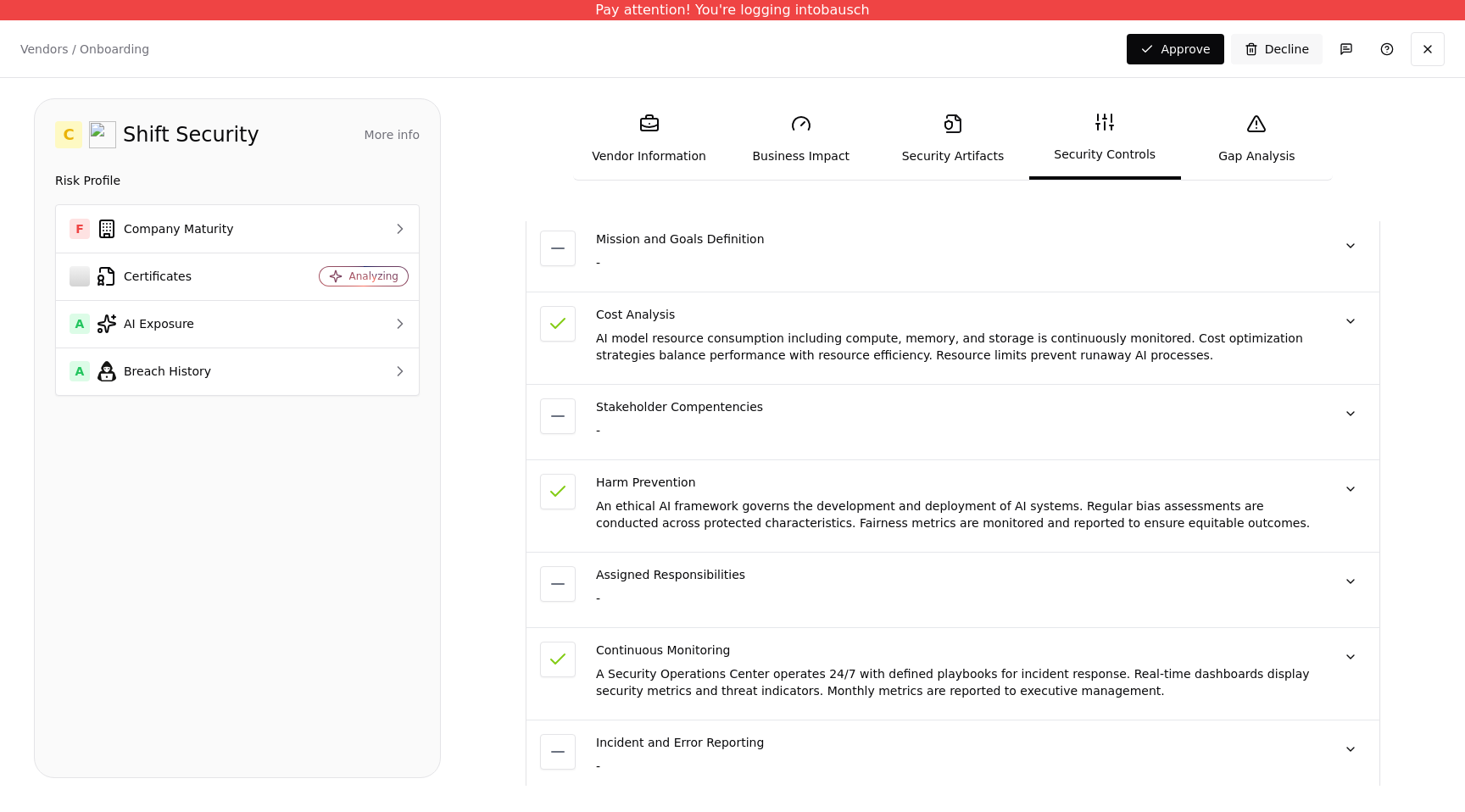
scroll to position [670, 0]
click at [1352, 323] on button at bounding box center [1350, 322] width 30 height 30
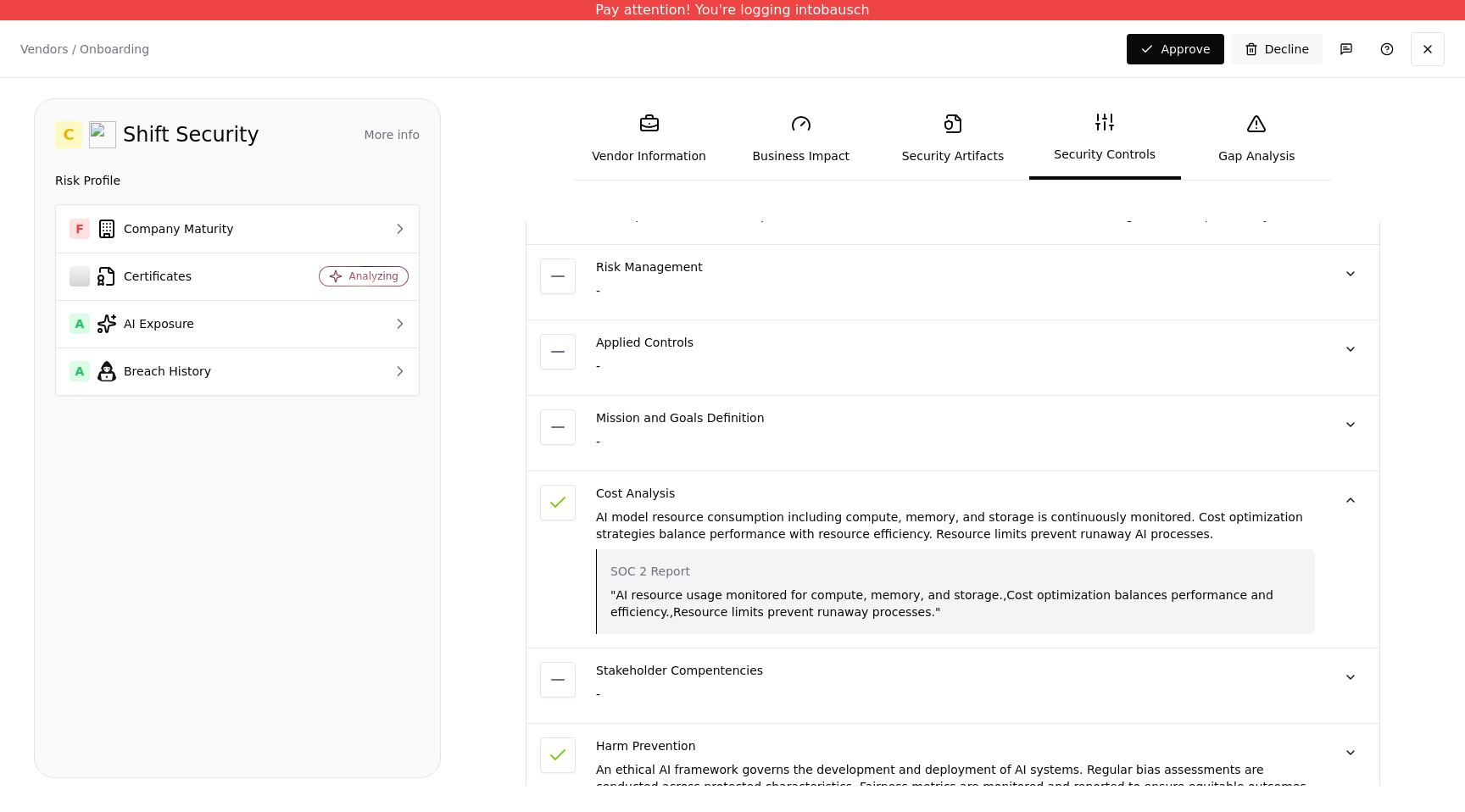
scroll to position [321, 0]
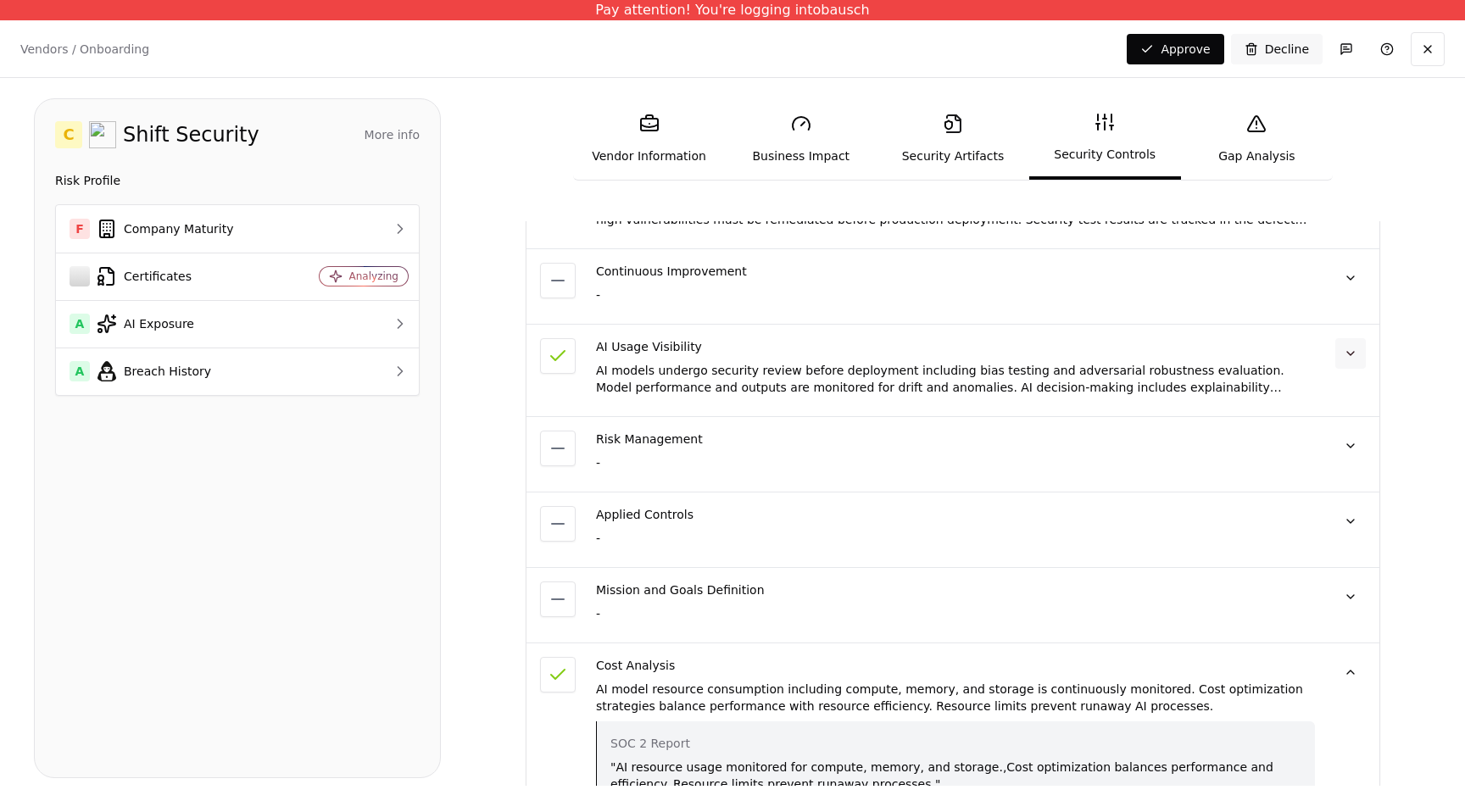
click at [1350, 347] on button at bounding box center [1350, 352] width 30 height 30
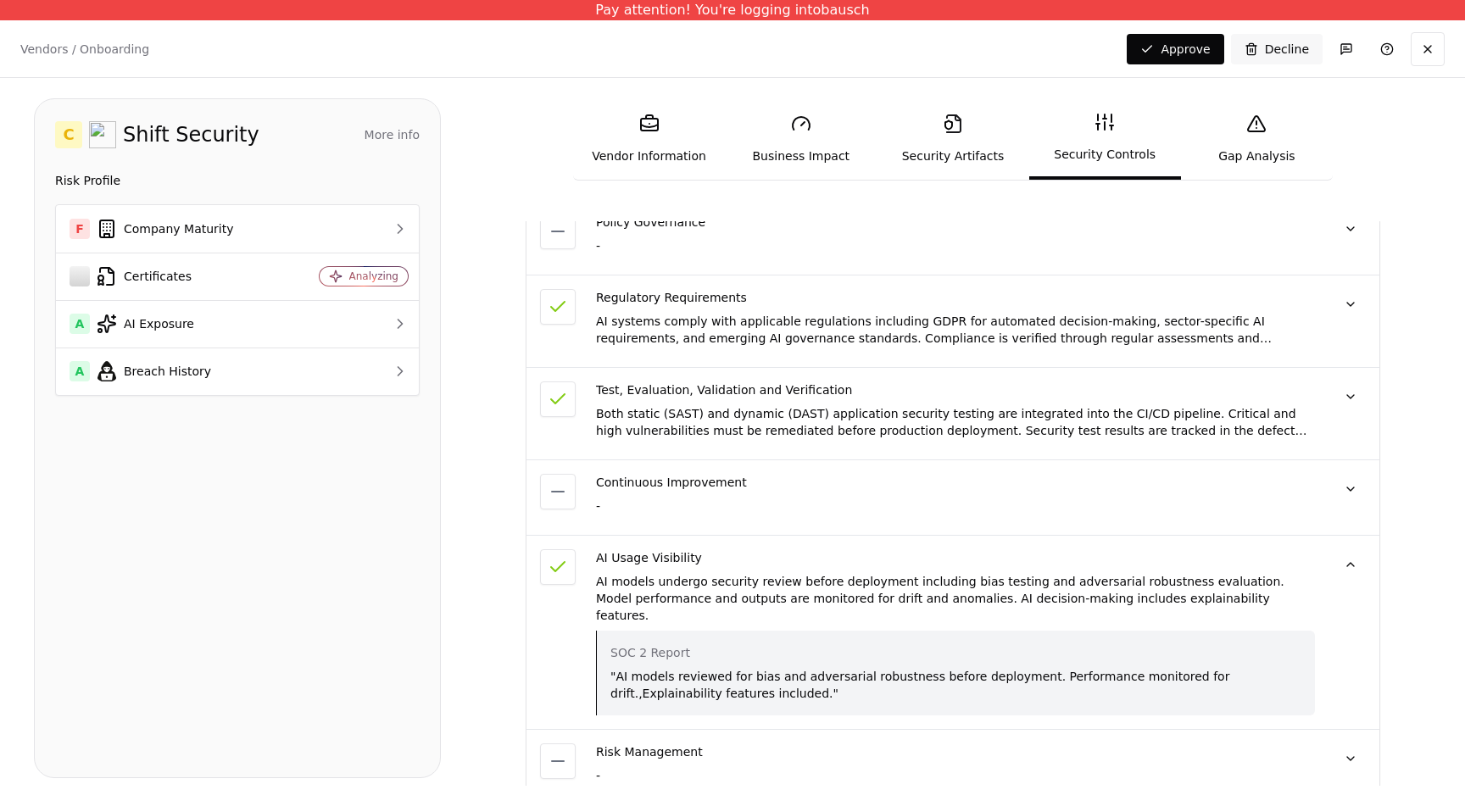
scroll to position [0, 0]
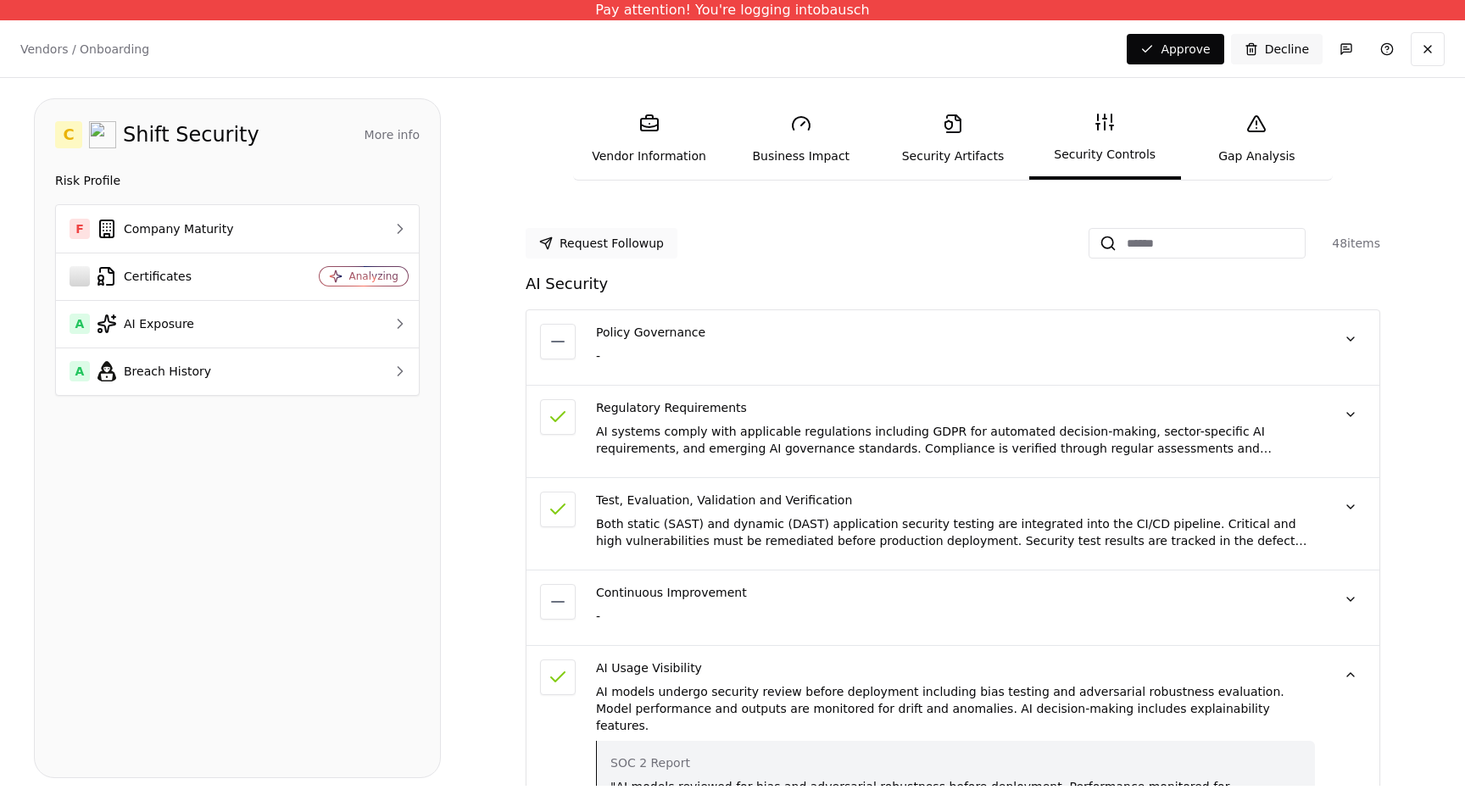
click at [606, 248] on button "Request Followup" at bounding box center [601, 242] width 151 height 30
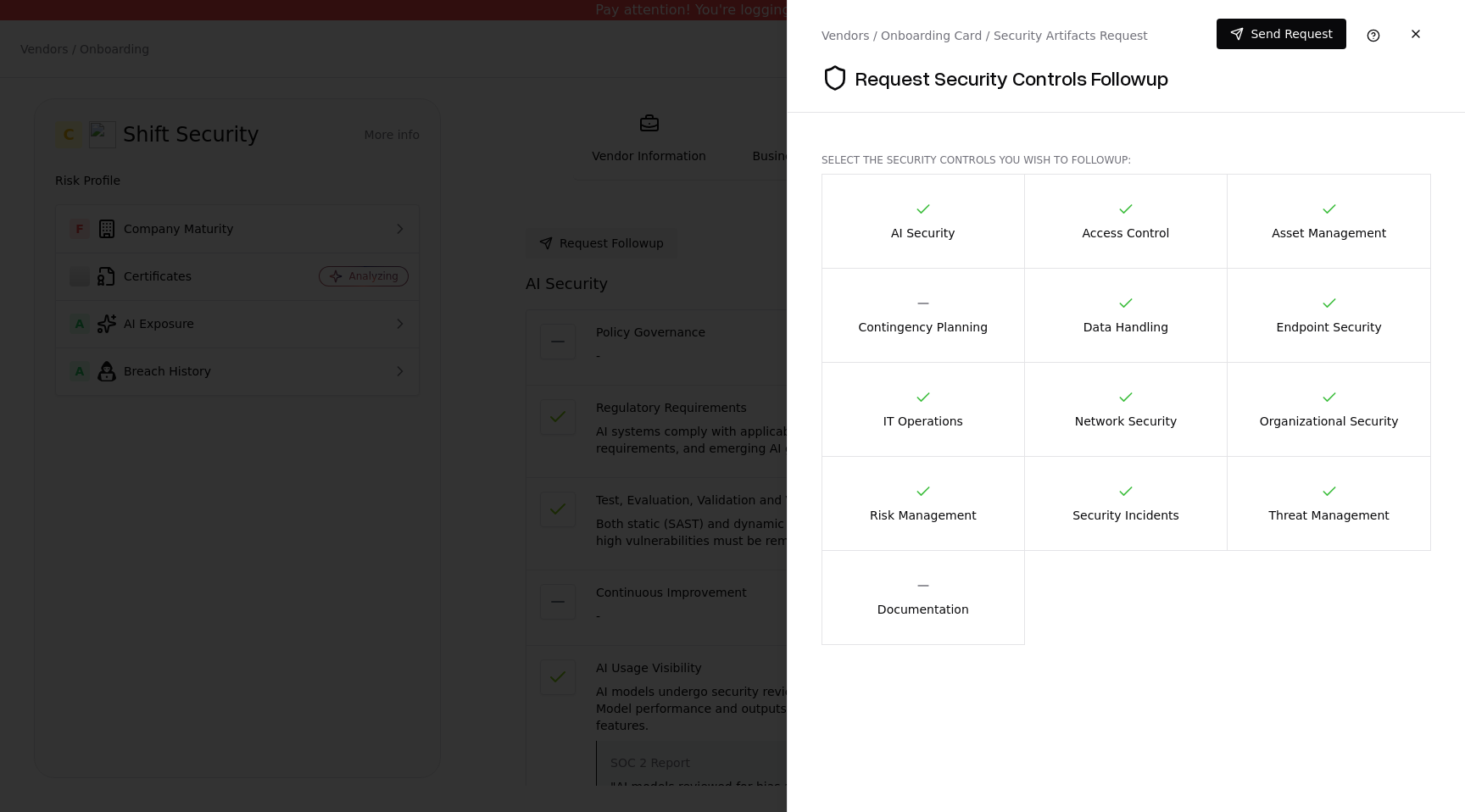
click at [976, 307] on div "Contingency Planning" at bounding box center [923, 314] width 130 height 40
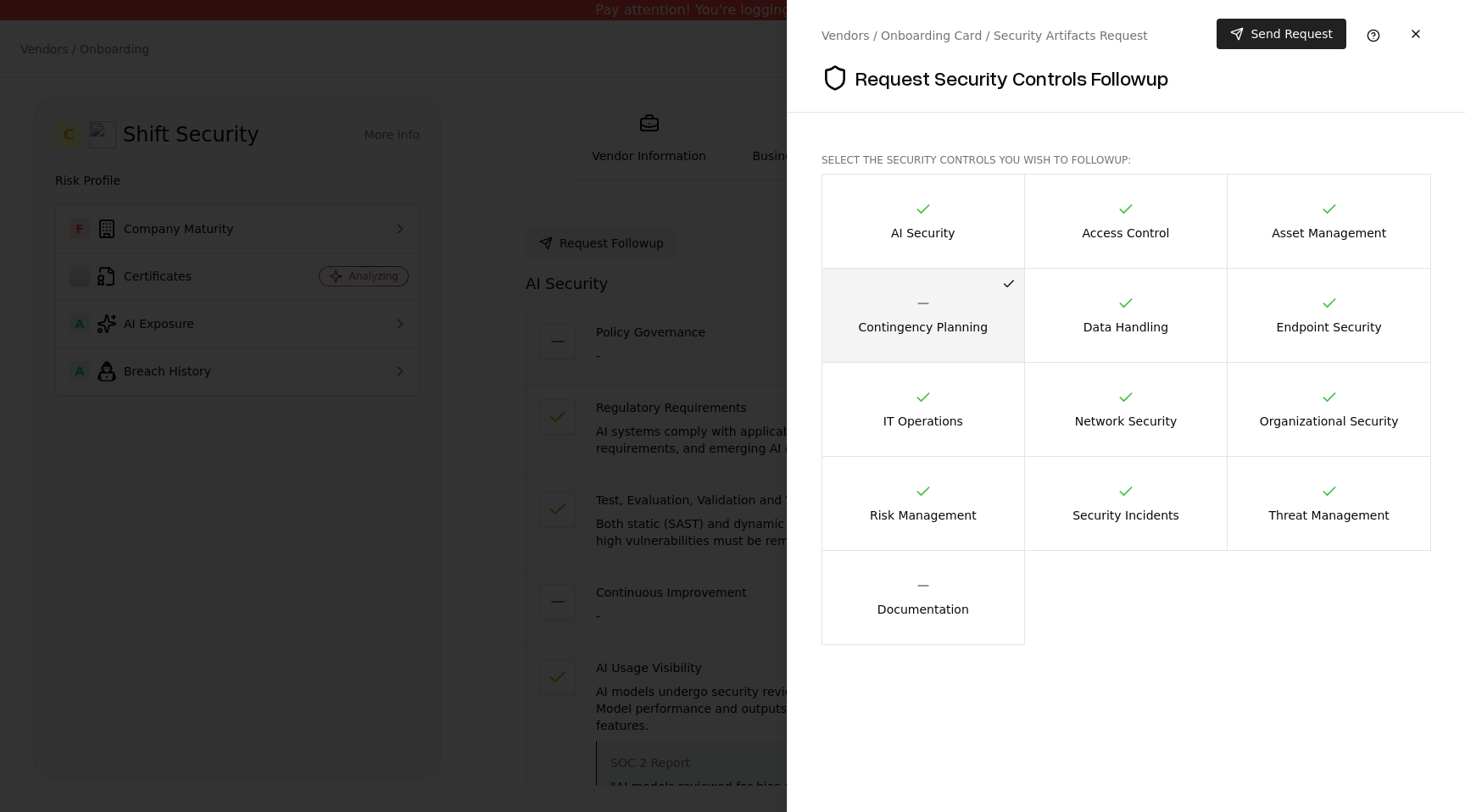
click at [1291, 43] on button "Send Request" at bounding box center [1281, 34] width 130 height 30
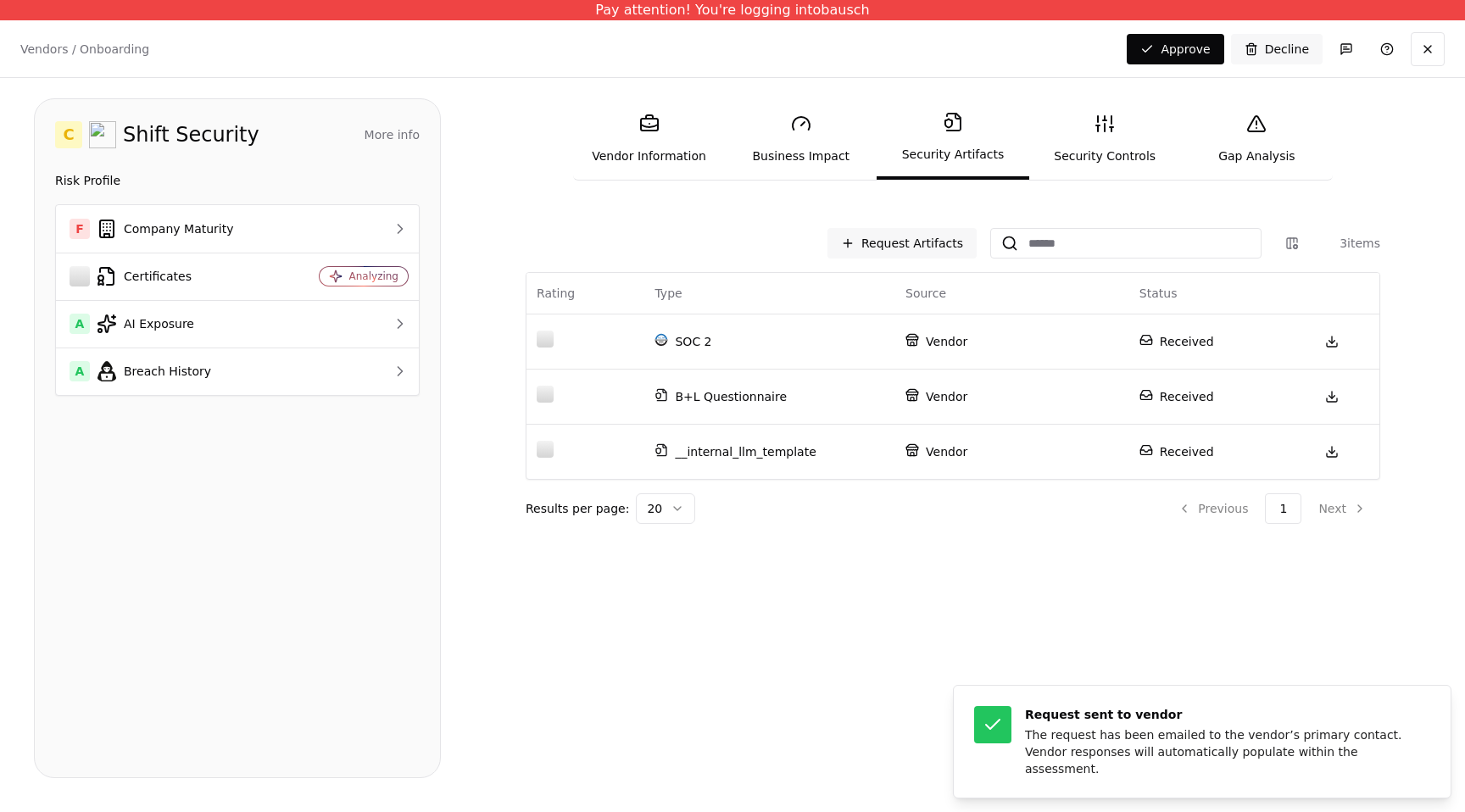
click at [1114, 157] on link "Security Controls" at bounding box center [1105, 138] width 151 height 78
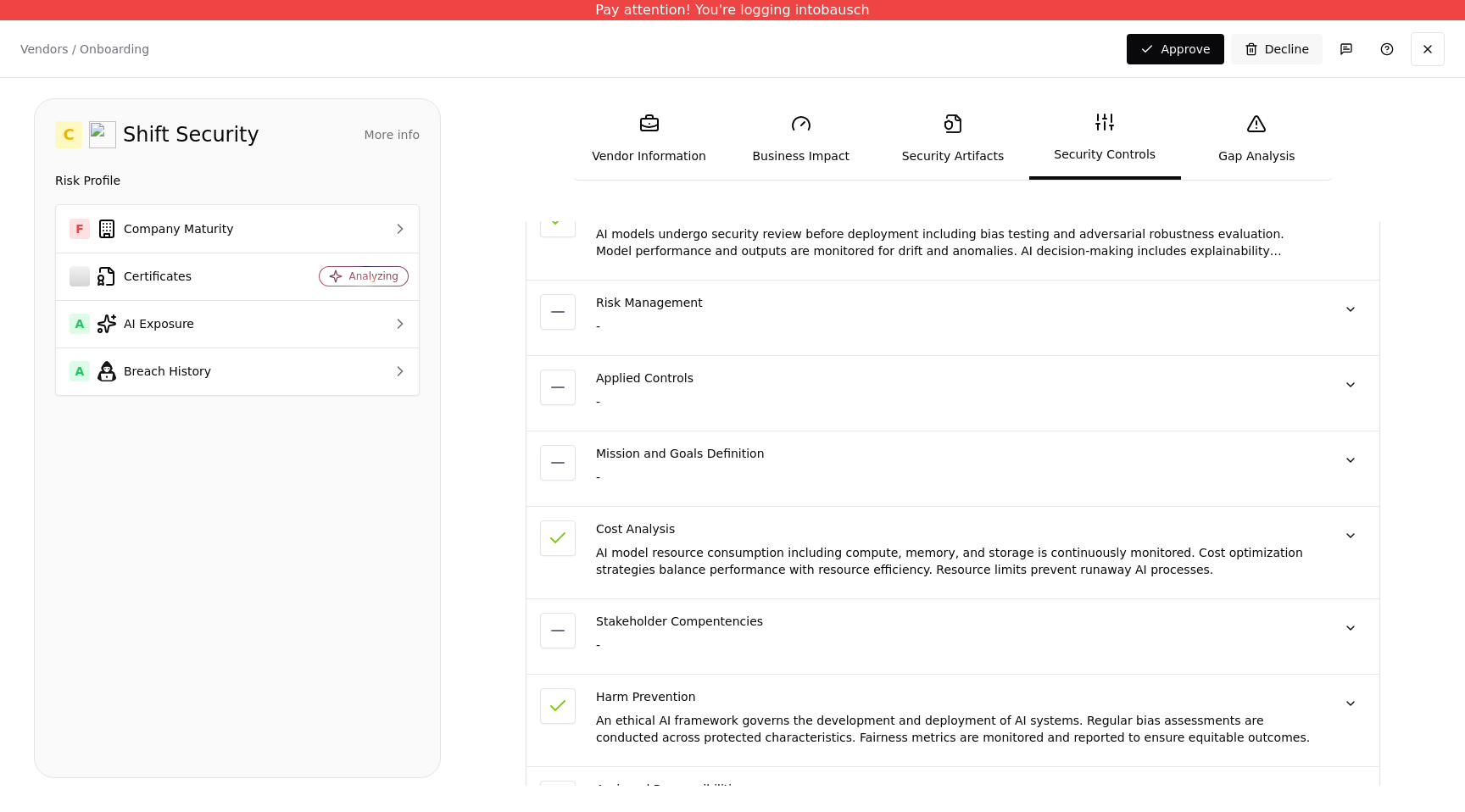
scroll to position [424, 0]
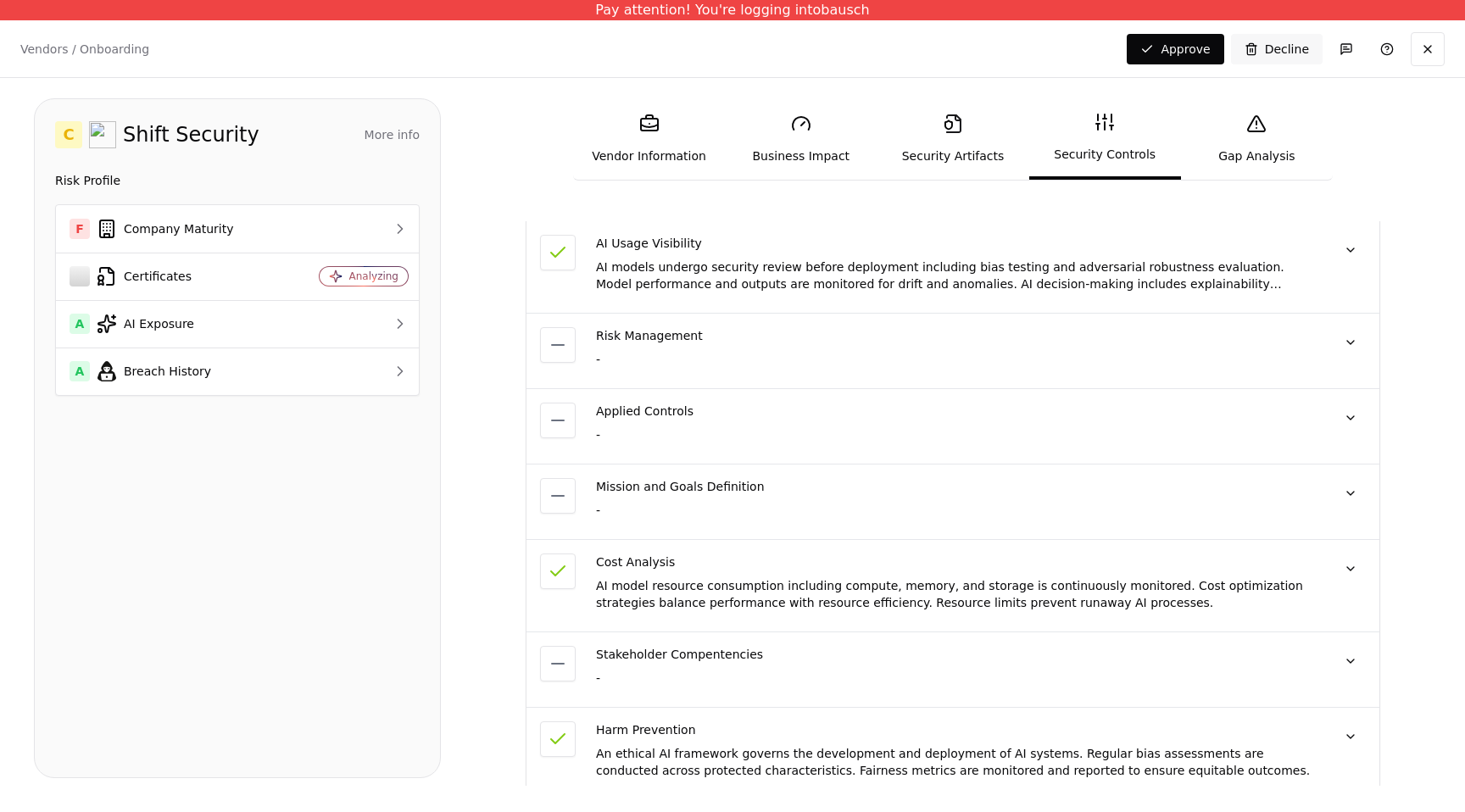
click at [1276, 163] on link "Gap Analysis" at bounding box center [1256, 138] width 151 height 78
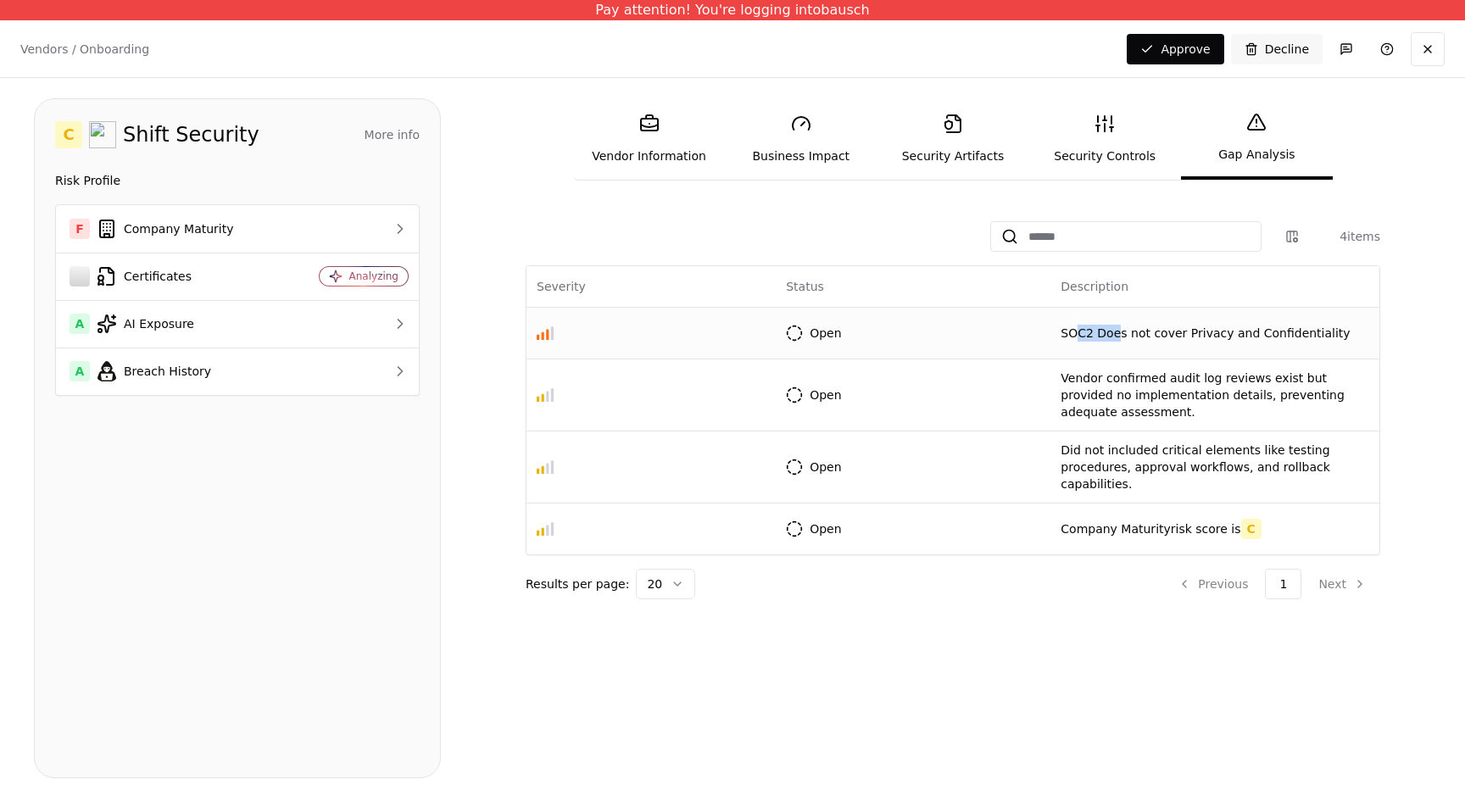
drag, startPoint x: 1069, startPoint y: 335, endPoint x: 1110, endPoint y: 331, distance: 41.2
click at [1111, 333] on p "SOC2 Does not cover Privacy and Confidentiality" at bounding box center [1214, 333] width 309 height 17
click at [1129, 332] on p "SOC2 Does not cover Privacy and Confidentiality" at bounding box center [1214, 333] width 309 height 17
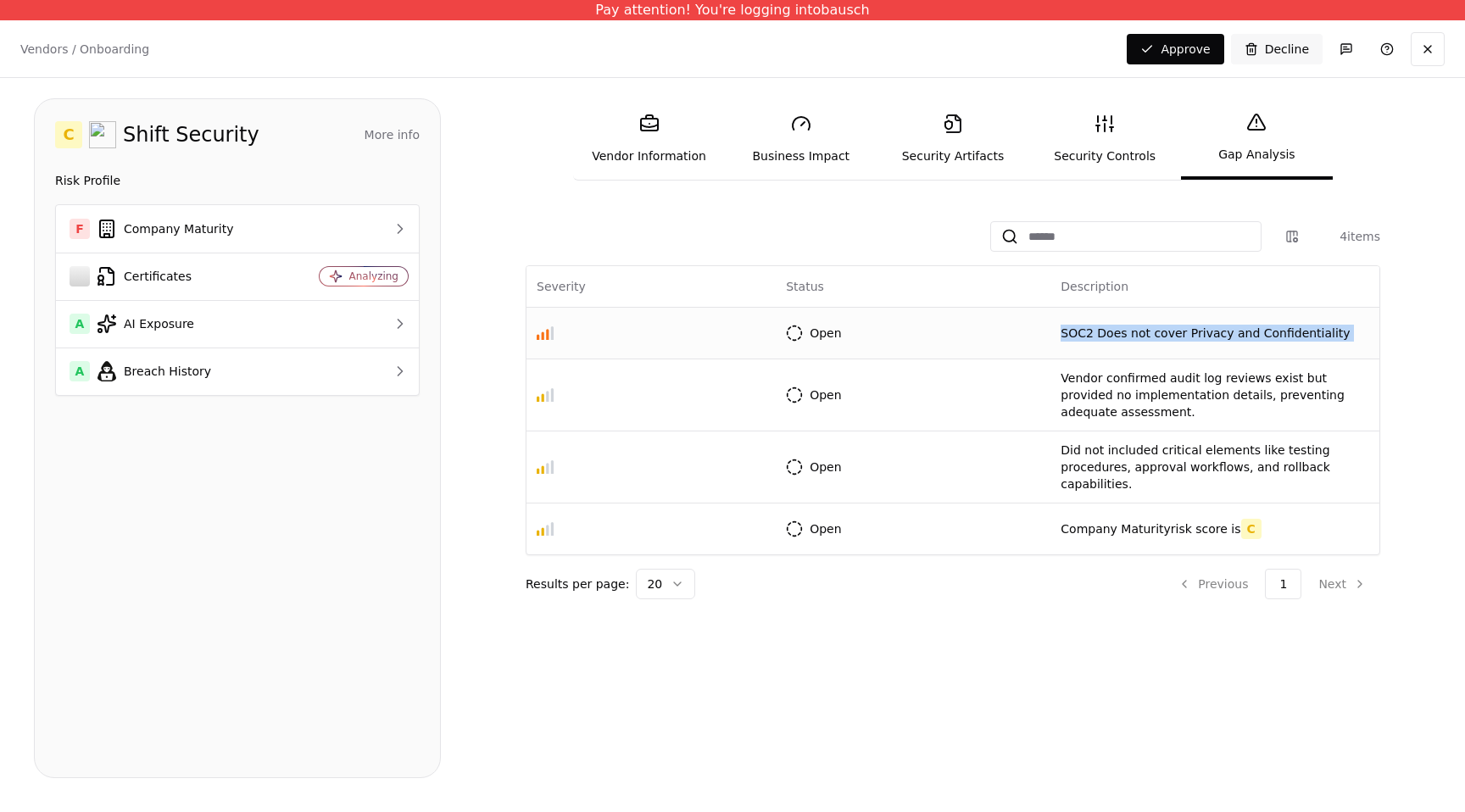
click at [1196, 339] on p "SOC2 Does not cover Privacy and Confidentiality" at bounding box center [1214, 333] width 309 height 17
click at [1162, 381] on p "Vendor confirmed audit log reviews exist but provided no implementation details…" at bounding box center [1214, 394] width 309 height 51
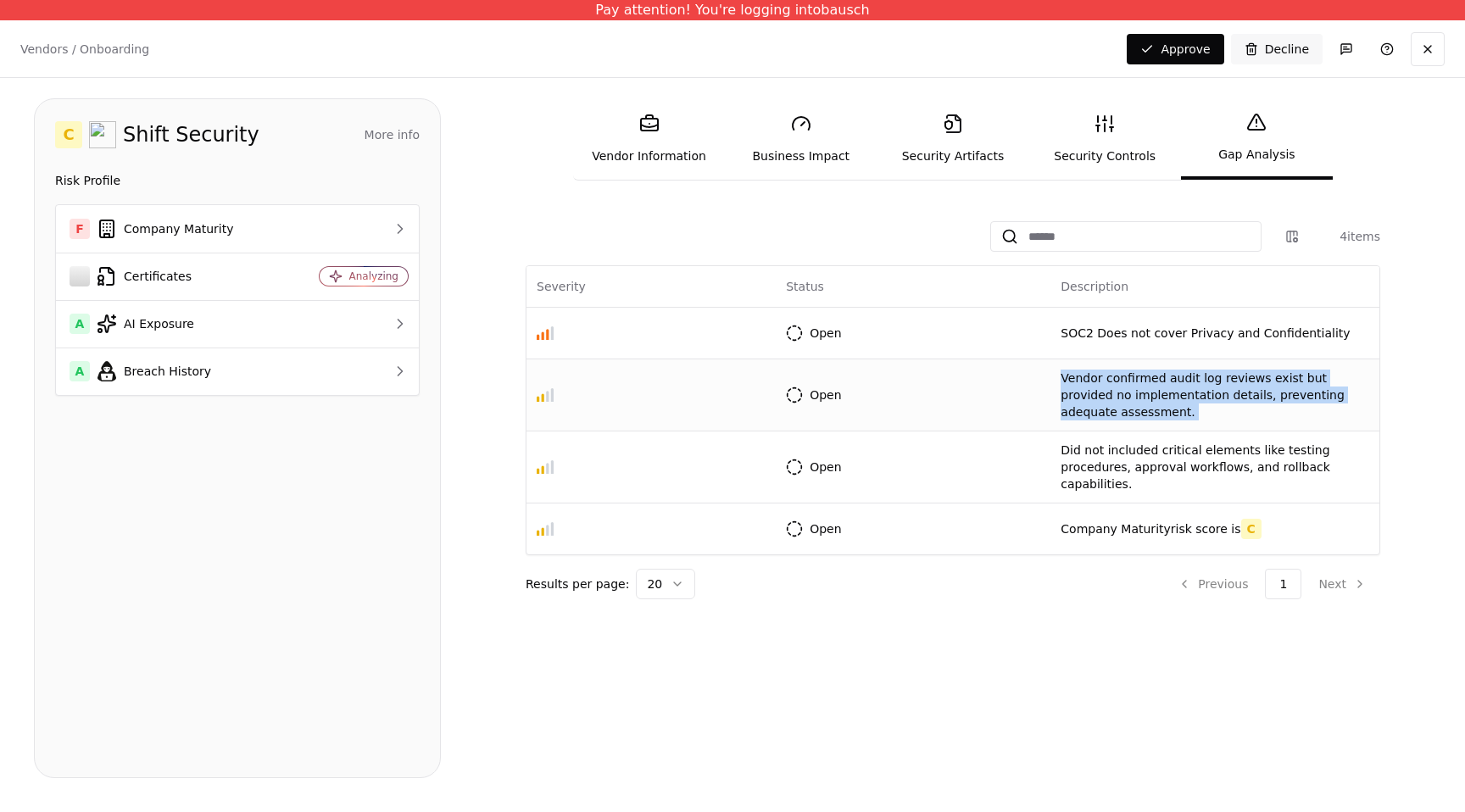
click at [1162, 381] on p "Vendor confirmed audit log reviews exist but provided no implementation details…" at bounding box center [1214, 394] width 309 height 51
click at [1114, 156] on link "Security Controls" at bounding box center [1105, 138] width 151 height 78
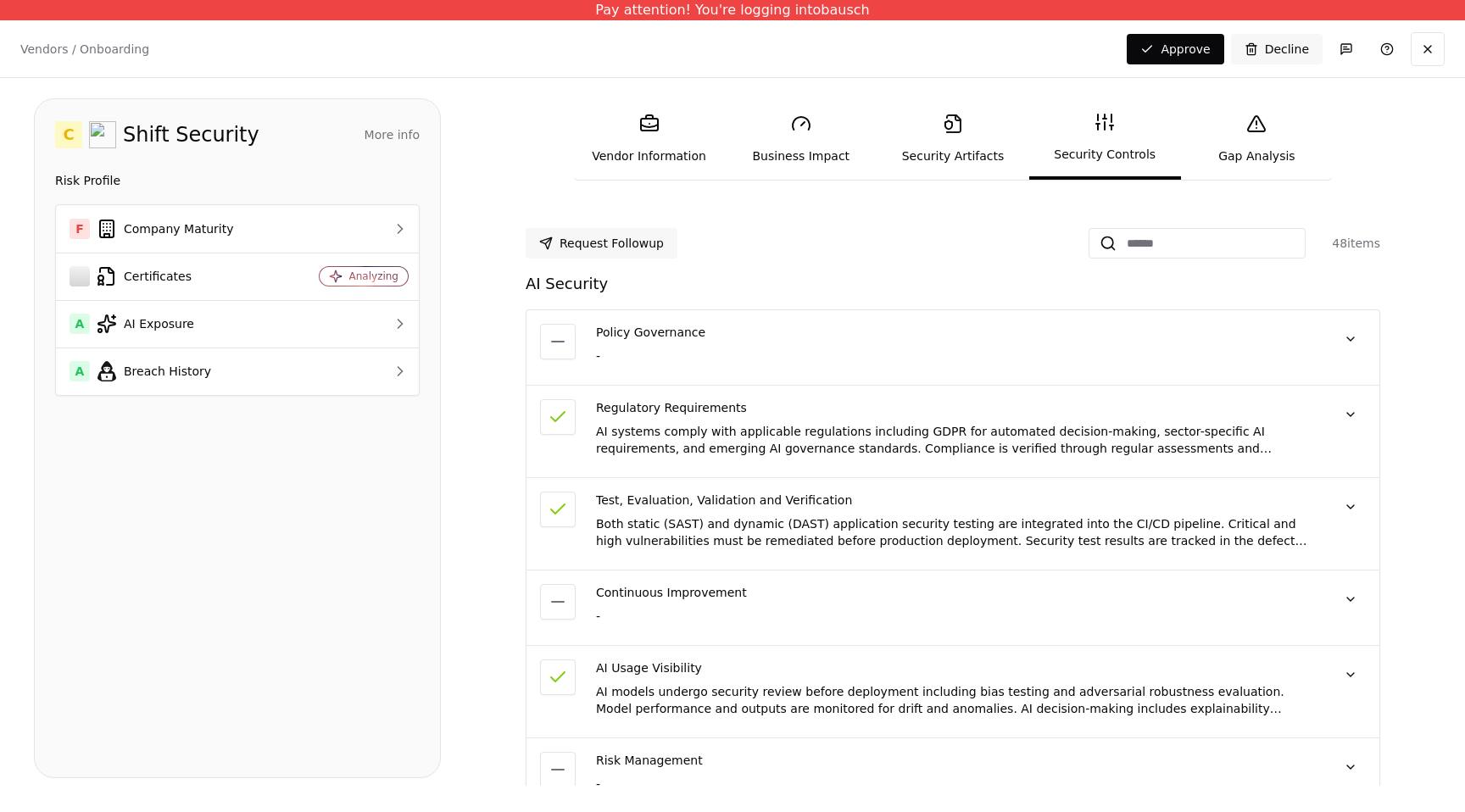
click at [1241, 148] on link "Gap Analysis" at bounding box center [1256, 138] width 151 height 78
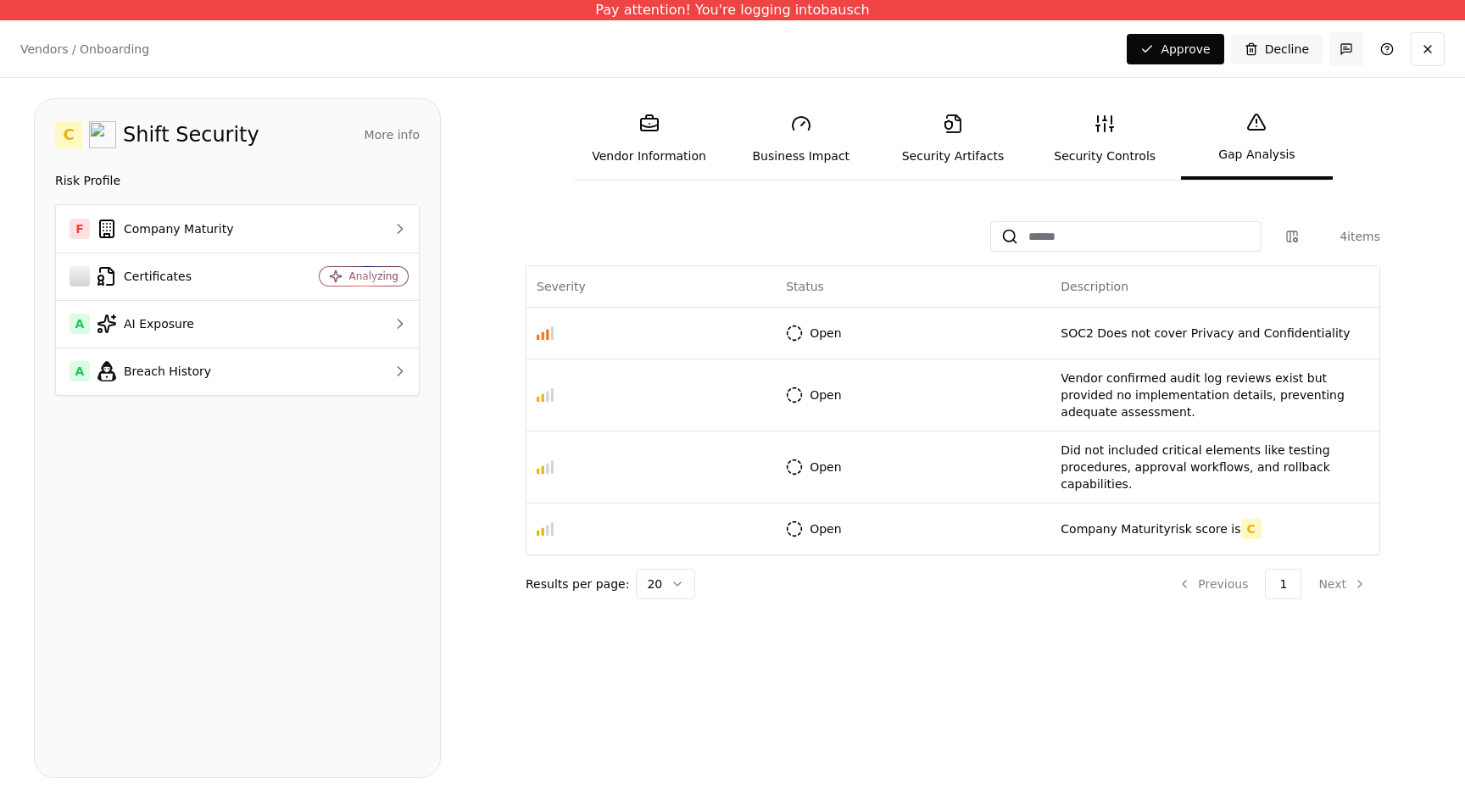
click at [1338, 48] on button "button" at bounding box center [1345, 48] width 34 height 34
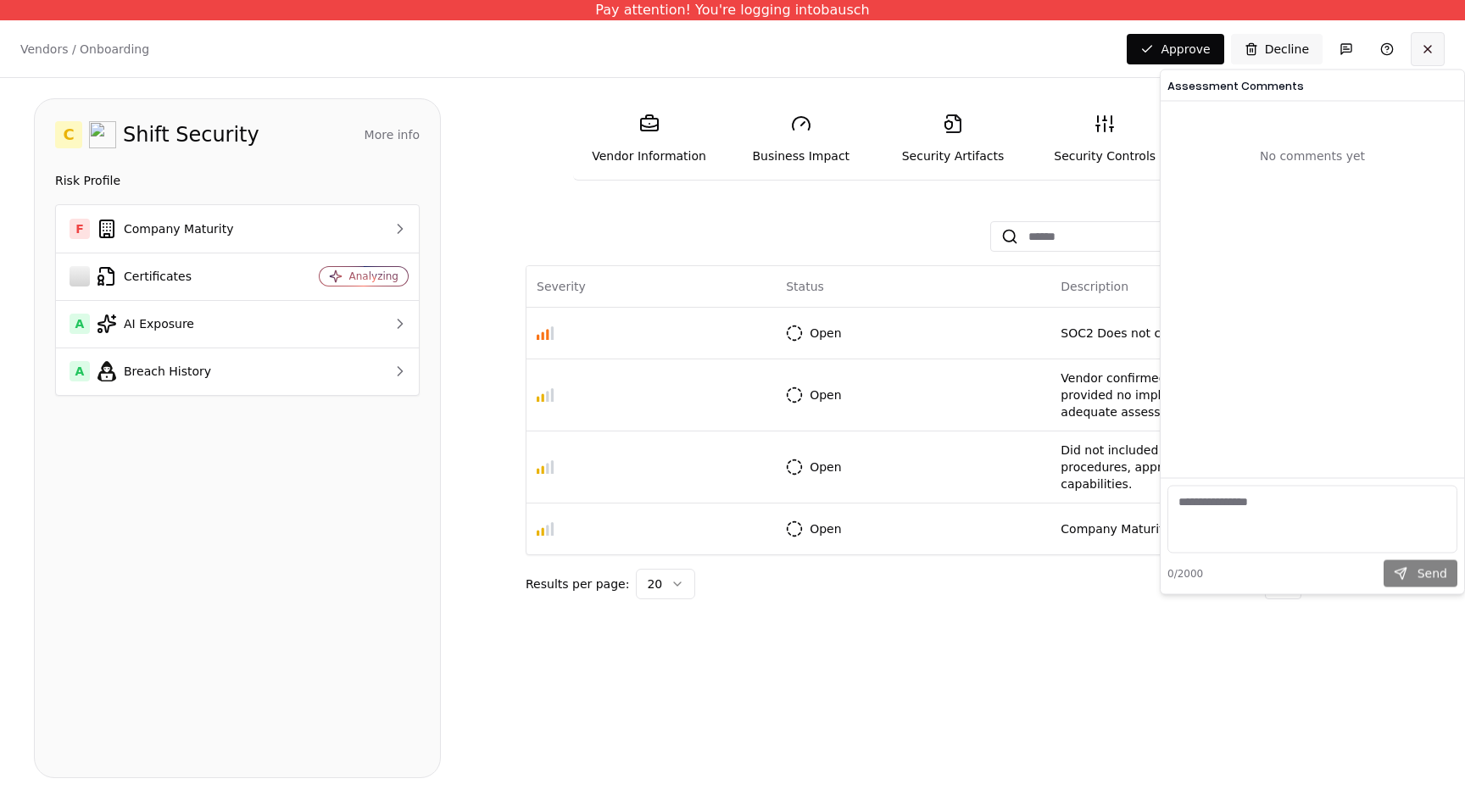
click at [1438, 62] on button at bounding box center [1427, 48] width 34 height 34
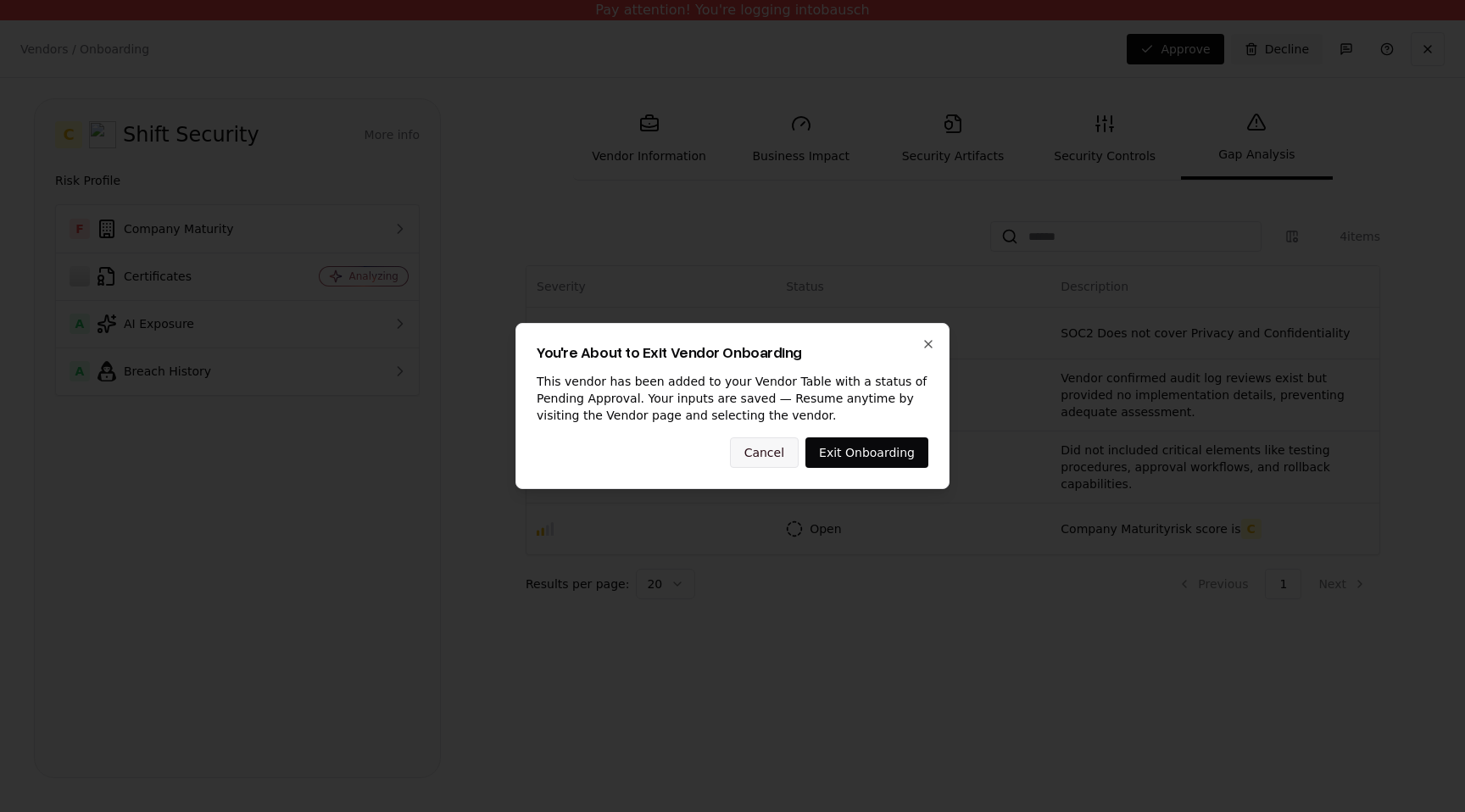
click at [770, 454] on button "Cancel" at bounding box center [764, 452] width 69 height 30
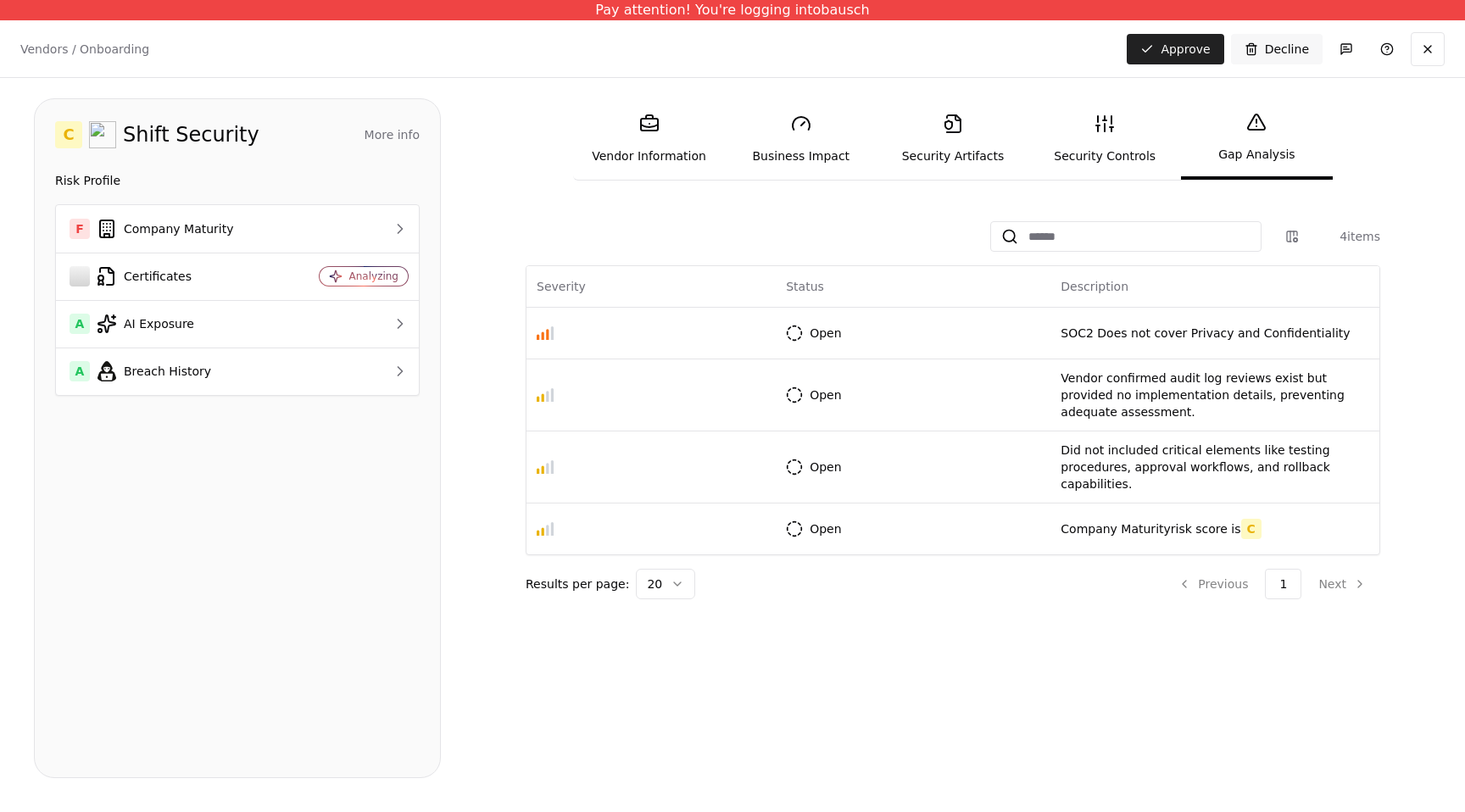
click at [1166, 40] on button "Approve" at bounding box center [1174, 48] width 96 height 30
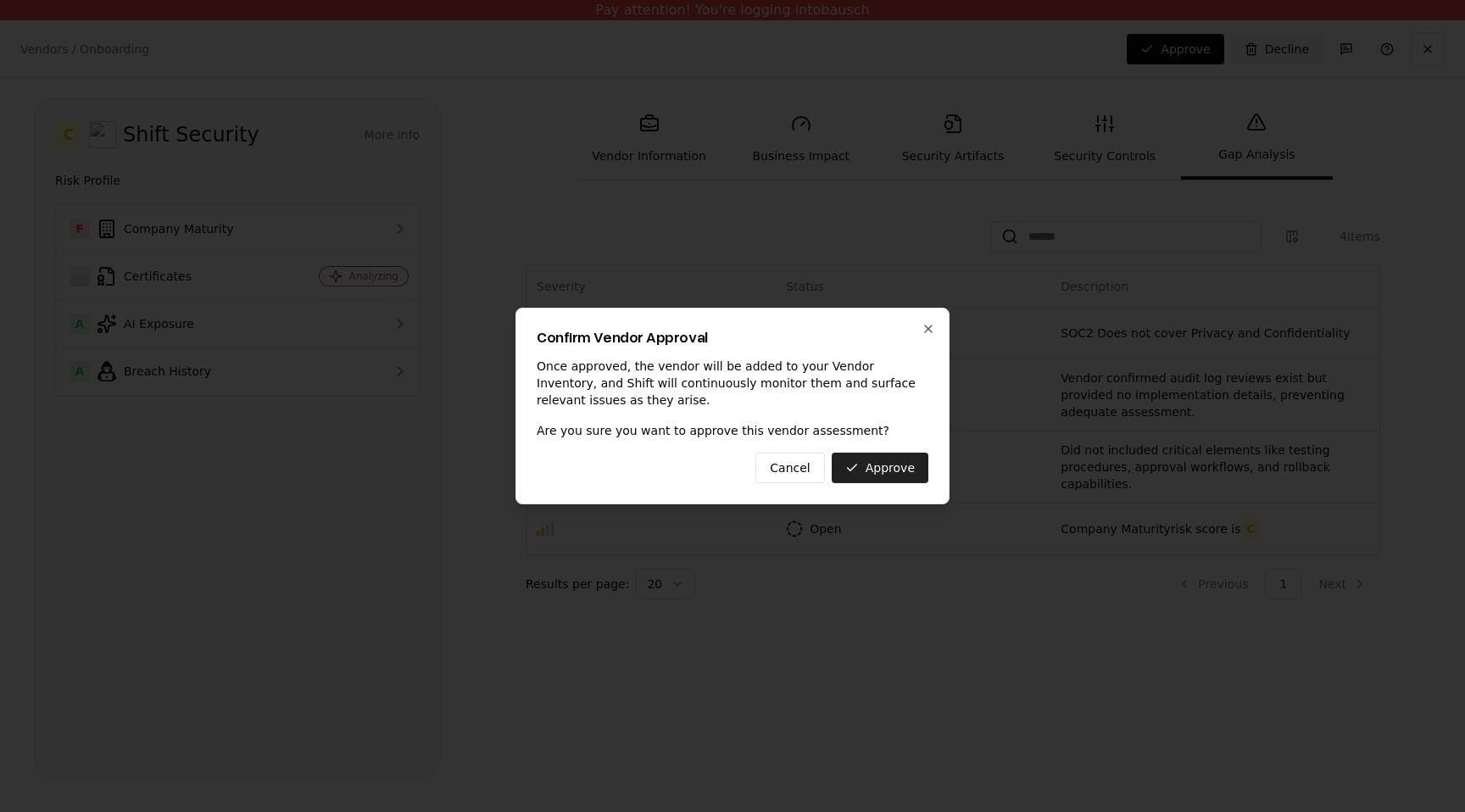
click at [885, 479] on button "Approve" at bounding box center [880, 467] width 96 height 30
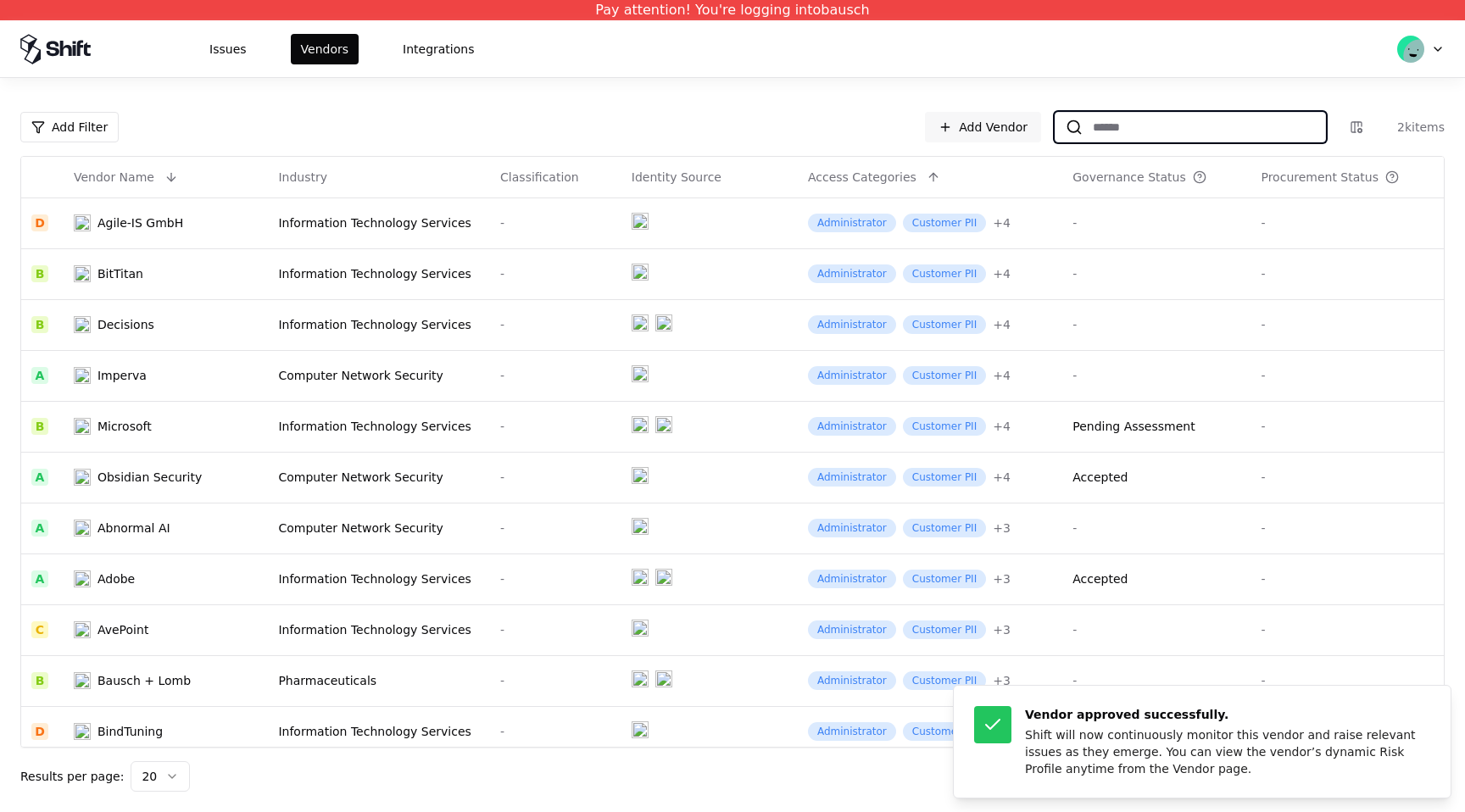
click at [1206, 119] on input at bounding box center [1204, 126] width 242 height 30
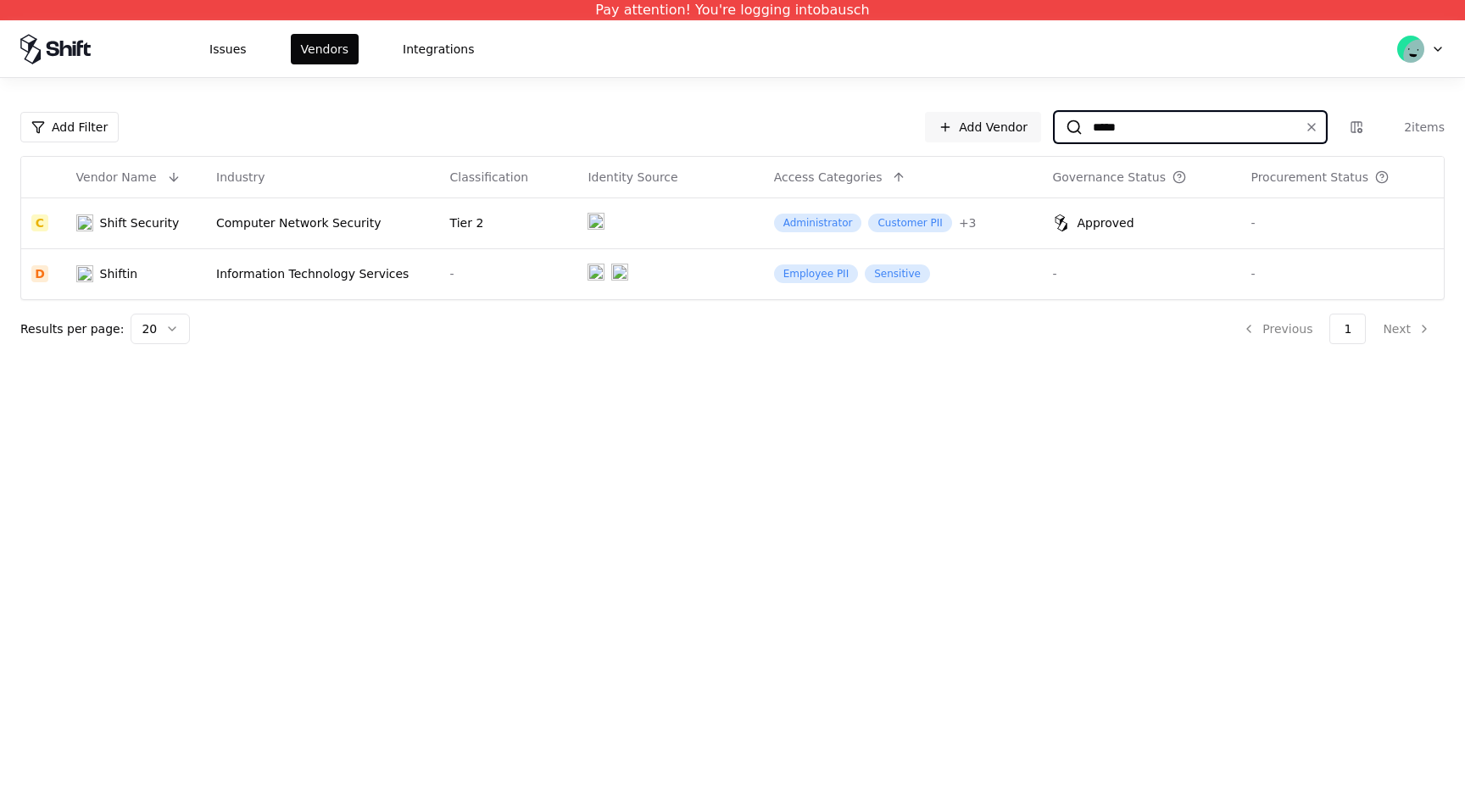
click at [1184, 122] on input "*****" at bounding box center [1186, 126] width 209 height 30
type input "*****"
click at [977, 132] on link "Add Vendor" at bounding box center [983, 126] width 116 height 30
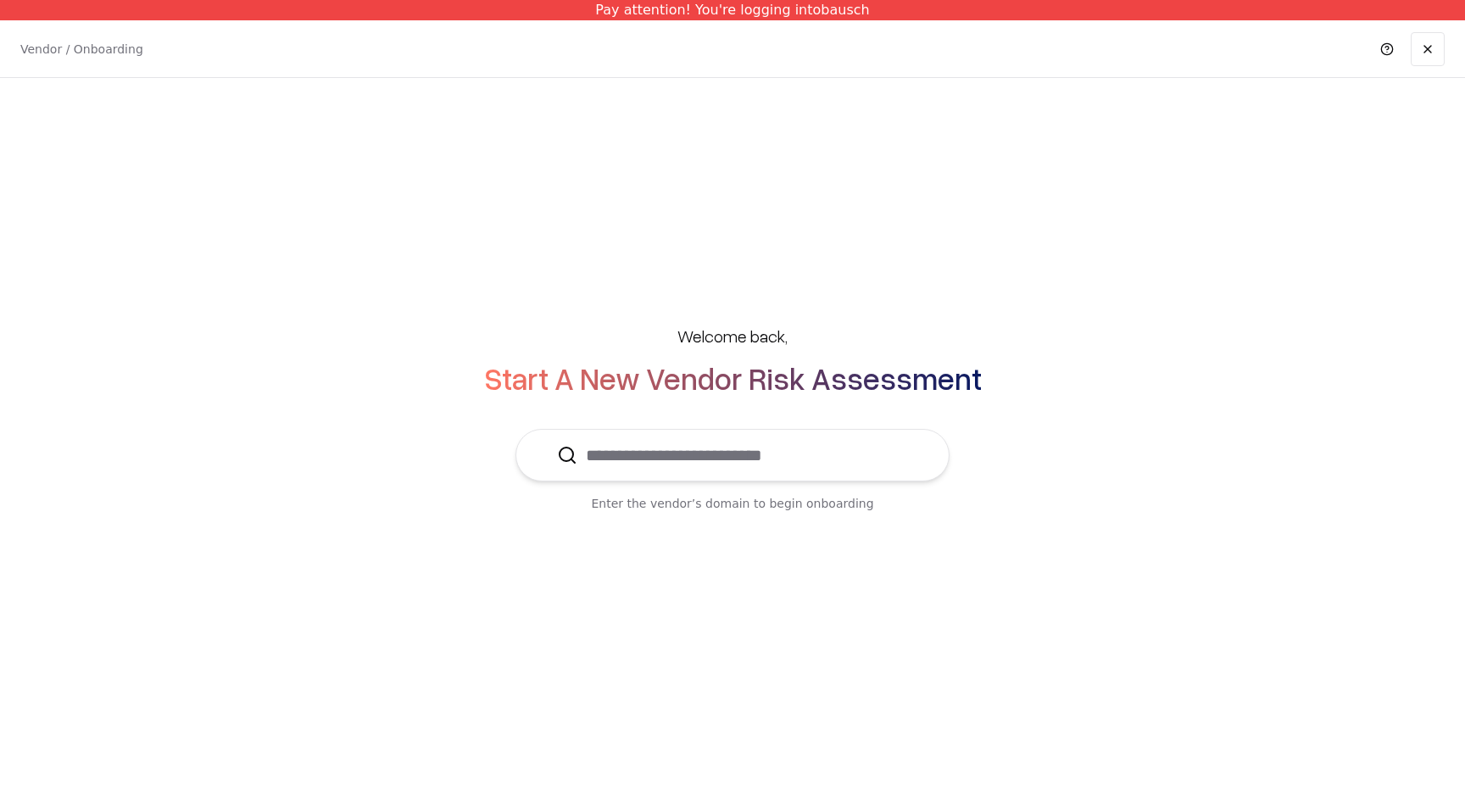
click at [738, 433] on input "text" at bounding box center [742, 455] width 331 height 51
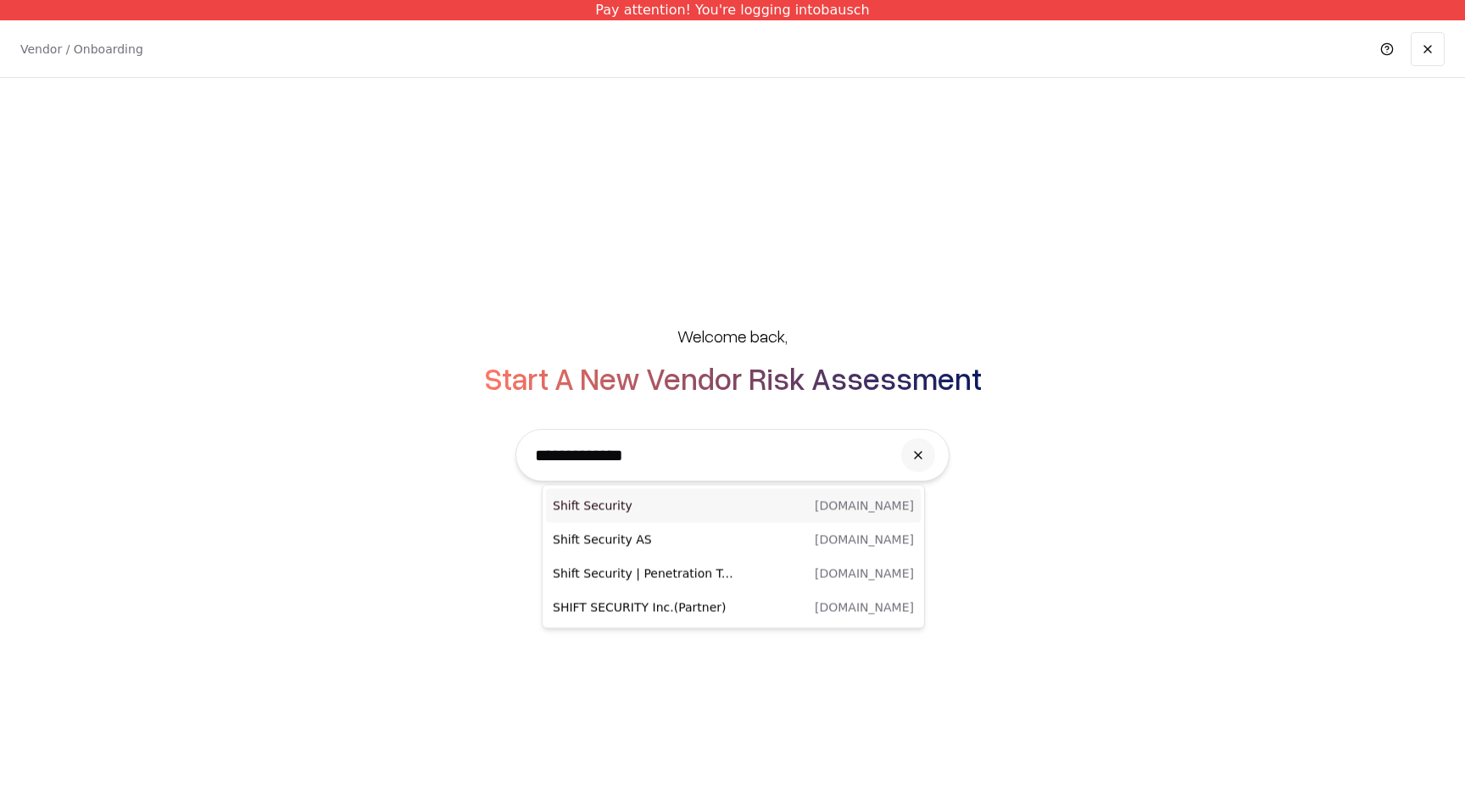
click at [708, 509] on p "Shift Security" at bounding box center [643, 506] width 181 height 17
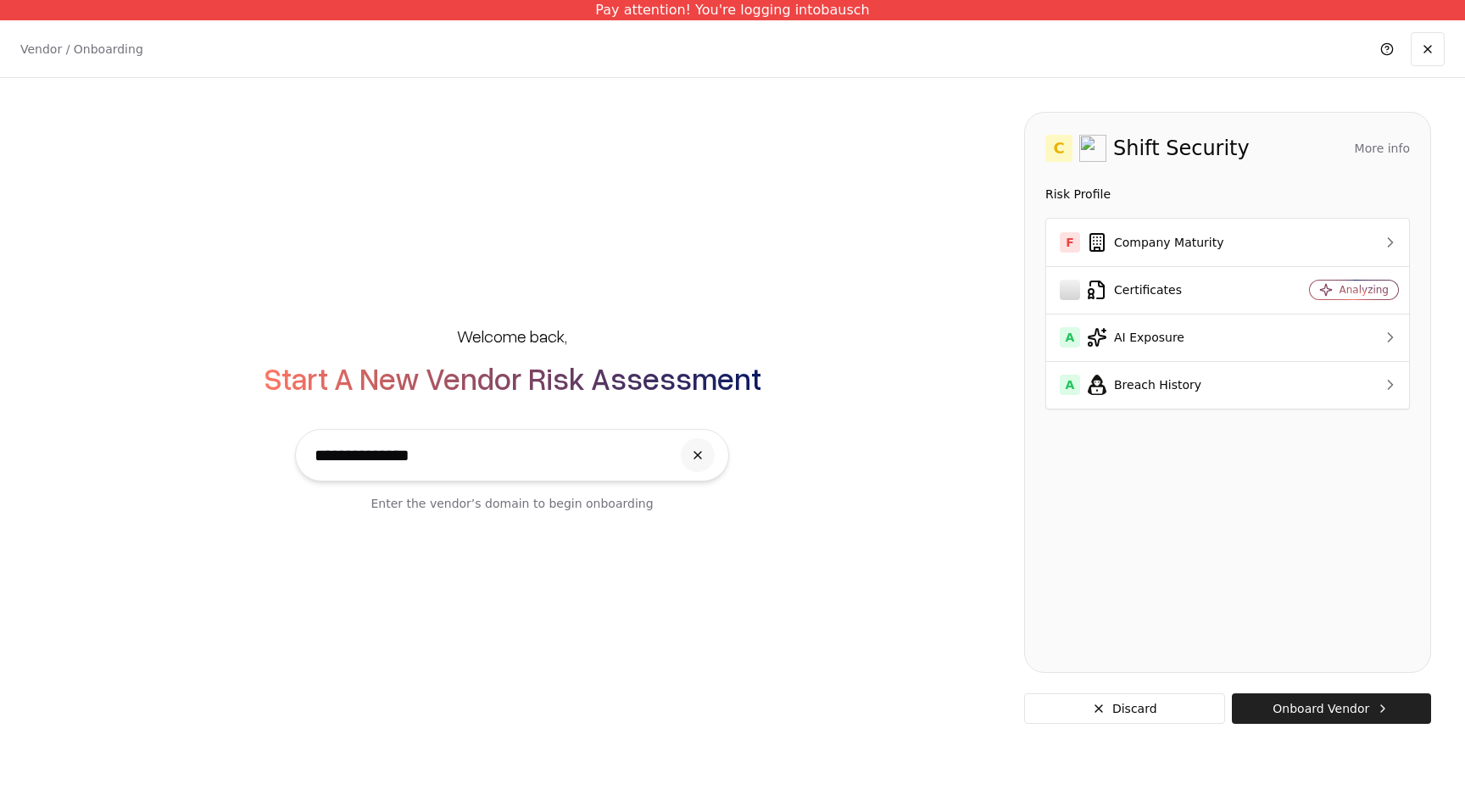
type input "**********"
click at [1400, 718] on button "Onboard Vendor" at bounding box center [1332, 707] width 199 height 30
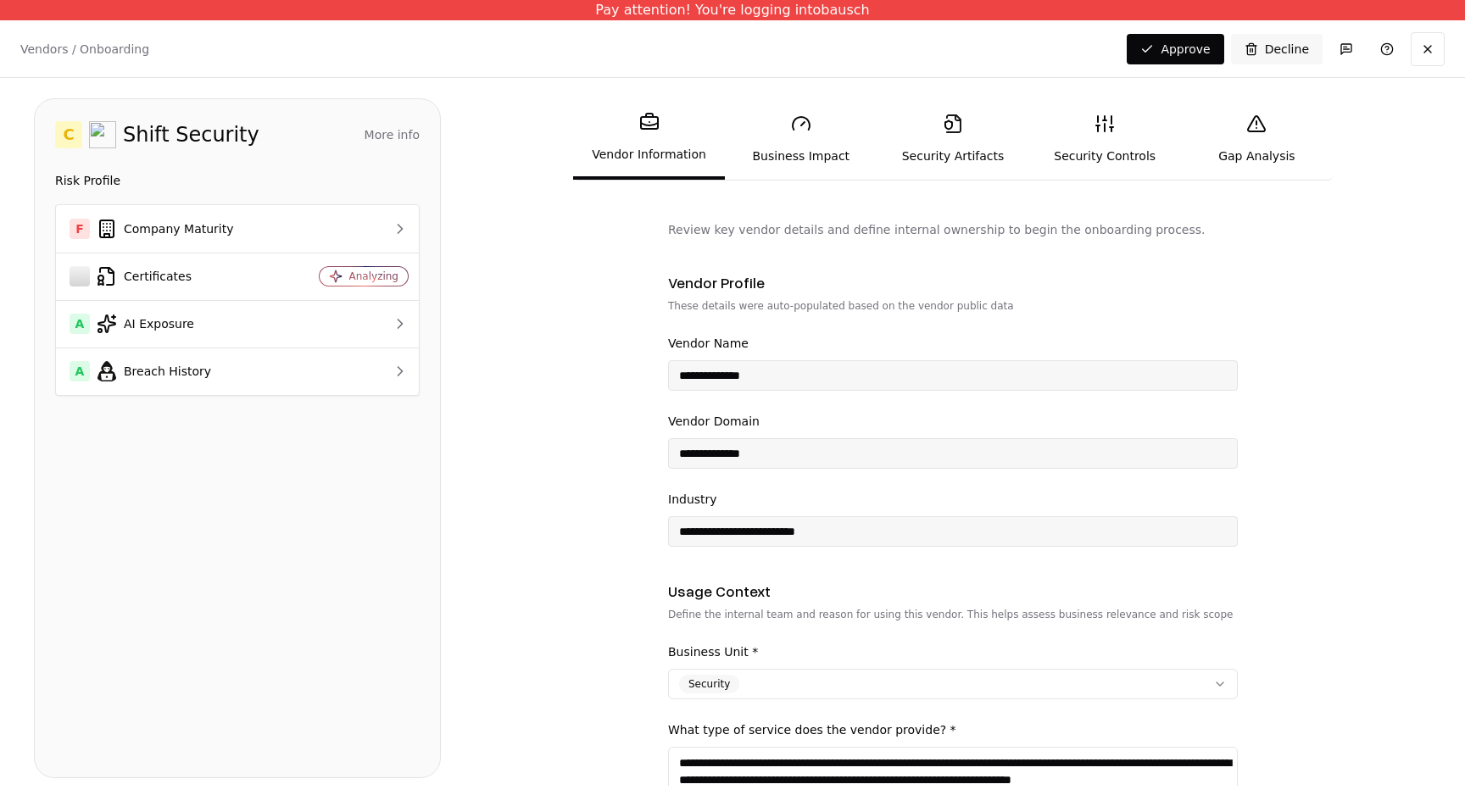
click at [1260, 152] on link "Gap Analysis" at bounding box center [1256, 138] width 151 height 78
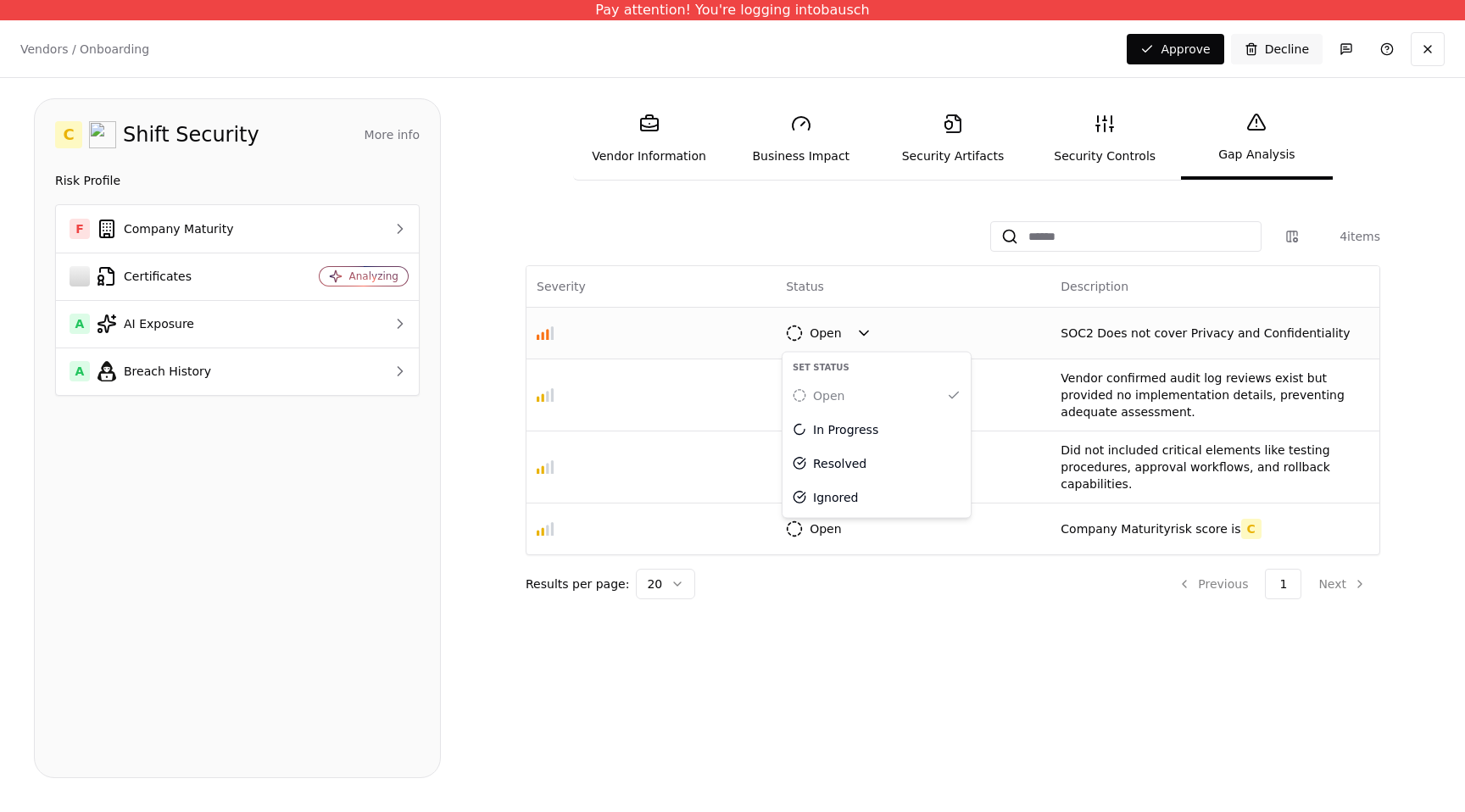
click at [1112, 342] on html "Pay attention! You're logging into bausch Vendors / Onboarding Changes Saved Ap…" at bounding box center [732, 406] width 1465 height 812
click at [1099, 337] on p "SOC2 Does not cover Privacy and Confidentiality" at bounding box center [1214, 333] width 309 height 17
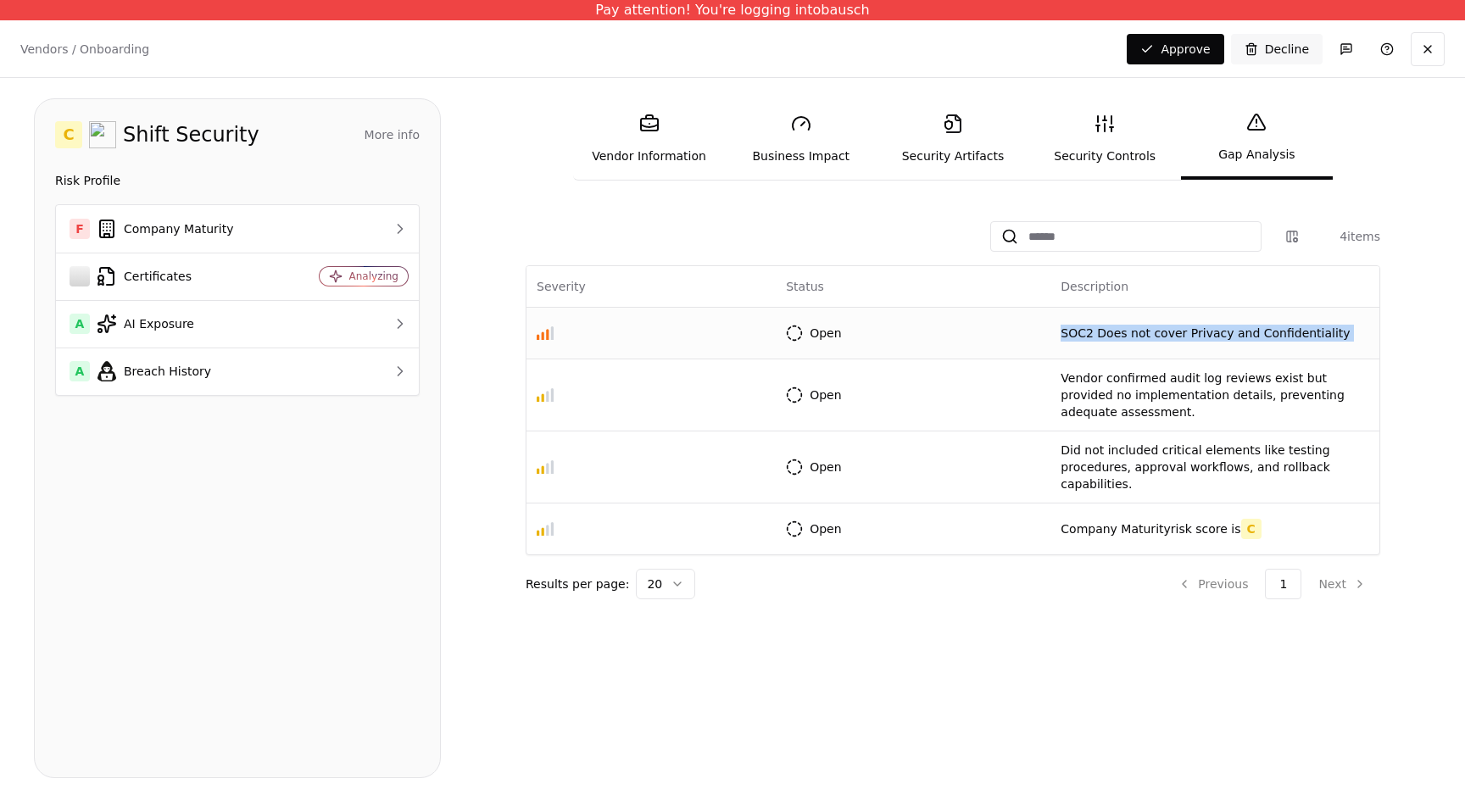
click at [1100, 334] on p "SOC2 Does not cover Privacy and Confidentiality" at bounding box center [1214, 333] width 309 height 17
click at [639, 160] on link "Vendor Information" at bounding box center [648, 138] width 151 height 78
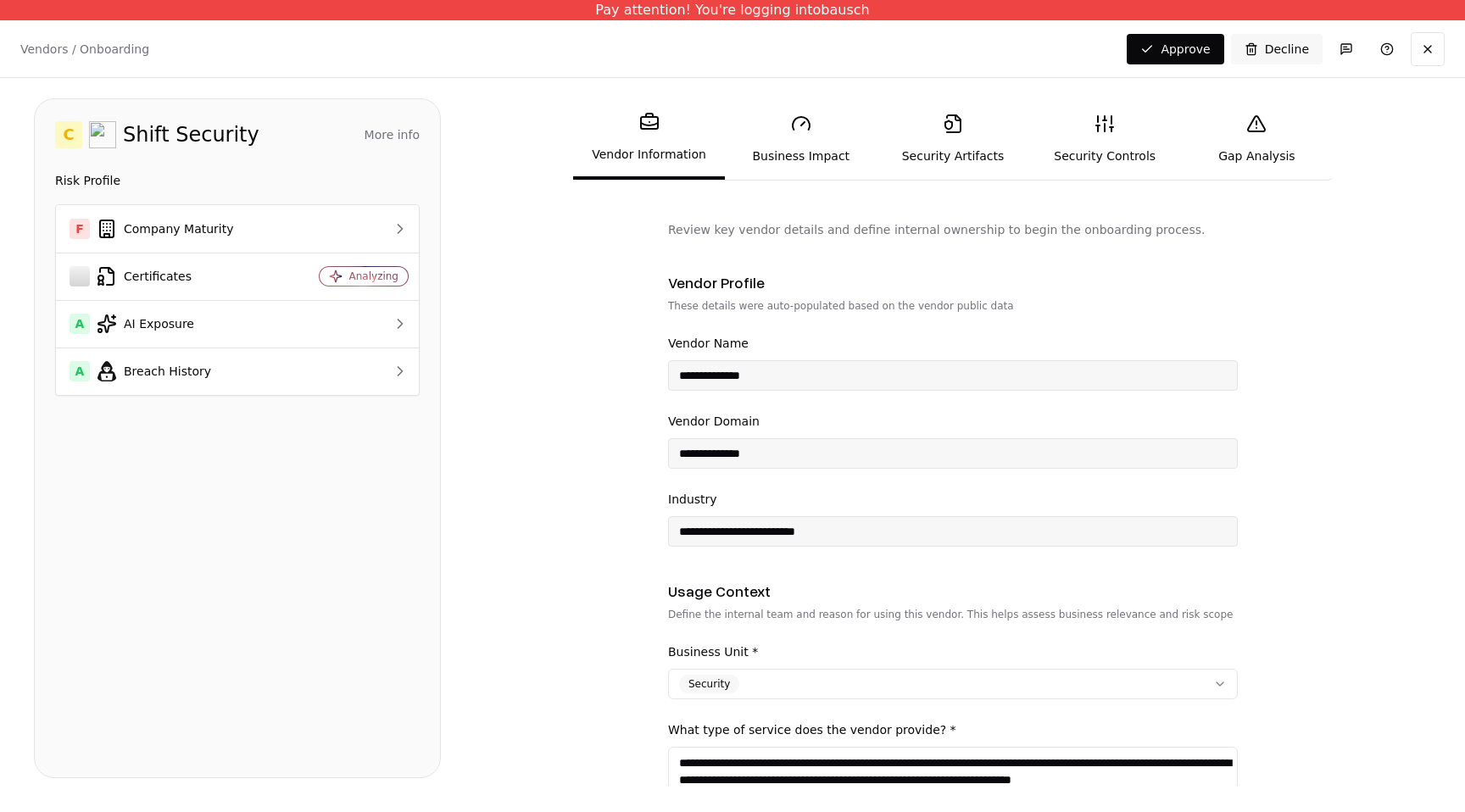
click at [816, 147] on link "Business Impact" at bounding box center [800, 138] width 151 height 78
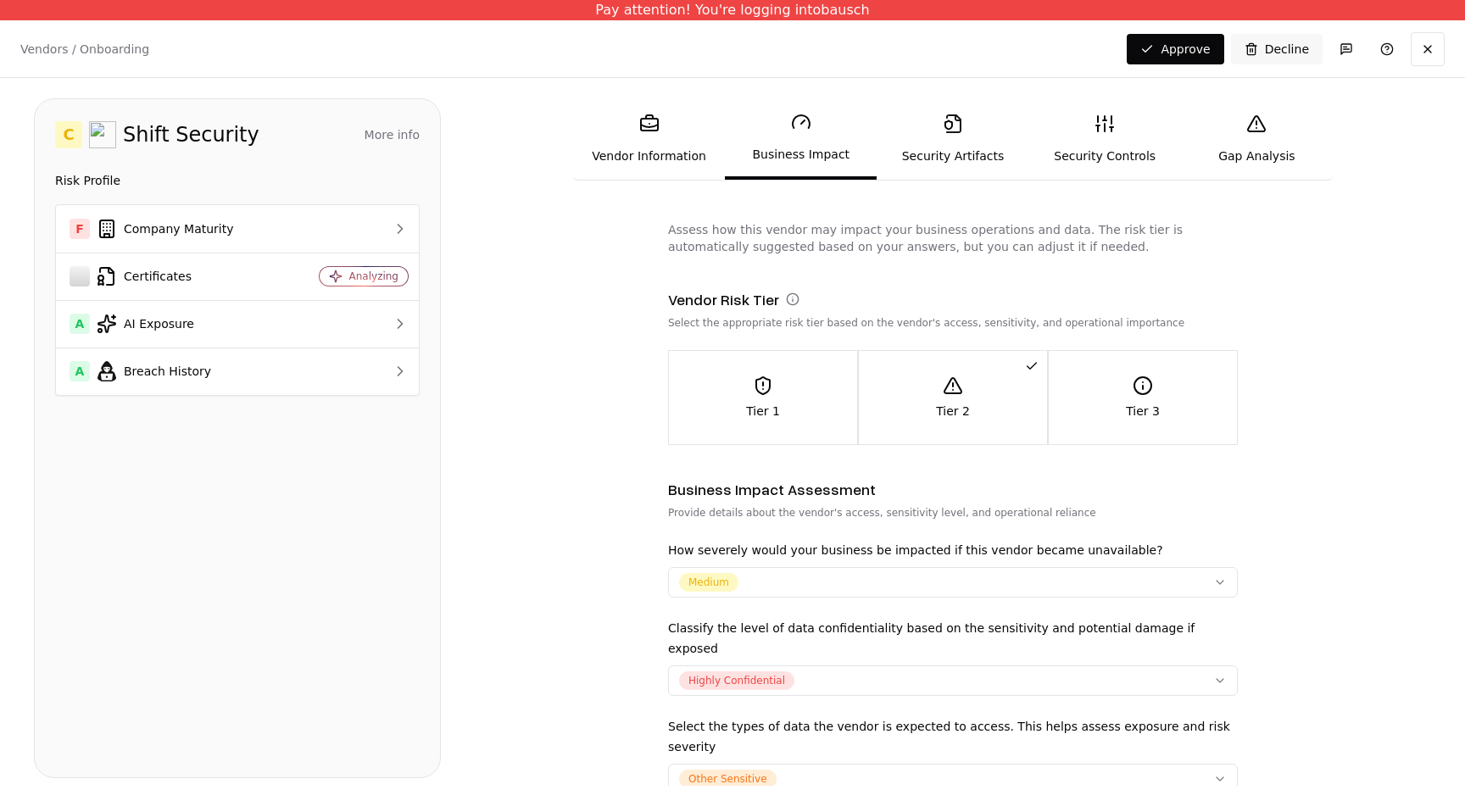
click at [954, 149] on link "Security Artifacts" at bounding box center [952, 138] width 151 height 78
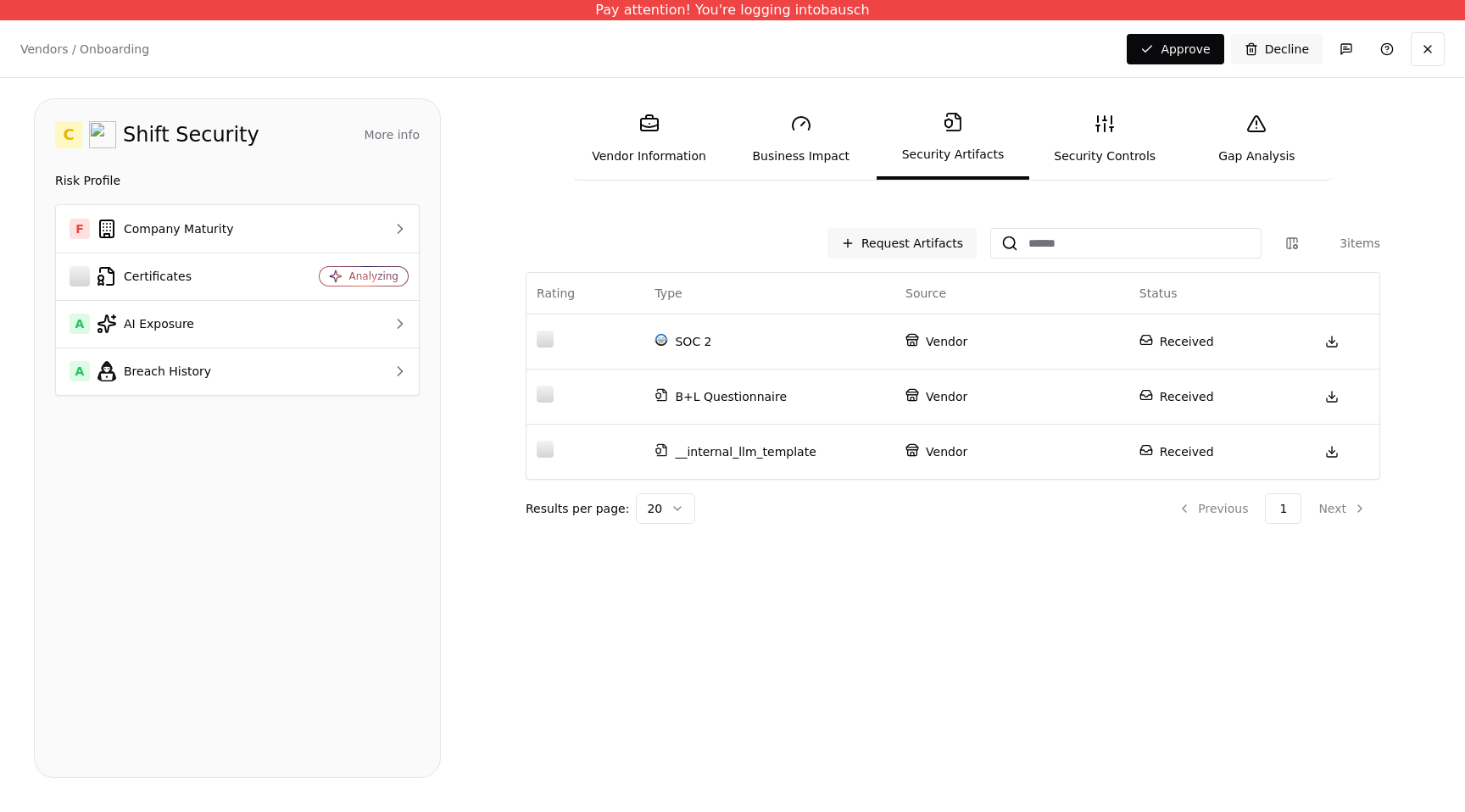
click at [1088, 141] on link "Security Controls" at bounding box center [1105, 138] width 151 height 78
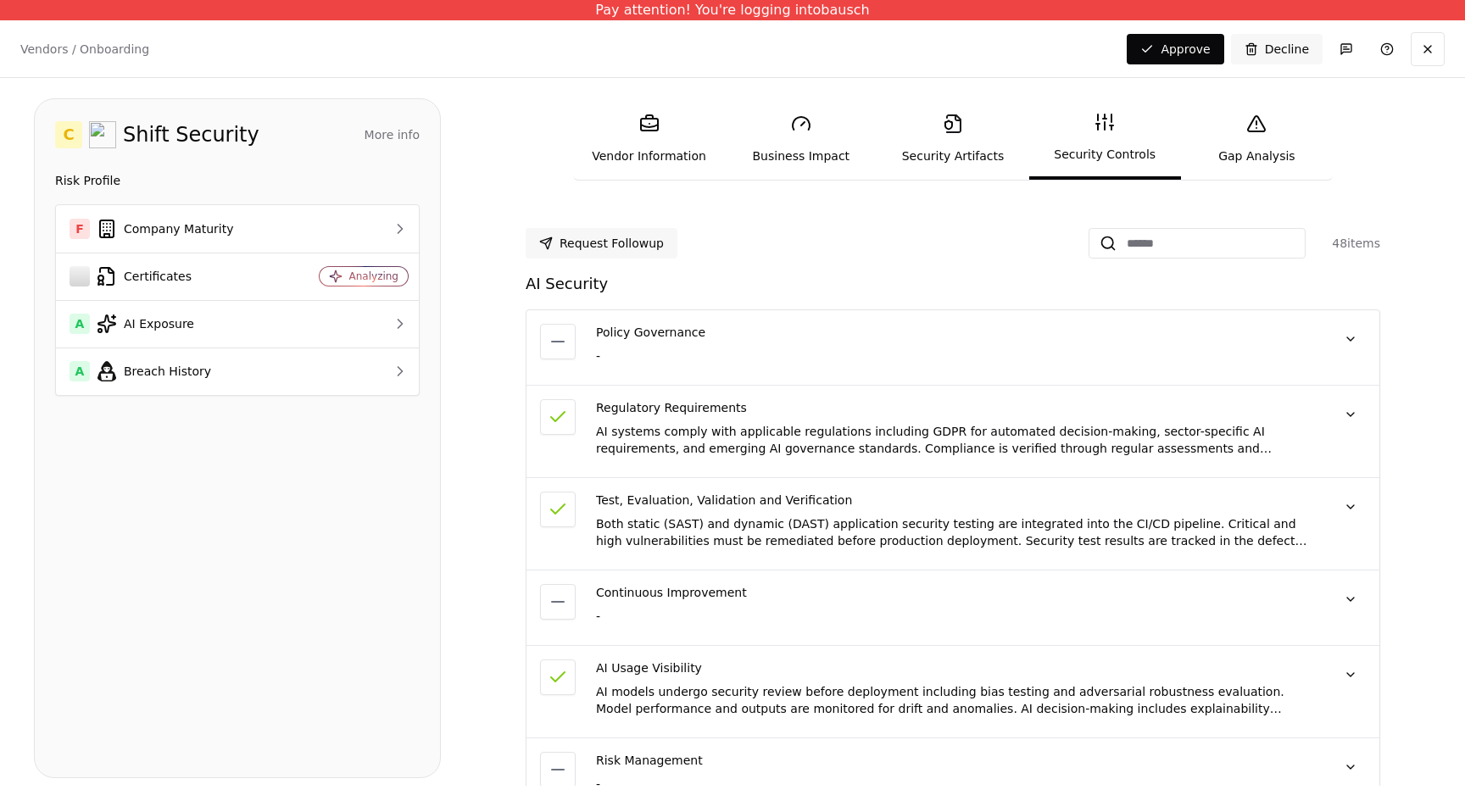
click at [1239, 137] on link "Gap Analysis" at bounding box center [1256, 138] width 151 height 78
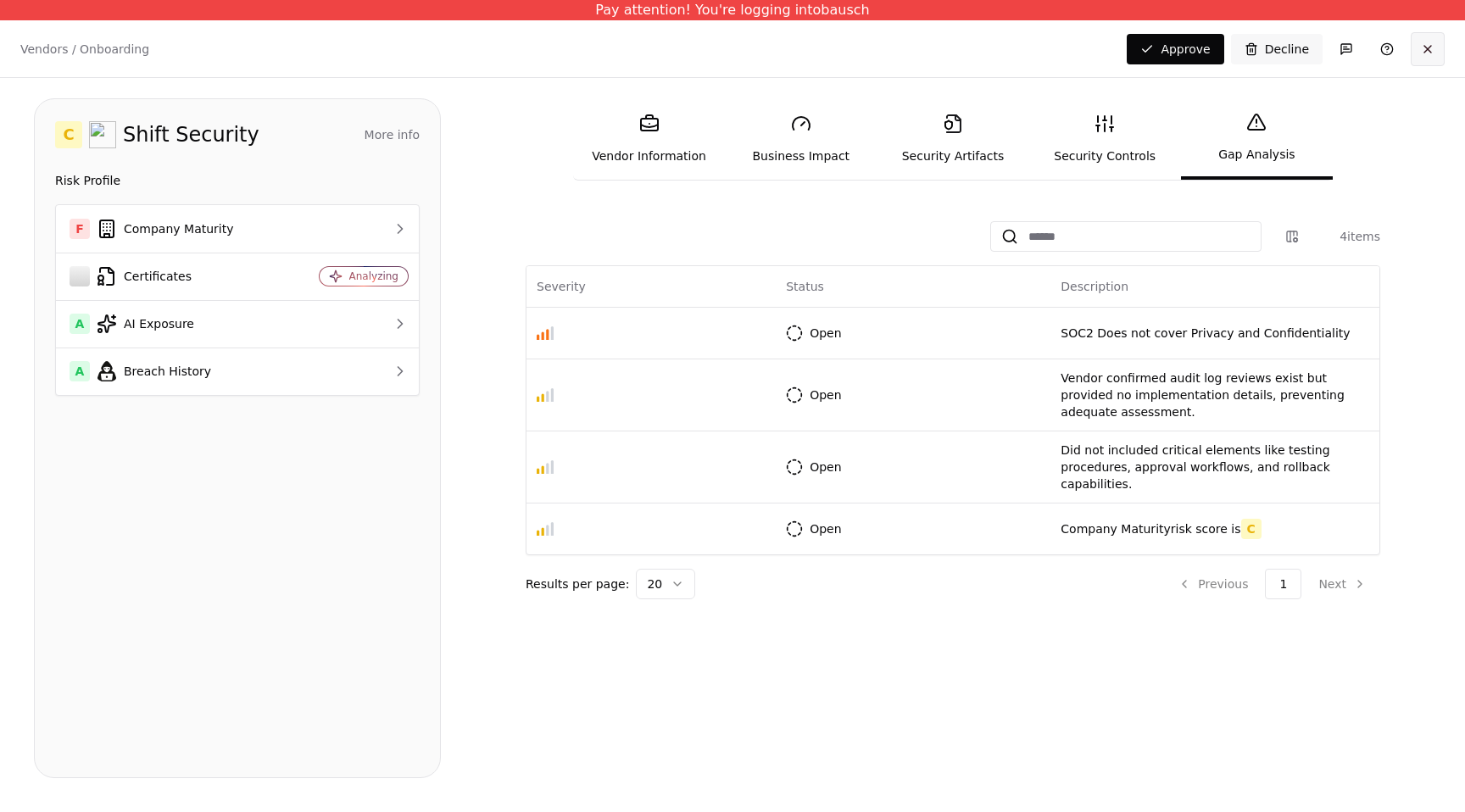
click at [1425, 58] on button at bounding box center [1427, 48] width 34 height 34
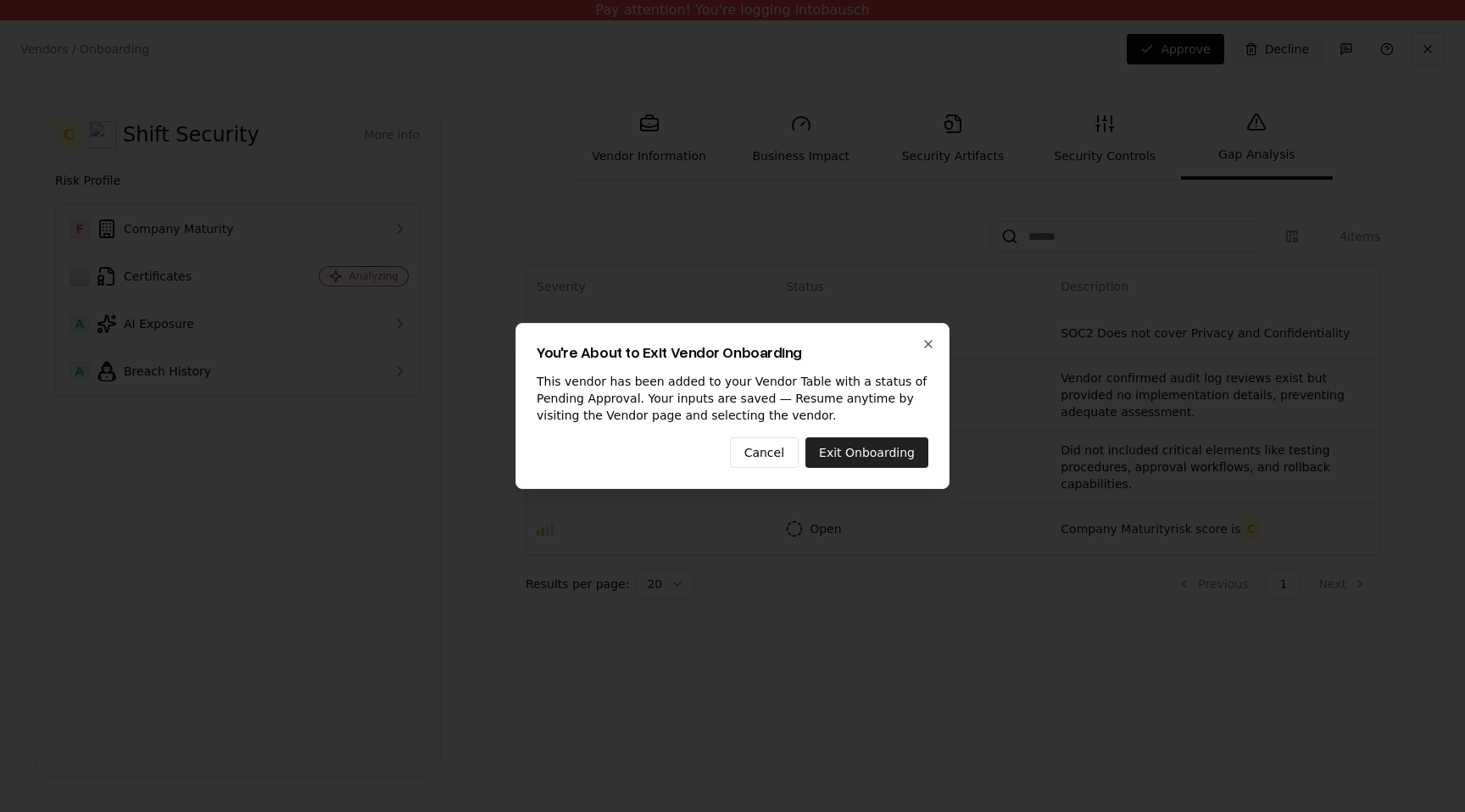
click at [869, 447] on button "Exit Onboarding" at bounding box center [867, 452] width 123 height 30
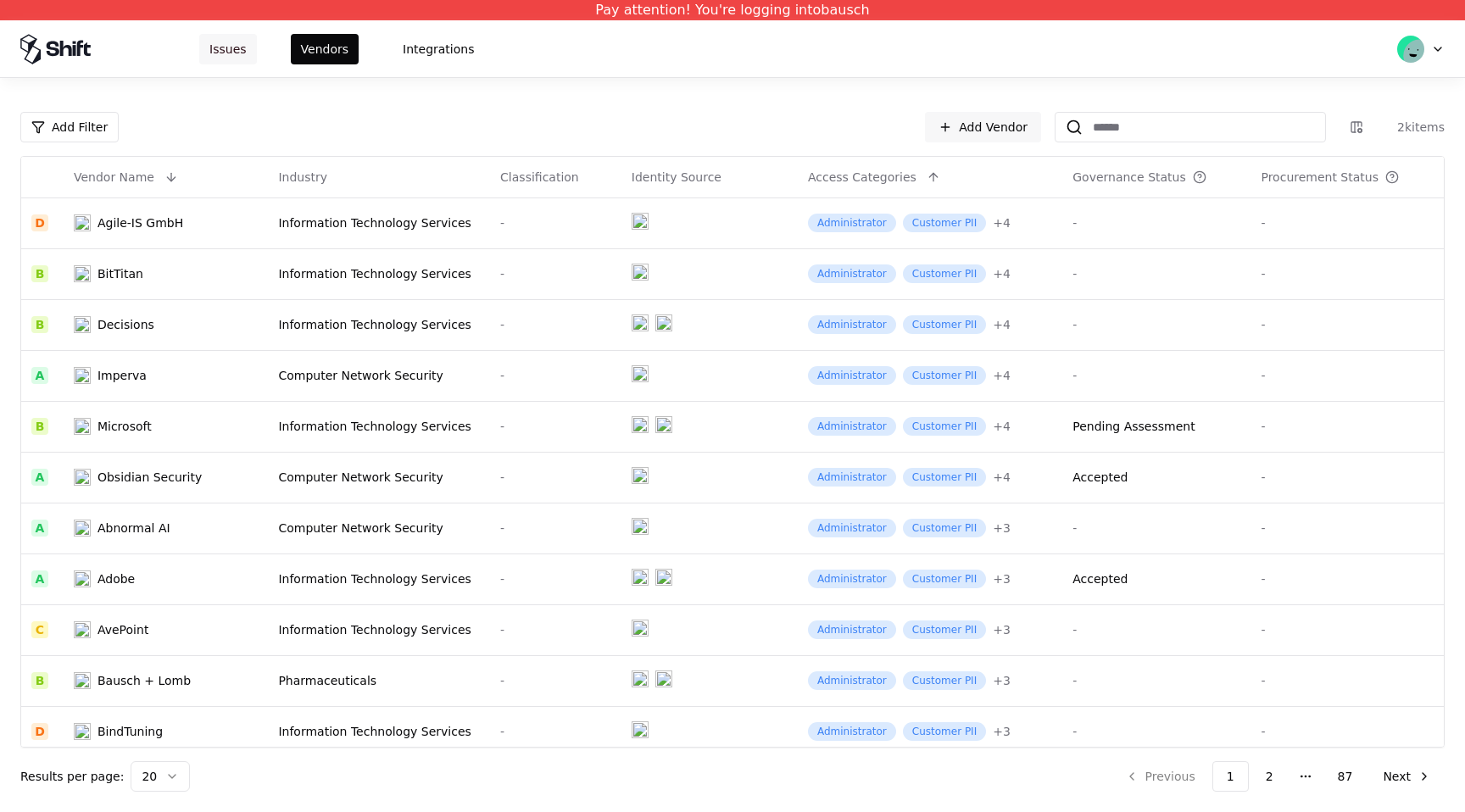
click at [223, 58] on button "Issues" at bounding box center [228, 48] width 58 height 30
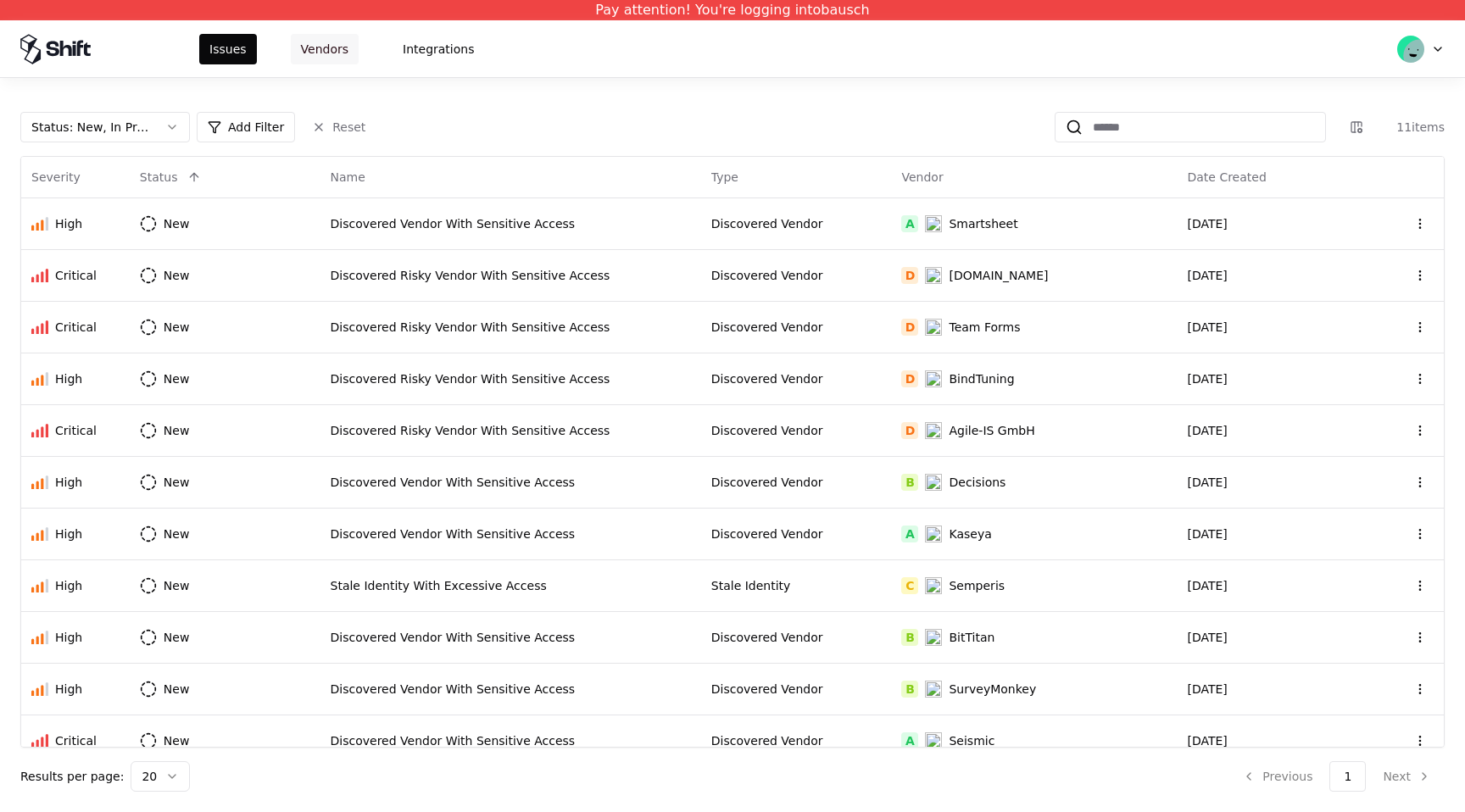
click at [341, 56] on button "Vendors" at bounding box center [324, 48] width 68 height 30
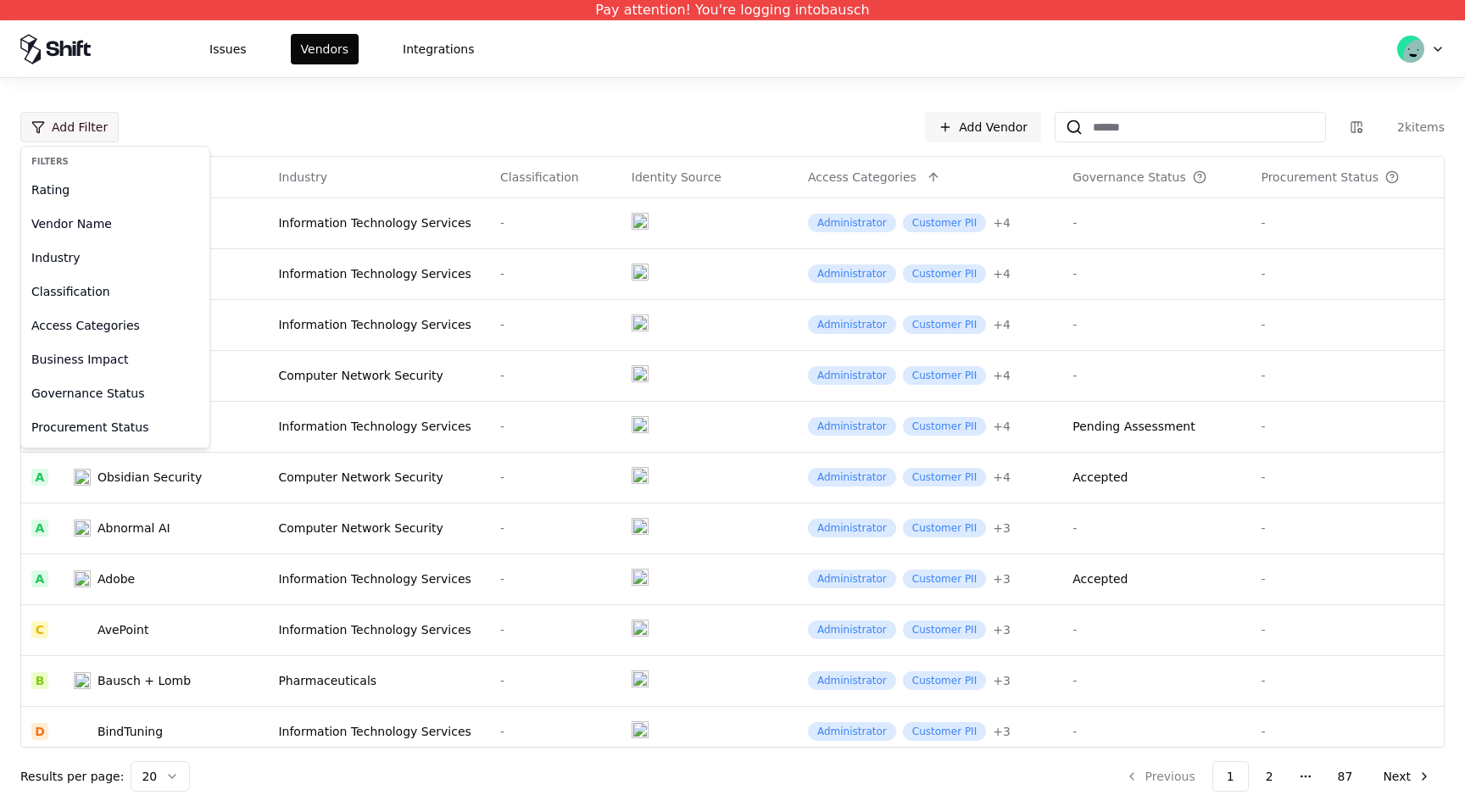
click at [101, 131] on html "Pay attention! You're logging into bausch Issues Vendors Integrations Add Filte…" at bounding box center [732, 406] width 1465 height 812
click at [1355, 132] on html "Pay attention! You're logging into bausch Issues Vendors Integrations Add Filte…" at bounding box center [732, 406] width 1465 height 812
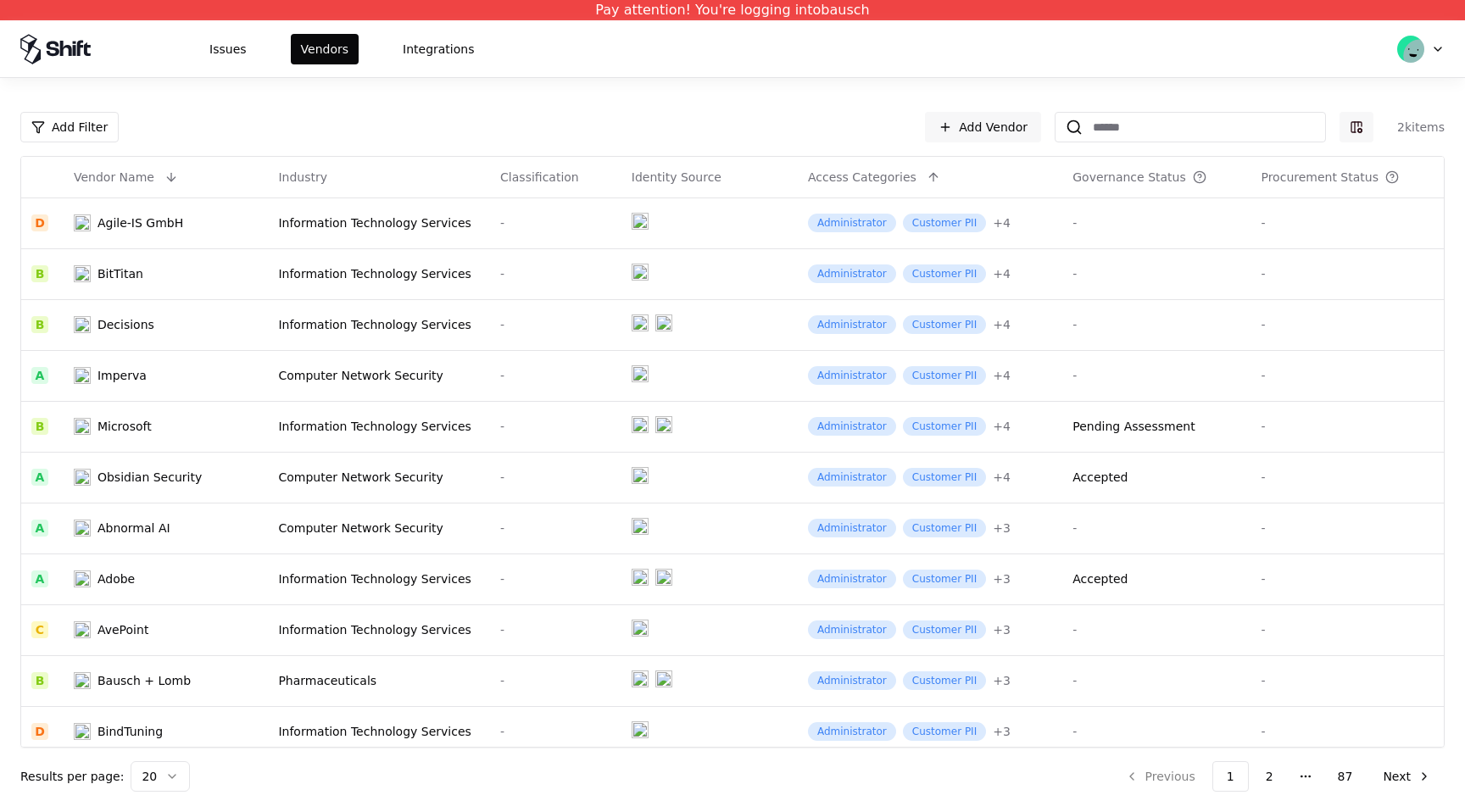
click at [1356, 133] on html "Pay attention! You're logging into bausch Issues Vendors Integrations Add Filte…" at bounding box center [732, 406] width 1465 height 812
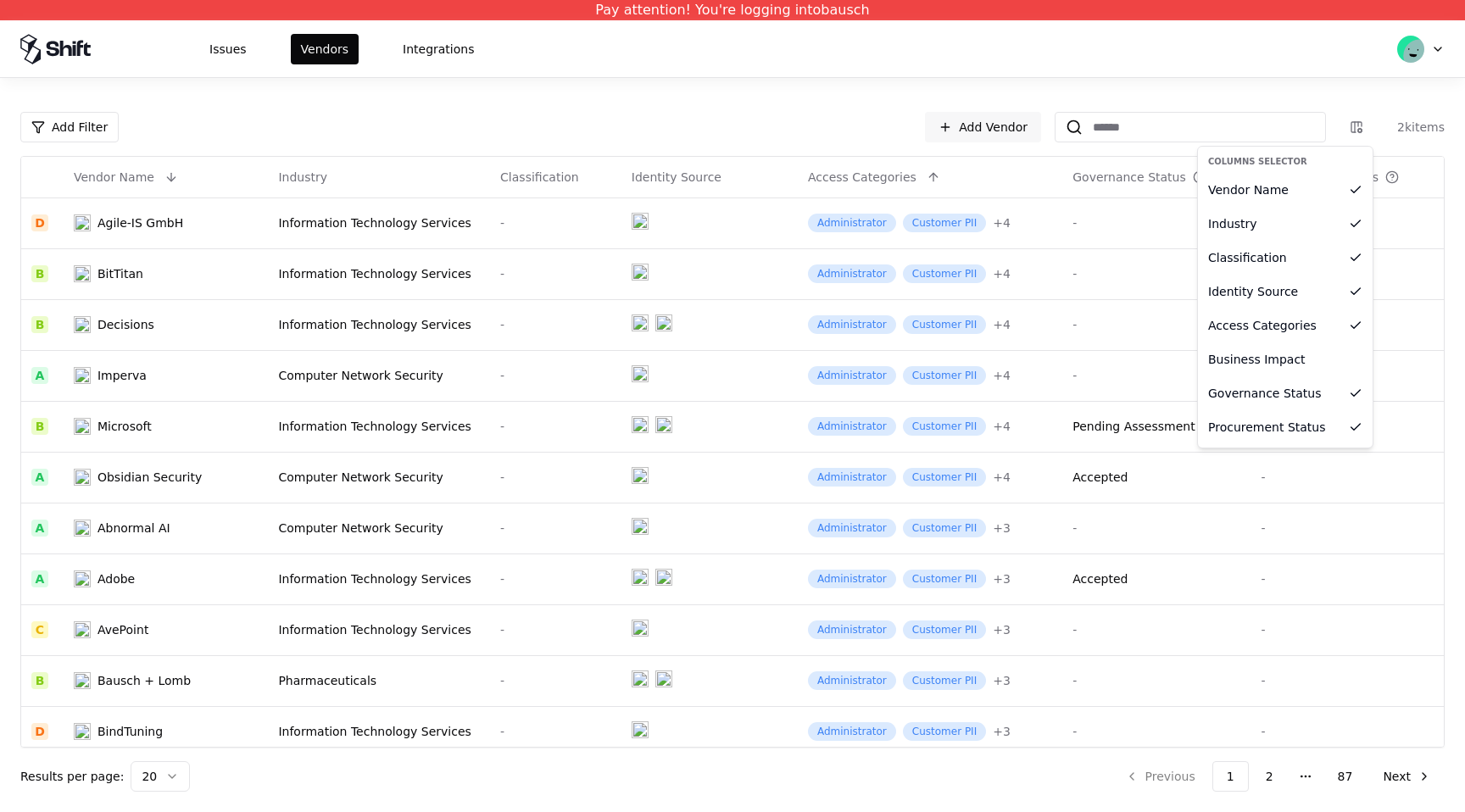
click at [1367, 90] on html "Pay attention! You're logging into bausch Issues Vendors Integrations Add Filte…" at bounding box center [732, 406] width 1465 height 812
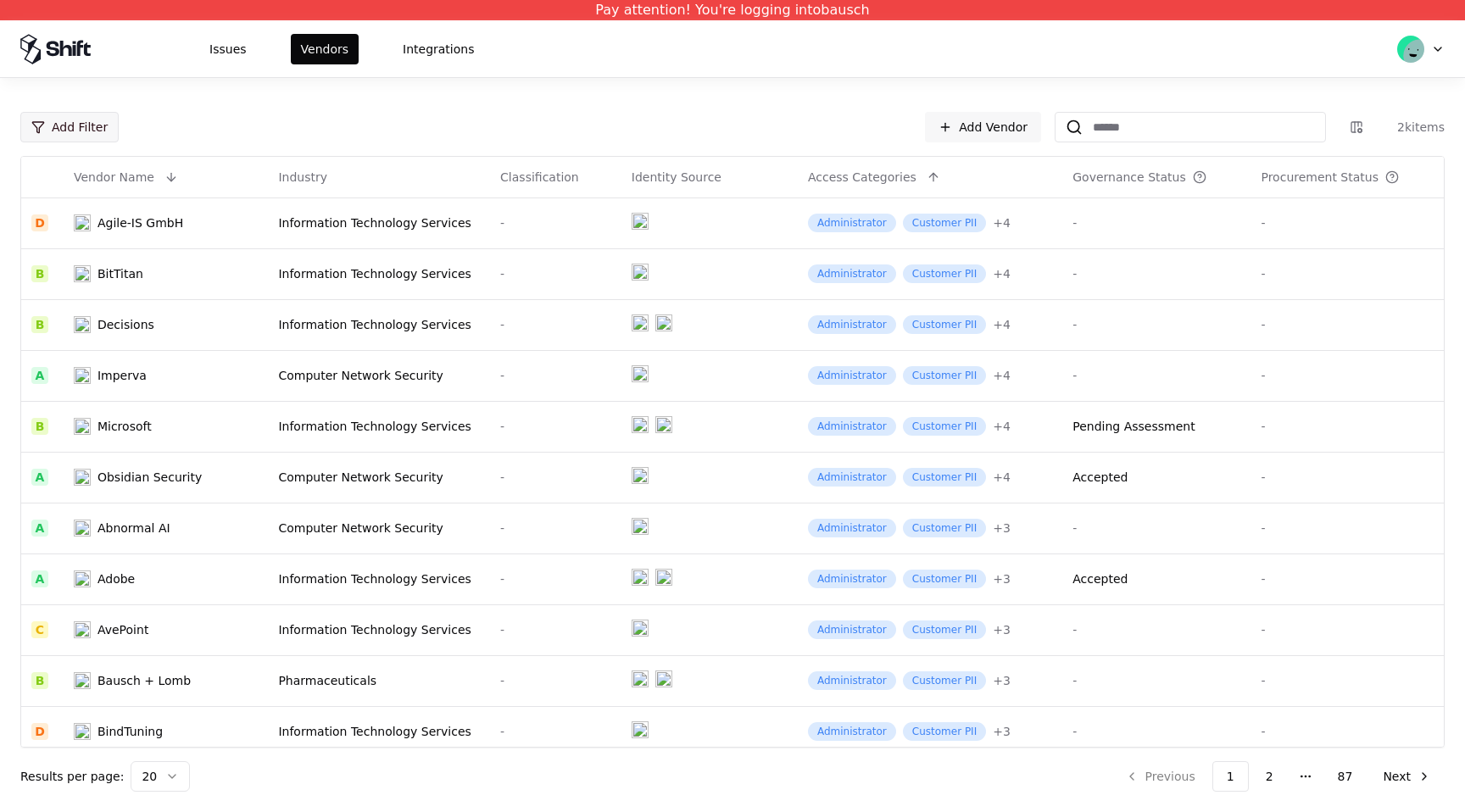
click at [58, 139] on html "Pay attention! You're logging into bausch Issues Vendors Integrations Add Filte…" at bounding box center [732, 406] width 1465 height 812
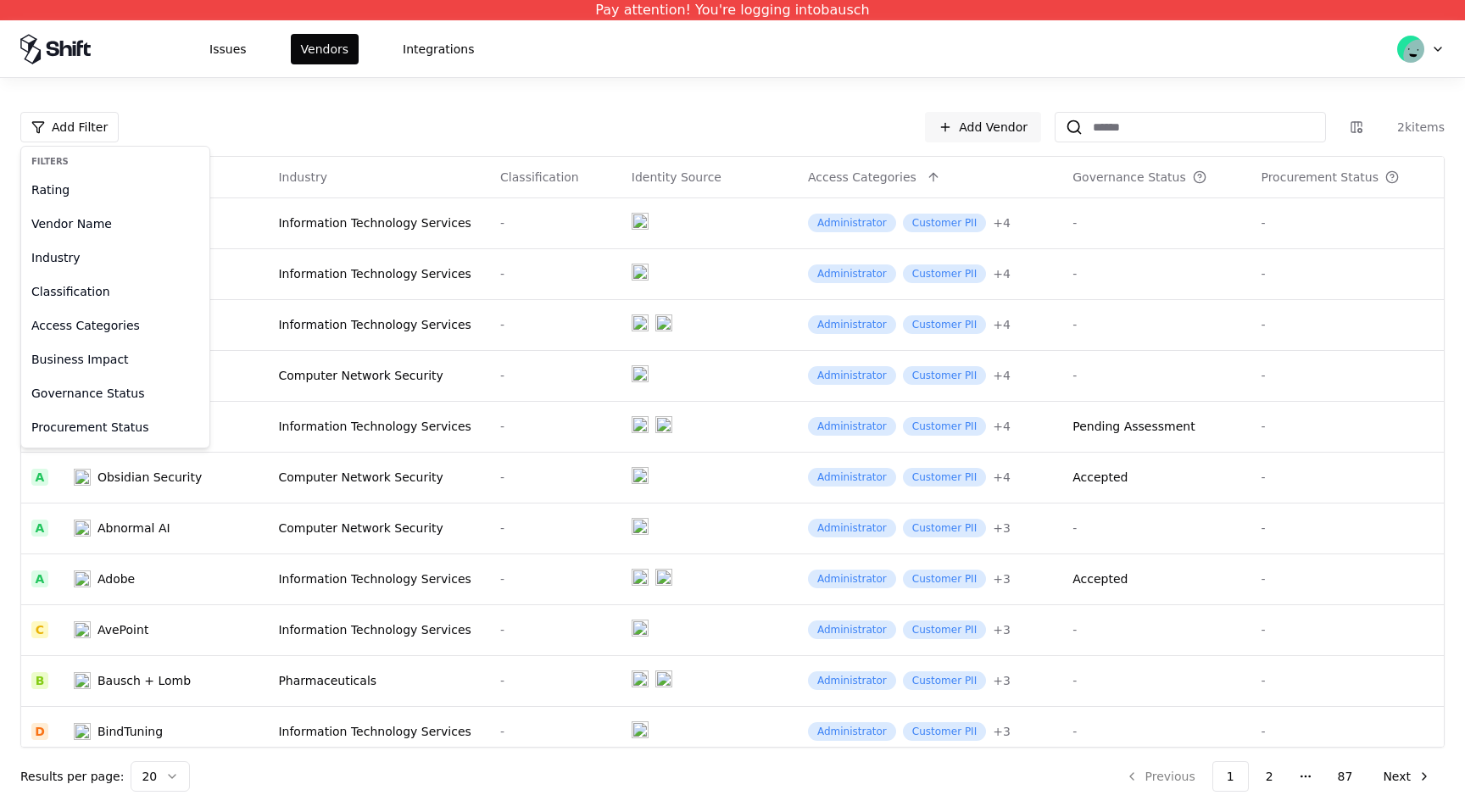
click at [310, 116] on html "Pay attention! You're logging into bausch Issues Vendors Integrations Add Filte…" at bounding box center [732, 406] width 1465 height 812
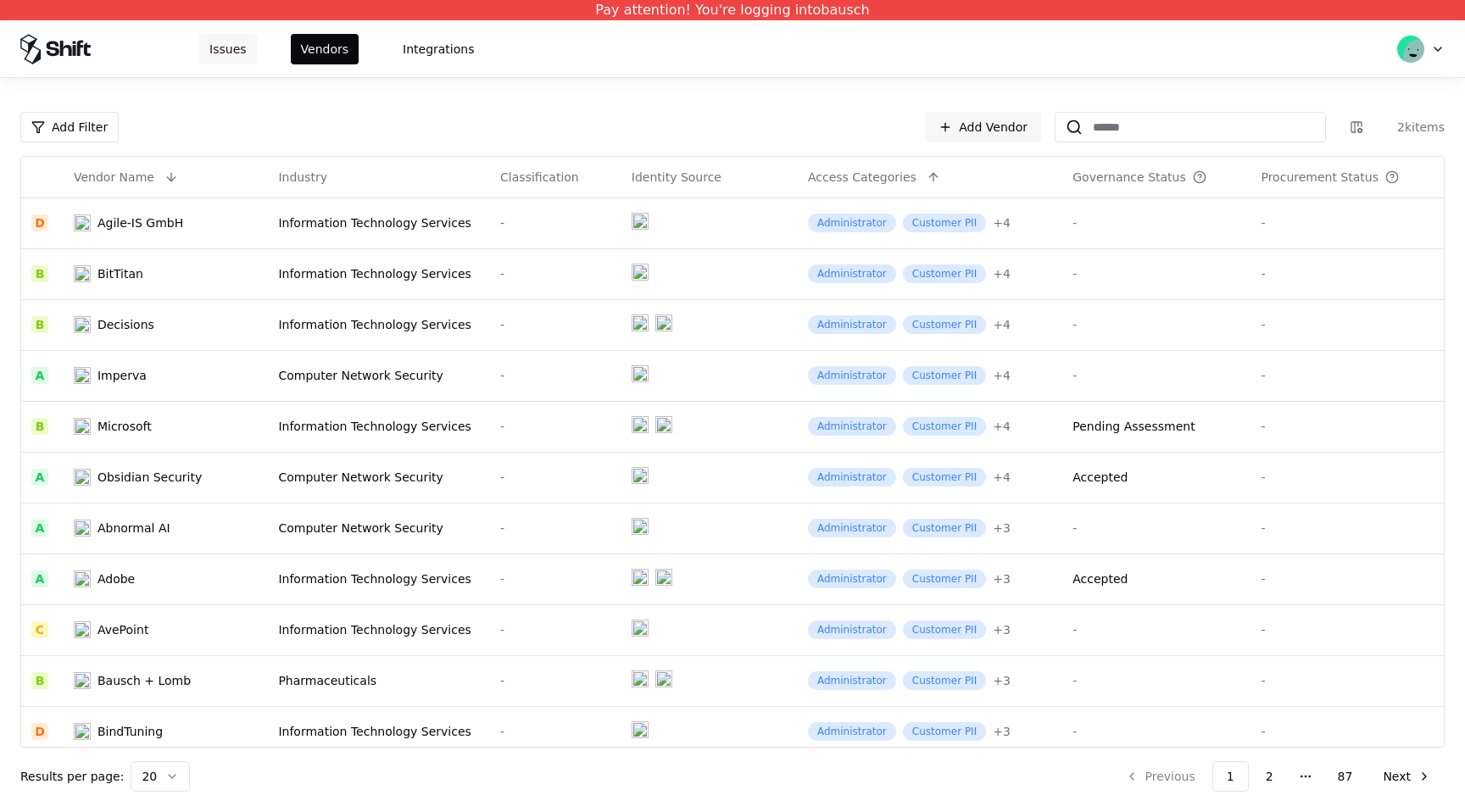
click at [205, 50] on button "Issues" at bounding box center [228, 48] width 58 height 30
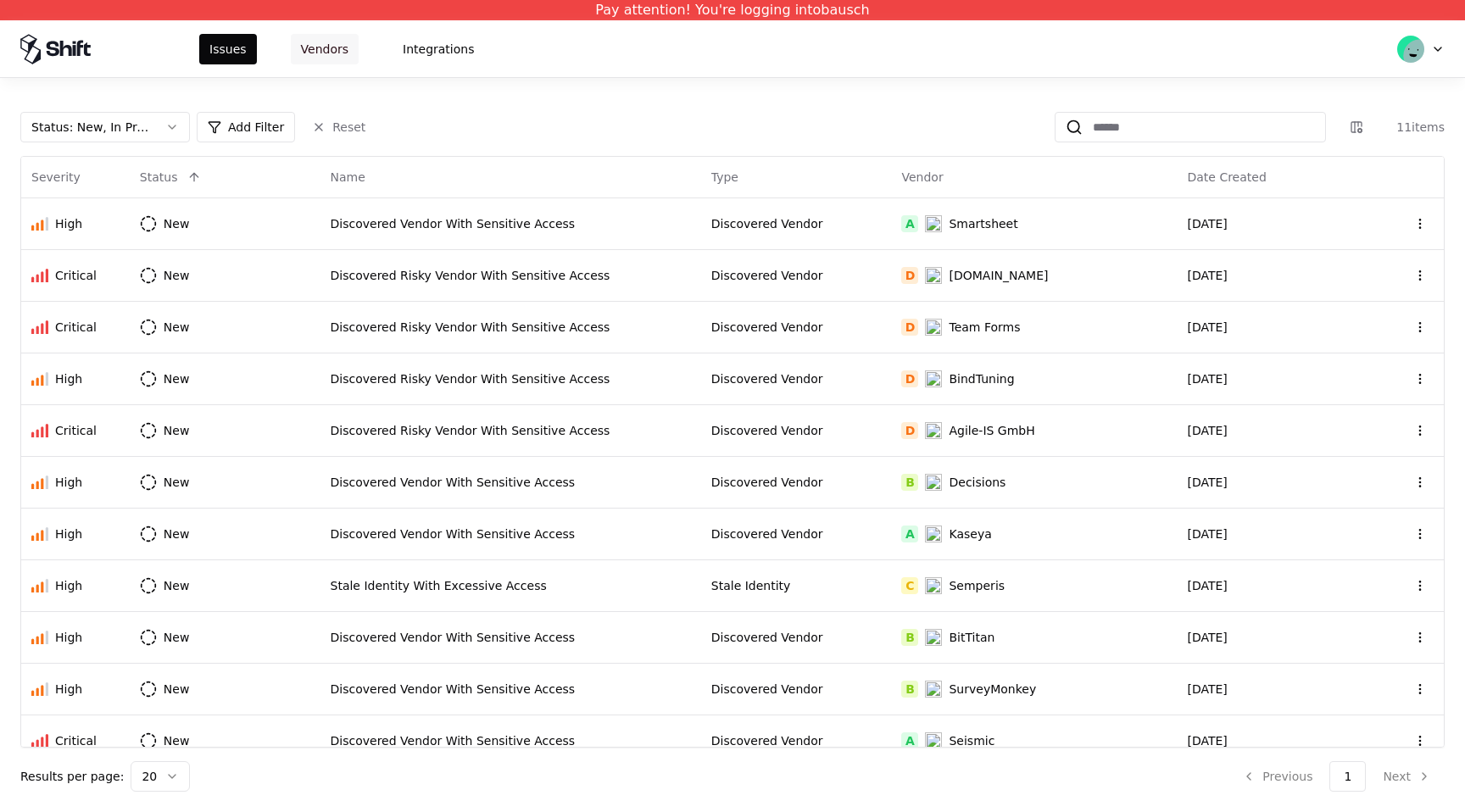
click at [334, 60] on button "Vendors" at bounding box center [324, 48] width 68 height 30
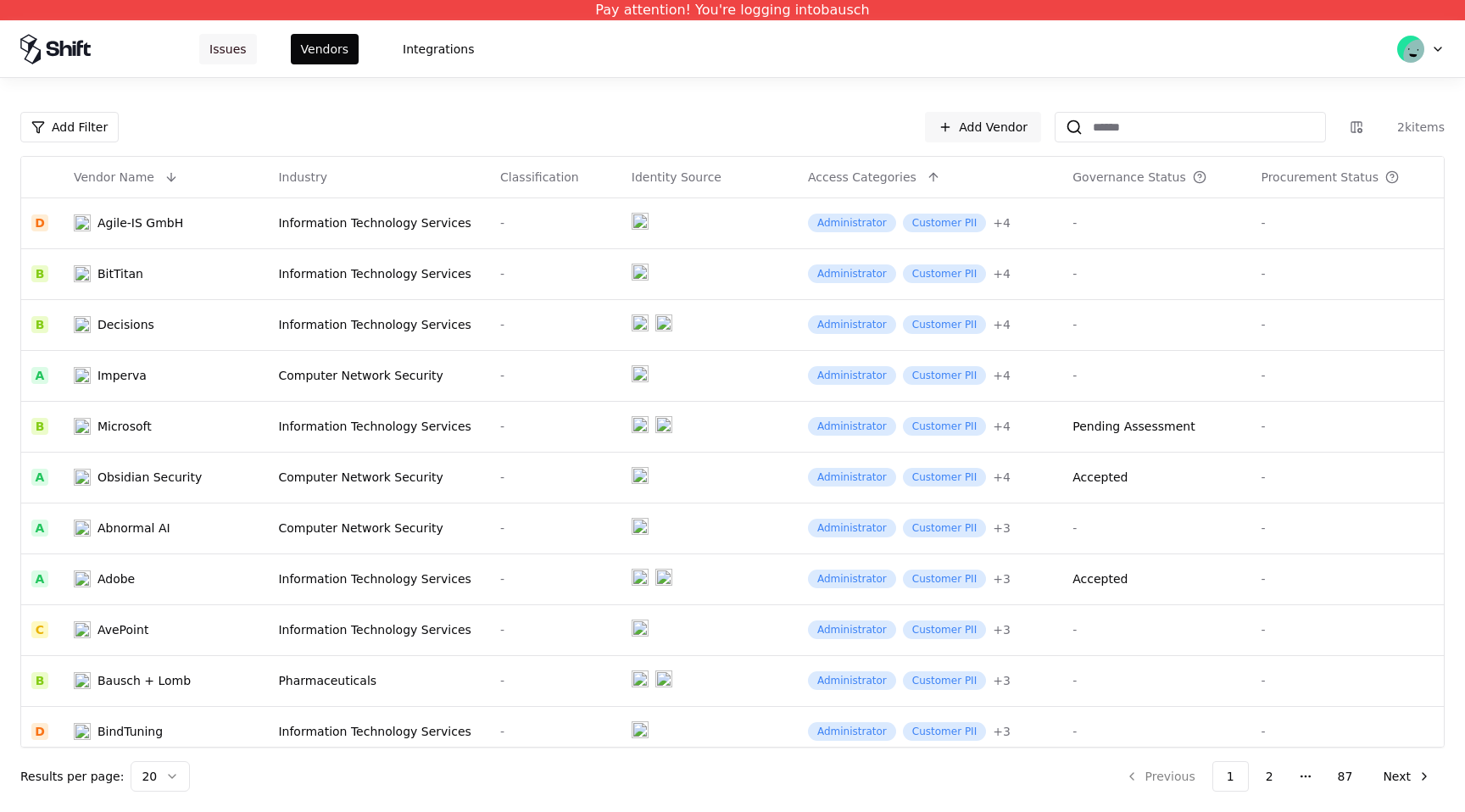
click at [233, 54] on button "Issues" at bounding box center [228, 48] width 58 height 30
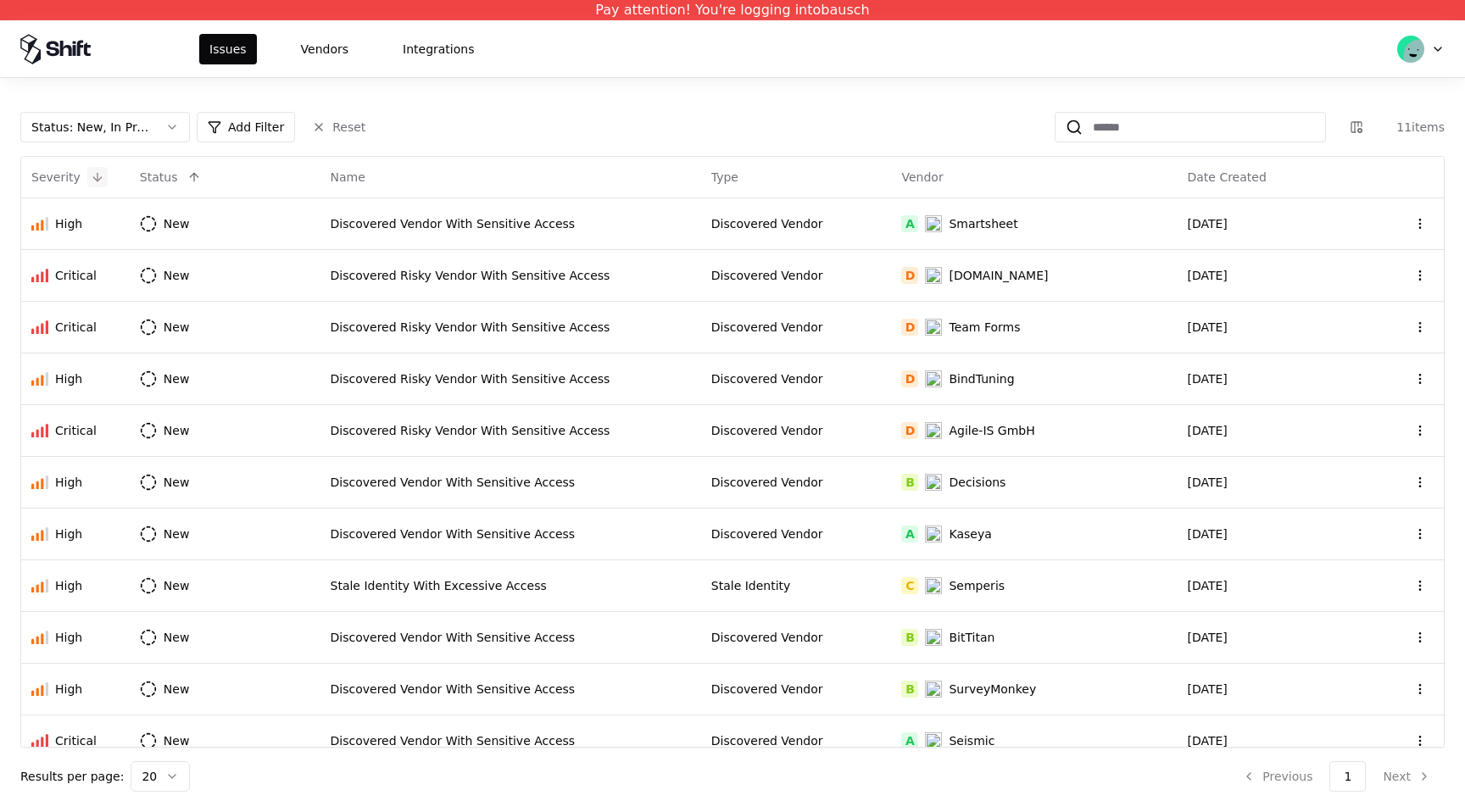
click at [97, 179] on button at bounding box center [98, 177] width 21 height 21
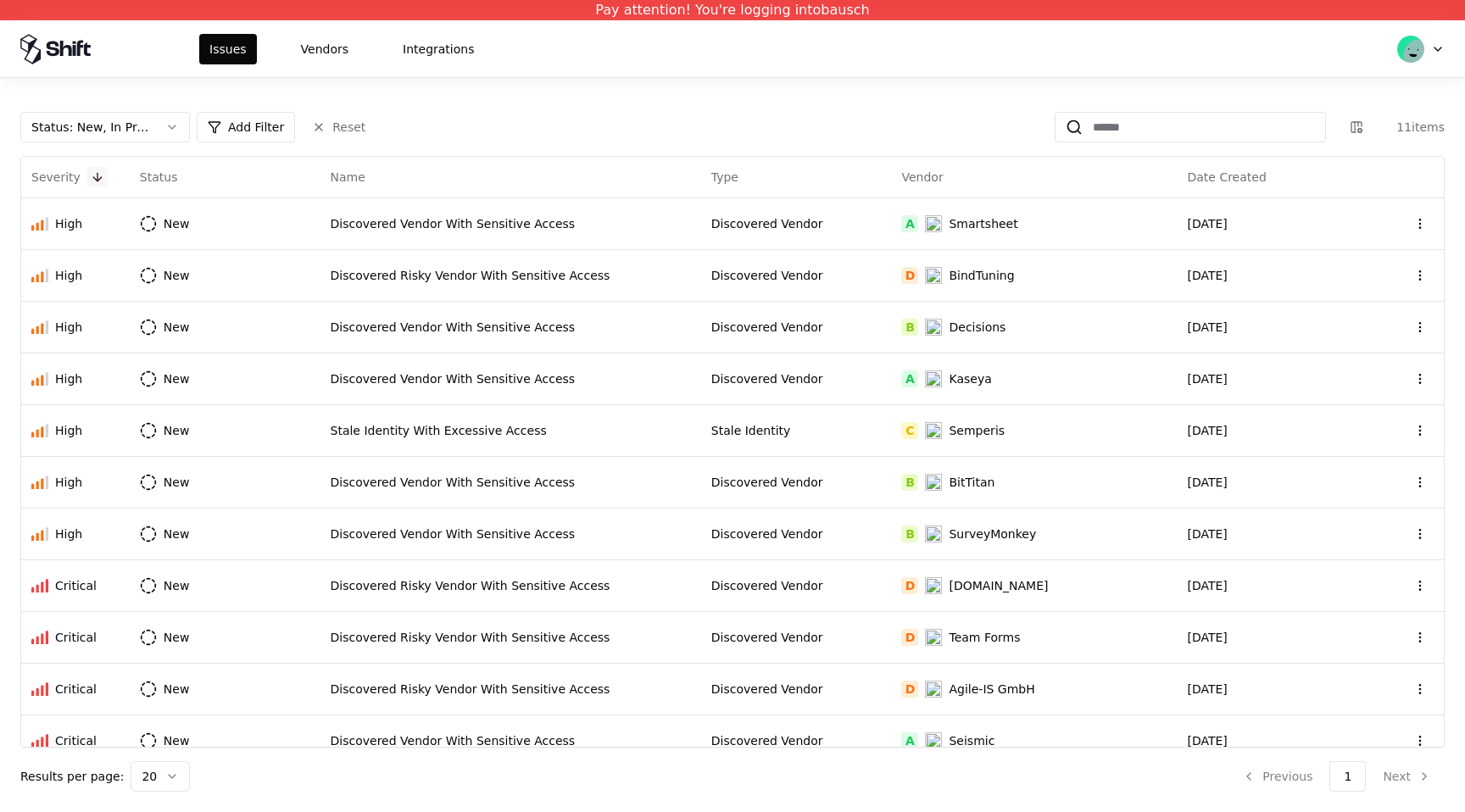
click at [101, 179] on button at bounding box center [98, 177] width 21 height 21
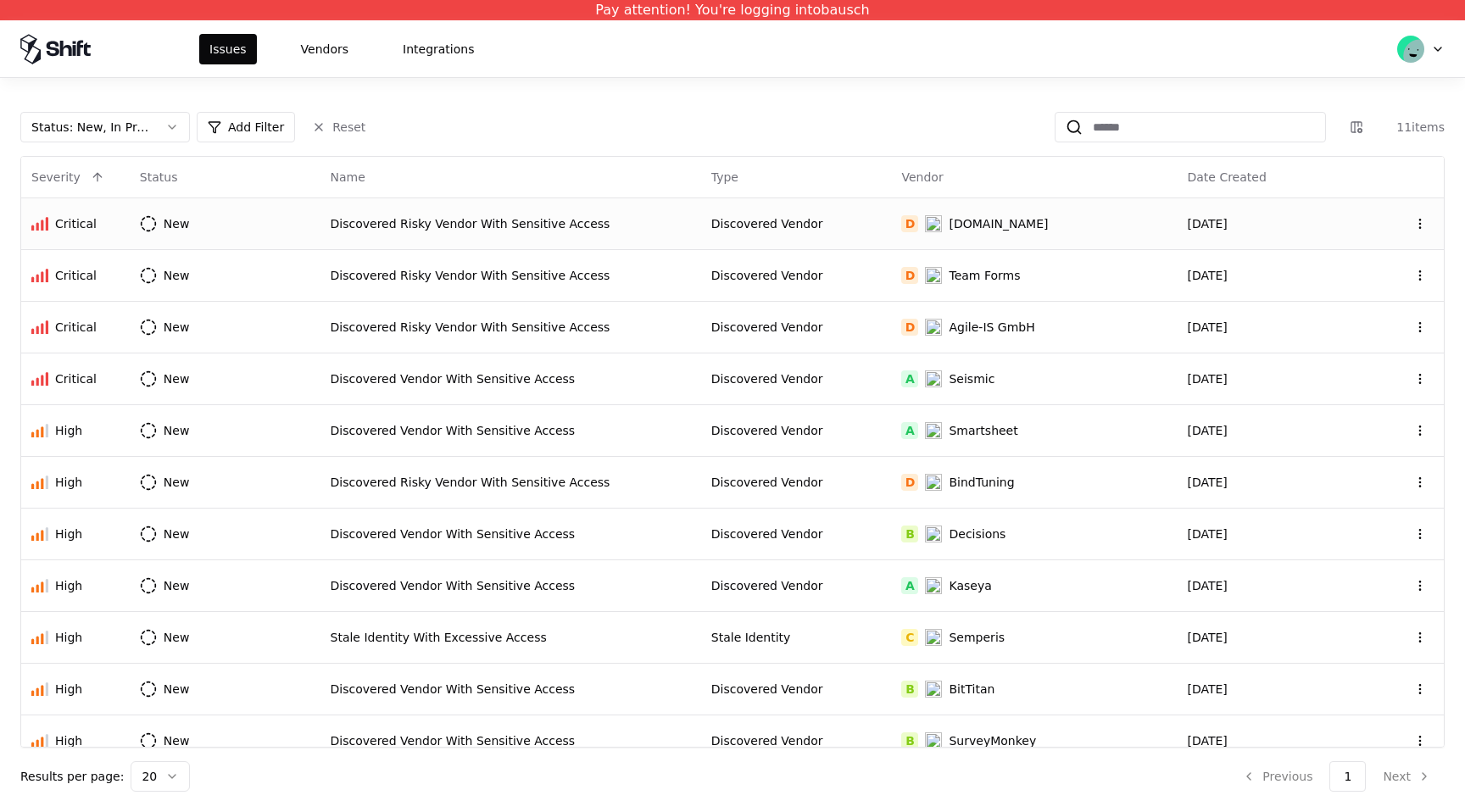
click at [620, 223] on div "Discovered Risky Vendor With Sensitive Access" at bounding box center [511, 223] width 360 height 17
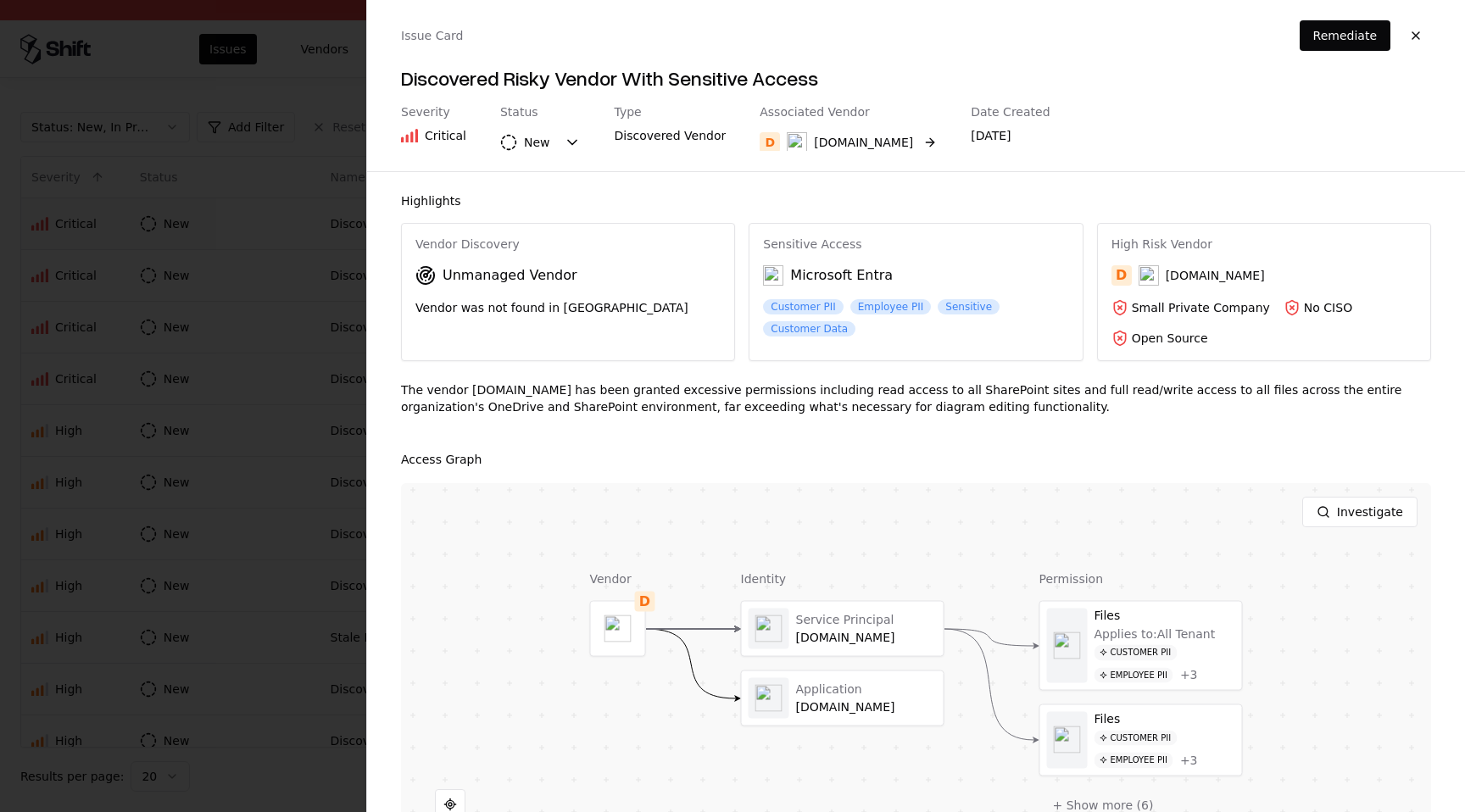
click at [855, 145] on button "D Draw.io" at bounding box center [848, 142] width 177 height 30
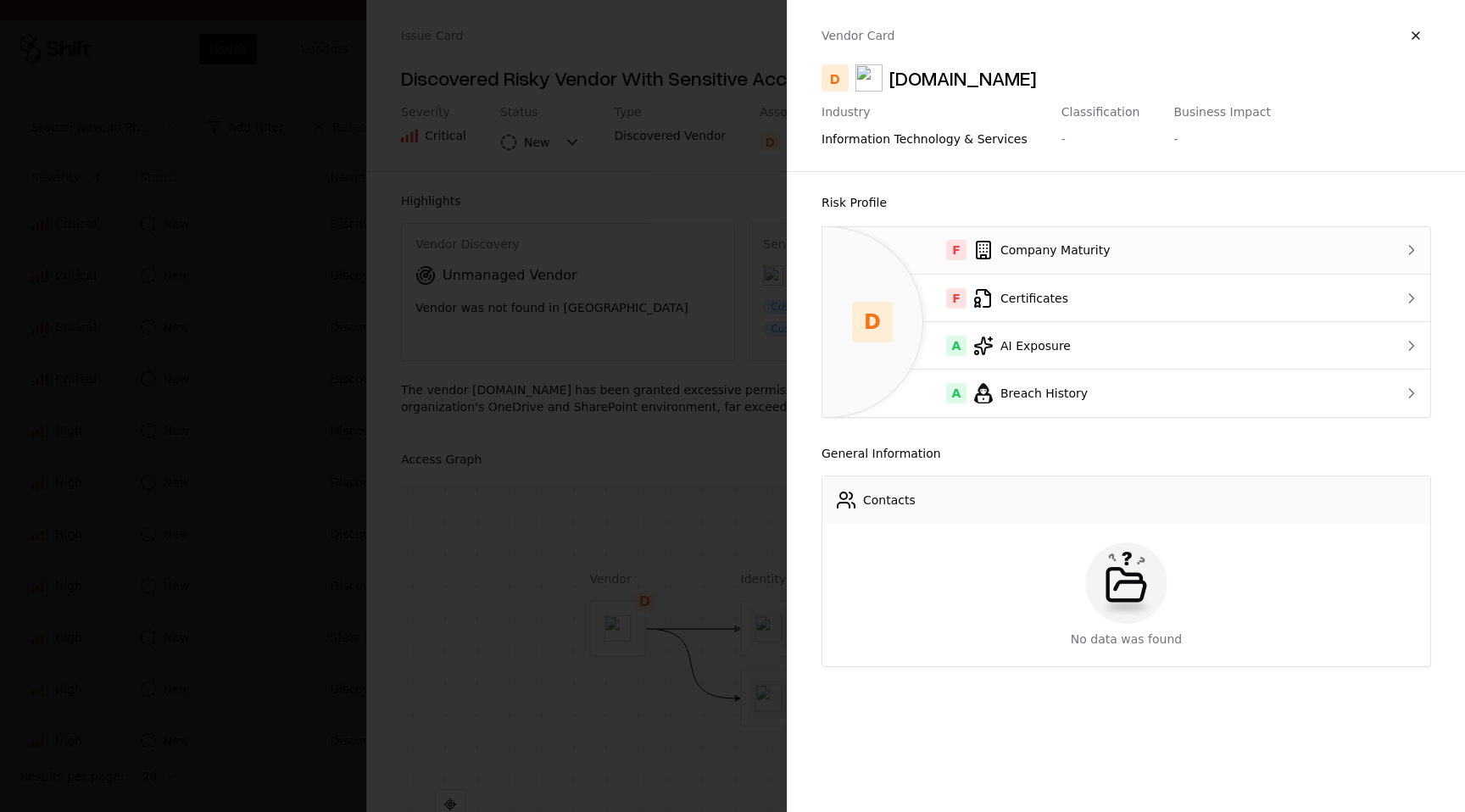
click at [1054, 248] on div "F Company Maturity" at bounding box center [1092, 250] width 513 height 21
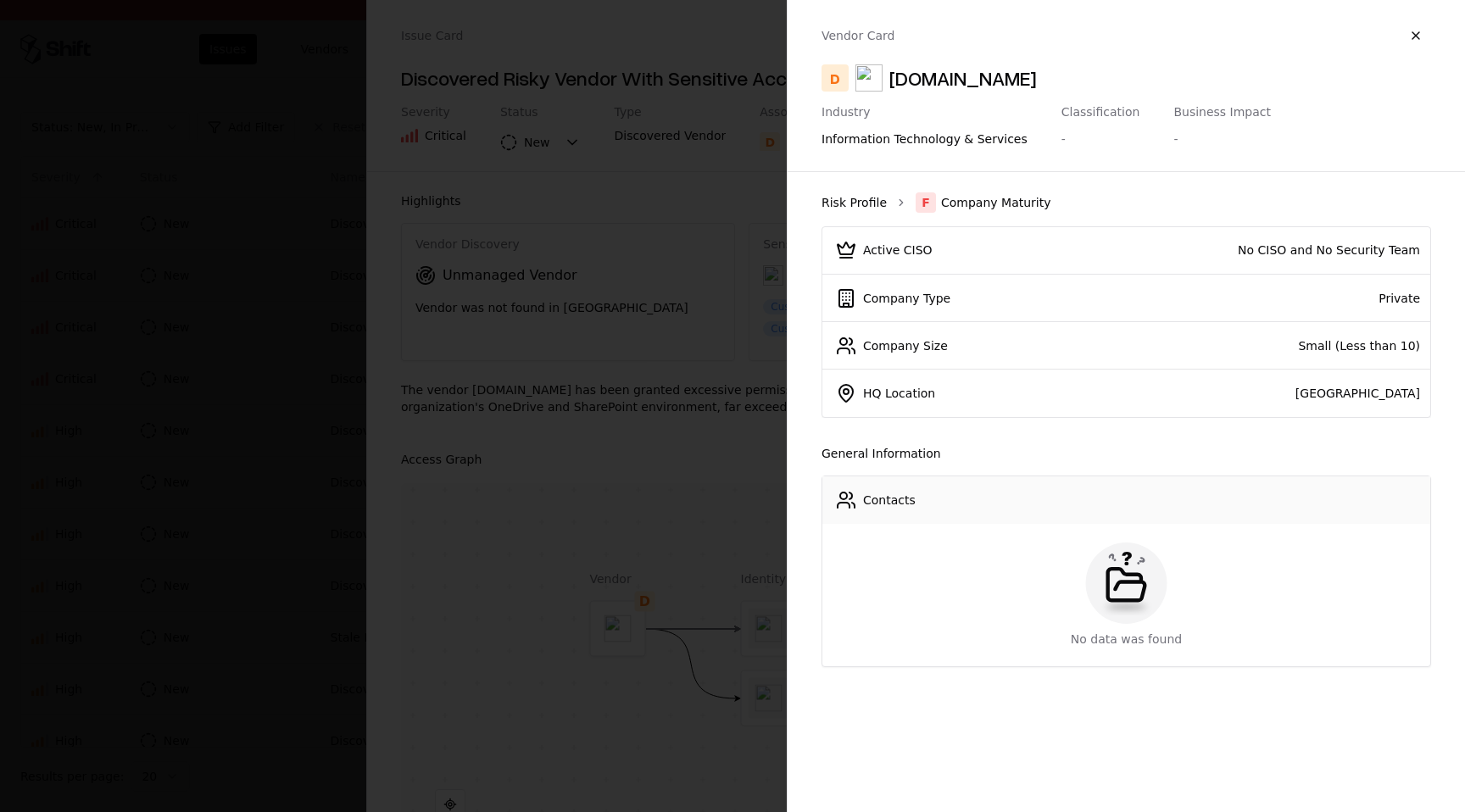
click at [833, 200] on link "Risk Profile" at bounding box center [854, 203] width 65 height 17
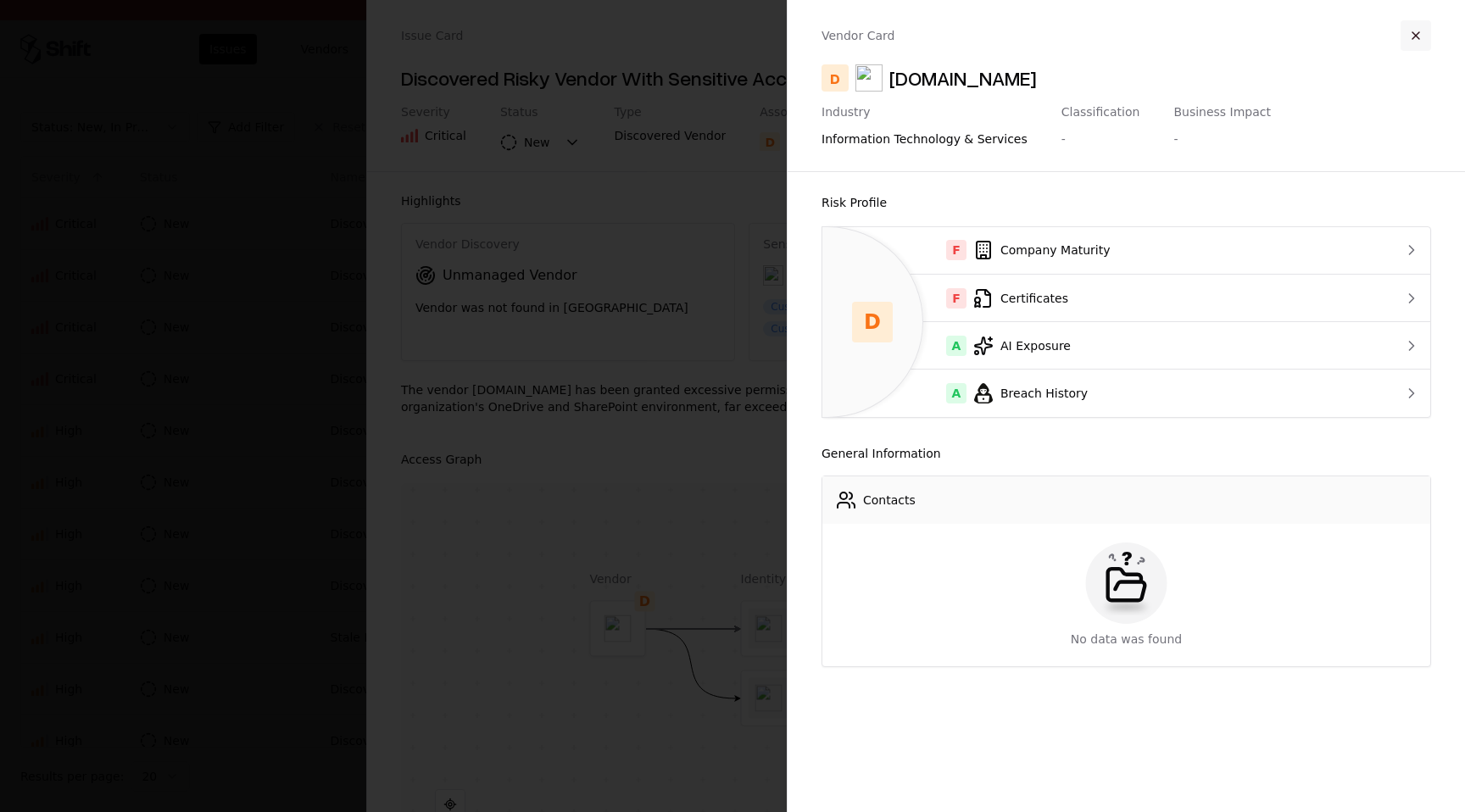
click at [1419, 35] on button "button" at bounding box center [1415, 35] width 30 height 30
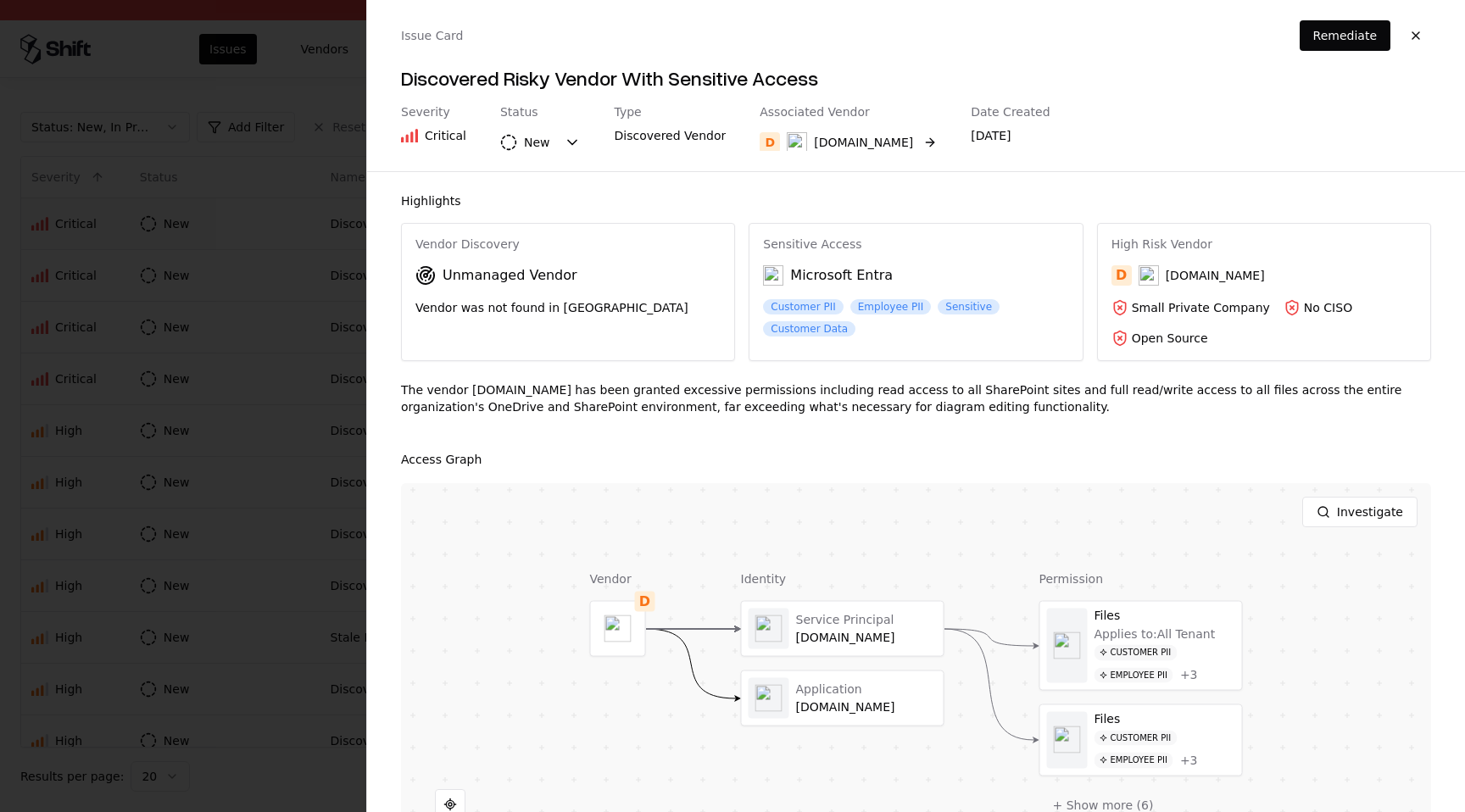
click at [862, 140] on button "D Draw.io" at bounding box center [848, 142] width 177 height 30
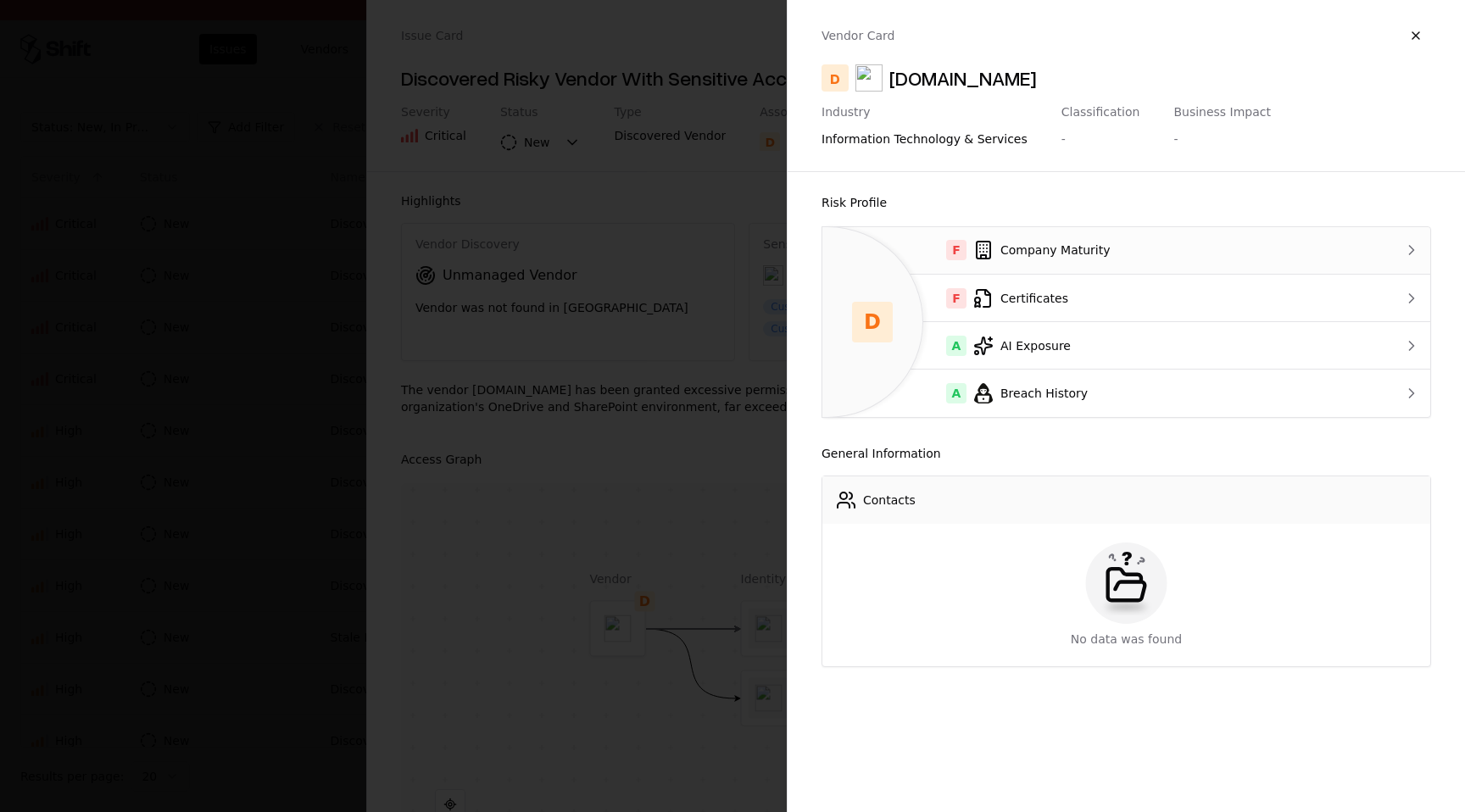
click at [1096, 250] on div "F Company Maturity" at bounding box center [1092, 250] width 513 height 21
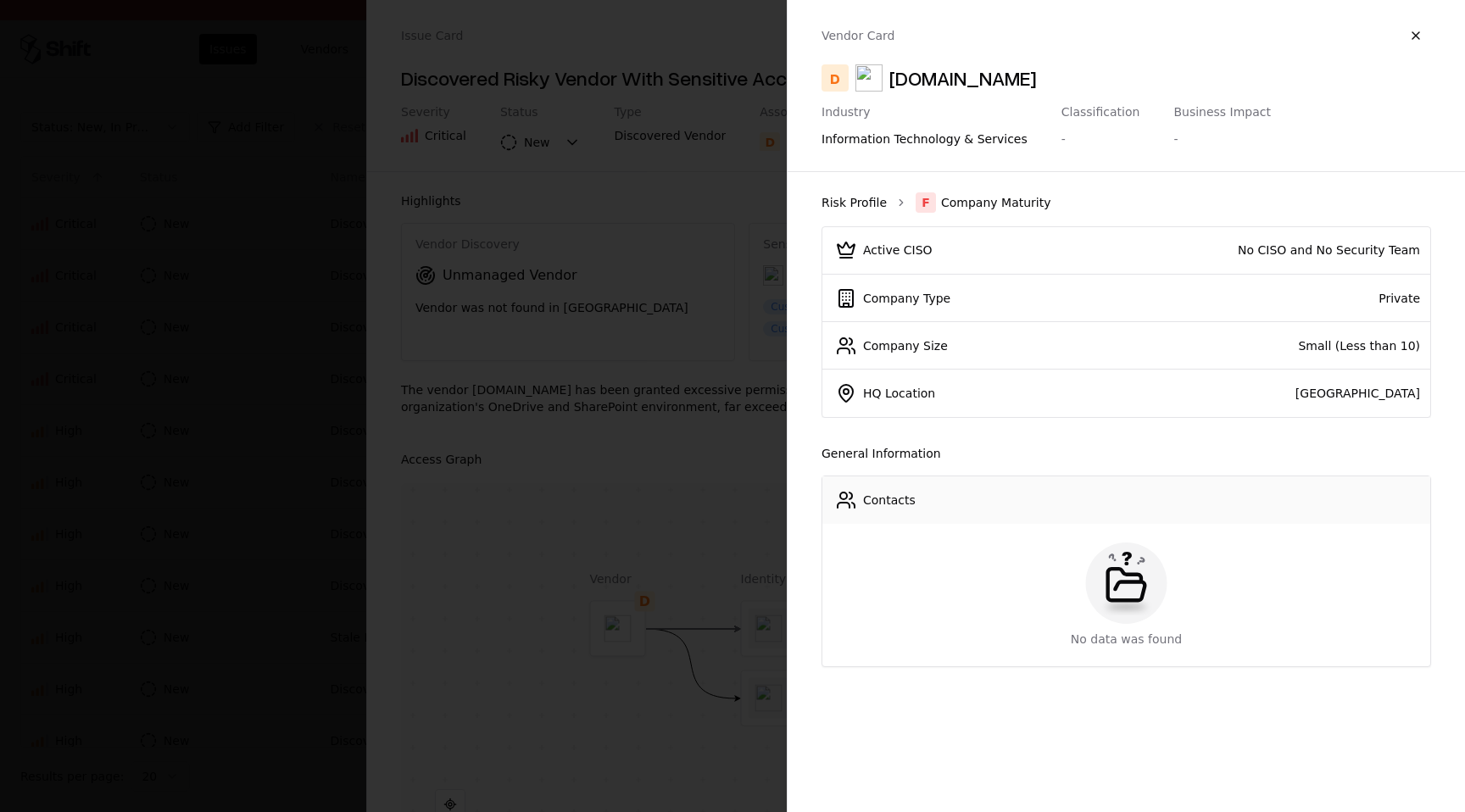
click at [858, 205] on link "Risk Profile" at bounding box center [854, 203] width 65 height 17
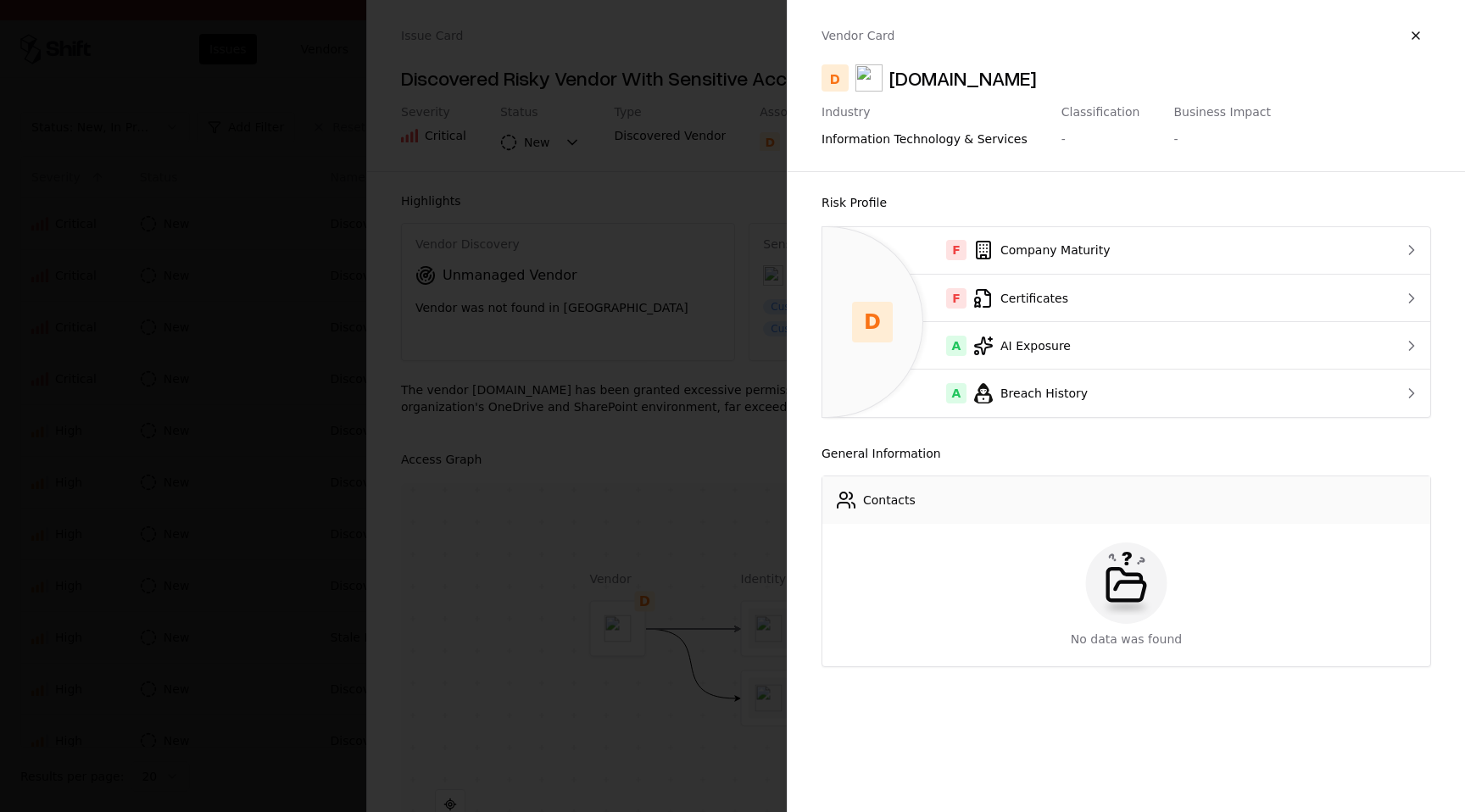
click at [1433, 23] on div "Vendor Card D Draw.io Industry information technology & services Classification…" at bounding box center [1126, 78] width 677 height 157
click at [1417, 37] on button "button" at bounding box center [1415, 35] width 30 height 30
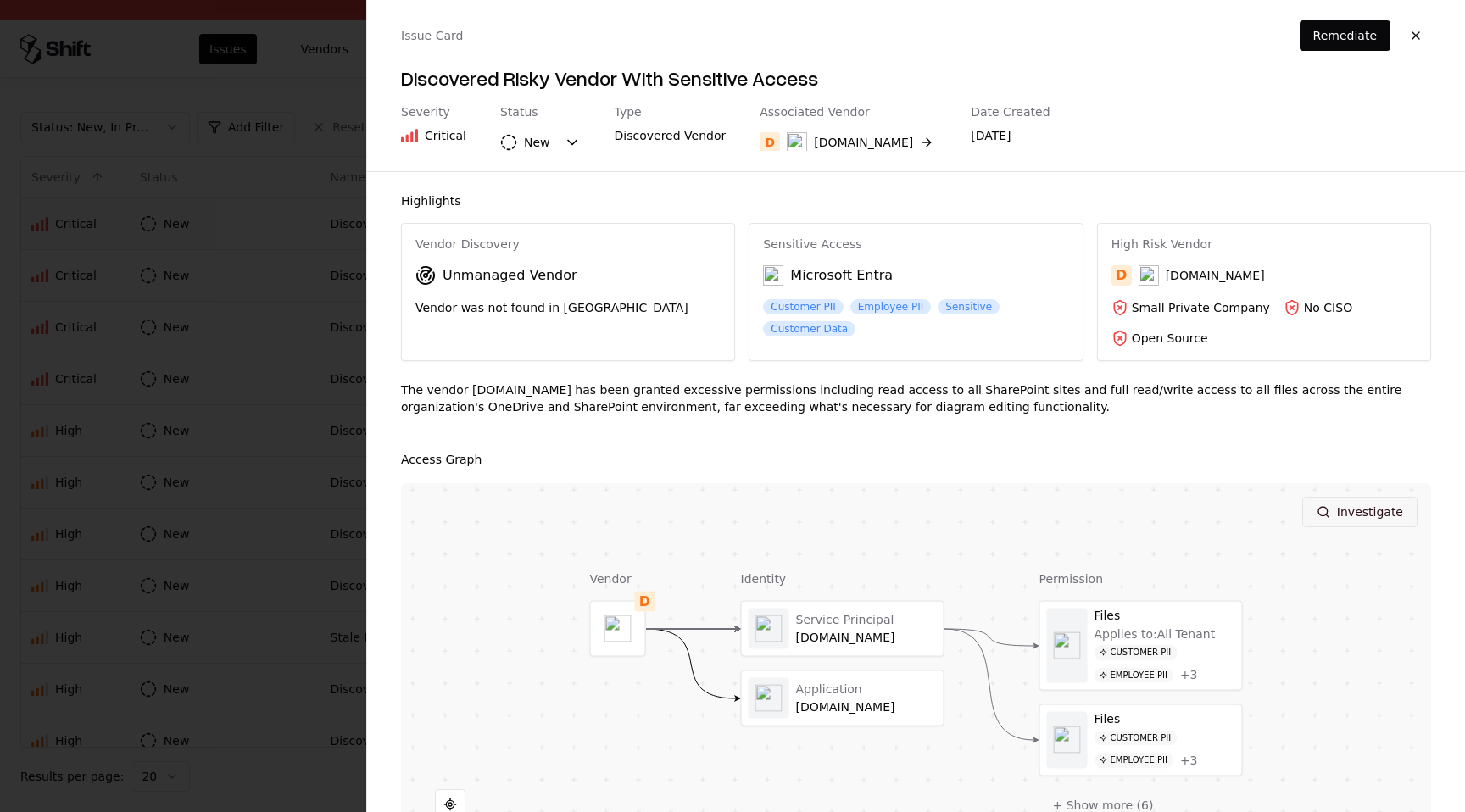
click at [1381, 517] on button "Investigate" at bounding box center [1359, 511] width 115 height 30
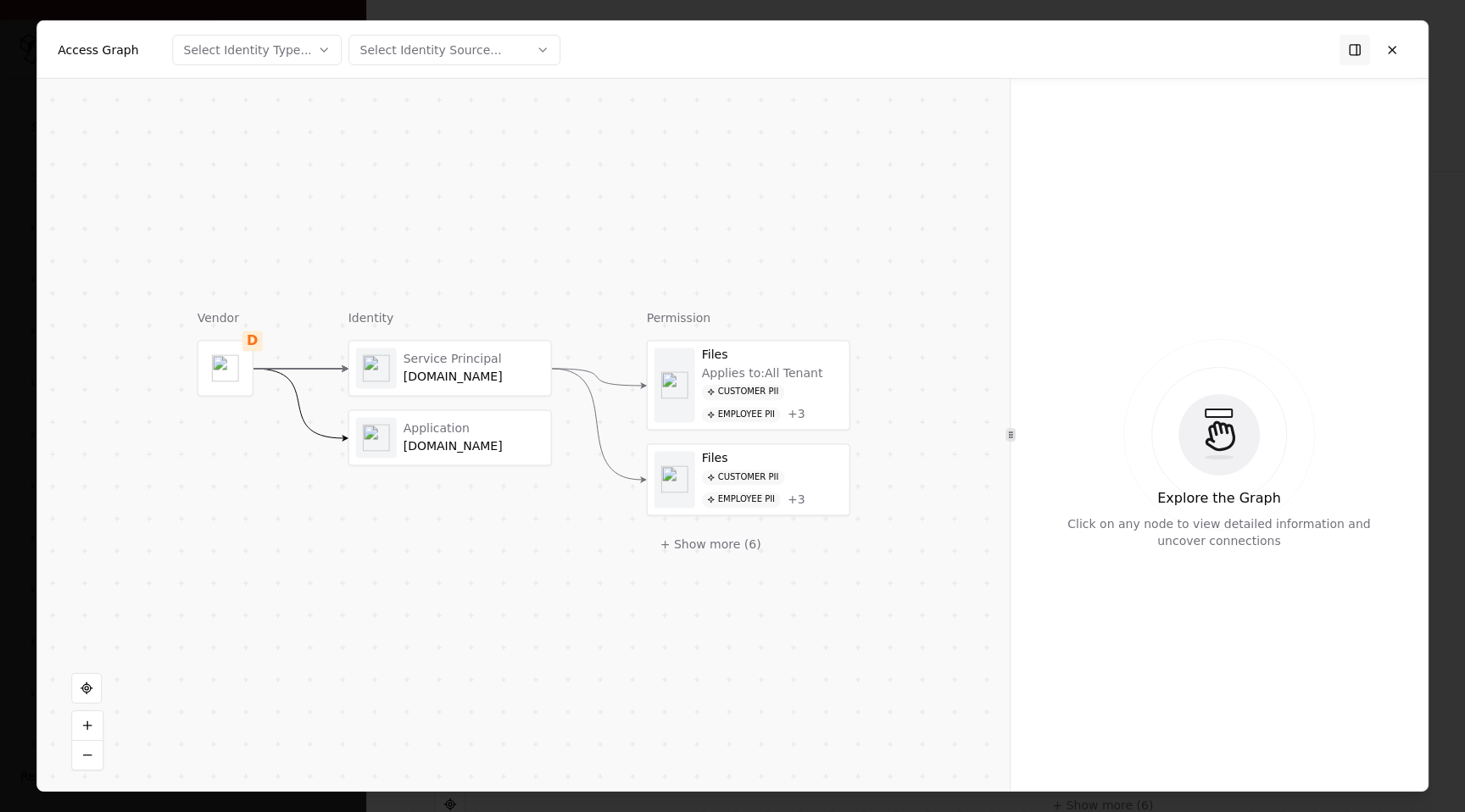
click at [433, 375] on div "diagrams.net" at bounding box center [474, 377] width 141 height 15
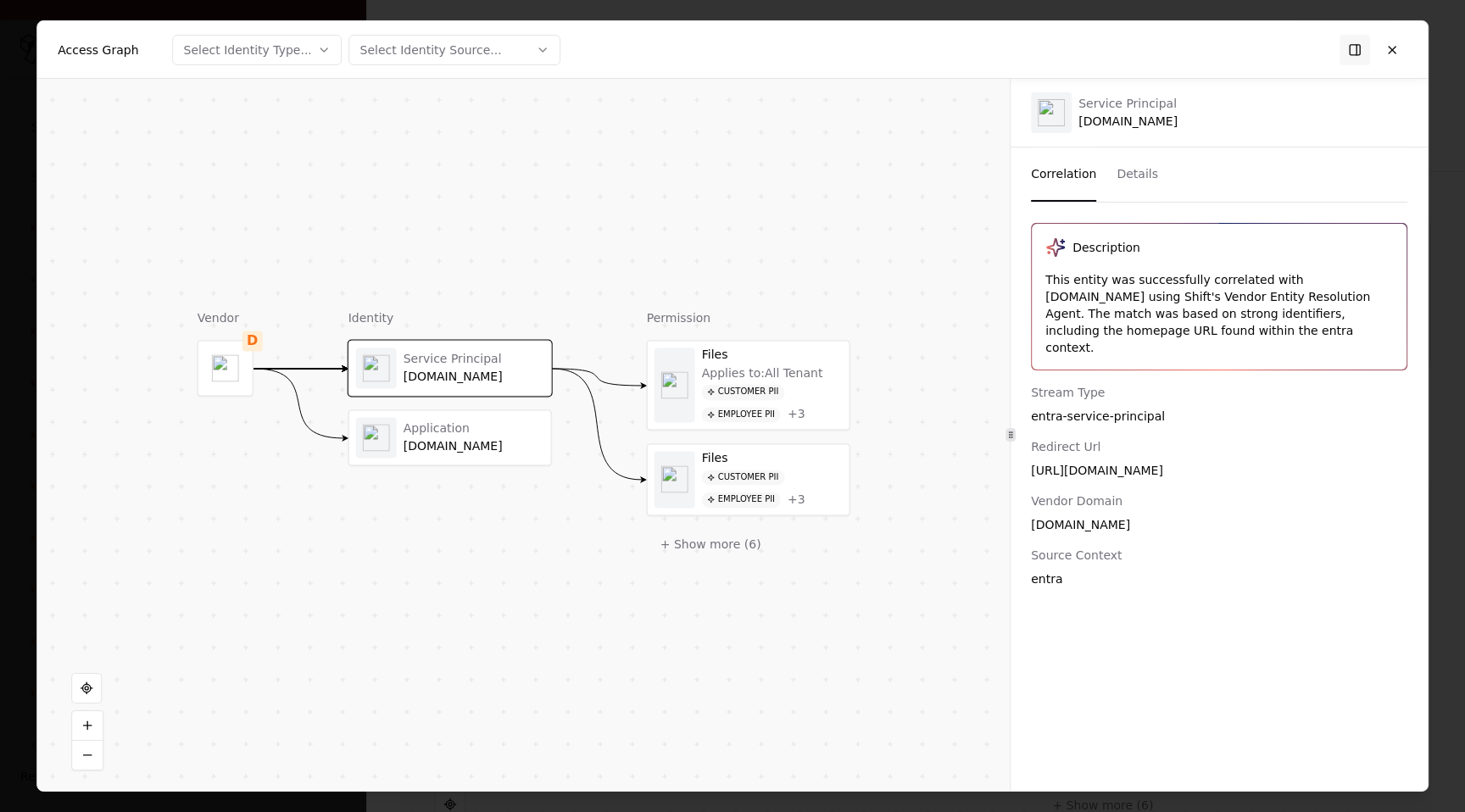
click at [739, 395] on div "Customer PII" at bounding box center [743, 392] width 83 height 16
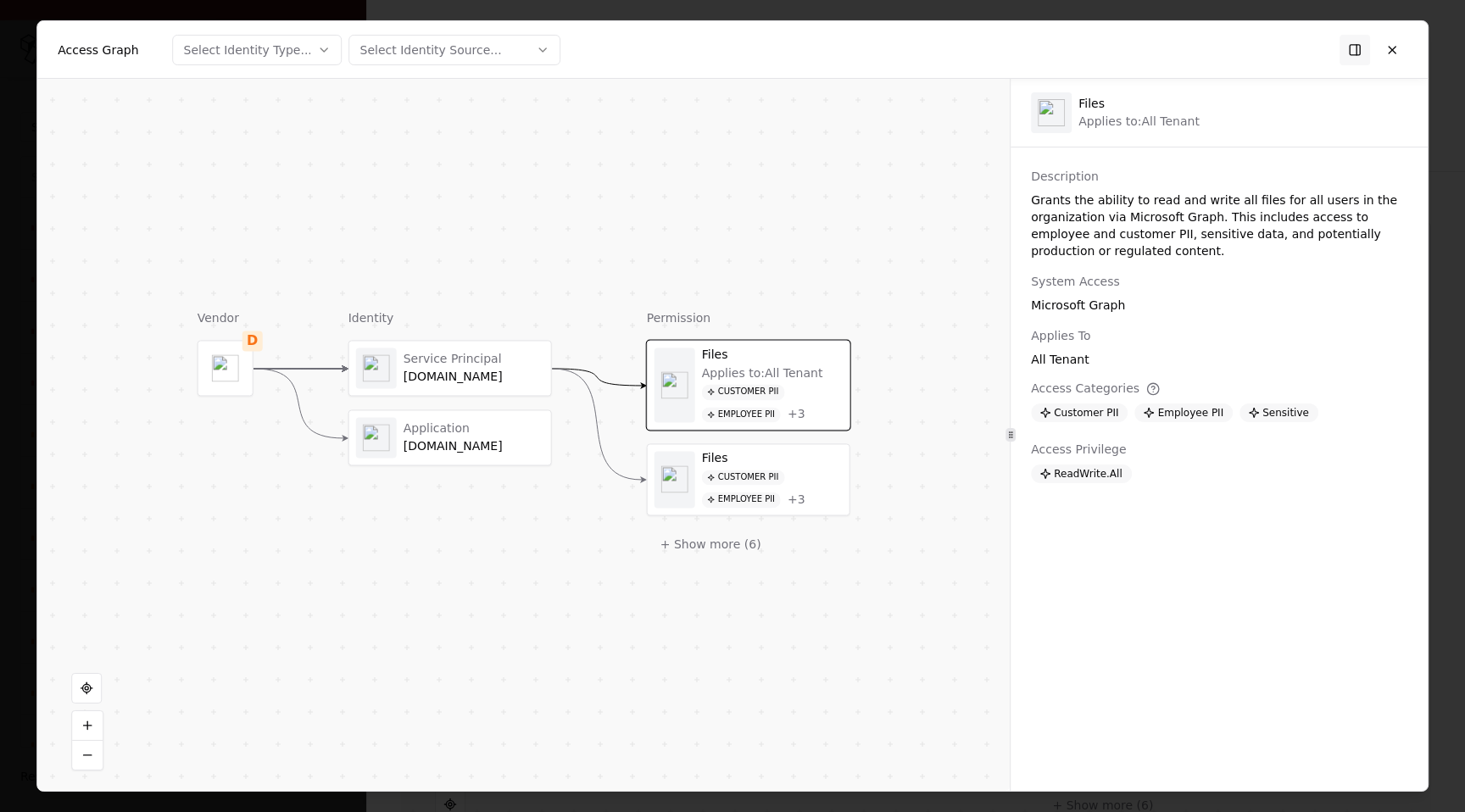
click at [1149, 390] on icon at bounding box center [1153, 389] width 14 height 14
click at [1147, 389] on icon at bounding box center [1153, 389] width 14 height 14
click at [1151, 385] on icon at bounding box center [1153, 389] width 14 height 14
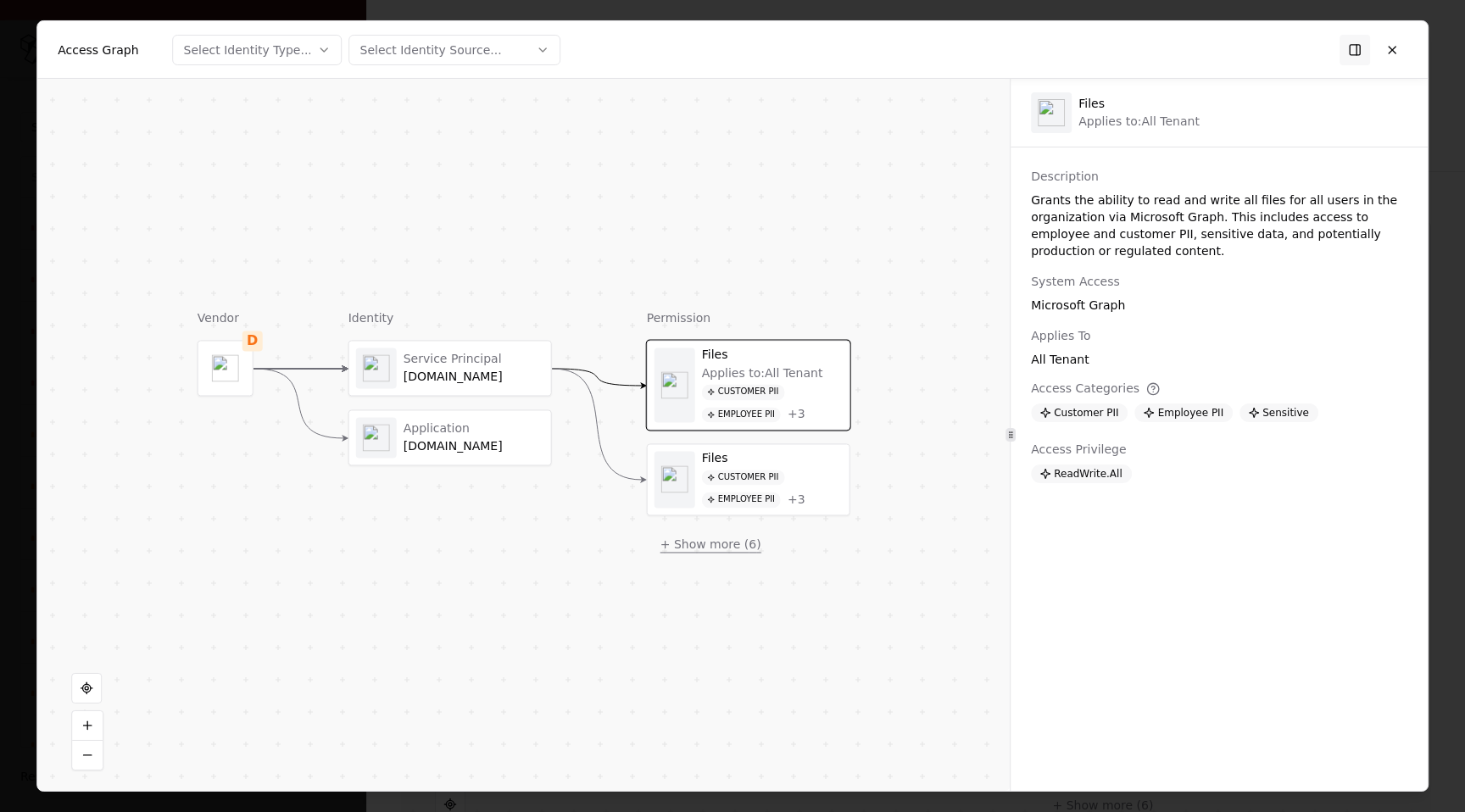
click at [714, 543] on button "+ Show more ( 6 )" at bounding box center [710, 543] width 128 height 30
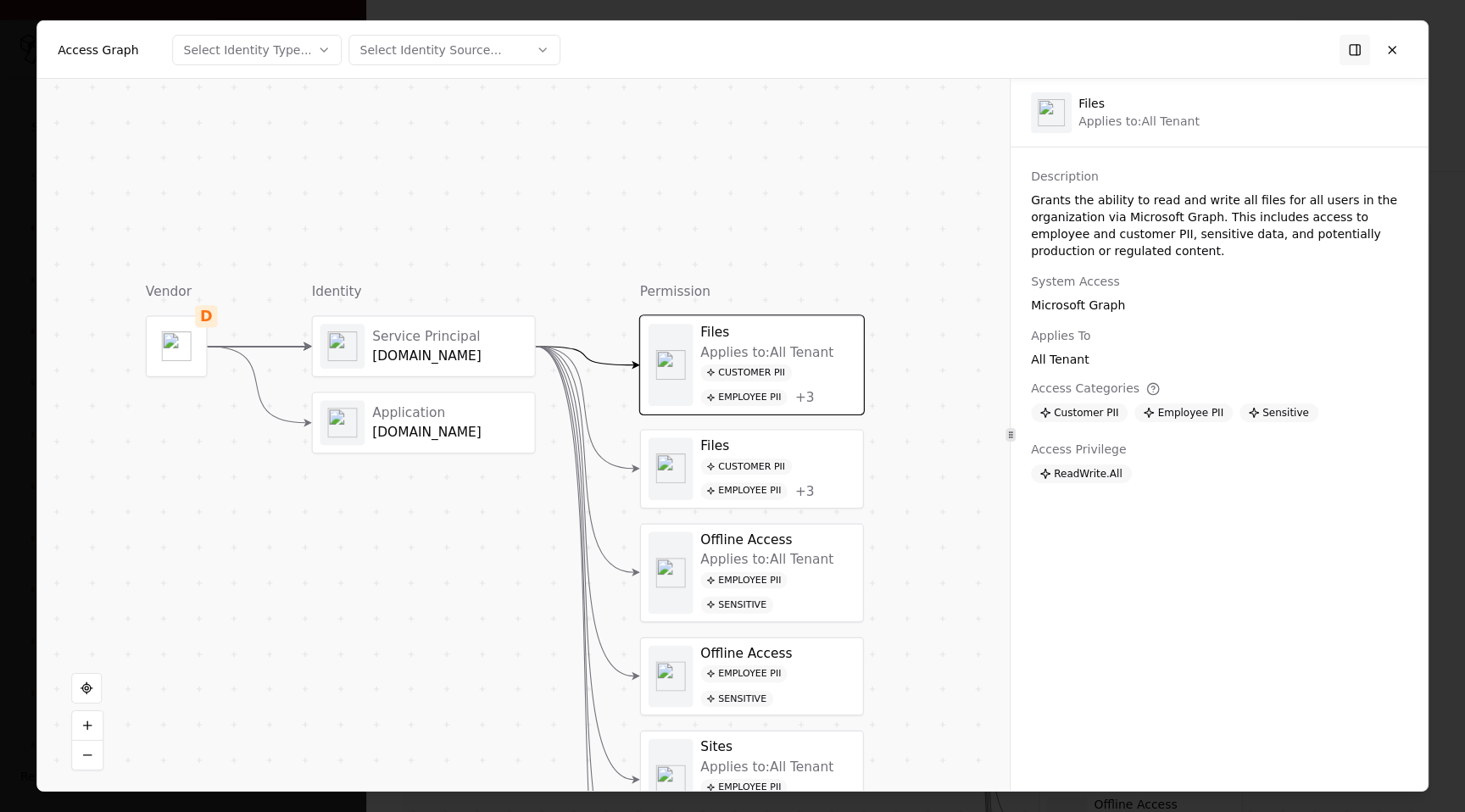
click at [831, 459] on div "Customer PII Employee PII + 3" at bounding box center [777, 478] width 155 height 42
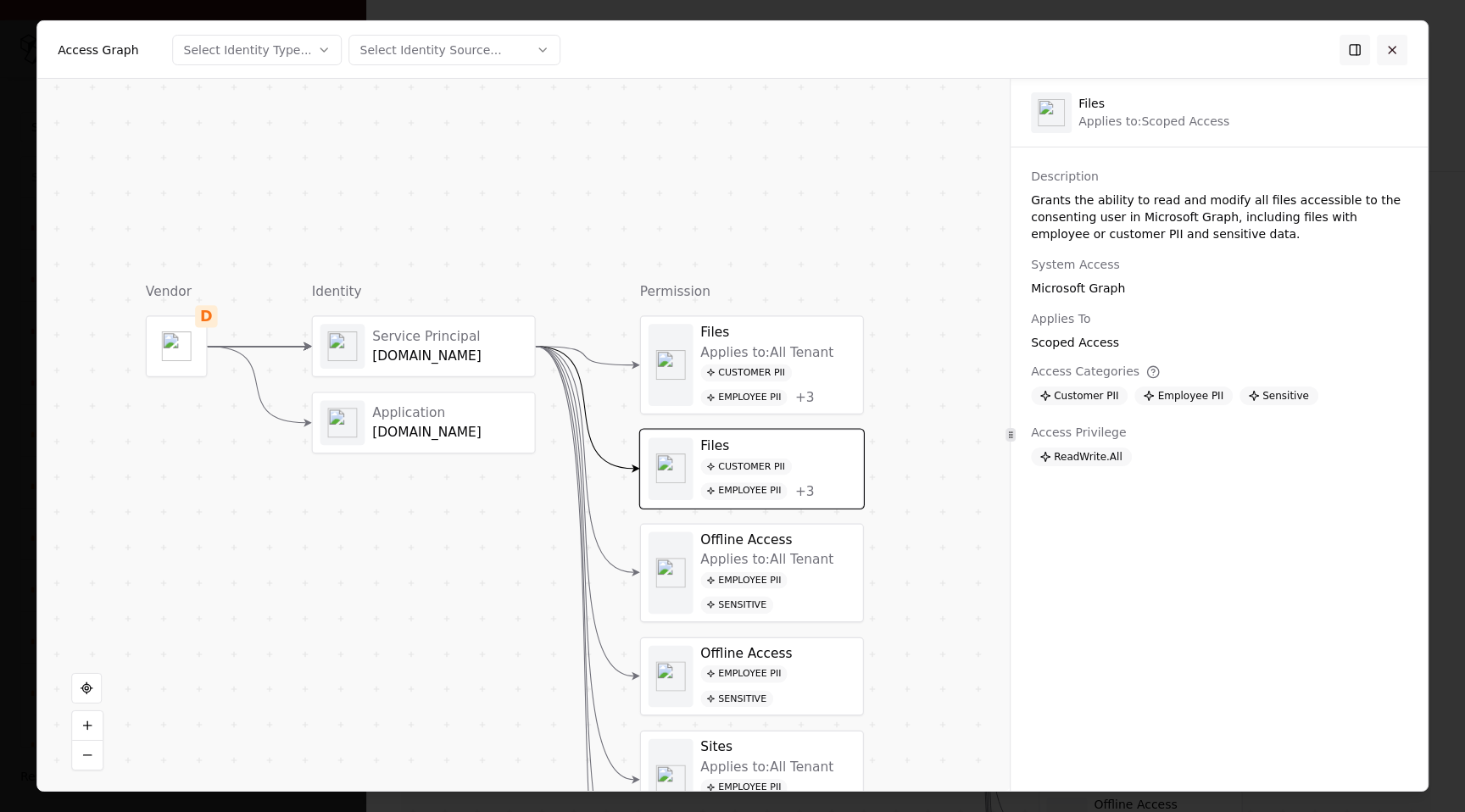
click at [1393, 54] on button at bounding box center [1391, 48] width 30 height 30
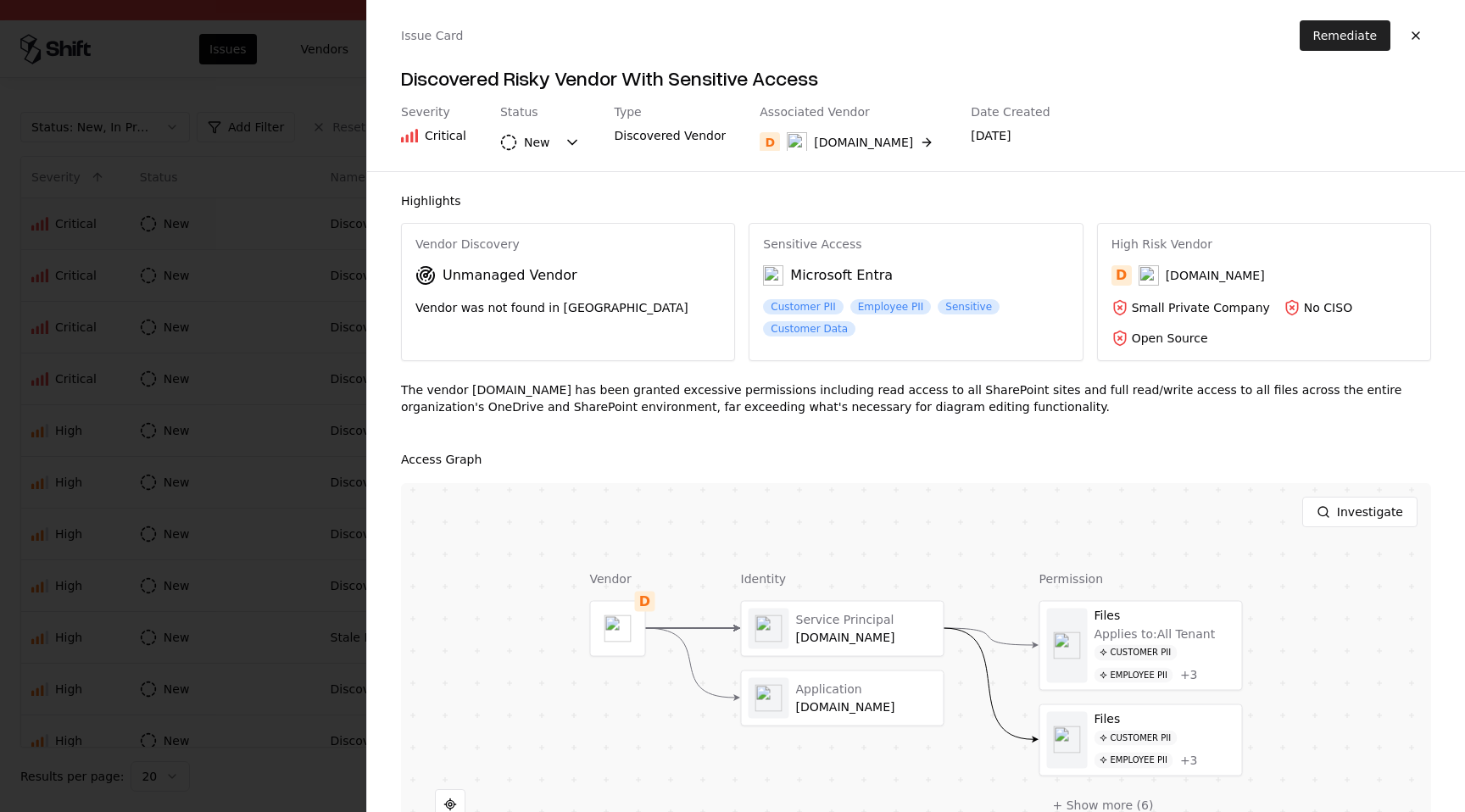
click at [1340, 36] on button "Remediate" at bounding box center [1344, 35] width 90 height 30
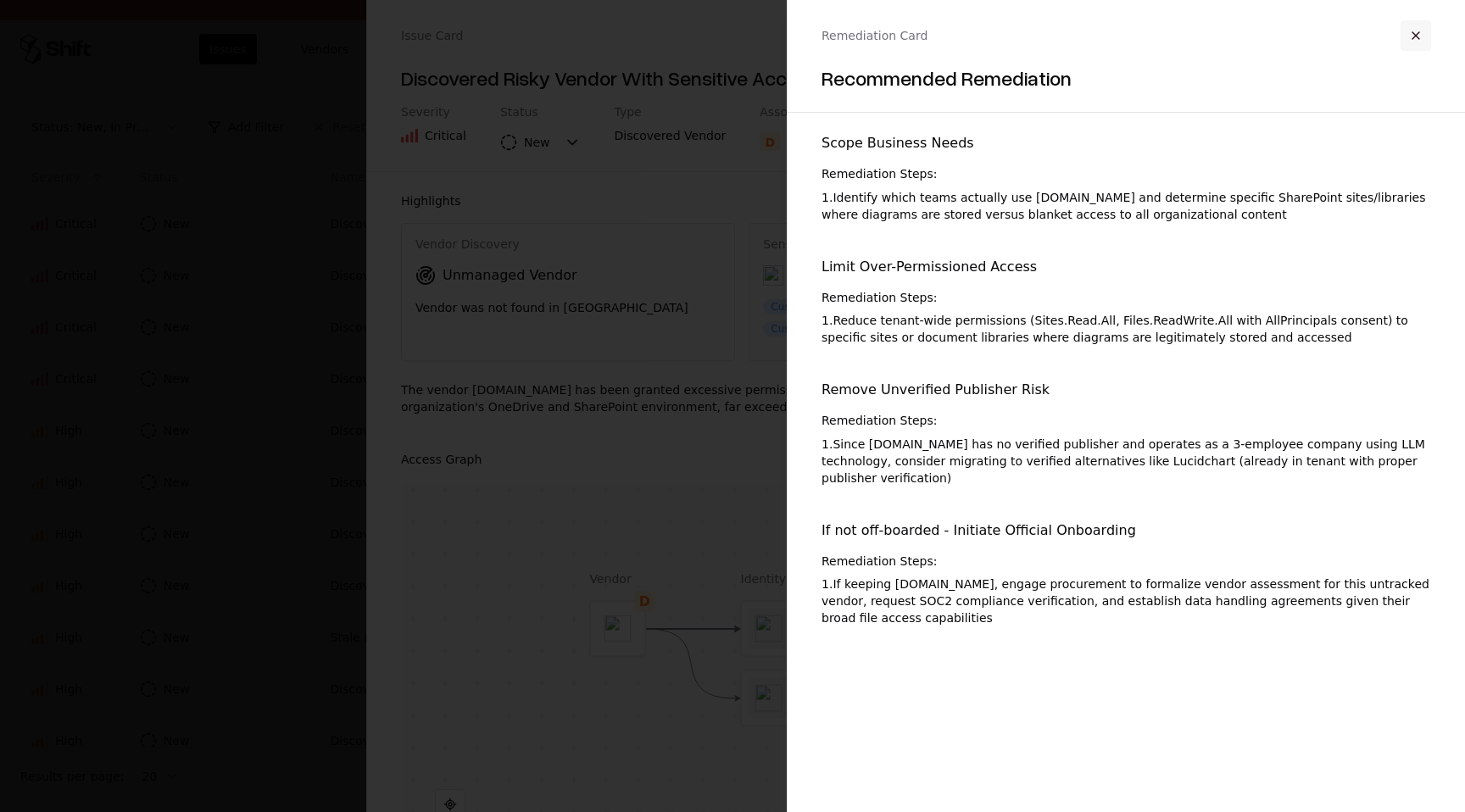
click at [1423, 29] on button "button" at bounding box center [1415, 35] width 30 height 30
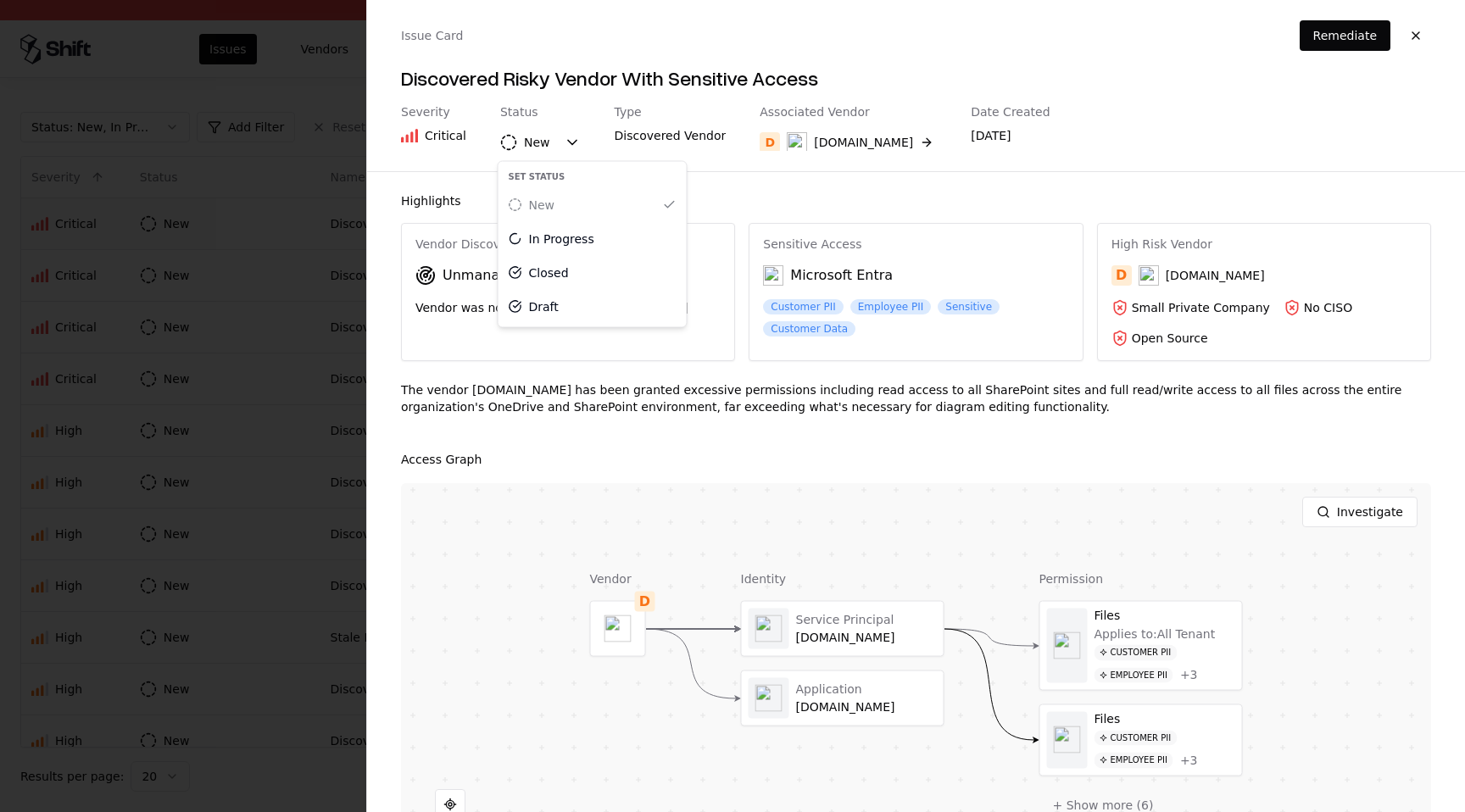
click at [566, 131] on button "New" at bounding box center [541, 142] width 81 height 30
click at [828, 176] on div "Highlights Vendor Discovery Unmanaged Vendor Vendor was not found in TPRM Sensi…" at bounding box center [916, 491] width 1098 height 640
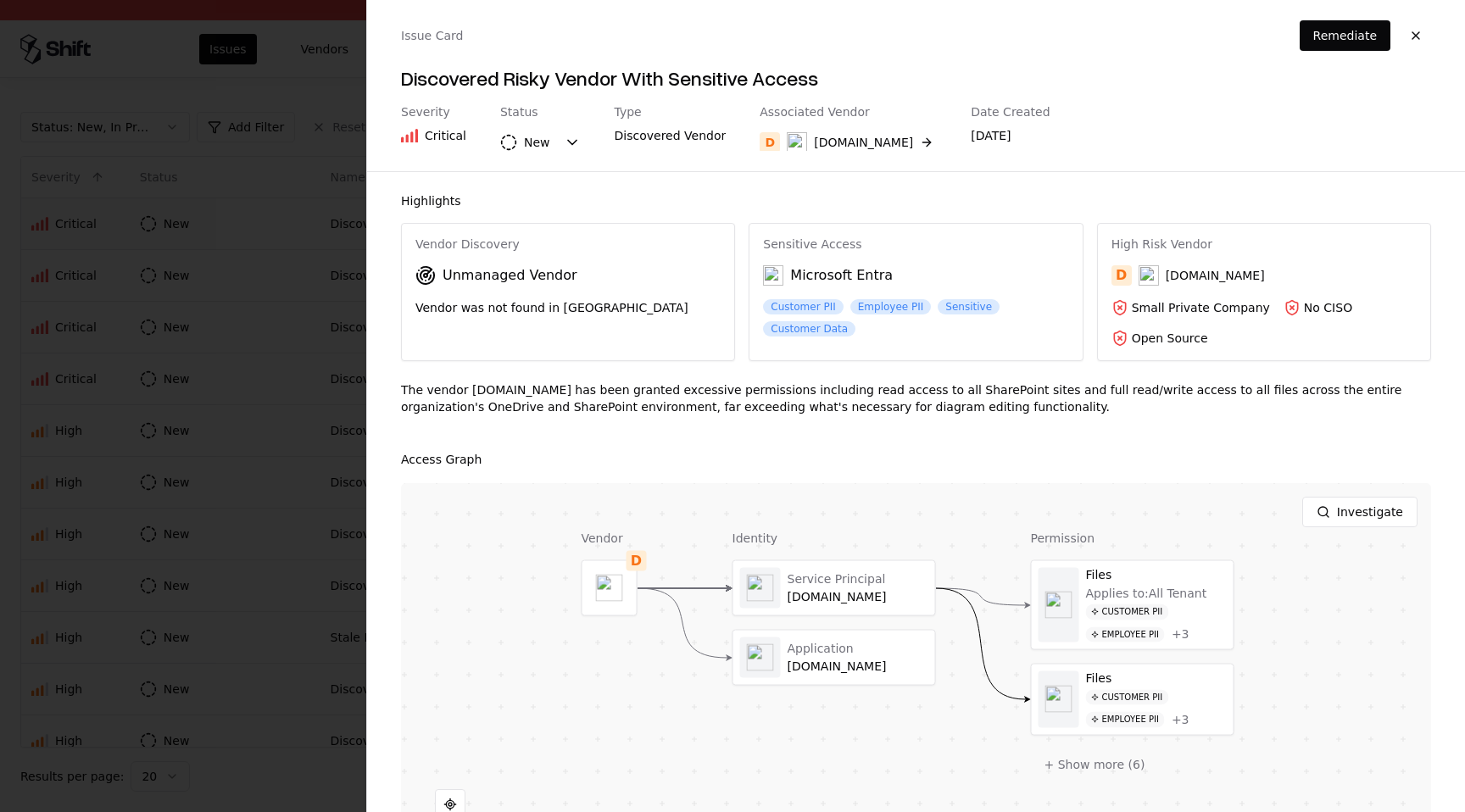
drag, startPoint x: 920, startPoint y: 548, endPoint x: 909, endPoint y: 506, distance: 43.4
click at [910, 506] on div "Investigate Vendor D Identity Service Principal diagrams.net Application draw.i…" at bounding box center [916, 694] width 1030 height 424
click at [1416, 38] on button "button" at bounding box center [1415, 35] width 30 height 30
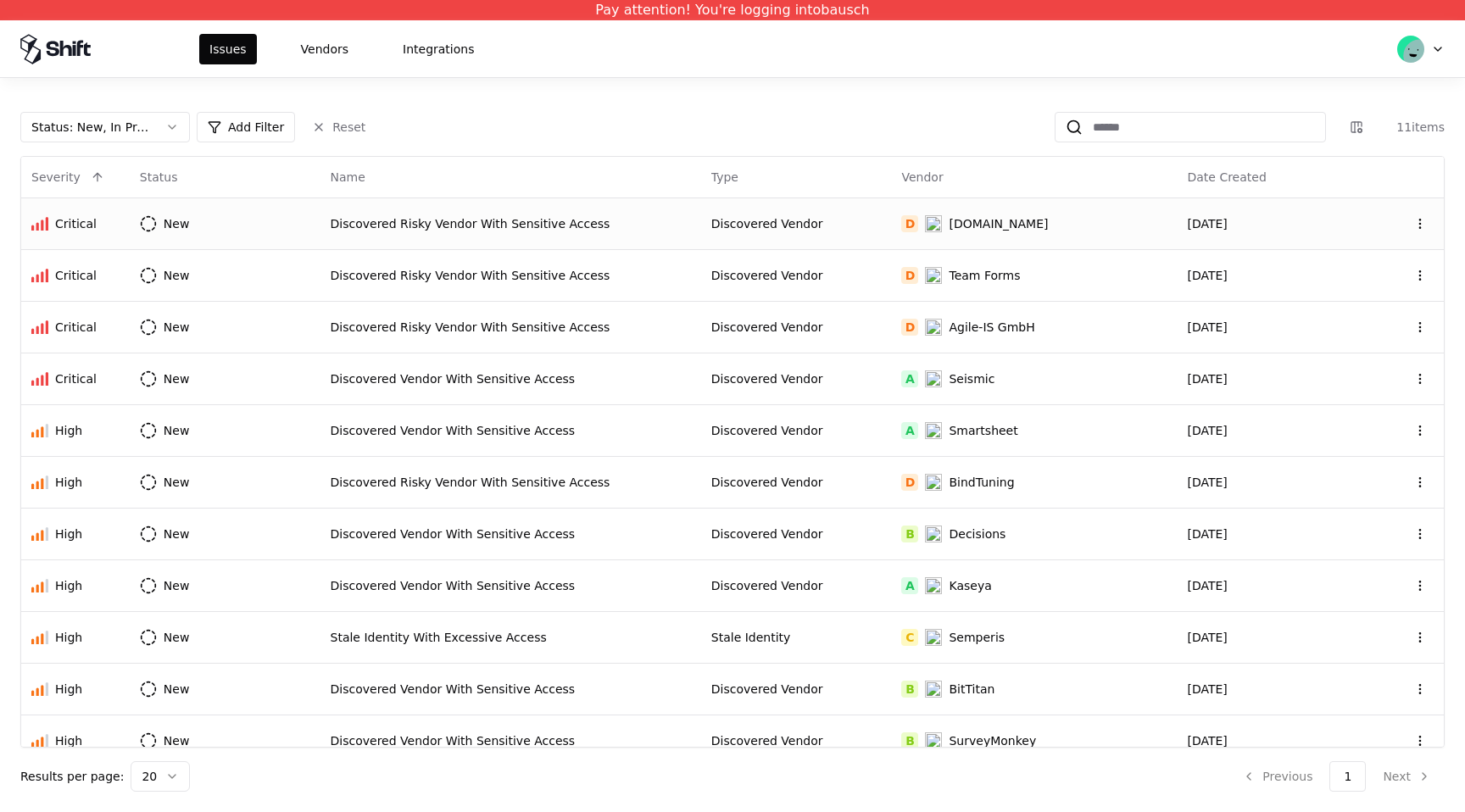
click at [867, 223] on div "Discovered Vendor" at bounding box center [796, 223] width 170 height 17
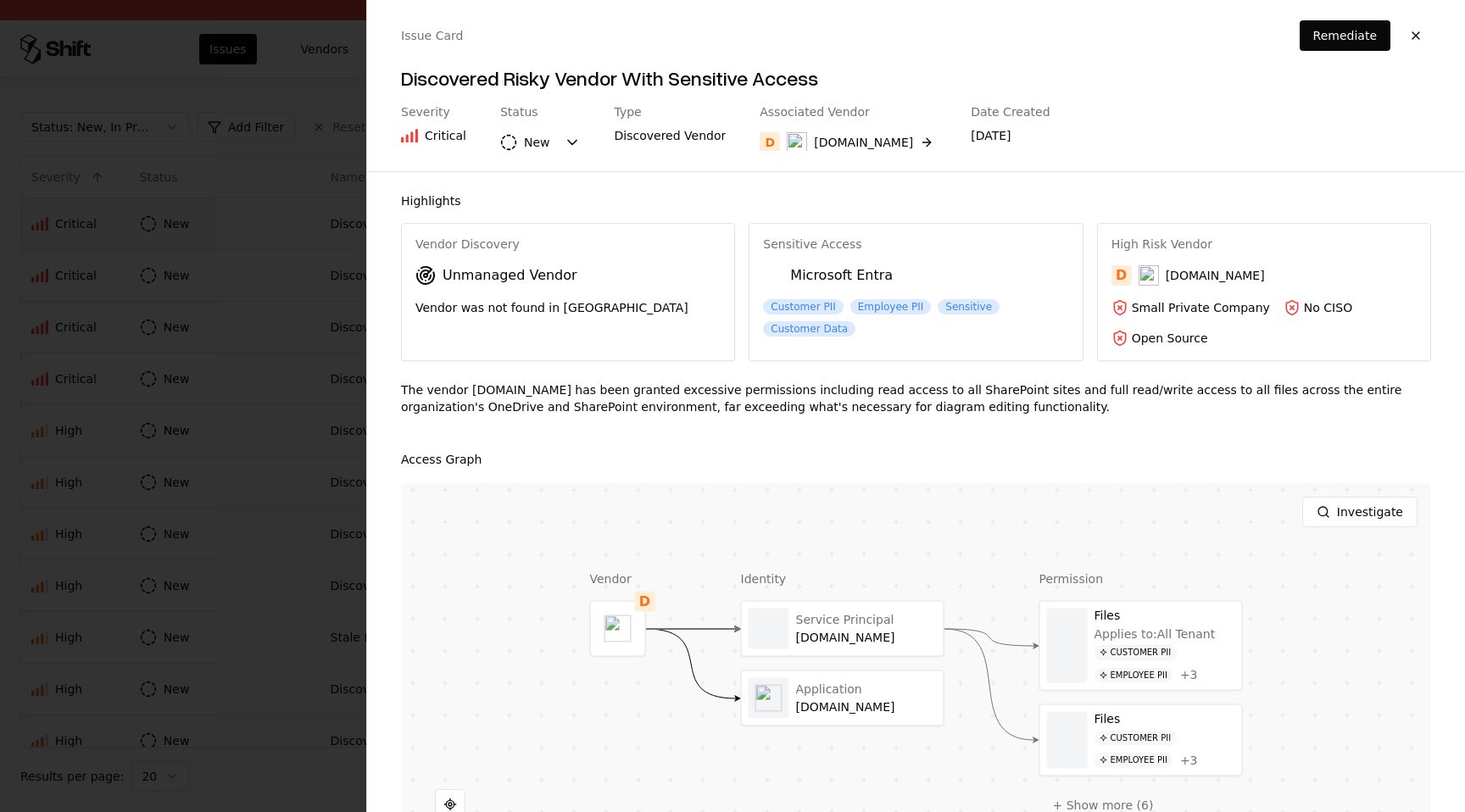
click at [571, 137] on button "New" at bounding box center [541, 142] width 81 height 30
click at [1422, 29] on button "button" at bounding box center [1415, 35] width 30 height 30
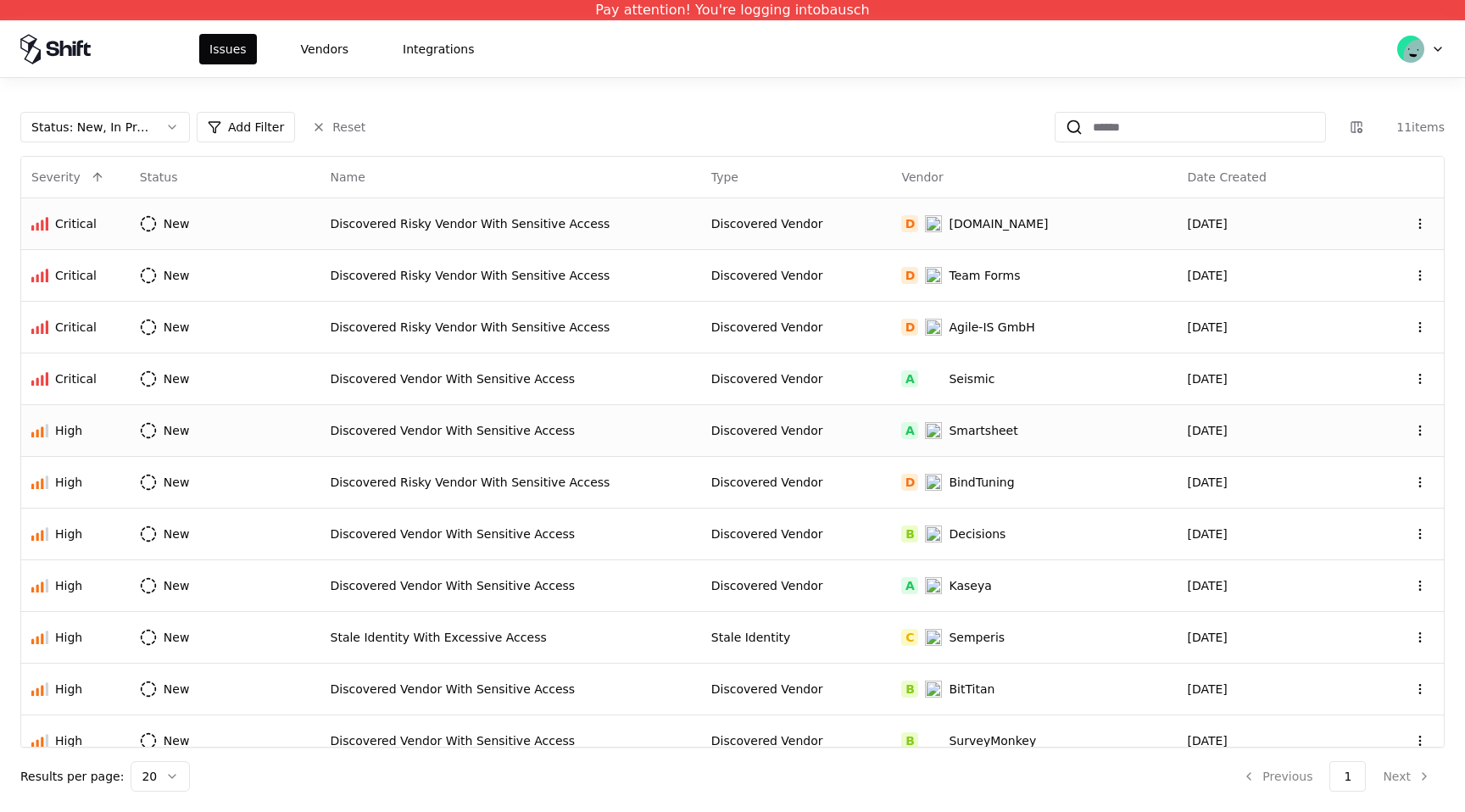
scroll to position [19, 0]
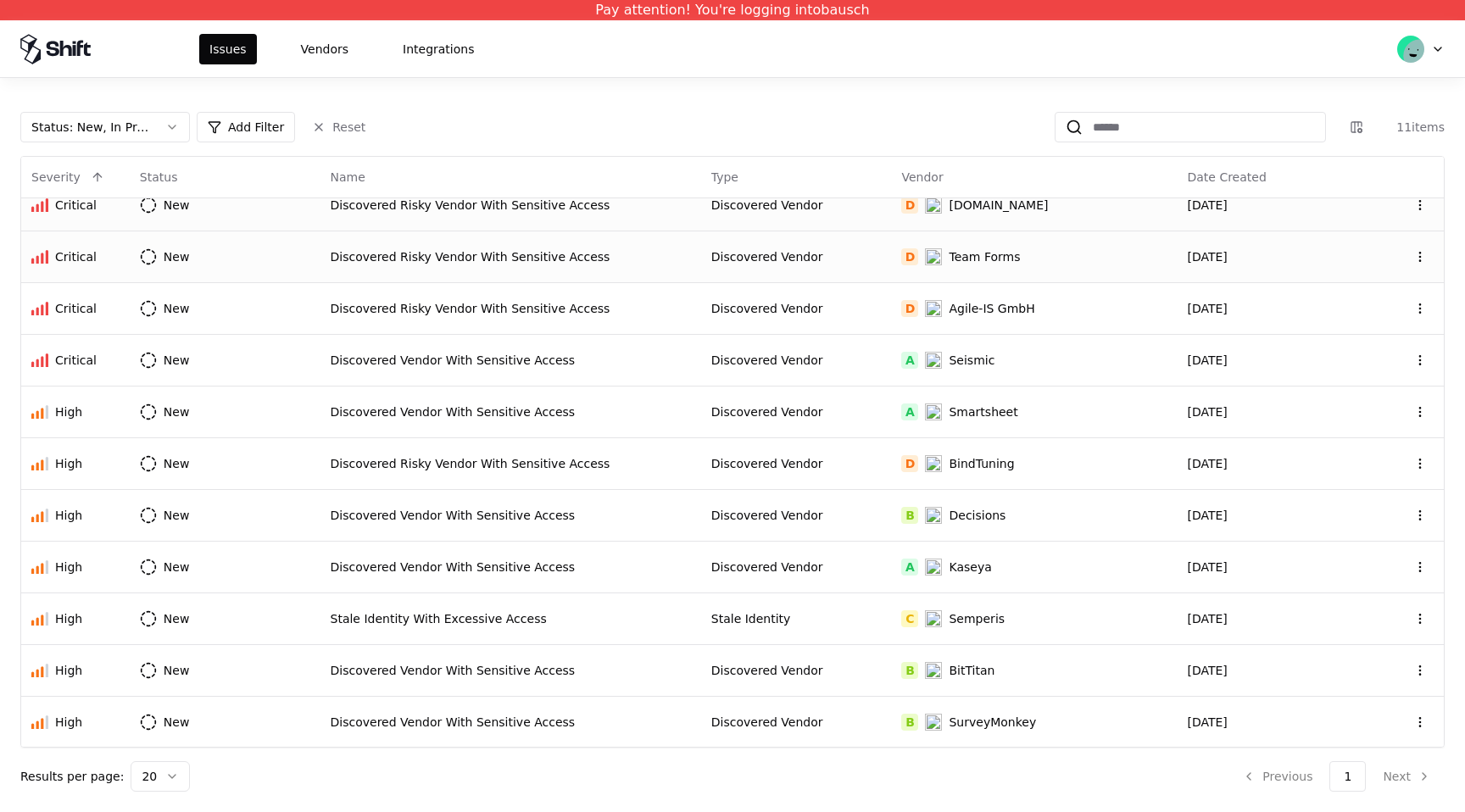
click at [678, 264] on div "Discovered Risky Vendor With Sensitive Access" at bounding box center [511, 257] width 360 height 17
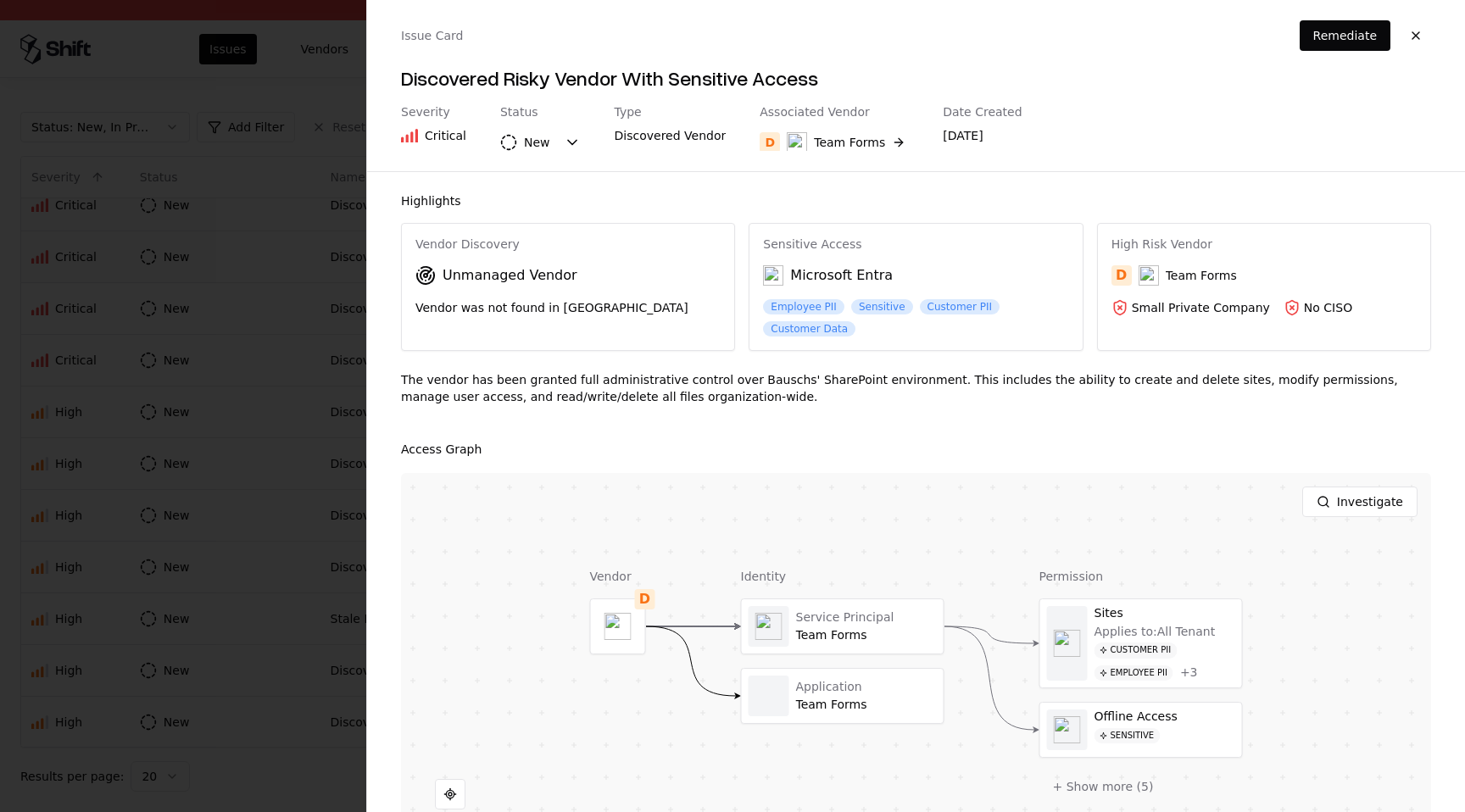
scroll to position [14, 0]
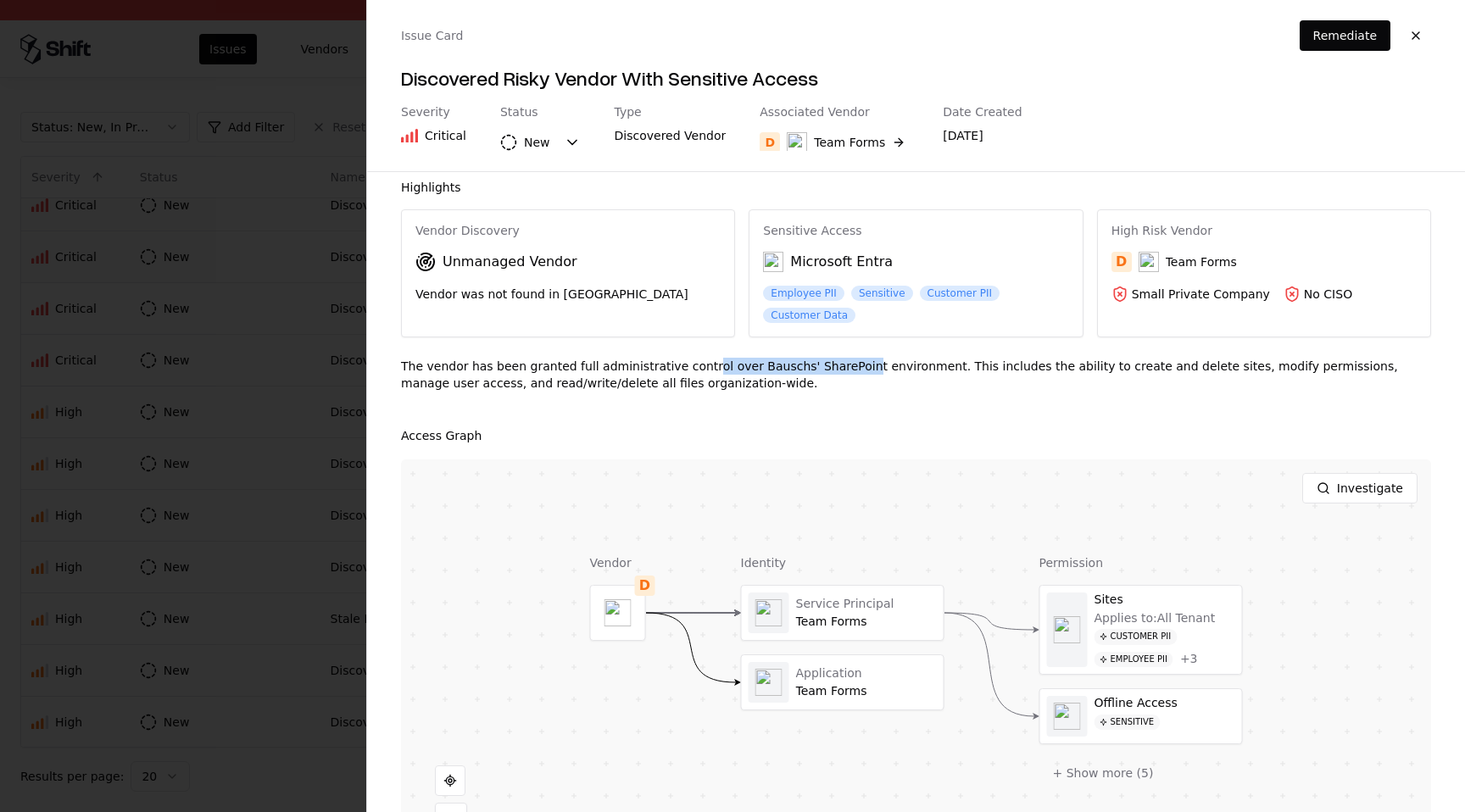
drag, startPoint x: 693, startPoint y: 368, endPoint x: 840, endPoint y: 368, distance: 147.0
click at [840, 368] on div "The vendor has been granted full administrative control over Bauschs' SharePoin…" at bounding box center [916, 381] width 1030 height 47
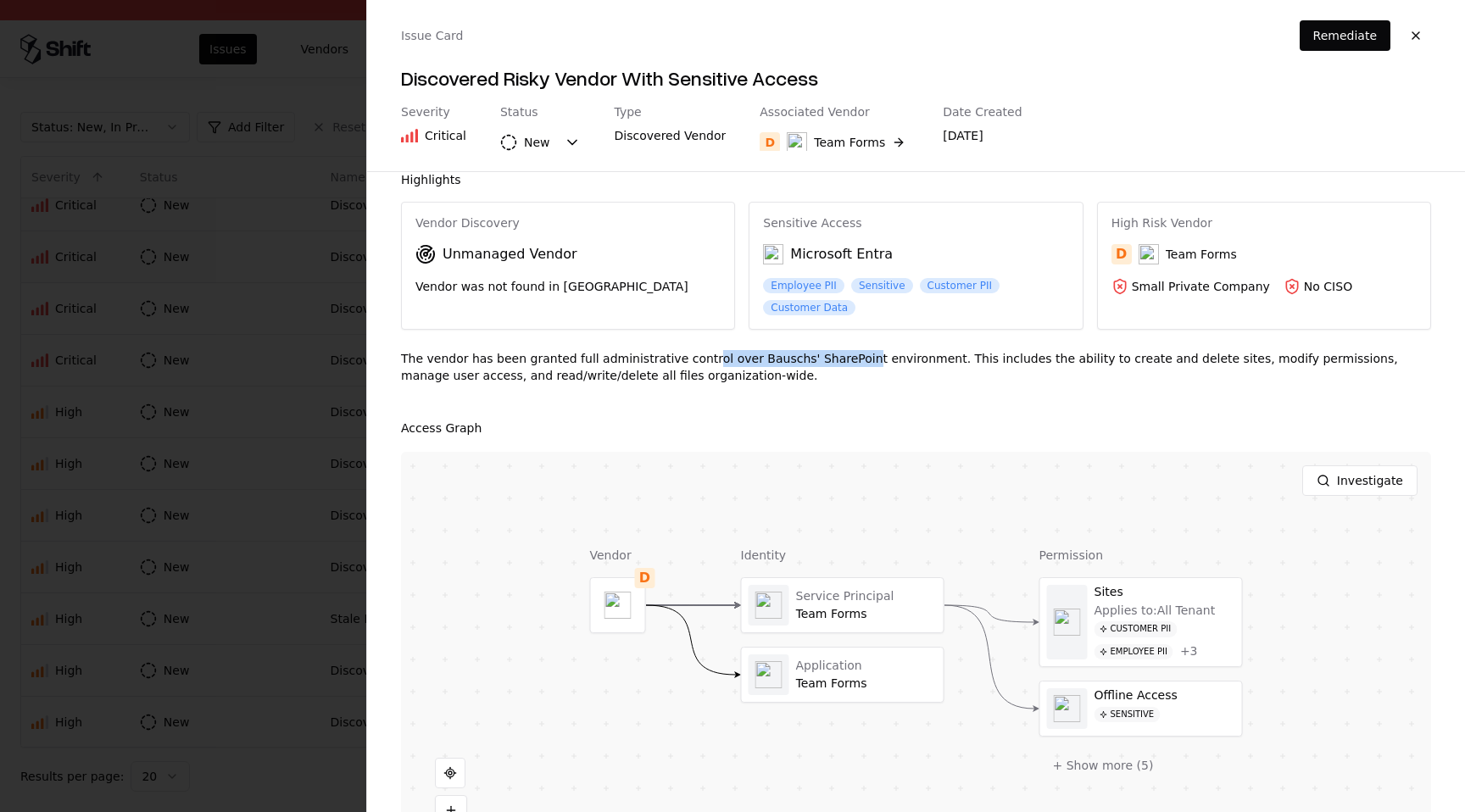
scroll to position [23, 0]
click at [1111, 766] on button "+ Show more ( 5 )" at bounding box center [1103, 763] width 128 height 30
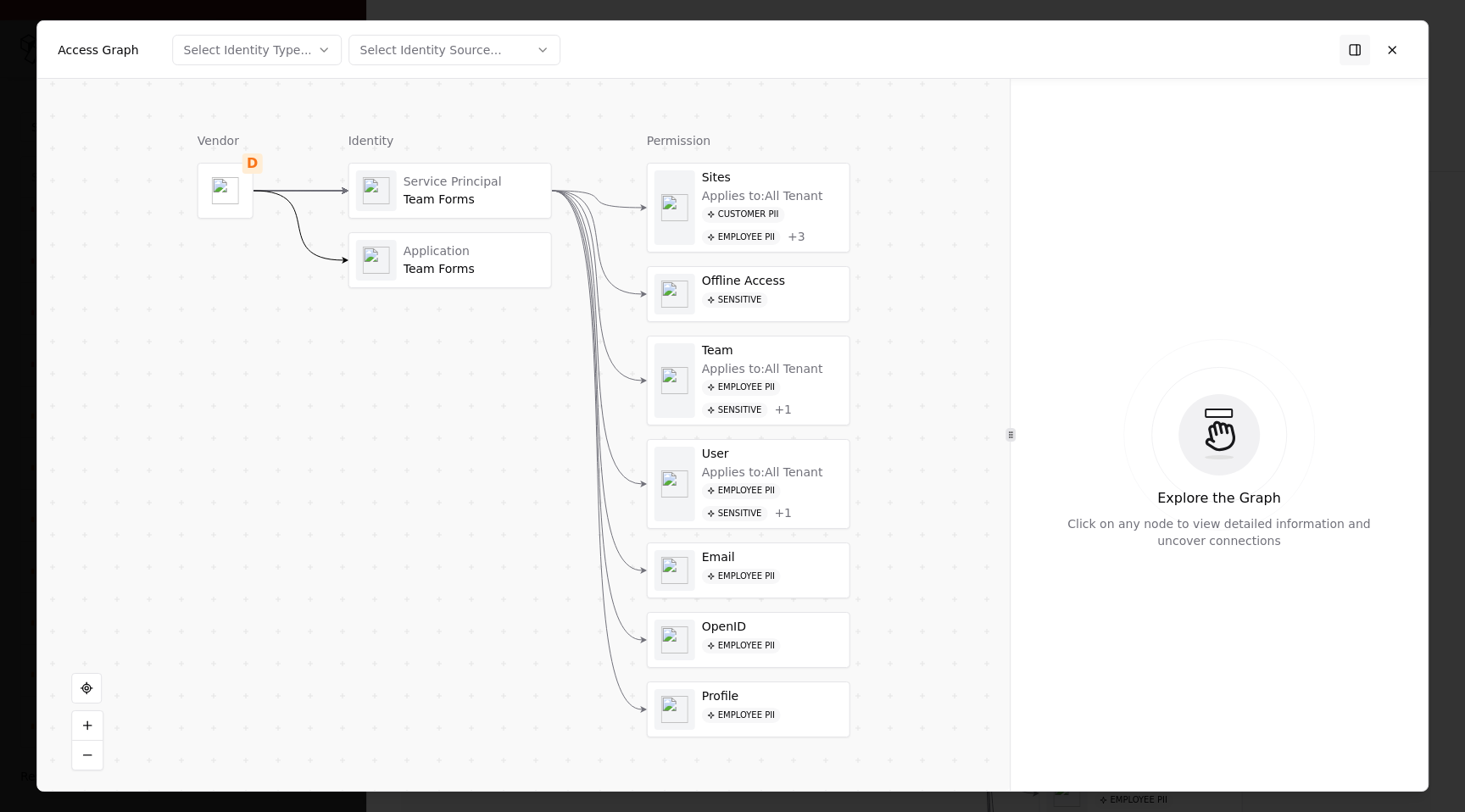
click at [761, 210] on div "Customer PII" at bounding box center [743, 215] width 83 height 16
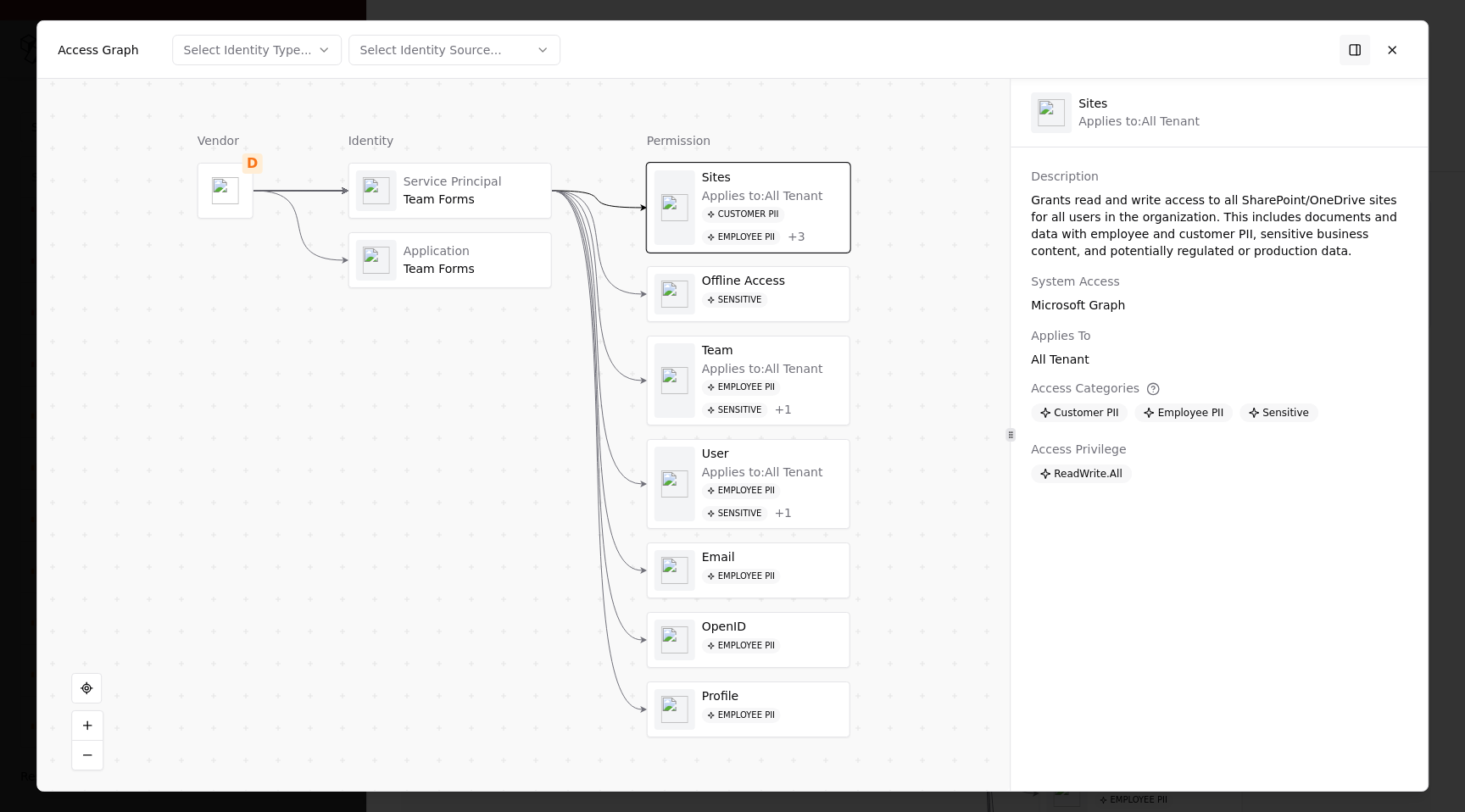
click at [510, 197] on div "Team Forms" at bounding box center [474, 200] width 141 height 15
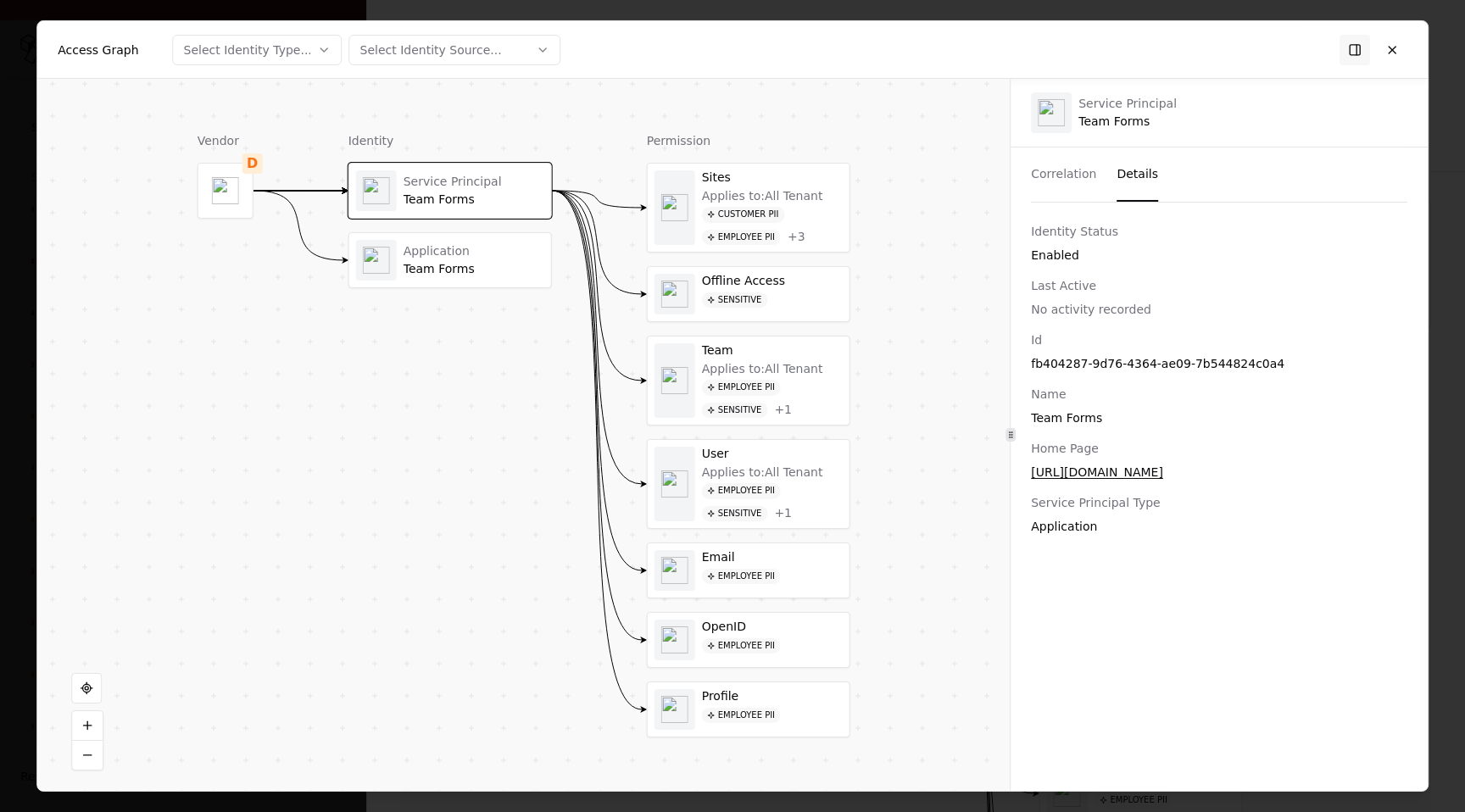
click at [1131, 175] on button "Details" at bounding box center [1137, 174] width 41 height 54
click at [1386, 49] on button at bounding box center [1391, 48] width 30 height 30
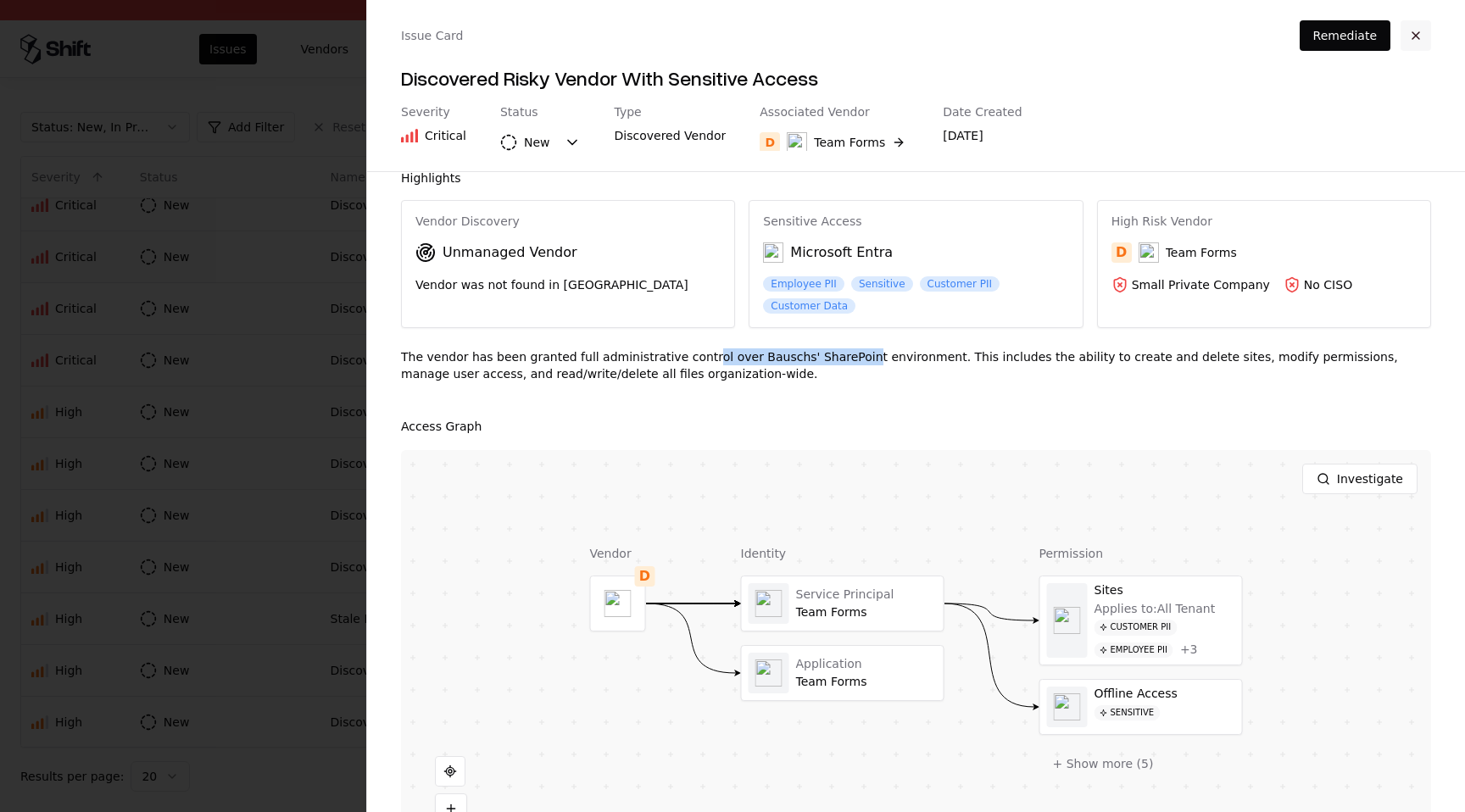
click at [1415, 34] on button "button" at bounding box center [1415, 35] width 30 height 30
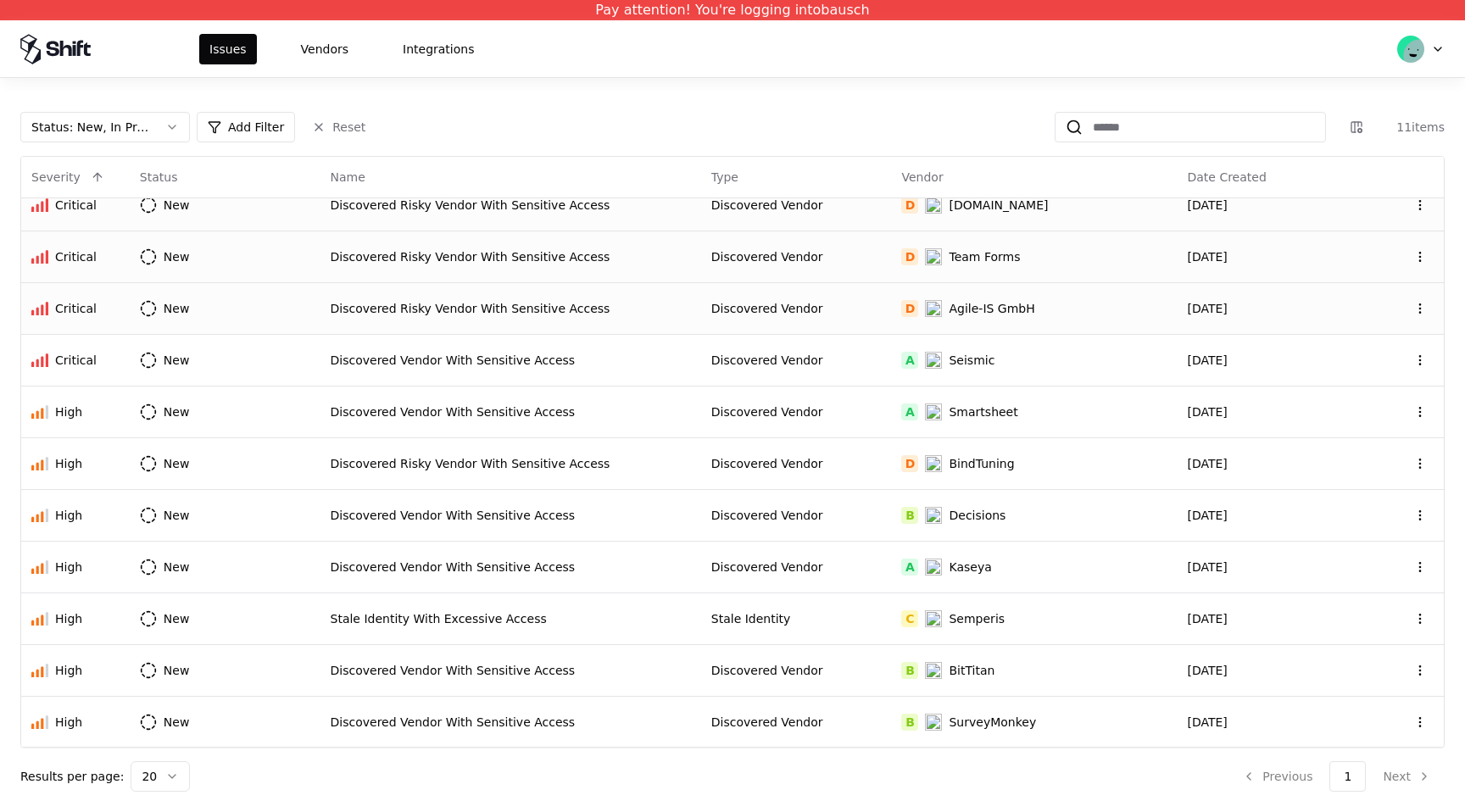
click at [683, 306] on div "Discovered Risky Vendor With Sensitive Access" at bounding box center [511, 308] width 360 height 17
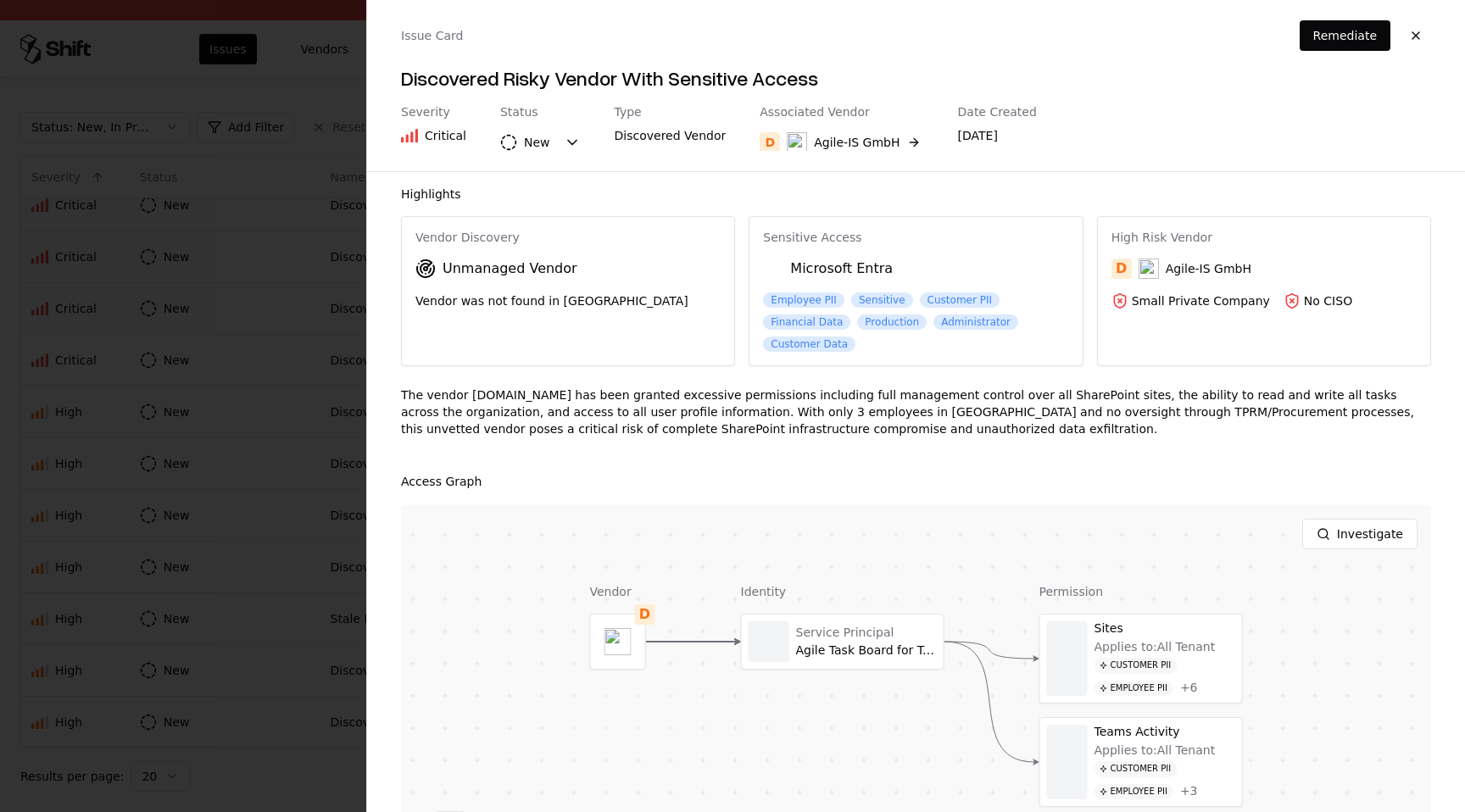
scroll to position [2, 0]
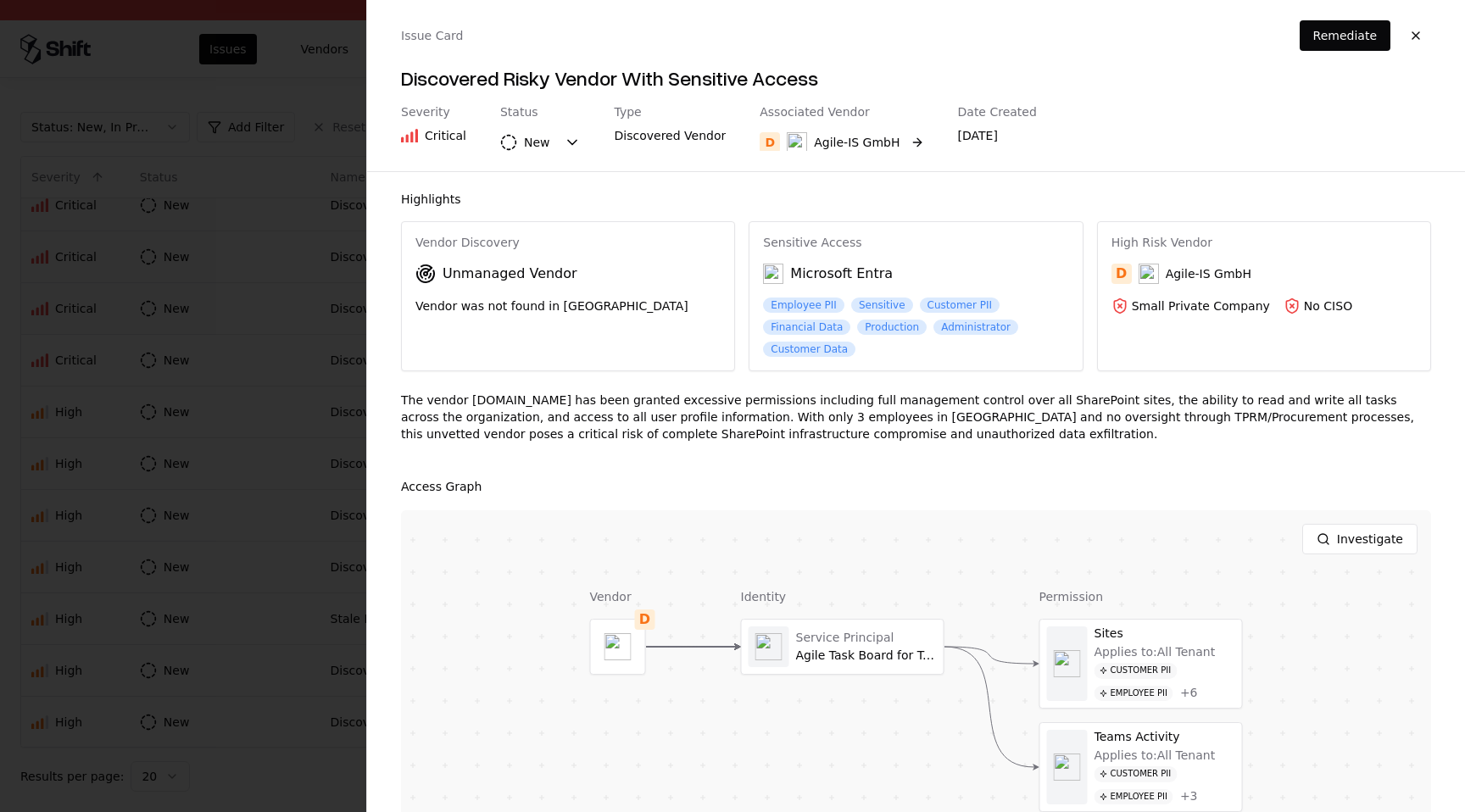
click at [899, 135] on button "D Agile-IS GmbH" at bounding box center [841, 142] width 163 height 30
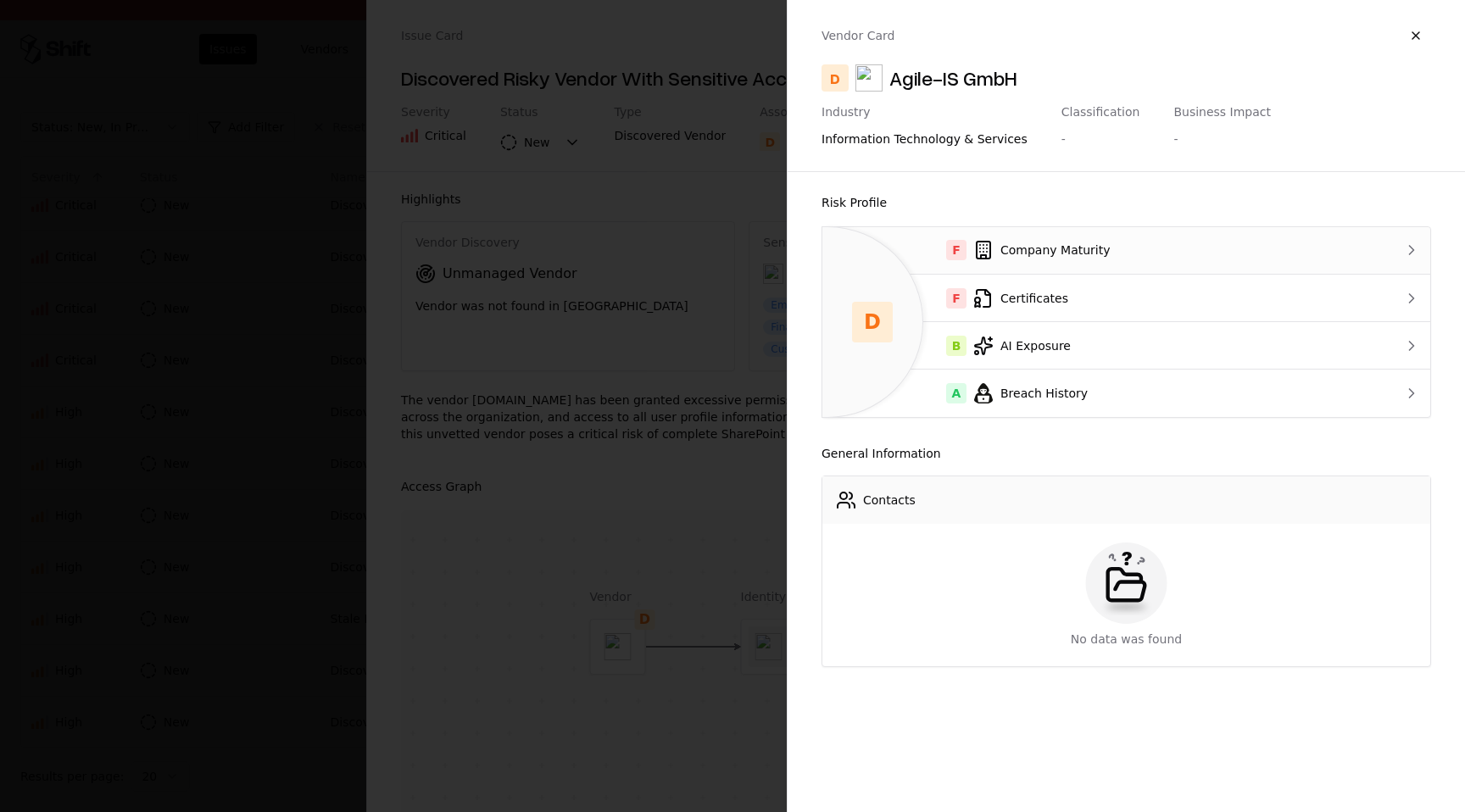
click at [1058, 244] on div "F Company Maturity" at bounding box center [1092, 250] width 513 height 21
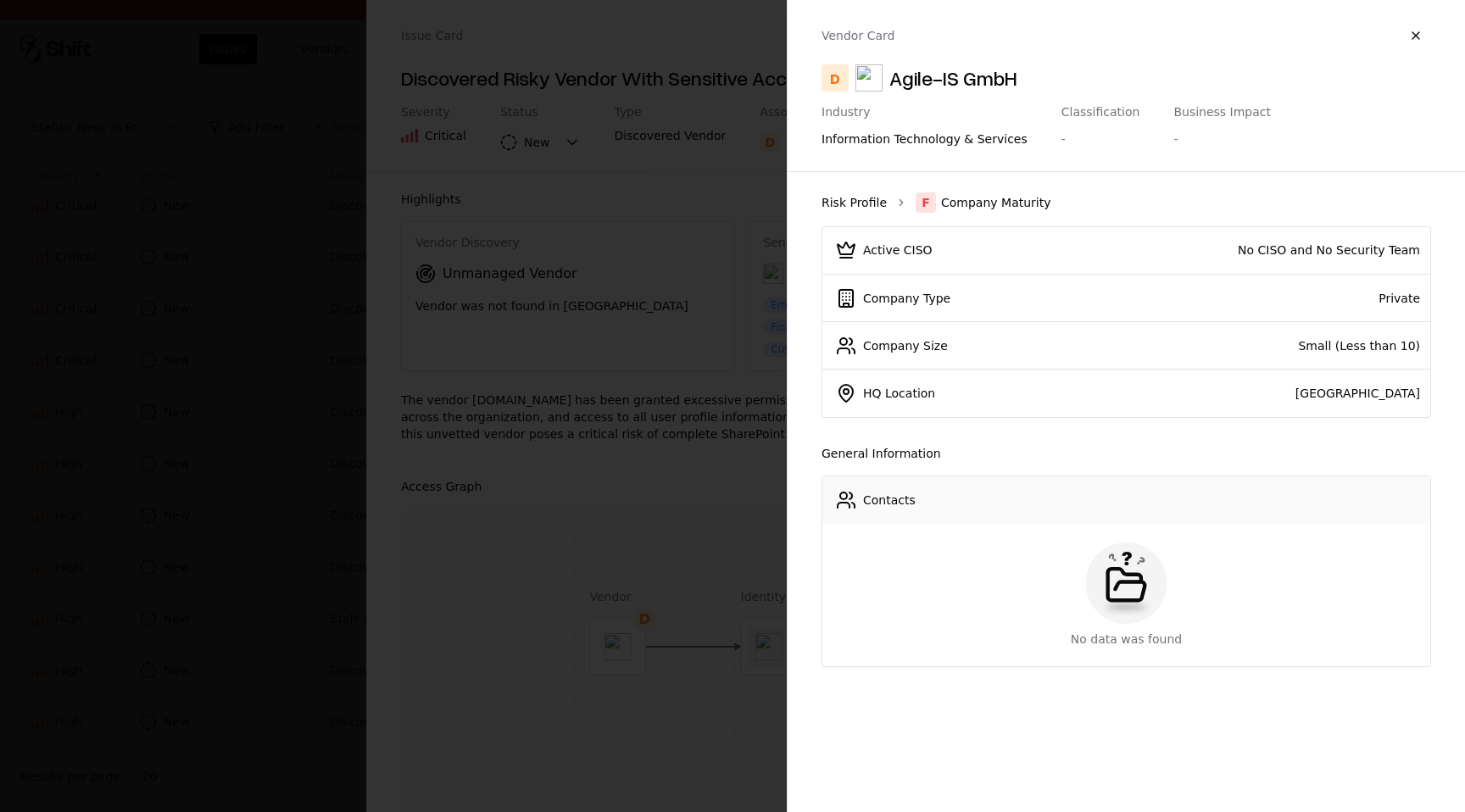
click at [851, 198] on link "Risk Profile" at bounding box center [854, 203] width 65 height 17
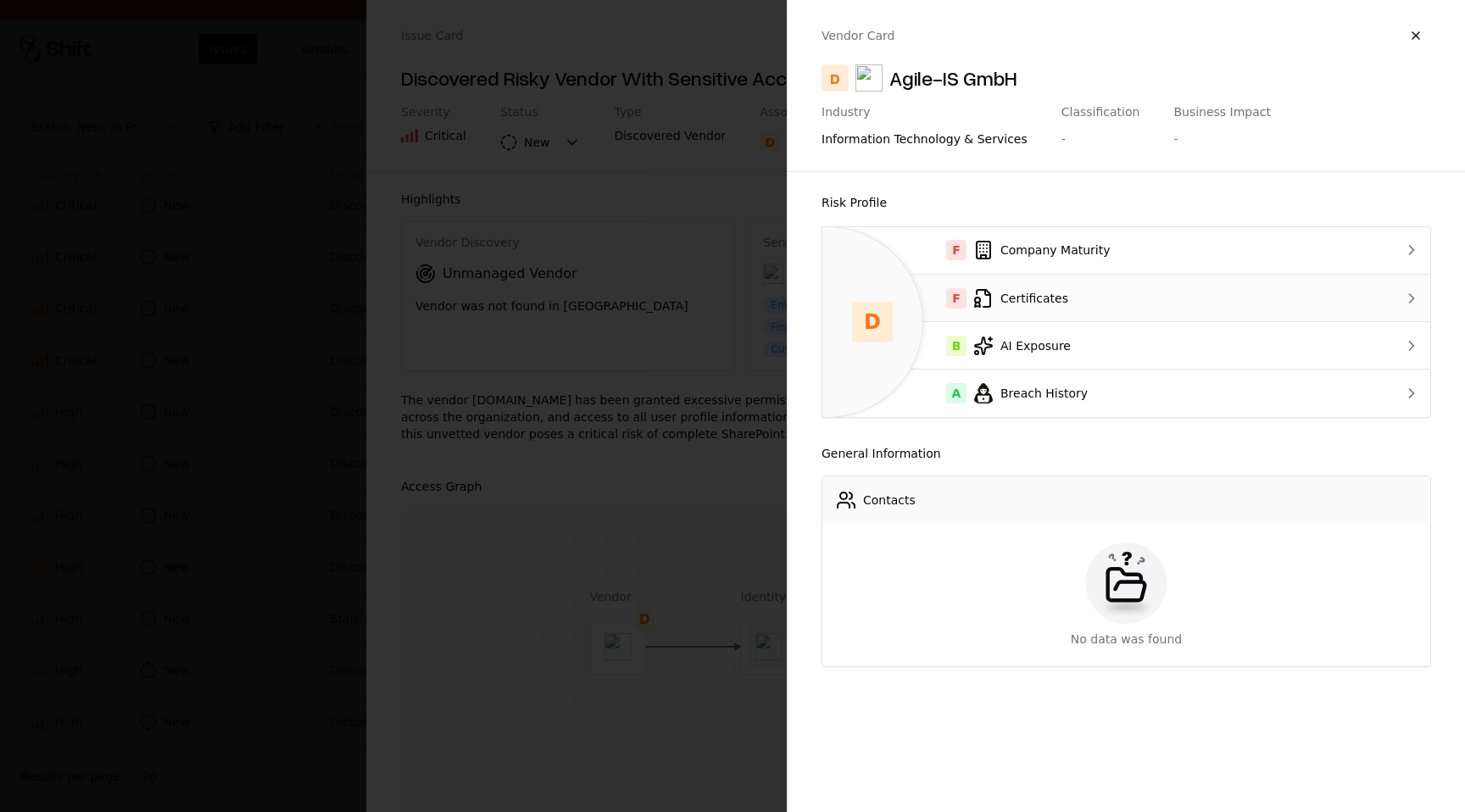
click at [1039, 293] on div "F Certificates" at bounding box center [1092, 298] width 513 height 21
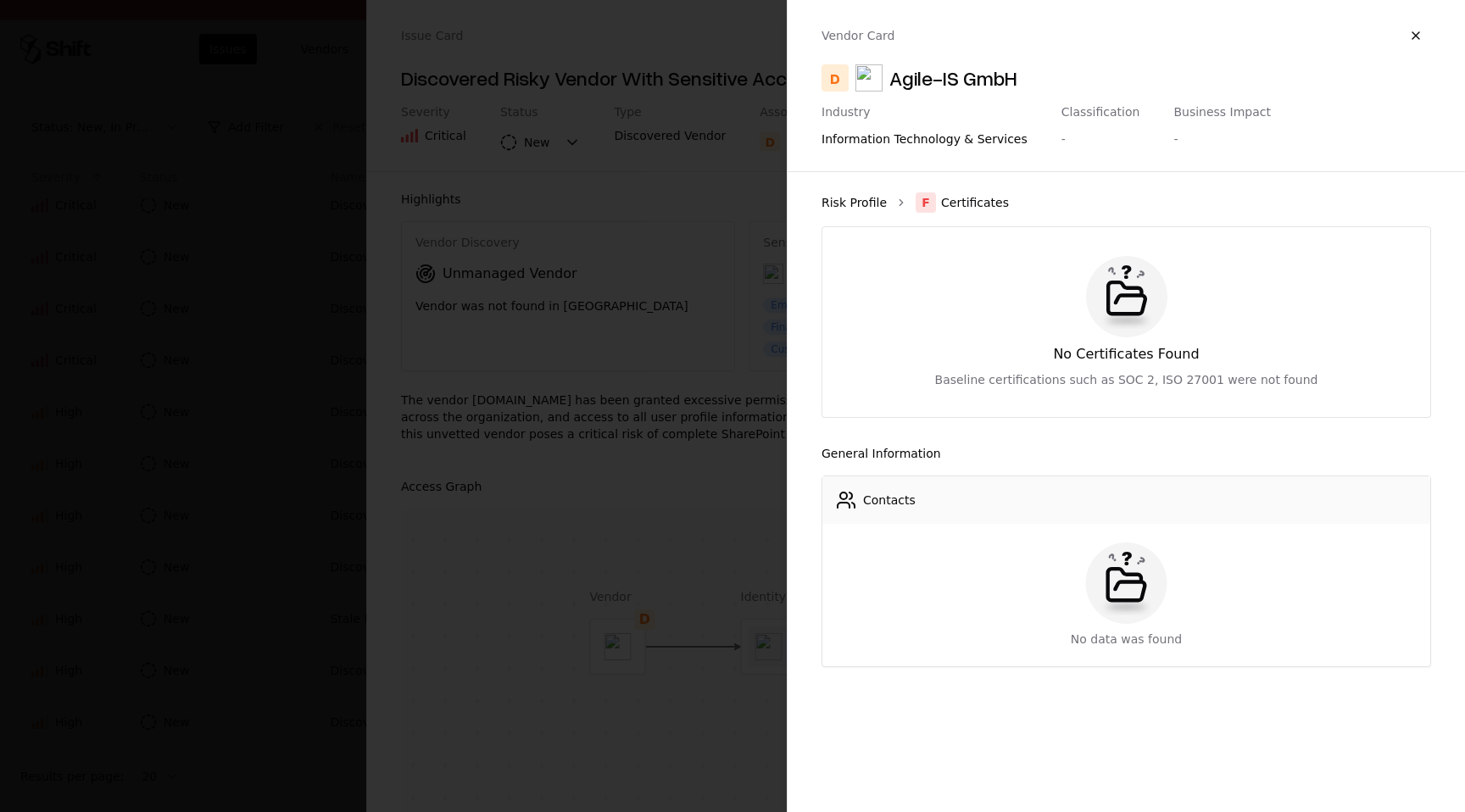
click at [847, 195] on link "Risk Profile" at bounding box center [854, 203] width 65 height 17
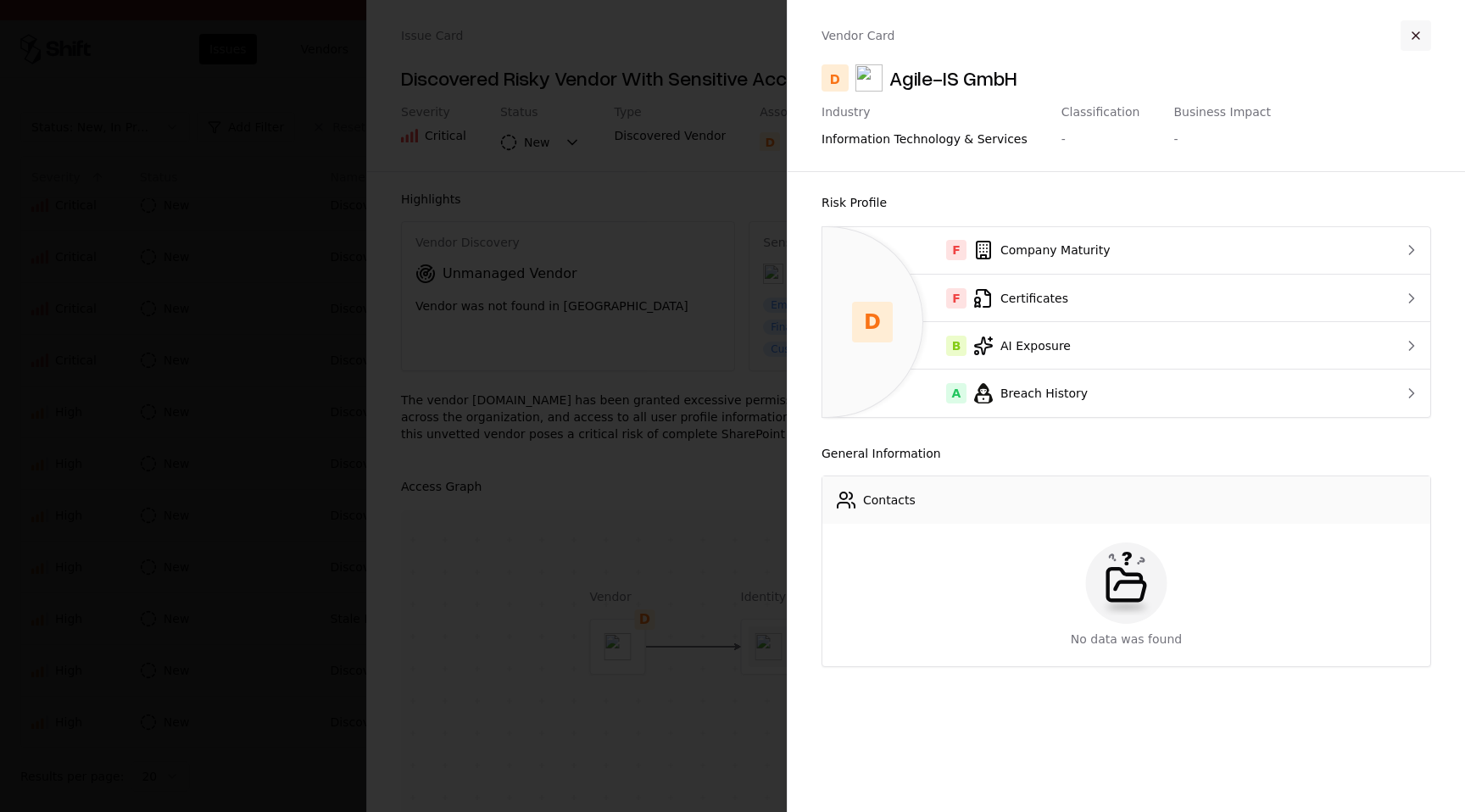
click at [1418, 41] on button "button" at bounding box center [1415, 35] width 30 height 30
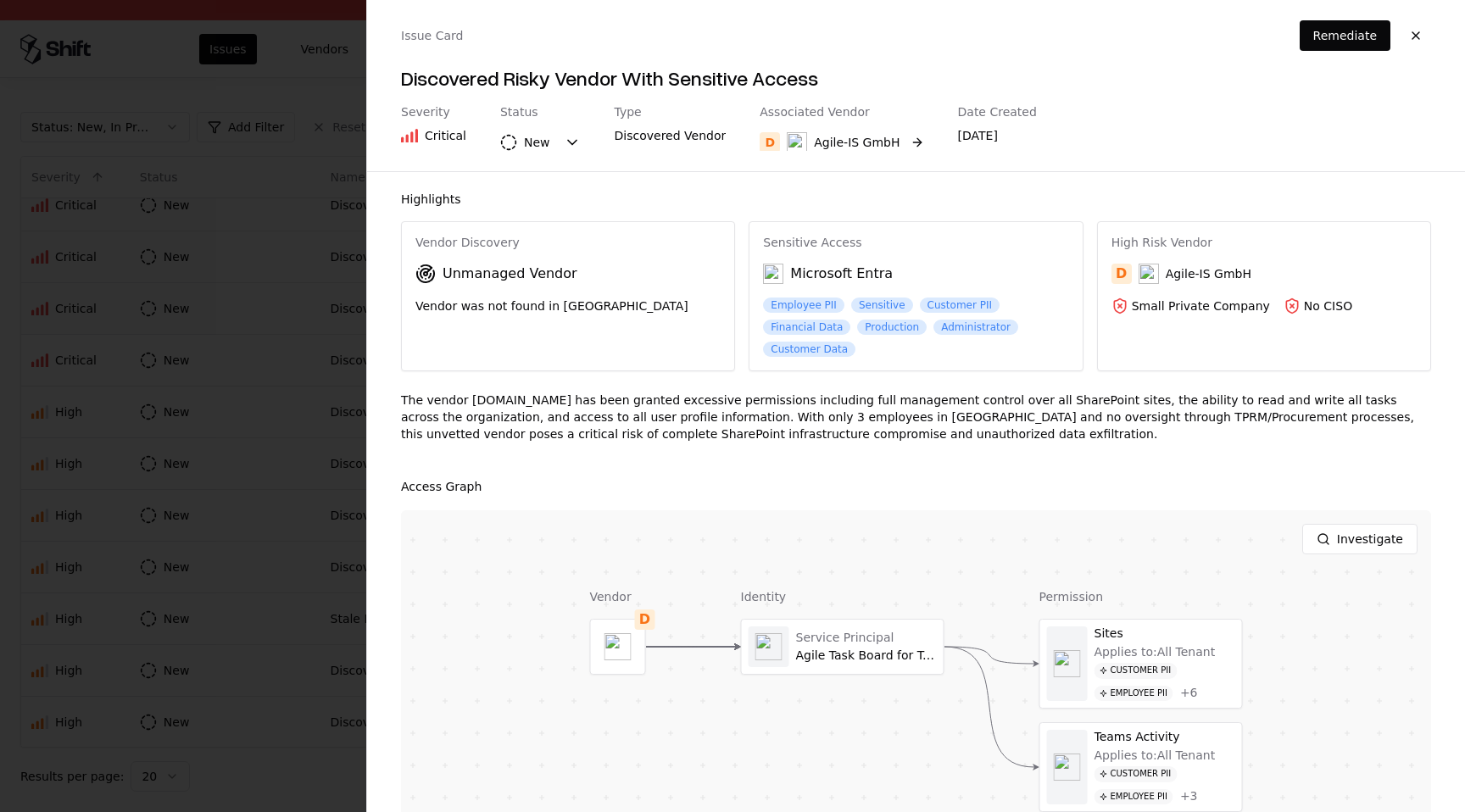
click at [834, 145] on div "Agile-IS GmbH" at bounding box center [856, 143] width 86 height 17
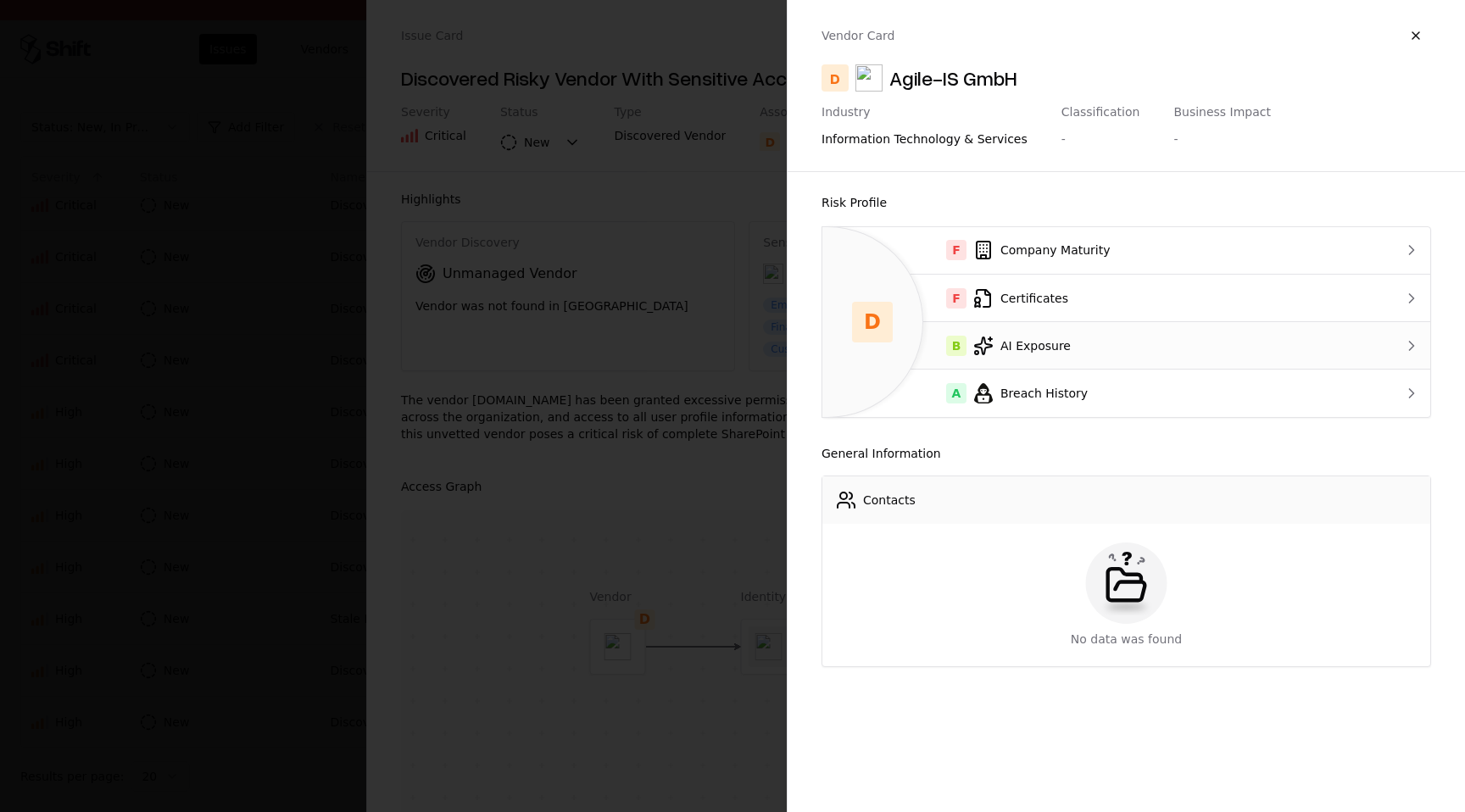
click at [994, 344] on div "B AI Exposure" at bounding box center [1092, 345] width 513 height 21
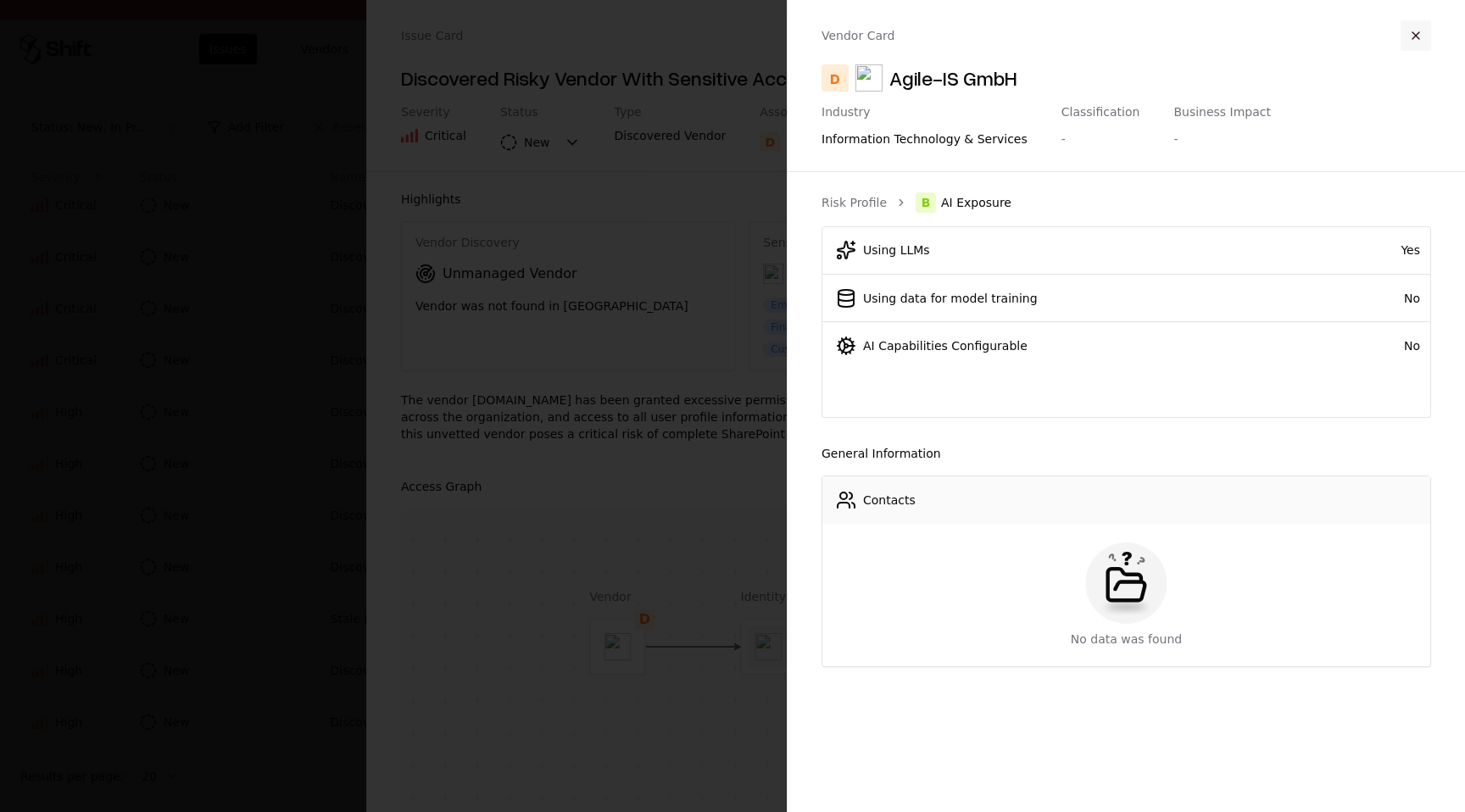
click at [1421, 34] on button "button" at bounding box center [1415, 35] width 30 height 30
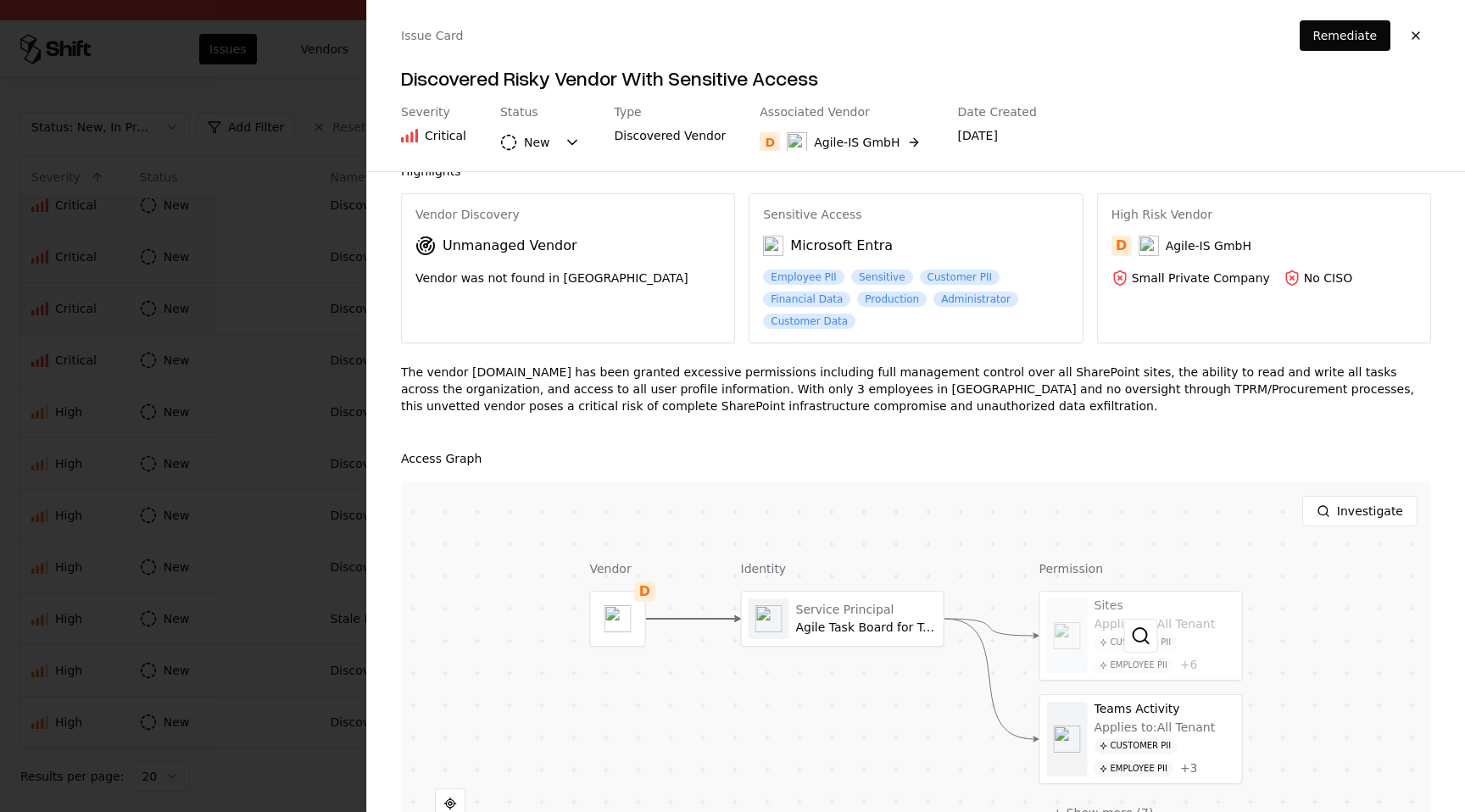
scroll to position [0, 0]
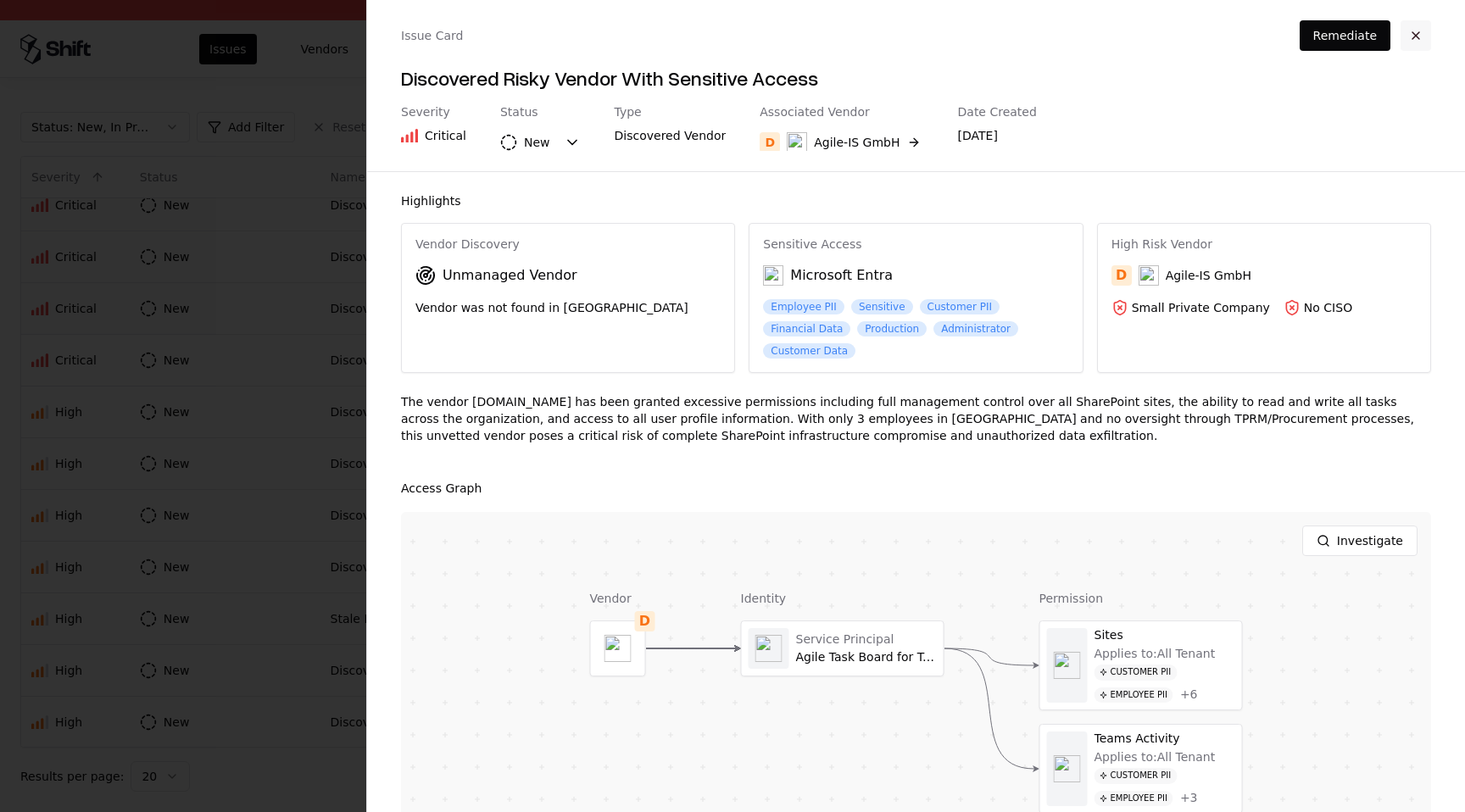
click at [1420, 40] on button "button" at bounding box center [1415, 35] width 30 height 30
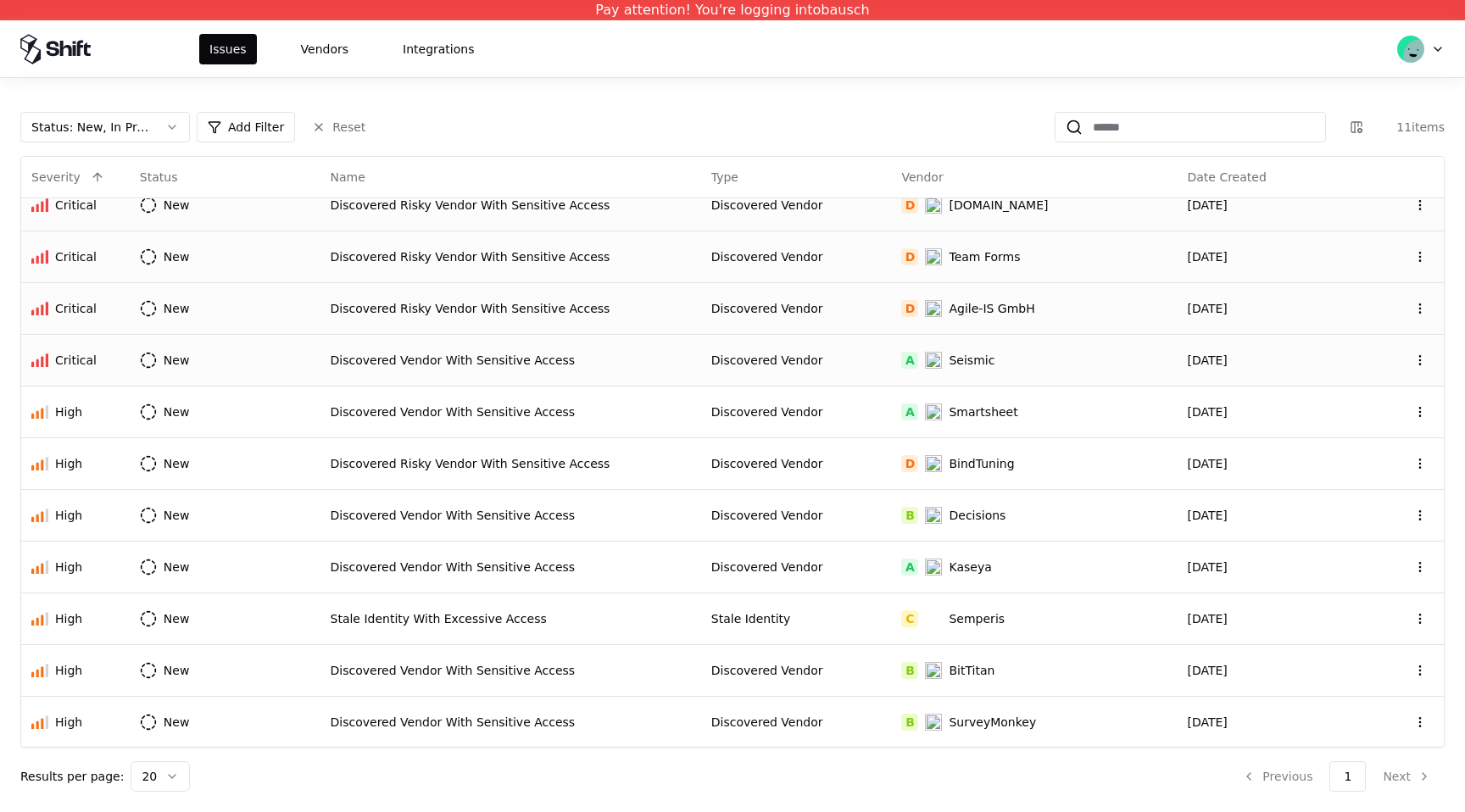
click at [708, 380] on td "Discovered Vendor" at bounding box center [796, 359] width 191 height 52
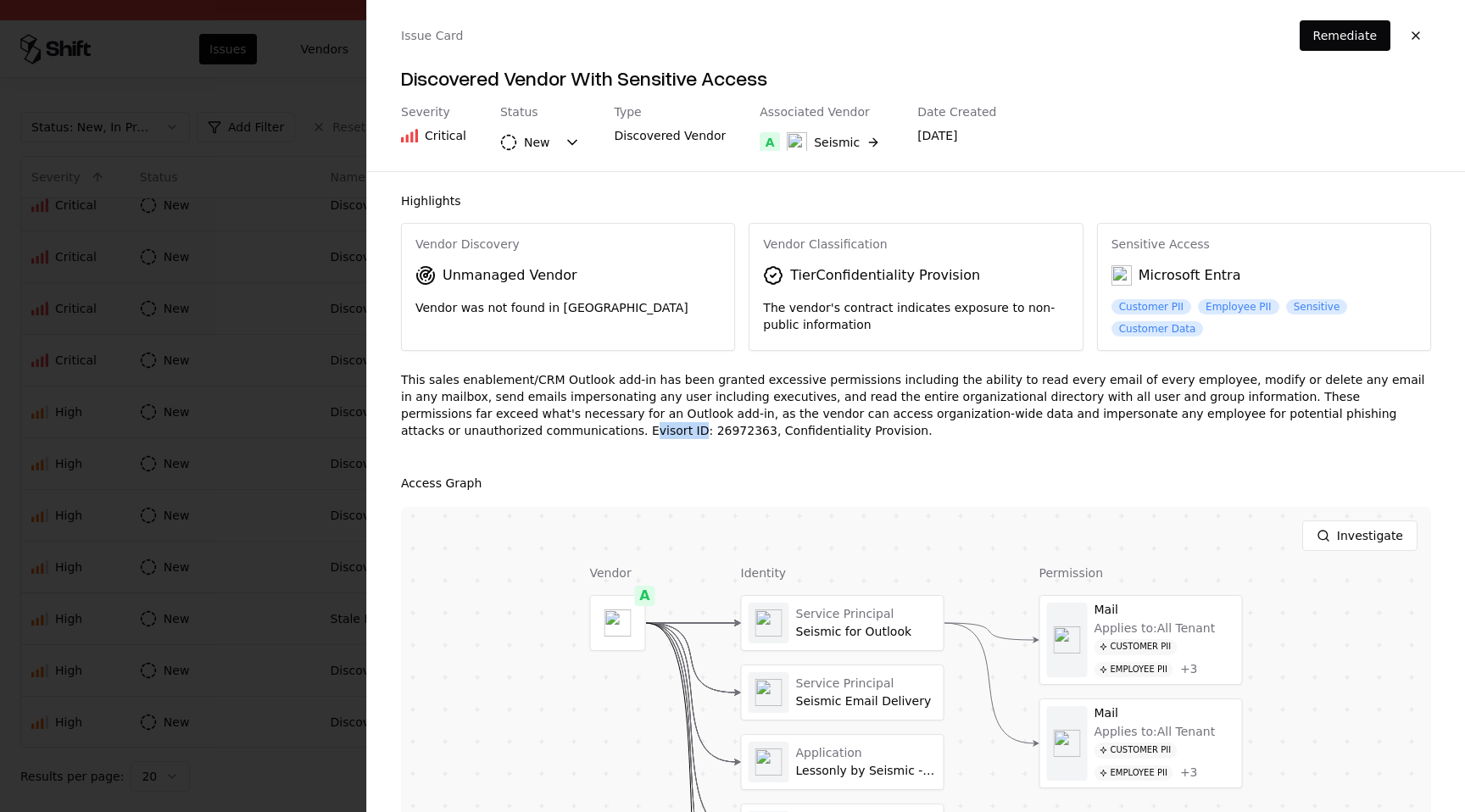
drag, startPoint x: 1323, startPoint y: 418, endPoint x: 1368, endPoint y: 412, distance: 45.4
click at [1369, 414] on div "This sales enablement/CRM Outlook add-in has been granted excessive permissions…" at bounding box center [916, 412] width 1030 height 82
drag, startPoint x: 463, startPoint y: 274, endPoint x: 512, endPoint y: 305, distance: 58.0
click at [512, 307] on div "Vendor Discovery Unmanaged Vendor Vendor was not found in TPRM" at bounding box center [567, 277] width 332 height 107
drag, startPoint x: 520, startPoint y: 430, endPoint x: 592, endPoint y: 423, distance: 72.3
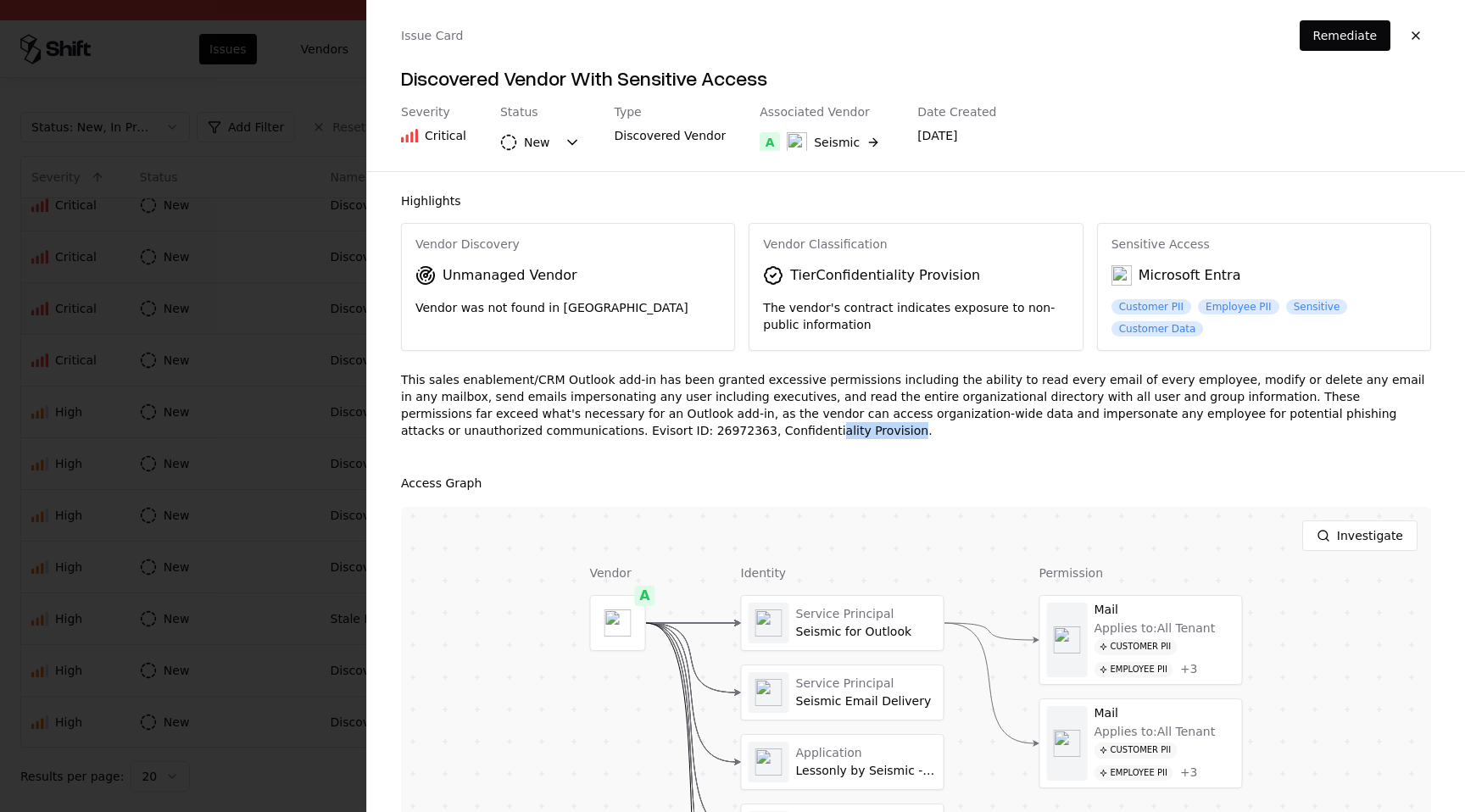
click at [593, 424] on div "This sales enablement/CRM Outlook add-in has been granted excessive permissions…" at bounding box center [916, 412] width 1030 height 82
click at [866, 142] on button "A Seismic" at bounding box center [821, 142] width 124 height 30
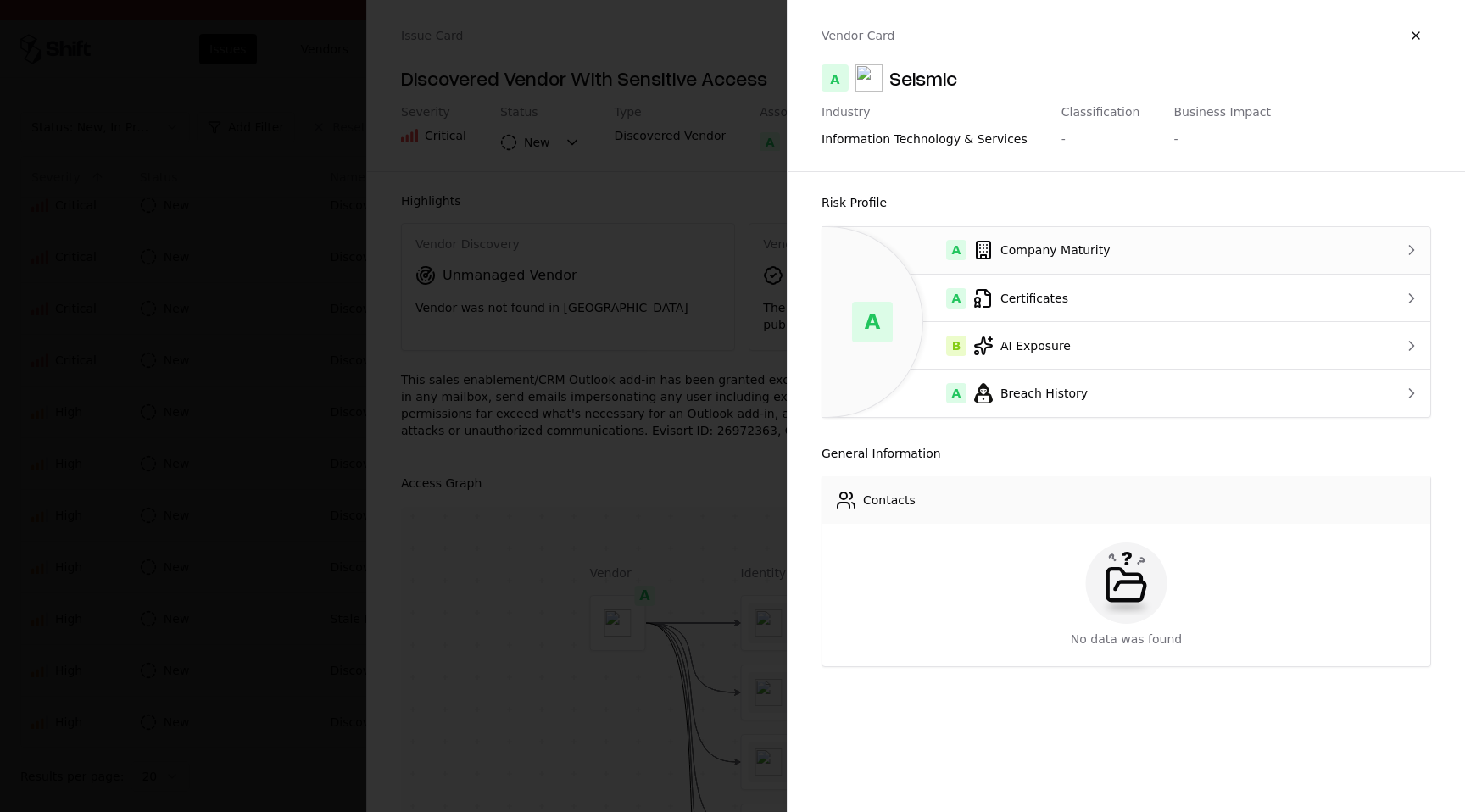
click at [1076, 258] on div "A Company Maturity" at bounding box center [1092, 250] width 513 height 21
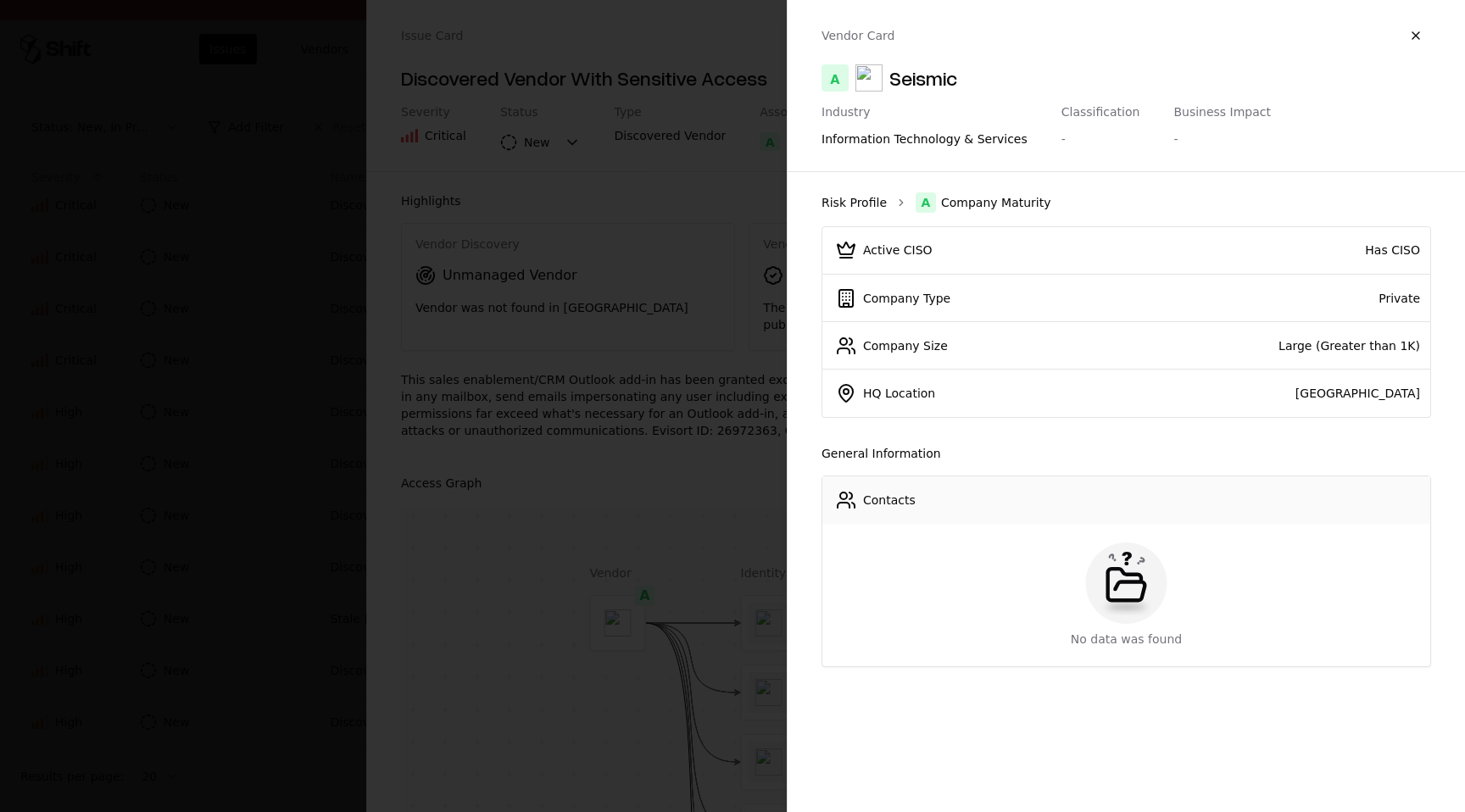
click at [866, 199] on link "Risk Profile" at bounding box center [854, 203] width 65 height 17
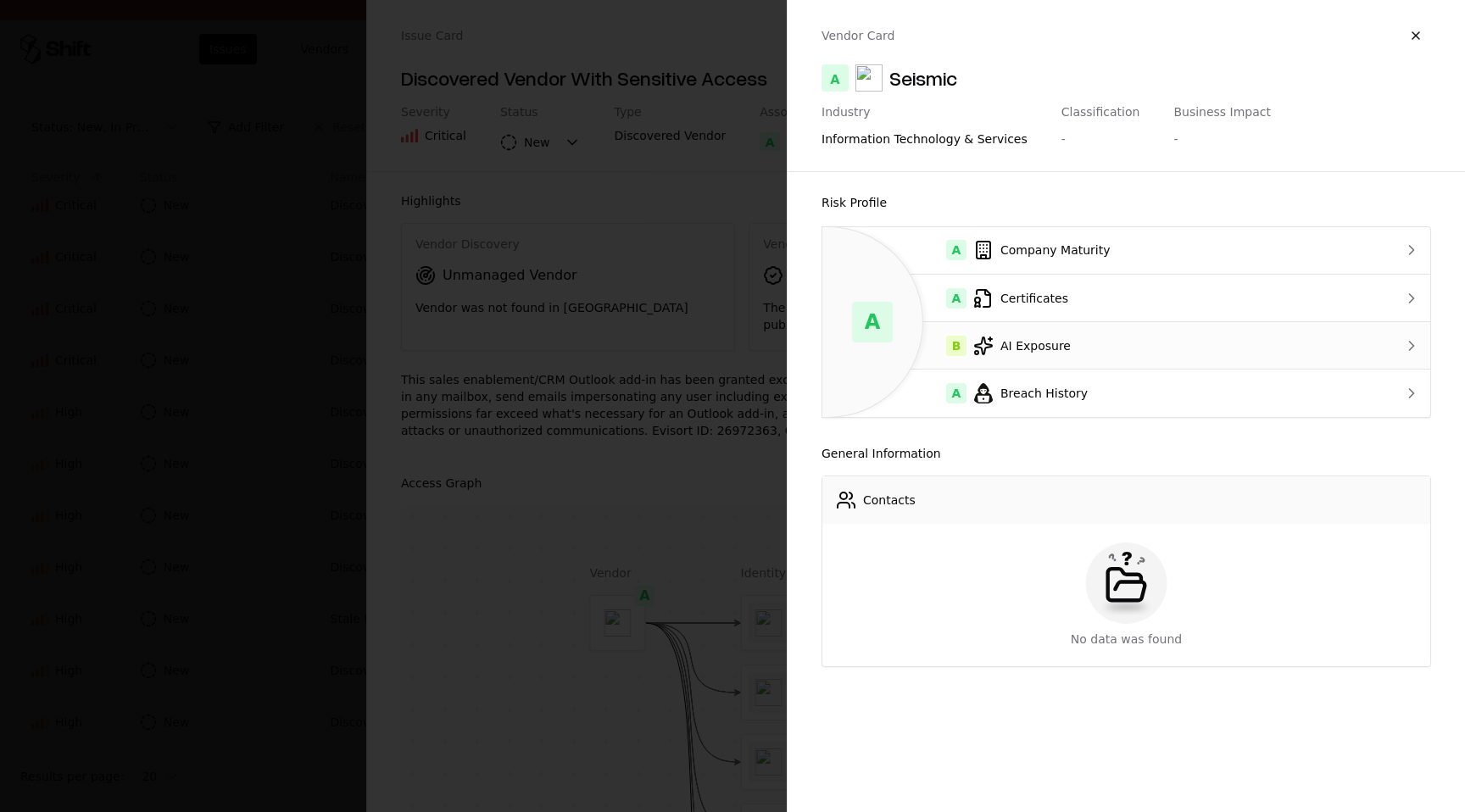
click at [1114, 355] on td "B AI Exposure" at bounding box center [1092, 345] width 541 height 47
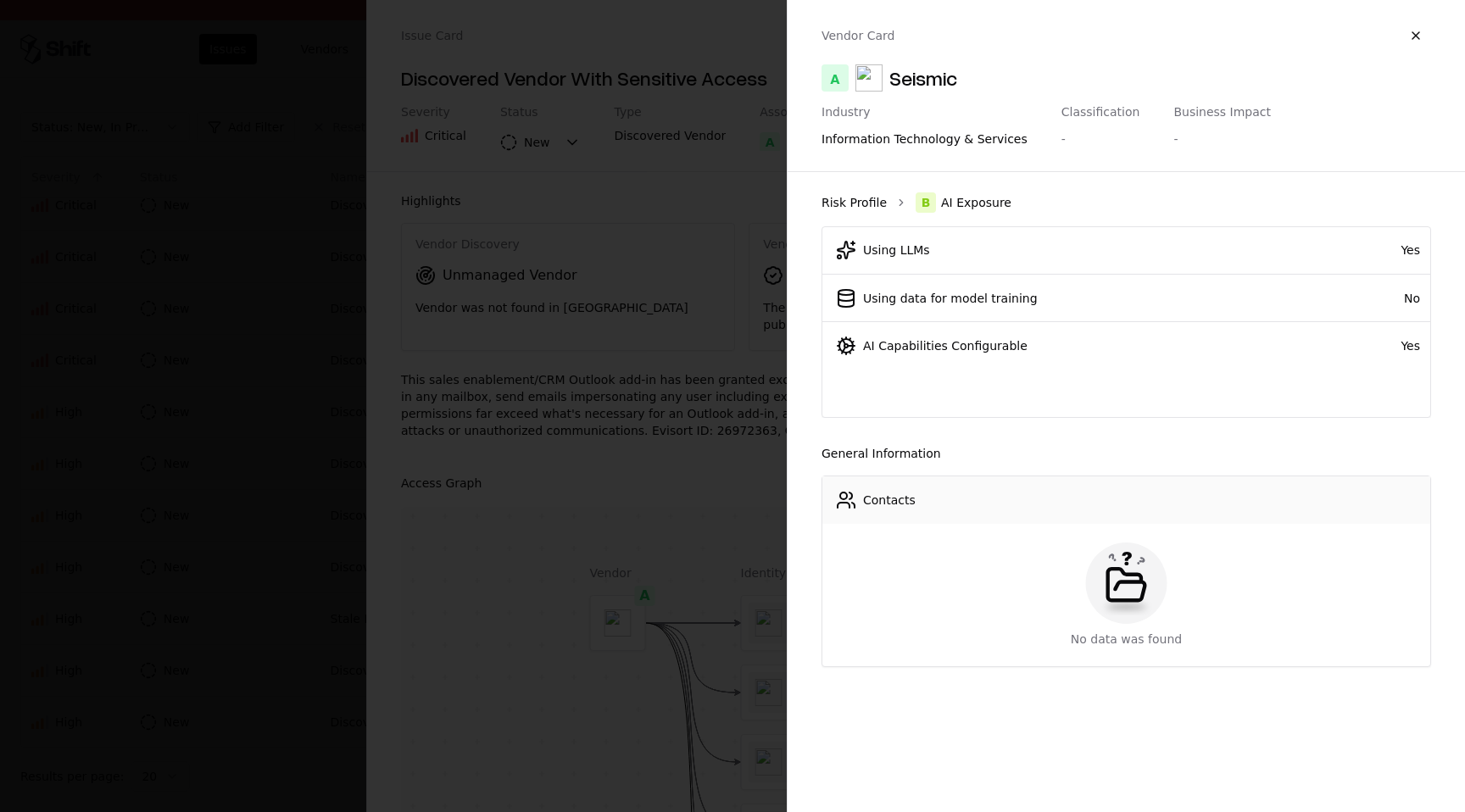
click at [868, 204] on link "Risk Profile" at bounding box center [854, 203] width 65 height 17
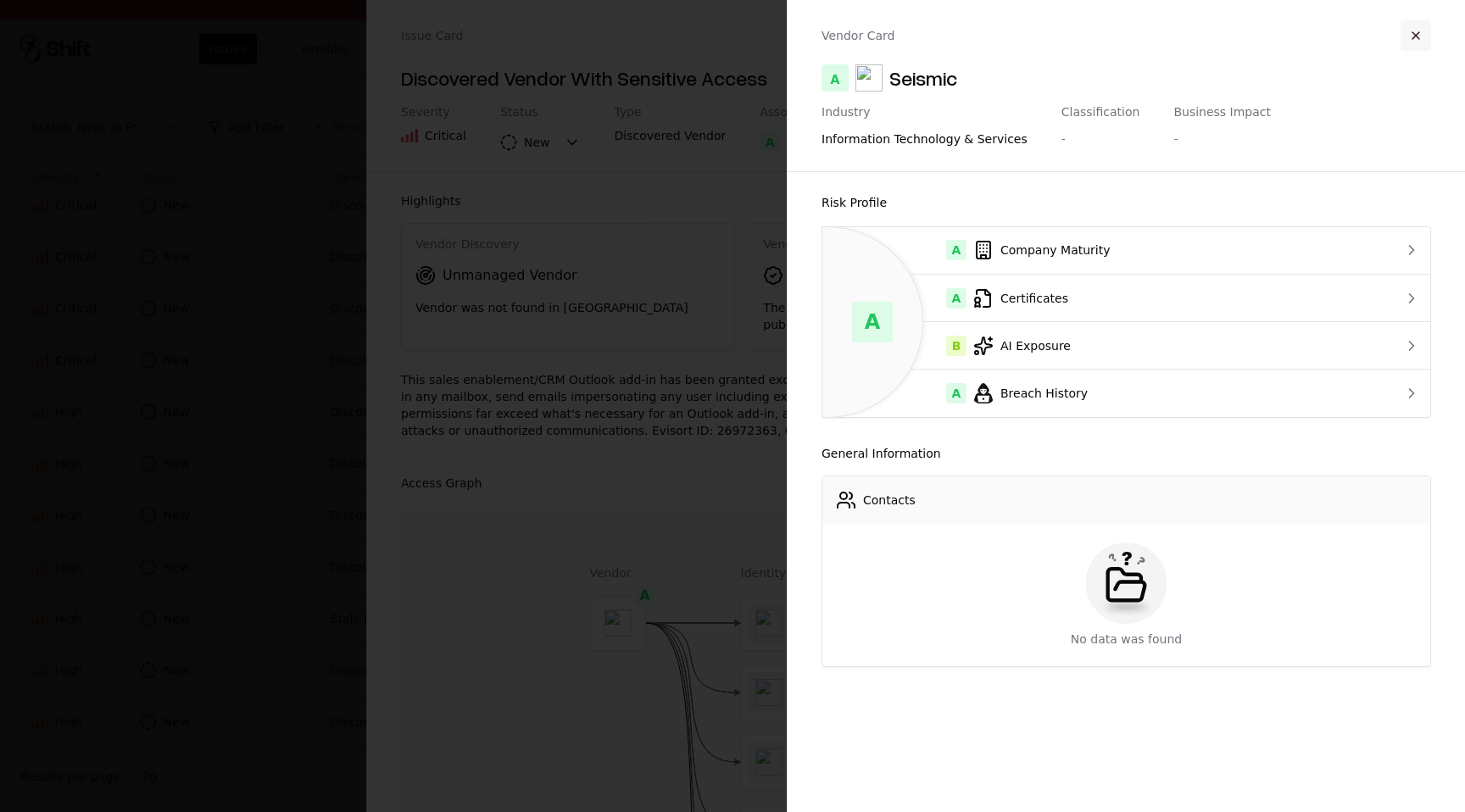
click at [1415, 39] on button "button" at bounding box center [1415, 35] width 30 height 30
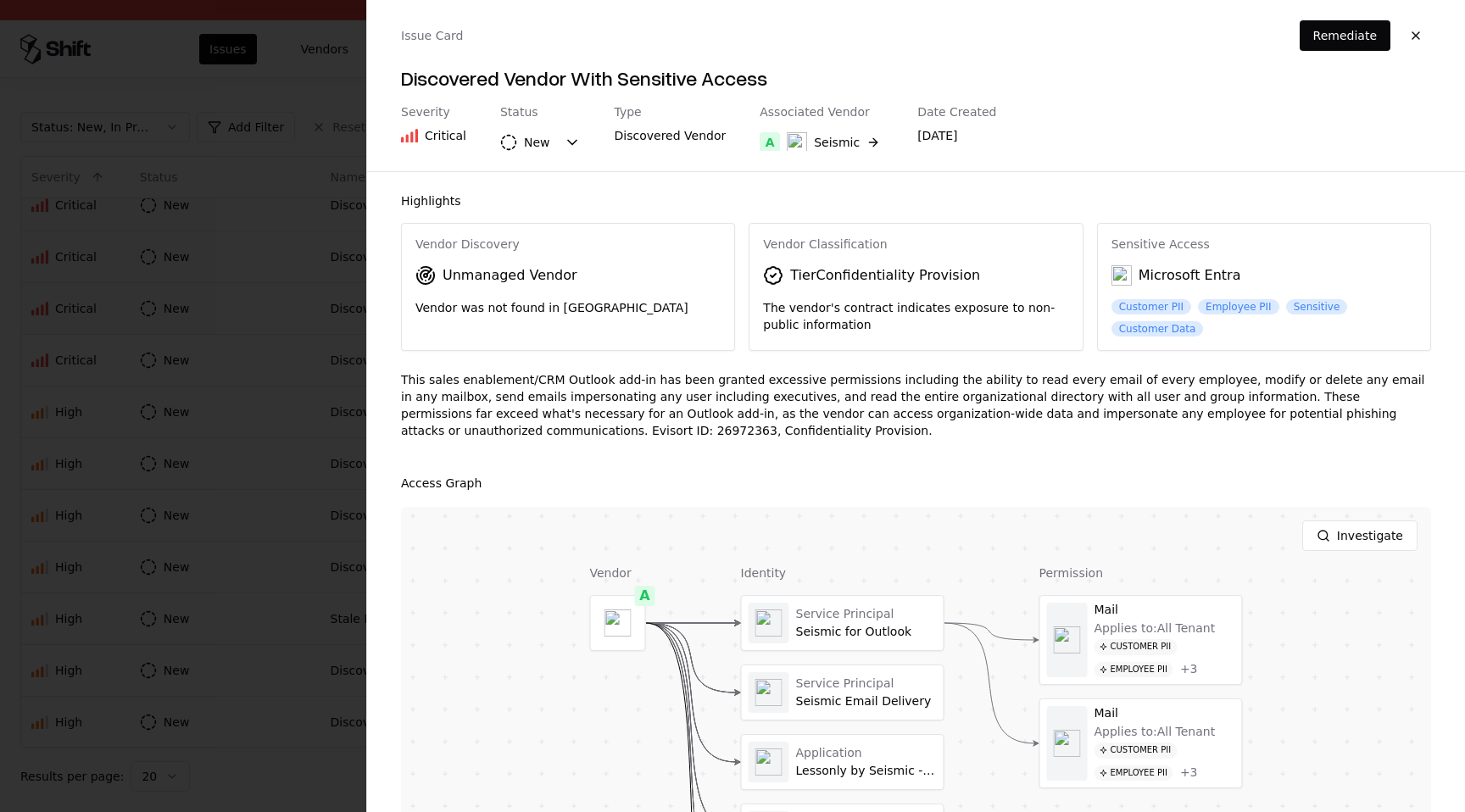
drag, startPoint x: 463, startPoint y: 389, endPoint x: 589, endPoint y: 386, distance: 126.0
click at [589, 386] on div "This sales enablement/CRM Outlook add-in has been granted excessive permissions…" at bounding box center [916, 412] width 1030 height 82
click at [1419, 39] on button "button" at bounding box center [1415, 35] width 30 height 30
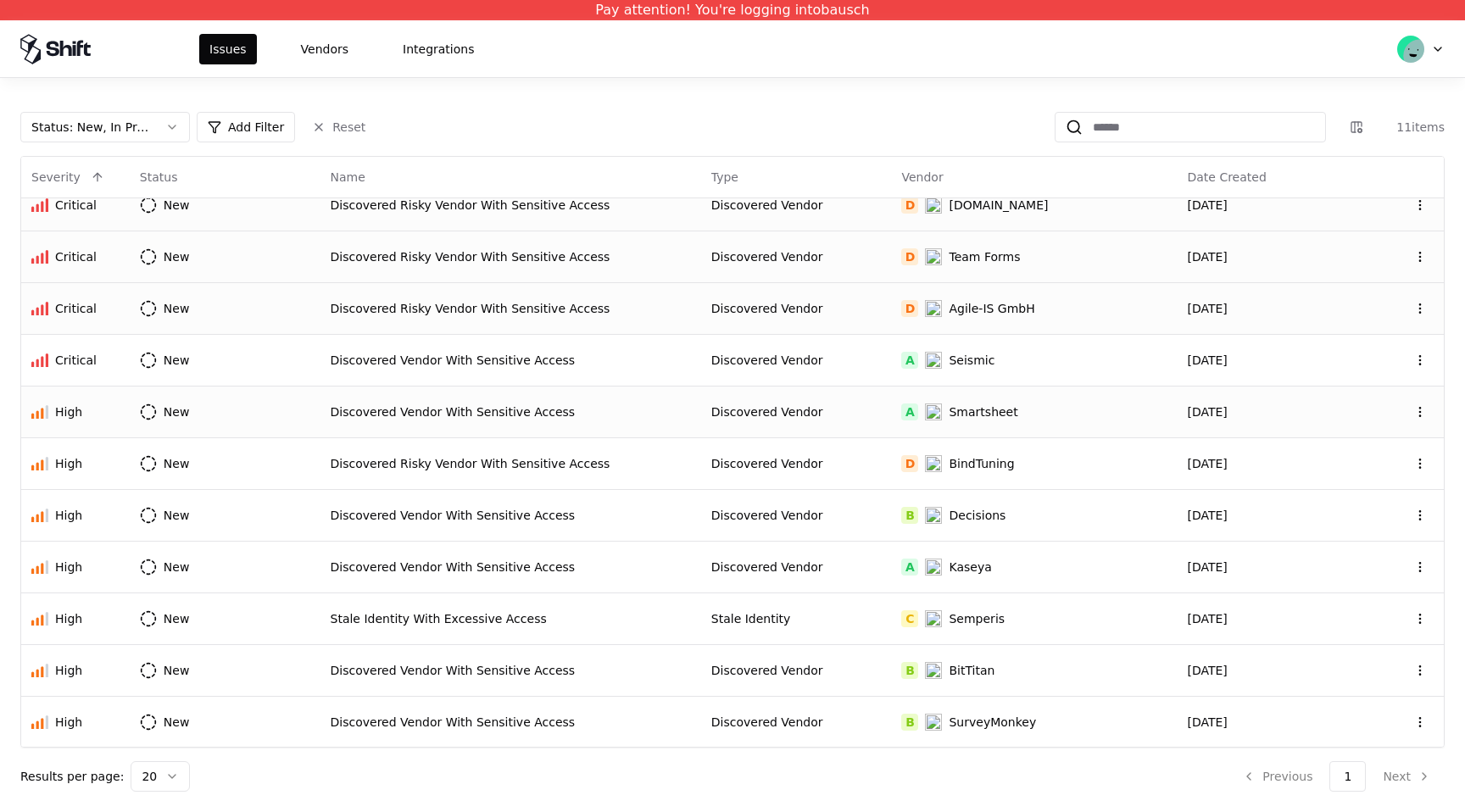
click at [1015, 400] on td "A Smartsheet" at bounding box center [1033, 412] width 285 height 52
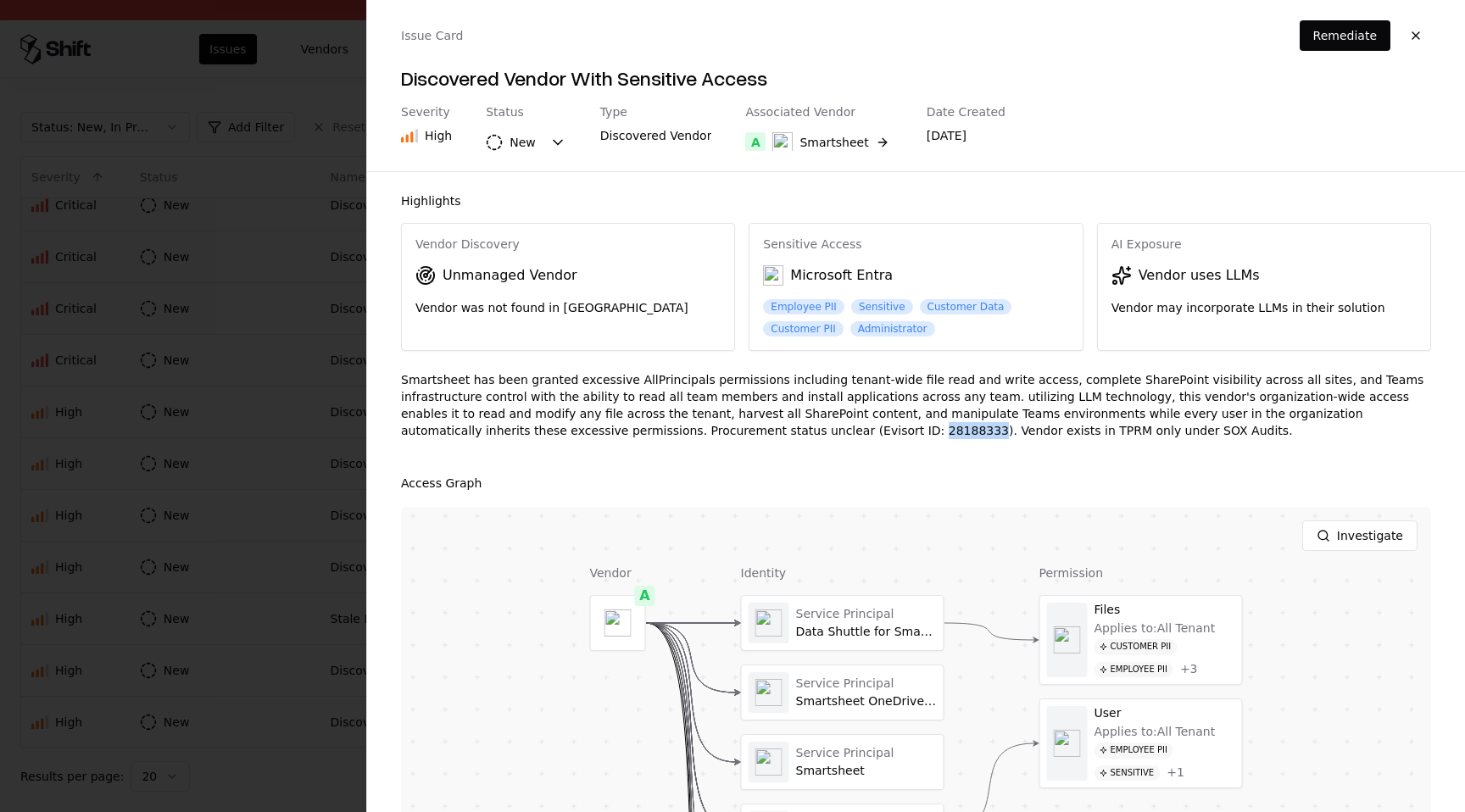
drag, startPoint x: 622, startPoint y: 437, endPoint x: 676, endPoint y: 425, distance: 55.3
click at [676, 426] on div "Smartsheet has been granted excessive AllPrincipals permissions including tenan…" at bounding box center [916, 412] width 1030 height 82
drag, startPoint x: 687, startPoint y: 431, endPoint x: 910, endPoint y: 443, distance: 223.3
click at [910, 443] on div "Smartsheet has been granted excessive AllPrincipals permissions including tenan…" at bounding box center [916, 412] width 1030 height 82
click at [896, 425] on div "Smartsheet has been granted excessive AllPrincipals permissions including tenan…" at bounding box center [916, 412] width 1030 height 82
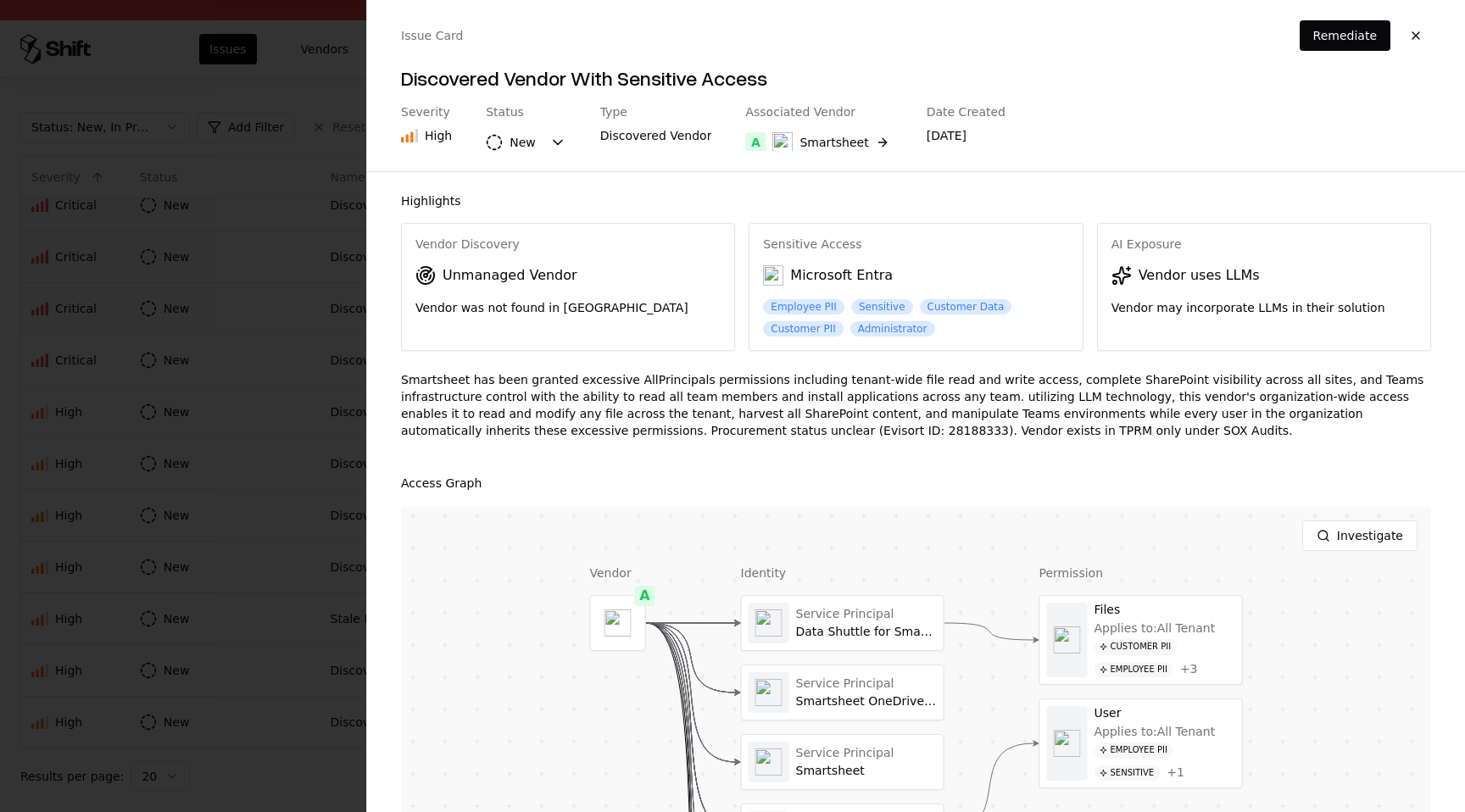
click at [916, 430] on div "Smartsheet has been granted excessive AllPrincipals permissions including tenan…" at bounding box center [916, 412] width 1030 height 82
click at [880, 431] on div "Smartsheet has been granted excessive AllPrincipals permissions including tenan…" at bounding box center [916, 412] width 1030 height 82
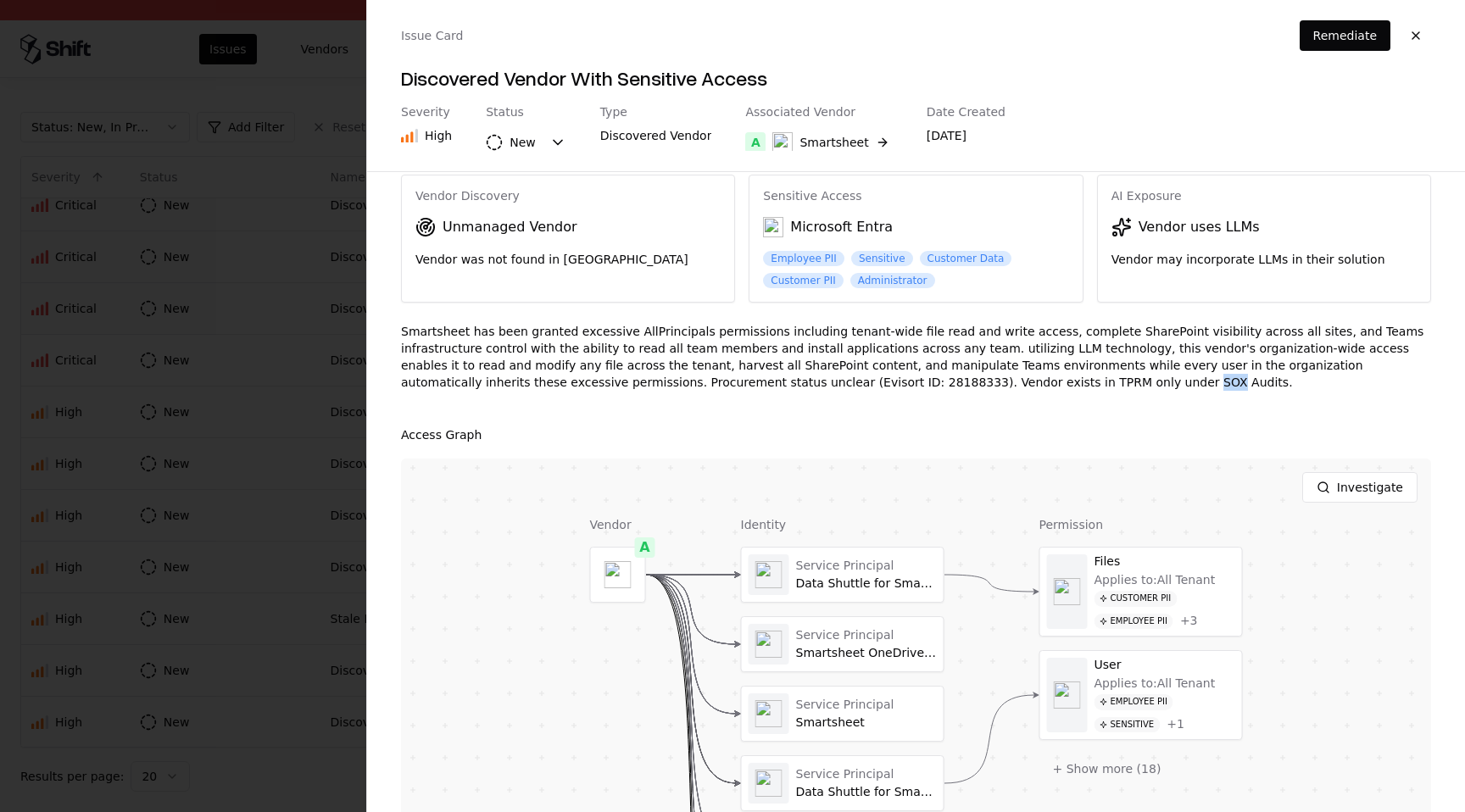
scroll to position [46, 0]
drag, startPoint x: 1180, startPoint y: 223, endPoint x: 1213, endPoint y: 267, distance: 55.0
click at [1214, 267] on div "AI Exposure Vendor uses LLMs Vendor may incorporate LLMs in their solution" at bounding box center [1264, 231] width 332 height 107
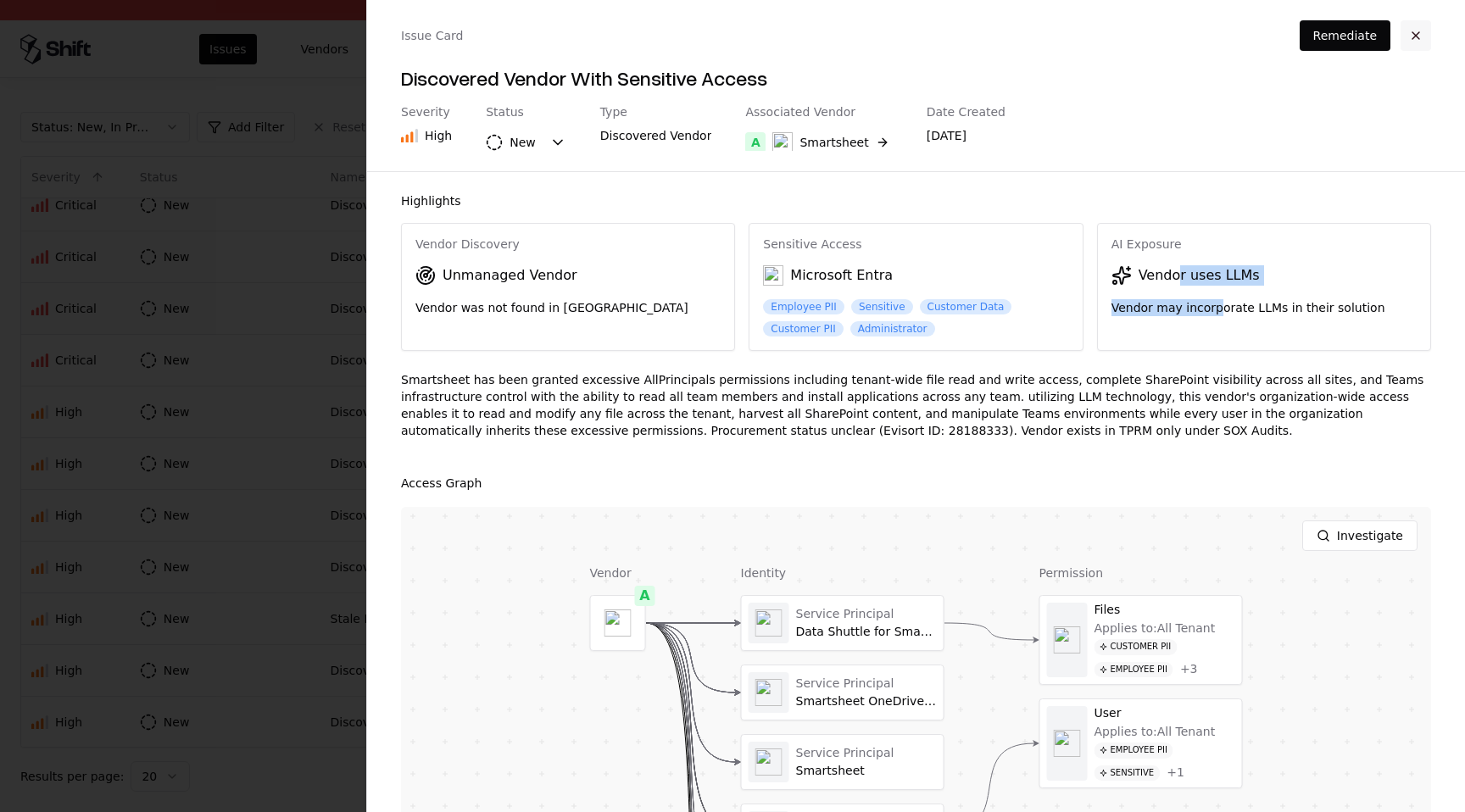
click at [1417, 30] on button "button" at bounding box center [1415, 35] width 30 height 30
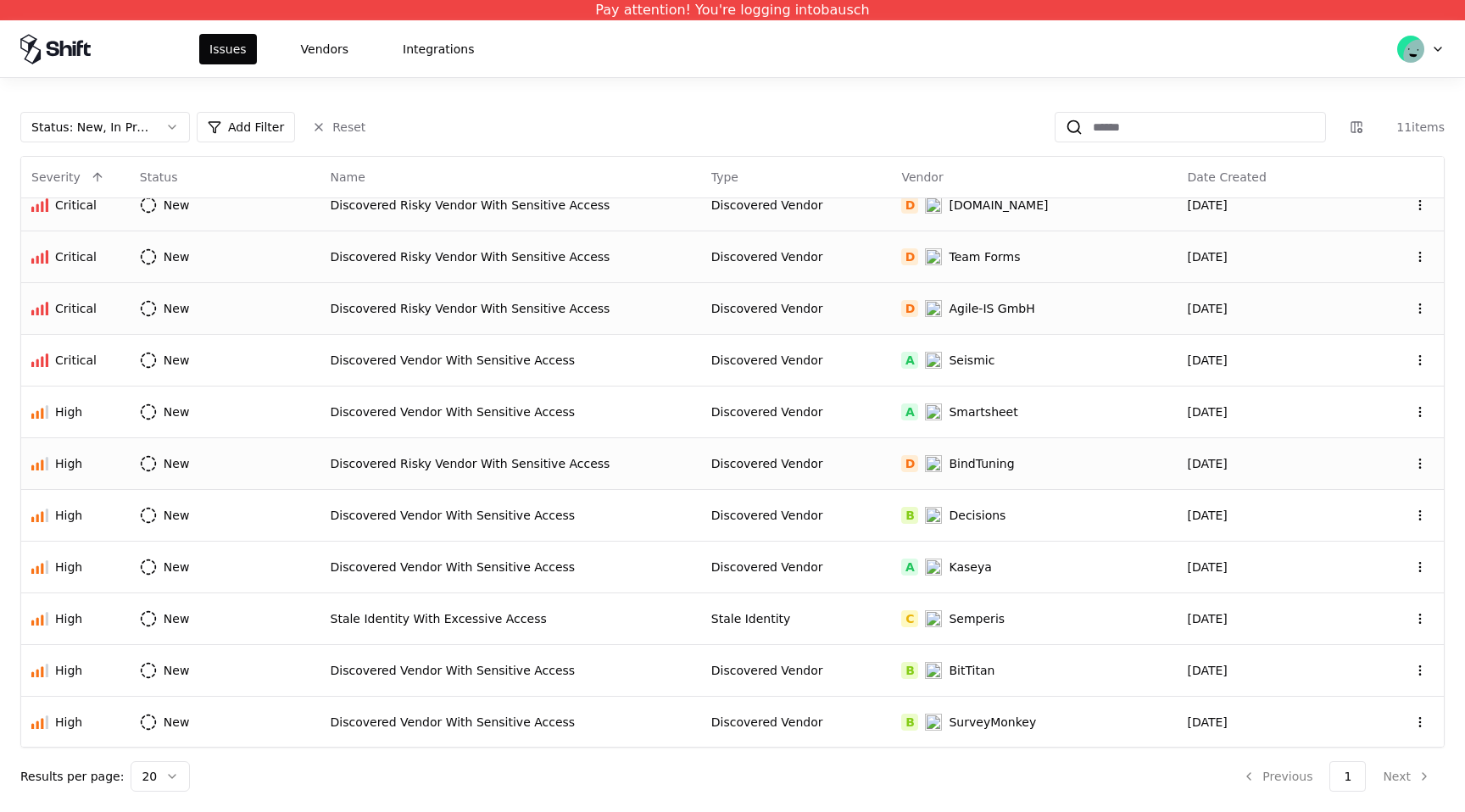
click at [969, 456] on div "BindTuning" at bounding box center [981, 463] width 65 height 17
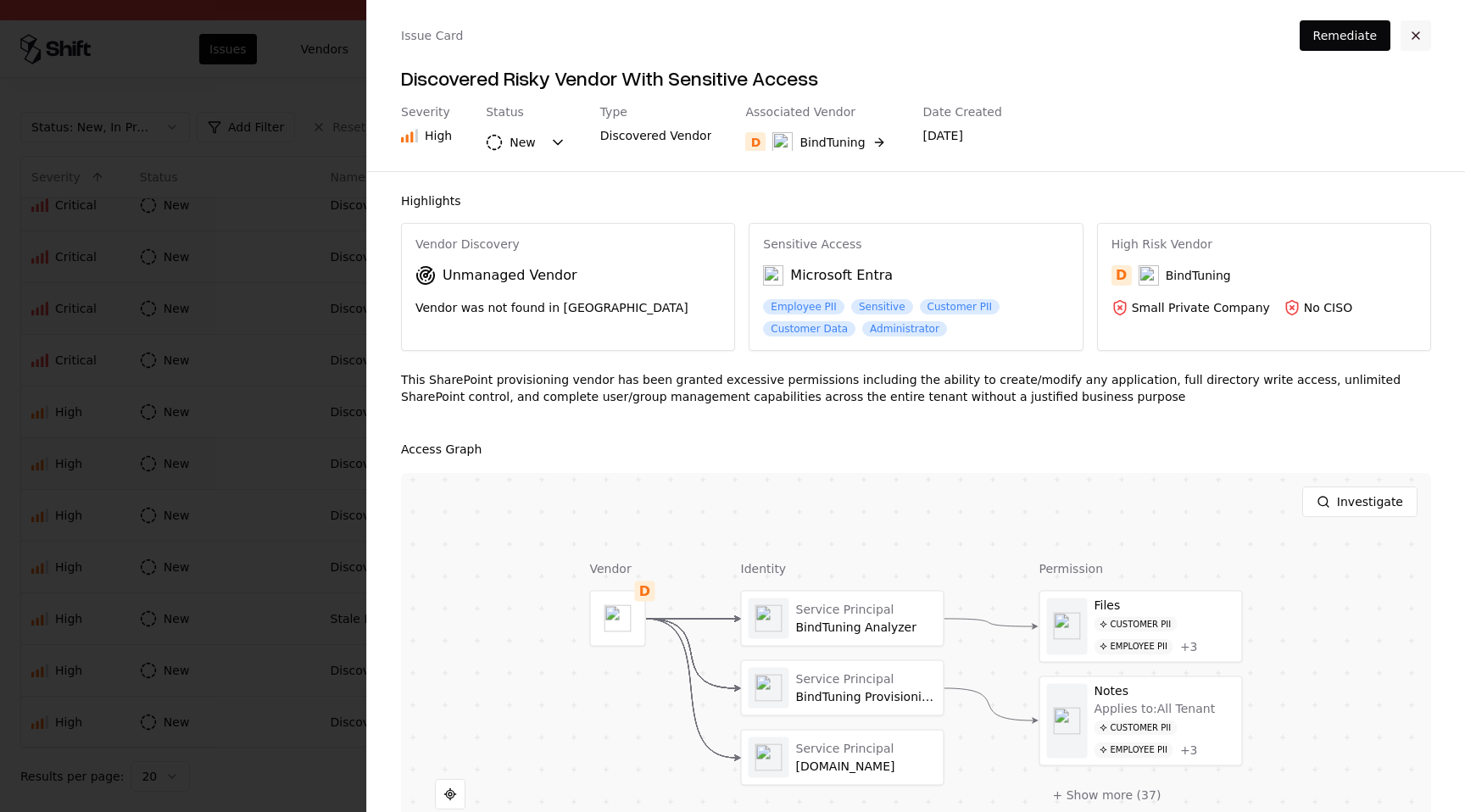
click at [1422, 37] on button "button" at bounding box center [1415, 35] width 30 height 30
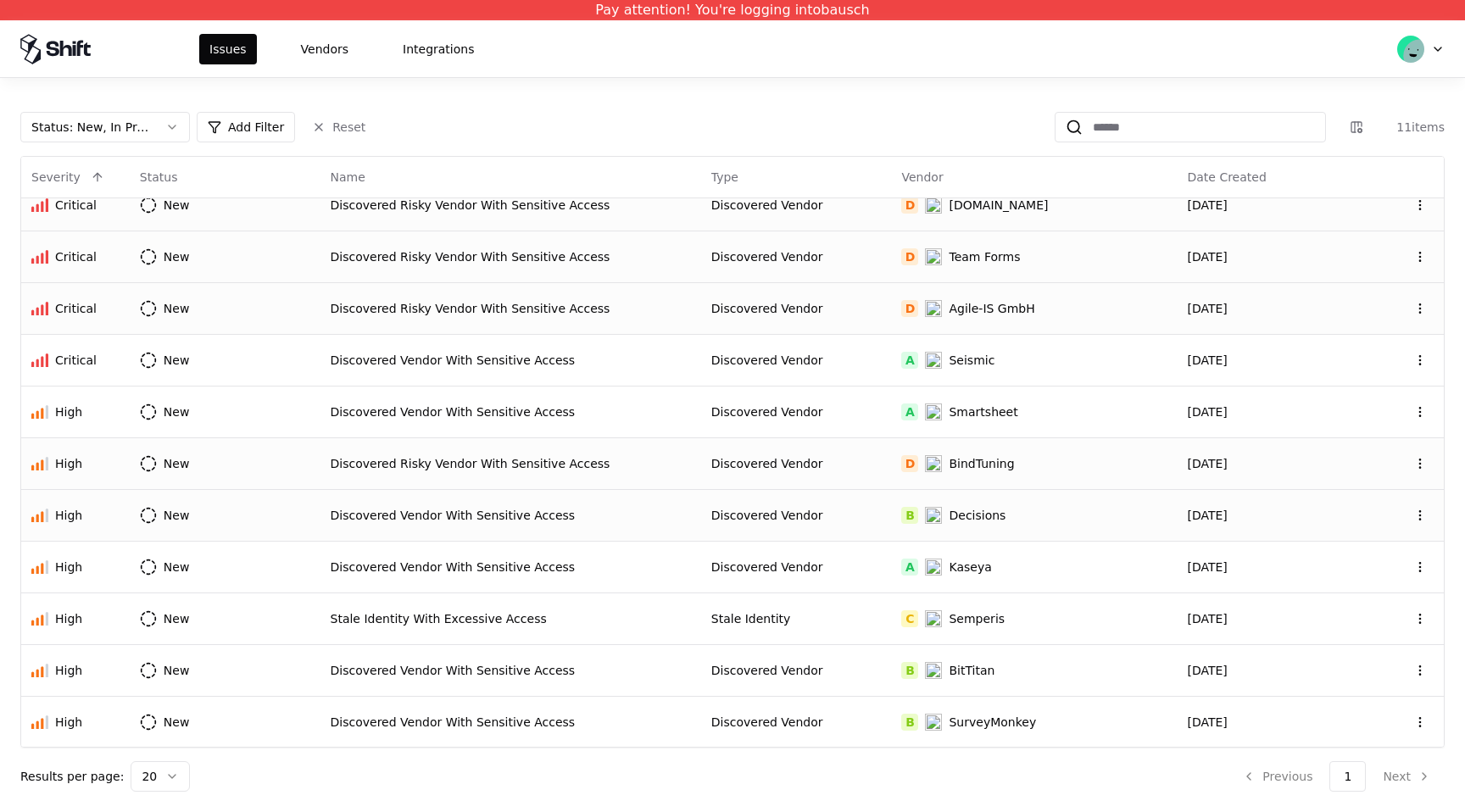
click at [891, 521] on td "B Decisions" at bounding box center [1033, 515] width 285 height 52
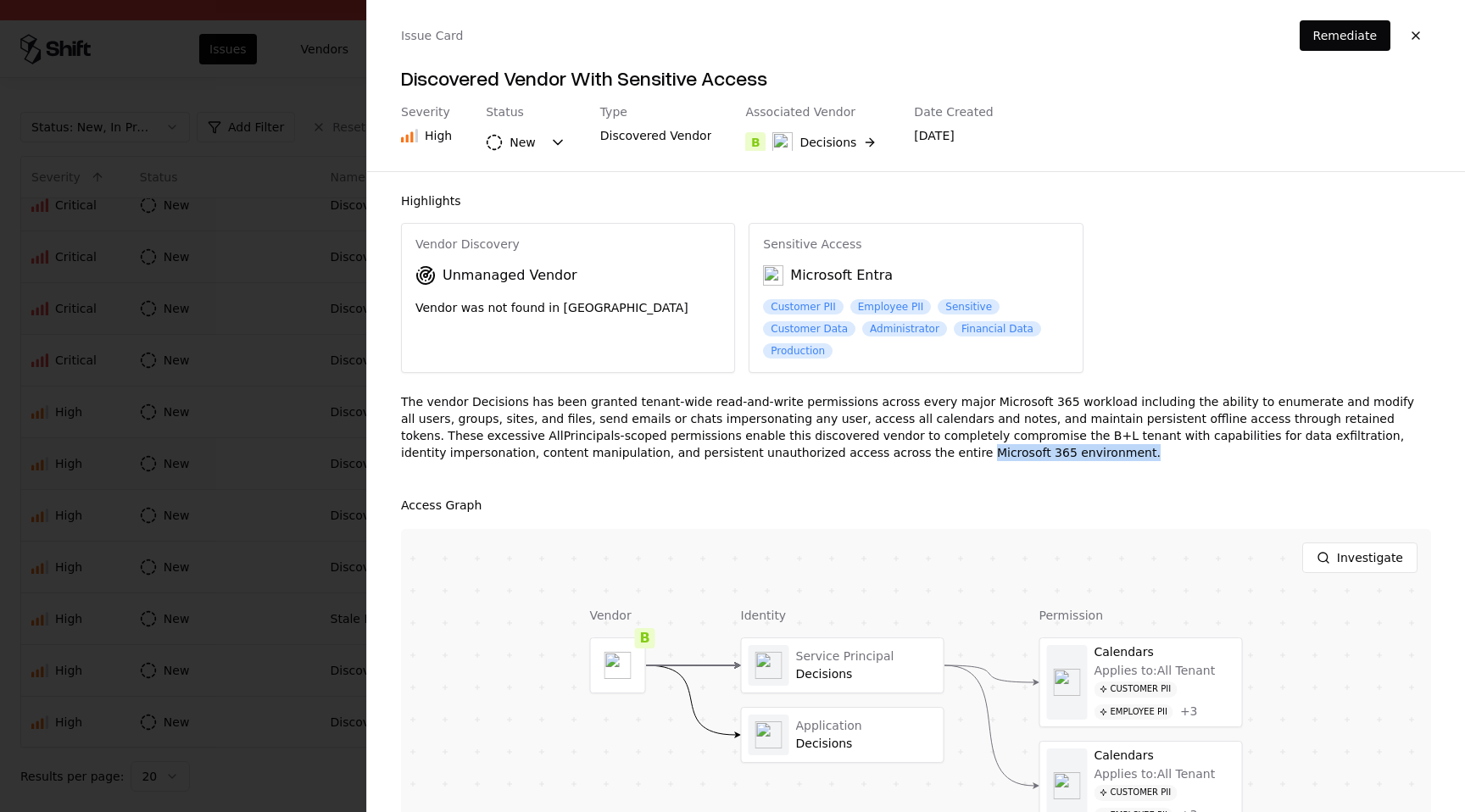
drag, startPoint x: 669, startPoint y: 452, endPoint x: 822, endPoint y: 450, distance: 153.0
click at [823, 451] on div "The vendor Decisions has been granted tenant-wide read-and-write permissions ac…" at bounding box center [916, 433] width 1030 height 82
click at [855, 146] on button "B Decisions" at bounding box center [812, 142] width 135 height 30
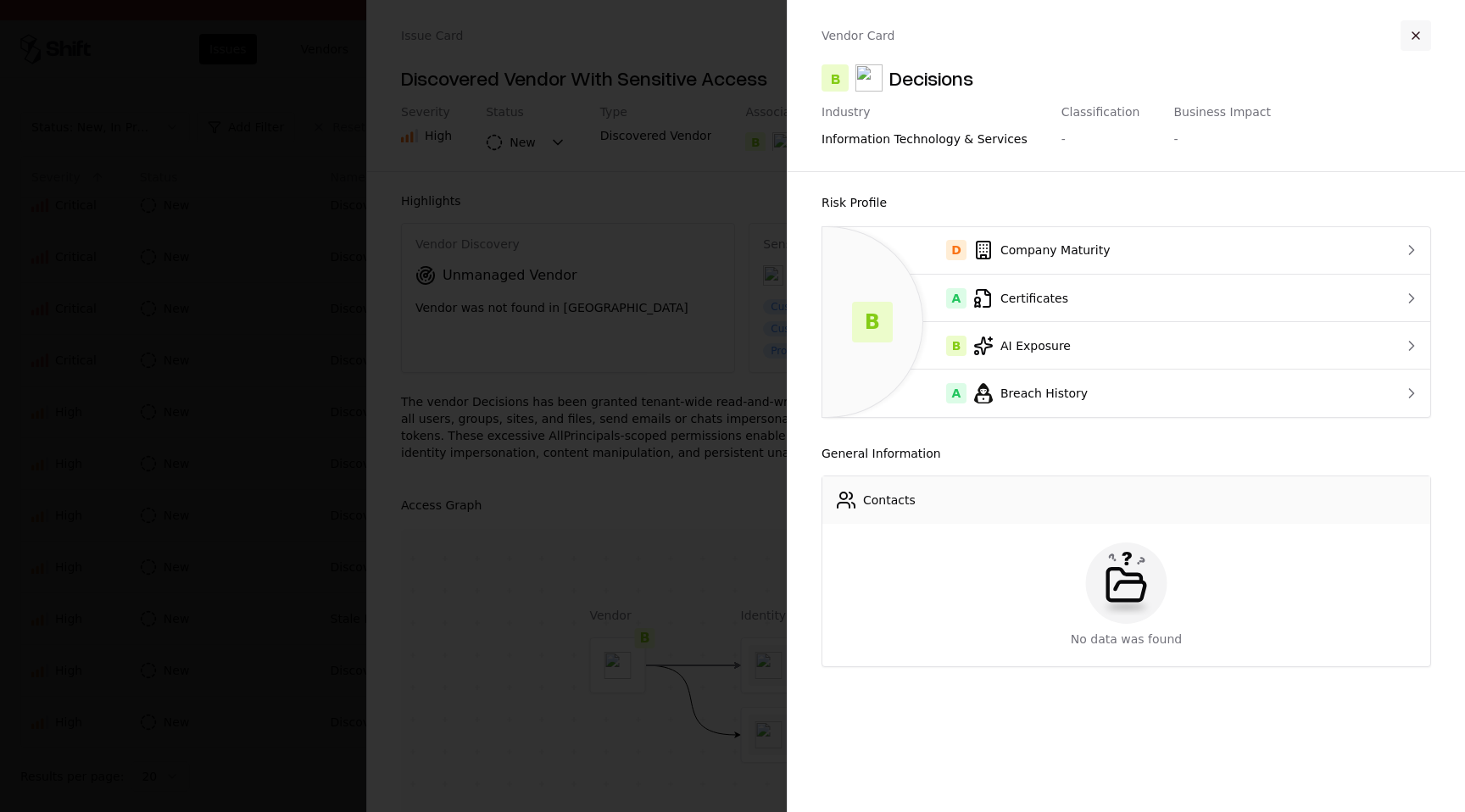
click at [1426, 42] on button "button" at bounding box center [1415, 35] width 30 height 30
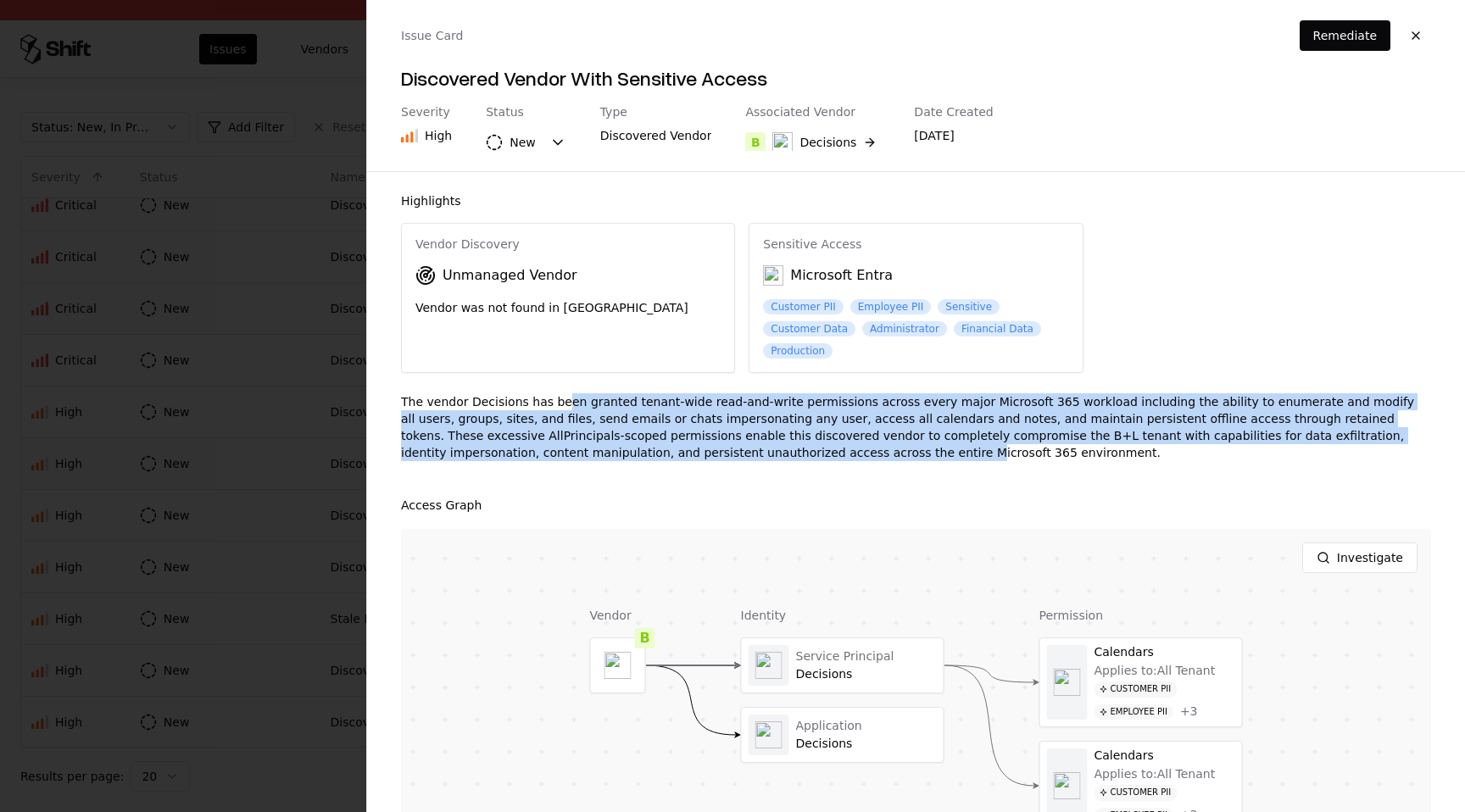
drag, startPoint x: 557, startPoint y: 398, endPoint x: 675, endPoint y: 452, distance: 129.8
click at [675, 453] on div "The vendor Decisions has been granted tenant-wide read-and-write permissions ac…" at bounding box center [916, 433] width 1030 height 82
click at [856, 137] on button "B Decisions" at bounding box center [812, 142] width 135 height 30
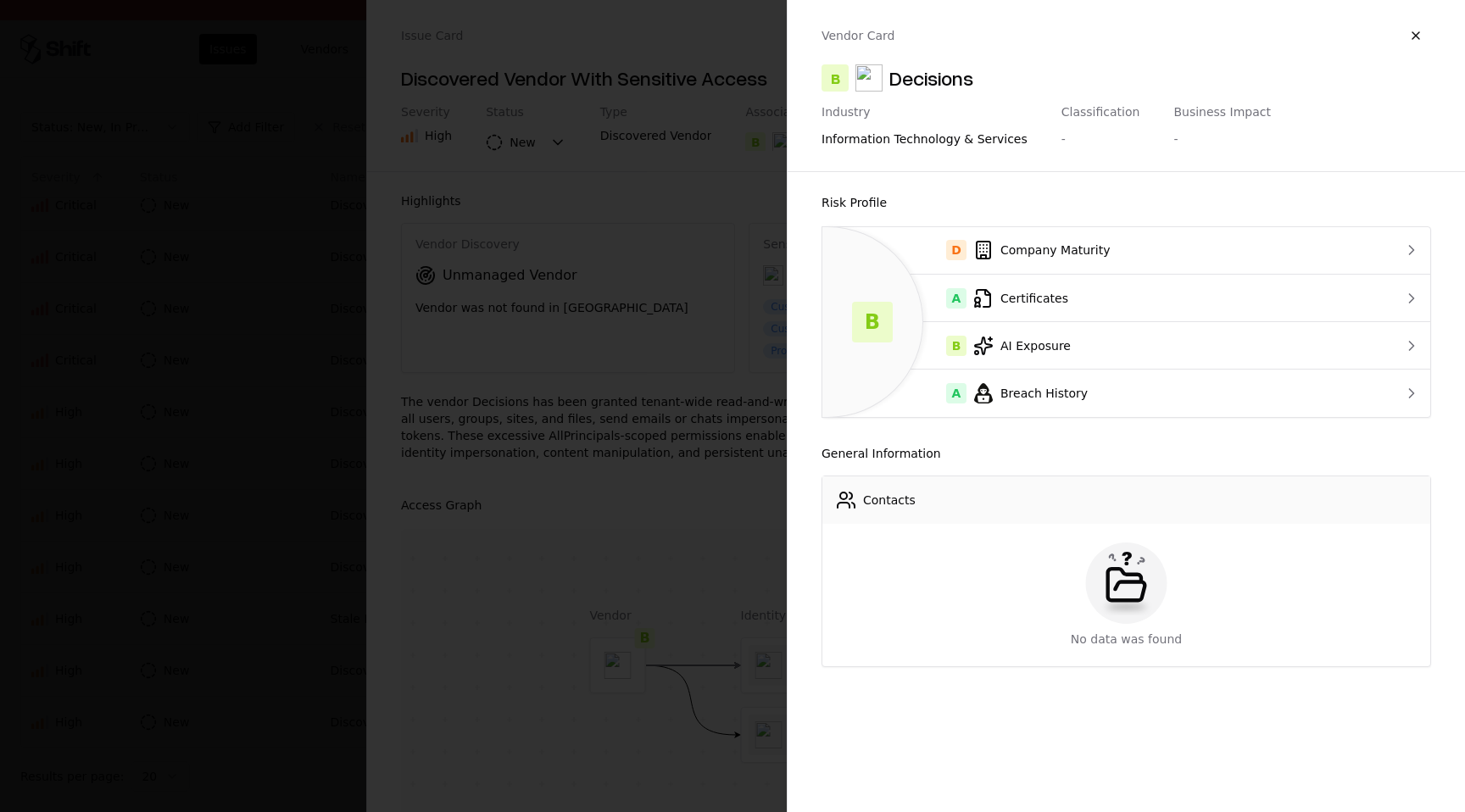
click at [902, 137] on div "information technology & services" at bounding box center [924, 139] width 206 height 17
click at [1416, 37] on button "button" at bounding box center [1415, 35] width 30 height 30
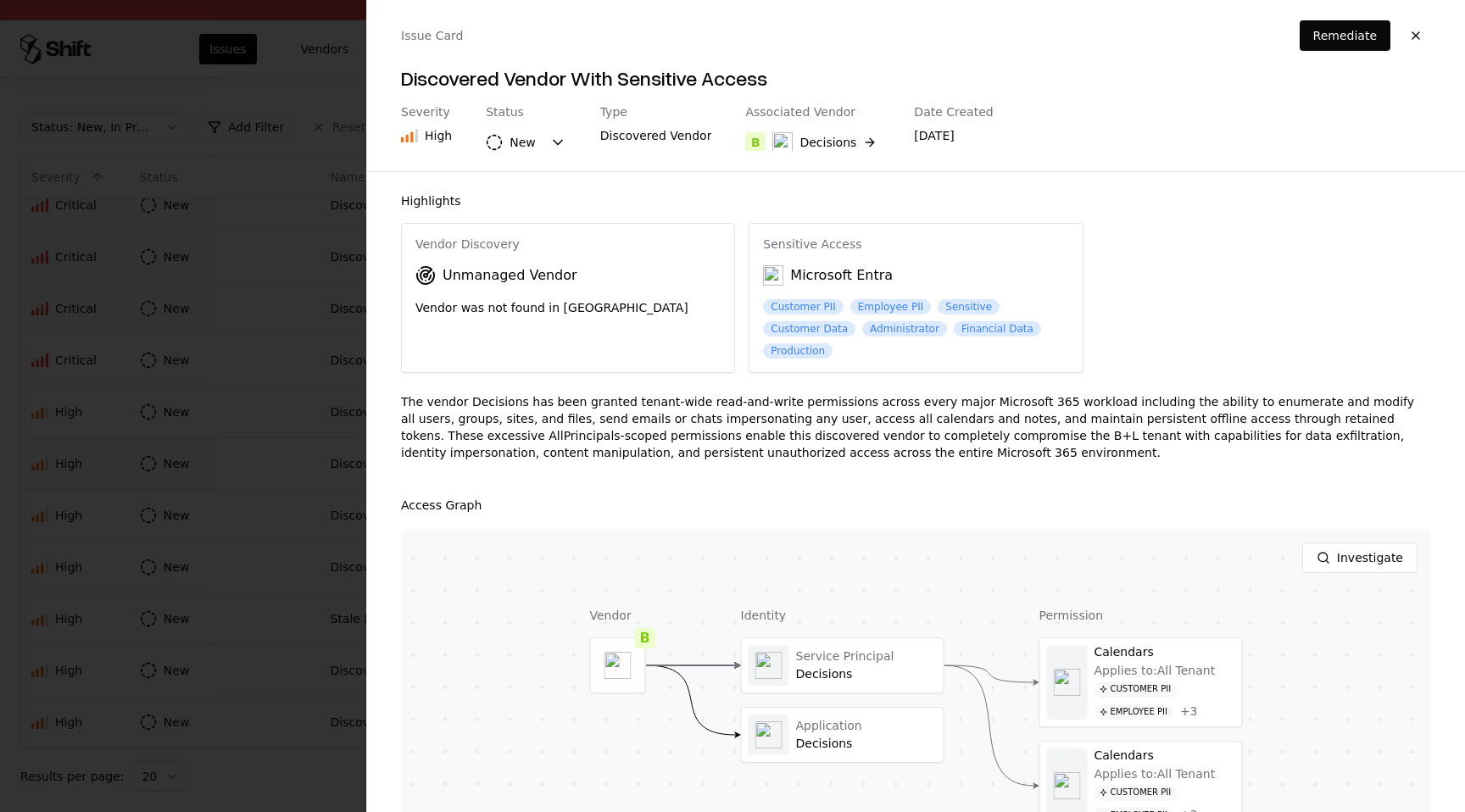
click at [941, 469] on div "The vendor Decisions has been granted tenant-wide read-and-write permissions ac…" at bounding box center [916, 433] width 1030 height 82
click at [885, 454] on div "The vendor Decisions has been granted tenant-wide read-and-write permissions ac…" at bounding box center [916, 433] width 1030 height 82
click at [833, 456] on div "The vendor Decisions has been granted tenant-wide read-and-write permissions ac…" at bounding box center [916, 433] width 1030 height 82
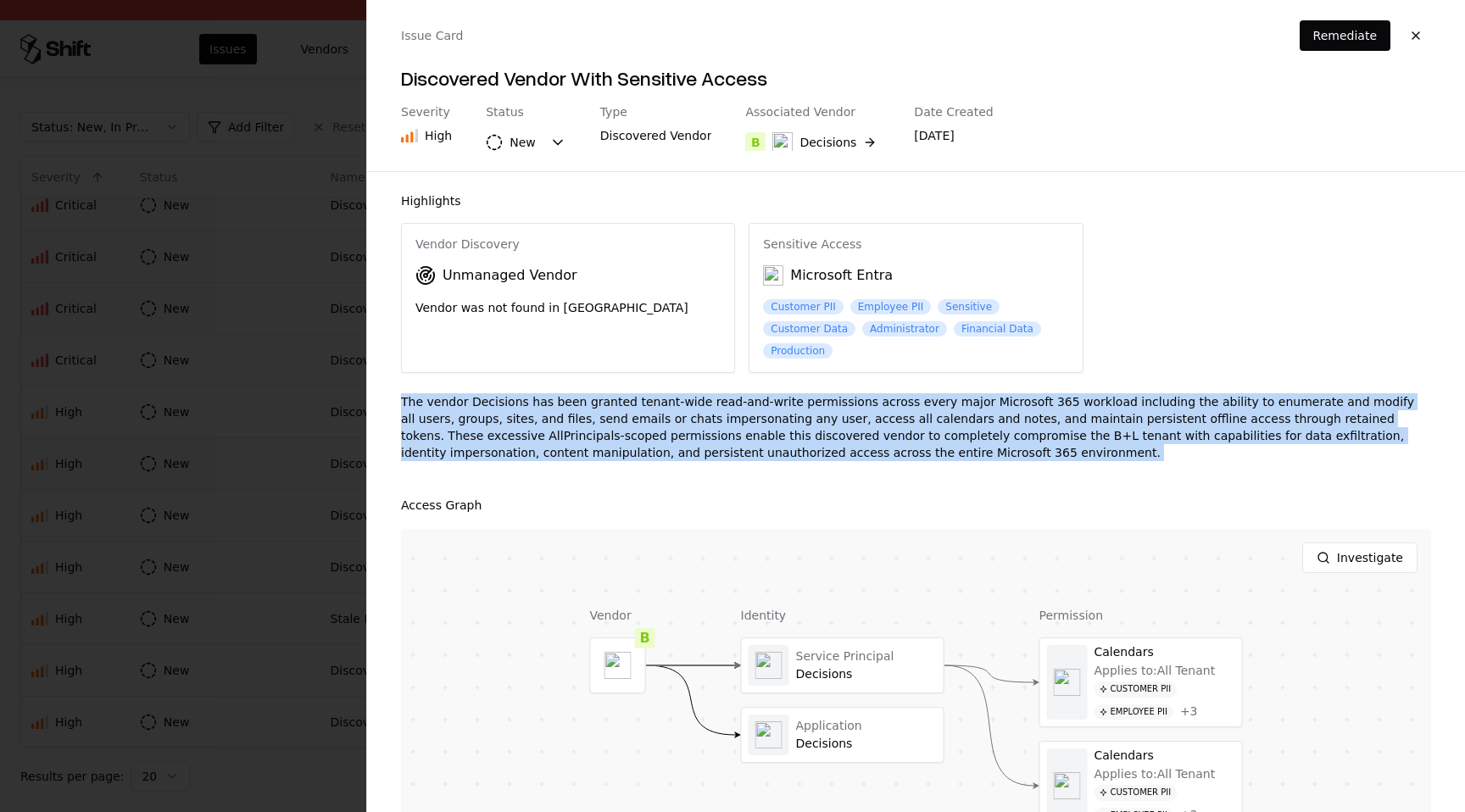
click at [833, 456] on div "The vendor Decisions has been granted tenant-wide read-and-write permissions ac…" at bounding box center [916, 433] width 1030 height 82
click at [851, 144] on button "B Decisions" at bounding box center [812, 142] width 135 height 30
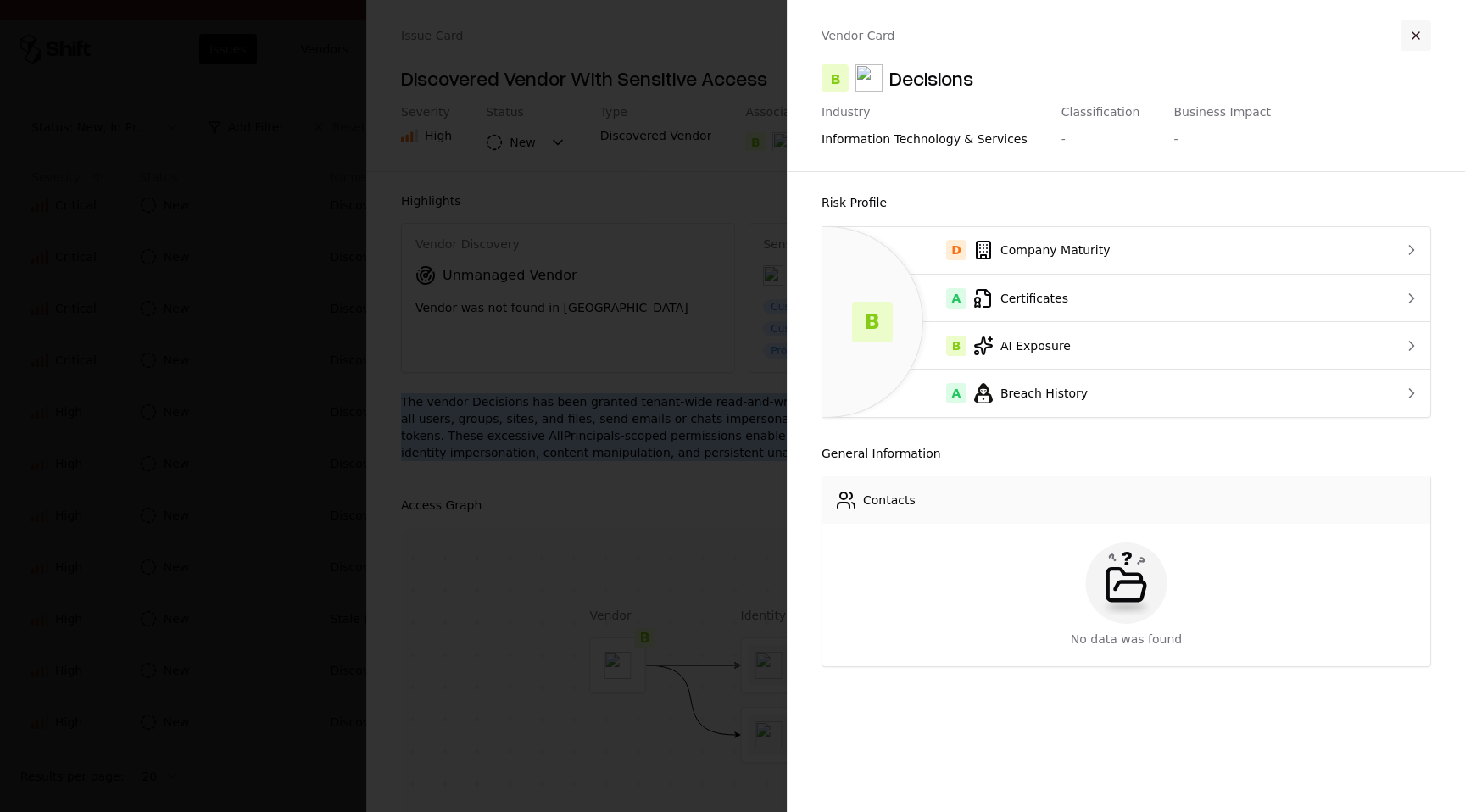
click at [1426, 42] on button "button" at bounding box center [1415, 35] width 30 height 30
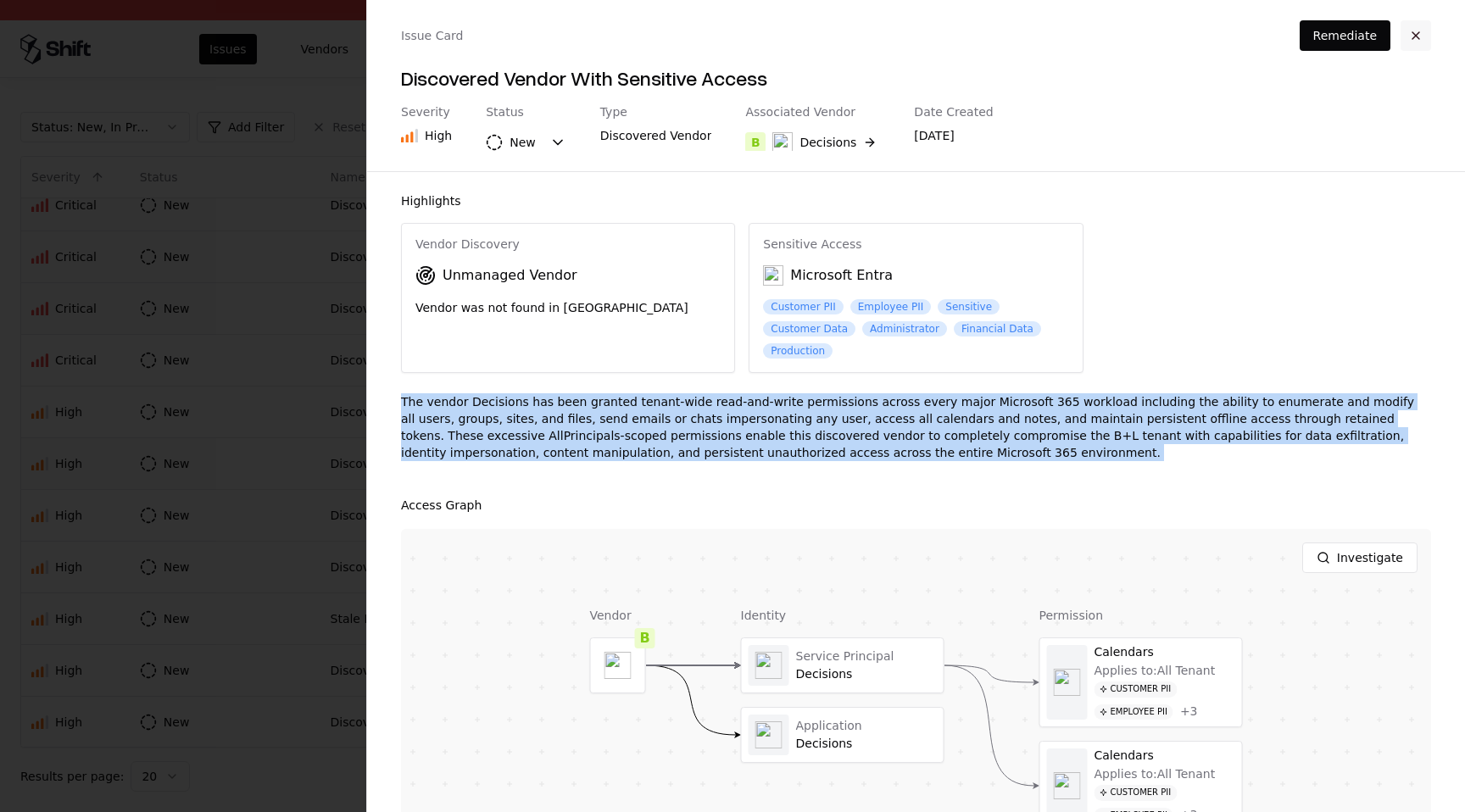
click at [1415, 42] on button "button" at bounding box center [1415, 35] width 30 height 30
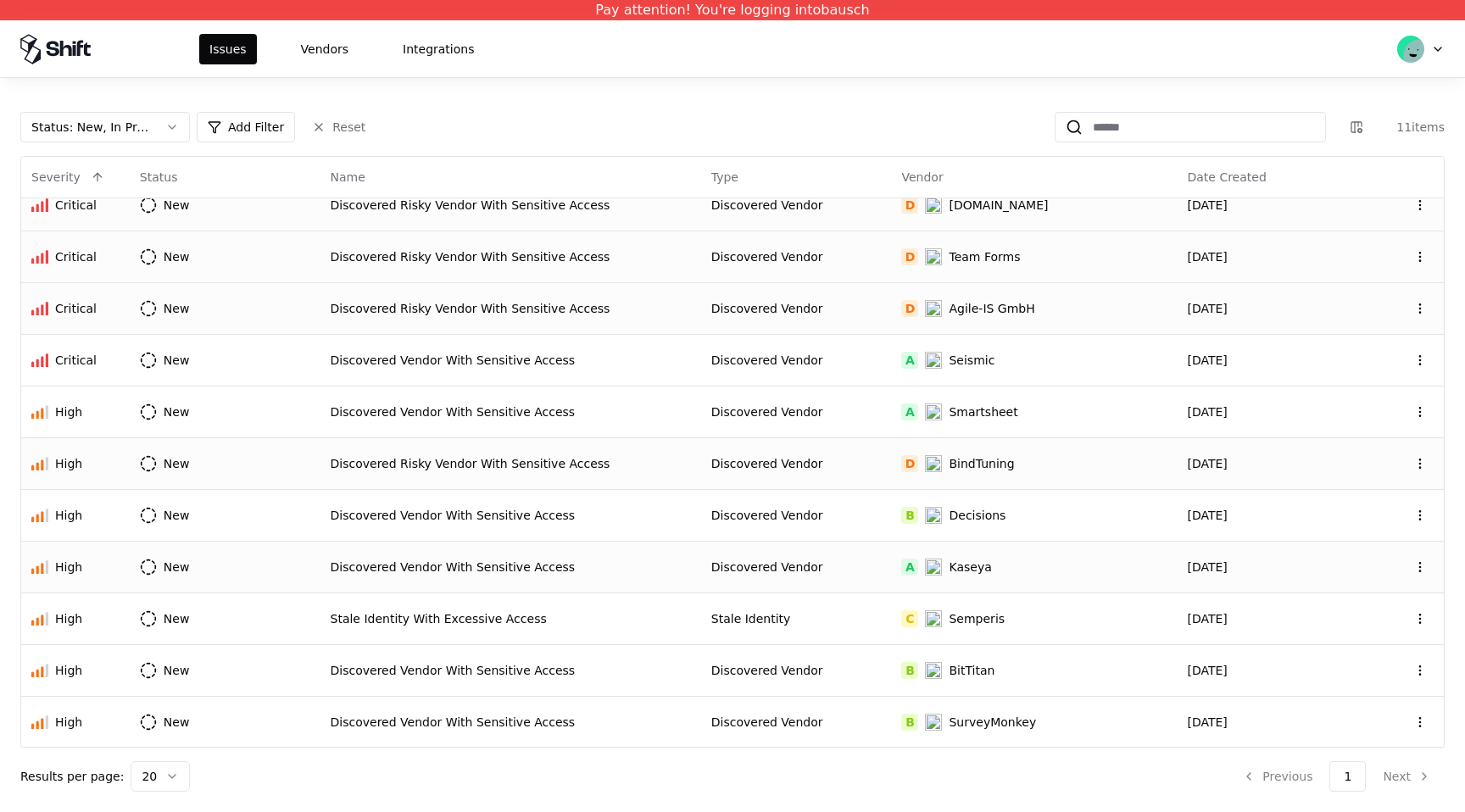
click at [657, 566] on div "Discovered Vendor With Sensitive Access" at bounding box center [511, 567] width 360 height 17
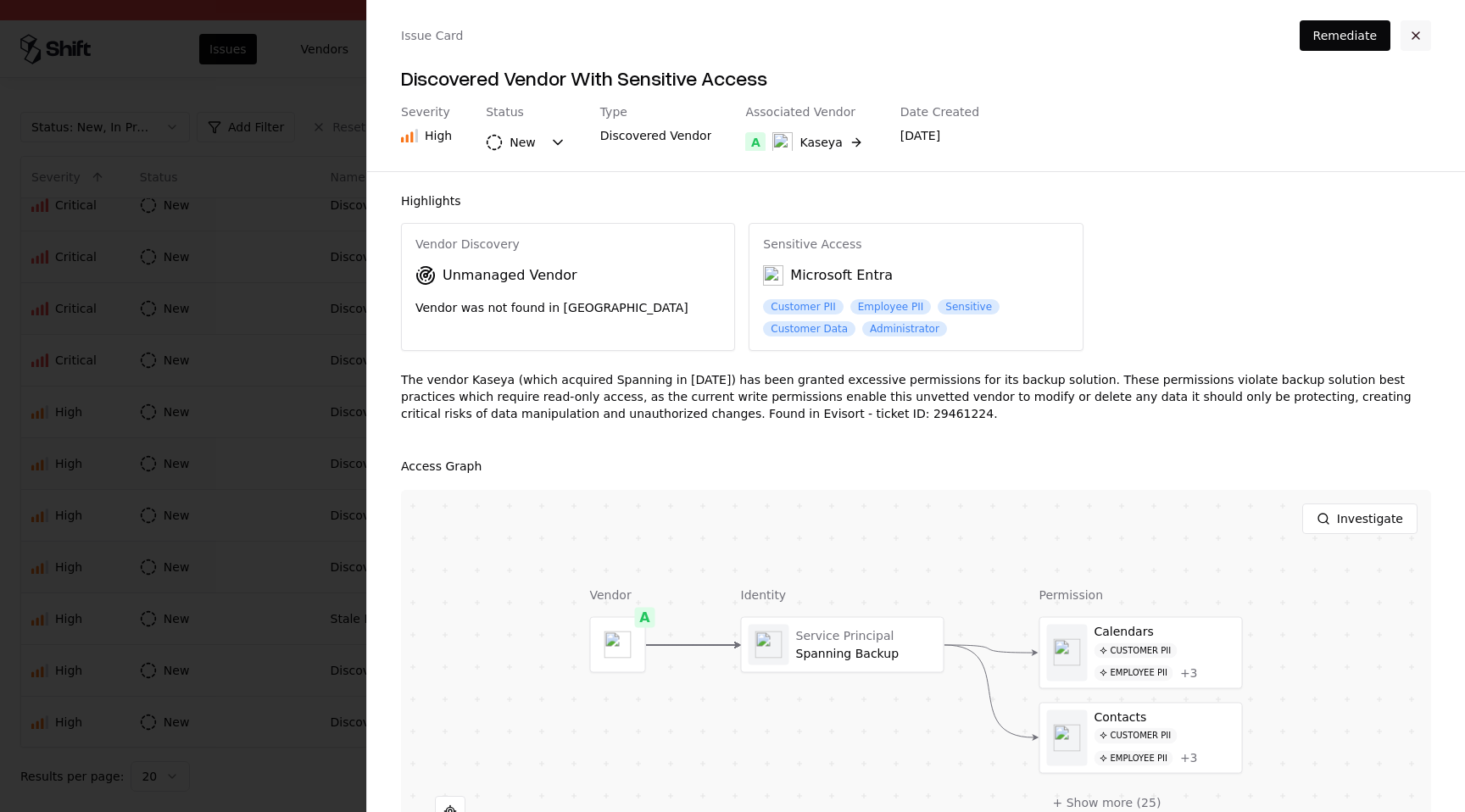
click at [1414, 37] on button "button" at bounding box center [1415, 35] width 30 height 30
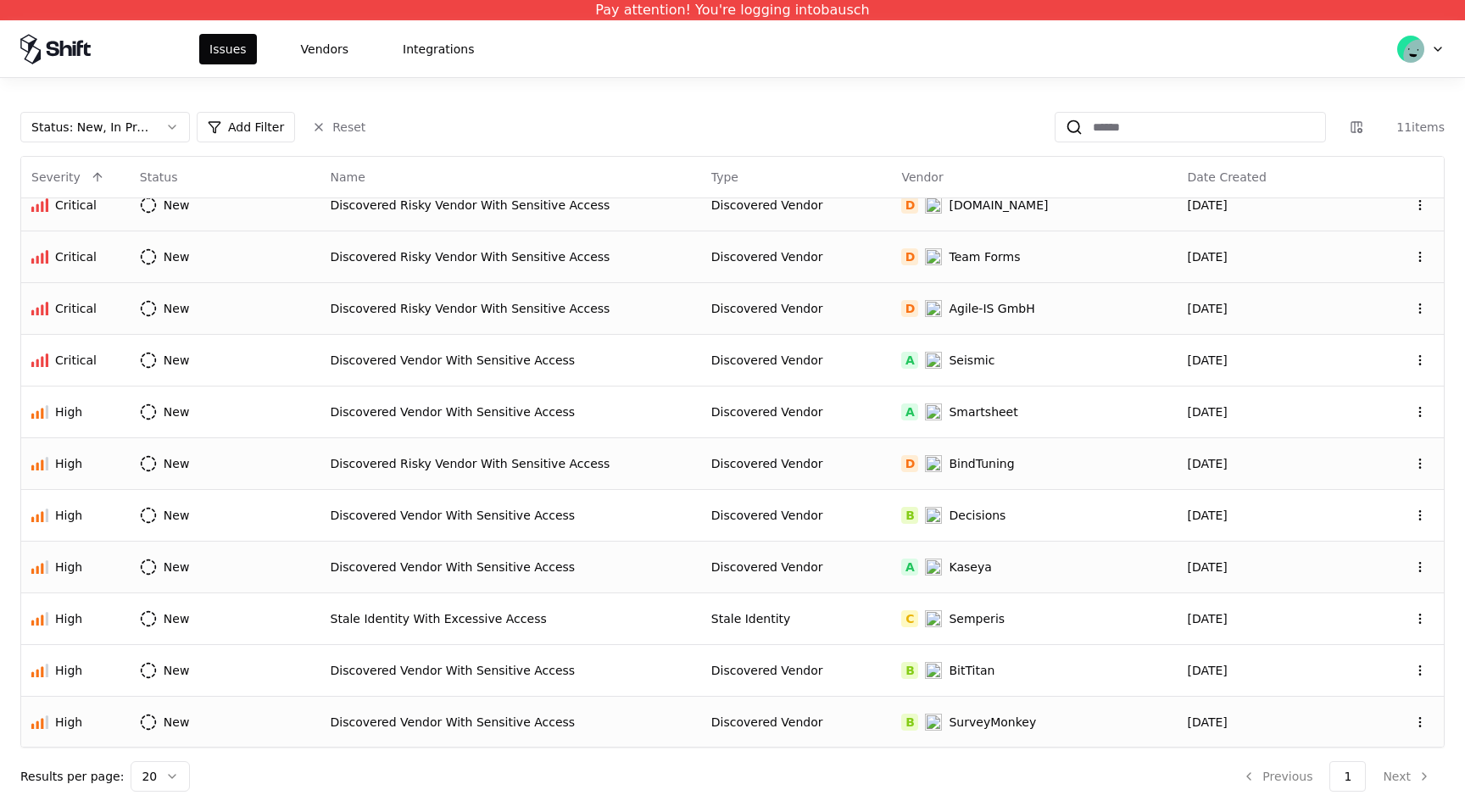
click at [867, 729] on div "Discovered Vendor" at bounding box center [796, 722] width 170 height 17
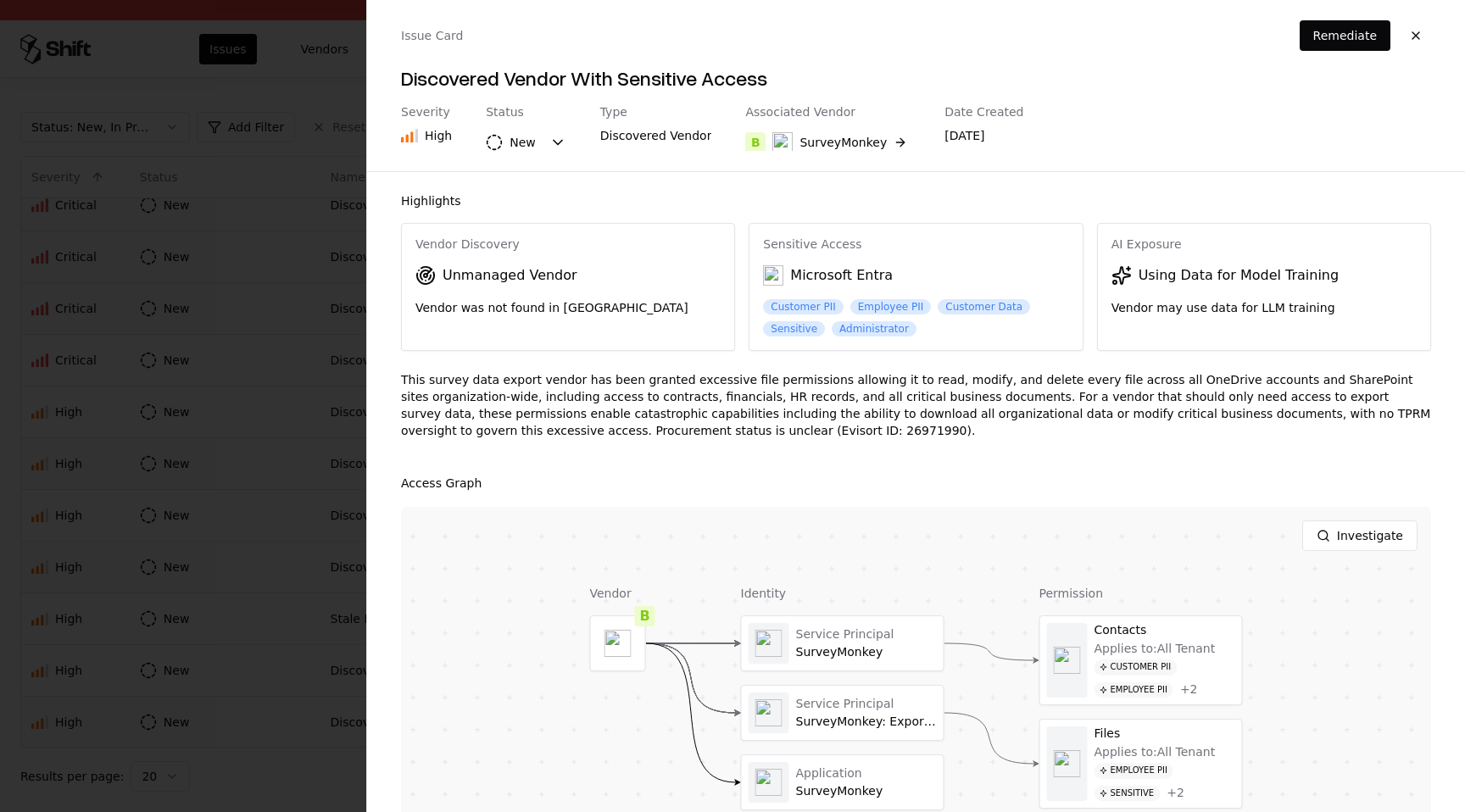
click at [533, 430] on div "This survey data export vendor has been granted excessive file permissions allo…" at bounding box center [916, 412] width 1030 height 82
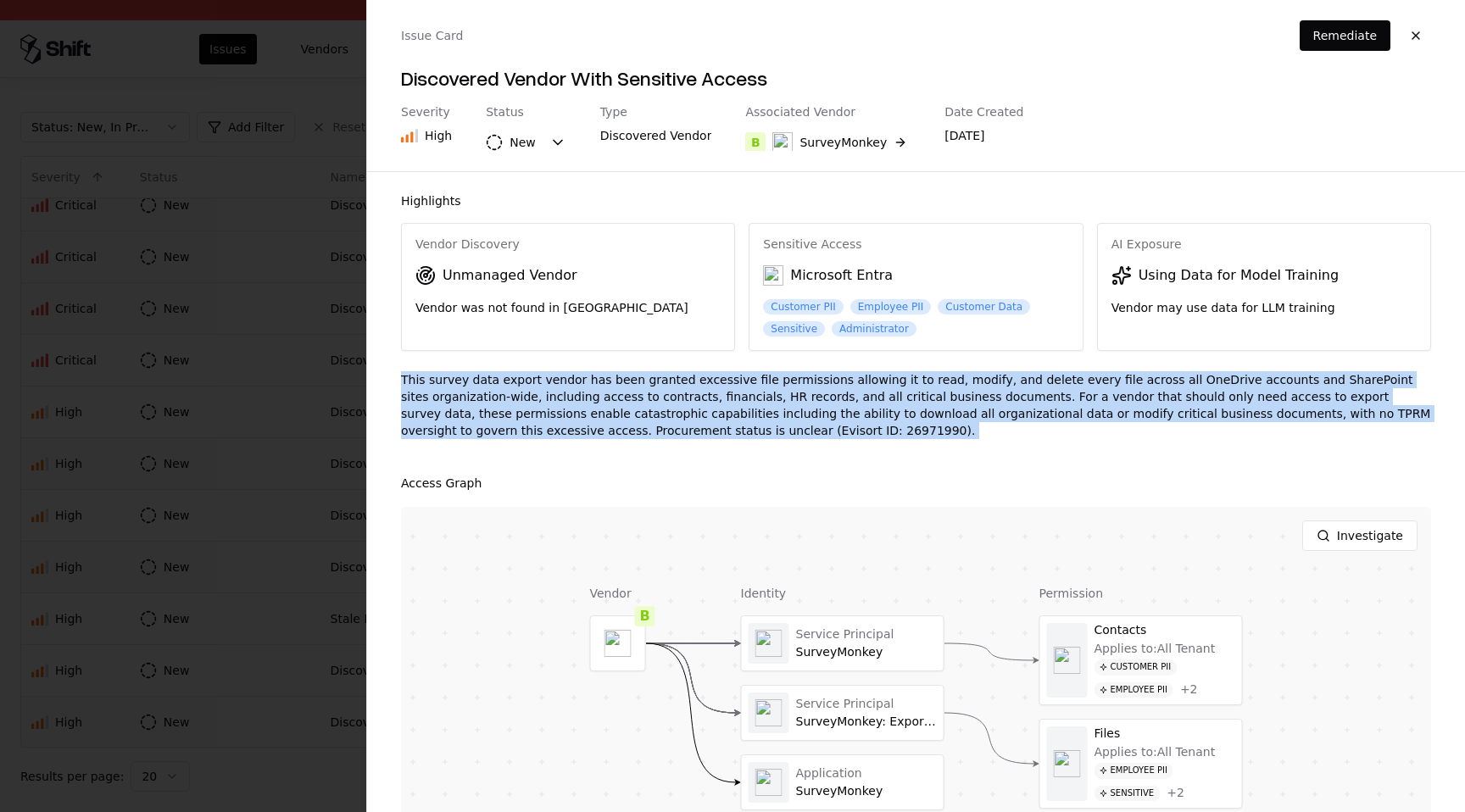
click at [533, 430] on div "This survey data export vendor has been granted excessive file permissions allo…" at bounding box center [916, 412] width 1030 height 82
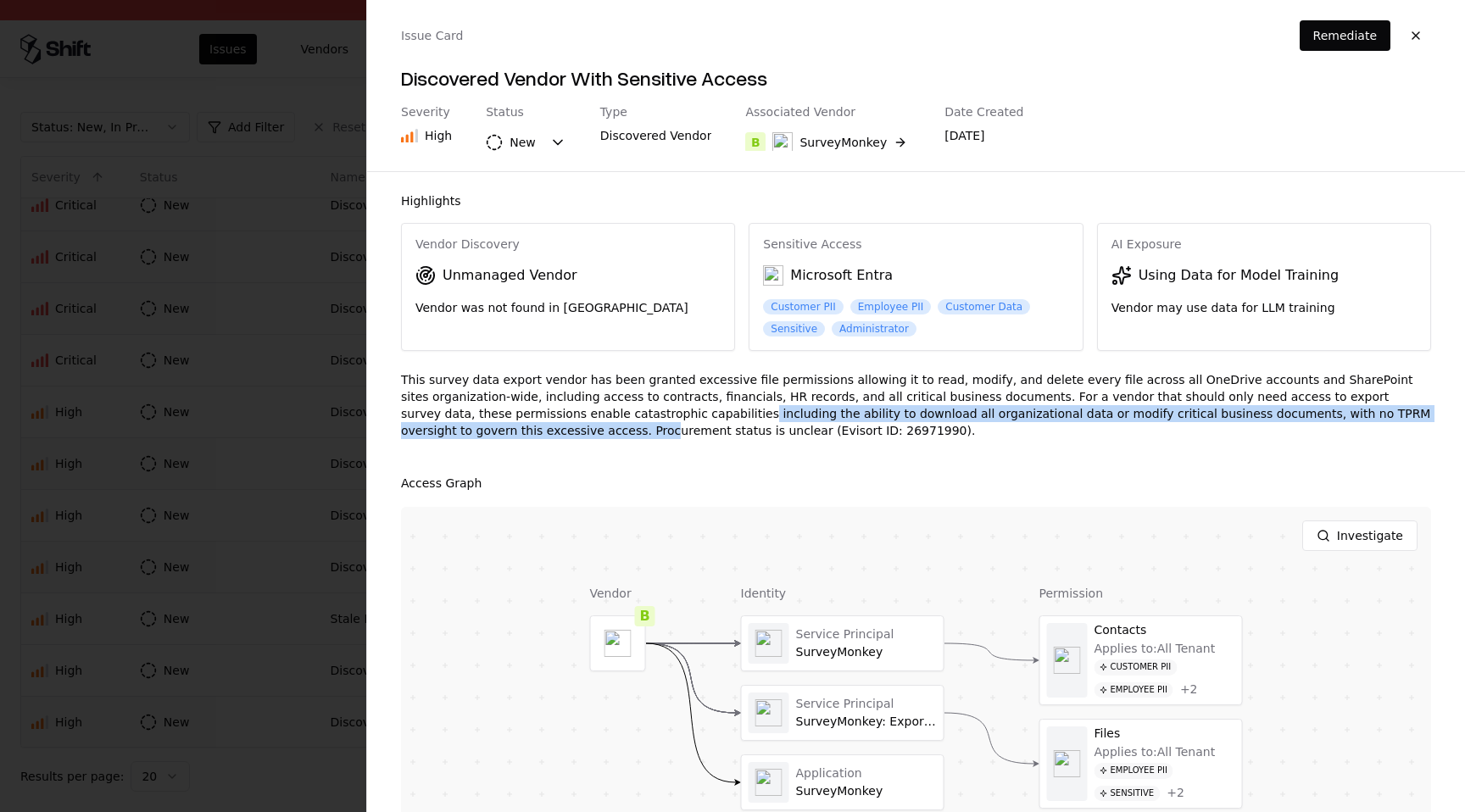
drag, startPoint x: 429, startPoint y: 430, endPoint x: 535, endPoint y: 415, distance: 107.1
click at [536, 415] on div "This survey data export vendor has been granted excessive file permissions allo…" at bounding box center [916, 412] width 1030 height 82
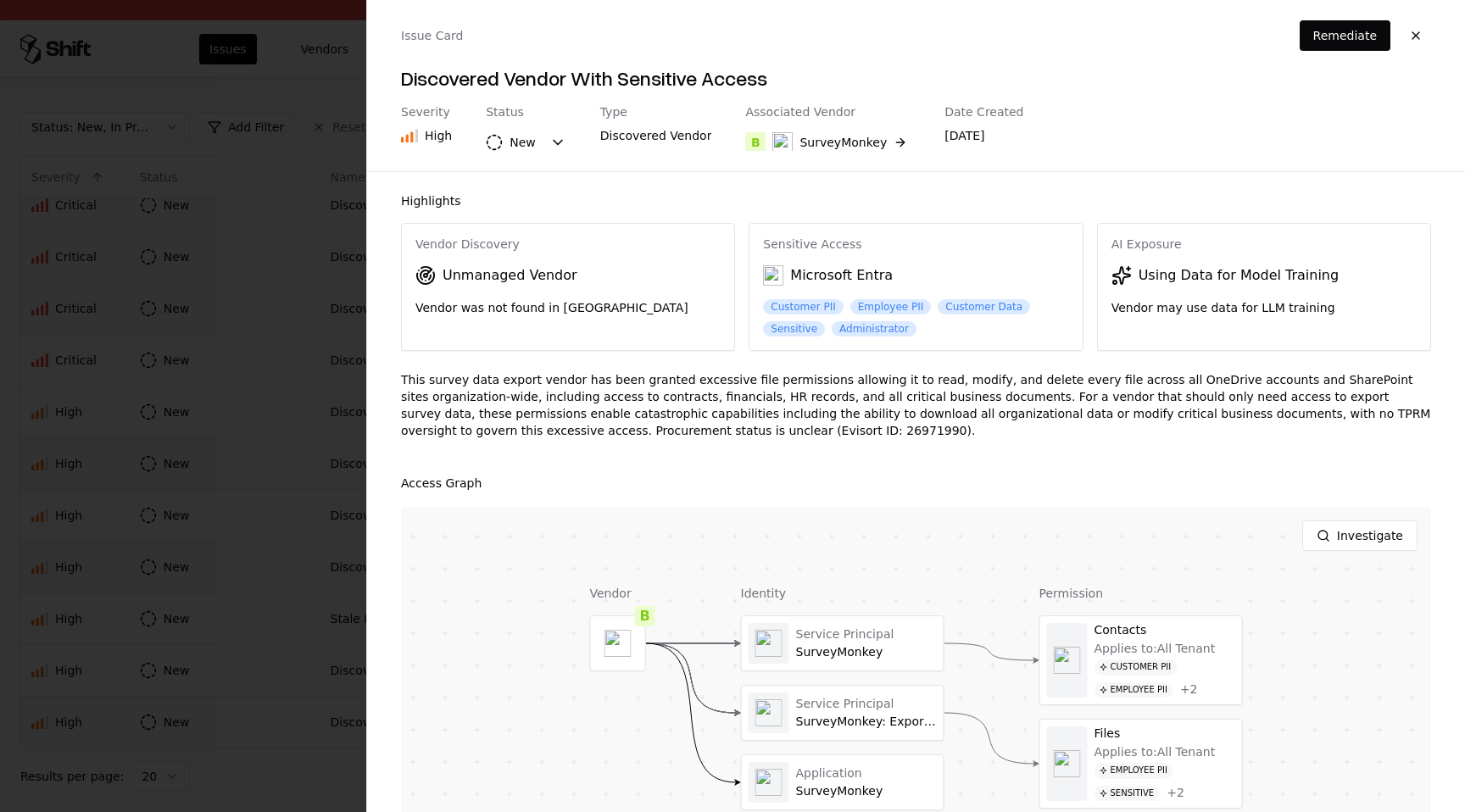
click at [511, 432] on div "This survey data export vendor has been granted excessive file permissions allo…" at bounding box center [916, 412] width 1030 height 82
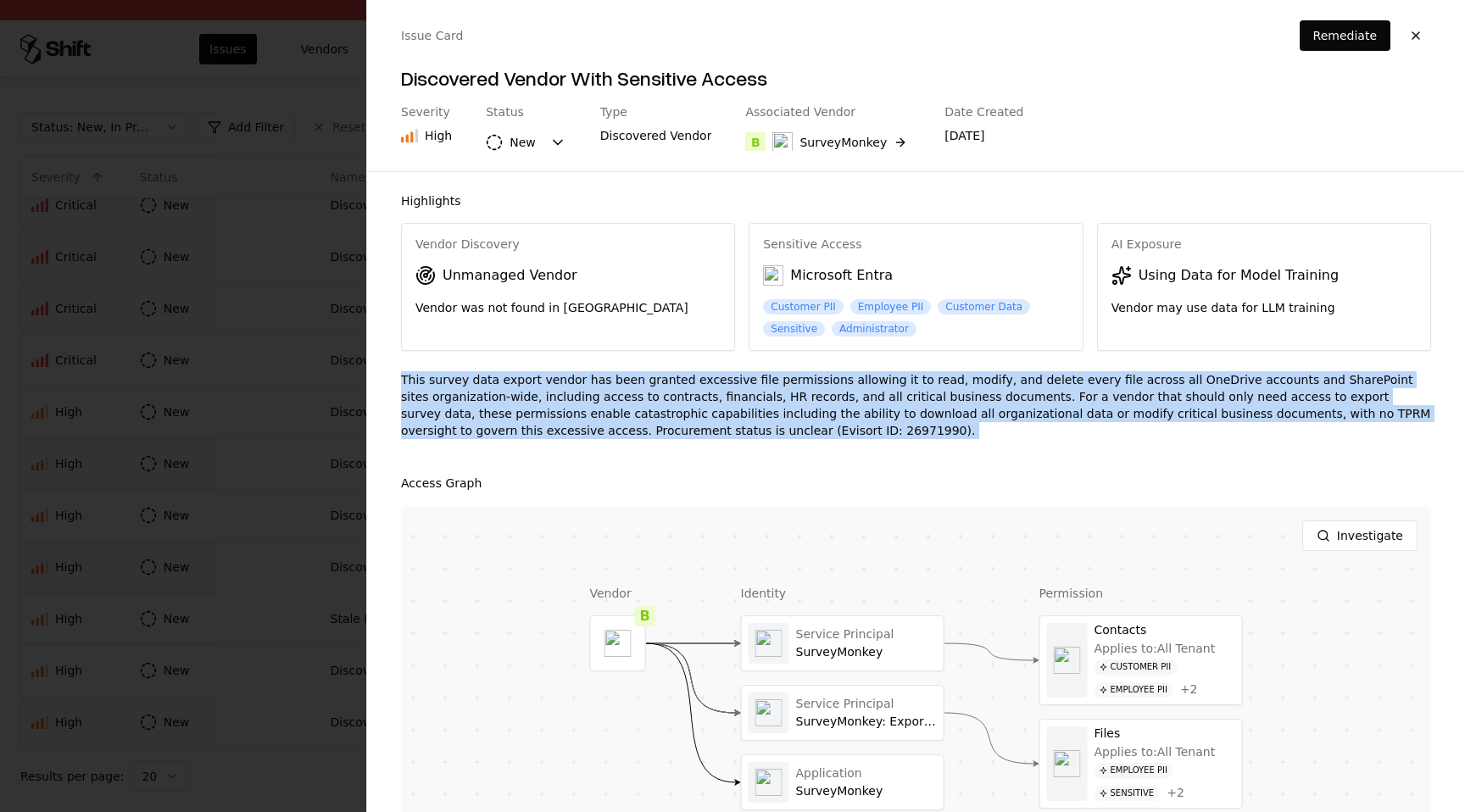
click at [511, 432] on div "This survey data export vendor has been granted excessive file permissions allo…" at bounding box center [916, 412] width 1030 height 82
click at [512, 432] on div "This survey data export vendor has been granted excessive file permissions allo…" at bounding box center [916, 412] width 1030 height 82
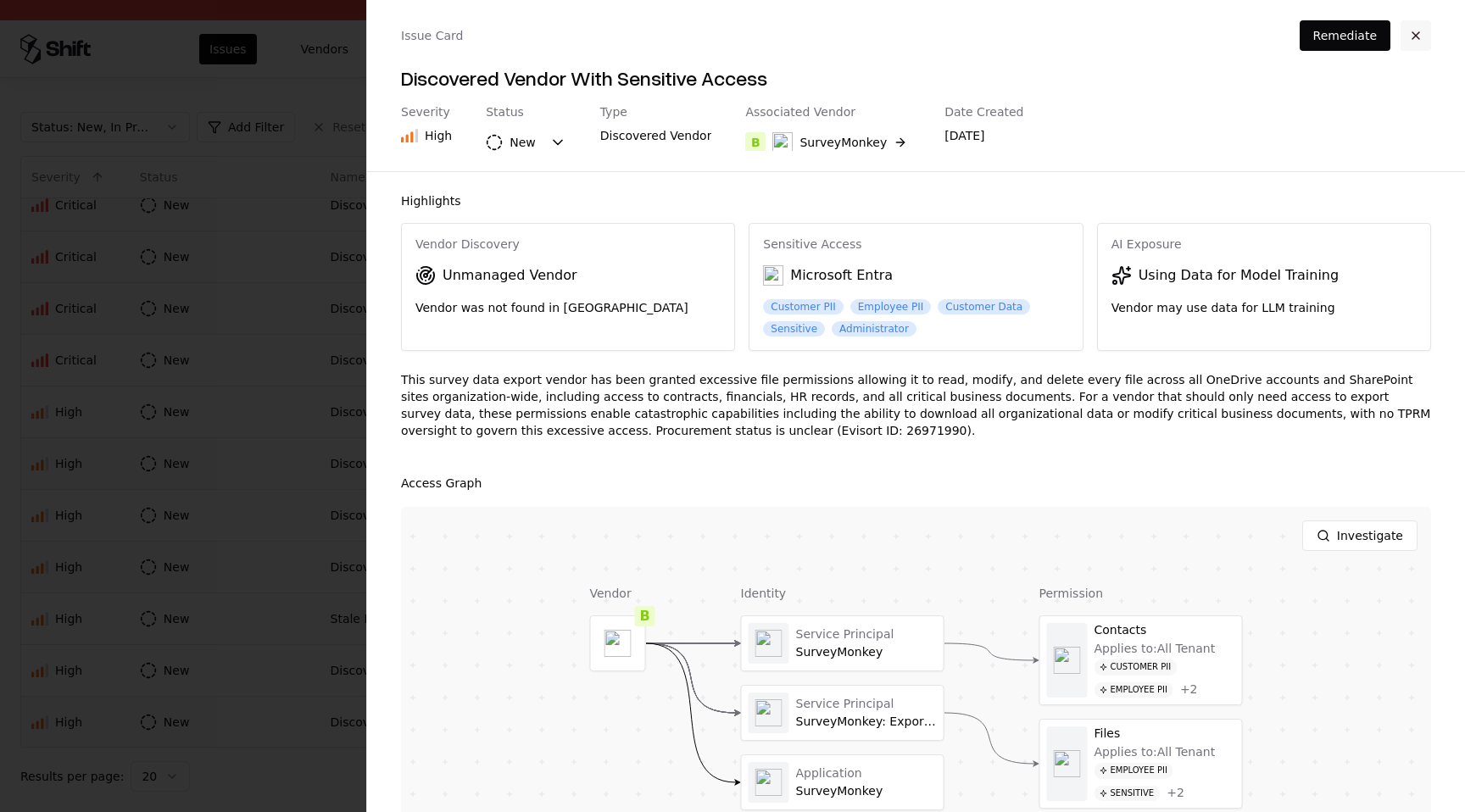
click at [1409, 27] on button "button" at bounding box center [1415, 35] width 30 height 30
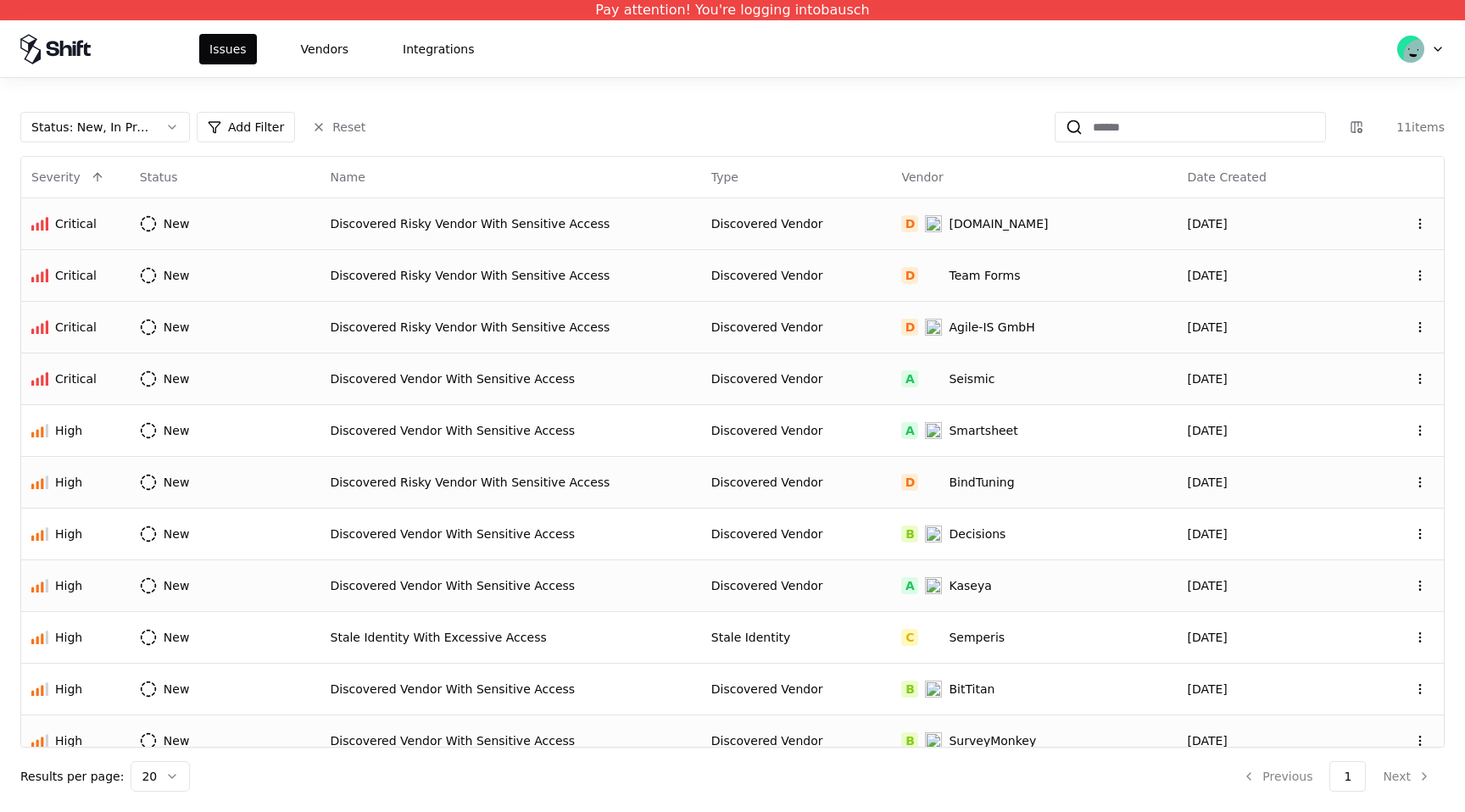
scroll to position [19, 0]
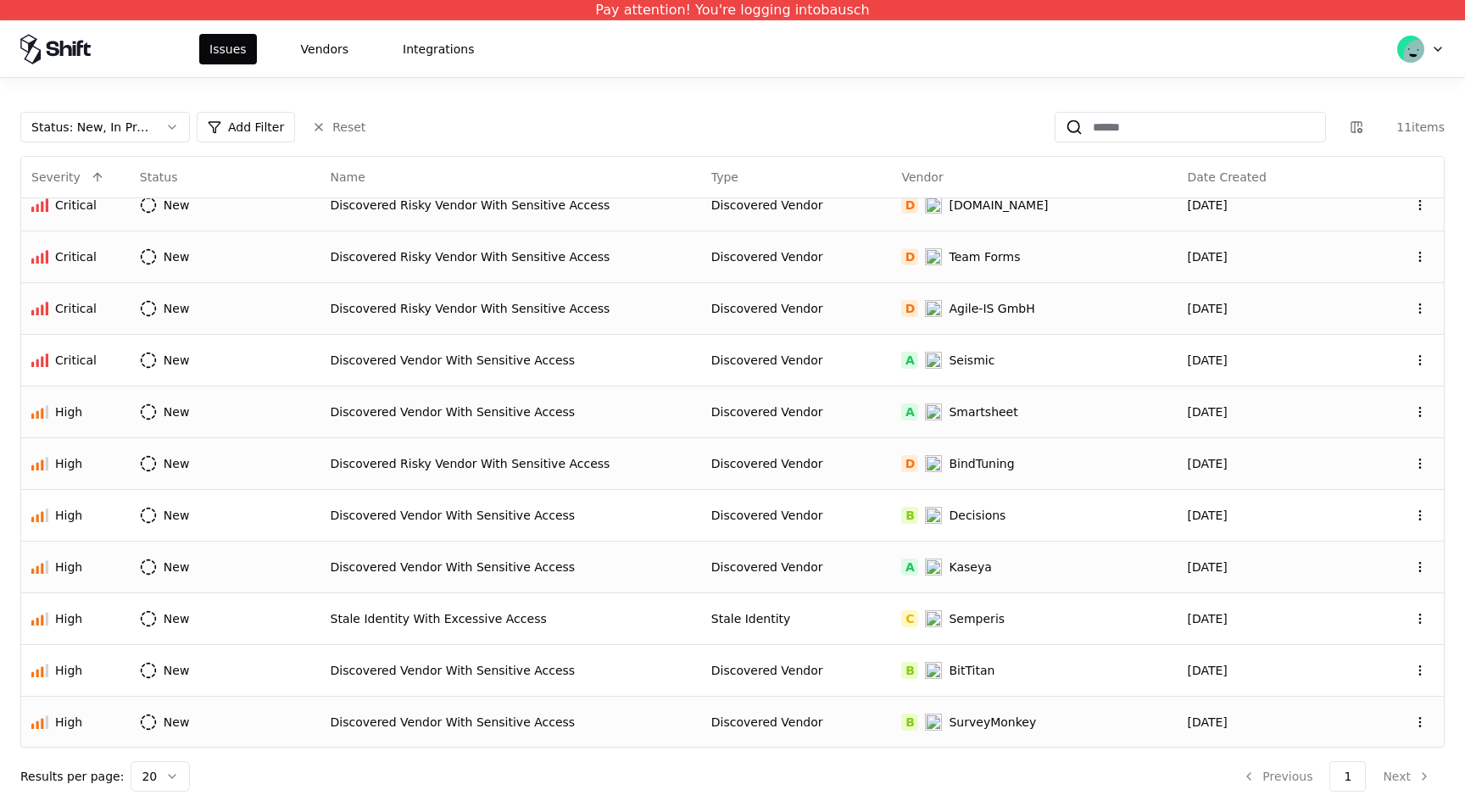
click at [833, 417] on div "Discovered Vendor" at bounding box center [796, 412] width 170 height 17
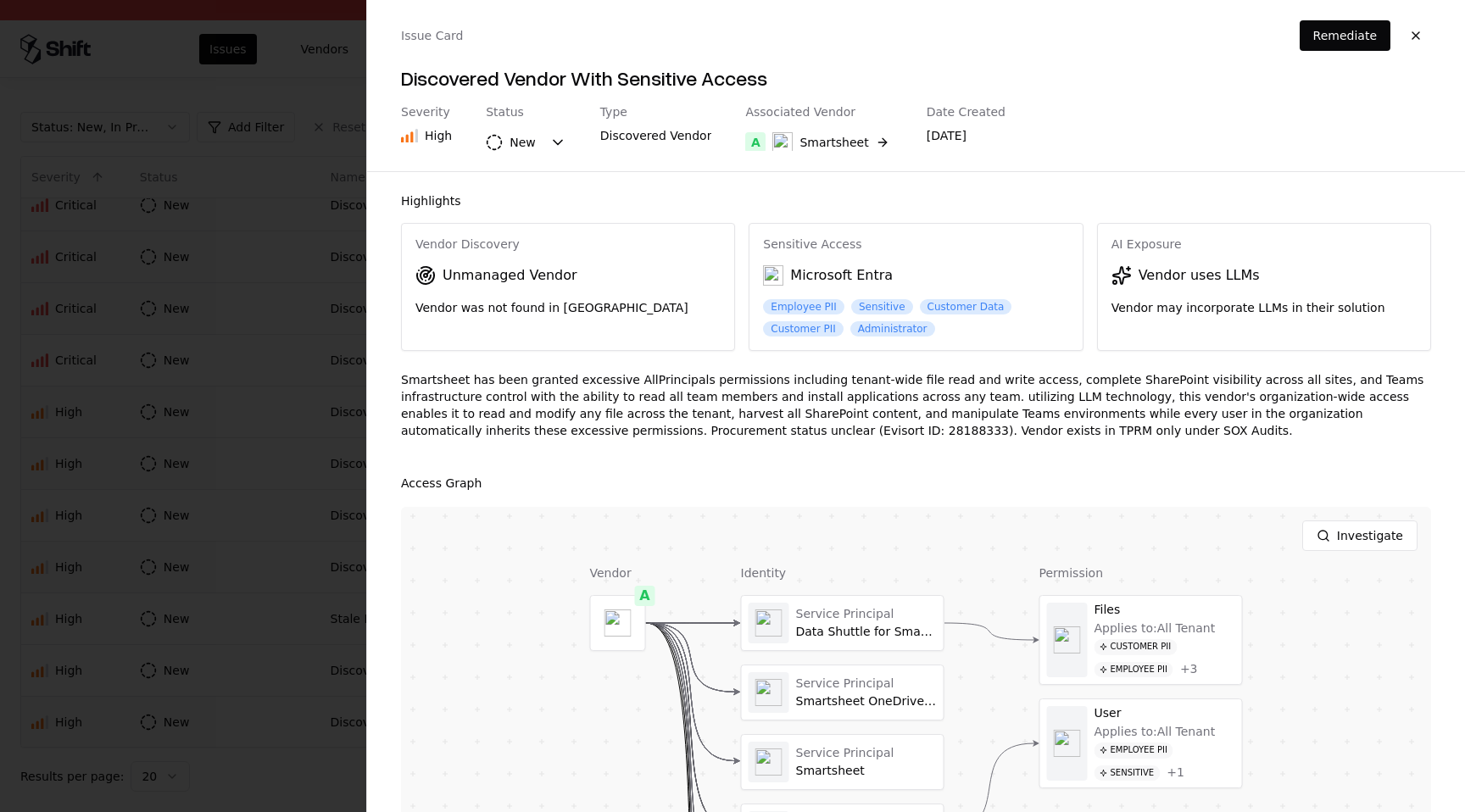
click at [538, 425] on div "Smartsheet has been granted excessive AllPrincipals permissions including tenan…" at bounding box center [916, 412] width 1030 height 82
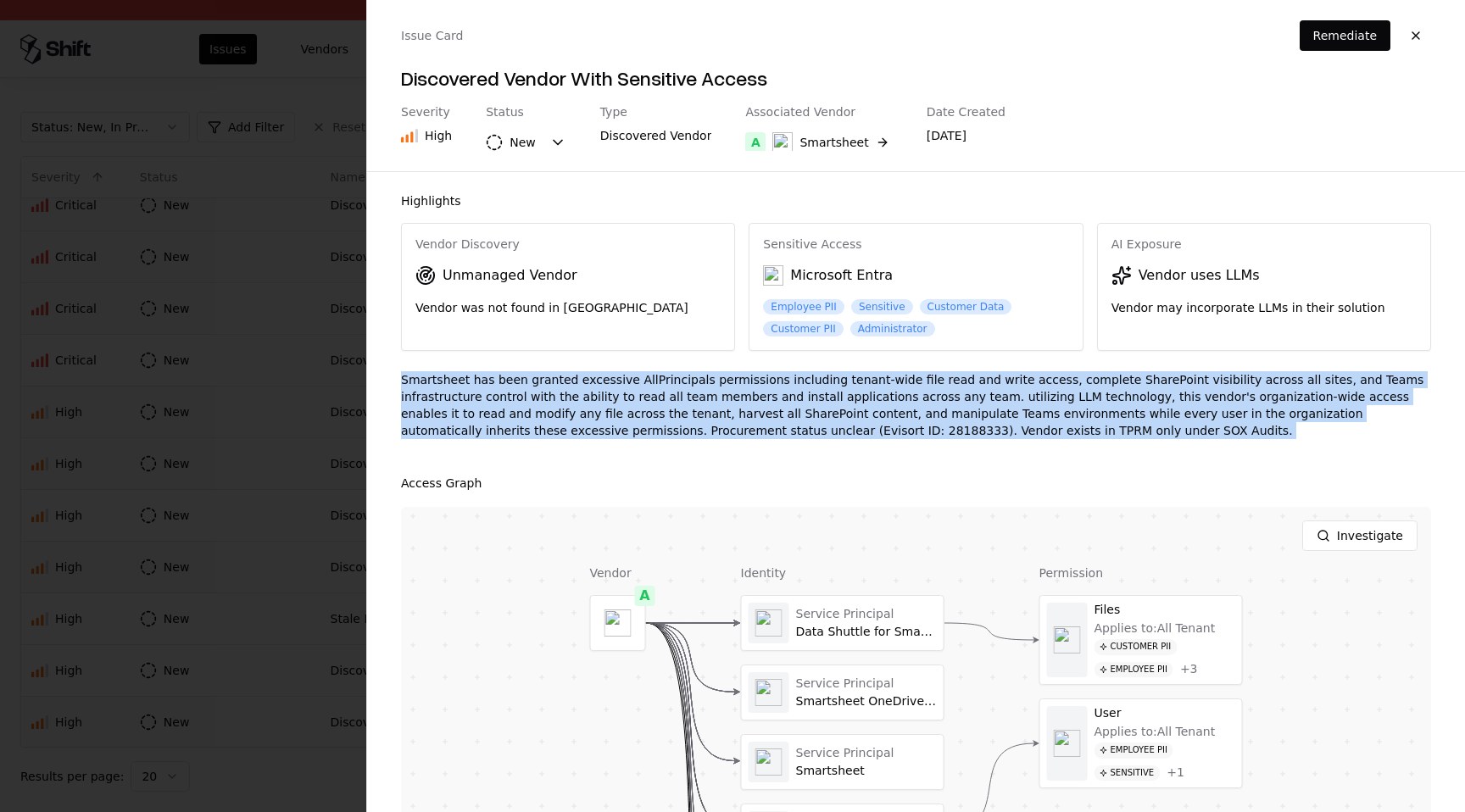
click at [538, 425] on div "Smartsheet has been granted excessive AllPrincipals permissions including tenan…" at bounding box center [916, 412] width 1030 height 82
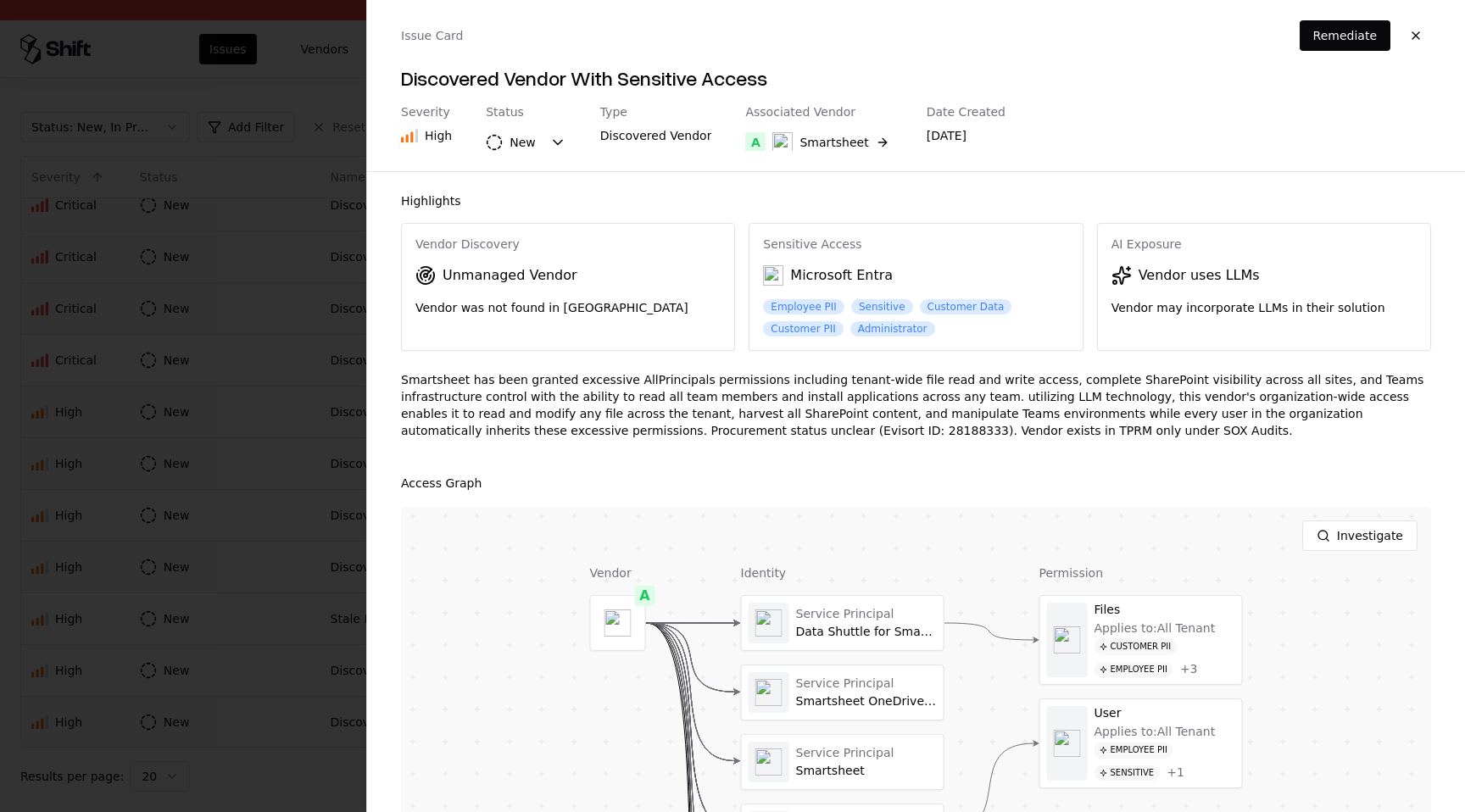
click at [539, 426] on div "Smartsheet has been granted excessive AllPrincipals permissions including tenan…" at bounding box center [916, 412] width 1030 height 82
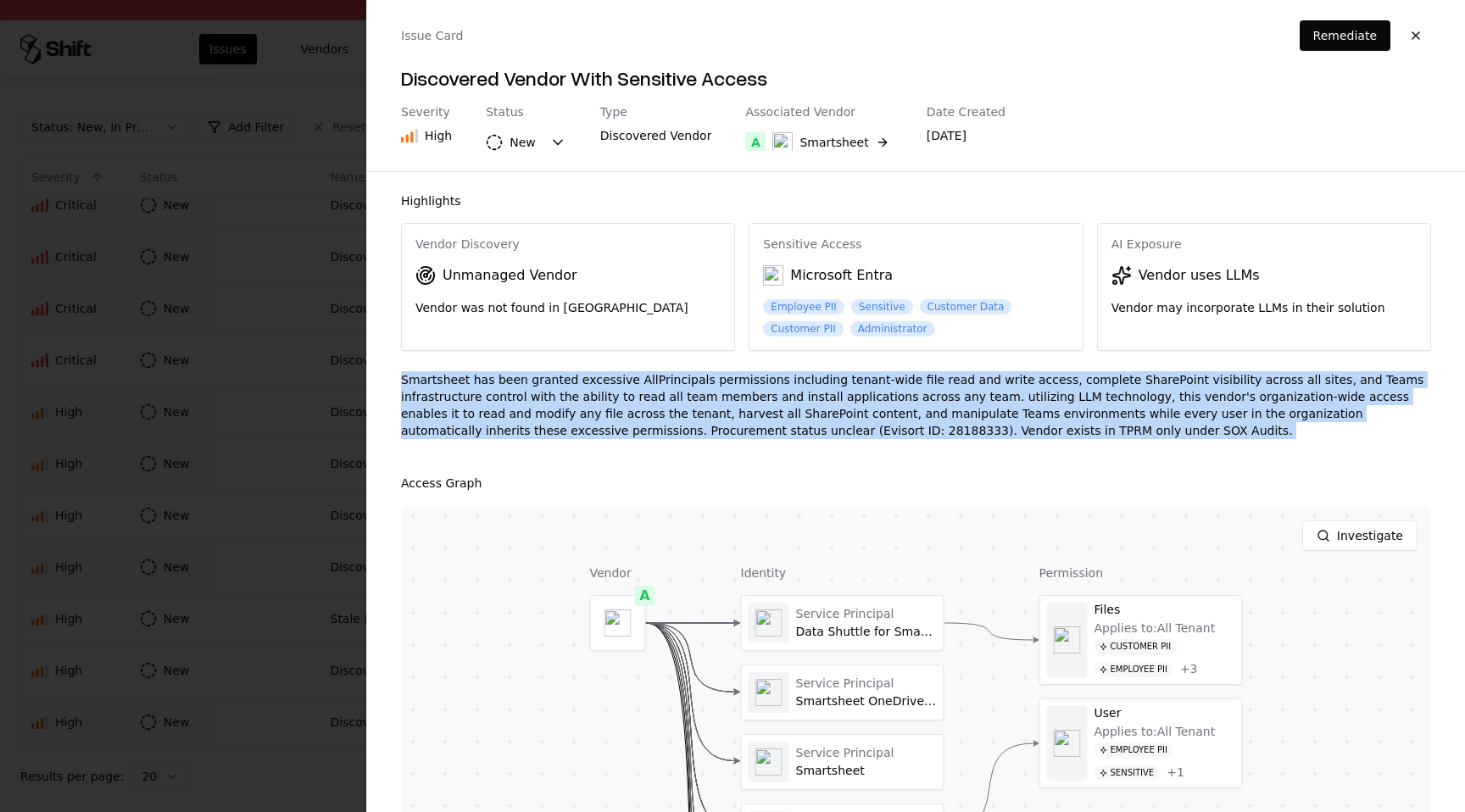
click at [539, 426] on div "Smartsheet has been granted excessive AllPrincipals permissions including tenan…" at bounding box center [916, 412] width 1030 height 82
click at [1412, 40] on button "button" at bounding box center [1415, 35] width 30 height 30
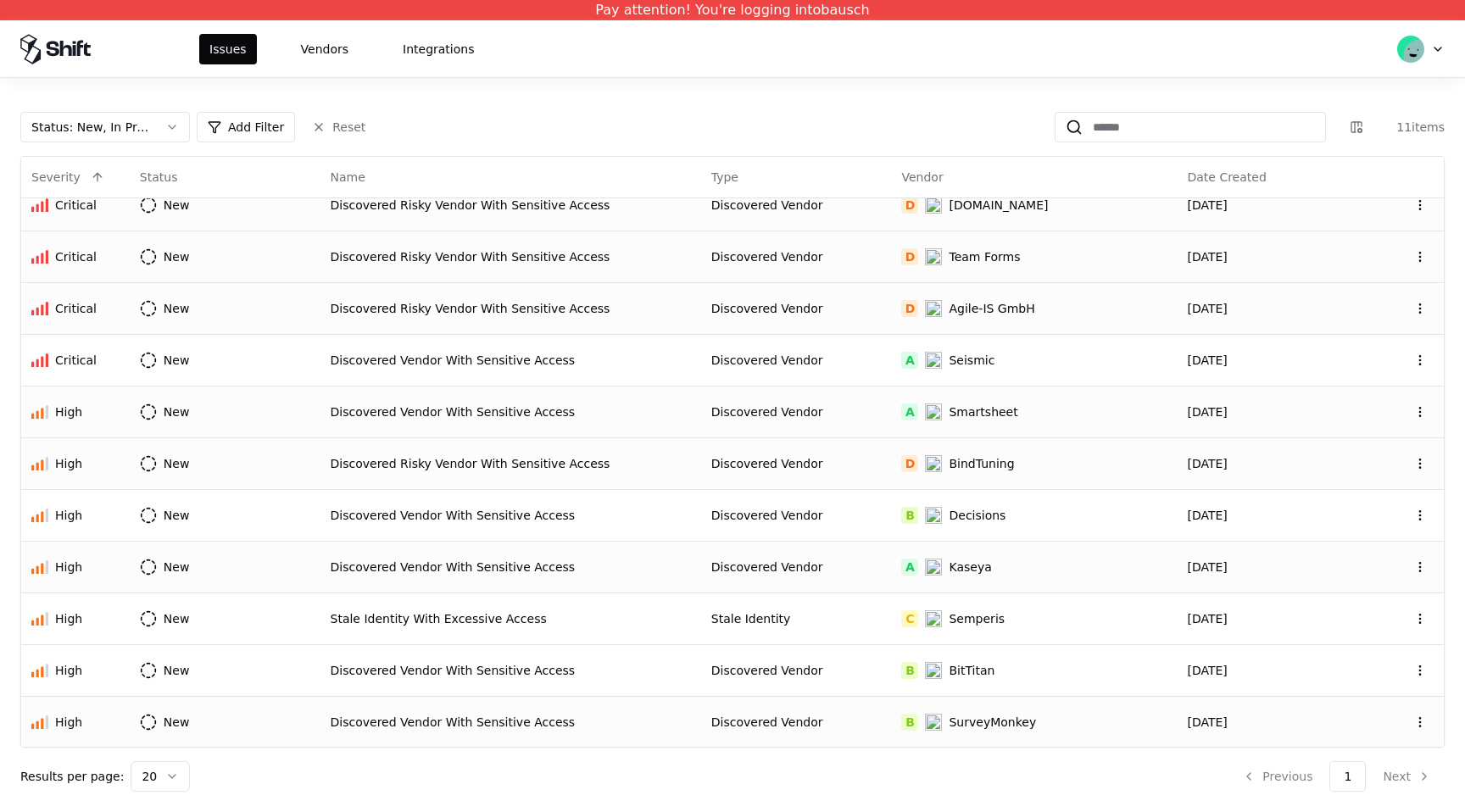
click at [965, 569] on div "Kaseya" at bounding box center [969, 567] width 42 height 17
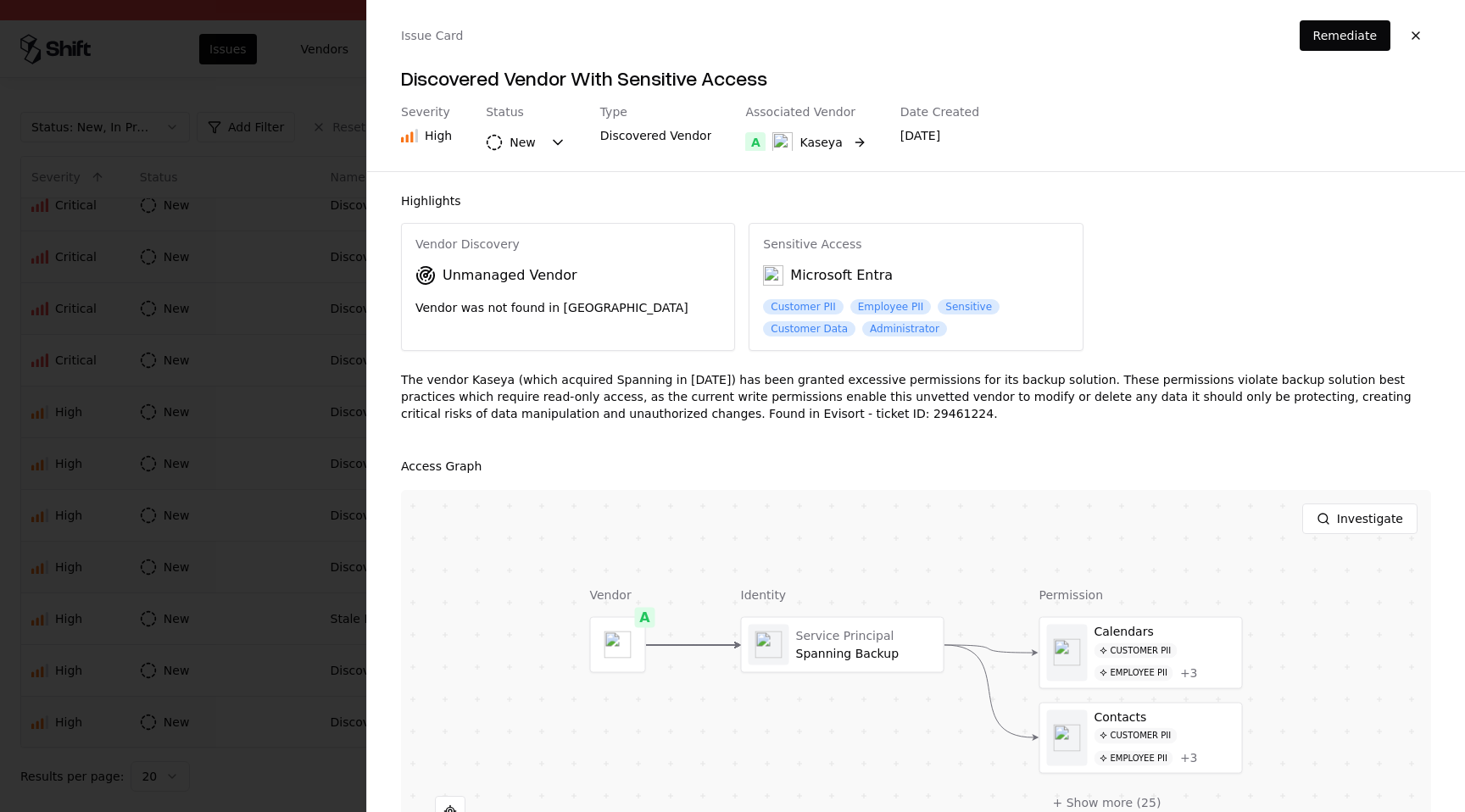
click at [821, 147] on div "Kaseya" at bounding box center [820, 143] width 42 height 17
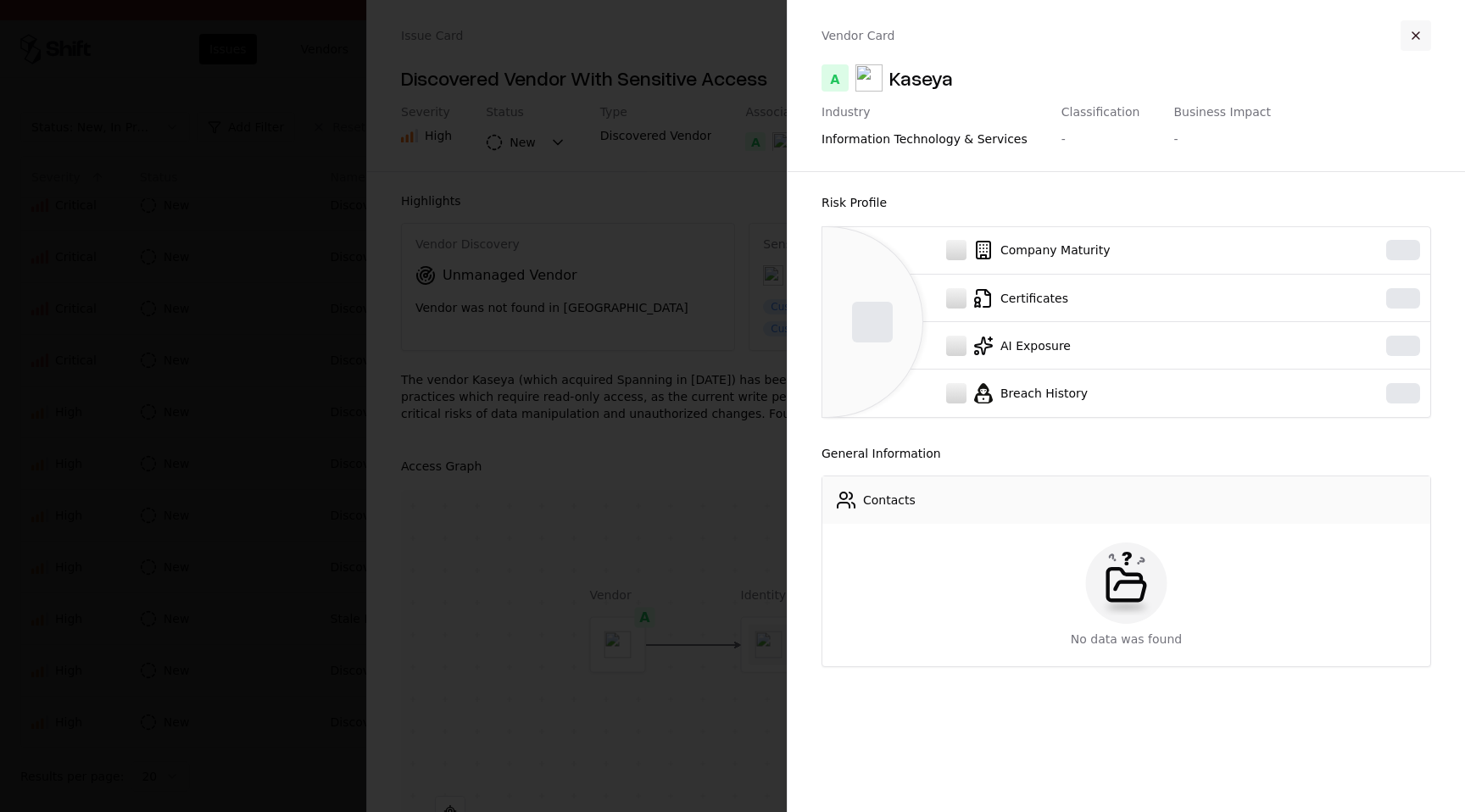
click at [1412, 36] on button "button" at bounding box center [1415, 35] width 30 height 30
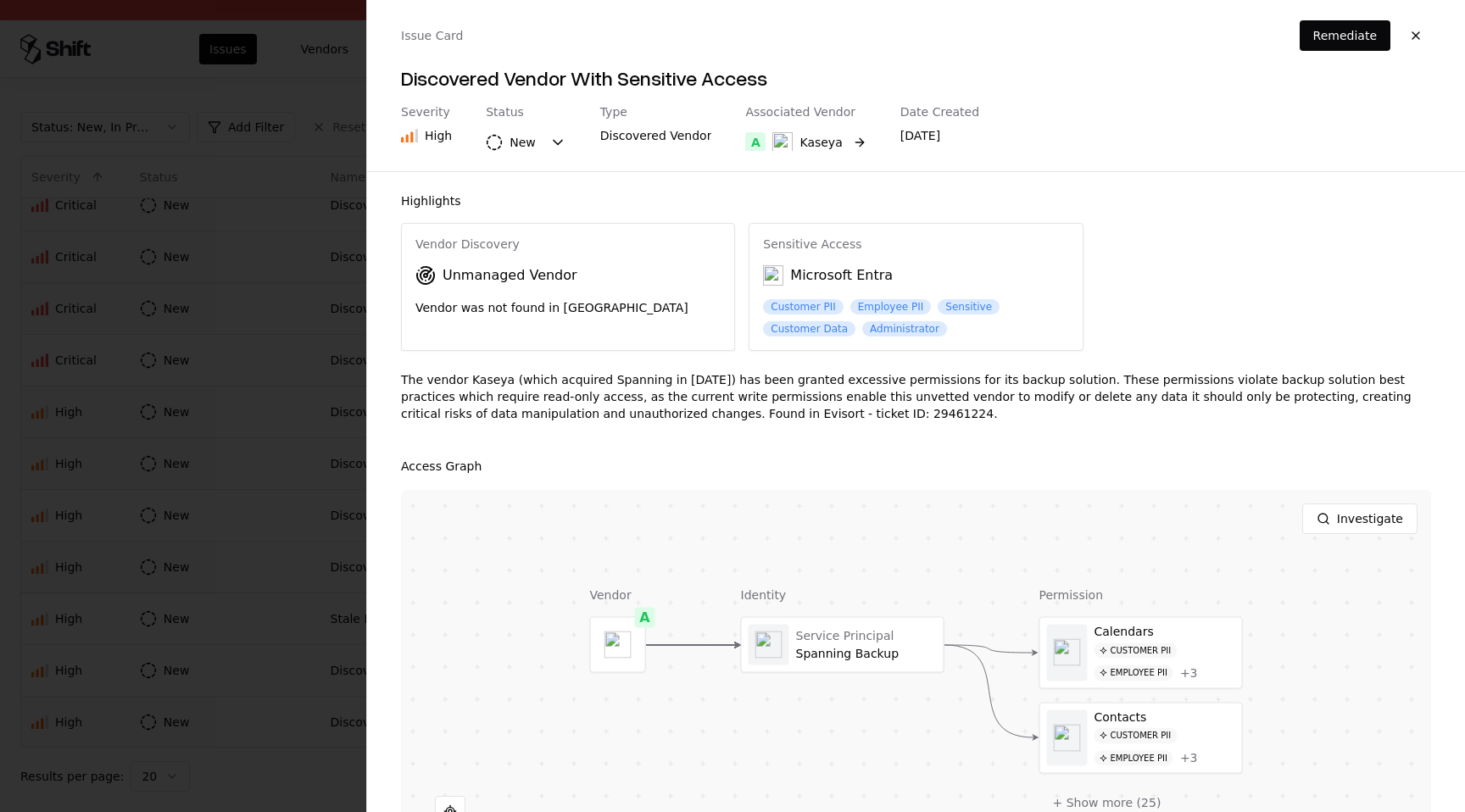
click at [838, 147] on button "A Kaseya" at bounding box center [806, 142] width 120 height 30
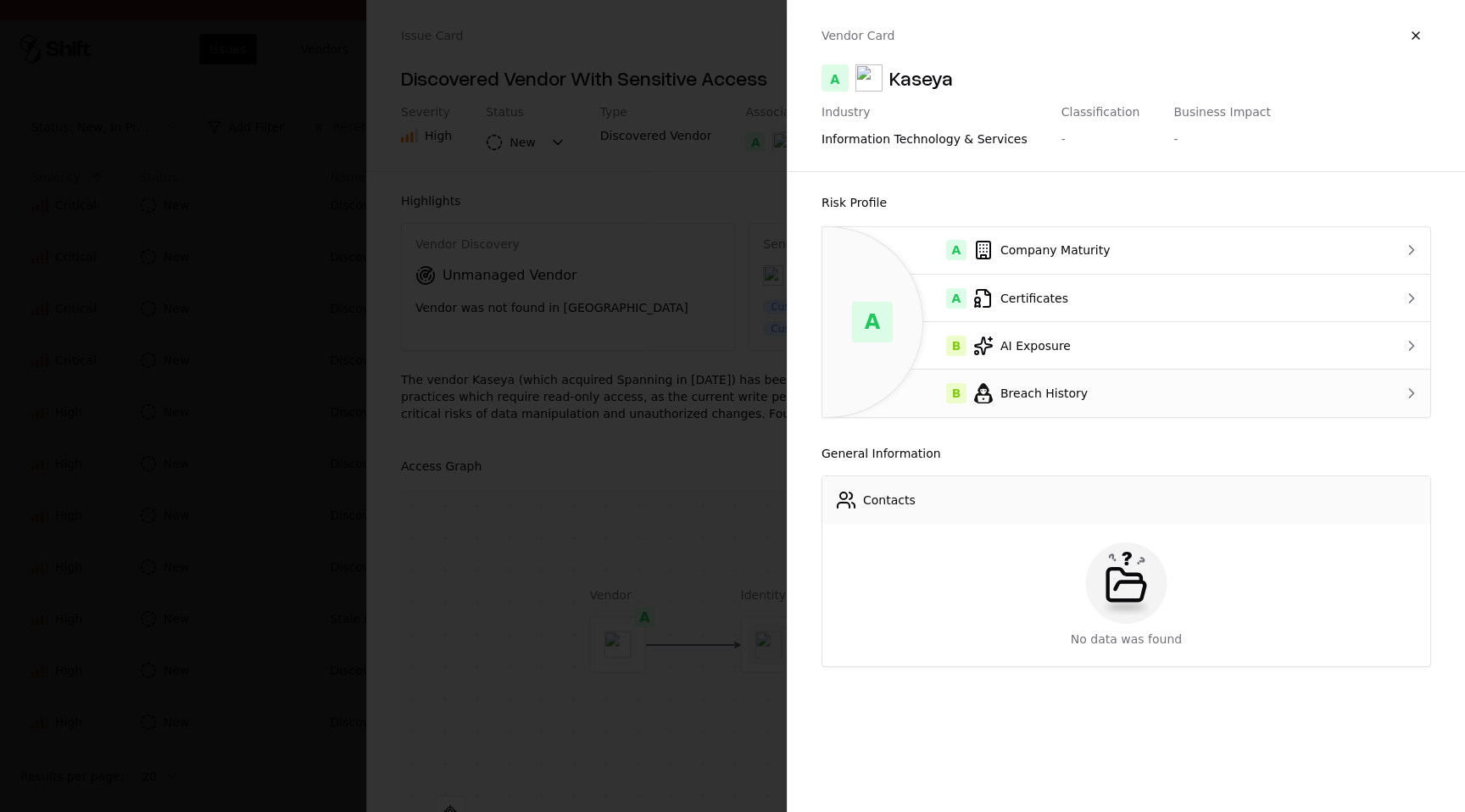
click at [979, 406] on td "B Breach History" at bounding box center [1092, 393] width 541 height 47
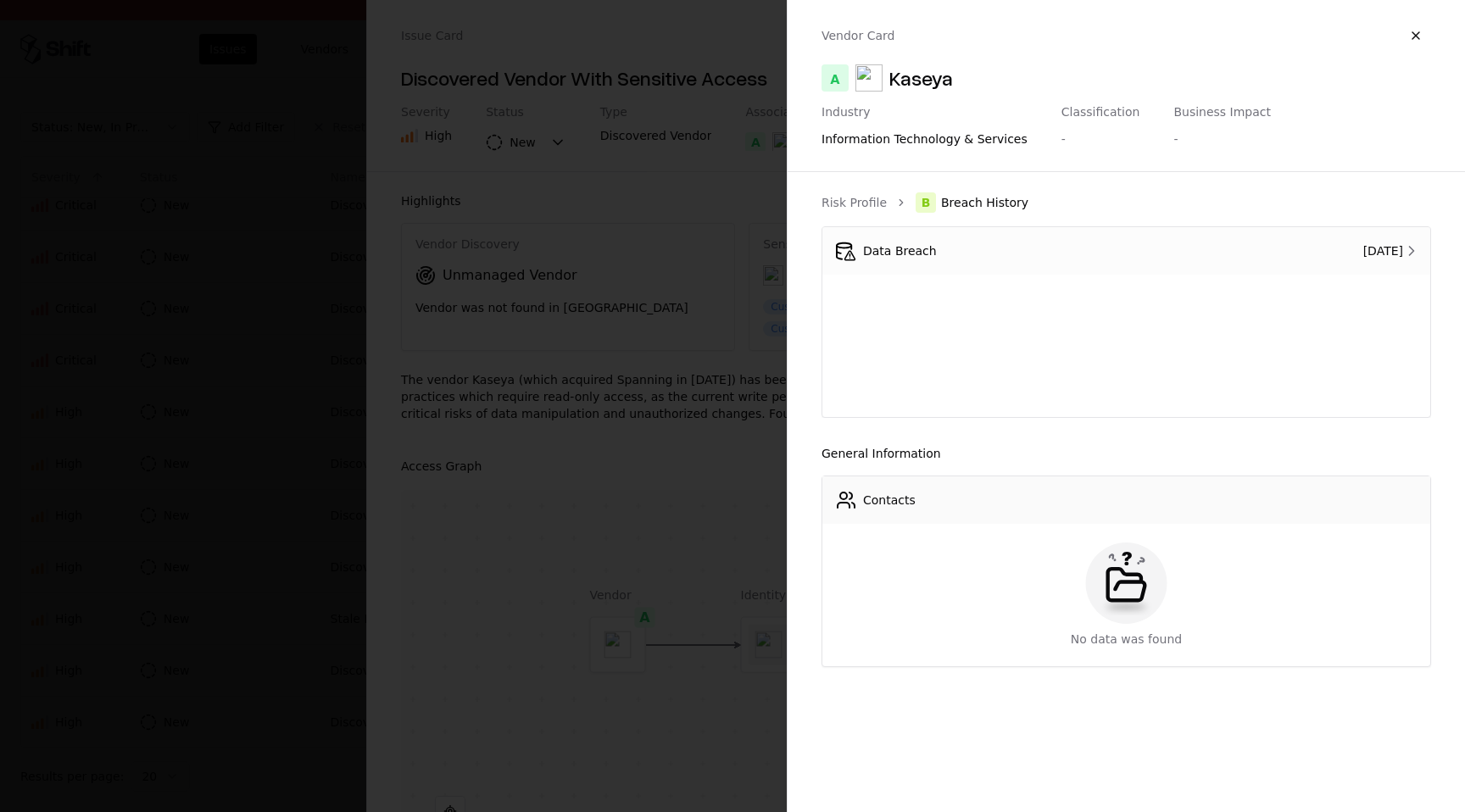
click at [1363, 253] on div "Aug 27, 2023" at bounding box center [1382, 251] width 40 height 17
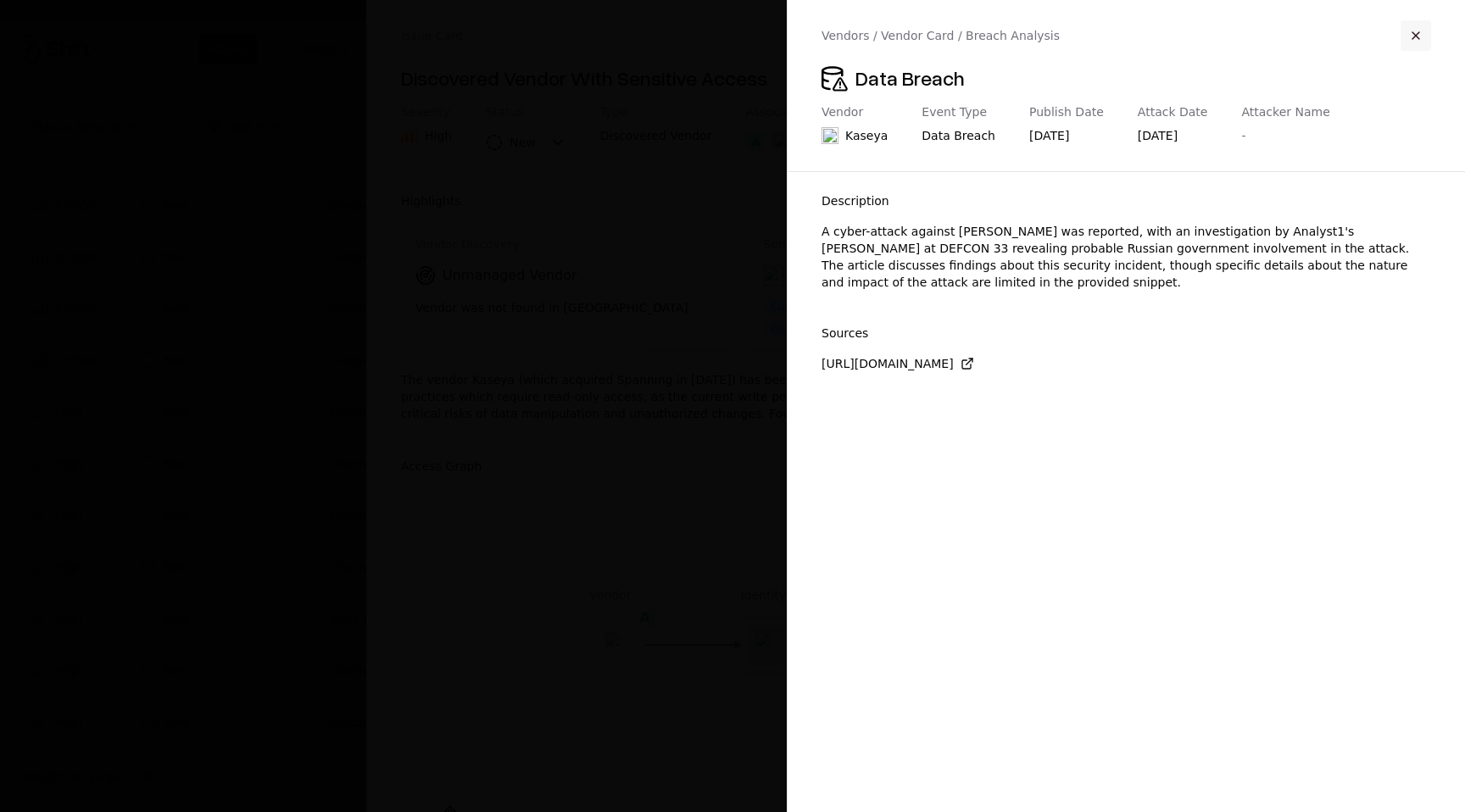
click at [1413, 41] on button "button" at bounding box center [1415, 35] width 30 height 30
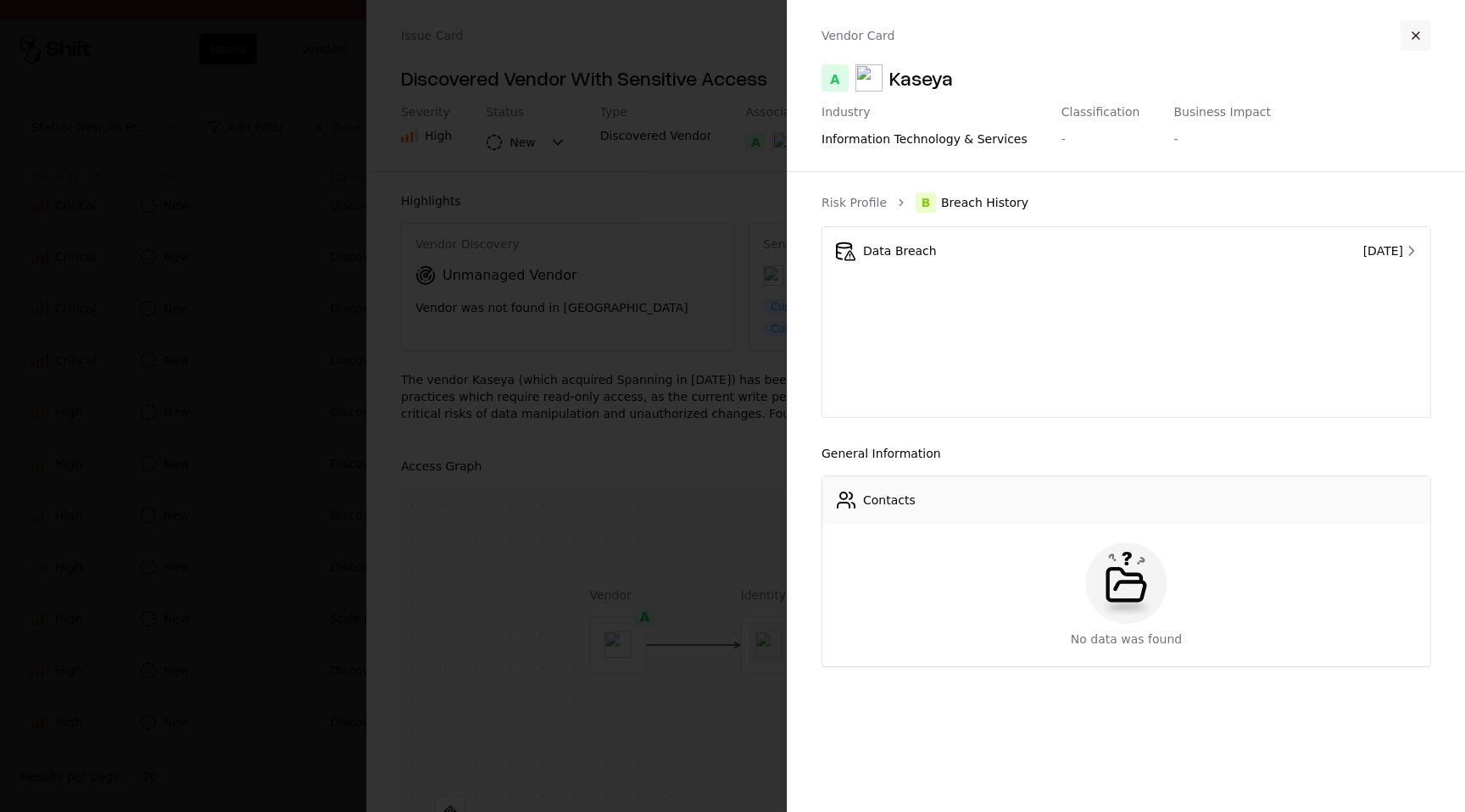
click at [1417, 29] on button "button" at bounding box center [1415, 35] width 30 height 30
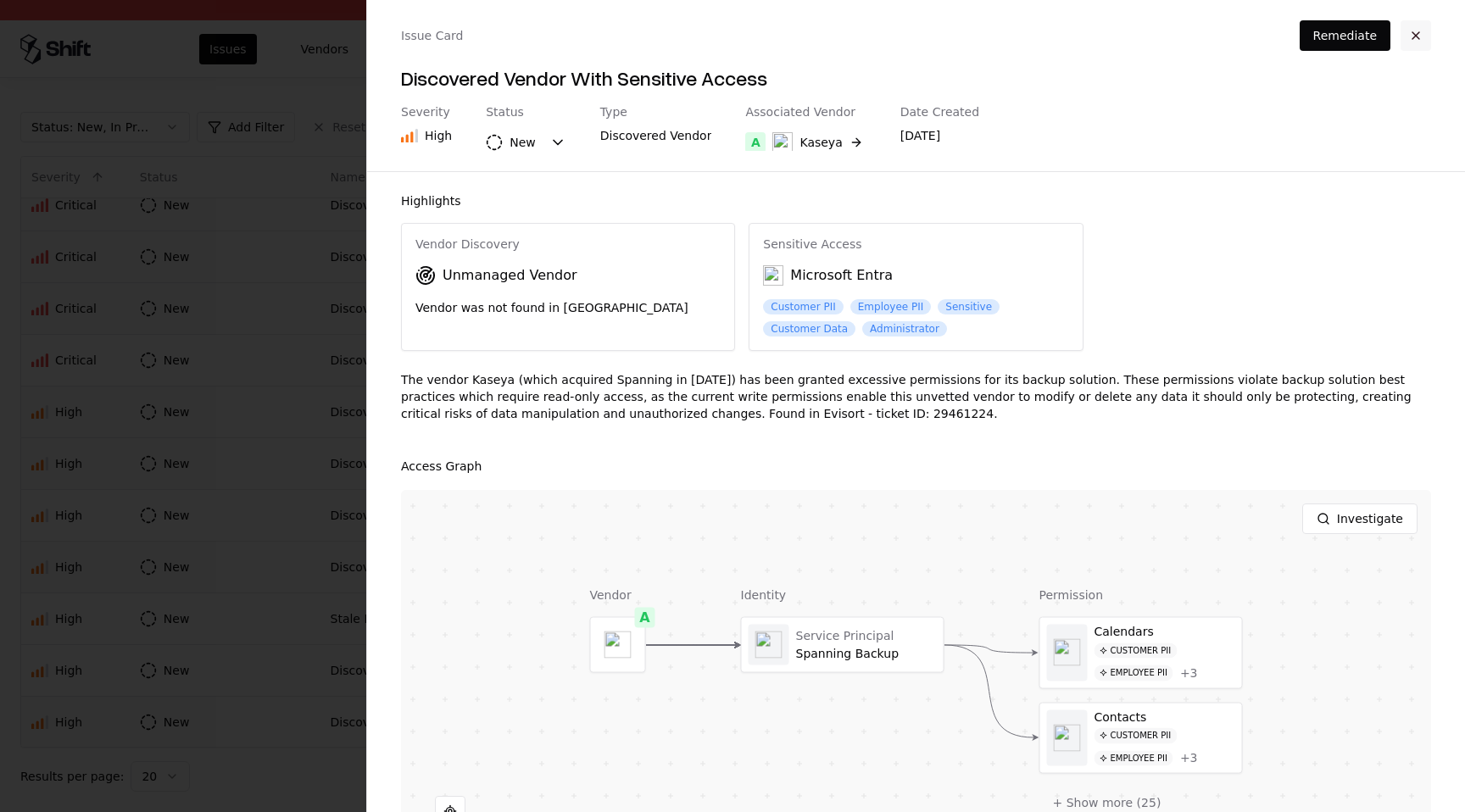
click at [1417, 30] on button "button" at bounding box center [1415, 35] width 30 height 30
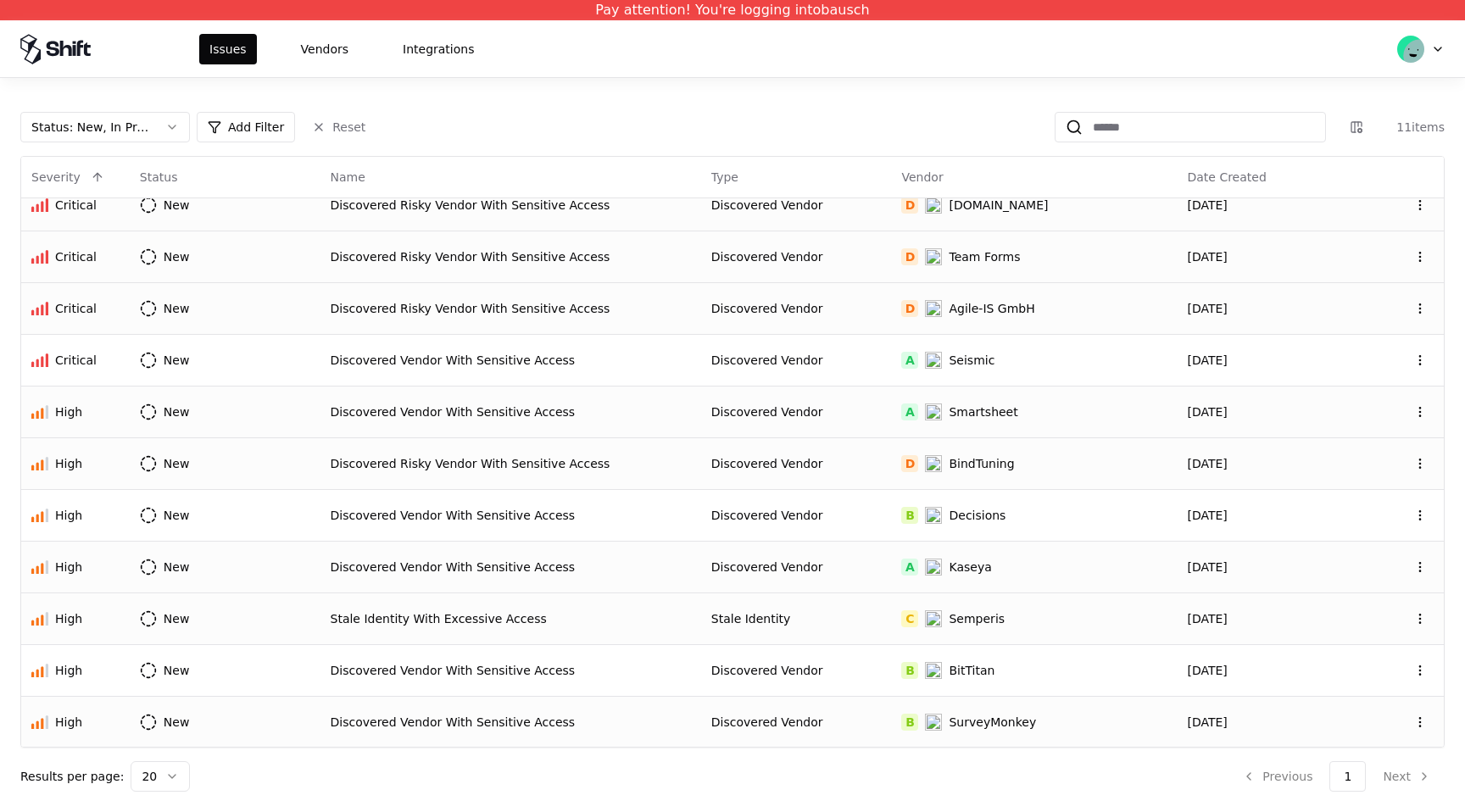
click at [849, 607] on td "Stale Identity" at bounding box center [796, 618] width 191 height 52
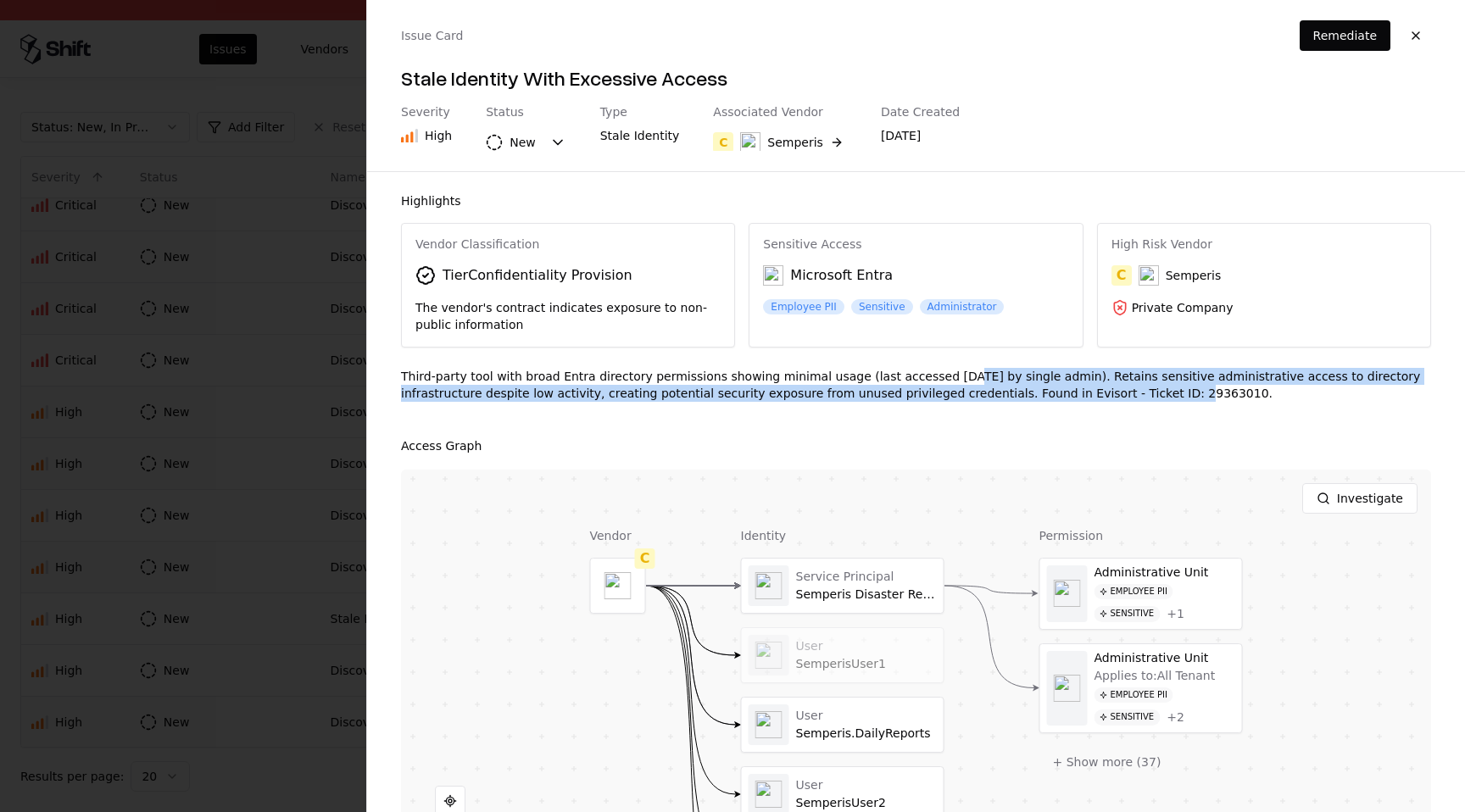
drag, startPoint x: 935, startPoint y: 384, endPoint x: 1051, endPoint y: 390, distance: 116.2
click at [1052, 391] on div "Third-party tool with broad Entra directory permissions showing minimal usage (…" at bounding box center [916, 391] width 1030 height 47
click at [1051, 390] on div "Third-party tool with broad Entra directory permissions showing minimal usage (…" at bounding box center [916, 391] width 1030 height 47
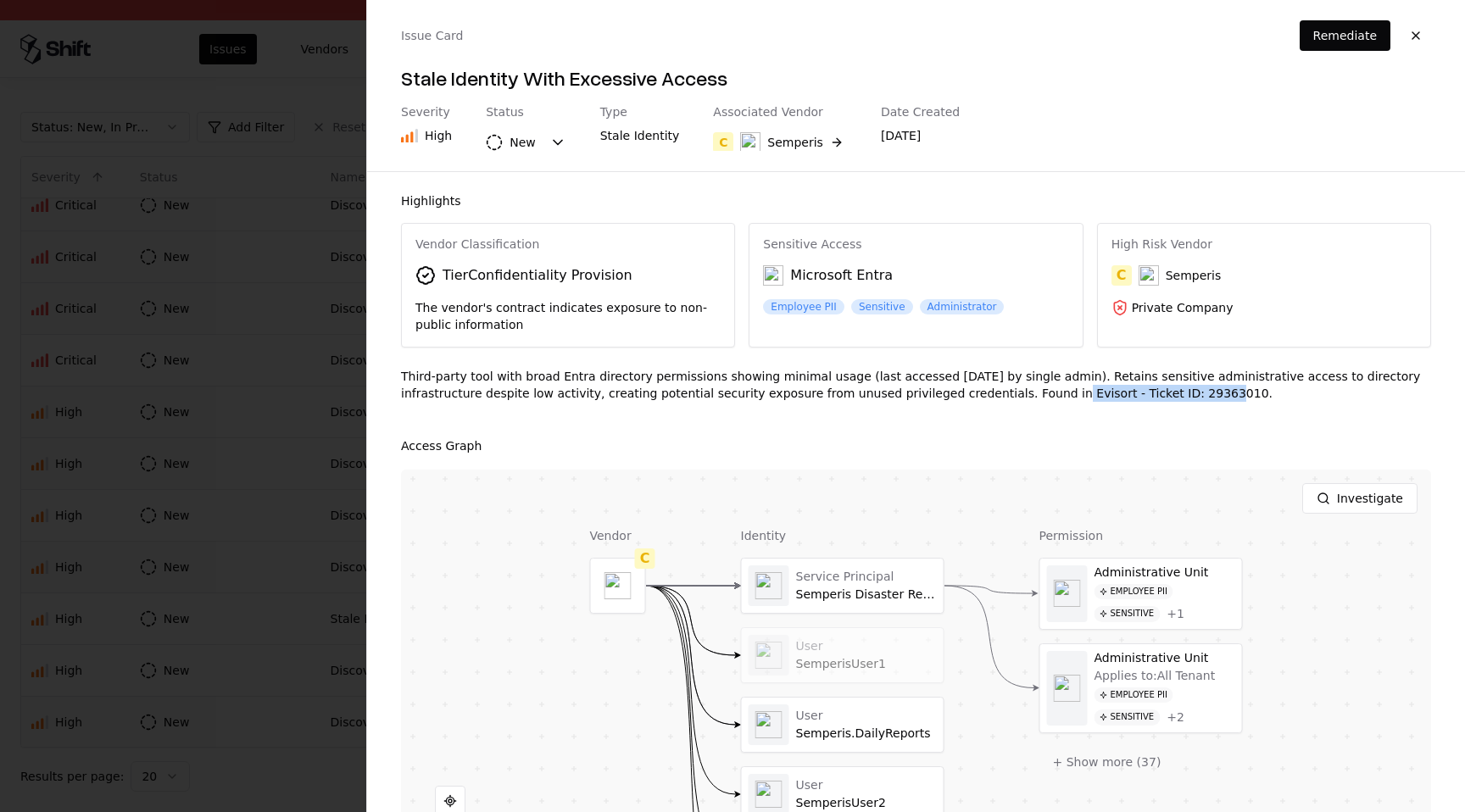
drag, startPoint x: 1080, startPoint y: 394, endPoint x: 941, endPoint y: 393, distance: 139.0
click at [941, 394] on div "Third-party tool with broad Entra directory permissions showing minimal usage (…" at bounding box center [916, 391] width 1030 height 47
drag, startPoint x: 533, startPoint y: 276, endPoint x: 586, endPoint y: 278, distance: 53.0
click at [586, 278] on div "Tier Confidentiality Provision" at bounding box center [537, 276] width 190 height 21
drag, startPoint x: 528, startPoint y: 280, endPoint x: 575, endPoint y: 282, distance: 47.0
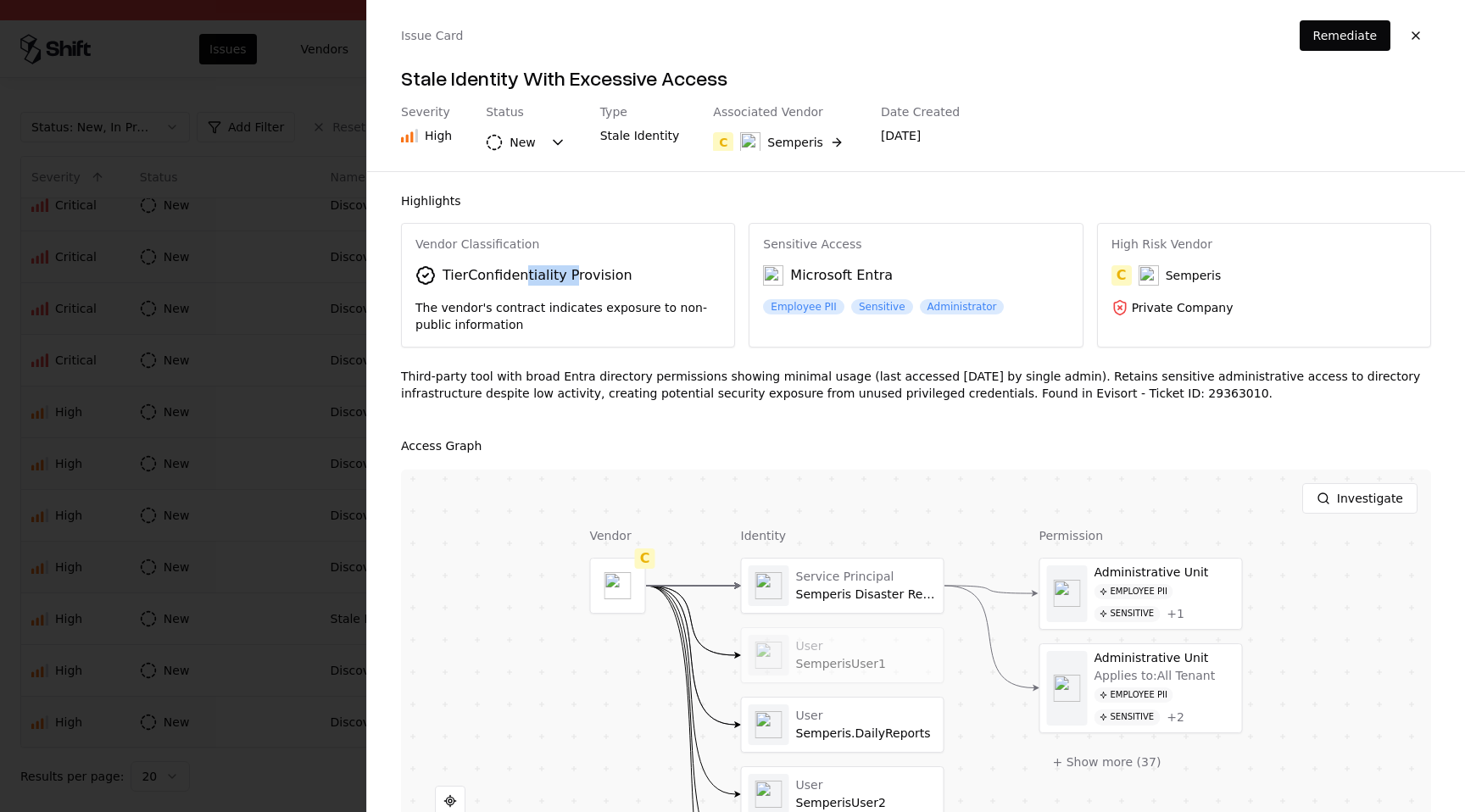
click at [575, 282] on div "Tier Confidentiality Provision" at bounding box center [537, 276] width 190 height 21
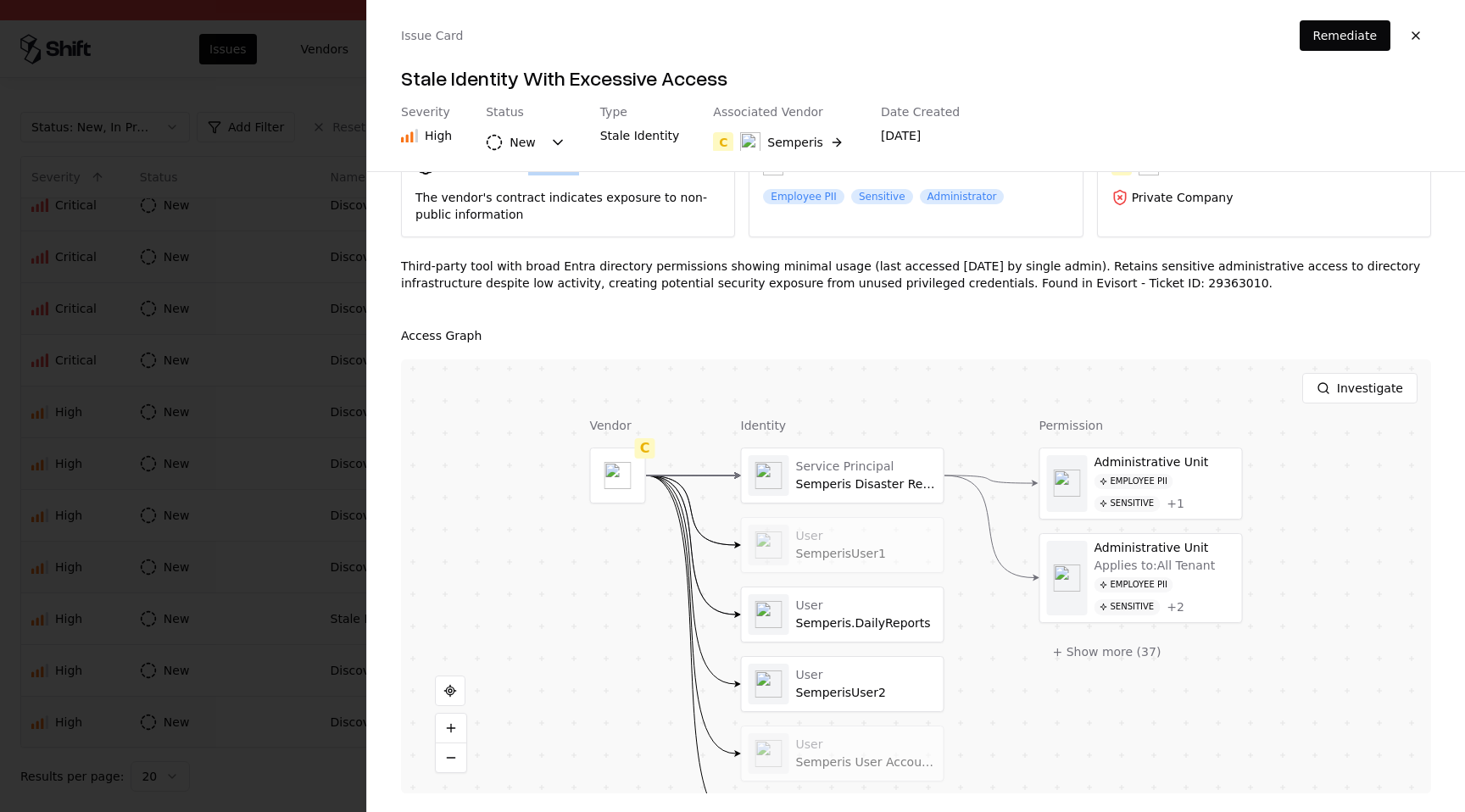
scroll to position [112, 0]
click at [1347, 391] on button "Investigate" at bounding box center [1359, 386] width 115 height 30
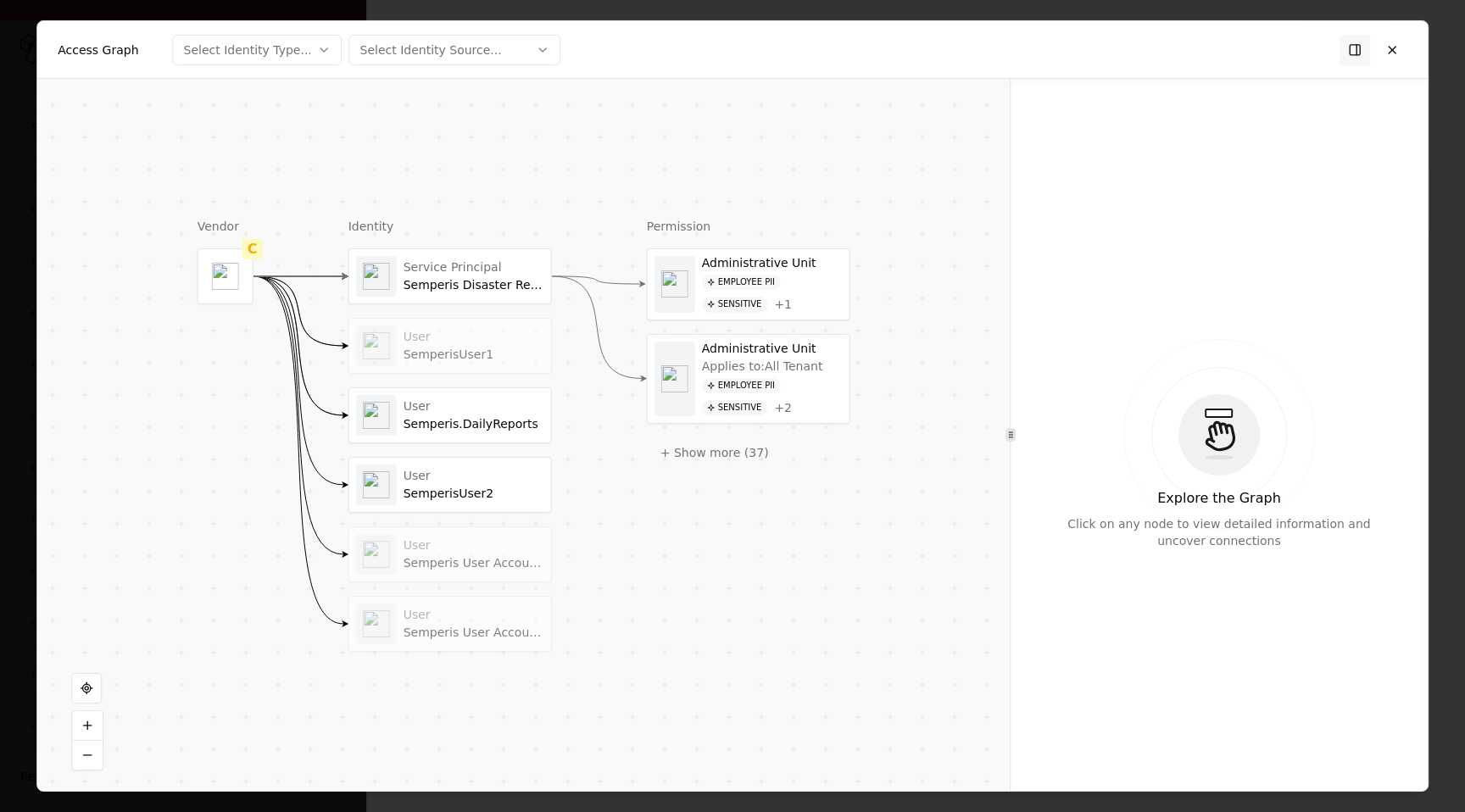
click at [511, 347] on div "SemperisUser1" at bounding box center [474, 355] width 141 height 15
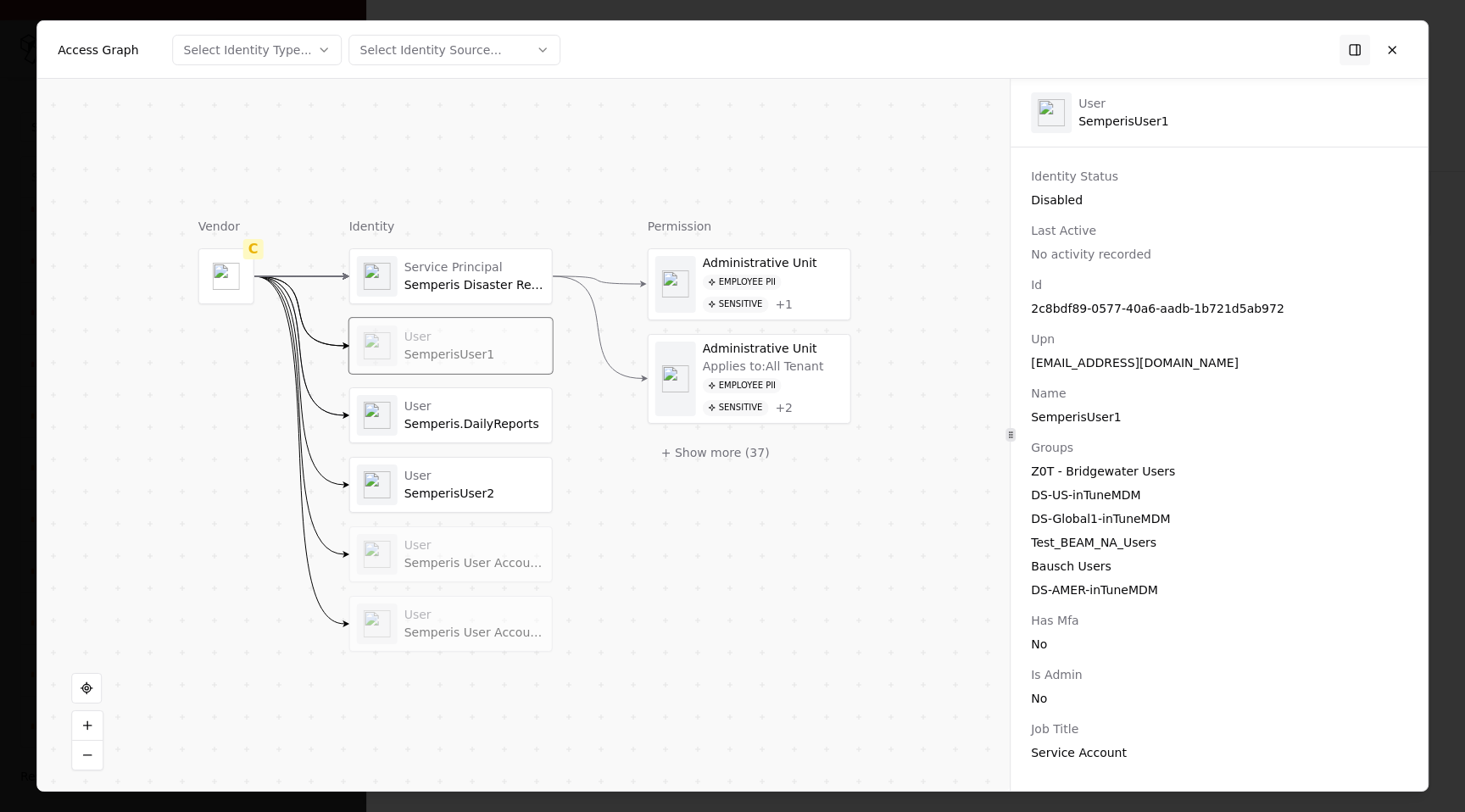
click at [462, 423] on div "Semperis.DailyReports" at bounding box center [475, 424] width 141 height 15
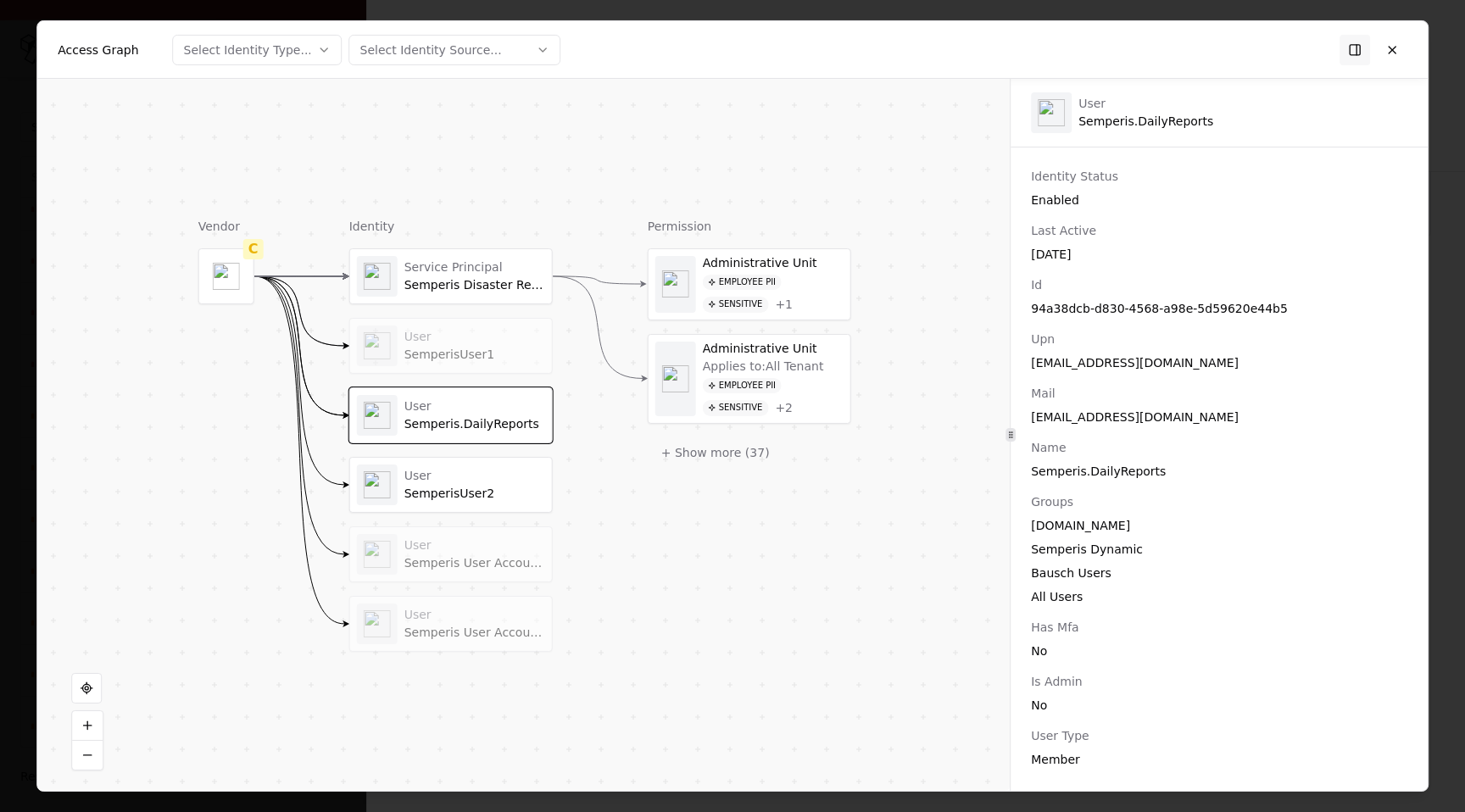
click at [462, 423] on div "Semperis.DailyReports" at bounding box center [475, 424] width 141 height 15
drag, startPoint x: 1094, startPoint y: 252, endPoint x: 1017, endPoint y: 253, distance: 77.0
click at [1017, 253] on div "Identity Status Enabled Last Active Mar 28, 2024" at bounding box center [1218, 215] width 417 height 95
click at [508, 347] on div "SemperisUser1" at bounding box center [475, 355] width 141 height 15
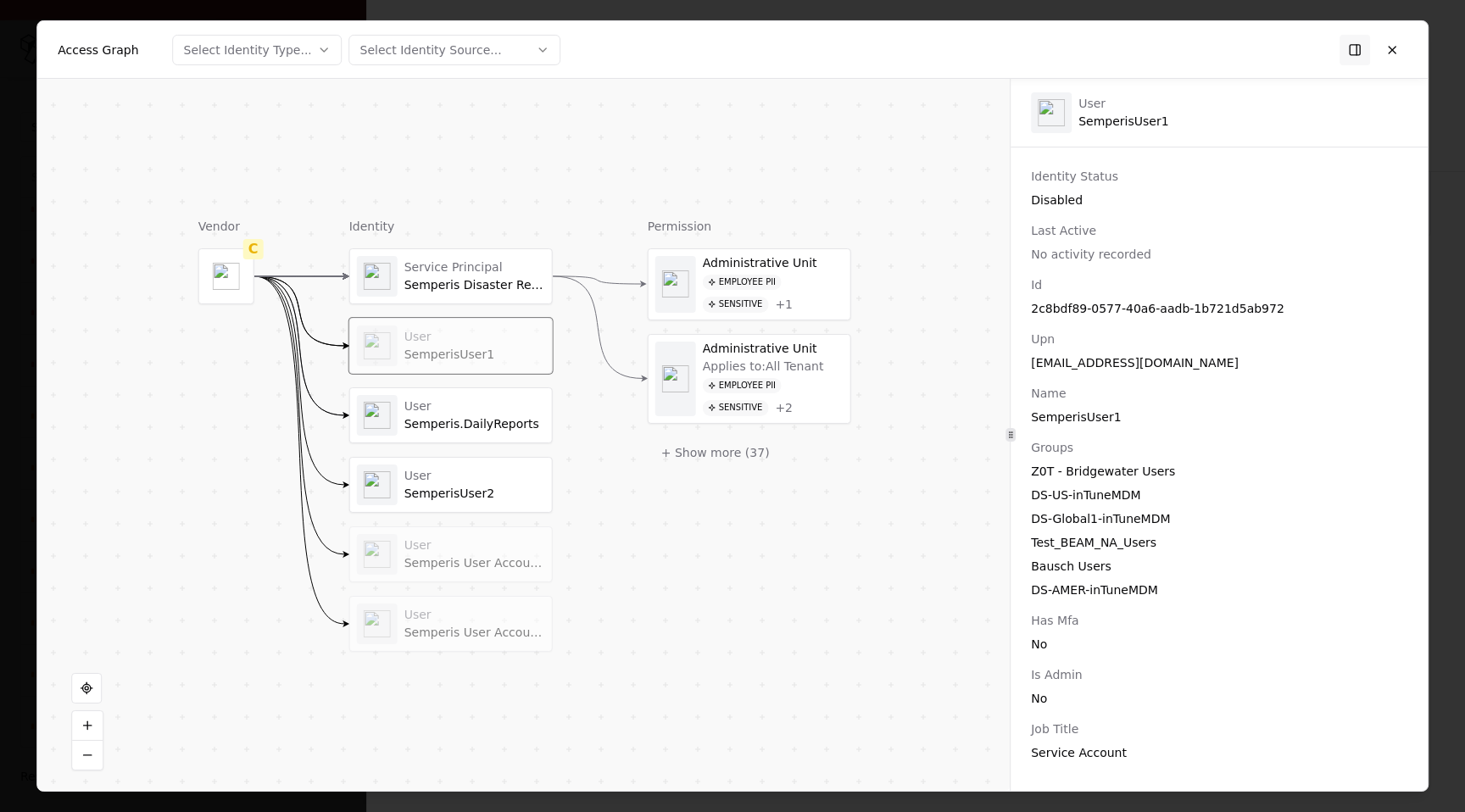
click at [499, 553] on div "User Semperis User Account 1" at bounding box center [475, 553] width 141 height 33
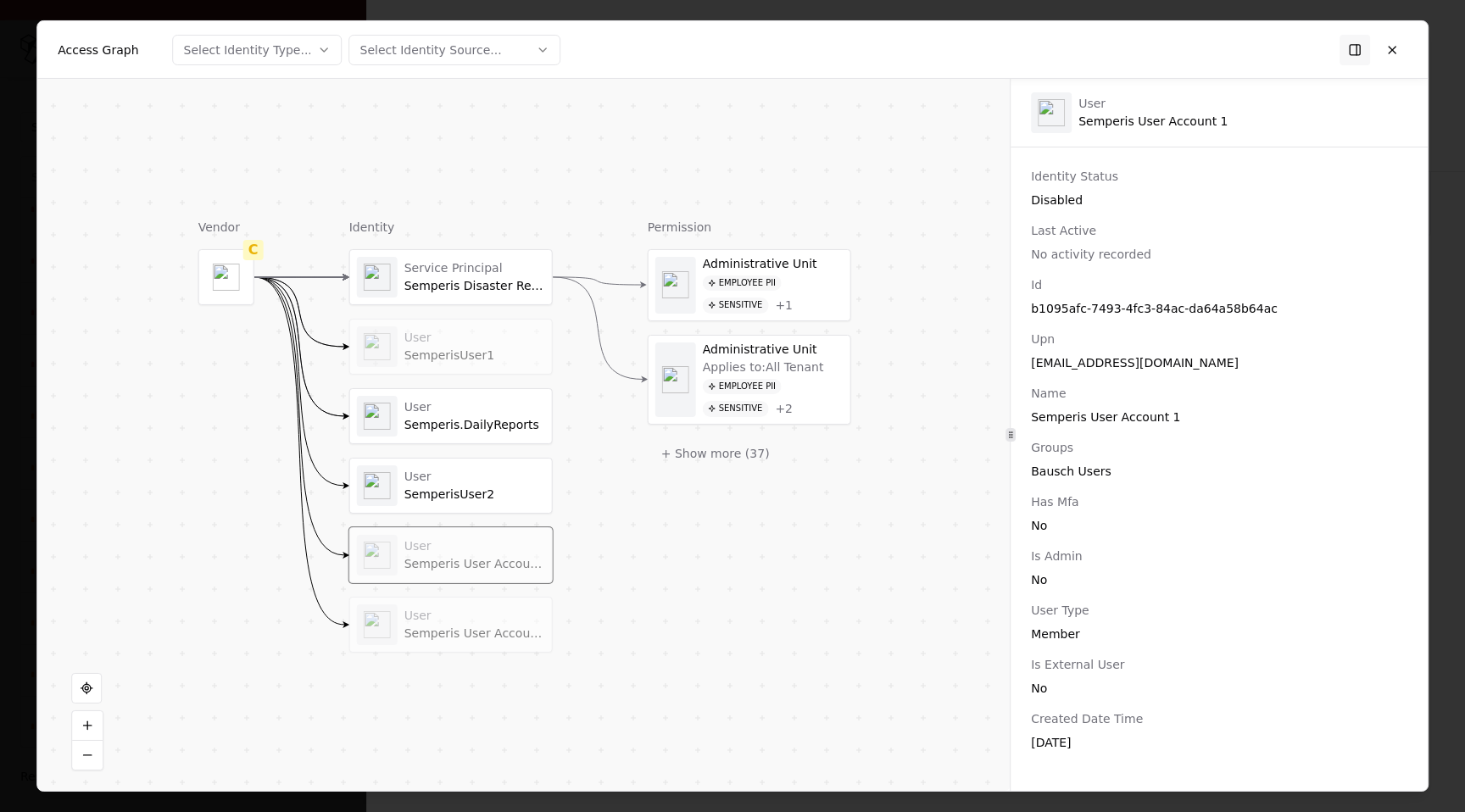
click at [490, 476] on div "User" at bounding box center [475, 476] width 141 height 15
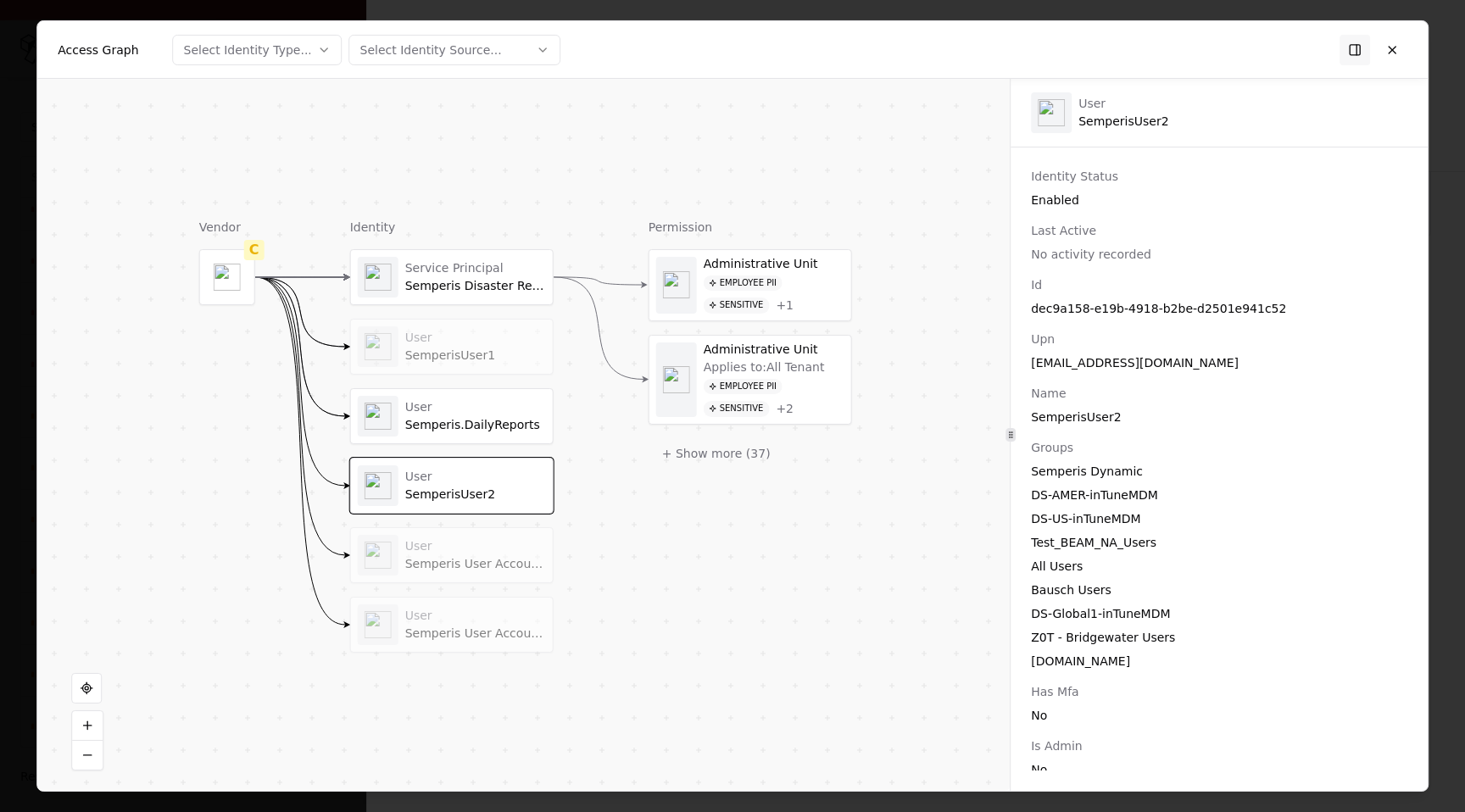
click at [496, 412] on div "User" at bounding box center [475, 406] width 141 height 15
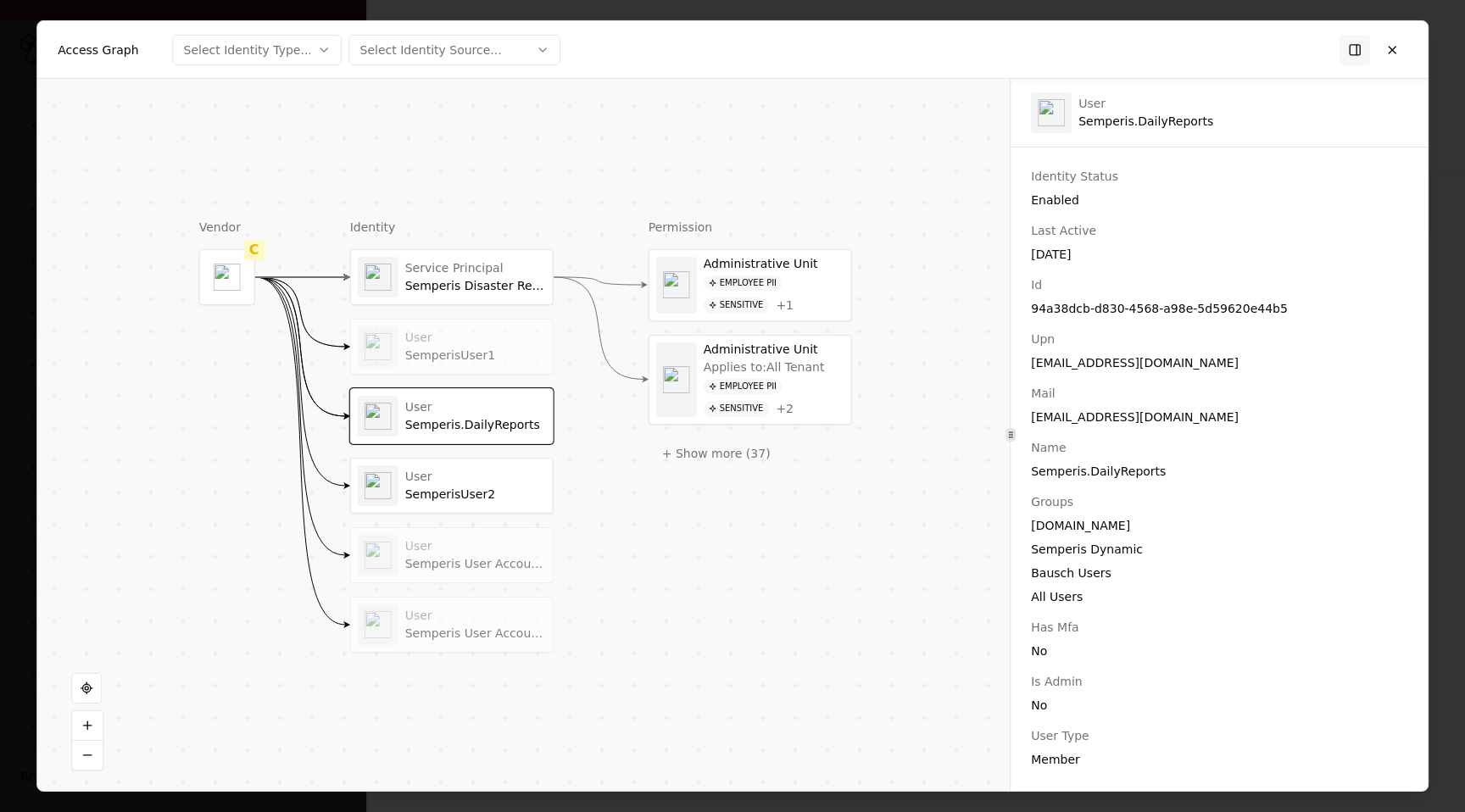
click at [479, 282] on div "Semperis Disaster Recovery for Entra Tenant" at bounding box center [475, 286] width 141 height 15
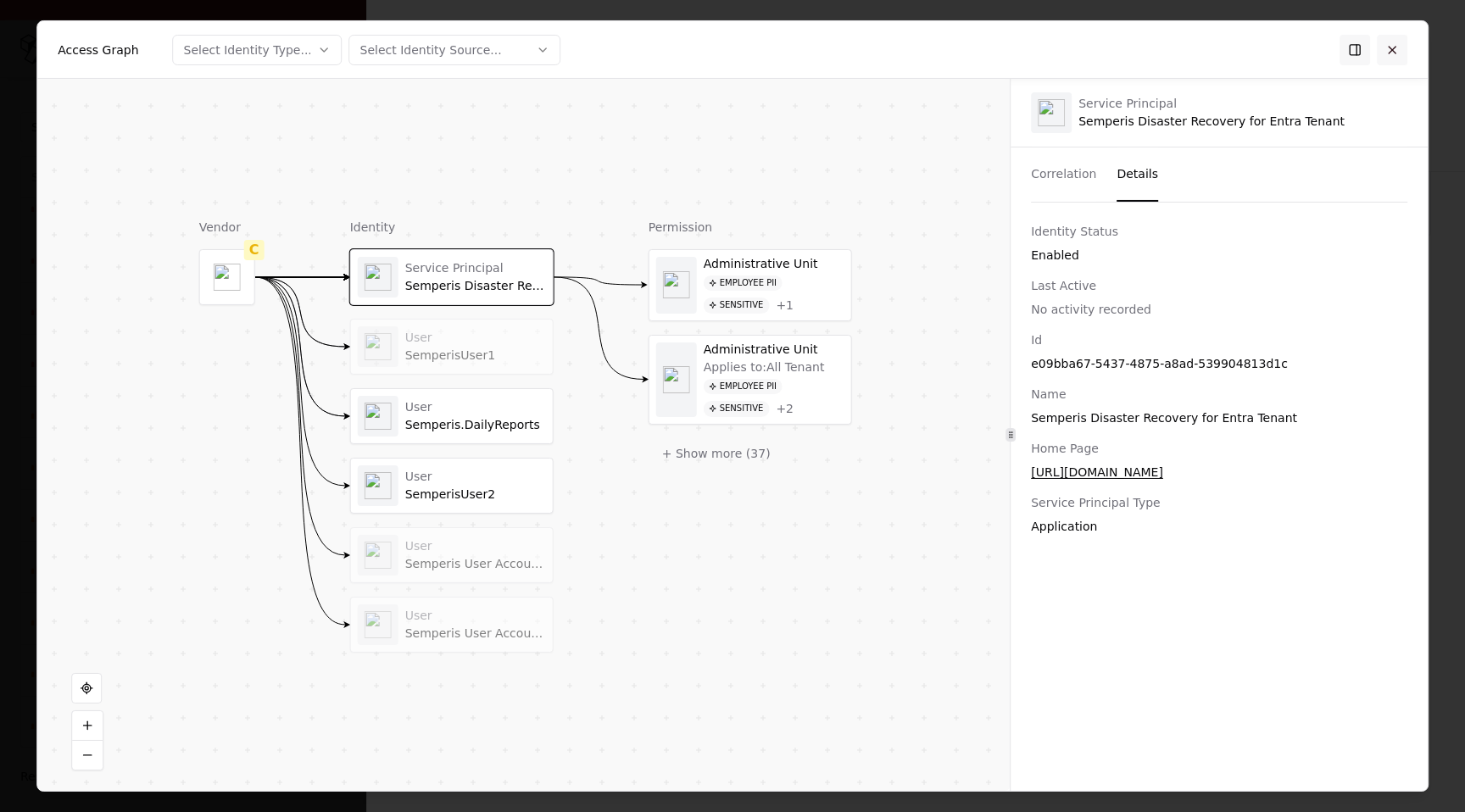
click at [1402, 52] on button at bounding box center [1391, 48] width 30 height 30
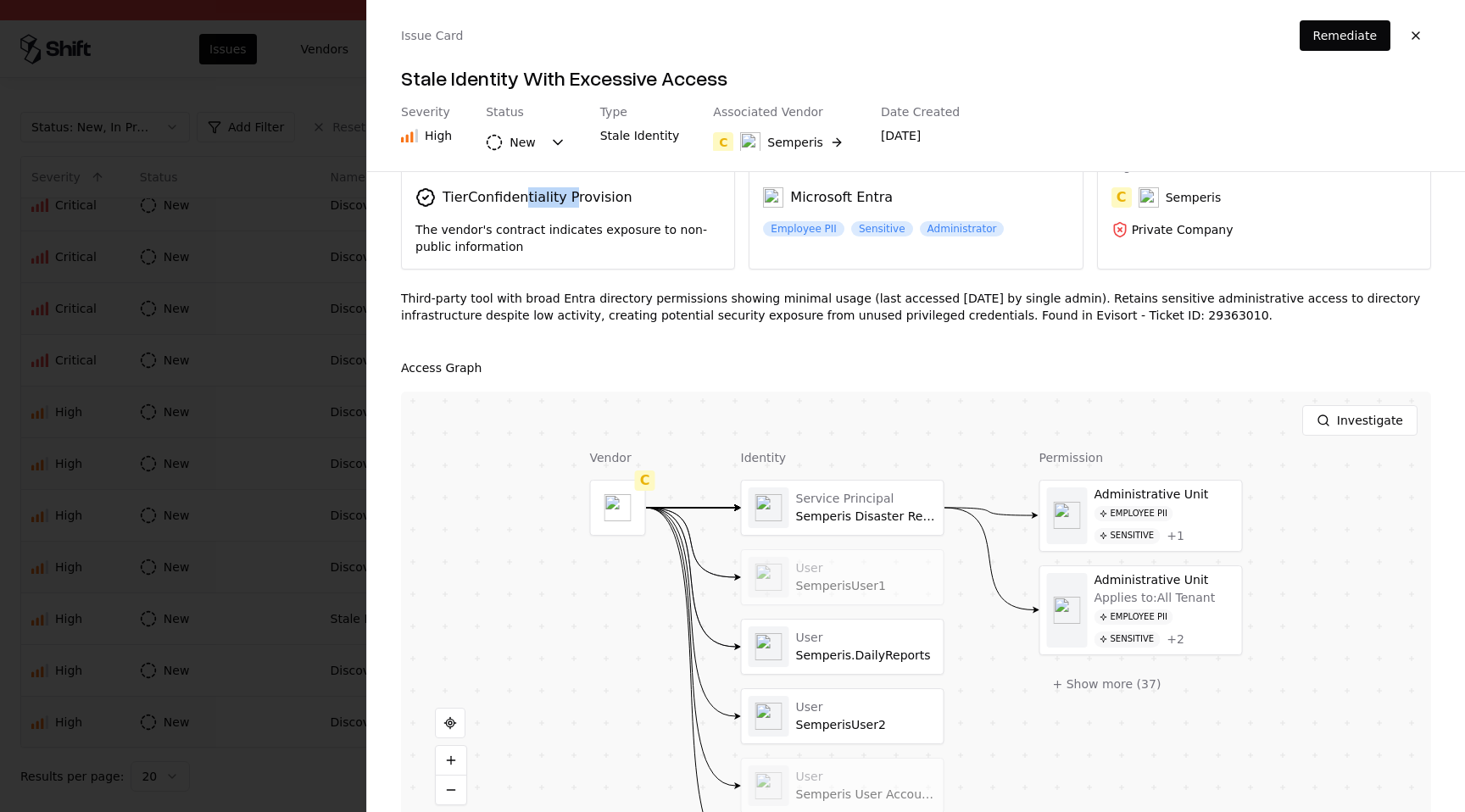
scroll to position [72, 0]
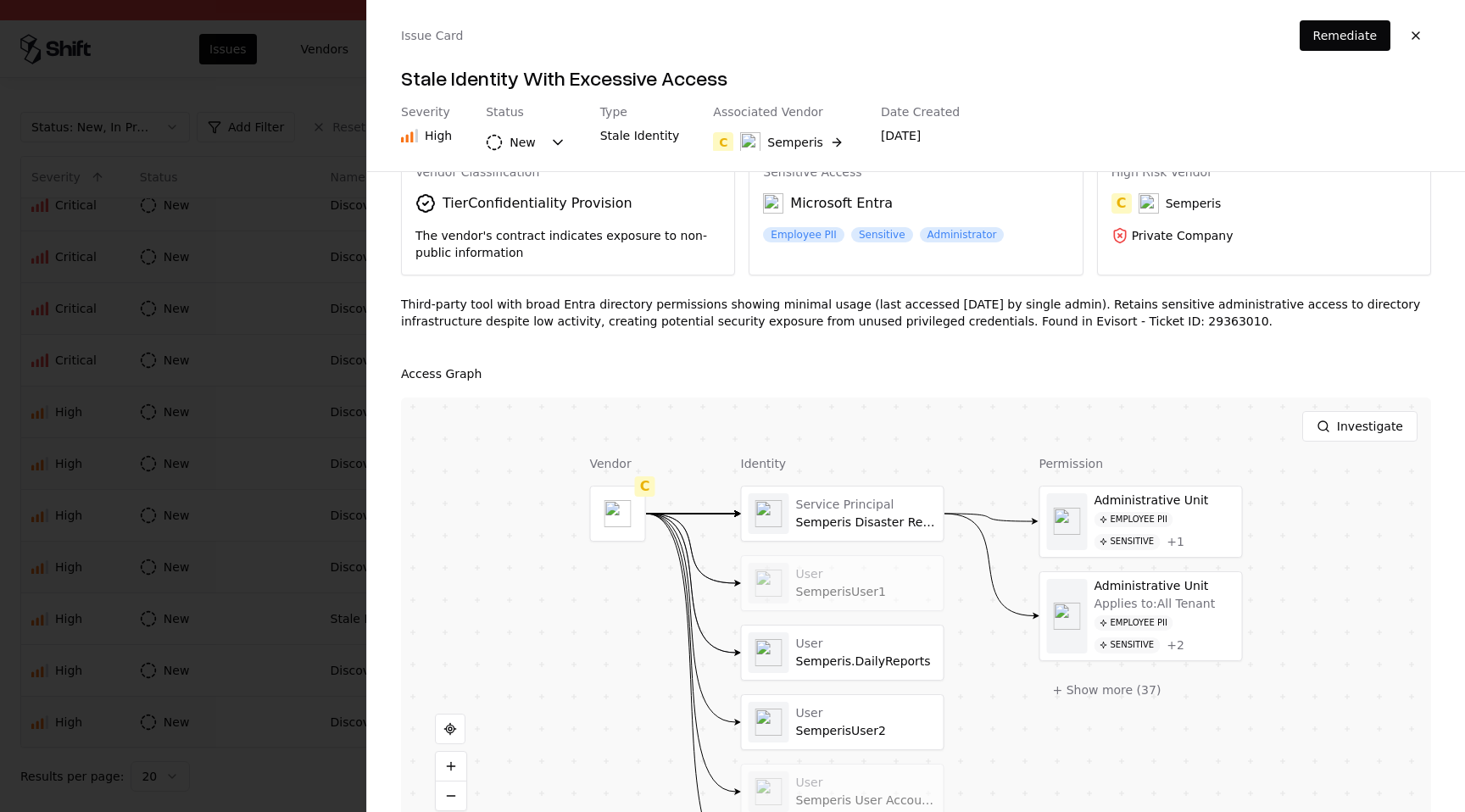
click at [663, 348] on div "Highlights Vendor Classification Tier Confidentiality Provision The vendor's co…" at bounding box center [916, 491] width 1098 height 640
click at [920, 316] on div "Third-party tool with broad Entra directory permissions showing minimal usage (…" at bounding box center [916, 319] width 1030 height 47
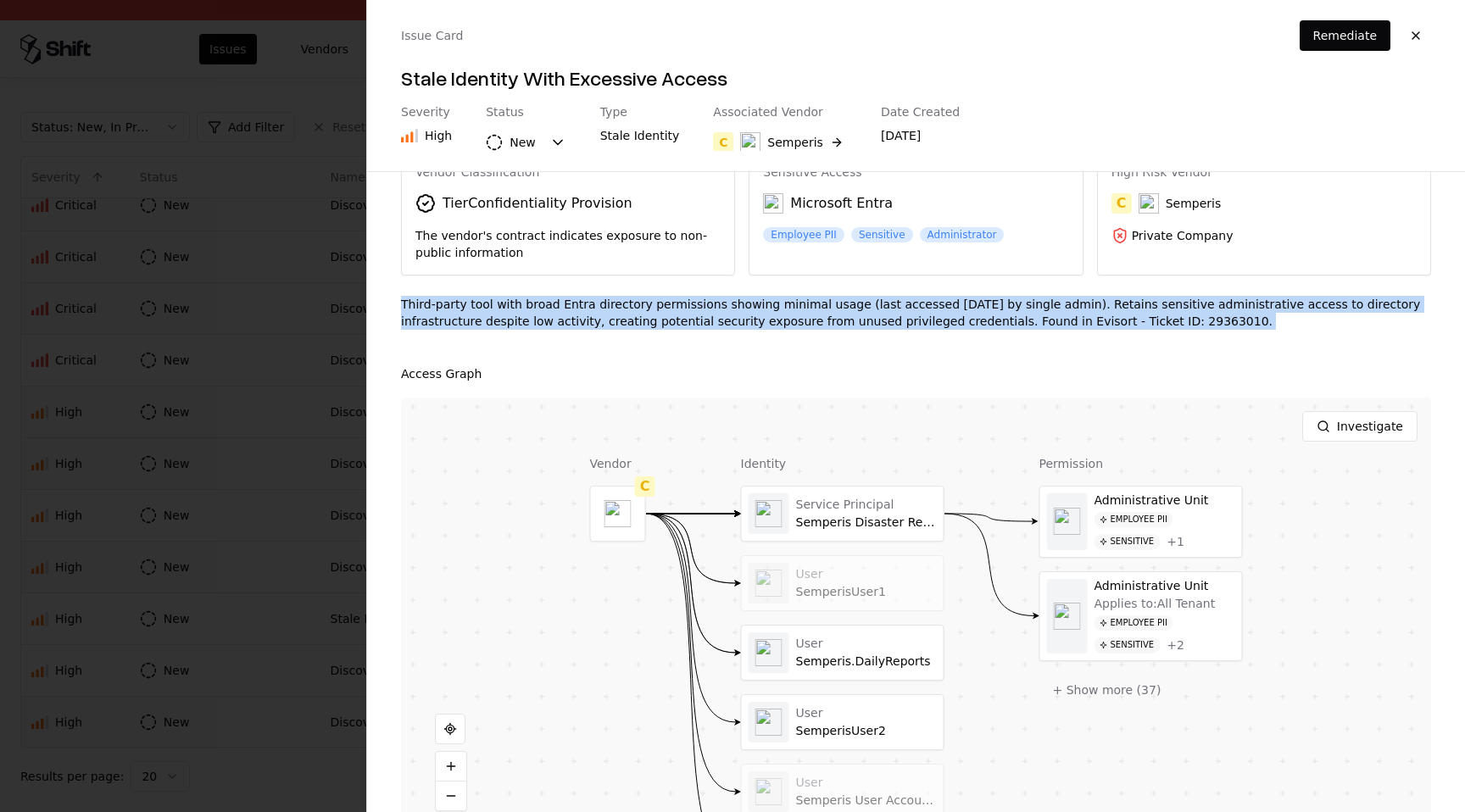
click at [920, 316] on div "Third-party tool with broad Entra directory permissions showing minimal usage (…" at bounding box center [916, 319] width 1030 height 47
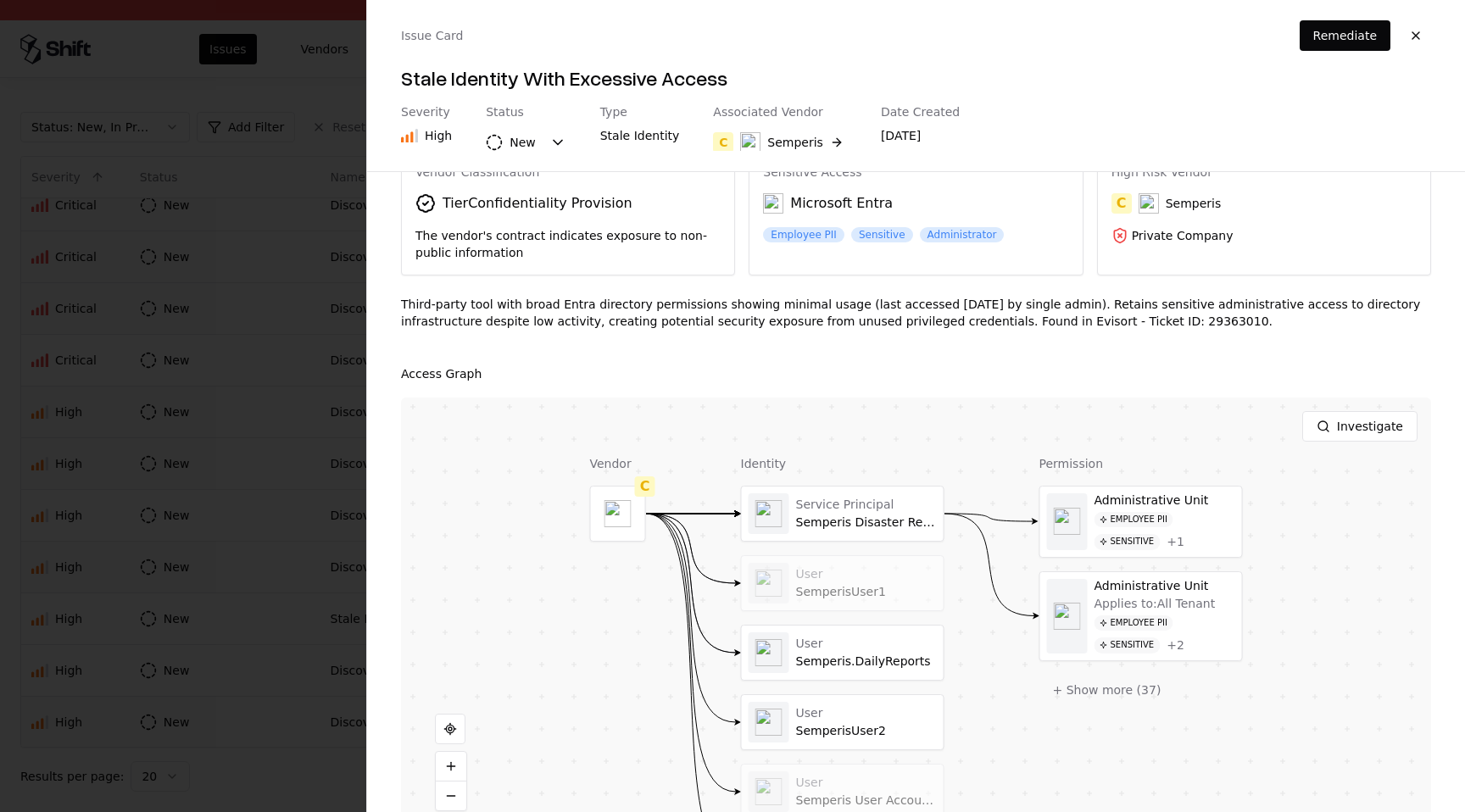
click at [920, 314] on div "Third-party tool with broad Entra directory permissions showing minimal usage (…" at bounding box center [916, 319] width 1030 height 47
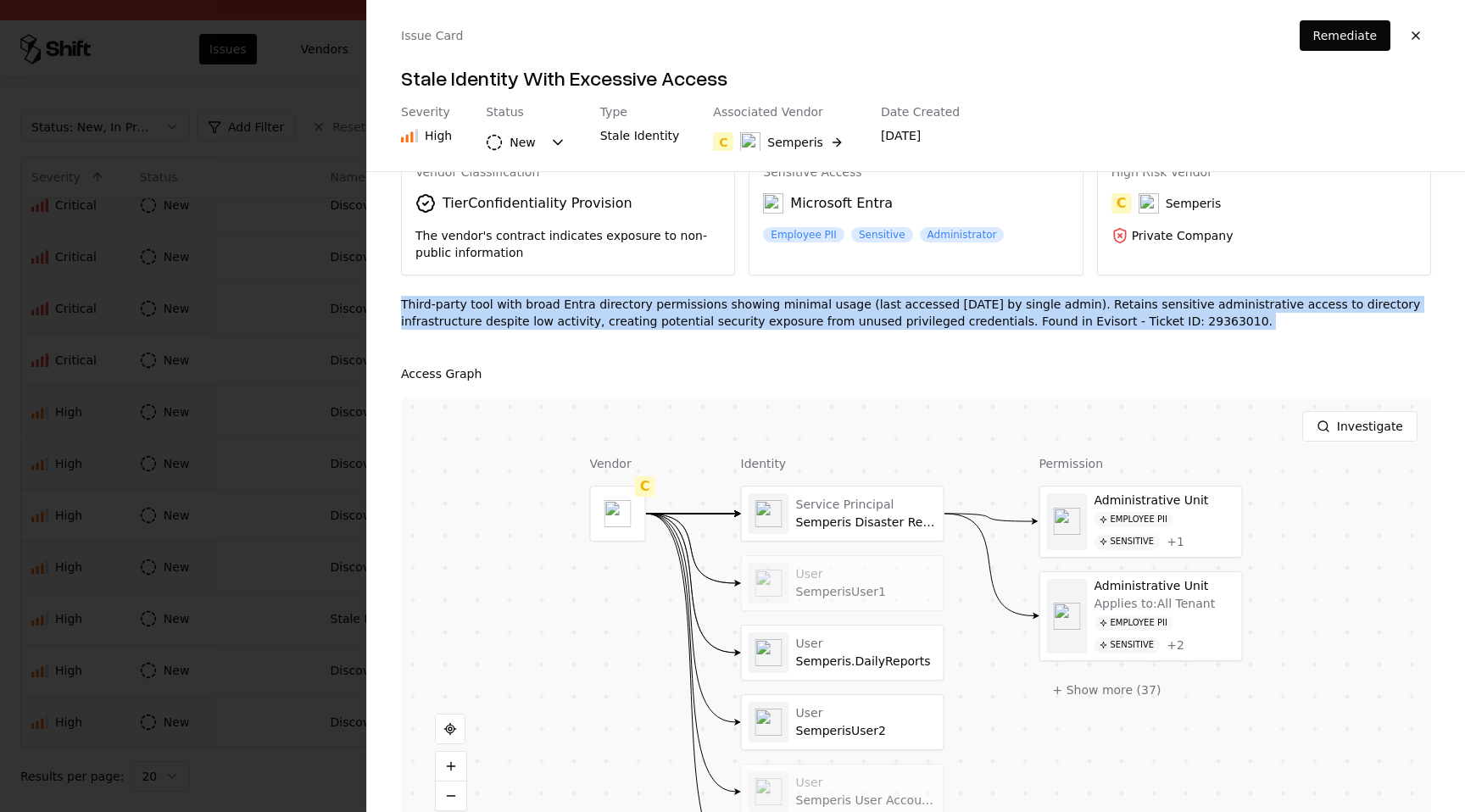
click at [920, 314] on div "Third-party tool with broad Entra directory permissions showing minimal usage (…" at bounding box center [916, 319] width 1030 height 47
click at [1417, 34] on button "button" at bounding box center [1415, 35] width 30 height 30
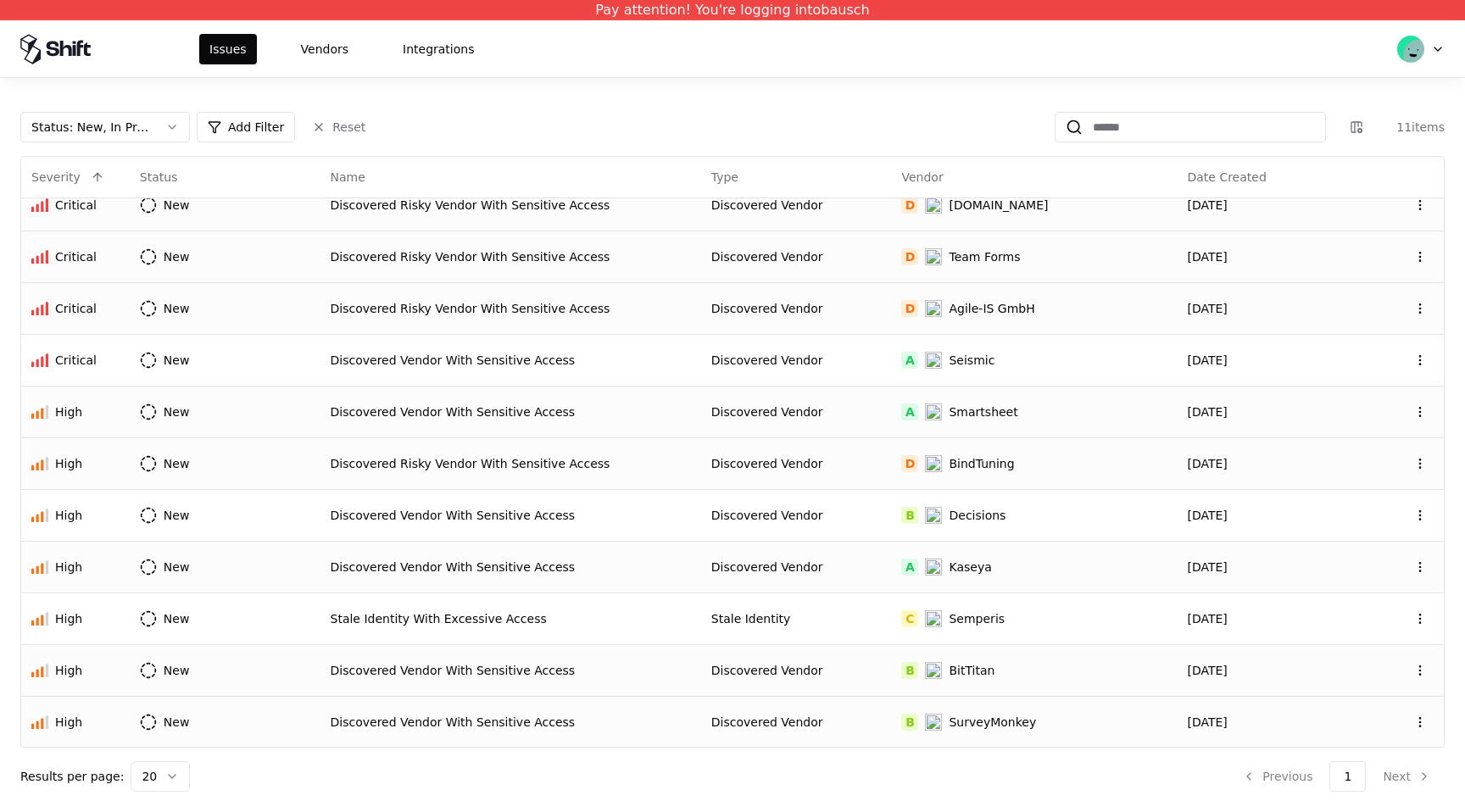
click at [968, 662] on div "BitTitan" at bounding box center [971, 670] width 46 height 17
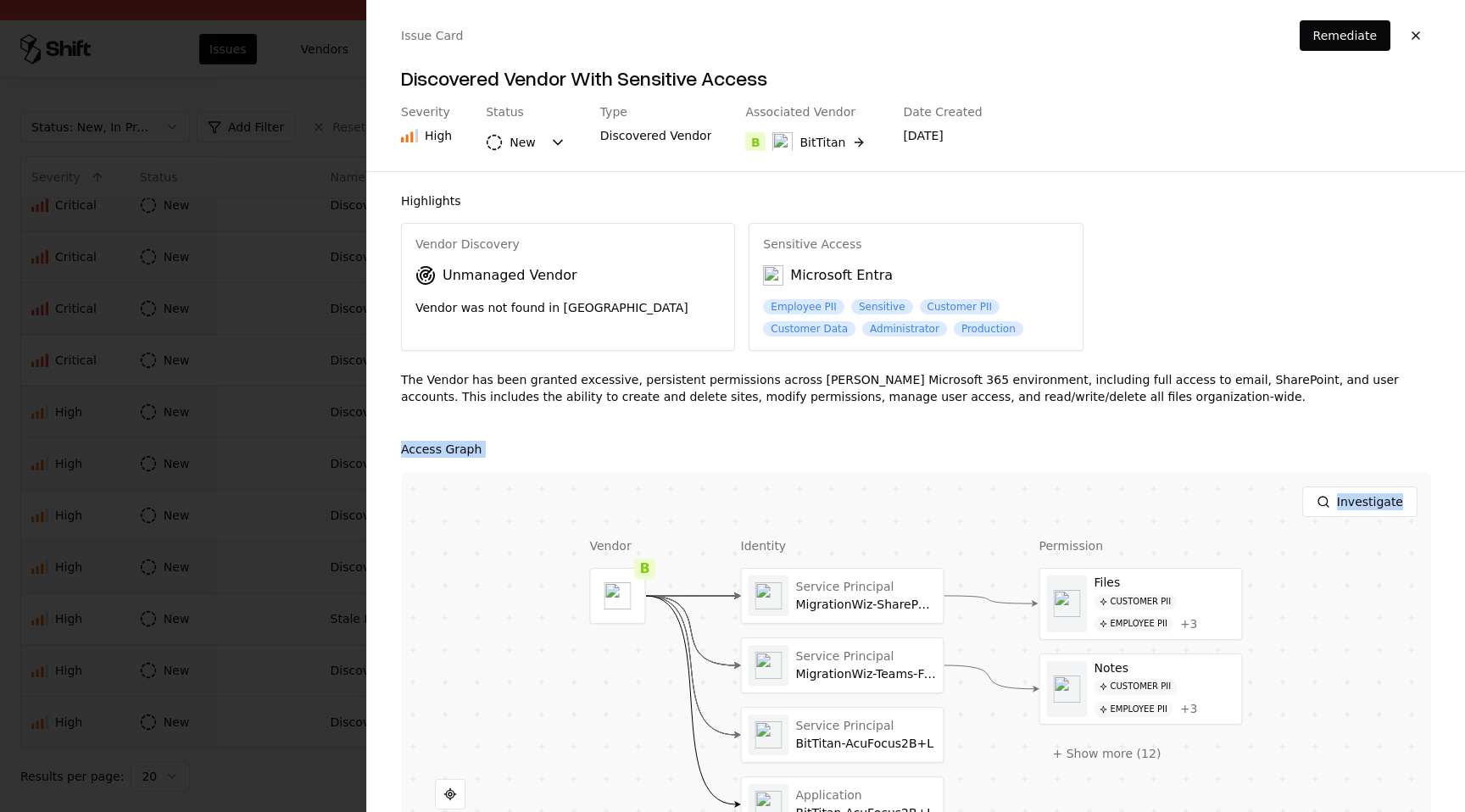
drag, startPoint x: 978, startPoint y: 520, endPoint x: 985, endPoint y: 431, distance: 89.3
click at [985, 431] on div "Highlights Vendor Discovery Unmanaged Vendor Vendor was not found in TPRM Sensi…" at bounding box center [916, 491] width 1098 height 640
click at [1417, 37] on button "button" at bounding box center [1415, 35] width 30 height 30
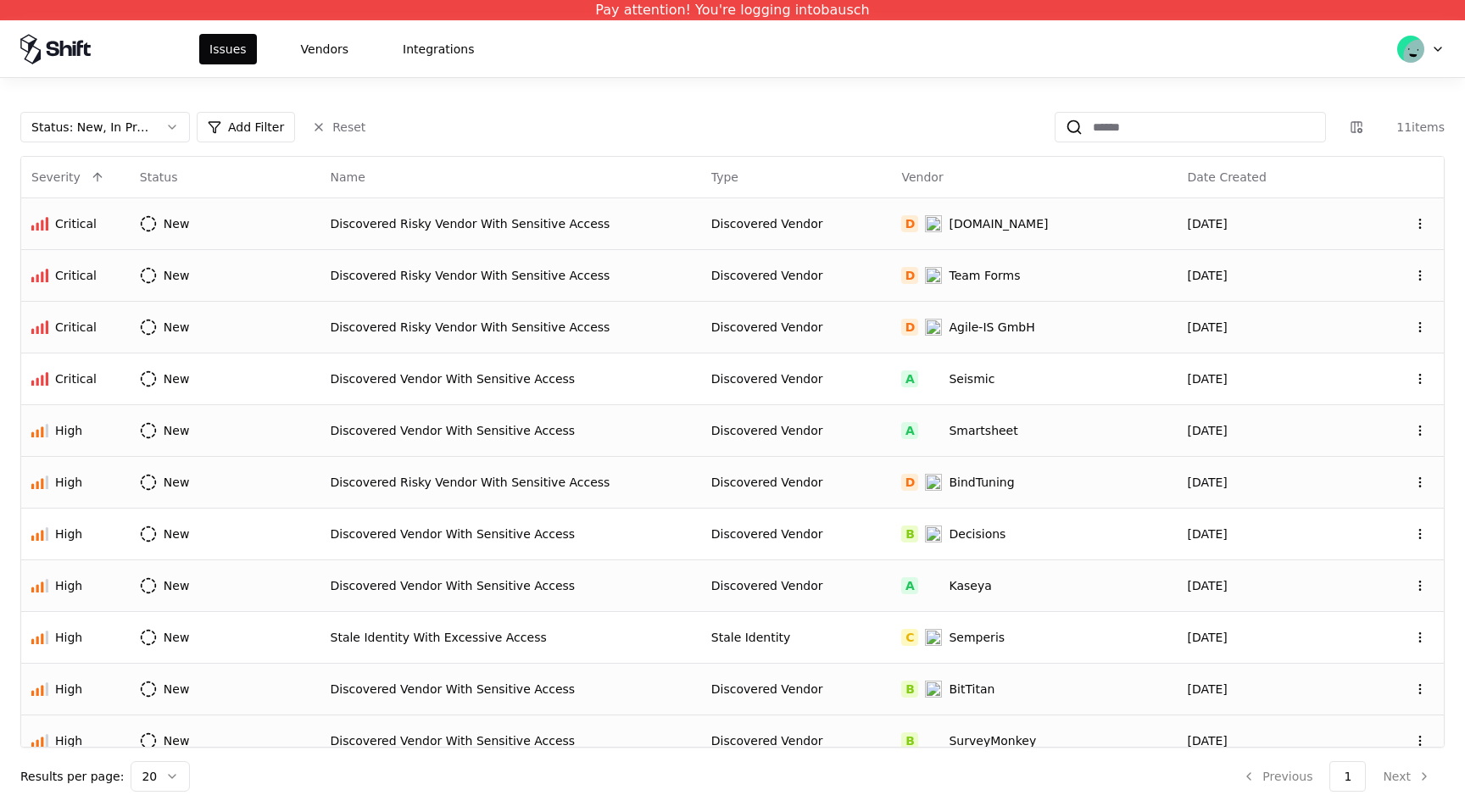
scroll to position [0, 0]
click at [313, 46] on button "Vendors" at bounding box center [324, 48] width 68 height 30
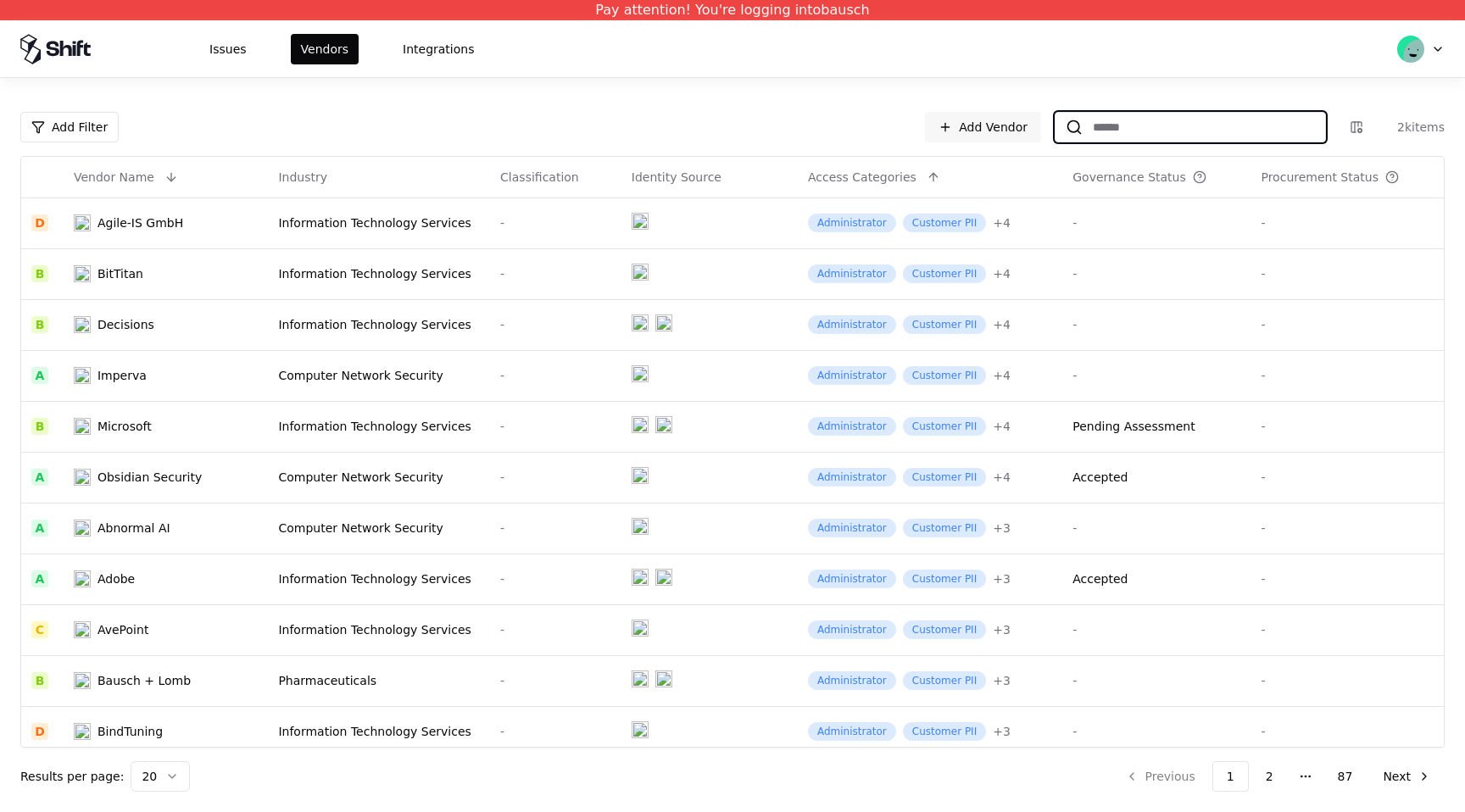
click at [1129, 134] on input at bounding box center [1204, 126] width 242 height 30
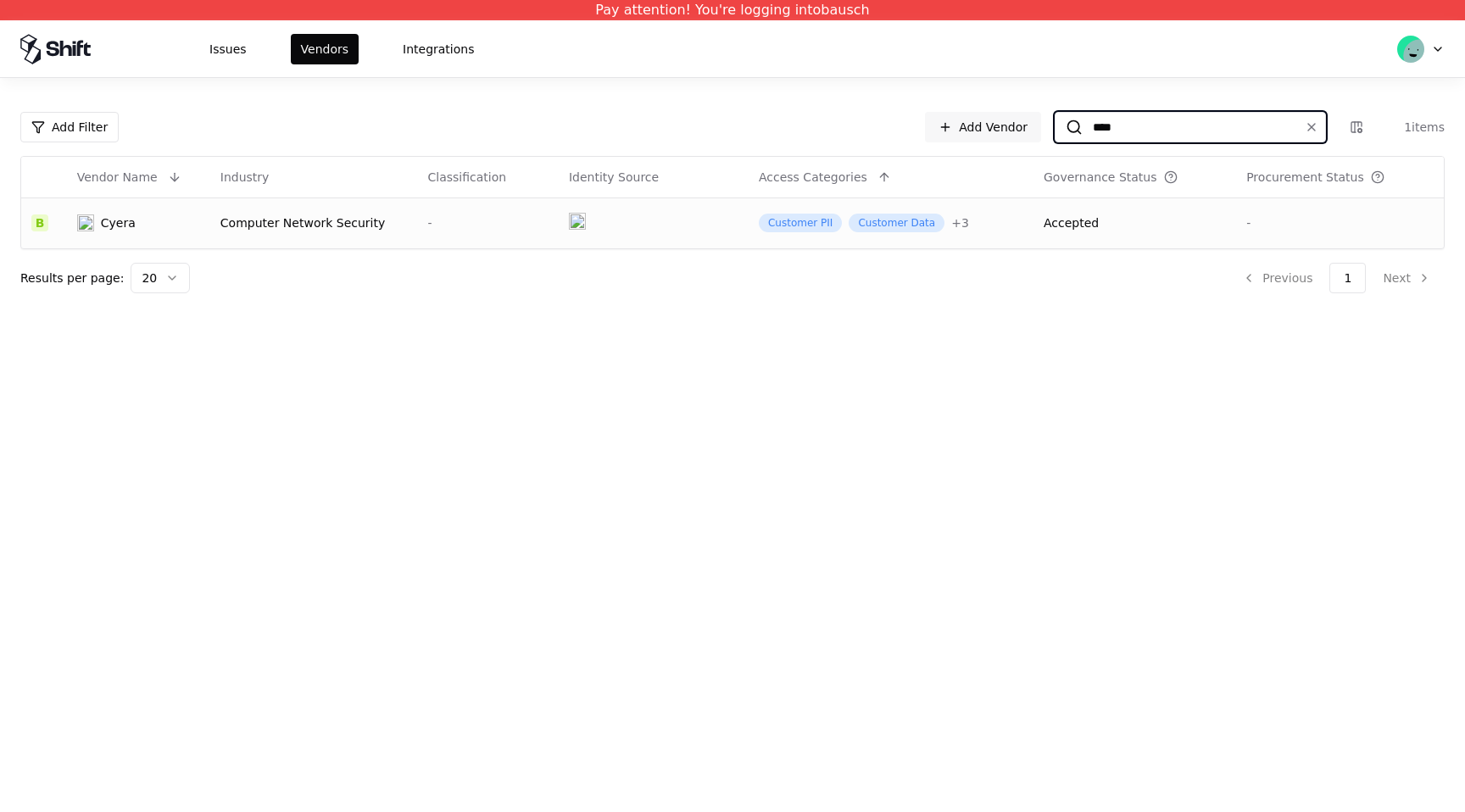
type input "****"
click at [1094, 219] on div "Accepted" at bounding box center [1071, 223] width 55 height 17
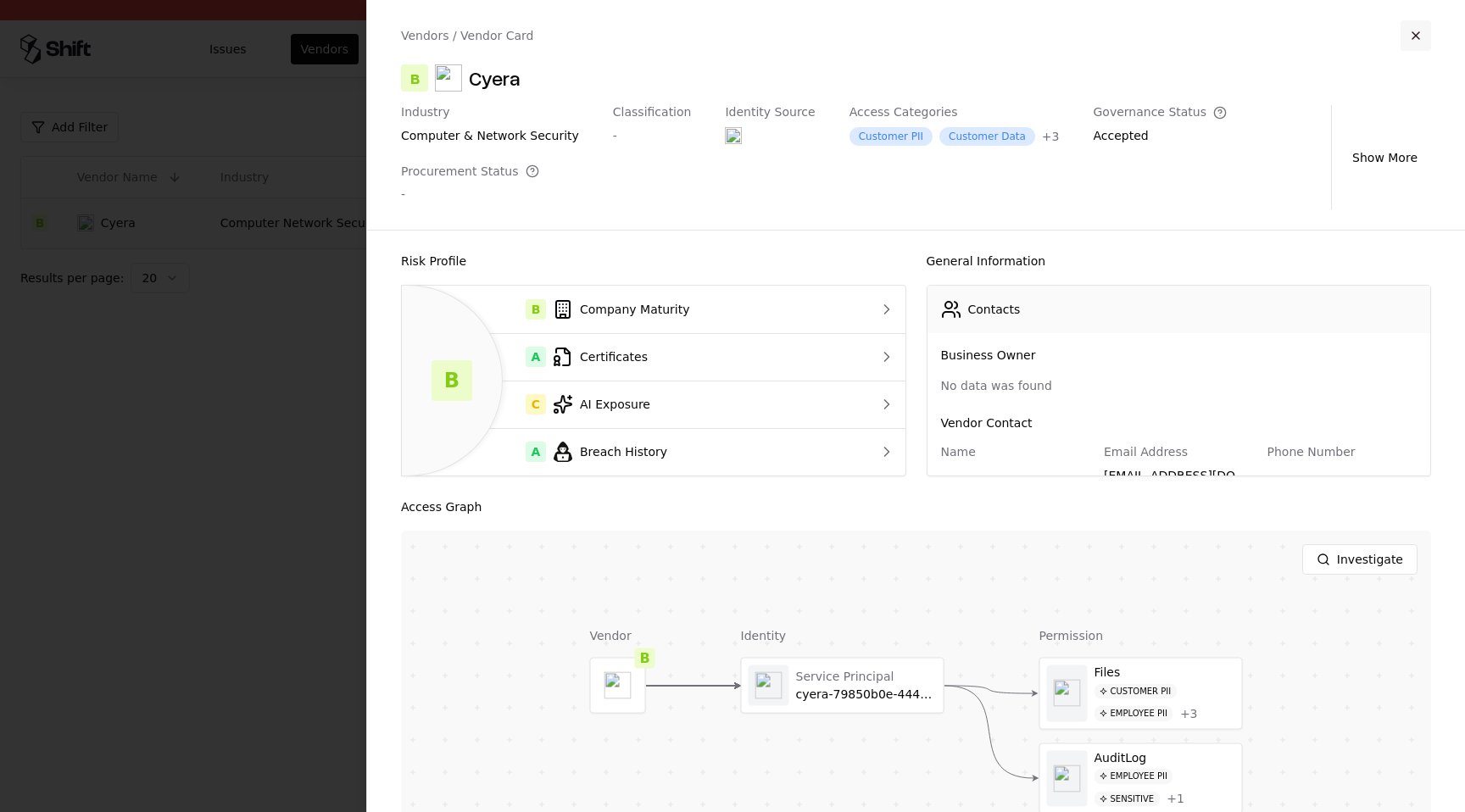
click at [1419, 33] on button "button" at bounding box center [1415, 35] width 30 height 30
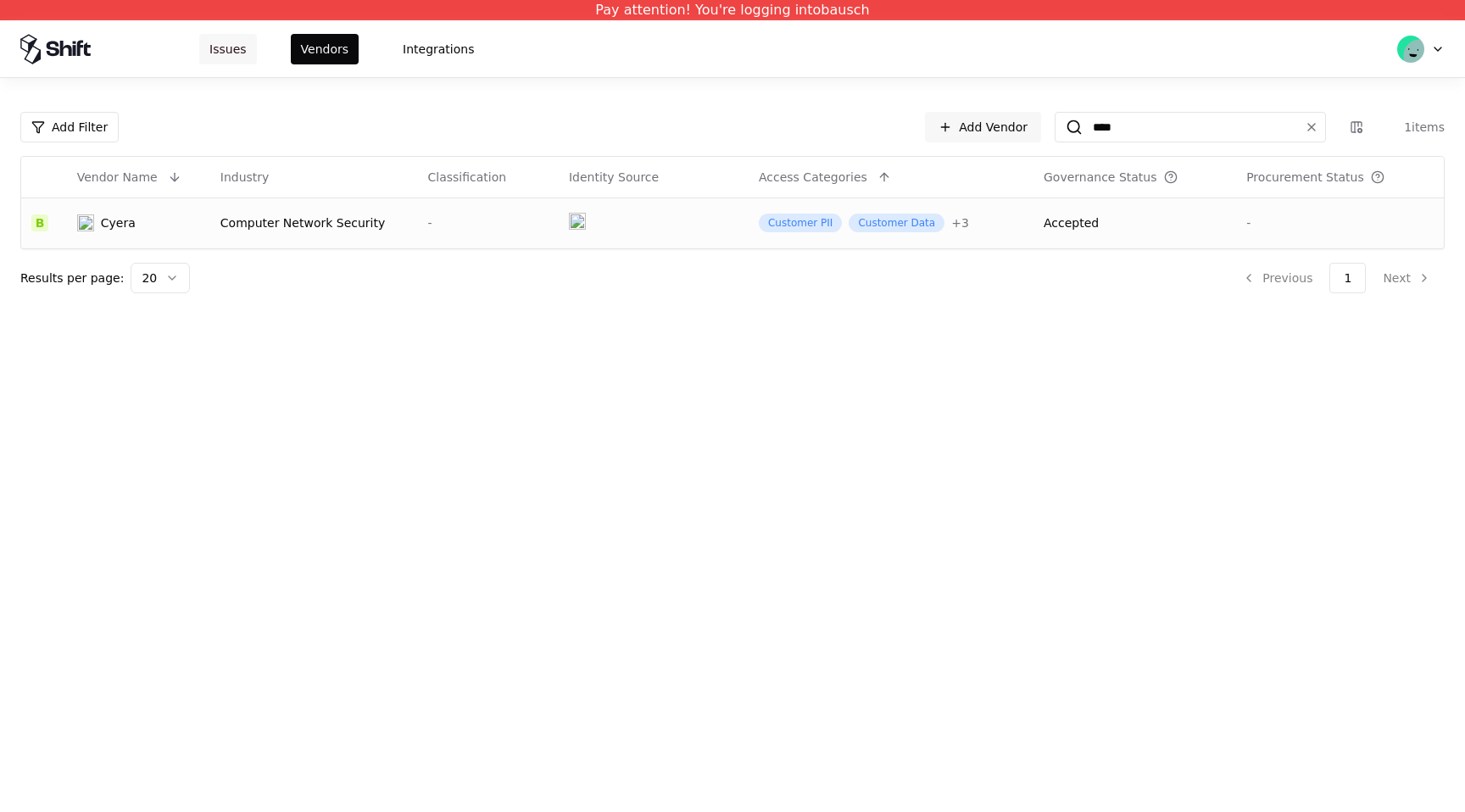
click at [209, 56] on button "Issues" at bounding box center [228, 48] width 58 height 30
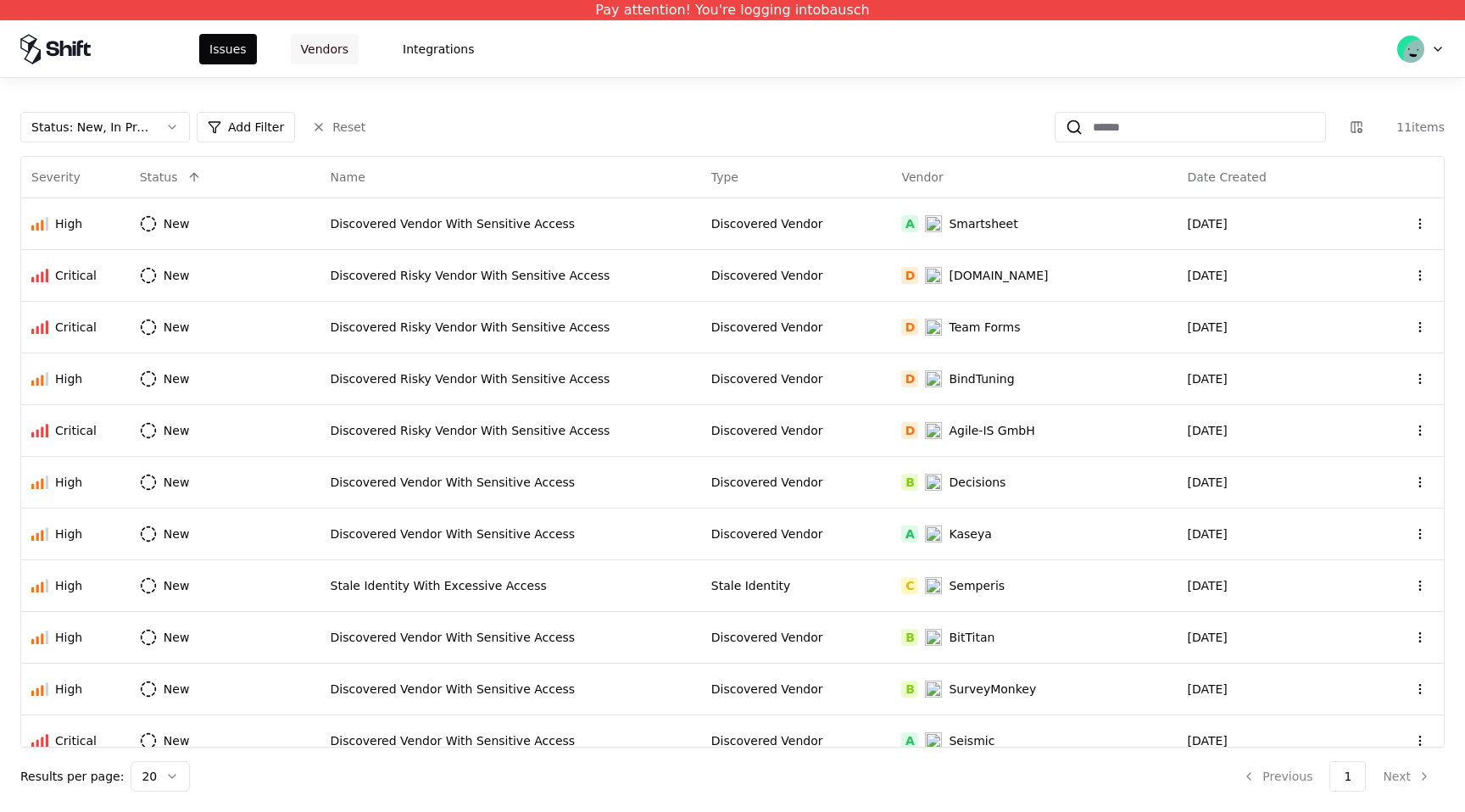
click at [318, 58] on button "Vendors" at bounding box center [324, 48] width 68 height 30
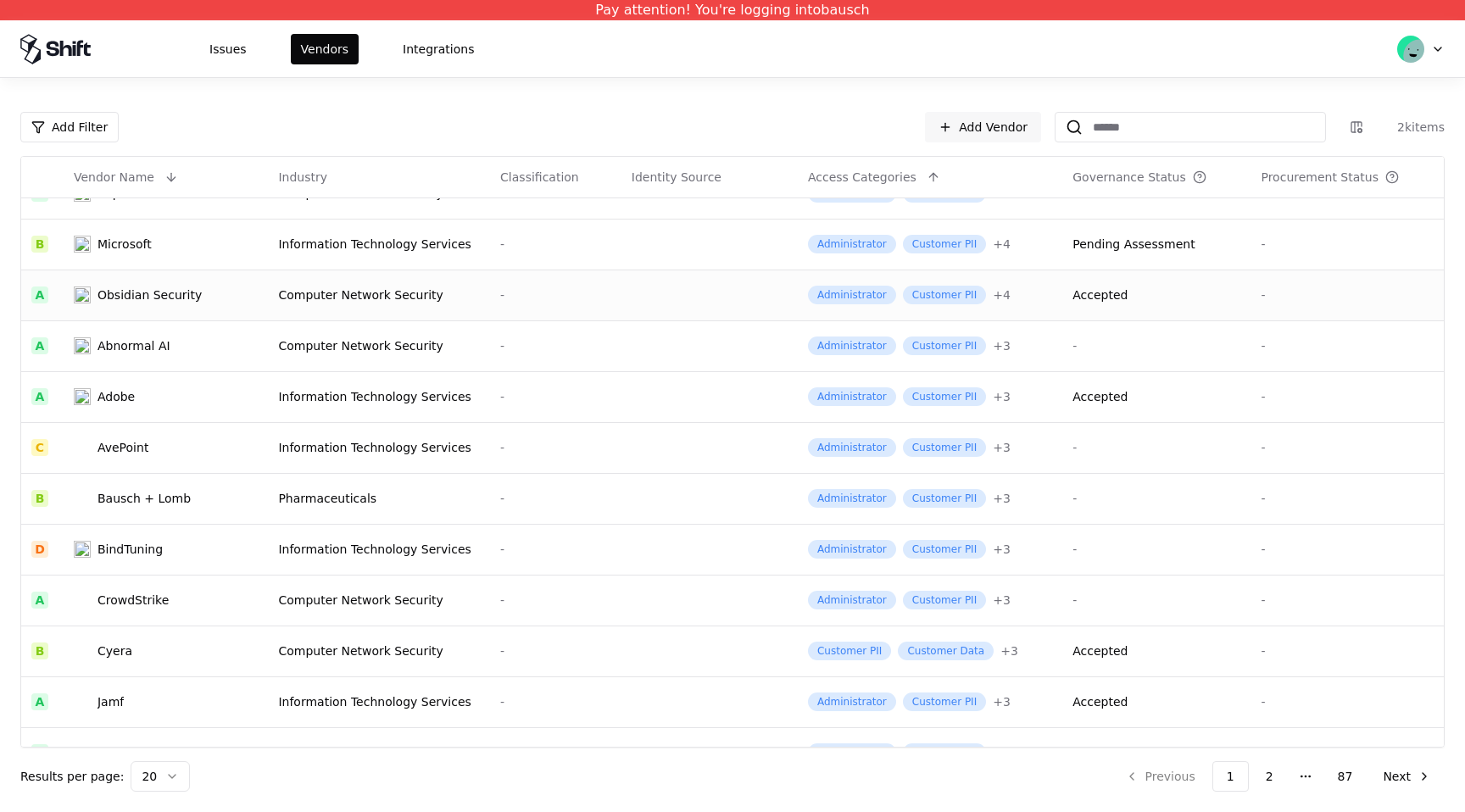
scroll to position [184, 0]
click at [306, 640] on div "Computer Network Security" at bounding box center [378, 649] width 202 height 17
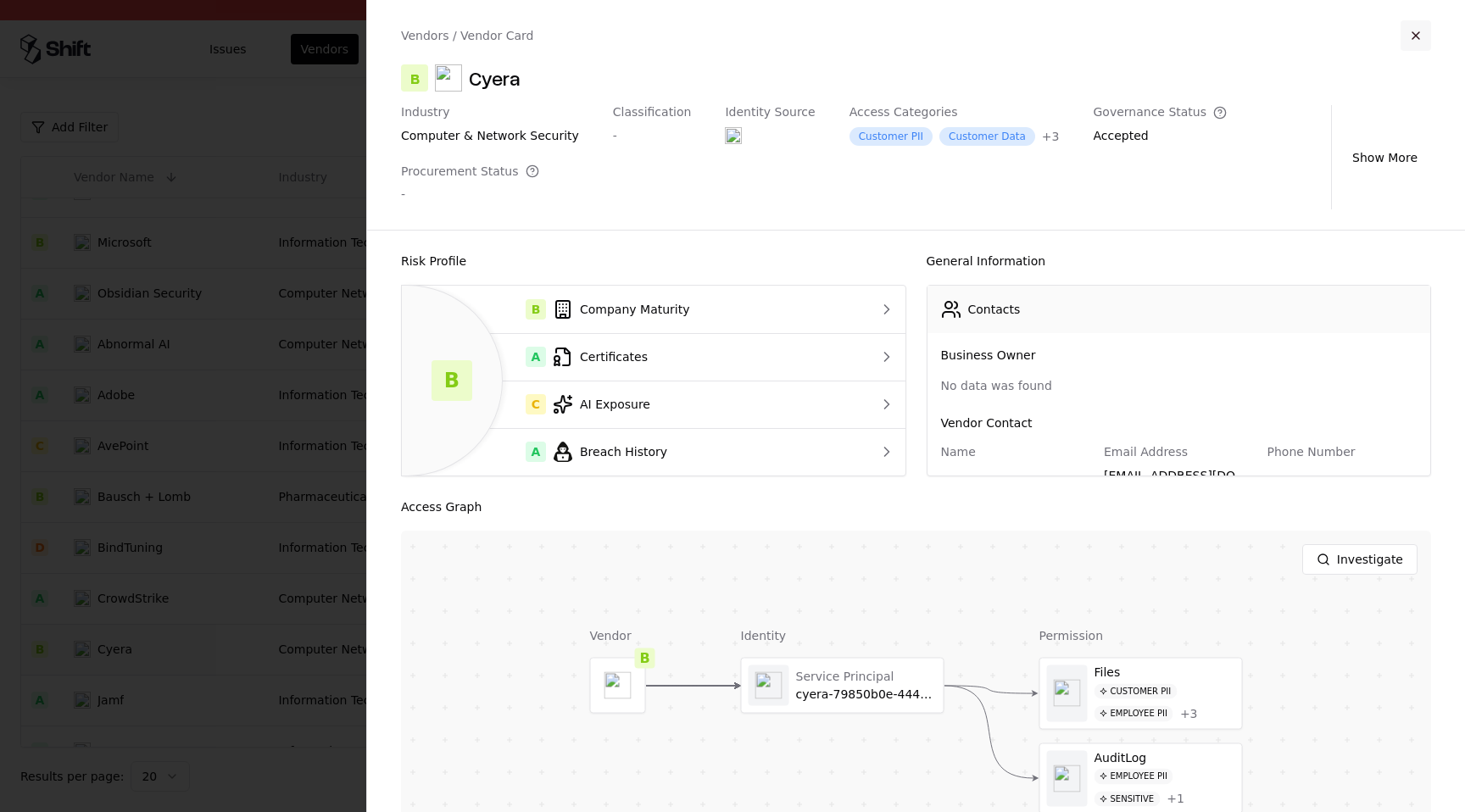
click at [1417, 38] on button "button" at bounding box center [1415, 35] width 30 height 30
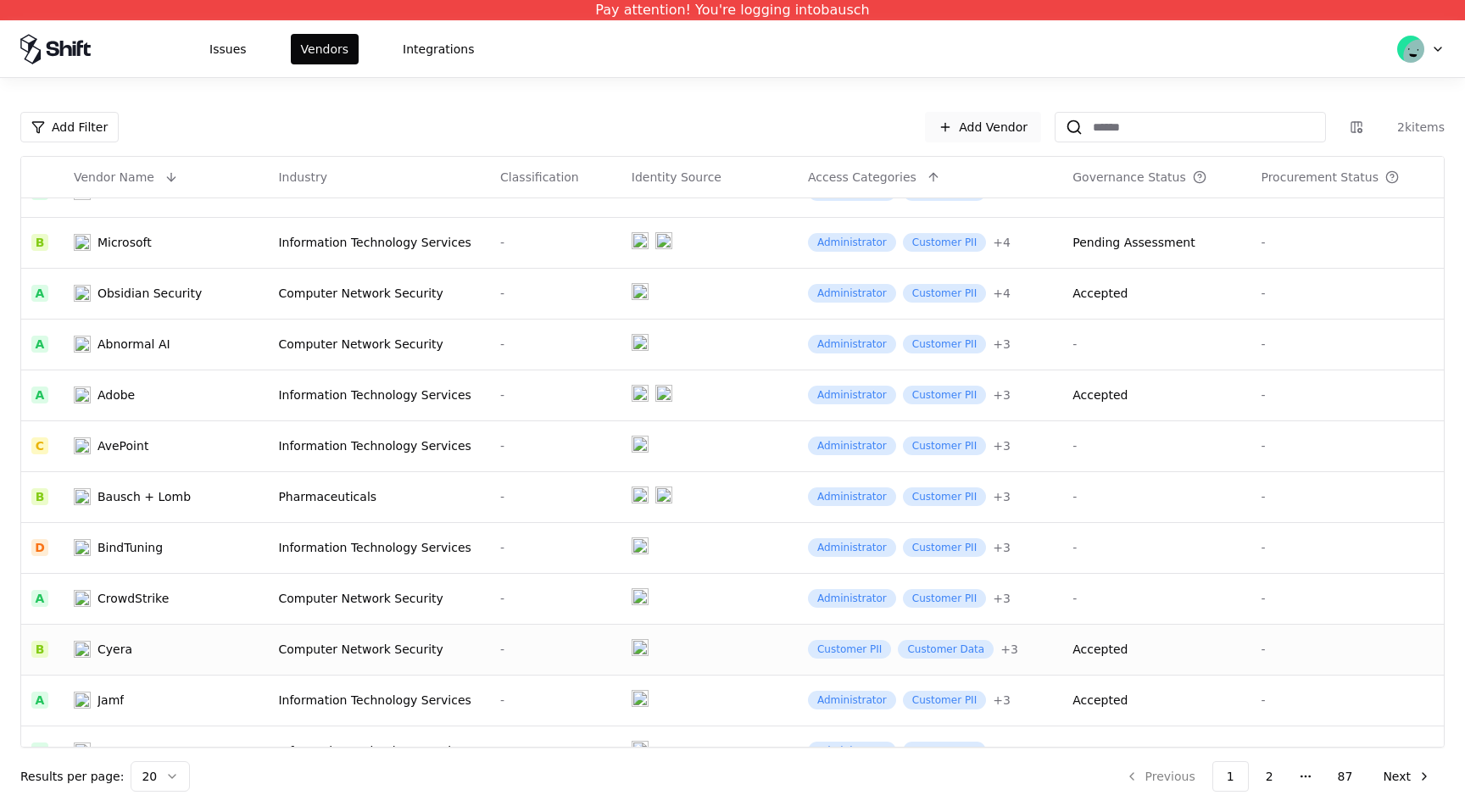
click at [984, 131] on link "Add Vendor" at bounding box center [983, 126] width 116 height 30
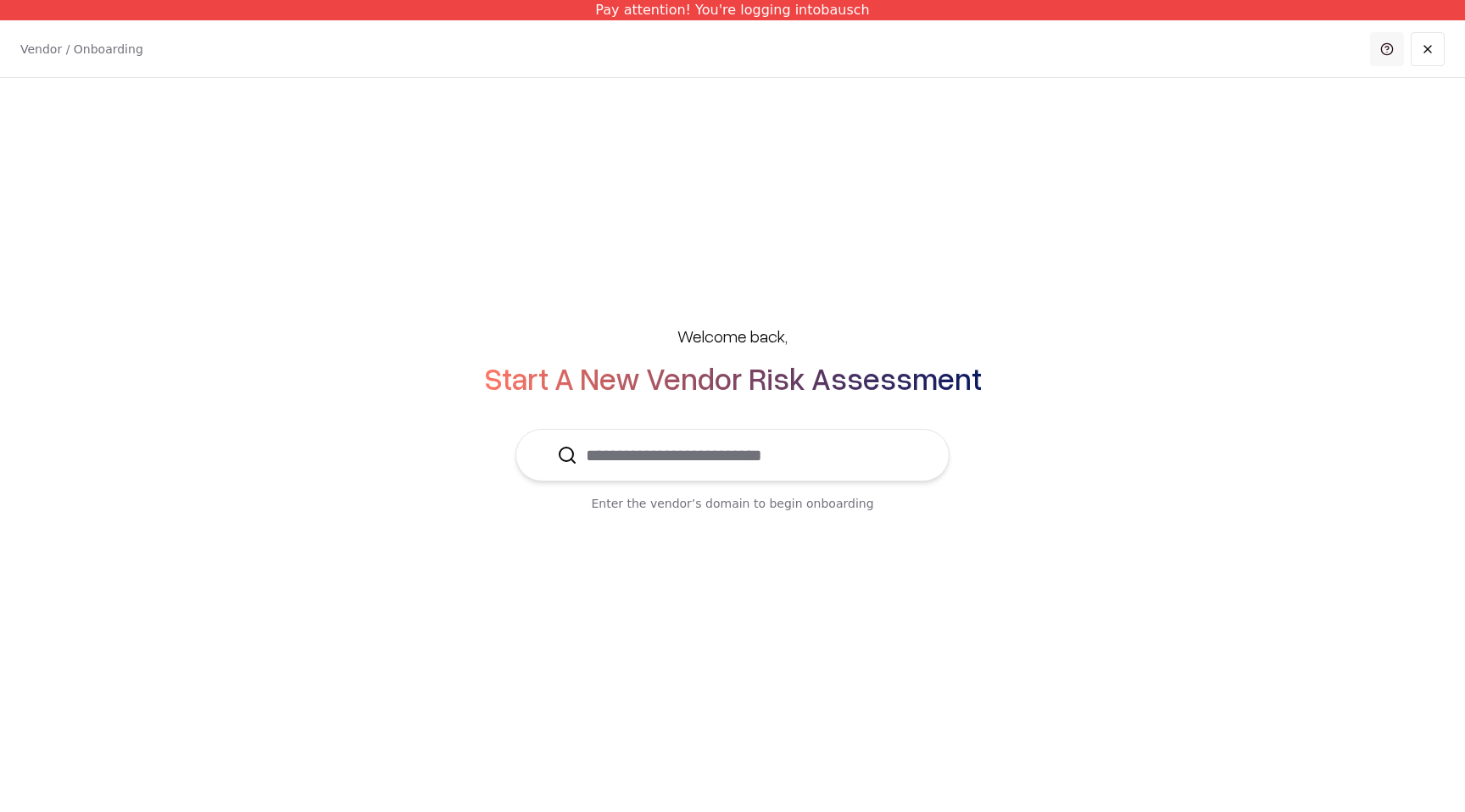
click at [1393, 54] on link at bounding box center [1386, 48] width 34 height 34
click at [1420, 50] on link at bounding box center [1427, 48] width 34 height 34
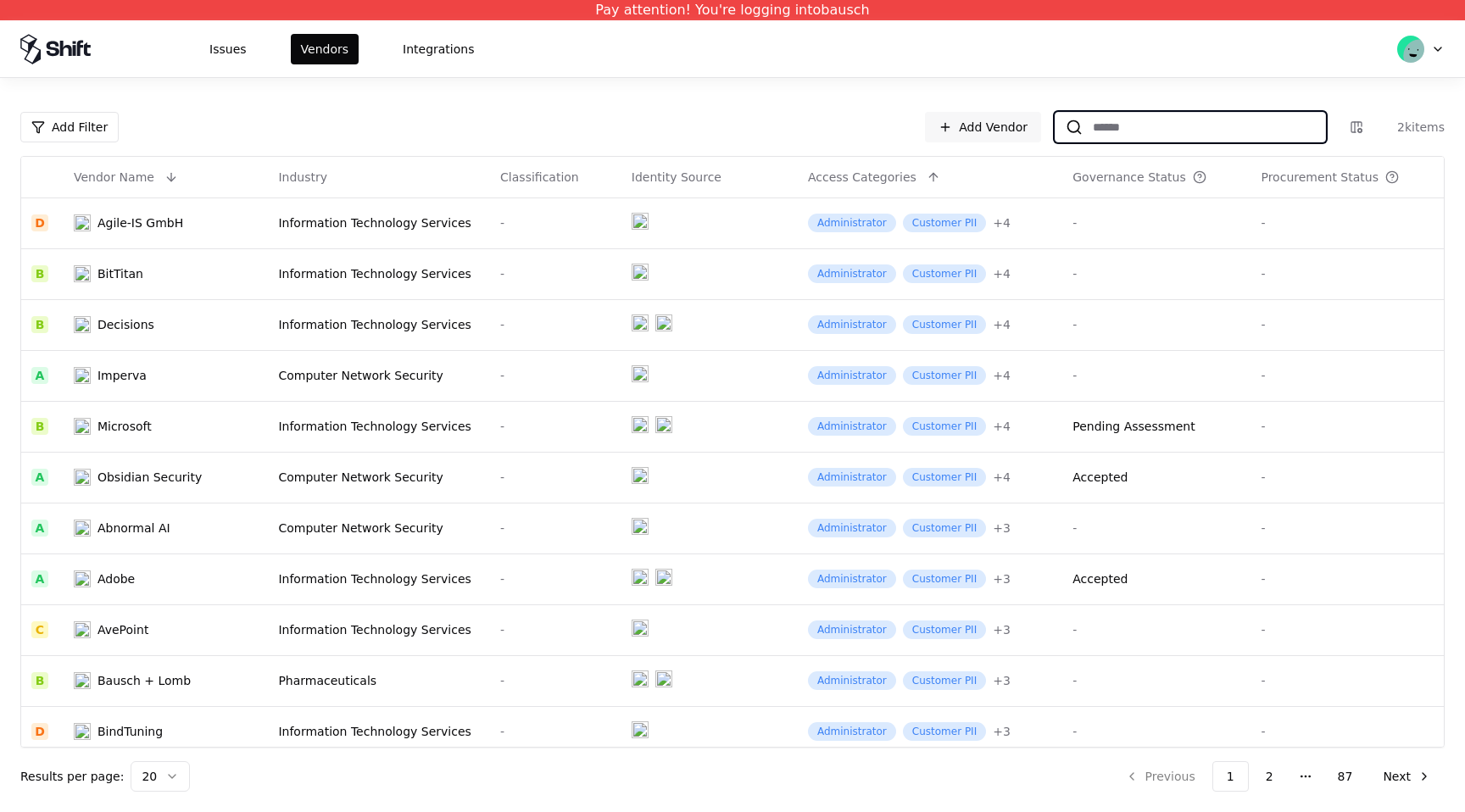
click at [1119, 131] on input at bounding box center [1204, 126] width 242 height 30
type input "*"
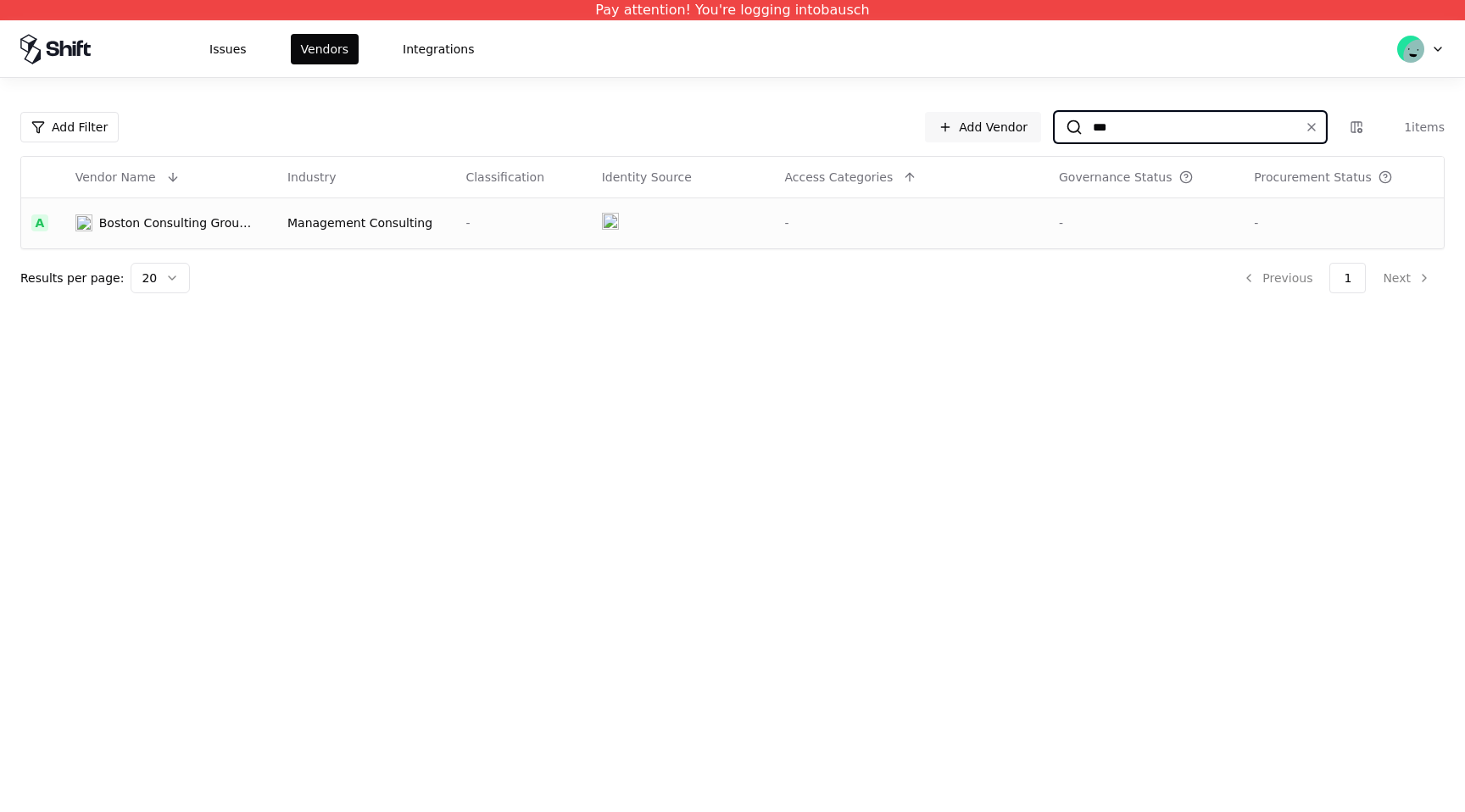
type input "***"
click at [665, 230] on td at bounding box center [683, 223] width 183 height 51
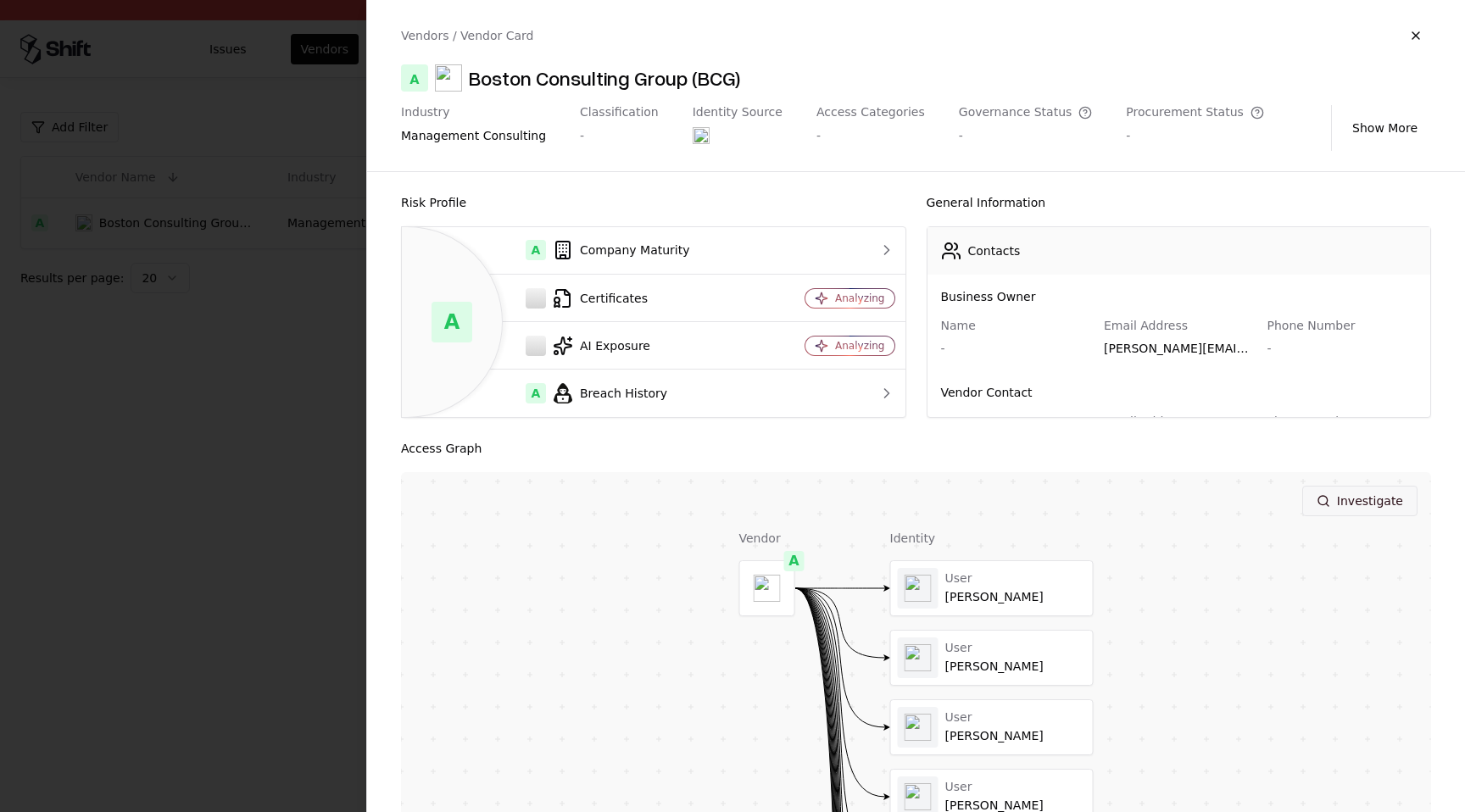
click at [1359, 502] on button "Investigate" at bounding box center [1359, 500] width 115 height 30
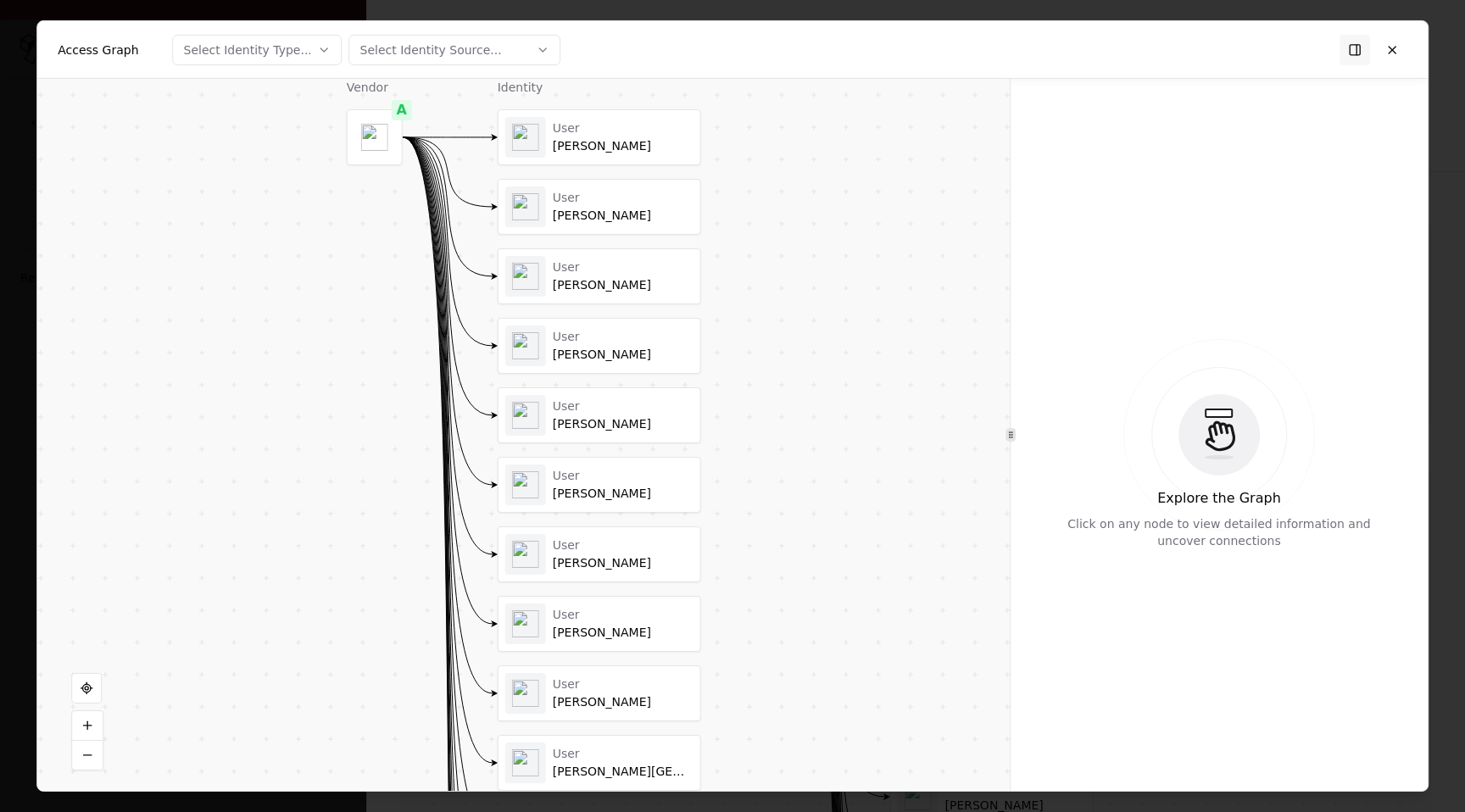
click at [642, 150] on div "Kaur, Simran" at bounding box center [623, 147] width 141 height 15
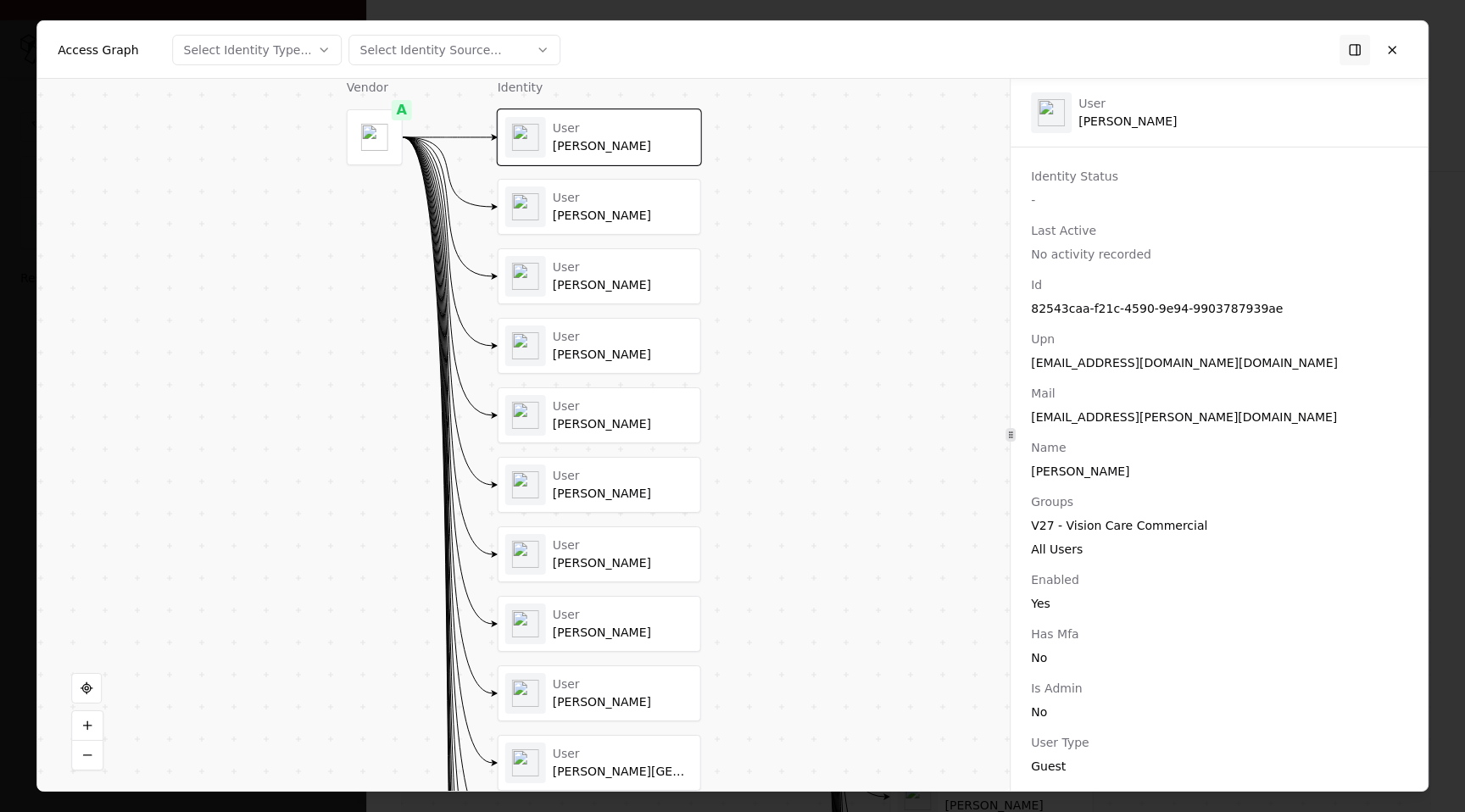
click at [625, 211] on div "Durfee, Nathaniel" at bounding box center [623, 217] width 141 height 15
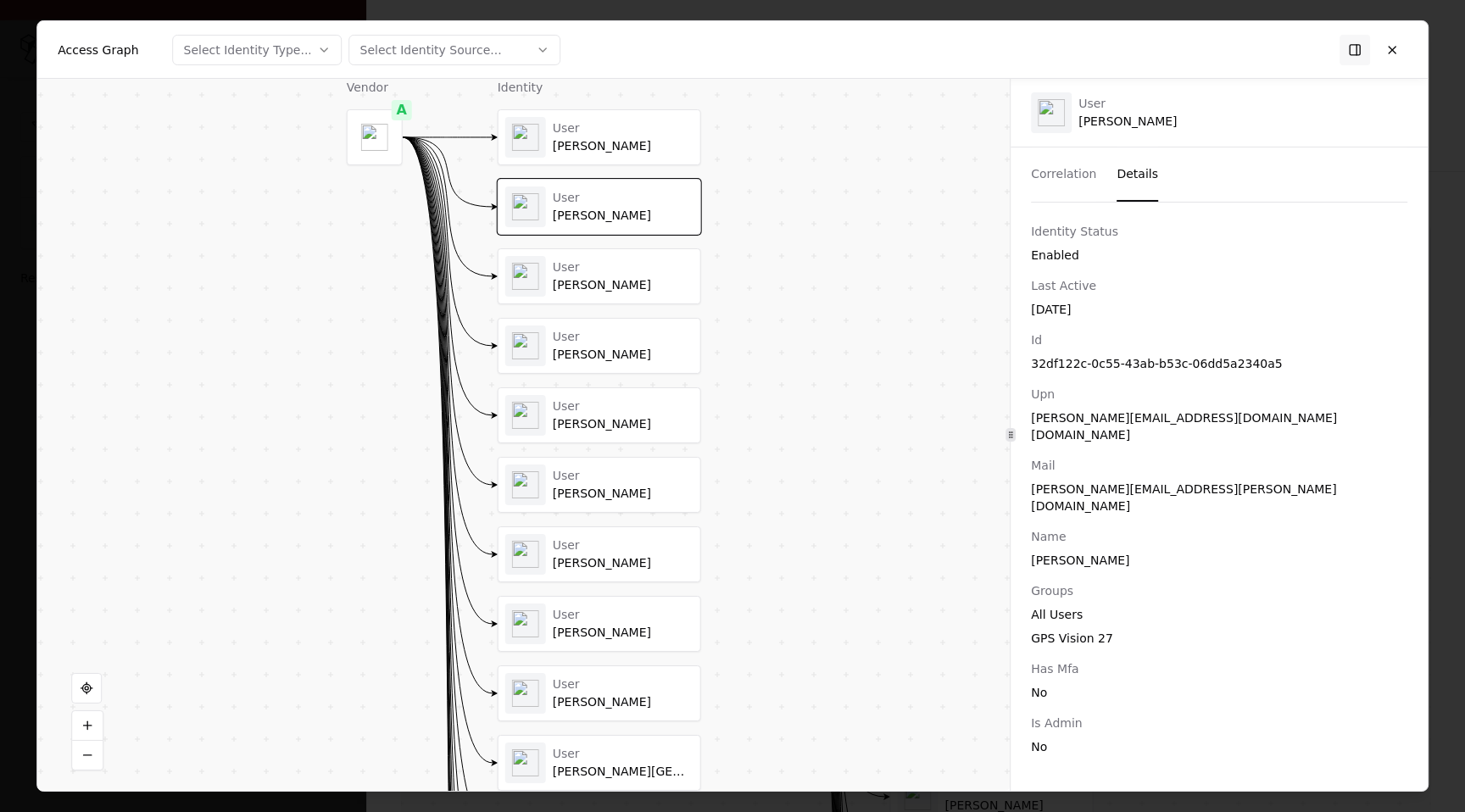
click at [623, 142] on div "Kaur, Simran" at bounding box center [623, 147] width 141 height 15
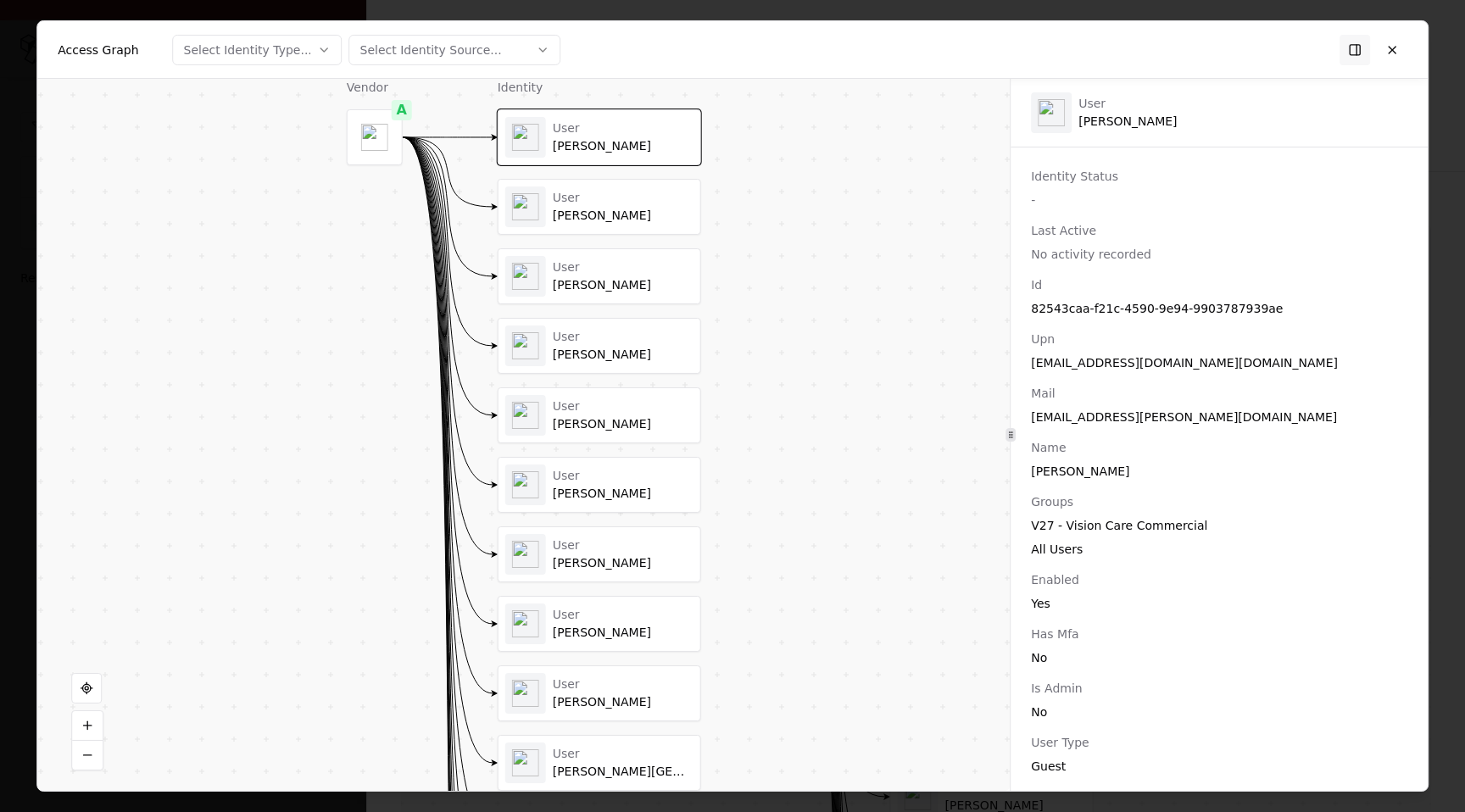
click at [1088, 357] on div "kaur.simran_bcg.com#EXT#@bauschcloud.onmicrosoft.com" at bounding box center [1219, 363] width 377 height 17
click at [632, 213] on div "Durfee, Nathaniel" at bounding box center [623, 217] width 141 height 15
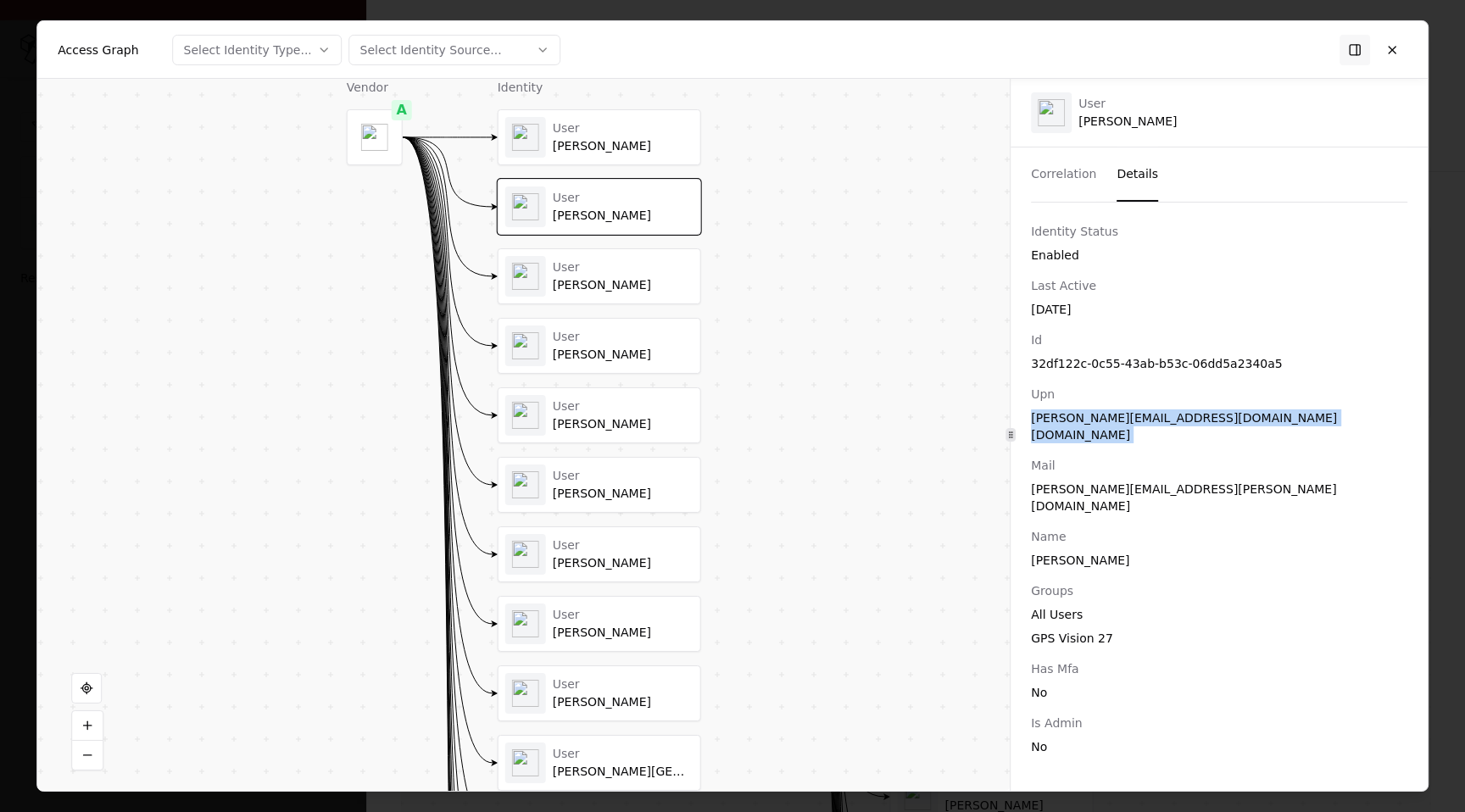
click at [626, 157] on div "User Kaur, Simran" at bounding box center [599, 137] width 202 height 54
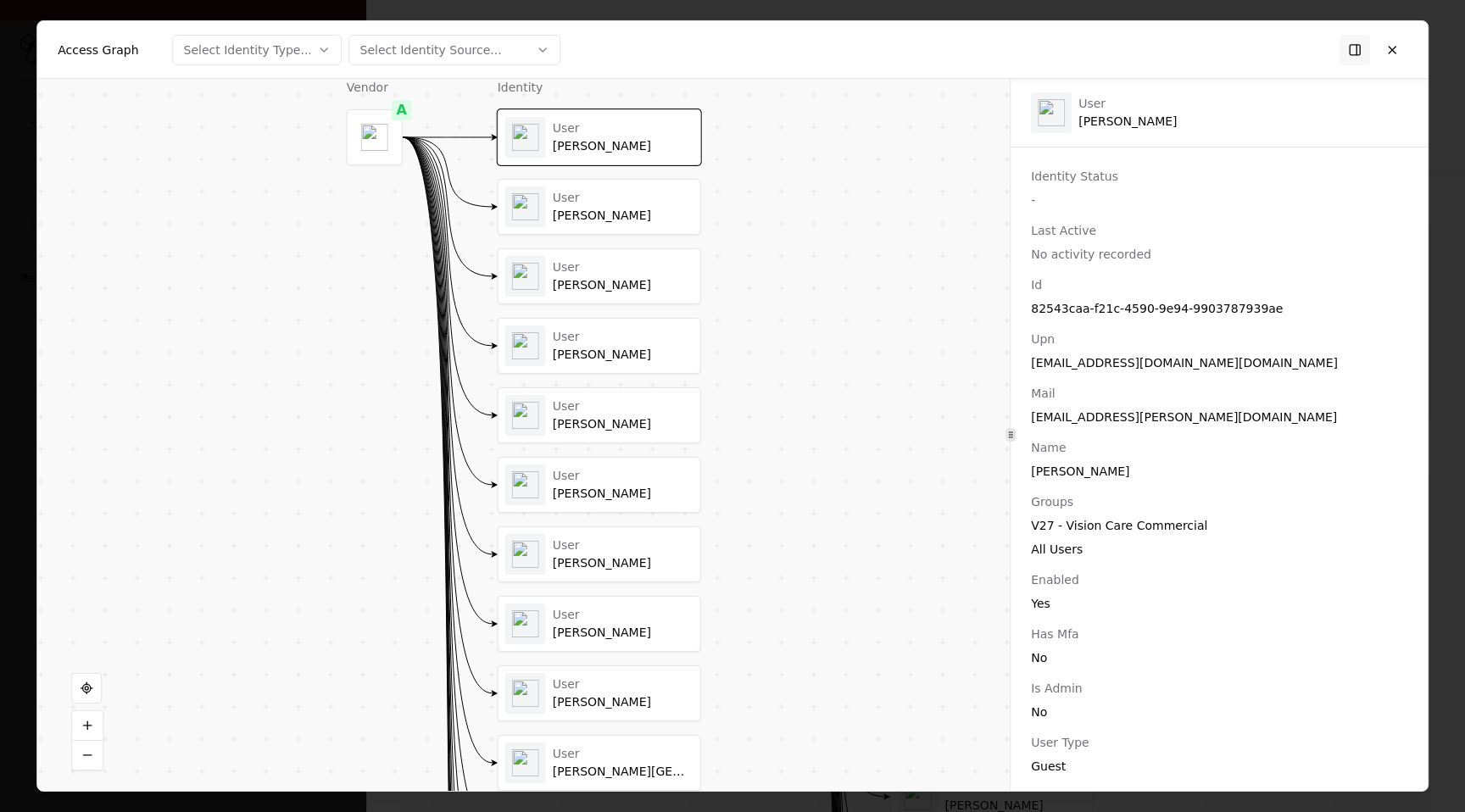
click at [1186, 360] on div "kaur.simran_bcg.com#EXT#@bauschcloud.onmicrosoft.com" at bounding box center [1219, 363] width 377 height 17
drag, startPoint x: 1100, startPoint y: 363, endPoint x: 1145, endPoint y: 362, distance: 45.0
click at [1146, 362] on div "kaur.simran_bcg.com#EXT#@bauschcloud.onmicrosoft.com" at bounding box center [1219, 363] width 377 height 17
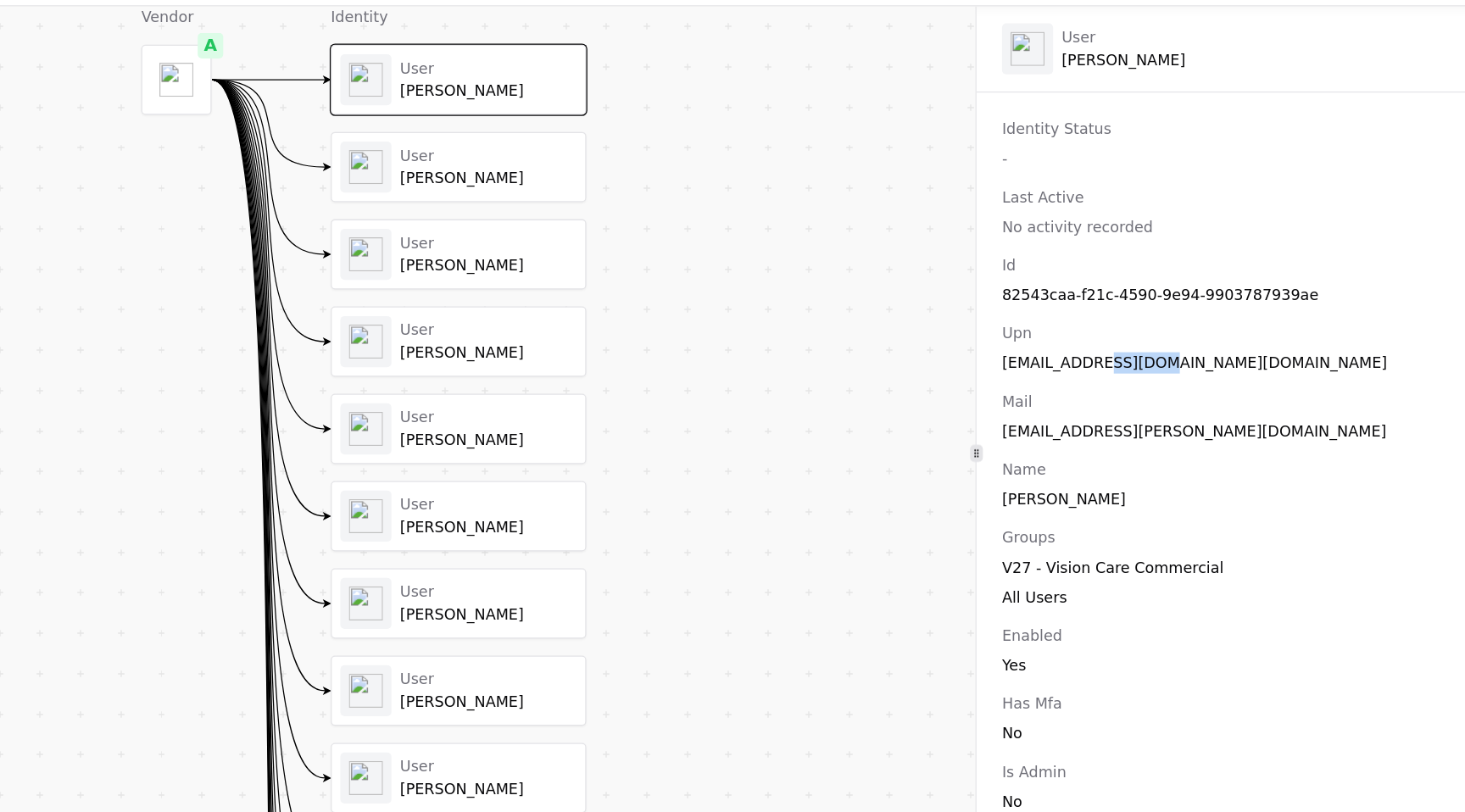
click at [929, 391] on div "Vendor A Identity User Kaur, Simran User Durfee, Nathaniel User Lehman, Audrian…" at bounding box center [523, 435] width 972 height 711
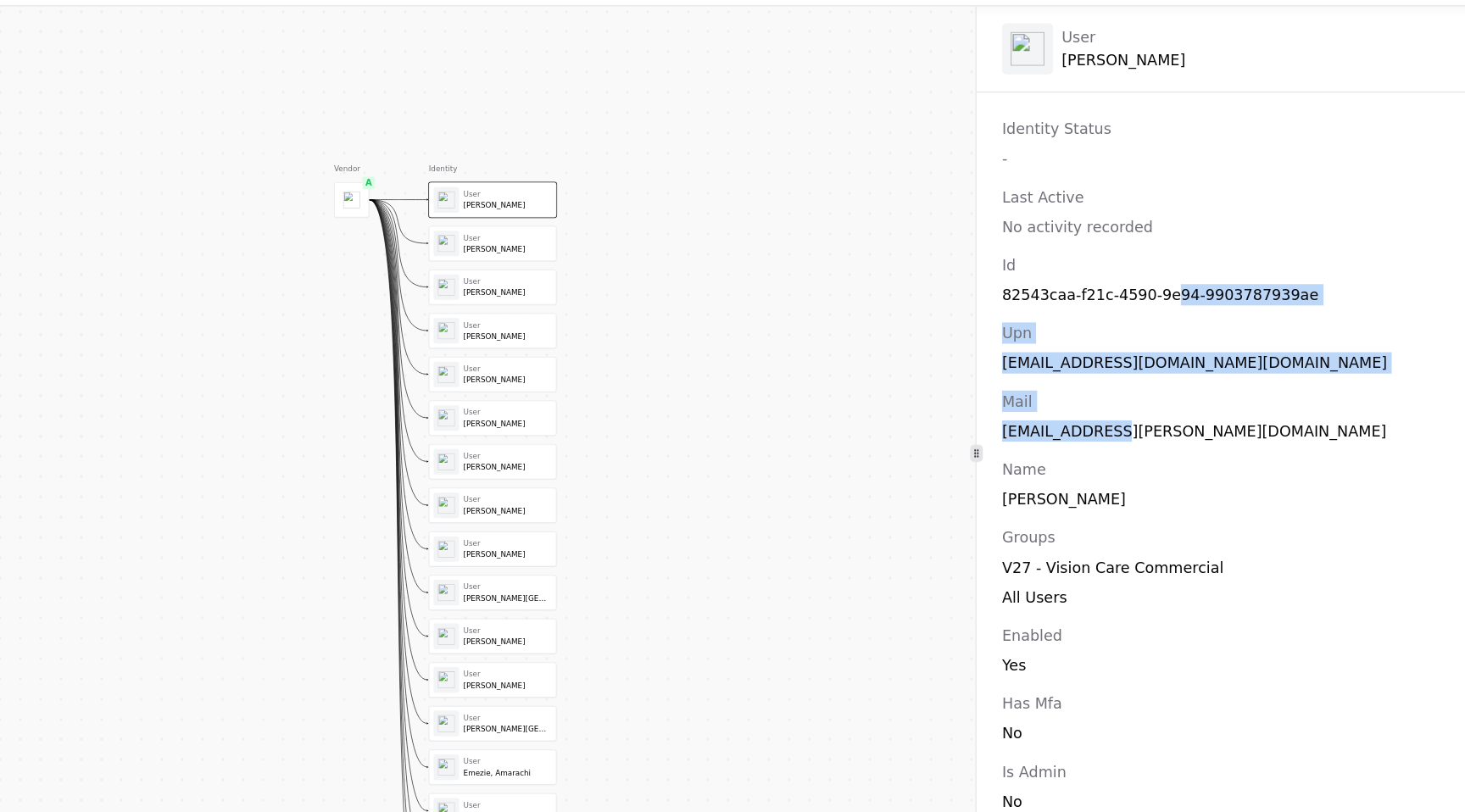
drag, startPoint x: 1170, startPoint y: 312, endPoint x: 1116, endPoint y: 423, distance: 123.4
click at [1116, 423] on div "Id 82543caa-f21c-4590-9e94-9903787939ae Upn kaur.simran_bcg.com#EXT#@bauschclou…" at bounding box center [1218, 633] width 417 height 715
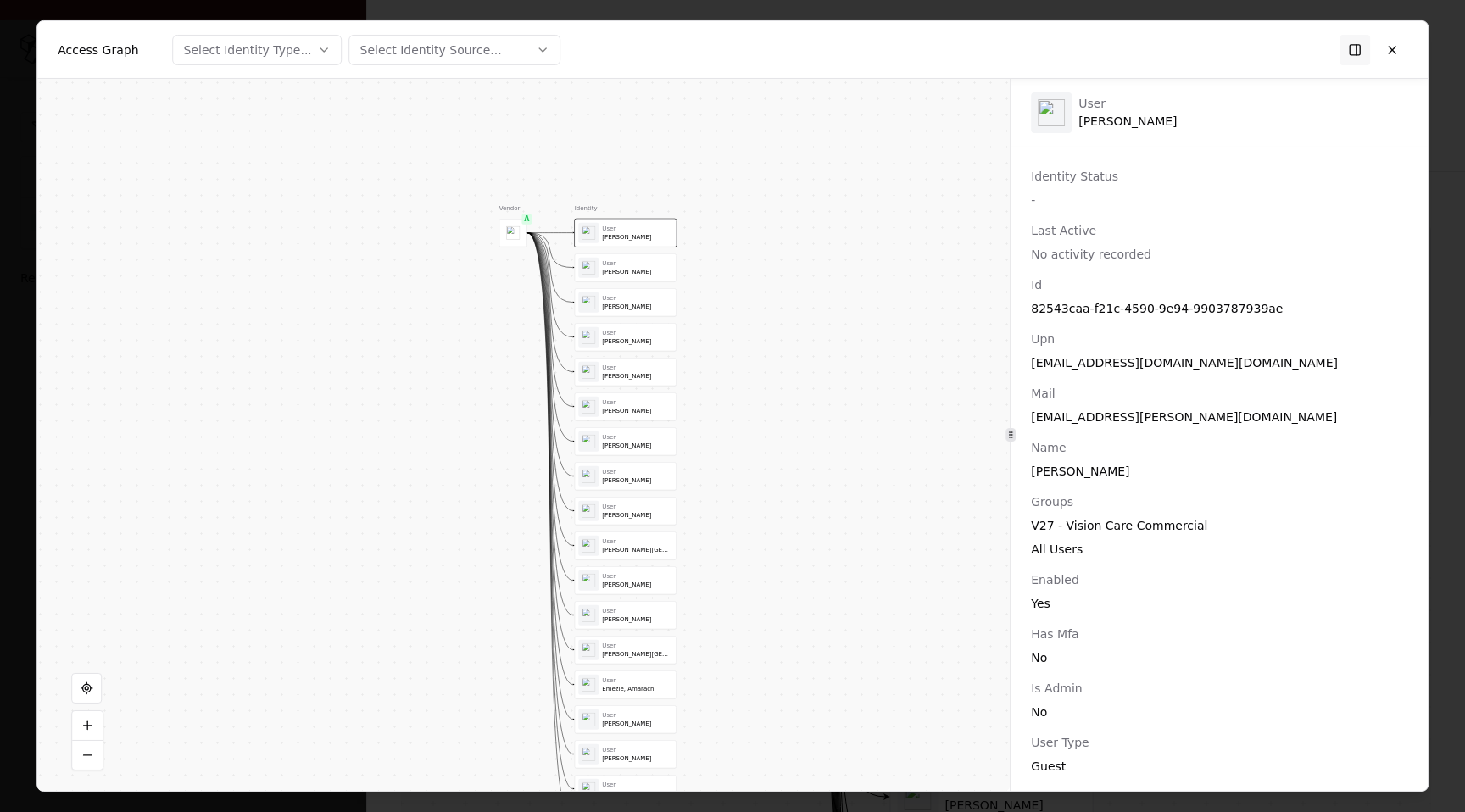
click at [1197, 439] on div "Name" at bounding box center [1219, 448] width 377 height 17
click at [1170, 363] on div "kaur.simran_bcg.com#EXT#@bauschcloud.onmicrosoft.com" at bounding box center [1219, 363] width 377 height 17
click at [1119, 371] on div "Id 82543caa-f21c-4590-9e94-9903787939ae Upn kaur.simran_bcg.com#EXT#@bauschclou…" at bounding box center [1218, 633] width 417 height 715
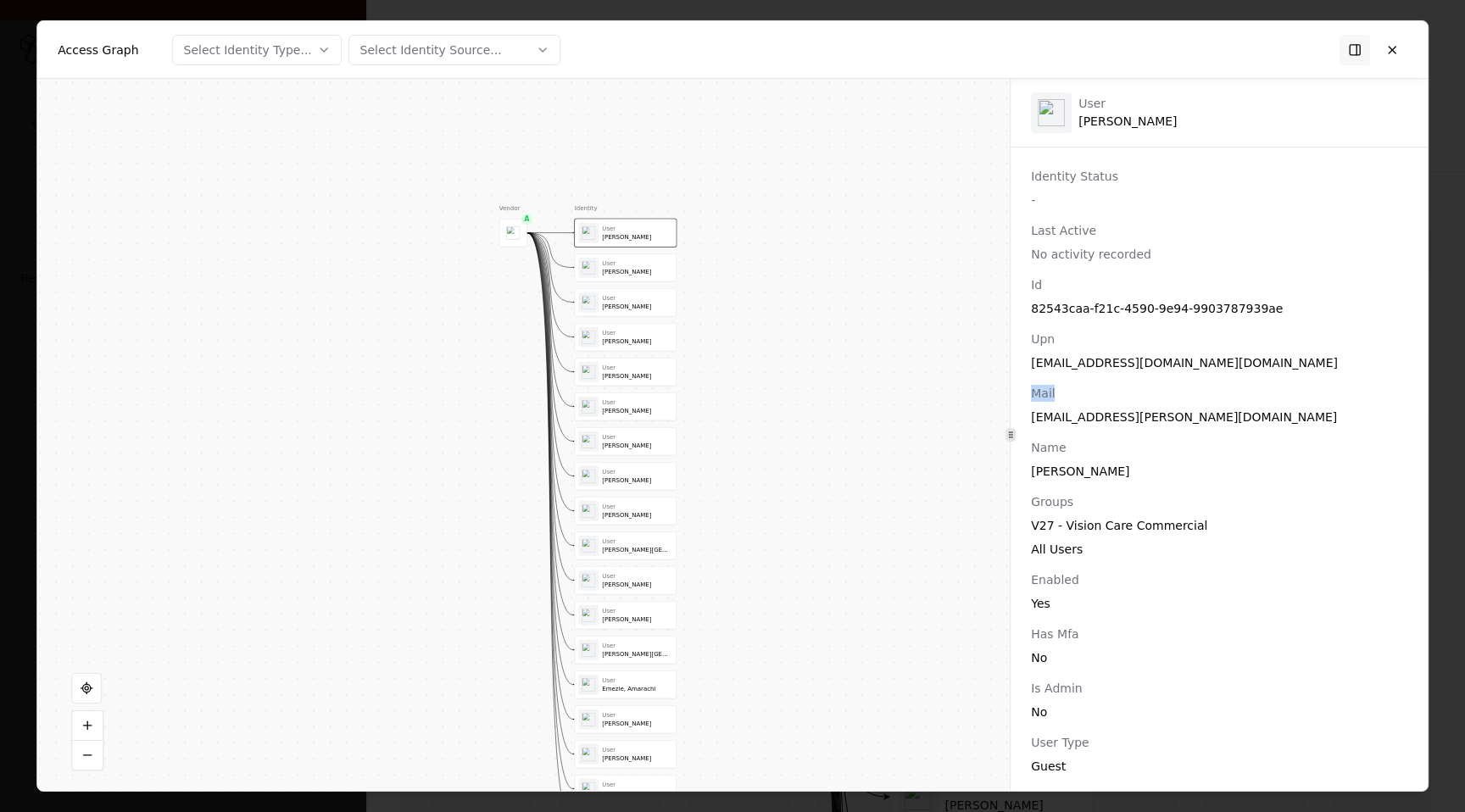
click at [1119, 371] on div "Id 82543caa-f21c-4590-9e94-9903787939ae Upn kaur.simran_bcg.com#EXT#@bauschclou…" at bounding box center [1218, 633] width 417 height 715
click at [1119, 363] on div "kaur.simran_bcg.com#EXT#@bauschcloud.onmicrosoft.com" at bounding box center [1219, 363] width 377 height 17
click at [600, 296] on div "User Lehman, Audrianne" at bounding box center [625, 302] width 94 height 21
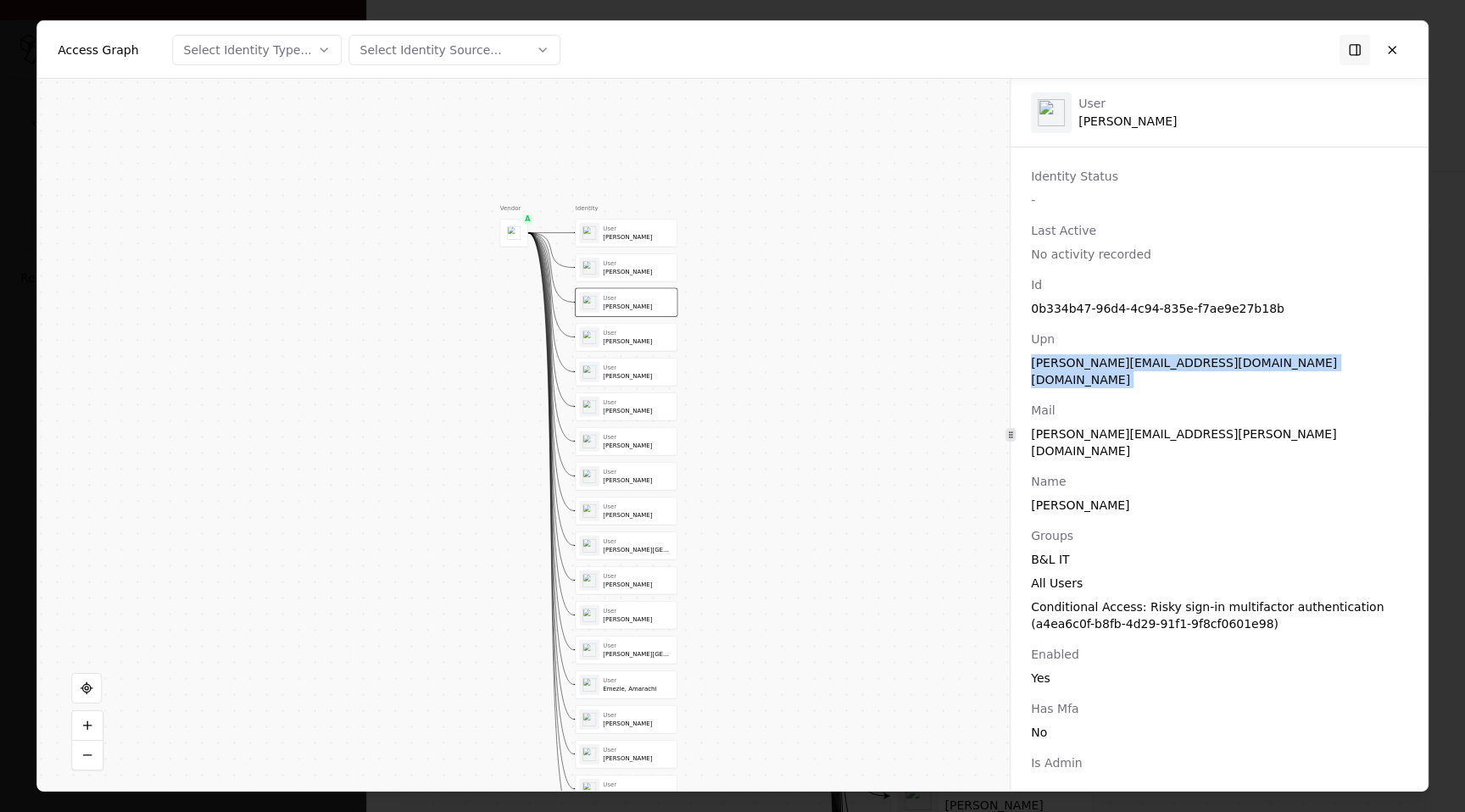
click at [614, 344] on div "Topp, Shana" at bounding box center [638, 341] width 70 height 8
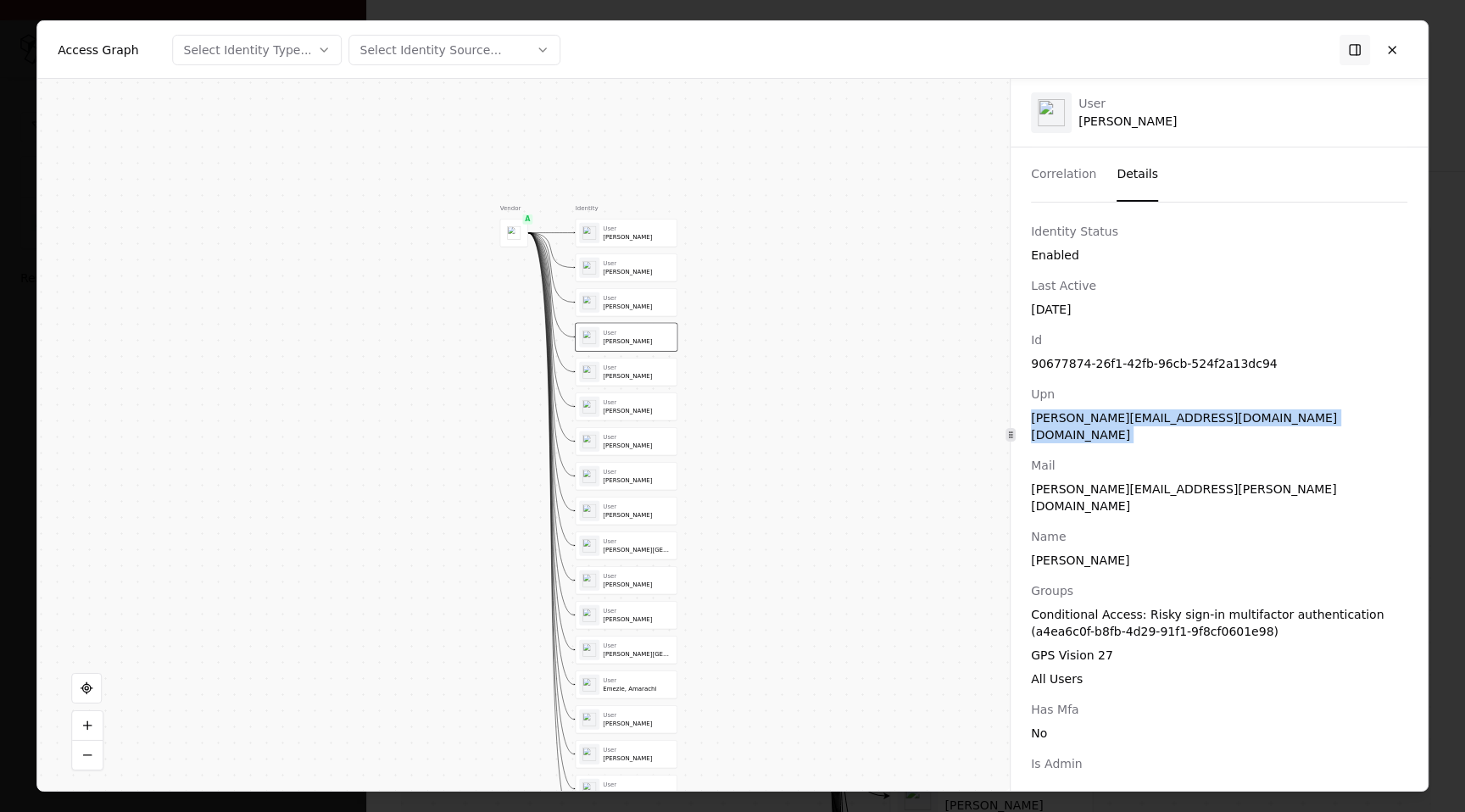
click at [615, 389] on div "User Kaur, Simran User Durfee, Nathaniel User Lehman, Audrianne User Topp, Shan…" at bounding box center [626, 528] width 101 height 619
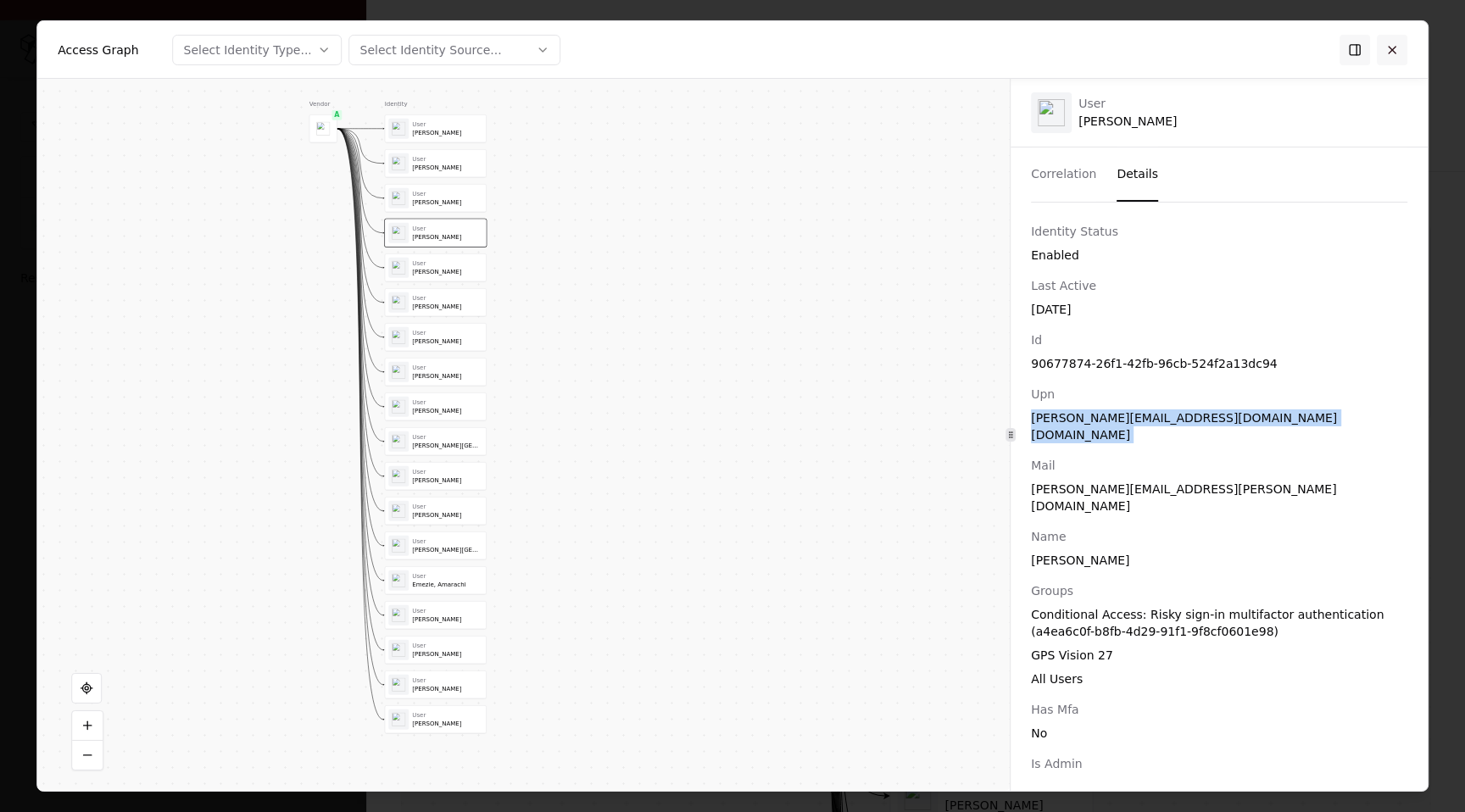
click at [1390, 52] on button at bounding box center [1391, 48] width 30 height 30
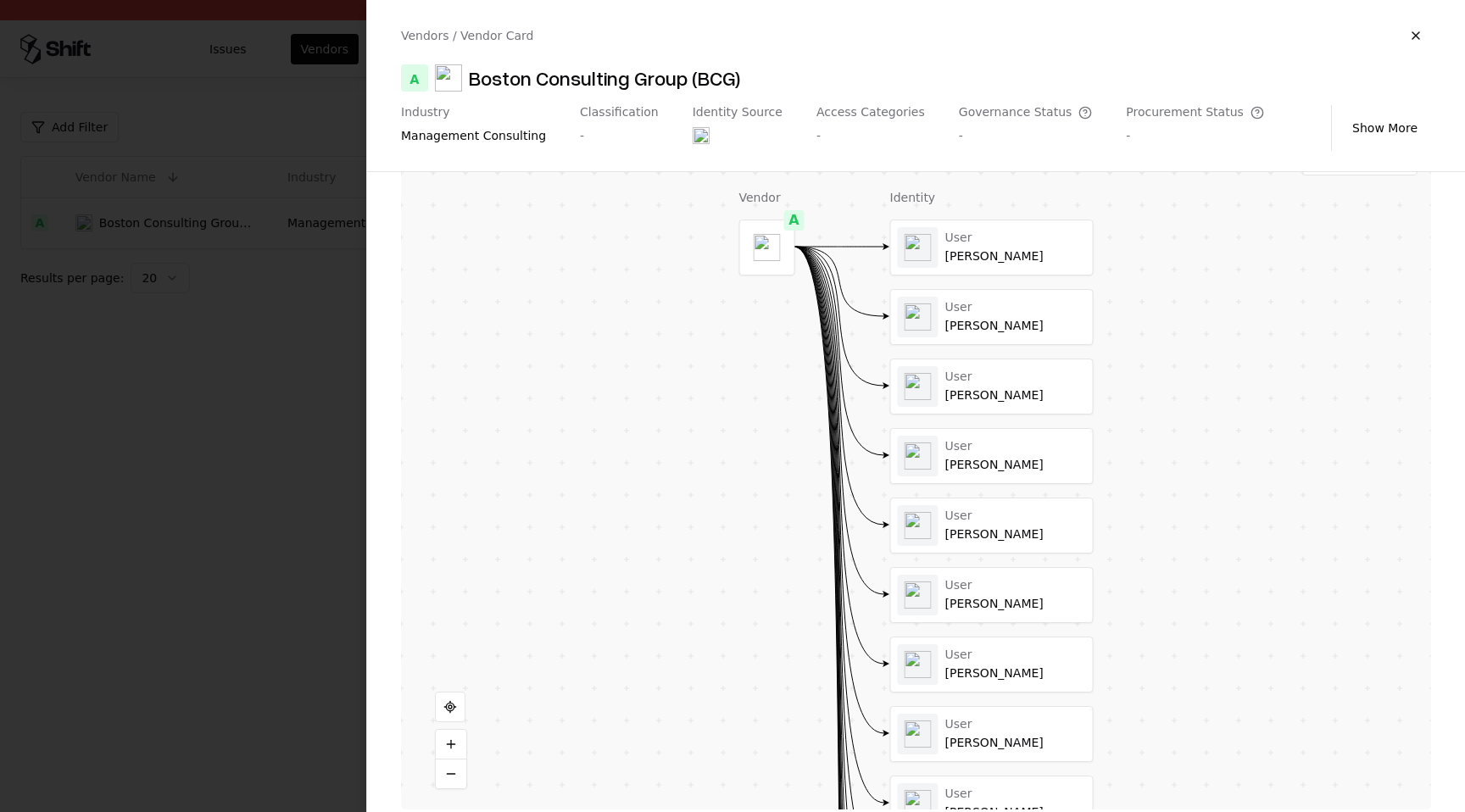
scroll to position [357, 0]
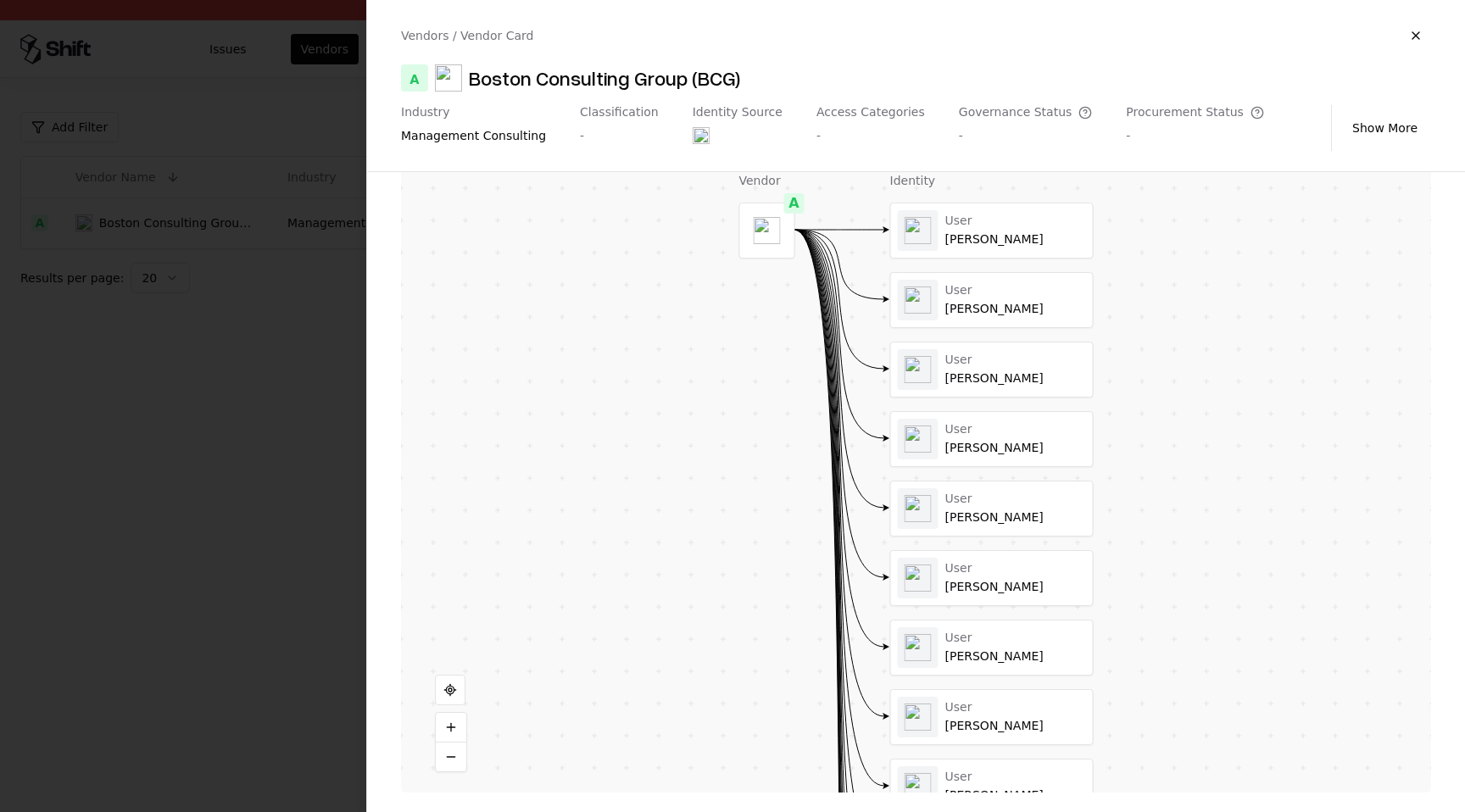
click at [944, 687] on div "User Kaur, Simran User Durfee, Nathaniel User Lehman, Audrianne User Topp, Shan…" at bounding box center [991, 821] width 204 height 1236
click at [940, 644] on div at bounding box center [991, 647] width 202 height 54
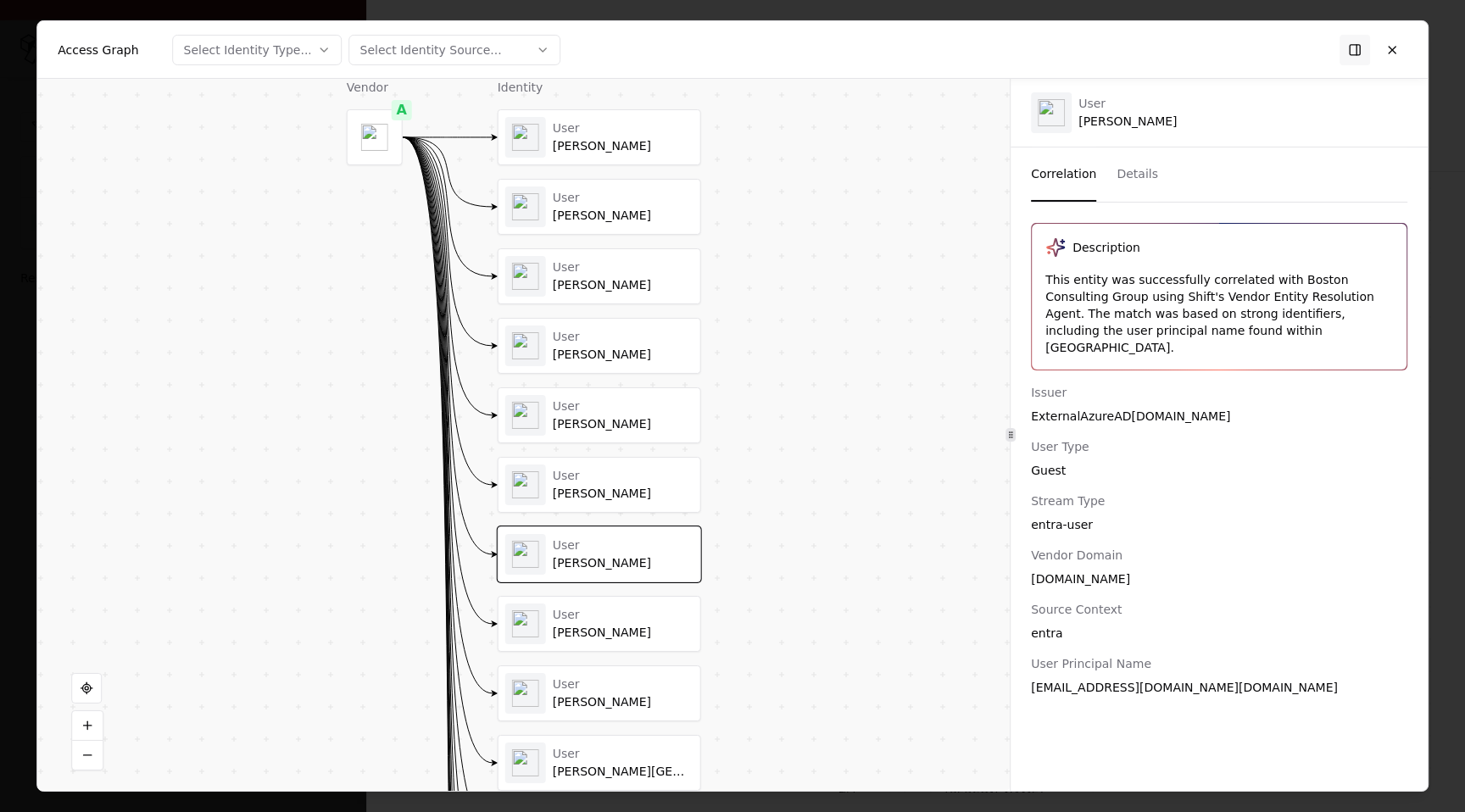
click at [618, 469] on div "User" at bounding box center [623, 475] width 141 height 15
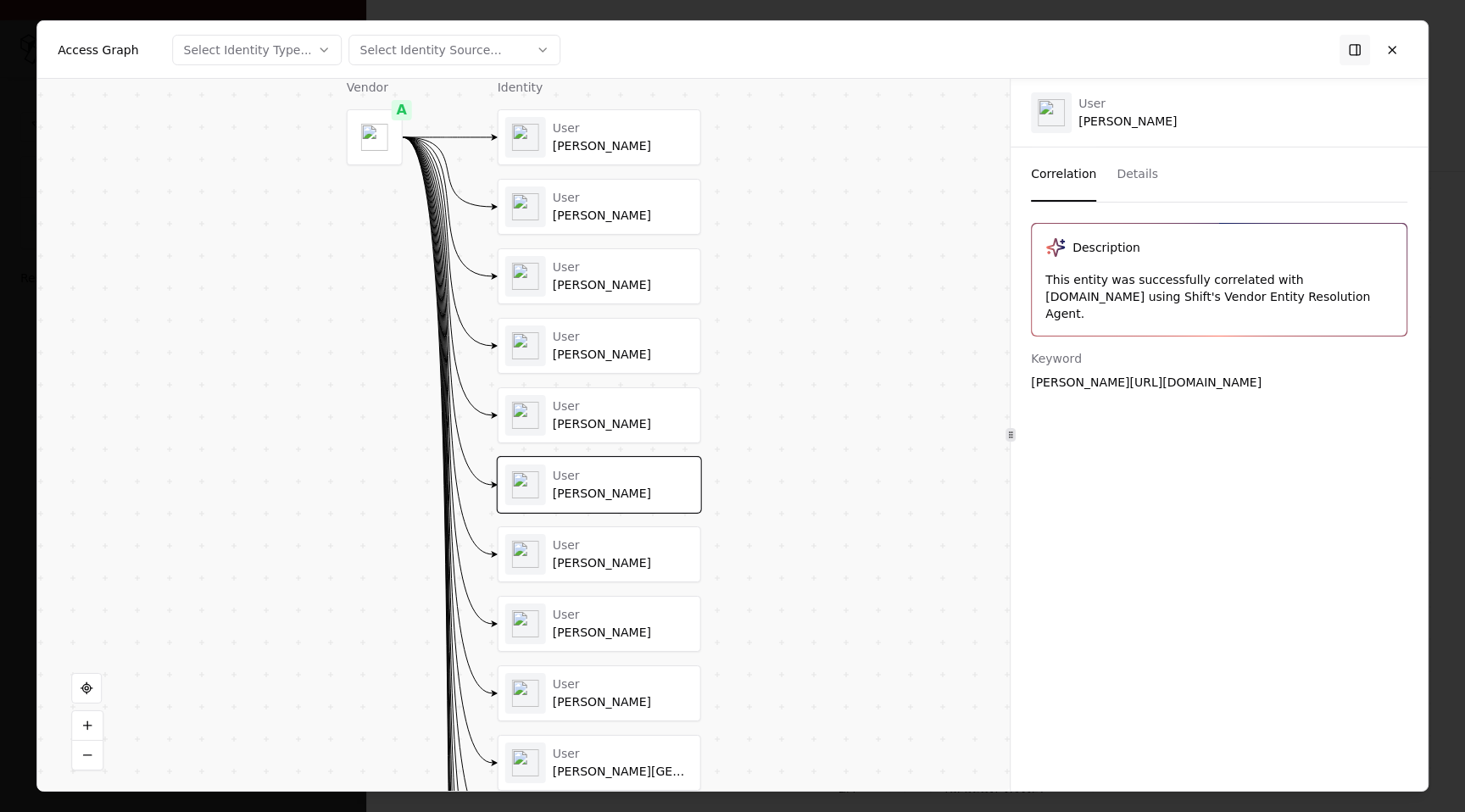
click at [1132, 181] on button "Details" at bounding box center [1137, 174] width 41 height 54
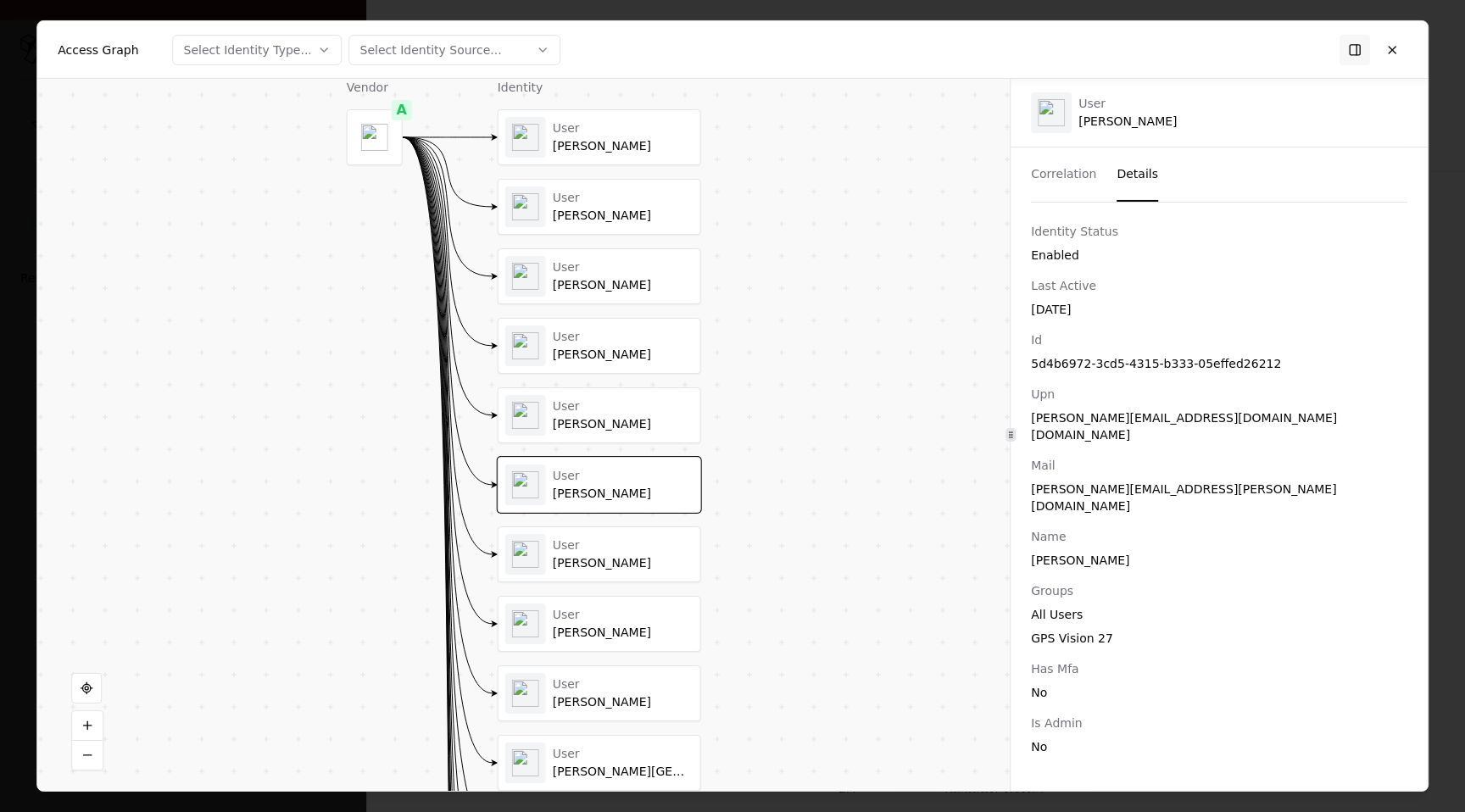
click at [1062, 313] on div "May 23, 2025" at bounding box center [1219, 309] width 377 height 17
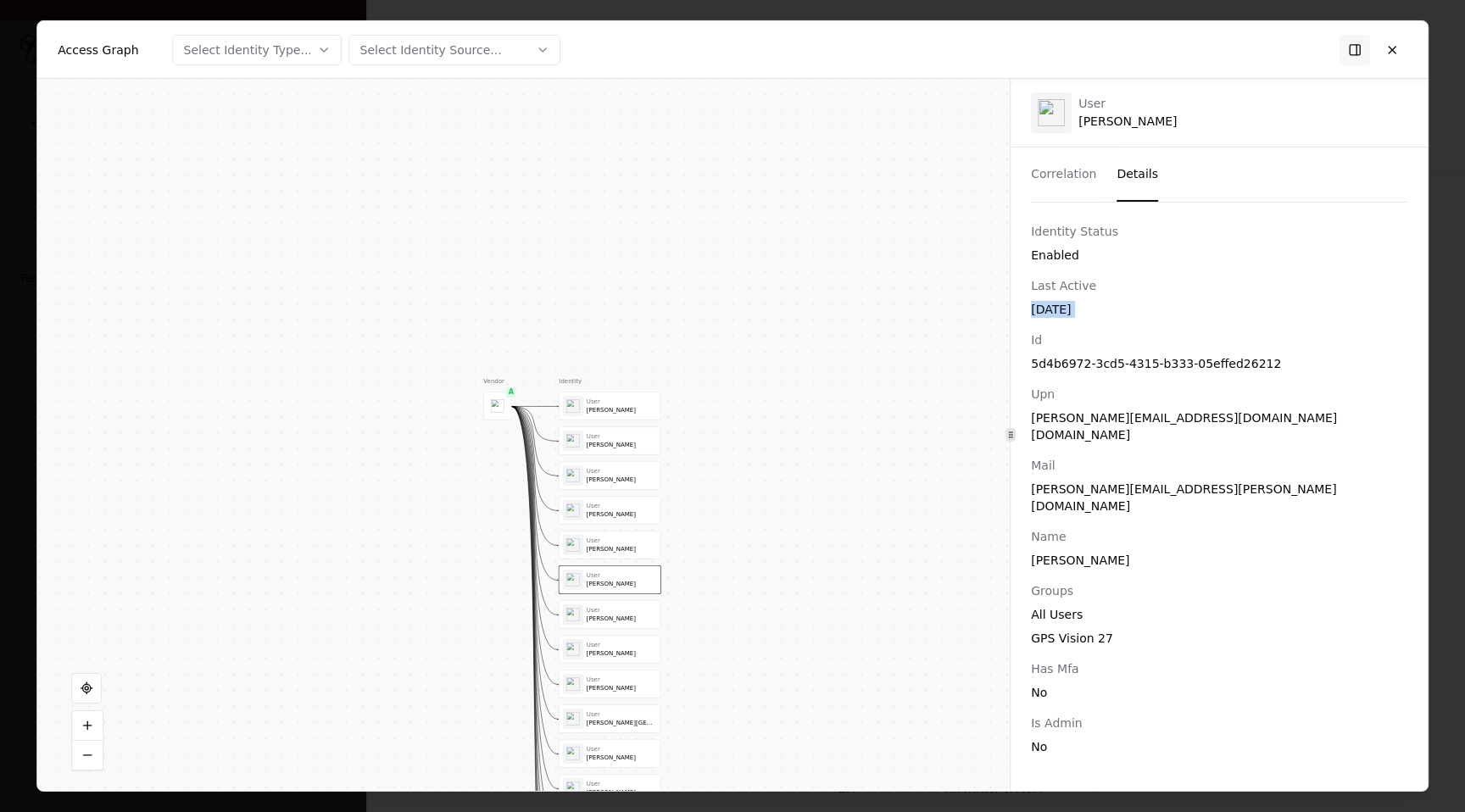
click at [616, 719] on div "Gramuglia, Victoria" at bounding box center [622, 723] width 70 height 8
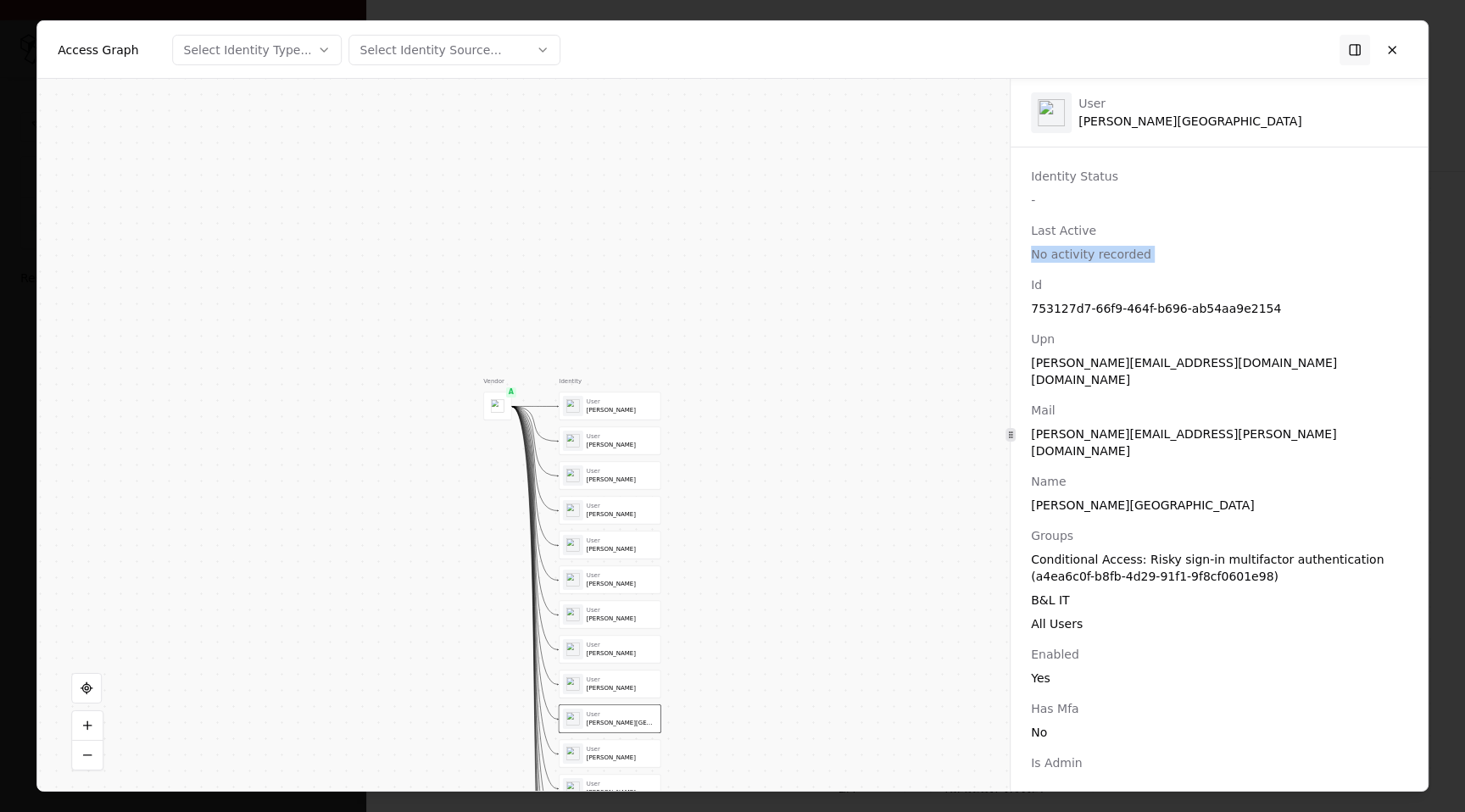
click at [638, 679] on div "User" at bounding box center [622, 679] width 70 height 8
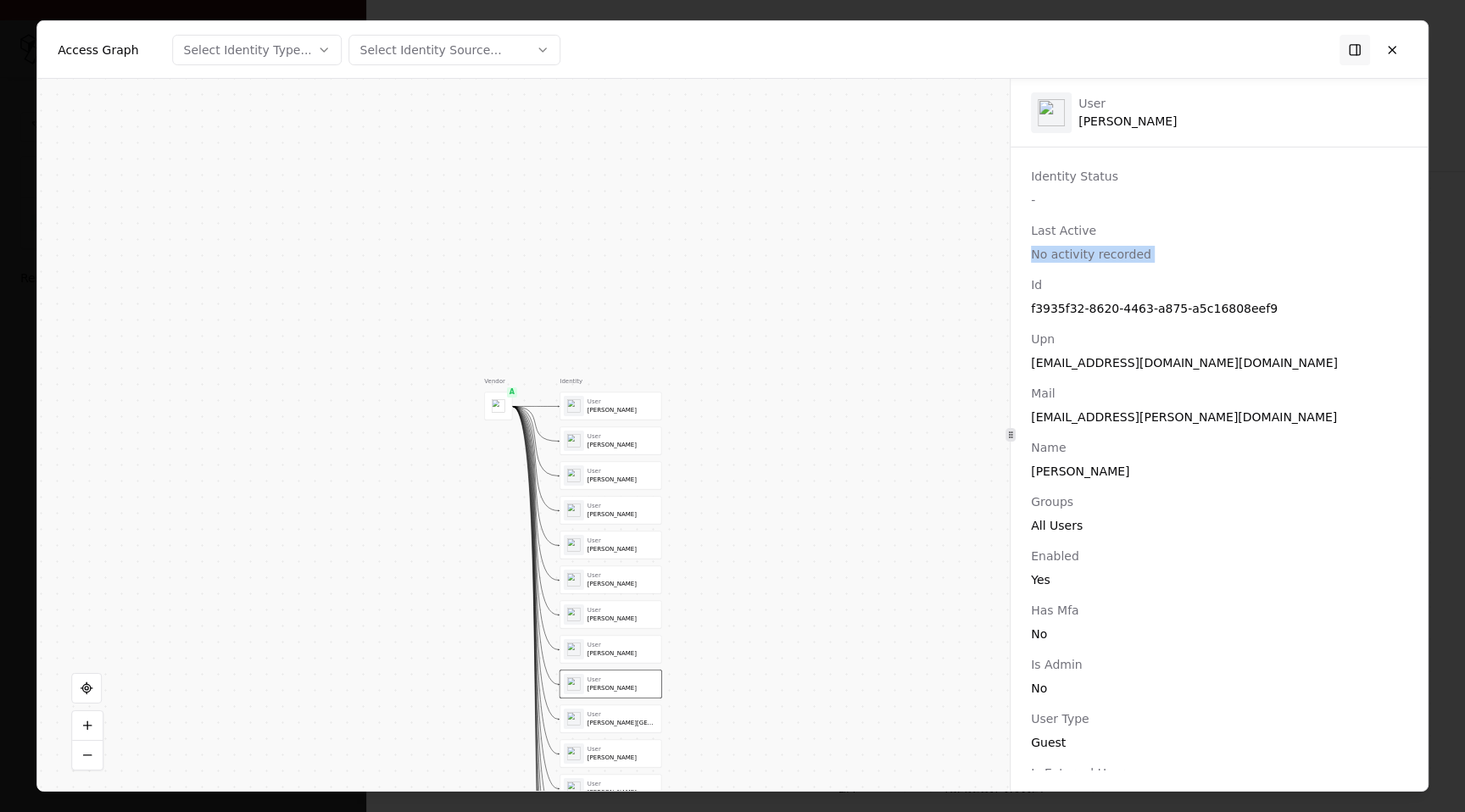
click at [628, 648] on div "User Leibson, Charles" at bounding box center [622, 649] width 70 height 17
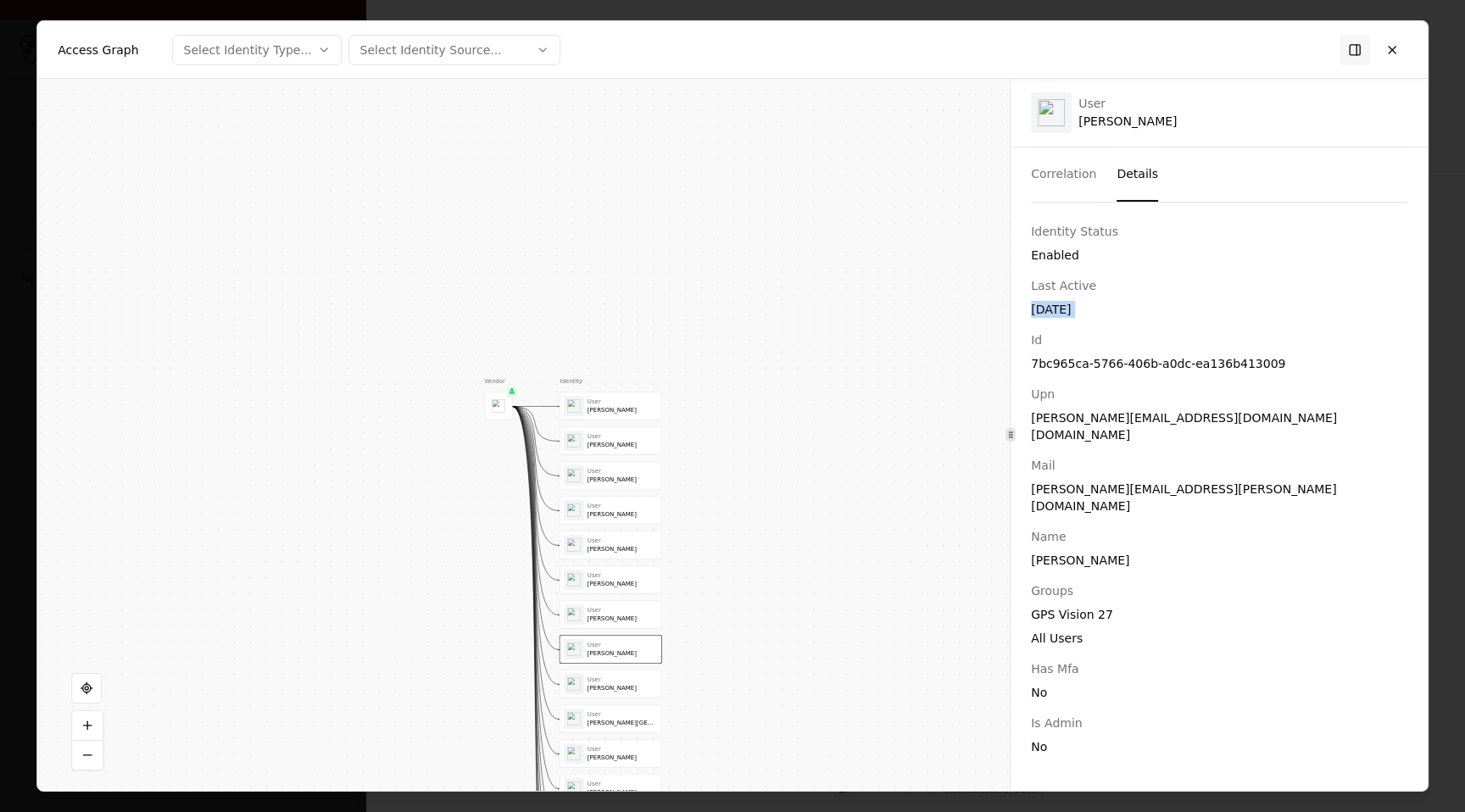
click at [617, 692] on div "Gamba, Sonia" at bounding box center [622, 688] width 70 height 8
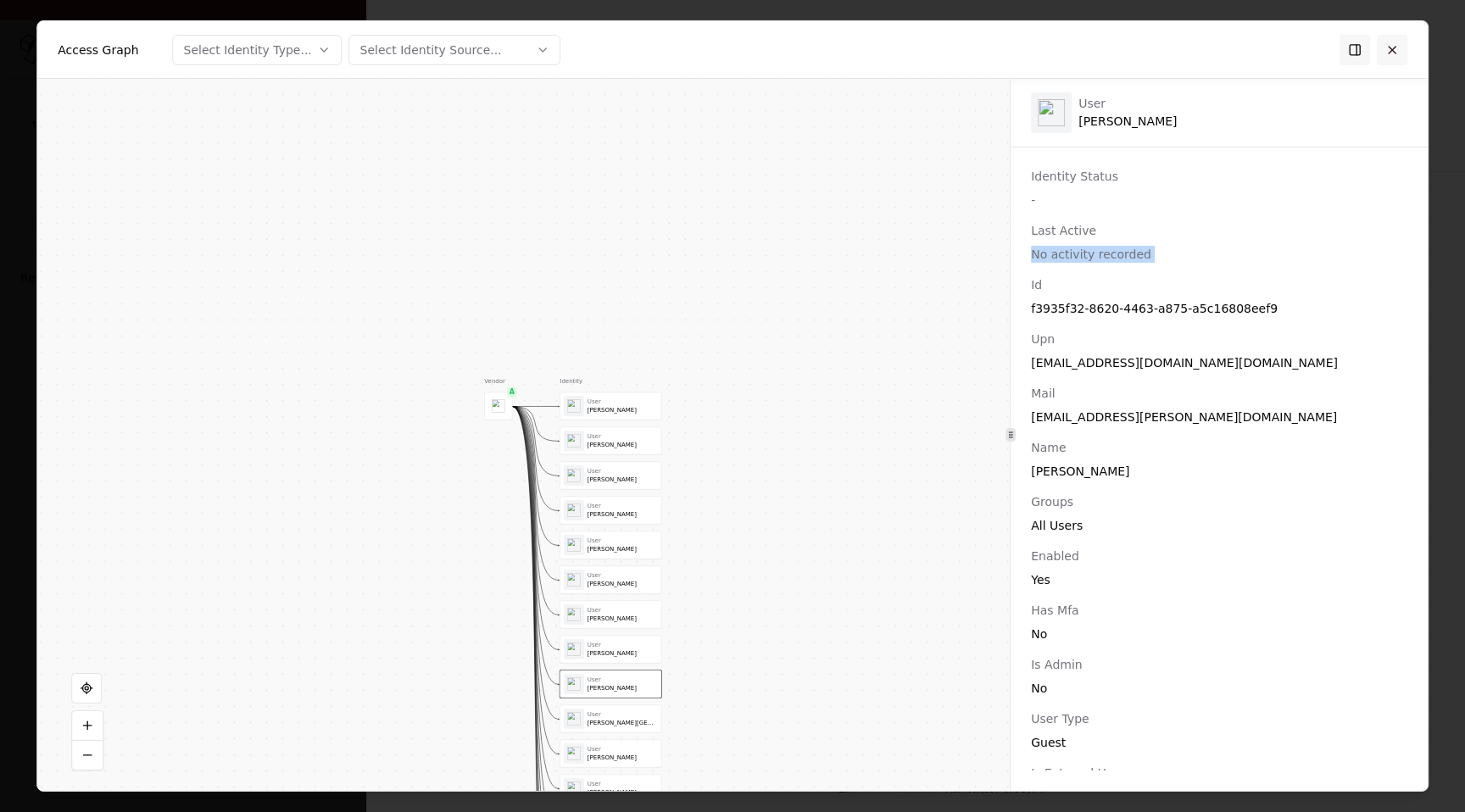
click at [1393, 42] on button at bounding box center [1391, 48] width 30 height 30
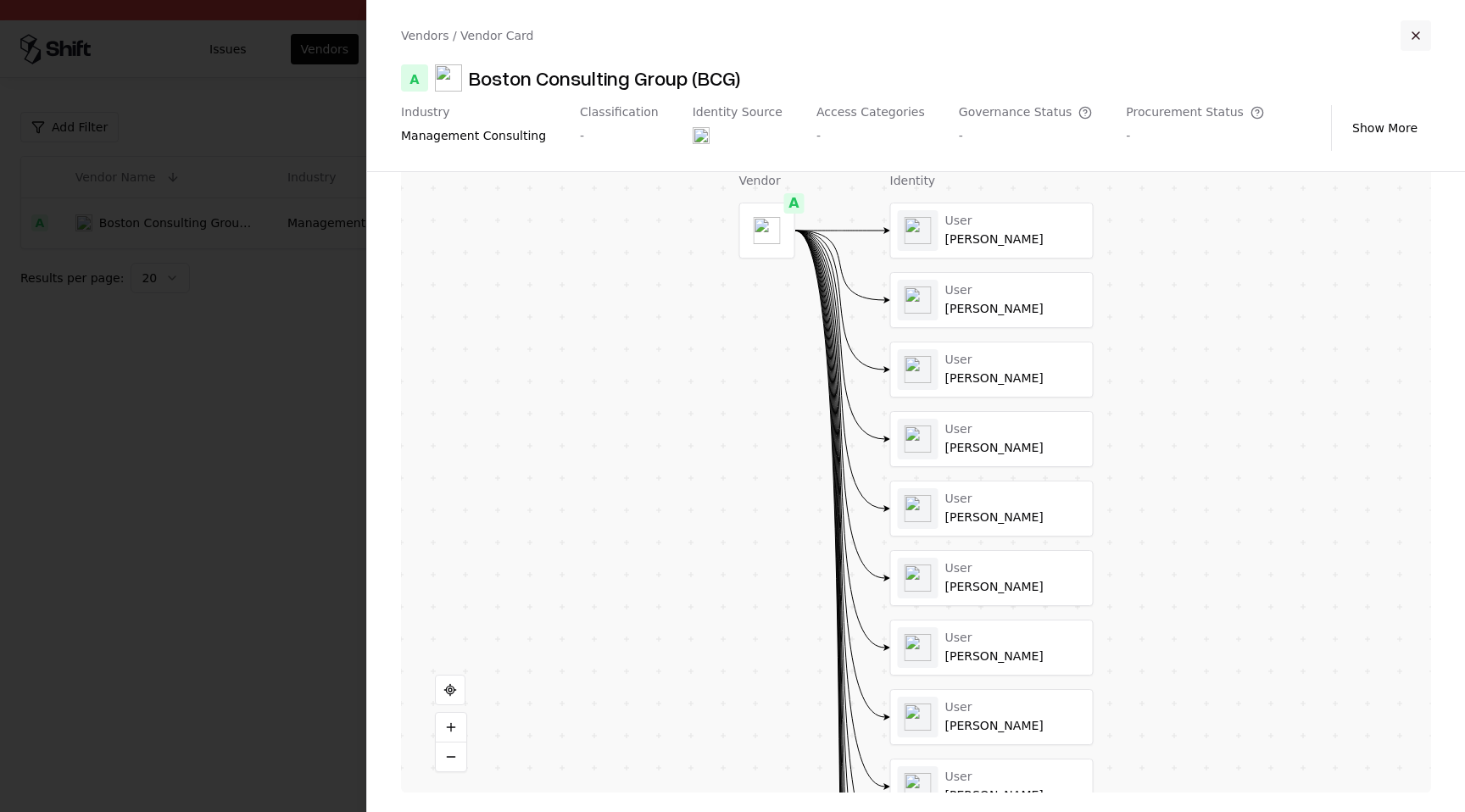
click at [1419, 29] on button "button" at bounding box center [1415, 35] width 30 height 30
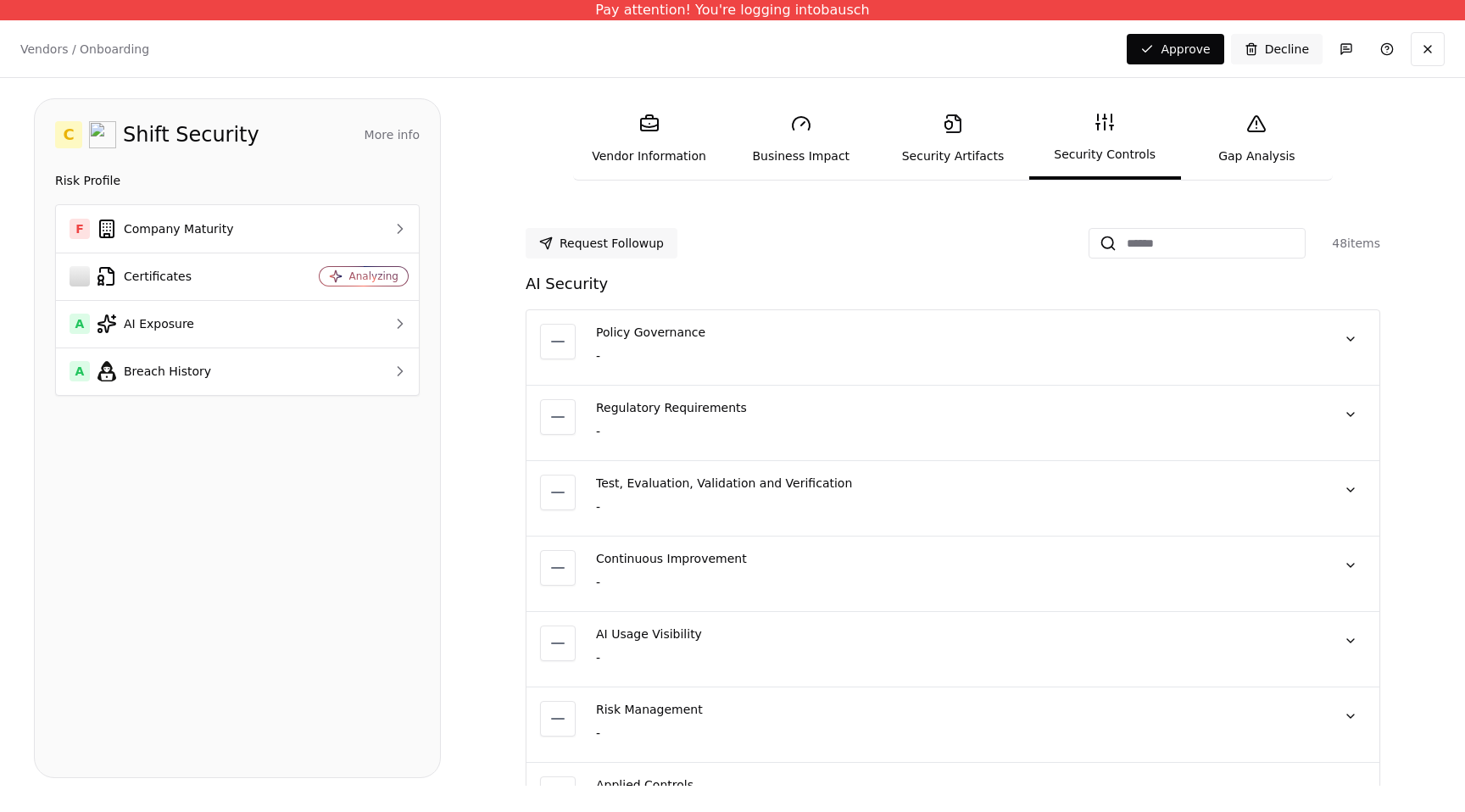
scroll to position [2787, 0]
